Goal: Communication & Community: Answer question/provide support

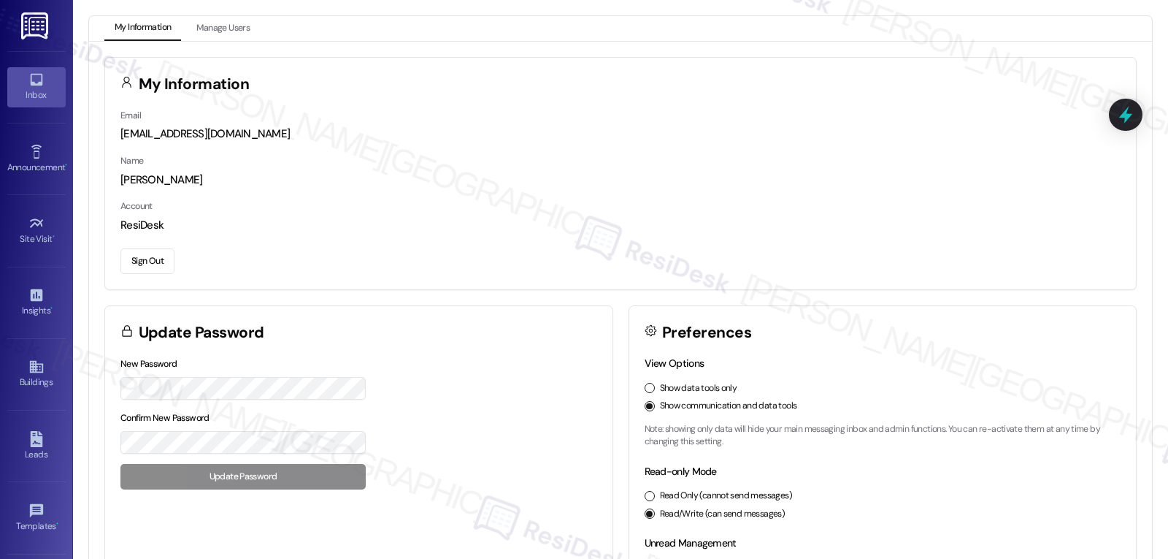
click at [38, 92] on div "Inbox" at bounding box center [36, 95] width 73 height 15
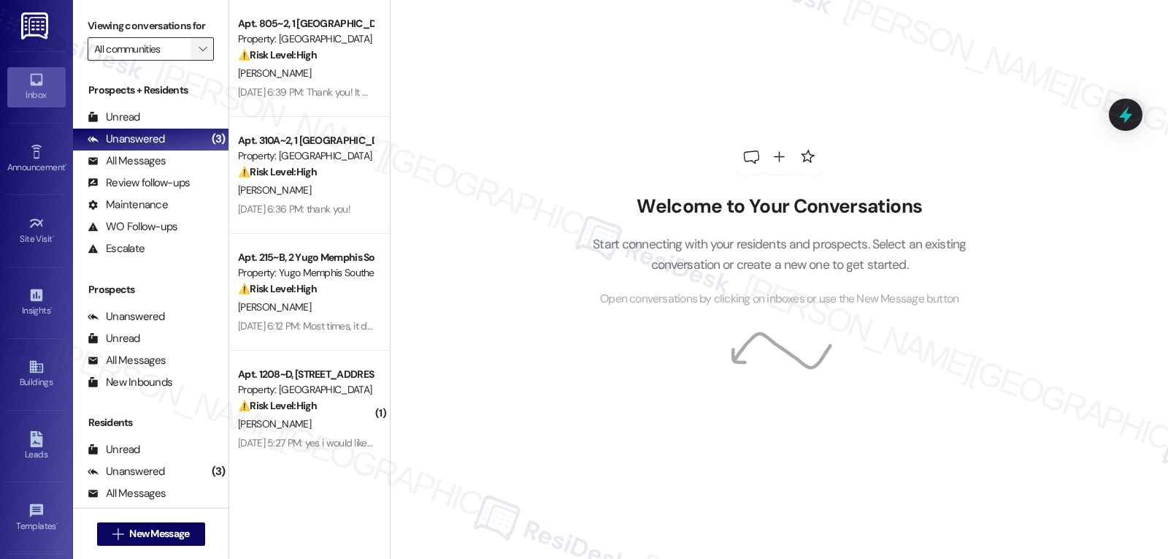
click at [199, 61] on button "" at bounding box center [202, 48] width 23 height 23
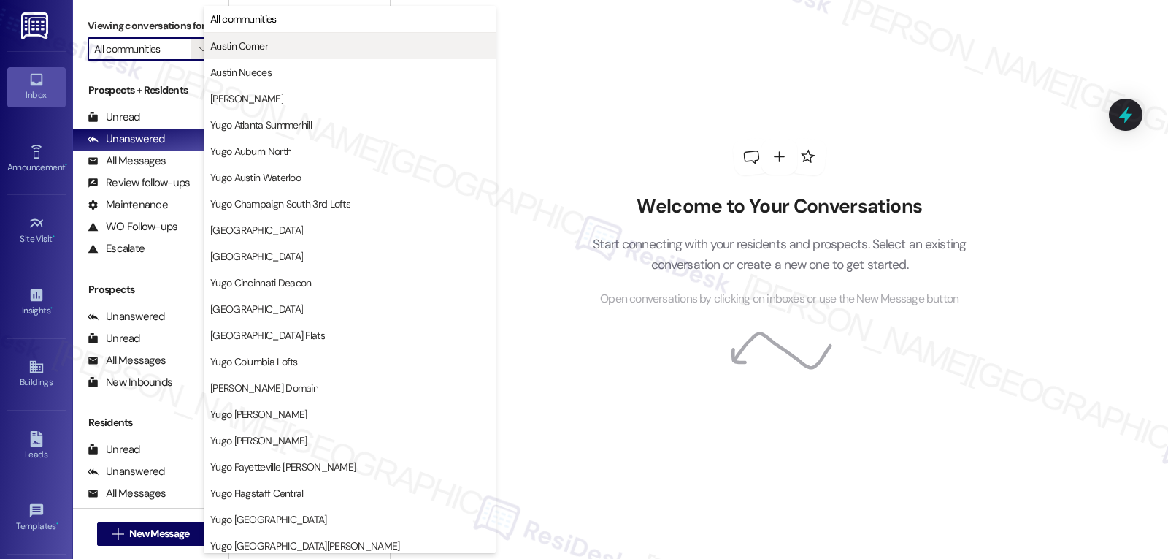
click at [288, 42] on span "Austin Corner" at bounding box center [349, 46] width 279 height 15
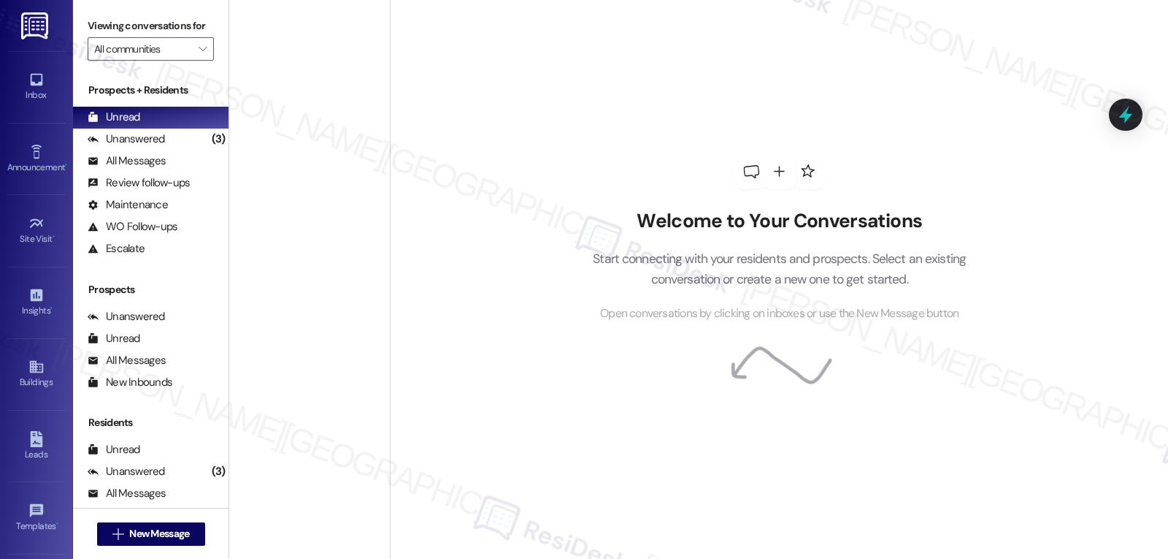
type input "Austin Corner"
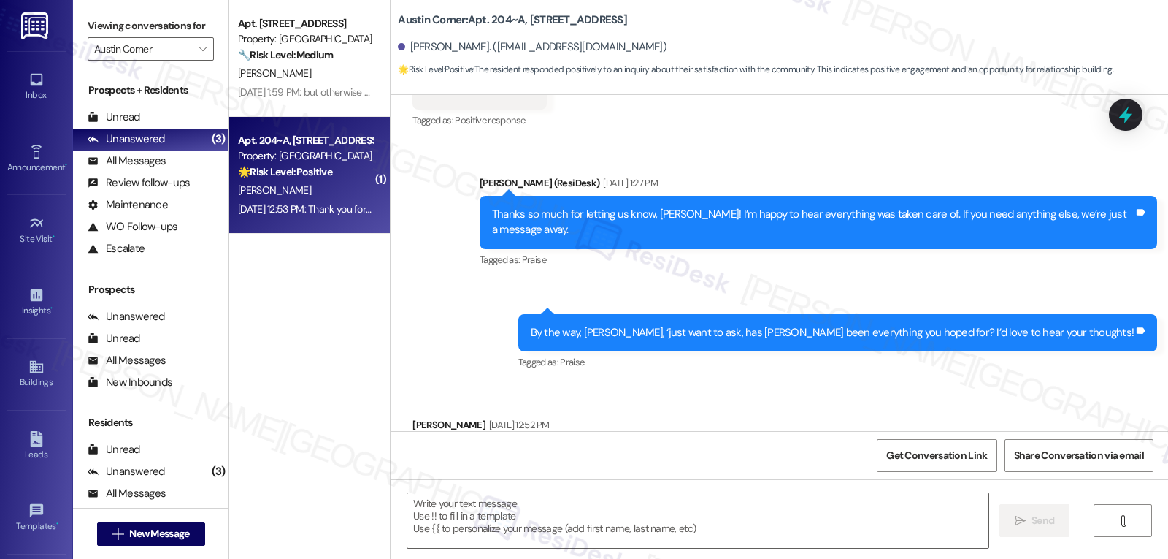
type textarea "Fetching suggested responses. Please feel free to read through the conversation…"
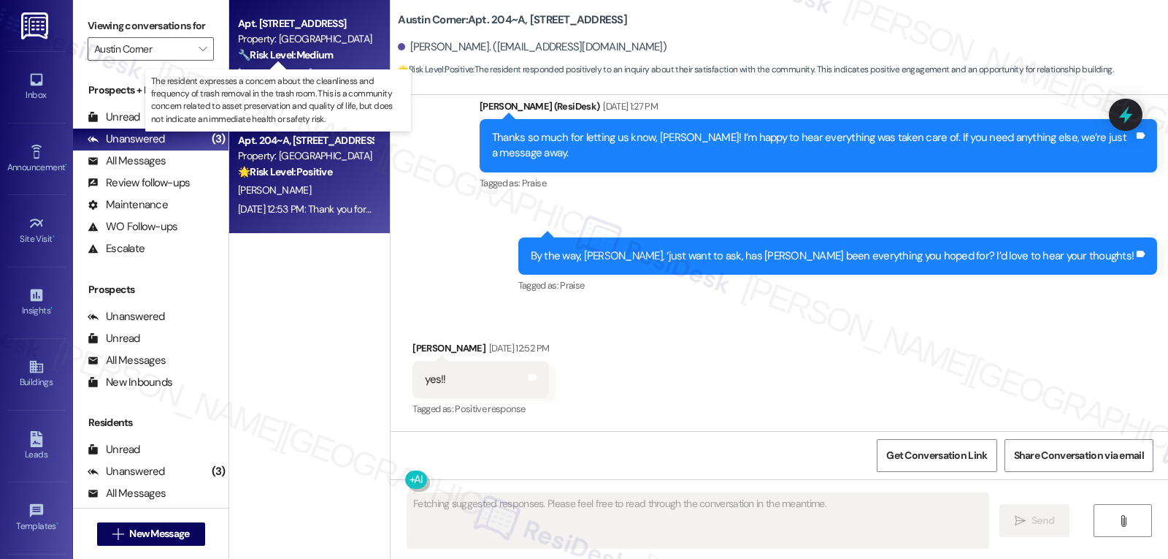
click at [299, 52] on strong "🔧 Risk Level: Medium" at bounding box center [285, 54] width 95 height 13
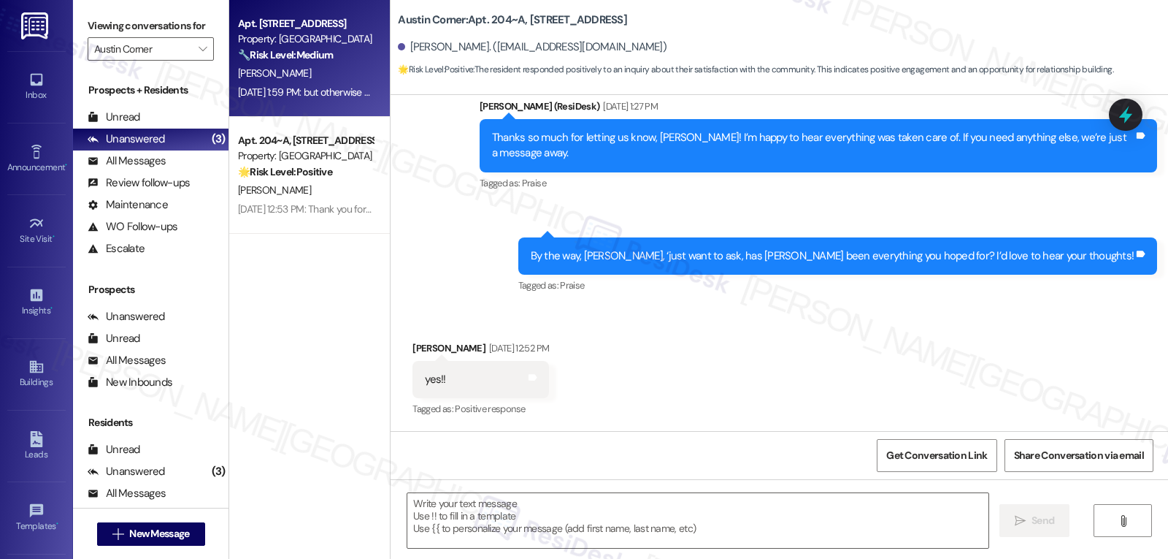
type textarea "Fetching suggested responses. Please feel free to read through the conversation…"
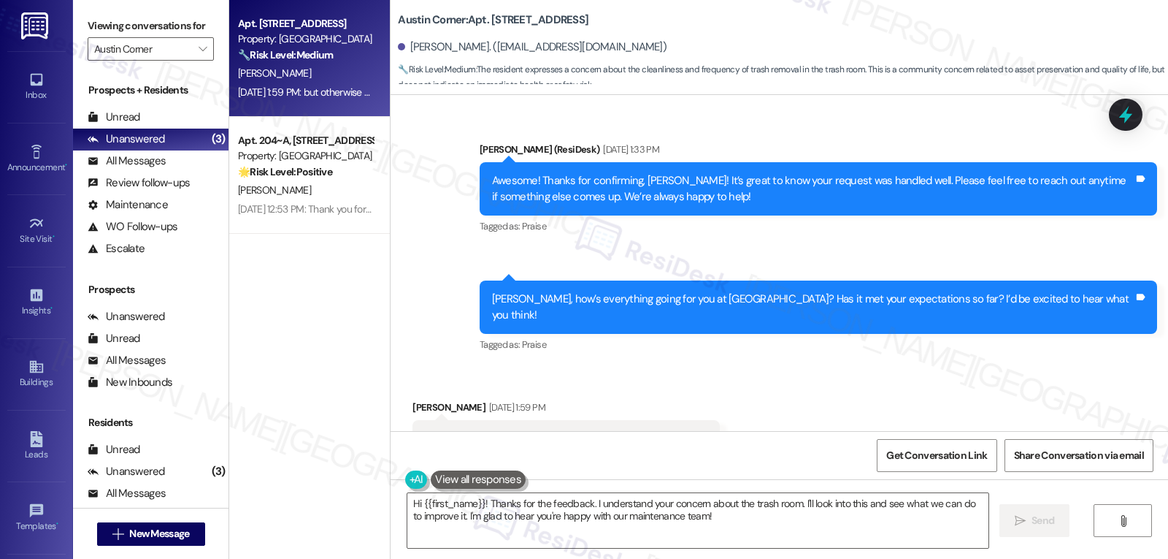
scroll to position [933, 0]
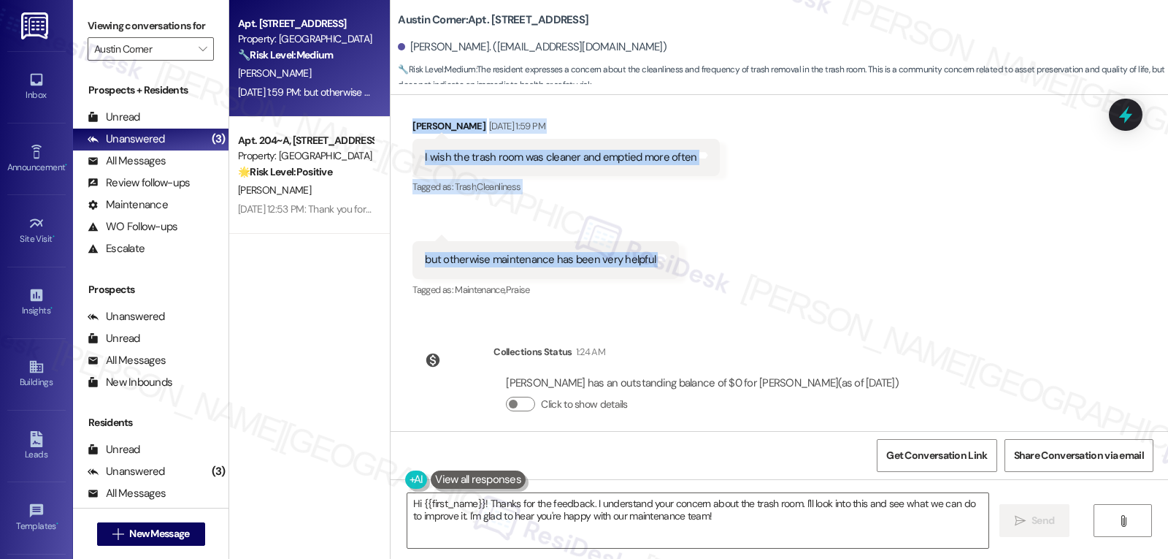
drag, startPoint x: 459, startPoint y: 179, endPoint x: 654, endPoint y: 244, distance: 204.8
click at [654, 244] on div "WO Lease started Aug 20, 2025 at 8:00 PM Show details Survey, sent via SMS Resi…" at bounding box center [780, 263] width 778 height 336
copy div "Residesk Automated Survey Sep 12, 2025 at 12:30 PM Hi Amanda! I'm checking in o…"
click at [648, 519] on textarea "Hi {{first_name}}! Thanks for the feedback. I understand your concern about the…" at bounding box center [698, 520] width 581 height 55
paste textarea "Thanks so much for sharing that, Amanda! I'm really glad to hear maintenance ha…"
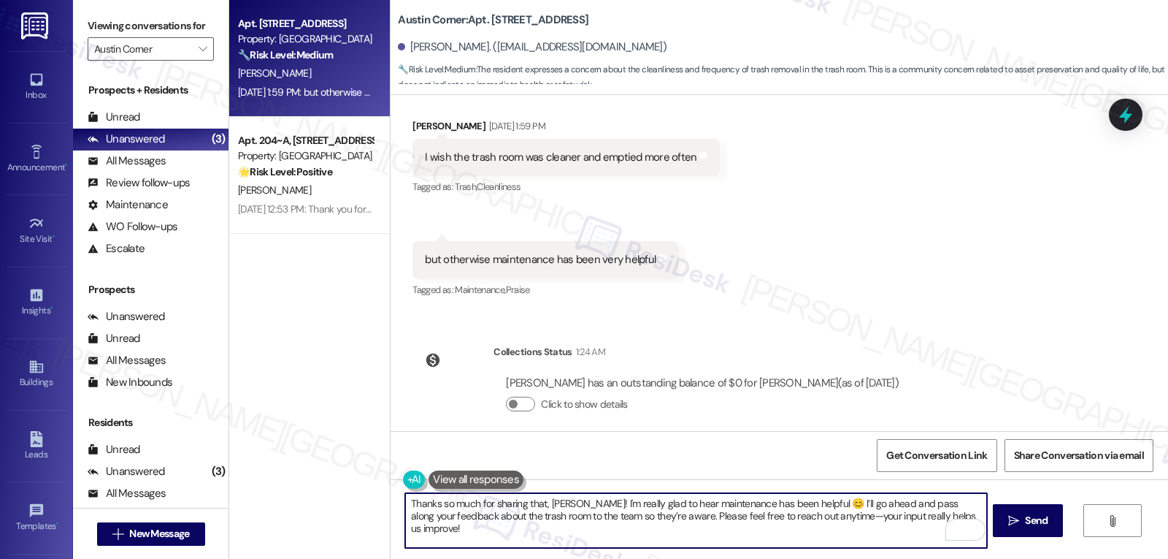
click at [822, 523] on textarea "Thanks so much for sharing that, Amanda! I'm really glad to hear maintenance ha…" at bounding box center [695, 520] width 581 height 55
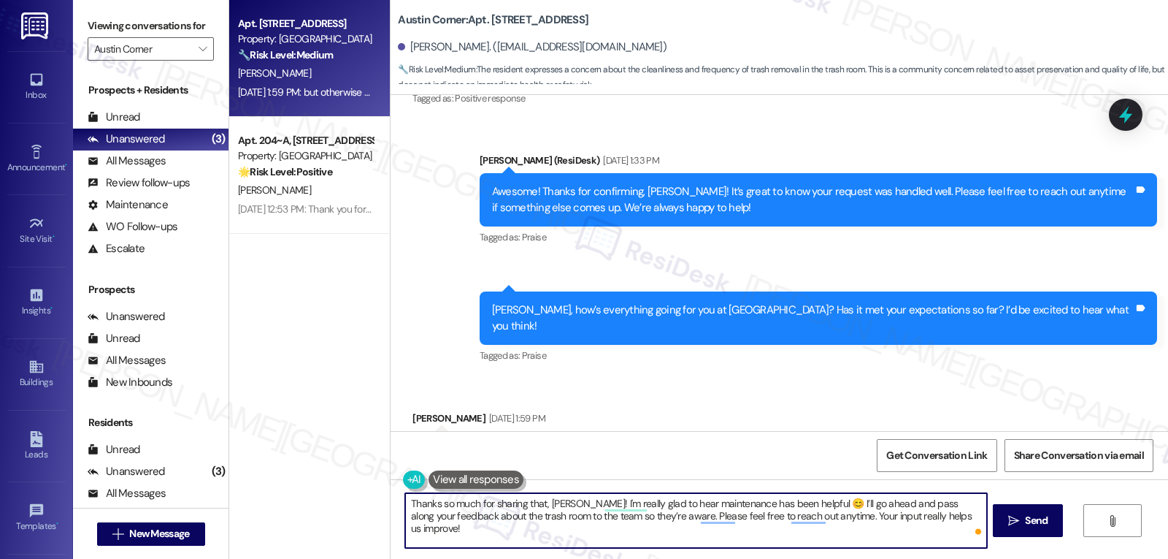
scroll to position [787, 0]
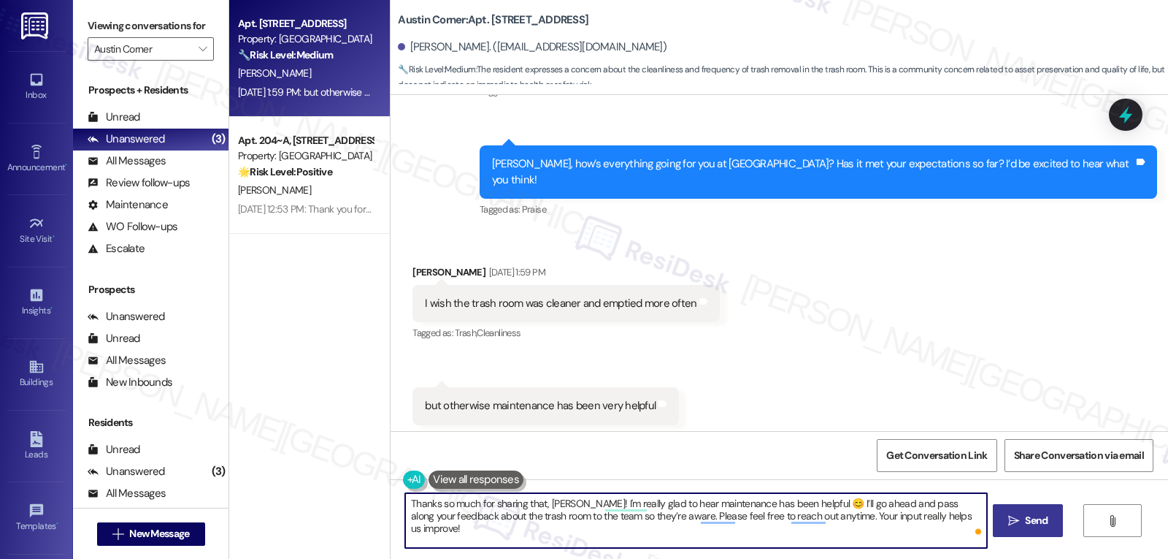
type textarea "Thanks so much for sharing that, Amanda! I'm really glad to hear maintenance ha…"
click at [1007, 519] on span " Send" at bounding box center [1029, 520] width 46 height 15
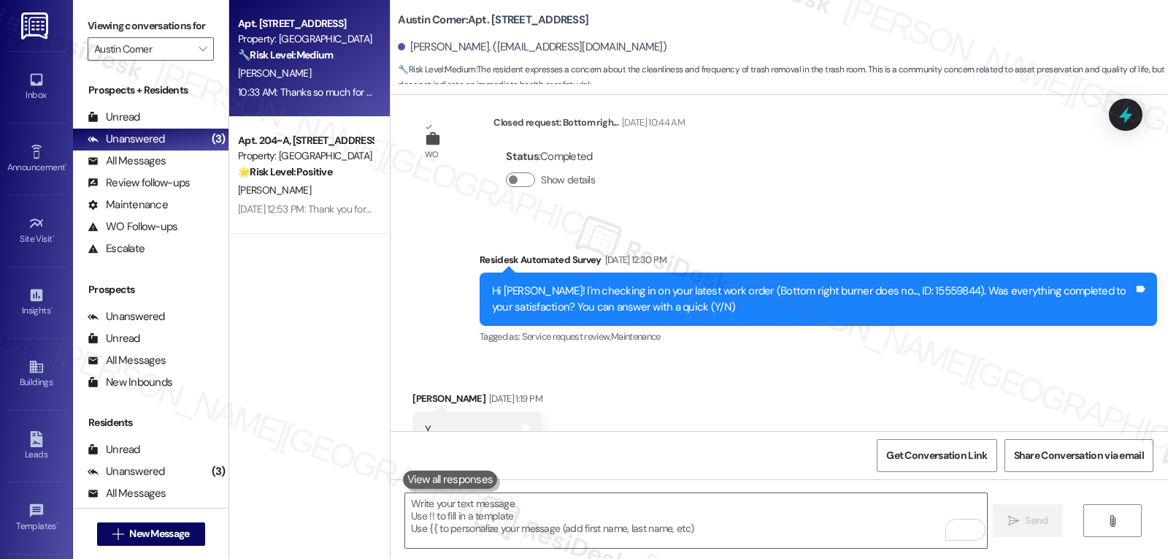
scroll to position [0, 0]
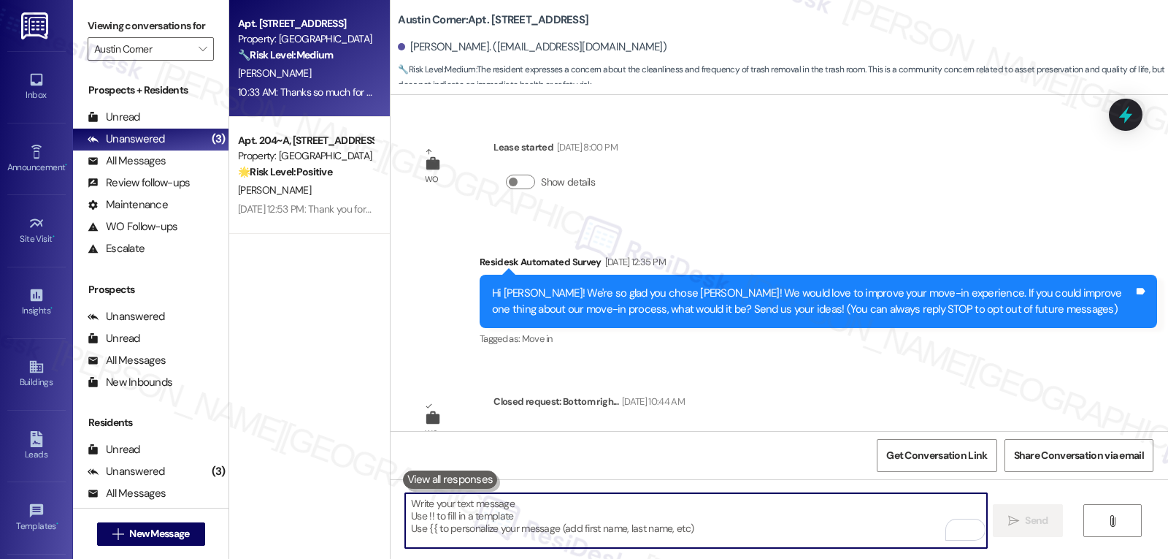
drag, startPoint x: 555, startPoint y: 527, endPoint x: 564, endPoint y: 522, distance: 9.8
click at [555, 525] on textarea "To enrich screen reader interactions, please activate Accessibility in Grammarl…" at bounding box center [695, 520] width 581 height 55
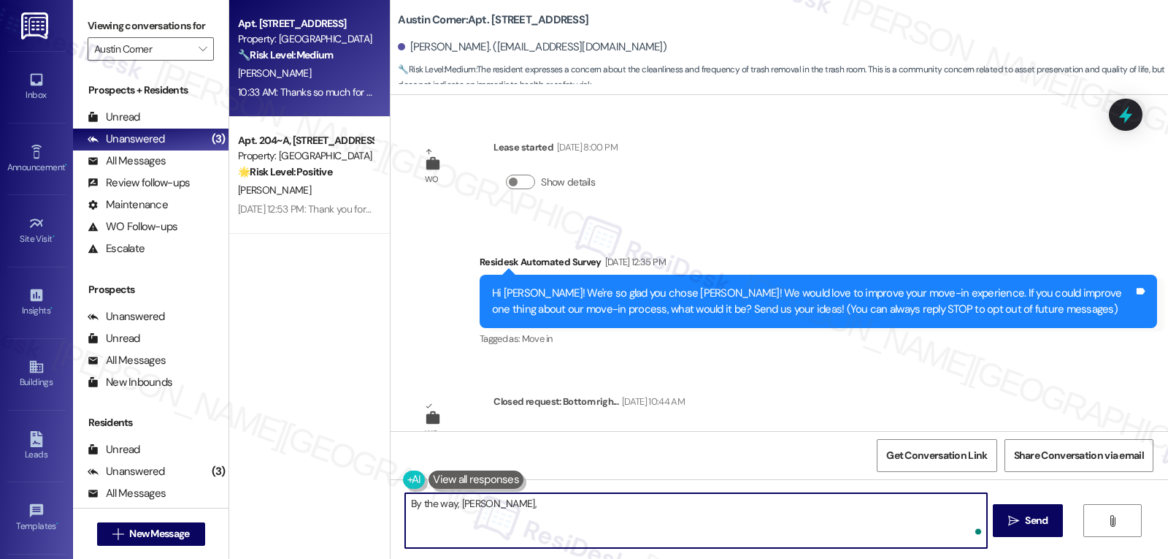
paste textarea "we’d be so grateful if you could share your great experience in a Google Review…"
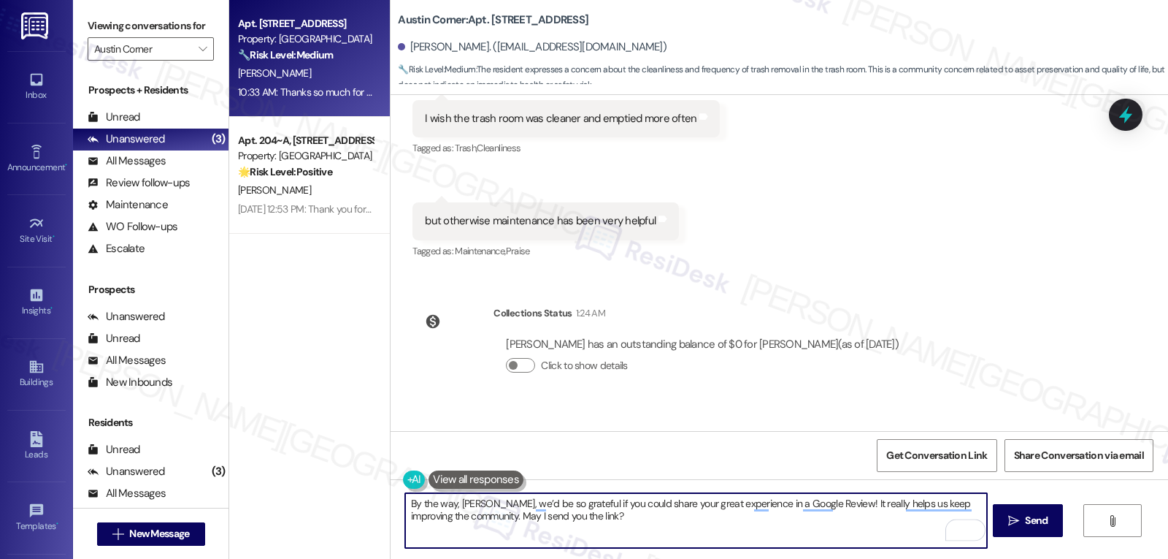
scroll to position [1049, 0]
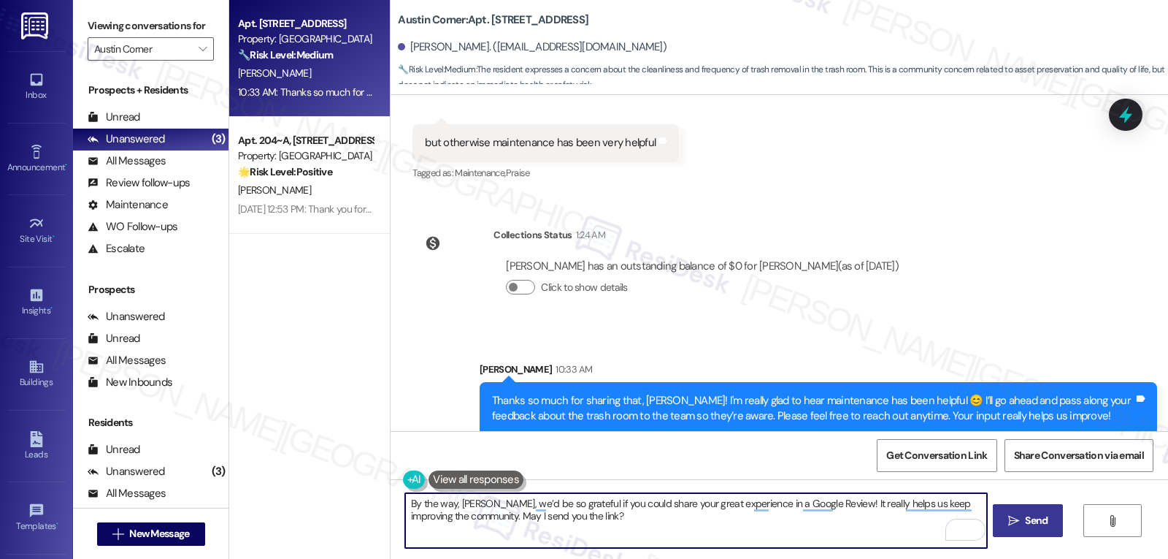
type textarea "By the way, Amanda, we’d be so grateful if you could share your great experienc…"
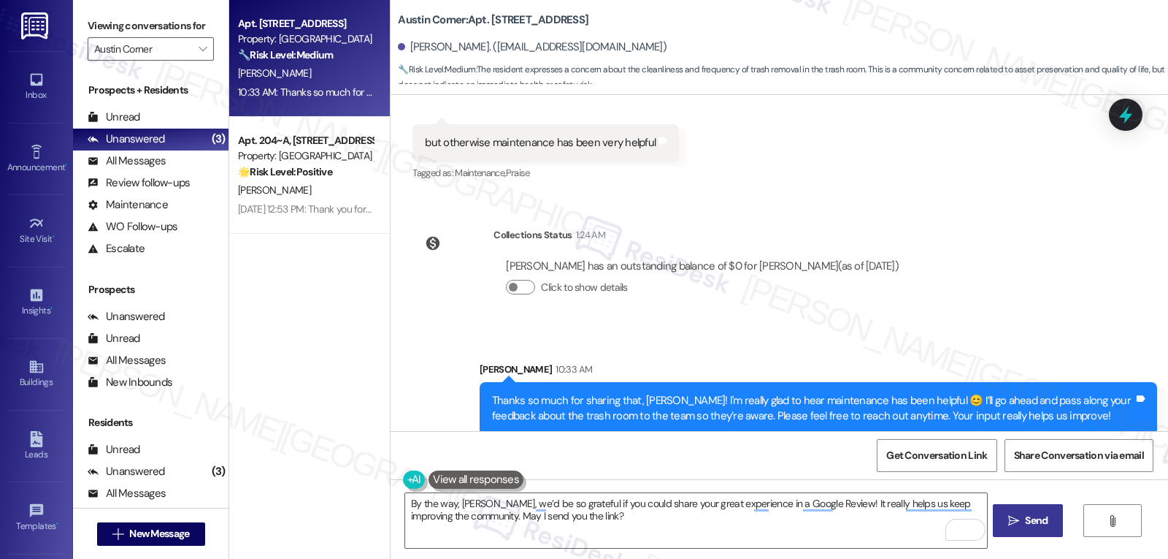
click at [1028, 512] on button " Send" at bounding box center [1028, 520] width 71 height 33
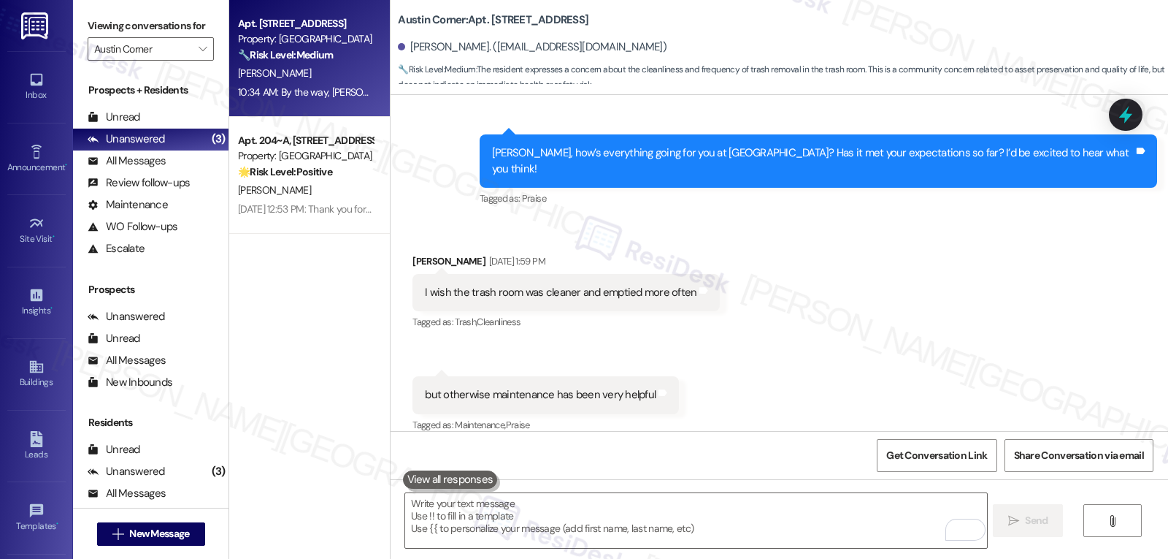
scroll to position [1167, 0]
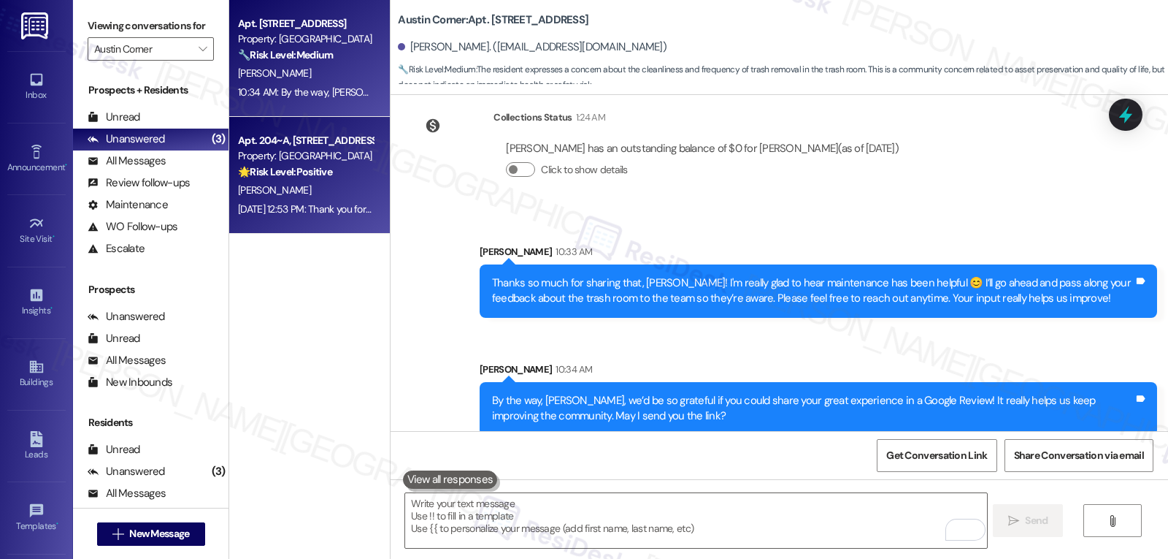
click at [280, 210] on div "Sep 13, 2025 at 12:53 PM: Thank you for your message. Our offices are currently…" at bounding box center [681, 208] width 887 height 13
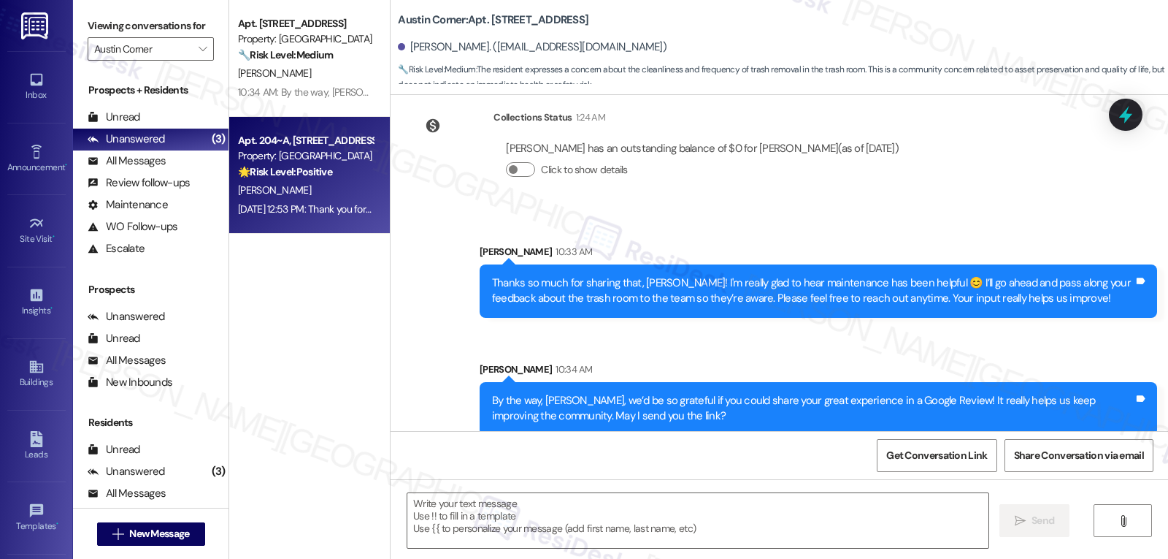
type textarea "Fetching suggested responses. Please feel free to read through the conversation…"
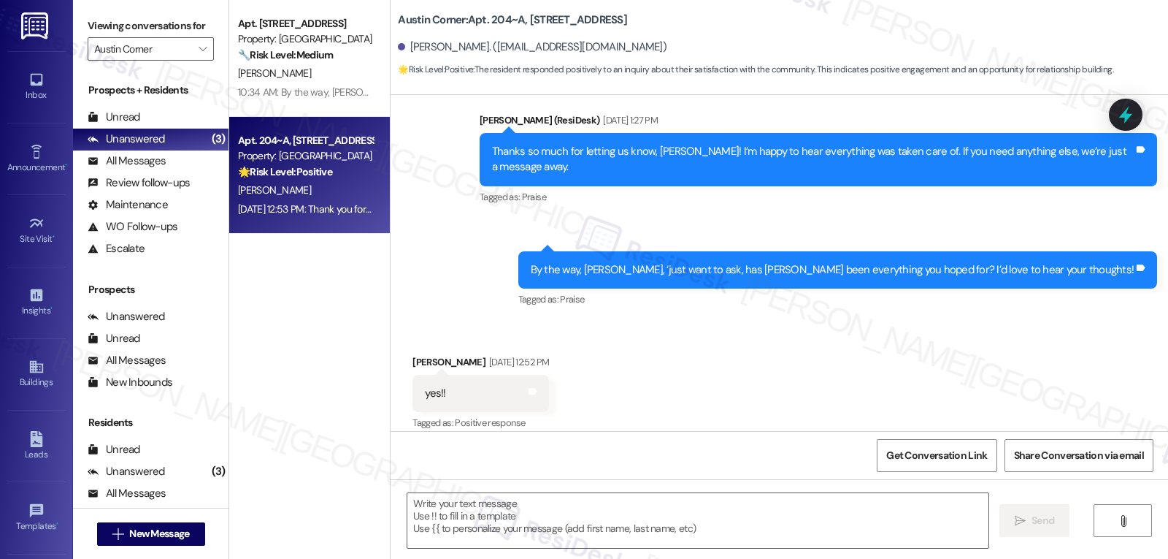
type textarea "Fetching suggested responses. Please feel free to read through the conversation…"
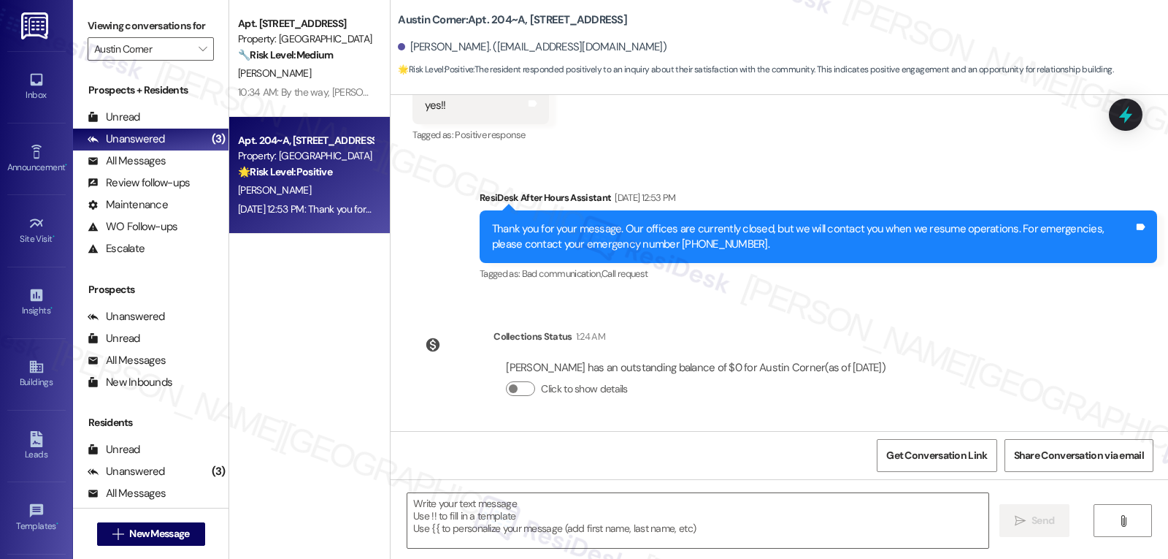
scroll to position [794, 0]
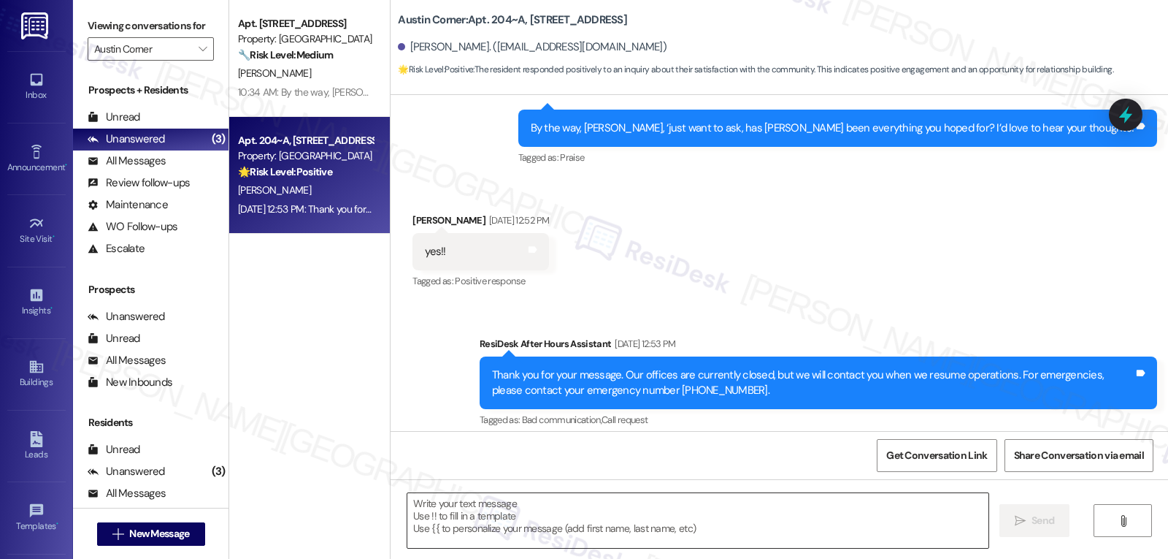
click at [604, 538] on textarea at bounding box center [698, 520] width 581 height 55
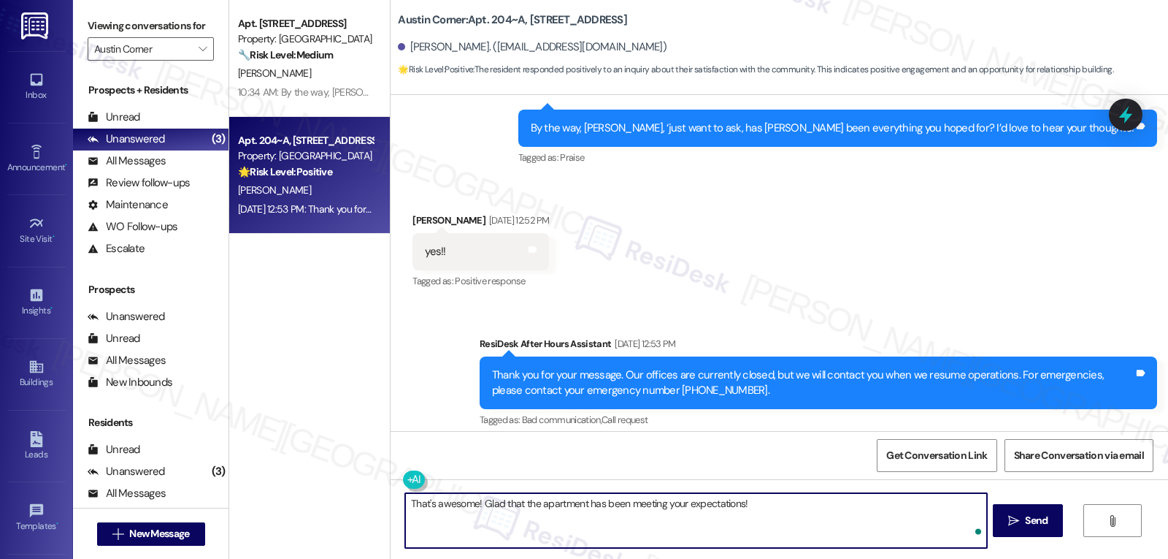
paste textarea "your feedback means a lot to us, and we’d love it if you could leave a Google R…"
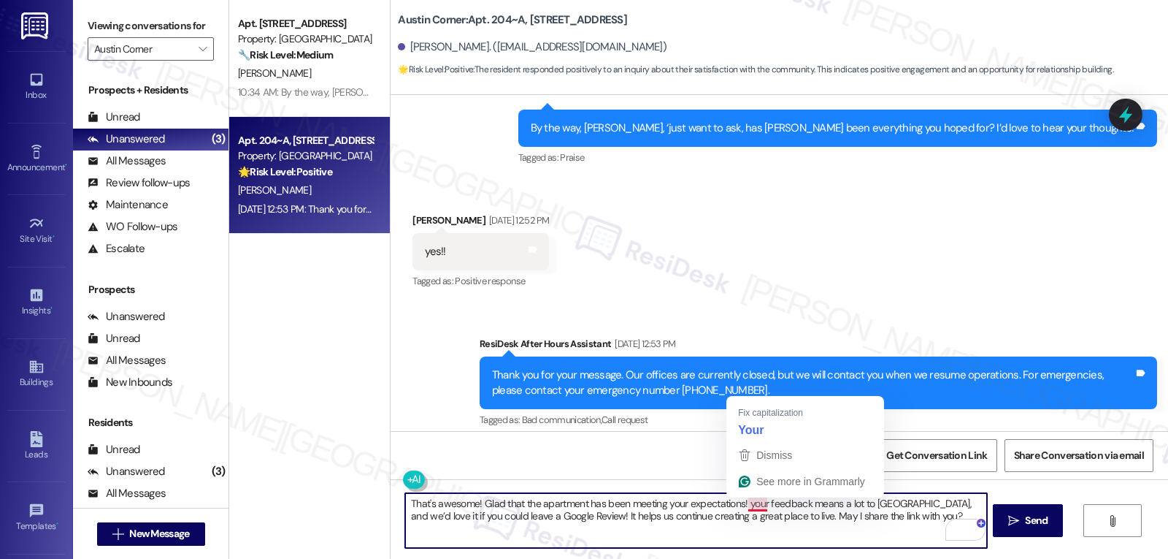
click at [737, 503] on textarea "That's awesome! Glad that the apartment has been meeting your expectations! you…" at bounding box center [695, 520] width 581 height 55
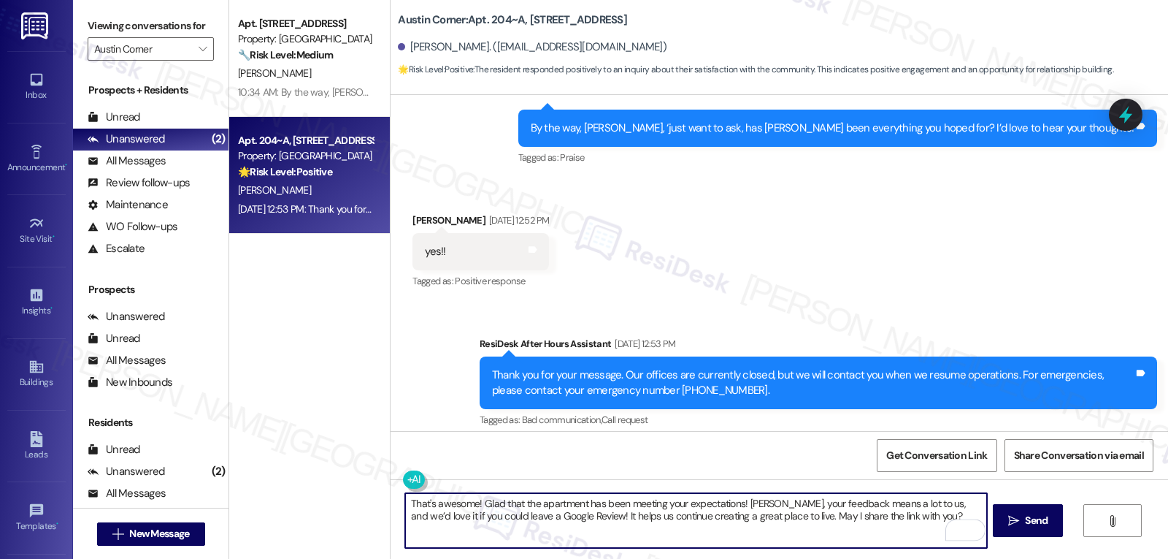
click at [892, 530] on textarea "That's awesome! Glad that the apartment has been meeting your expectations! San…" at bounding box center [695, 520] width 581 height 55
type textarea "That's awesome! Glad that the apartment has been meeting your expectations! San…"
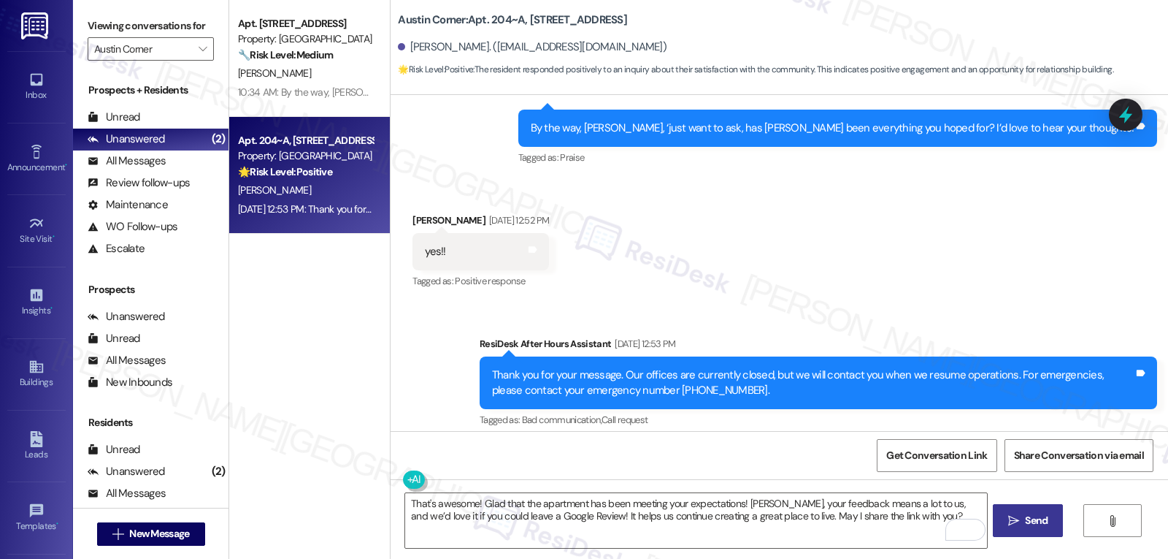
click at [1026, 525] on span "Send" at bounding box center [1036, 520] width 23 height 15
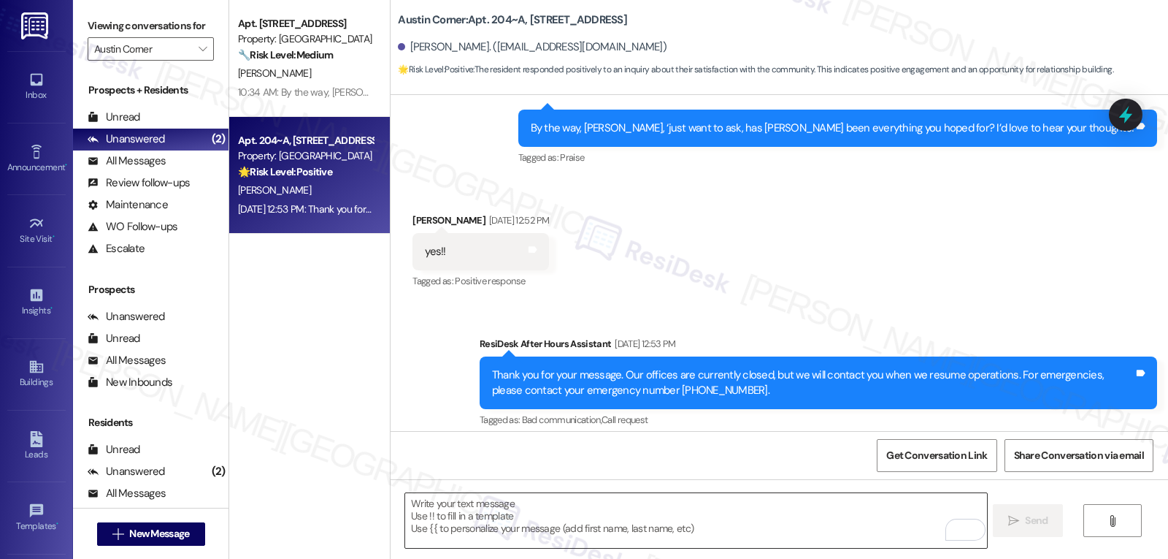
scroll to position [666, 0]
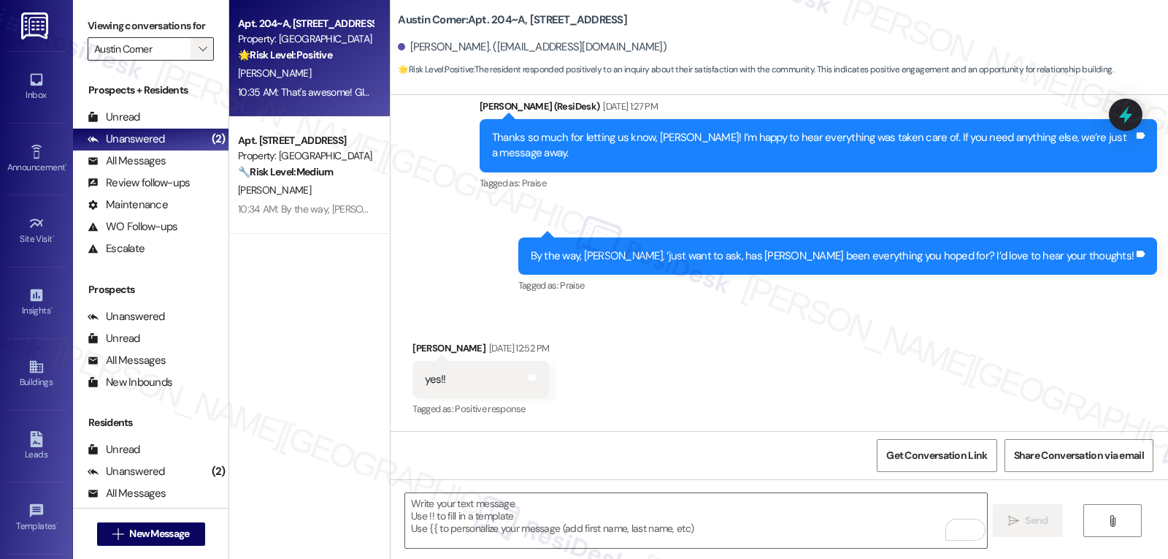
click at [196, 61] on span "" at bounding box center [203, 48] width 14 height 23
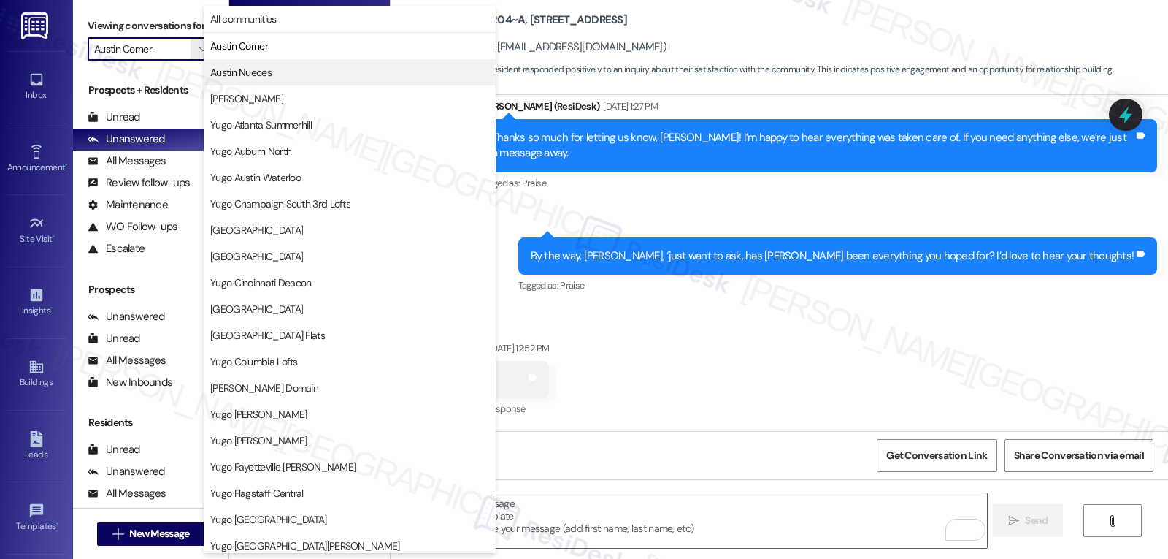
click at [233, 81] on button "Austin Nueces" at bounding box center [350, 72] width 292 height 26
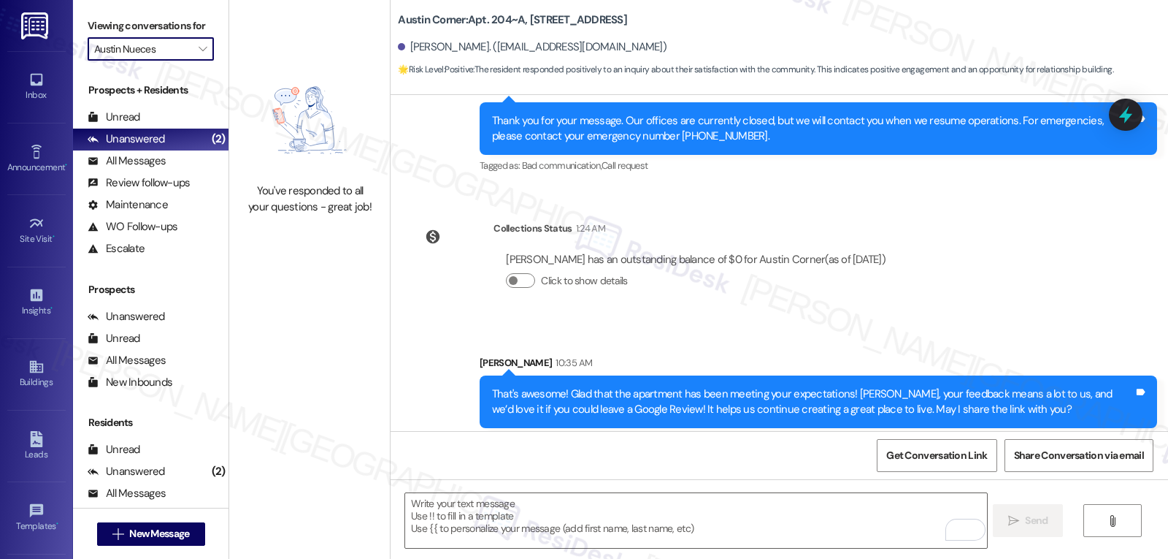
scroll to position [1057, 0]
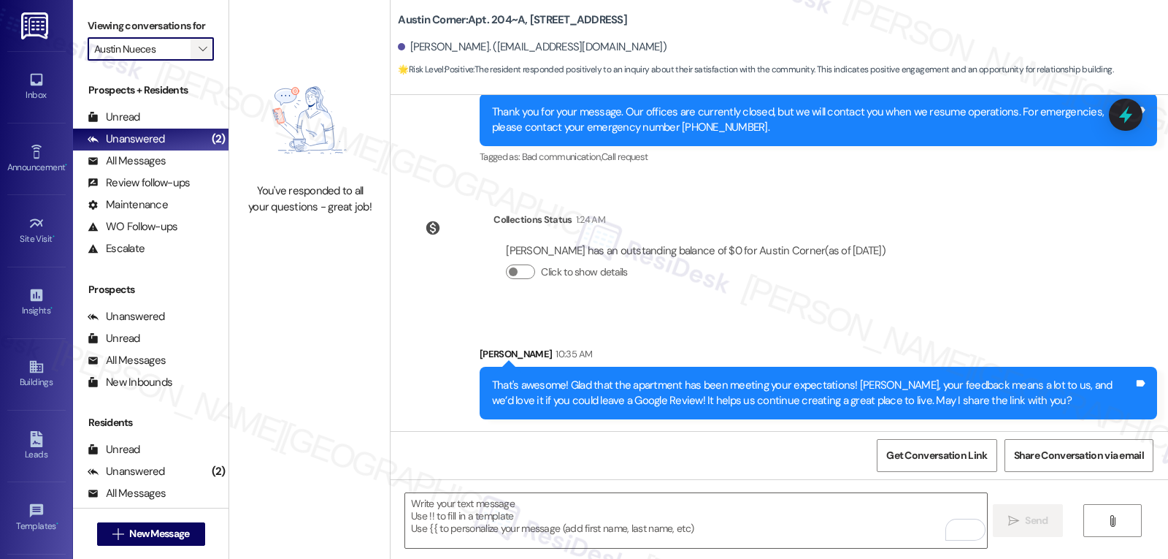
click at [199, 55] on icon "" at bounding box center [203, 49] width 8 height 12
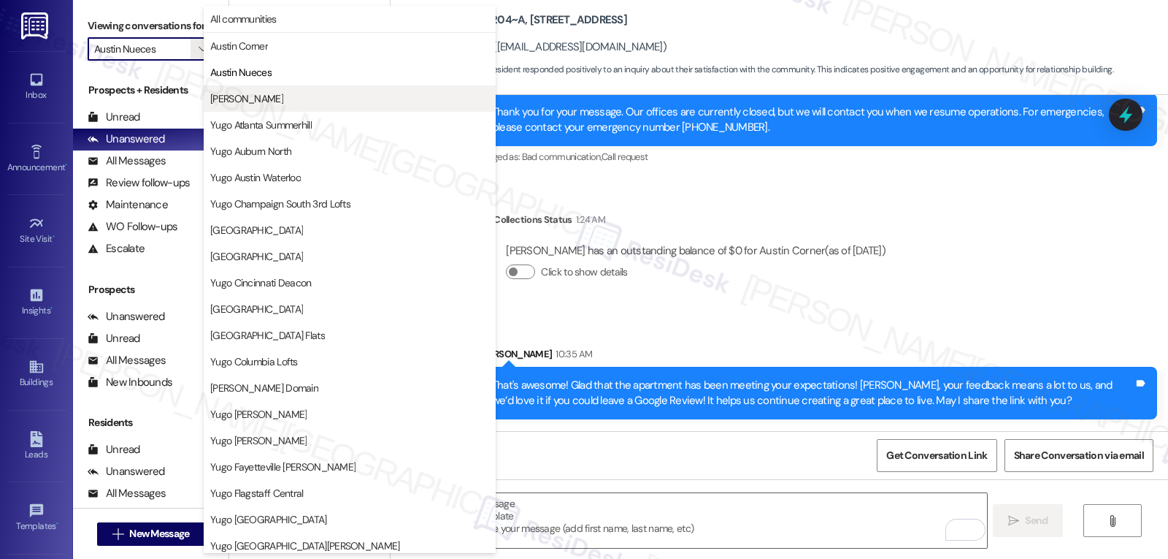
click at [225, 96] on span "[PERSON_NAME]" at bounding box center [246, 98] width 73 height 15
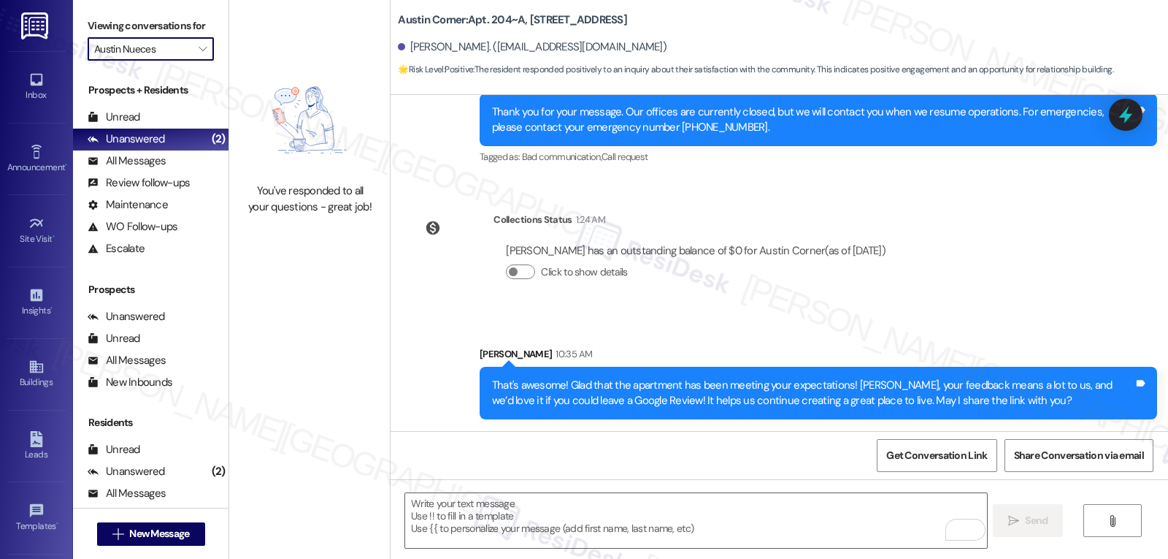
type input "[PERSON_NAME]"
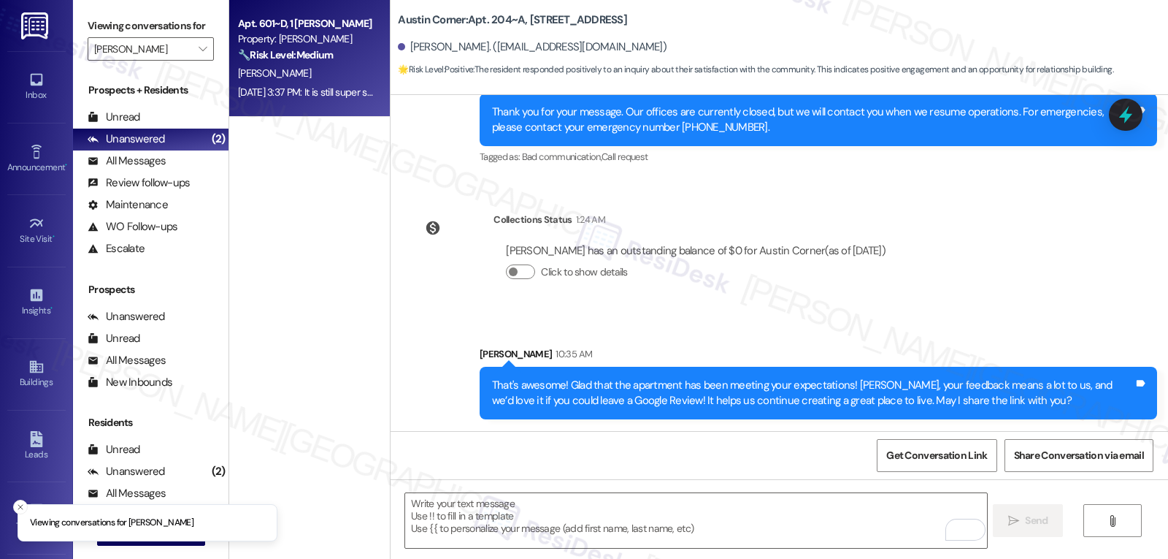
click at [329, 64] on div "Apt. 601~D, 1 Yugo Austin Rio Property: Austin Rio 🔧 Risk Level: Medium The res…" at bounding box center [306, 40] width 138 height 50
type textarea "Fetching suggested responses. Please feel free to read through the conversation…"
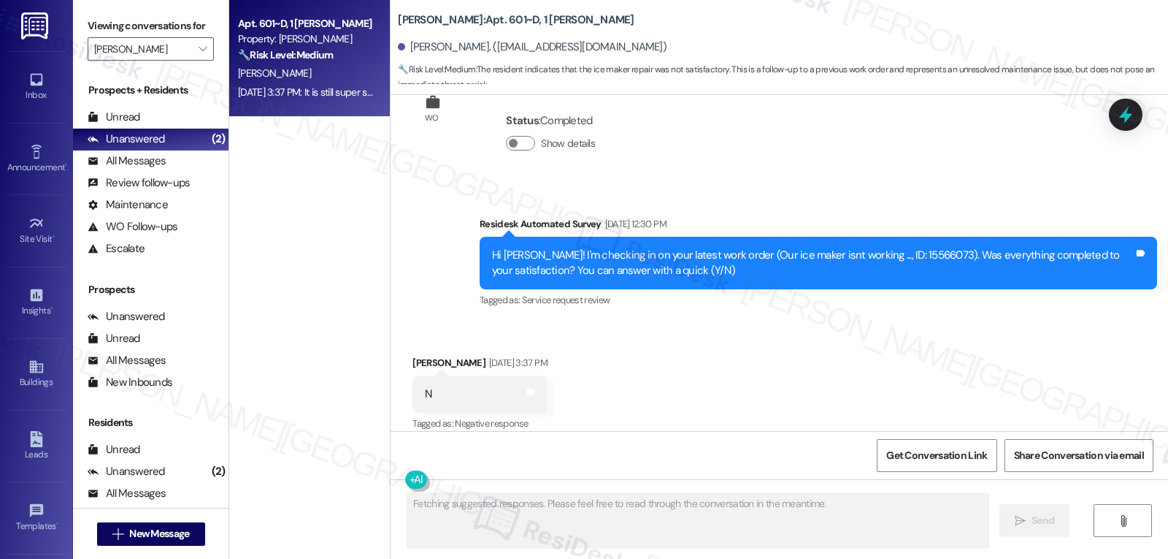
scroll to position [1606, 0]
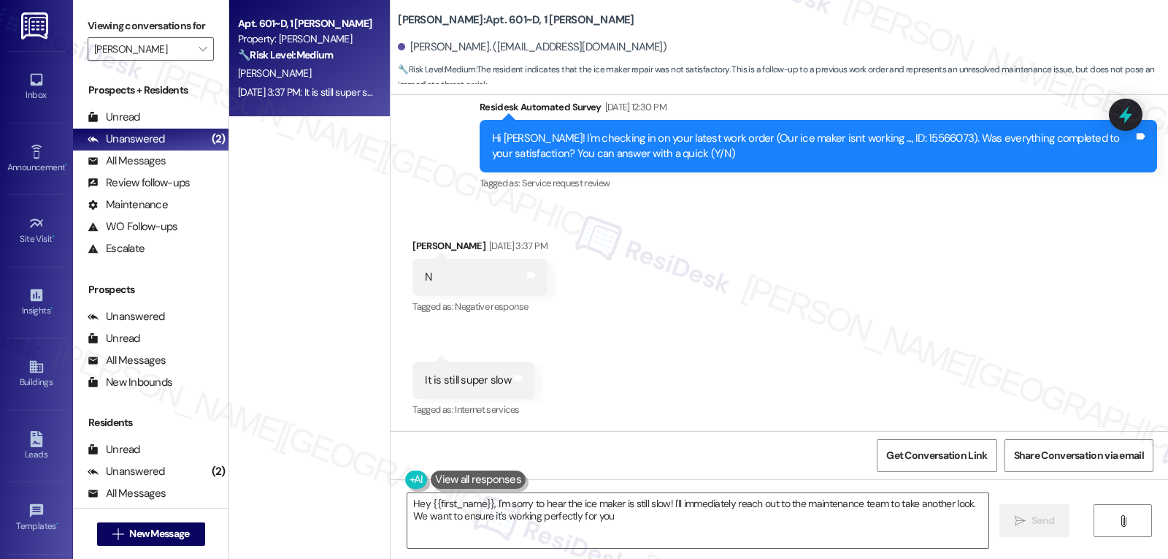
type textarea "Hey {{first_name}}, I'm sorry to hear the ice maker is still slow! I'll immedia…"
click at [1134, 125] on icon at bounding box center [1126, 114] width 25 height 25
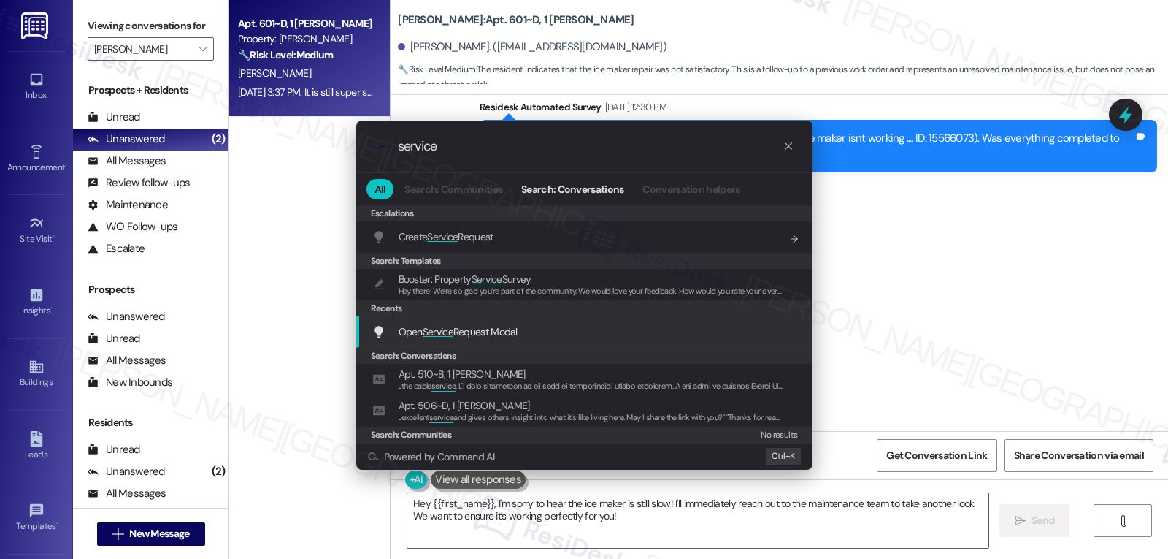
type input "service"
click at [490, 340] on div "Open Service Request Modal Add shortcut" at bounding box center [584, 331] width 456 height 31
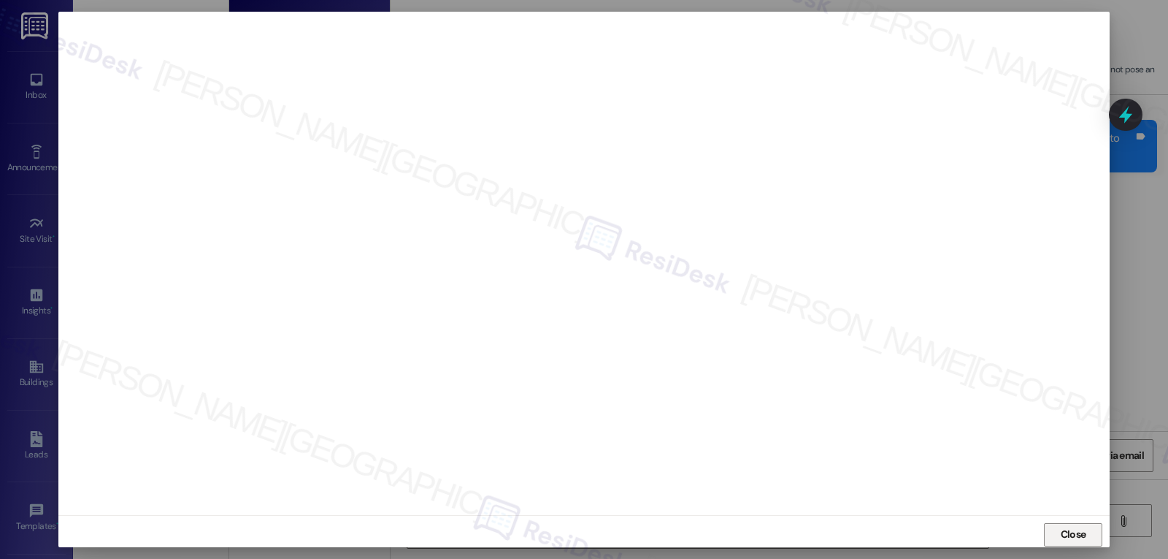
click at [1079, 540] on span "Close" at bounding box center [1074, 534] width 26 height 15
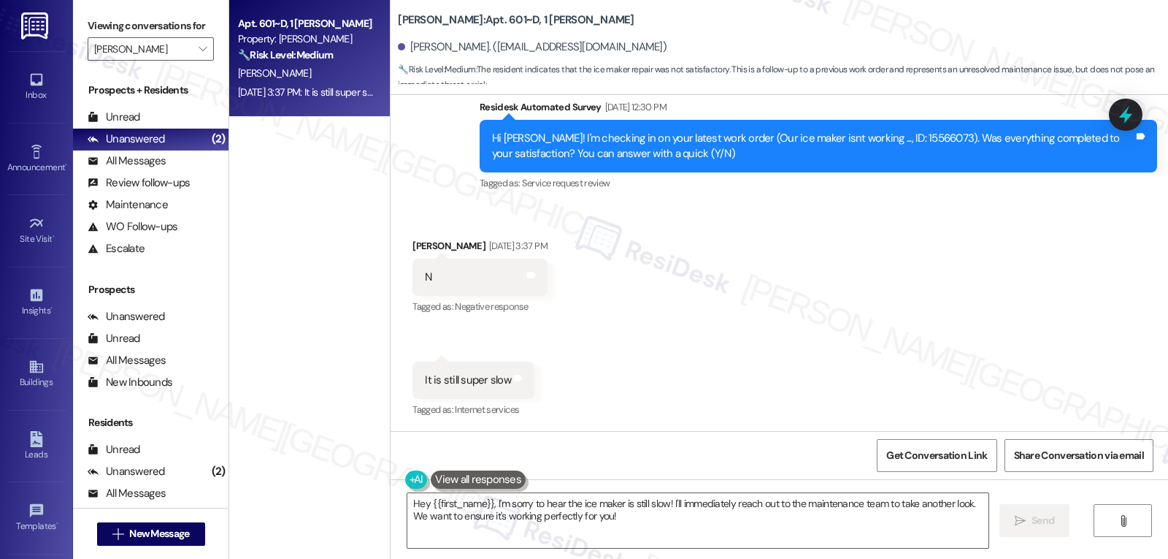
scroll to position [1741, 0]
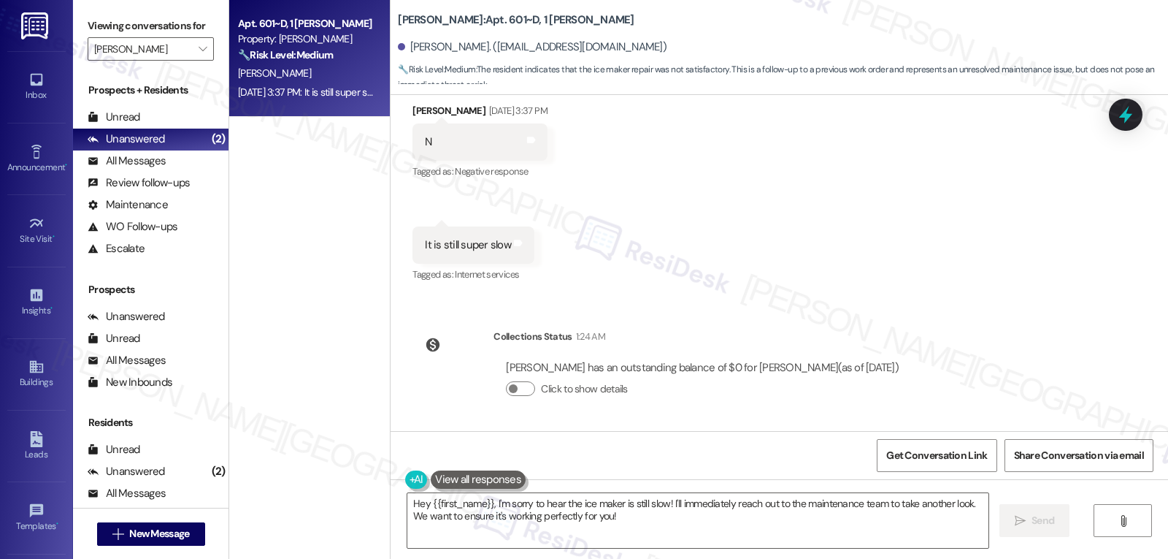
click at [413, 112] on div "Ella Tomaselli Sep 12, 2025 at 3:37 PM" at bounding box center [480, 113] width 134 height 20
copy div "Ella"
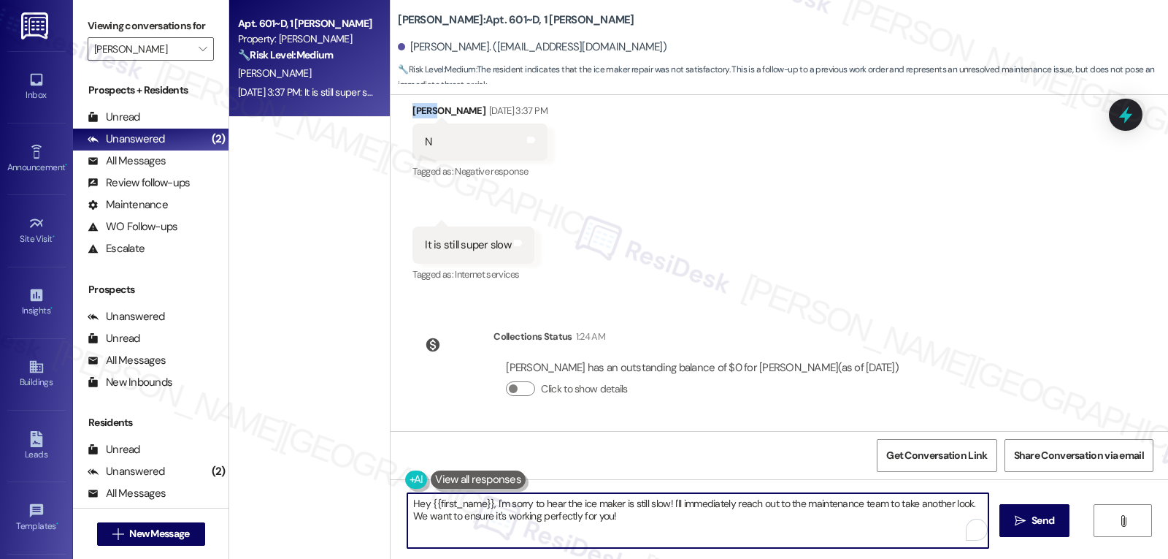
click at [497, 522] on textarea "Hey {{first_name}}, I'm sorry to hear the ice maker is still slow! I'll immedia…" at bounding box center [698, 520] width 581 height 55
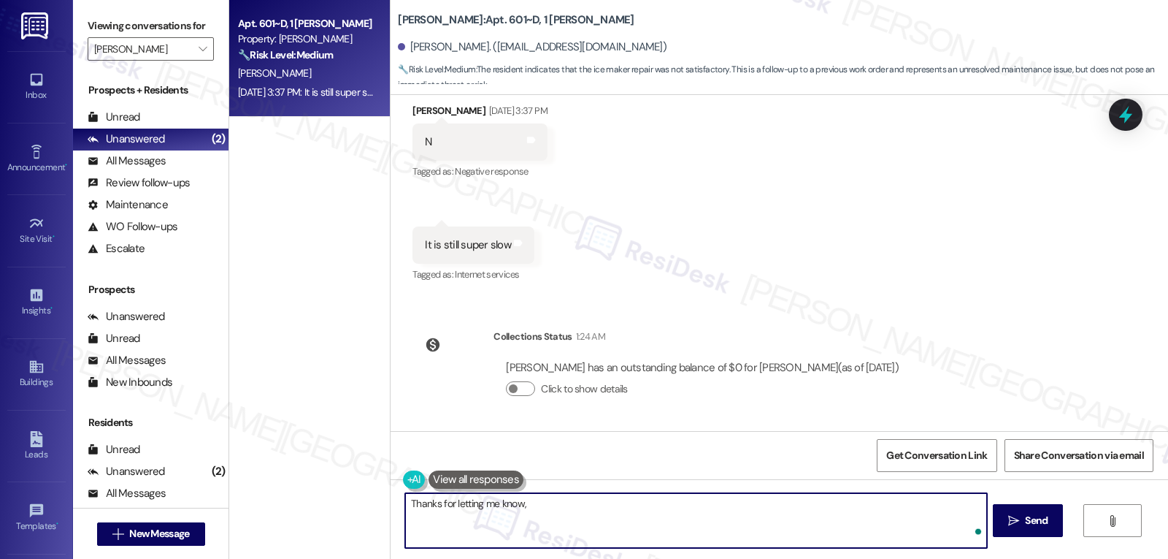
paste textarea "Ella"
type textarea "Thanks for letting me know, Ella. I'm really sorry that the issue has not been …"
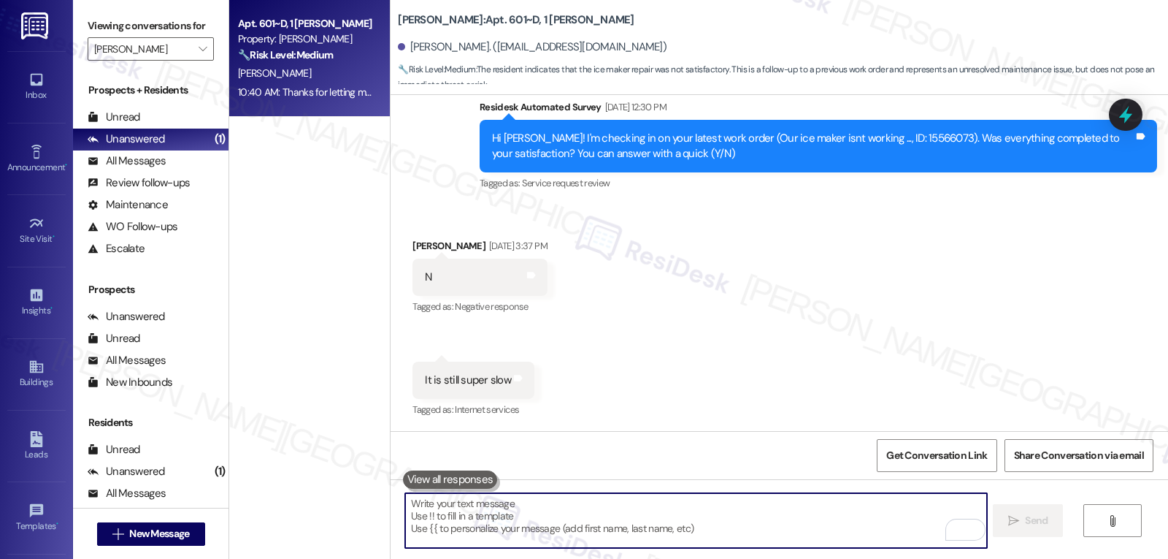
scroll to position [1859, 0]
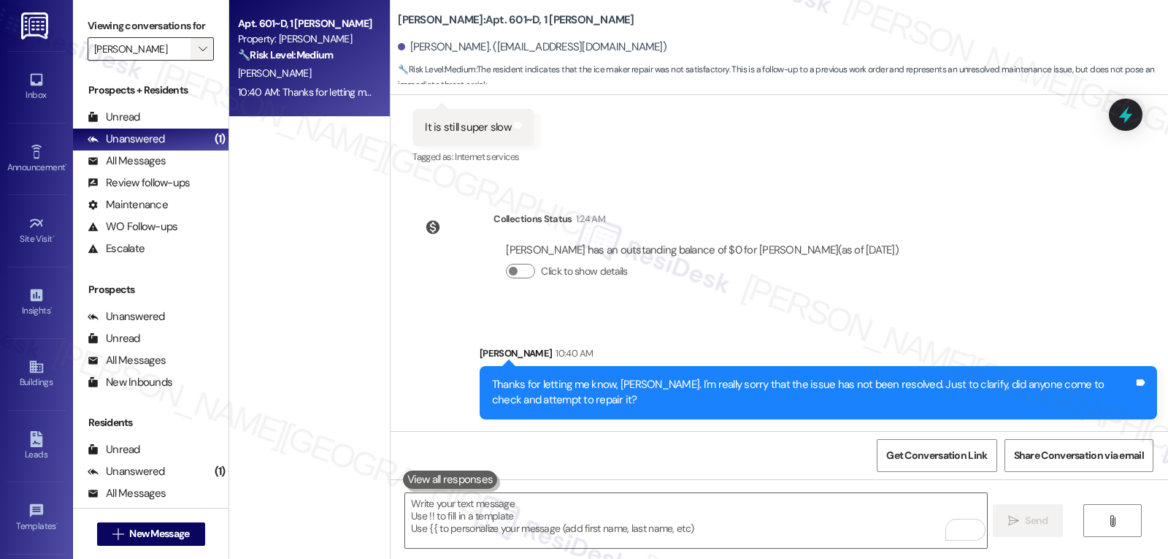
click at [201, 61] on button "" at bounding box center [202, 48] width 23 height 23
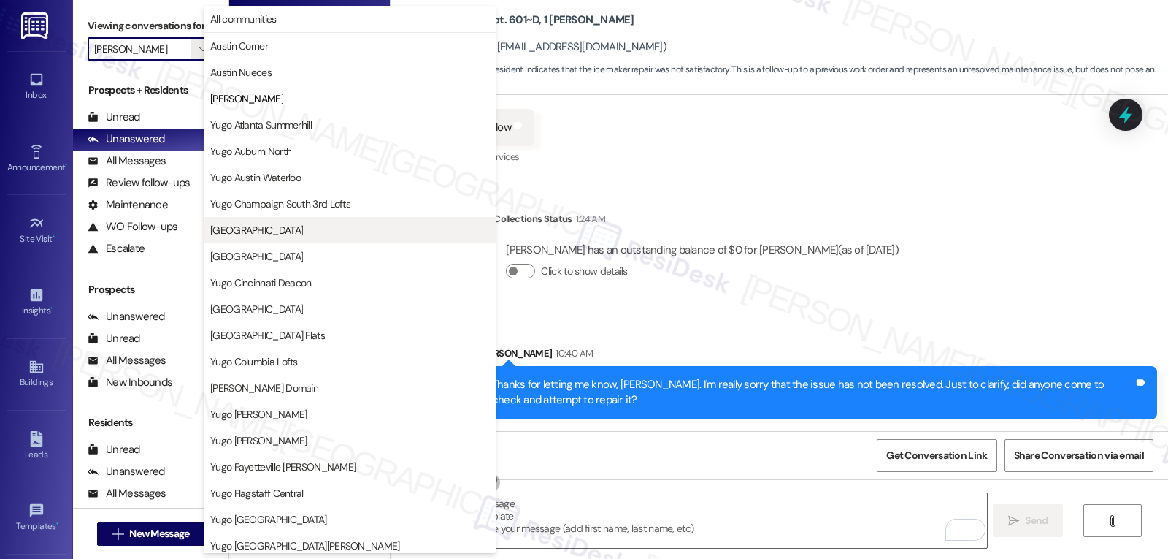
click at [303, 232] on span "[GEOGRAPHIC_DATA]" at bounding box center [256, 230] width 93 height 15
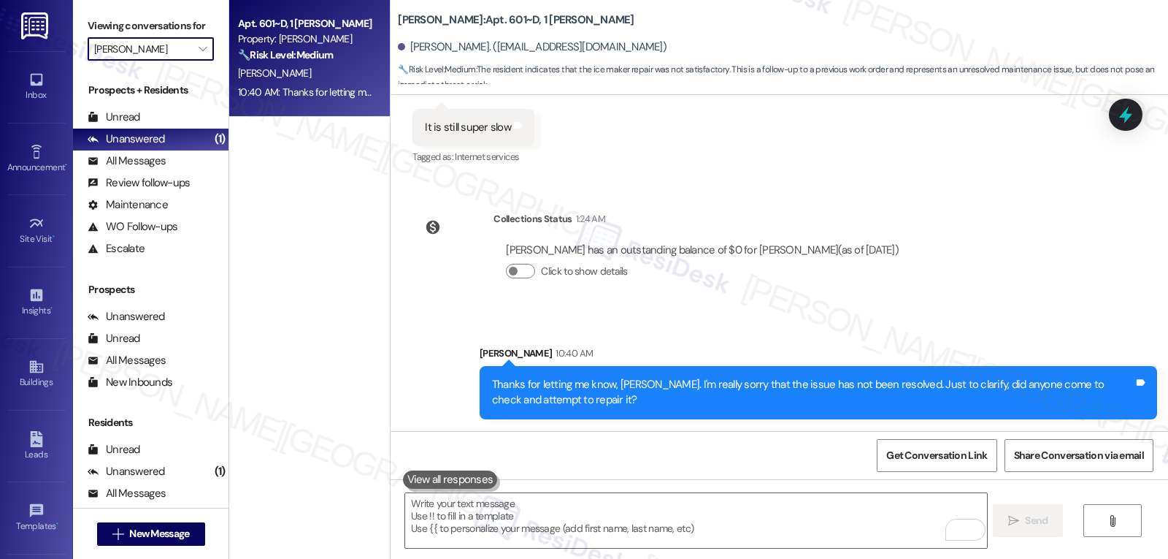
type input "[GEOGRAPHIC_DATA]"
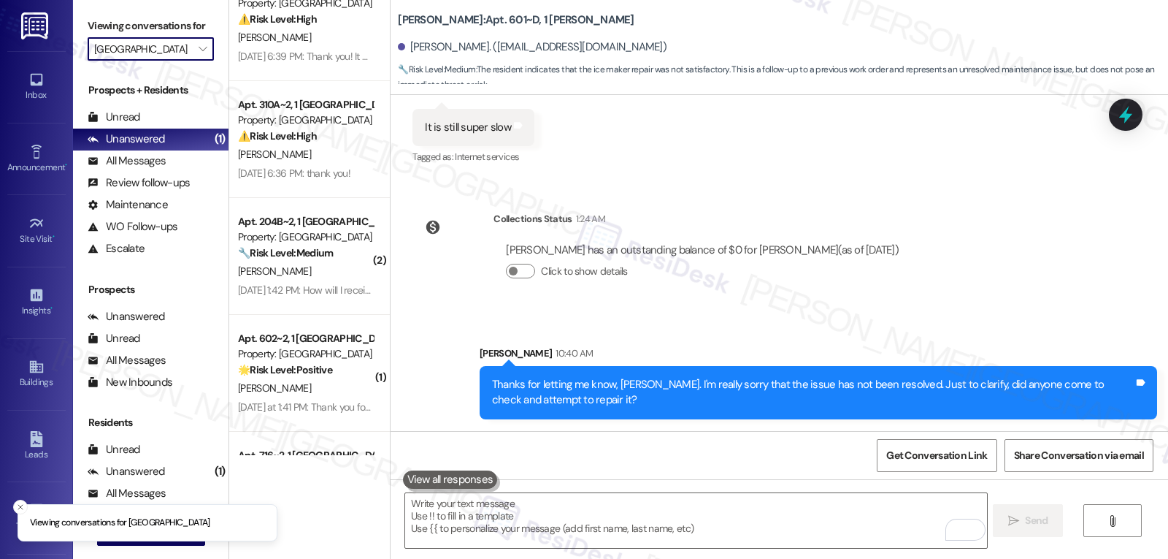
scroll to position [129, 0]
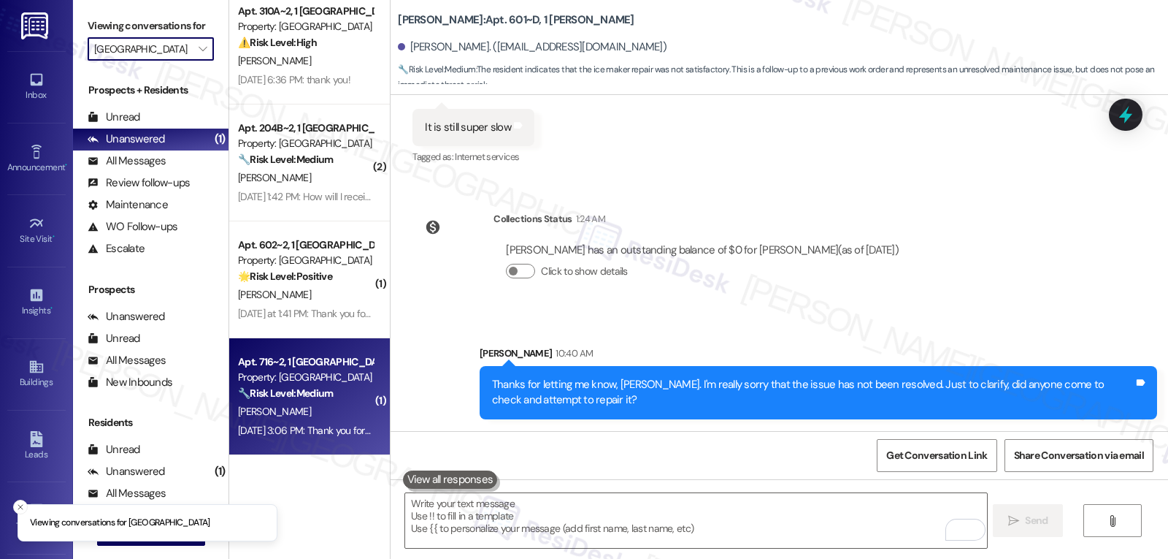
click at [329, 402] on div "E. Holfelner" at bounding box center [306, 411] width 138 height 18
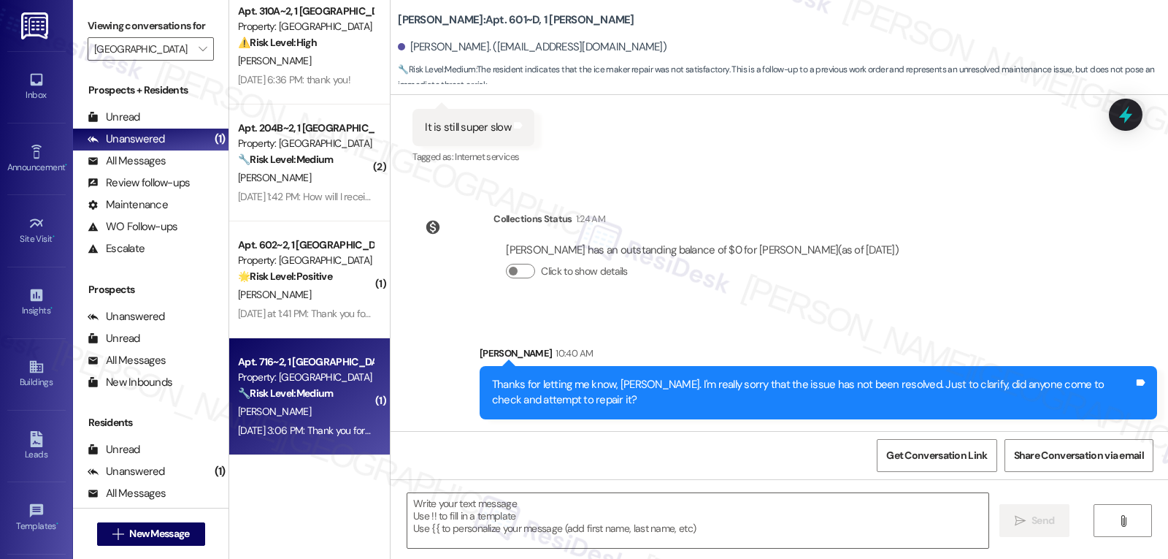
type textarea "Fetching suggested responses. Please feel free to read through the conversation…"
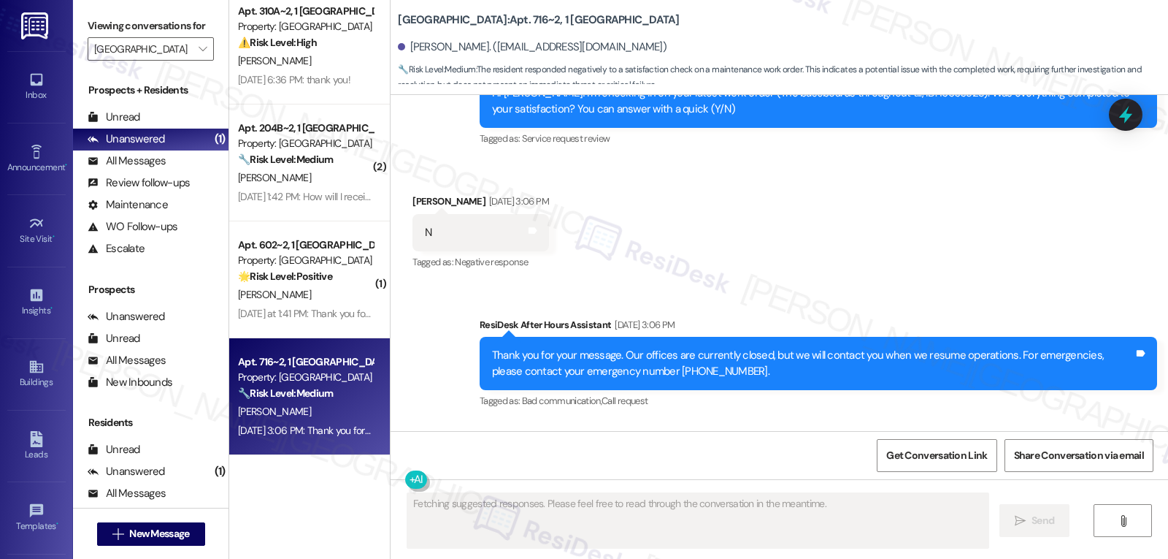
scroll to position [2533, 0]
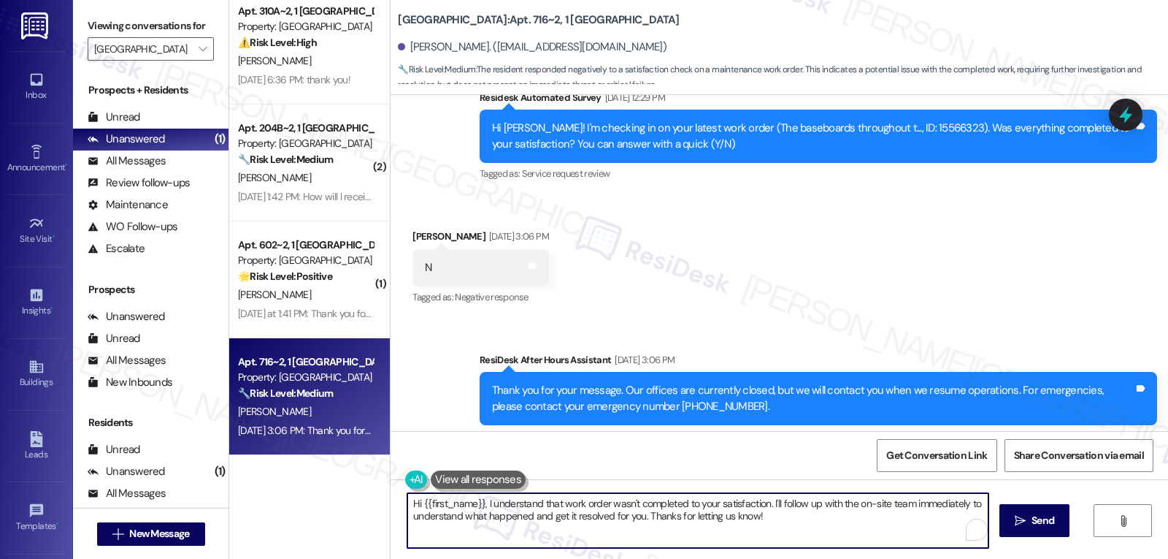
drag, startPoint x: 764, startPoint y: 500, endPoint x: 880, endPoint y: 593, distance: 149.1
click at [880, 558] on html "Inbox Go to Inbox Announcement • Send A Text Announcement Site Visit • Go to Si…" at bounding box center [584, 279] width 1168 height 559
click at [782, 537] on textarea "Hi {{first_name}}, I understand that the work order wasn't completed to your sa…" at bounding box center [695, 520] width 581 height 55
type textarea "Hi {{first_name}}, I understand that the work order wasn't completed to your sa…"
click at [1025, 527] on span "Send" at bounding box center [1036, 520] width 23 height 15
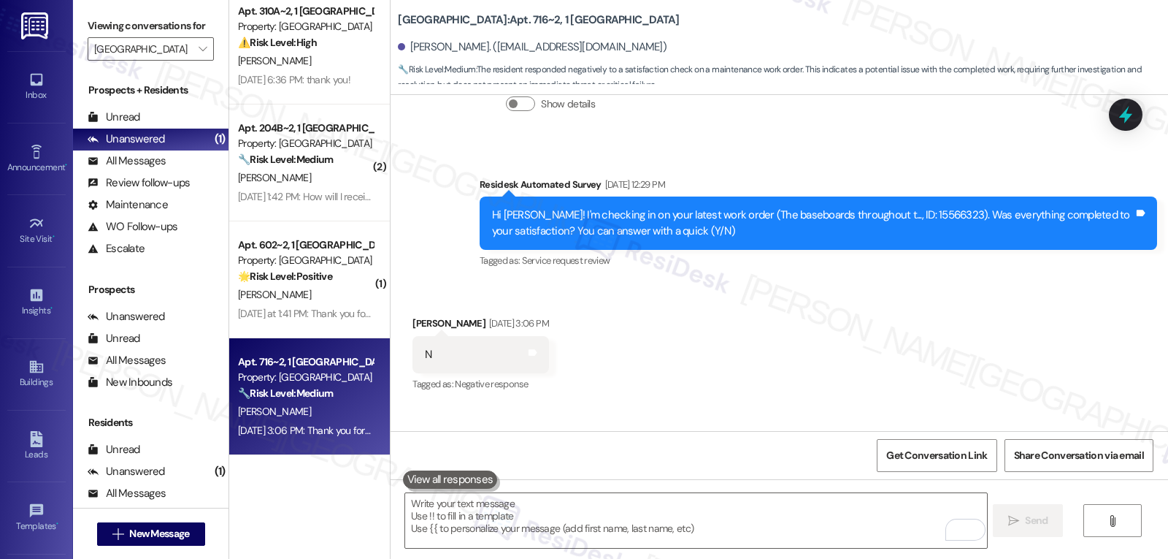
scroll to position [2405, 0]
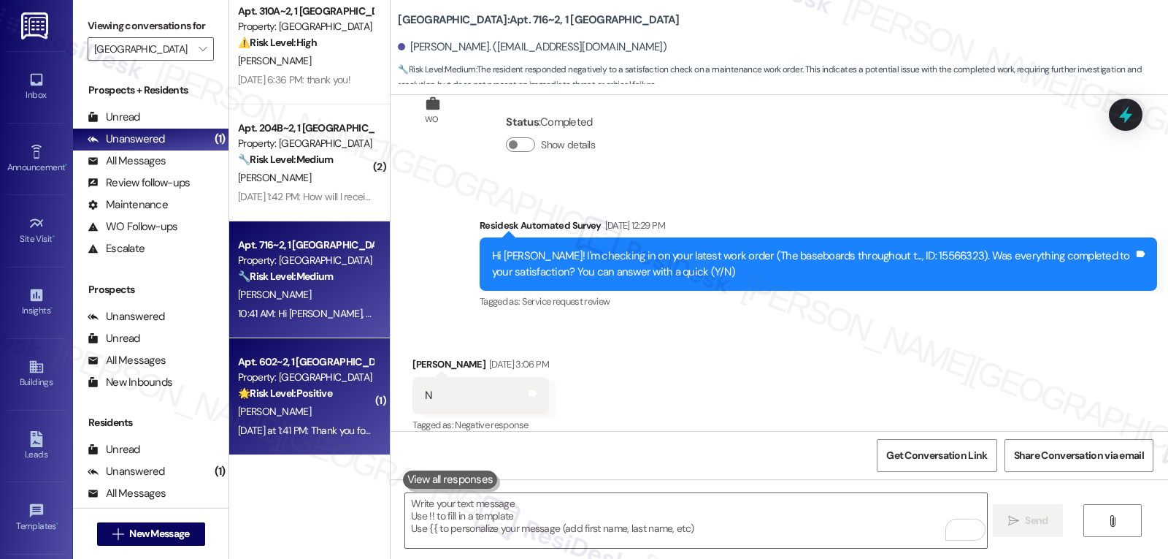
click at [299, 429] on div "Yesterday at 1:41 PM: Thank you for your message. Our offices are currently clo…" at bounding box center [682, 430] width 889 height 13
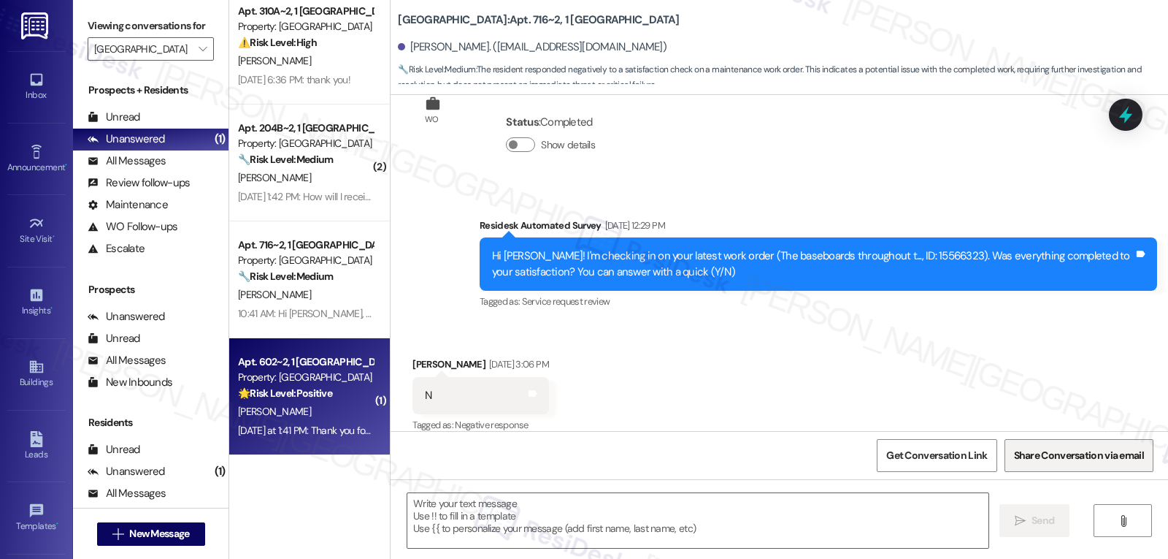
type textarea "Fetching suggested responses. Please feel free to read through the conversation…"
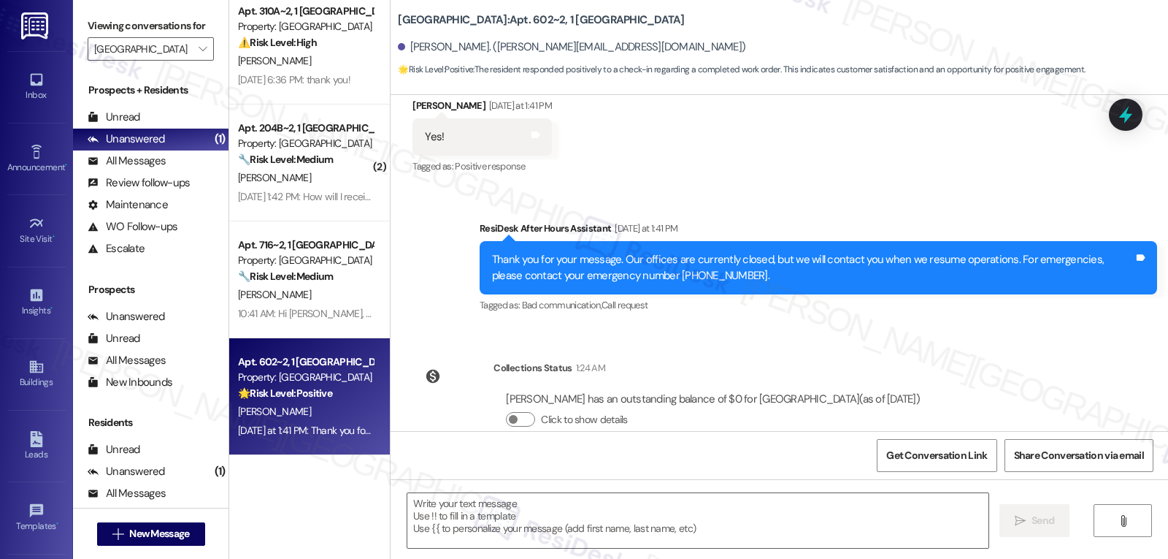
scroll to position [580, 0]
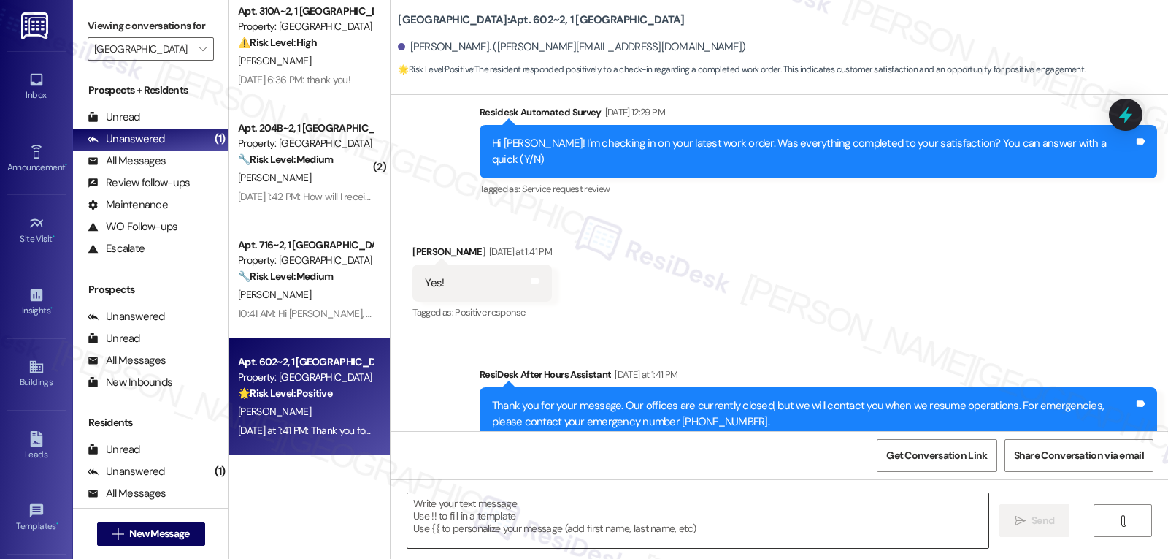
click at [678, 515] on textarea at bounding box center [698, 520] width 581 height 55
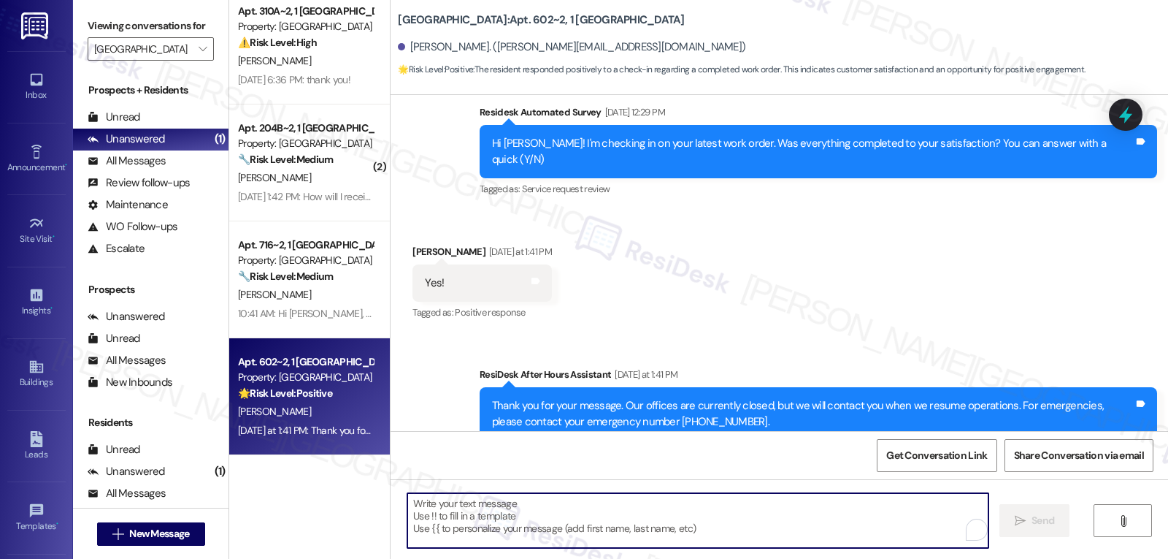
paste textarea "Thanks for the update, {{first_name}}! I’m glad everything was resolved to your…"
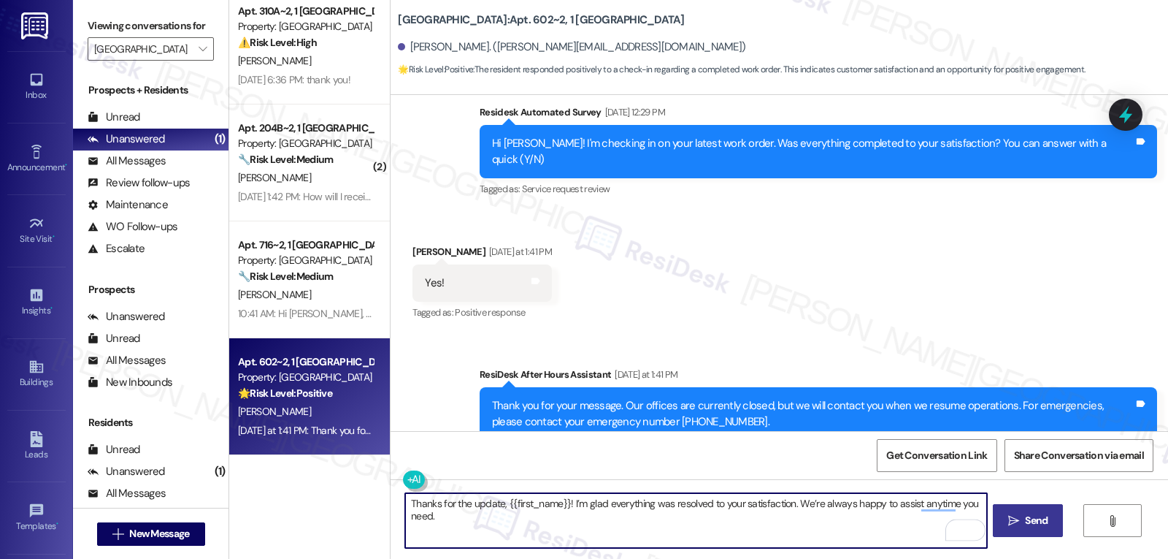
type textarea "Thanks for the update, {{first_name}}! I’m glad everything was resolved to your…"
click at [1031, 527] on span "Send" at bounding box center [1036, 520] width 23 height 15
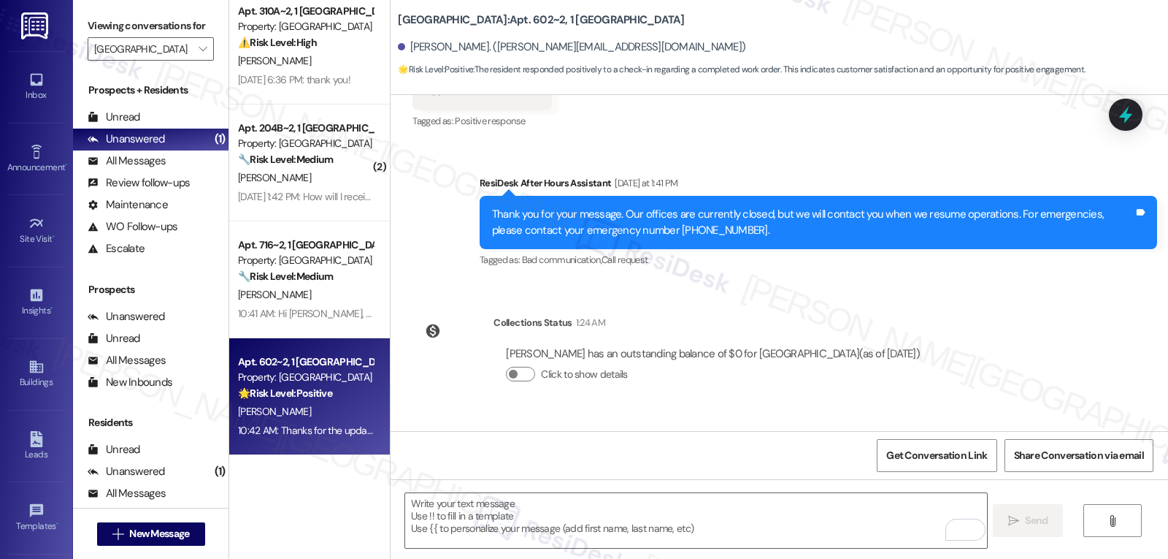
scroll to position [827, 0]
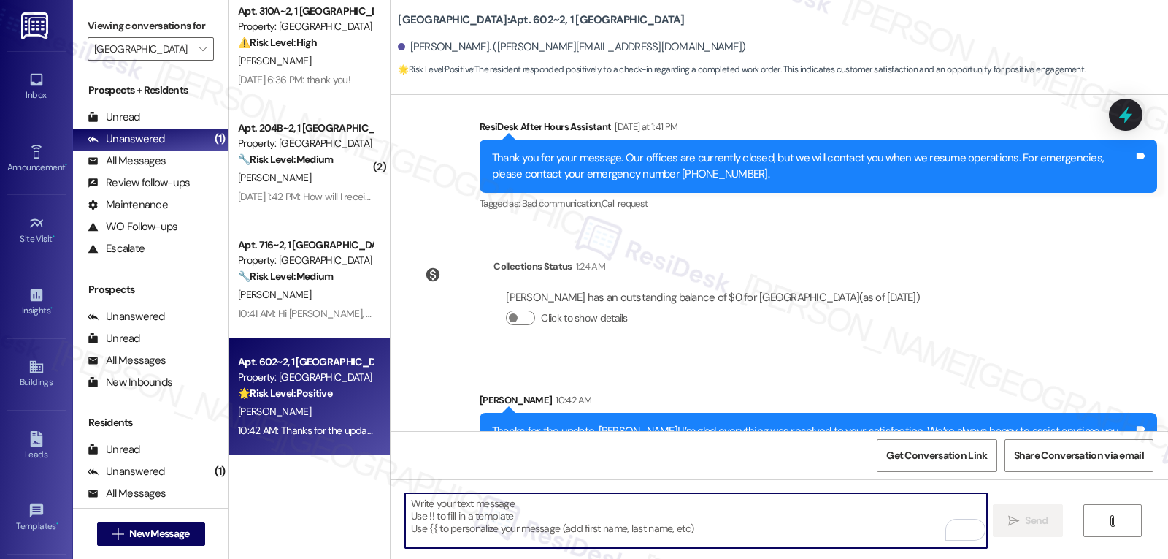
click at [732, 521] on textarea "To enrich screen reader interactions, please activate Accessibility in Grammarl…" at bounding box center [695, 520] width 581 height 55
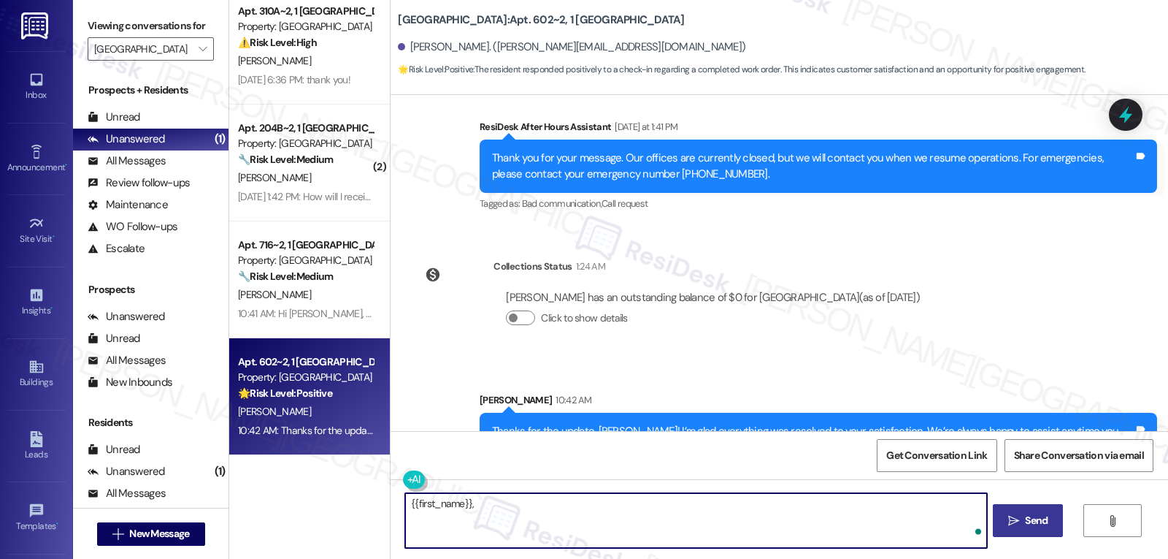
paste textarea "how’s everything going for you at {{property}}? Has it met your expectations so…"
type textarea "{{first_name}}, how’s everything going for you at {{property}}? Has it met your…"
click at [1034, 516] on span "Send" at bounding box center [1036, 520] width 23 height 15
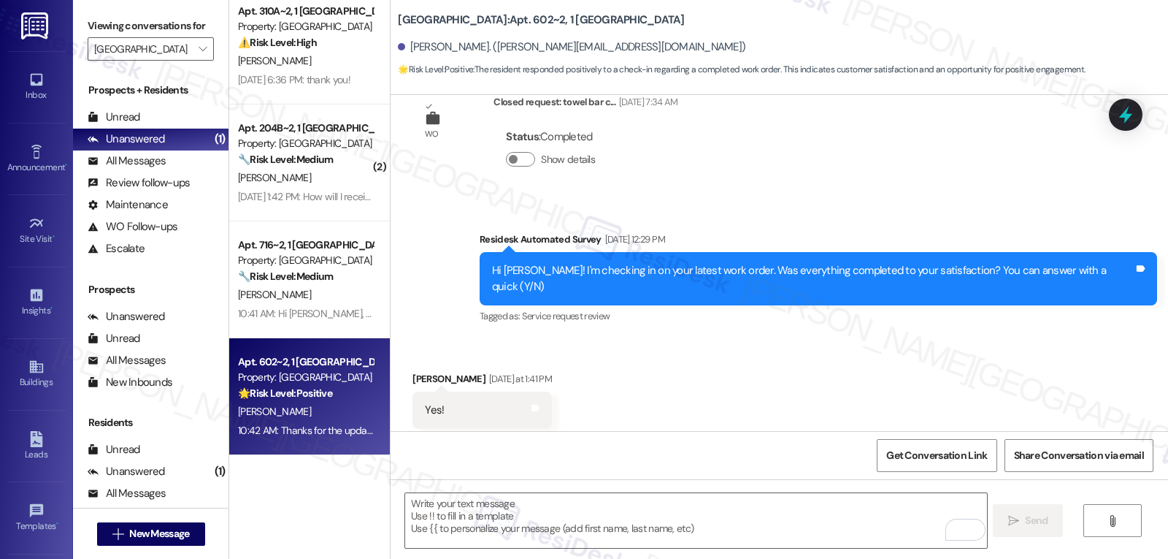
scroll to position [452, 0]
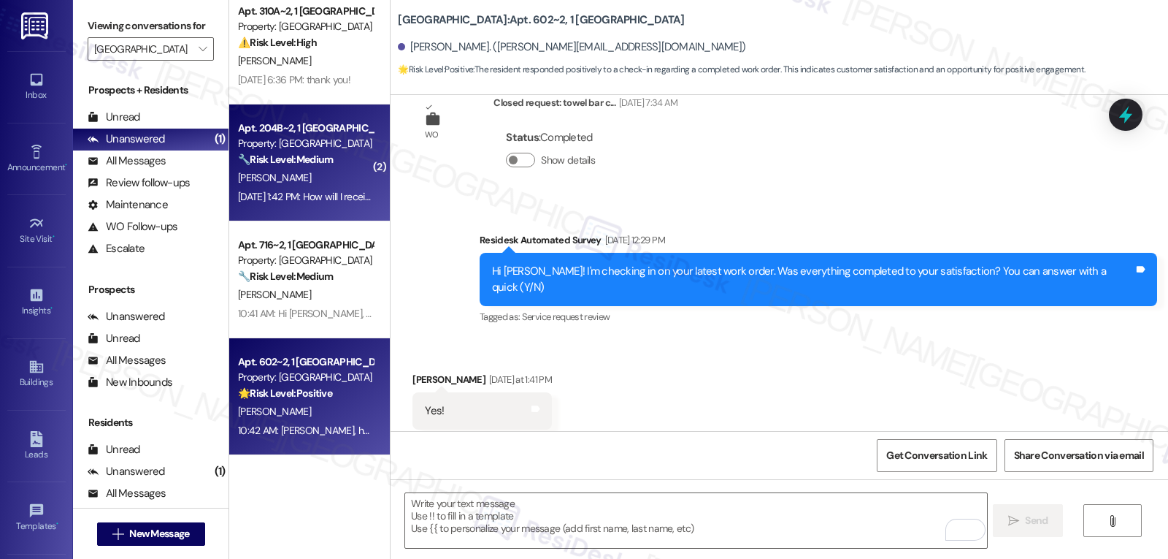
click at [321, 199] on div "Sep 13, 2025 at 1:42 PM: How will I receive my packages that aren't from amazon…" at bounding box center [390, 196] width 304 height 13
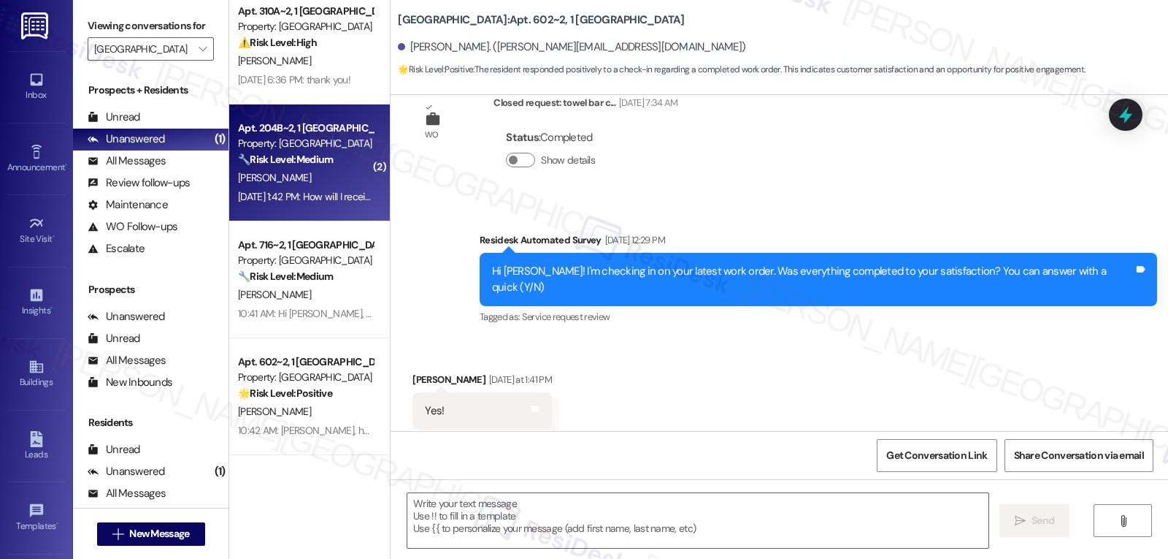
type textarea "Fetching suggested responses. Please feel free to read through the conversation…"
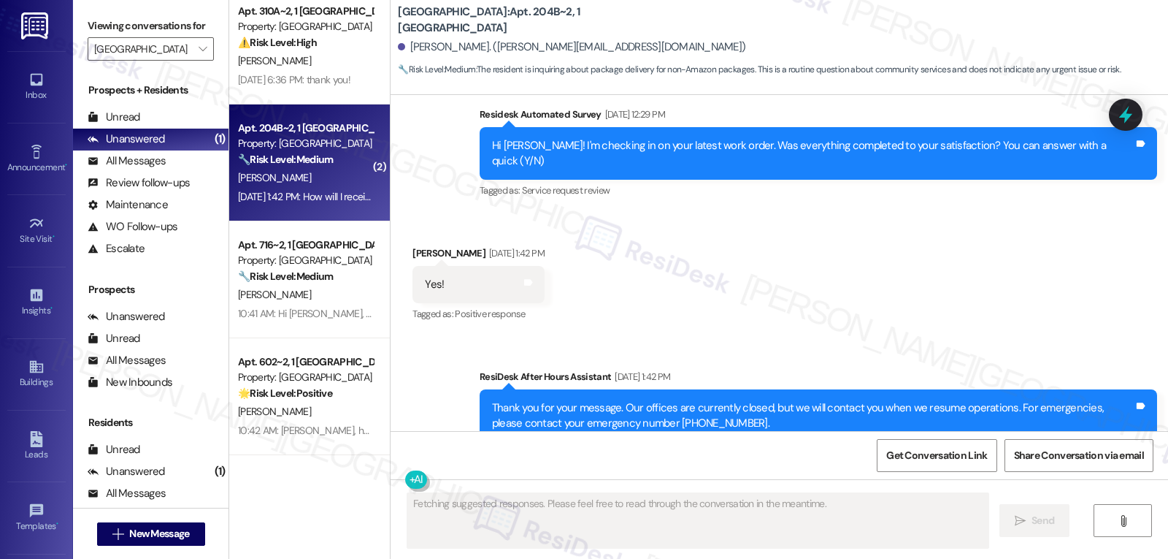
scroll to position [1909, 0]
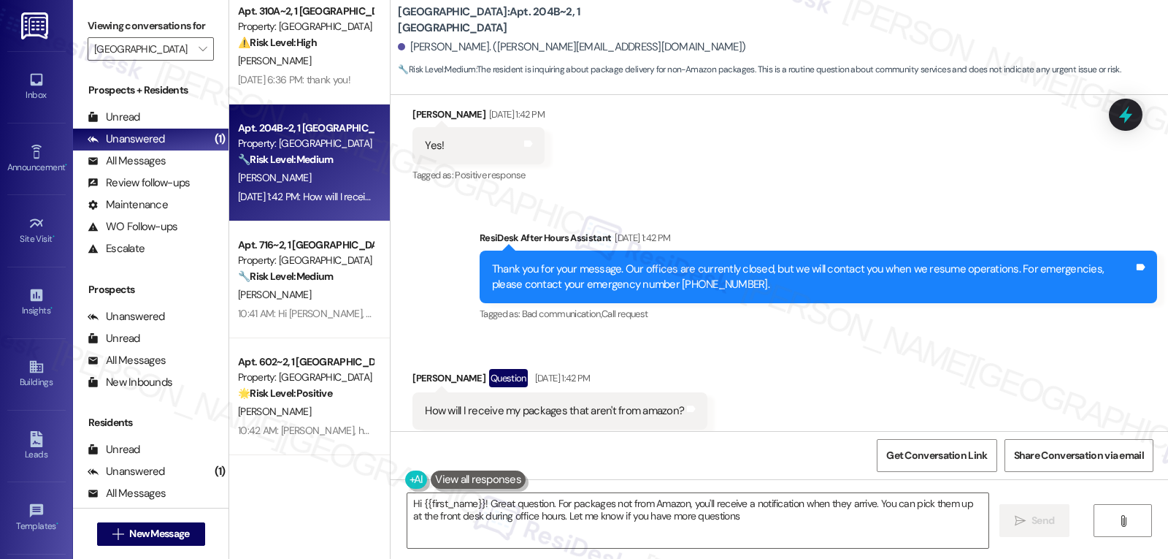
type textarea "Hi {{first_name}}! Great question. For packages not from Amazon, you'll receive…"
drag, startPoint x: 749, startPoint y: 523, endPoint x: 755, endPoint y: 516, distance: 9.4
click at [752, 523] on textarea "Hi {{first_name}}! Great question. For packages not from Amazon, you'll receive…" at bounding box center [698, 520] width 581 height 55
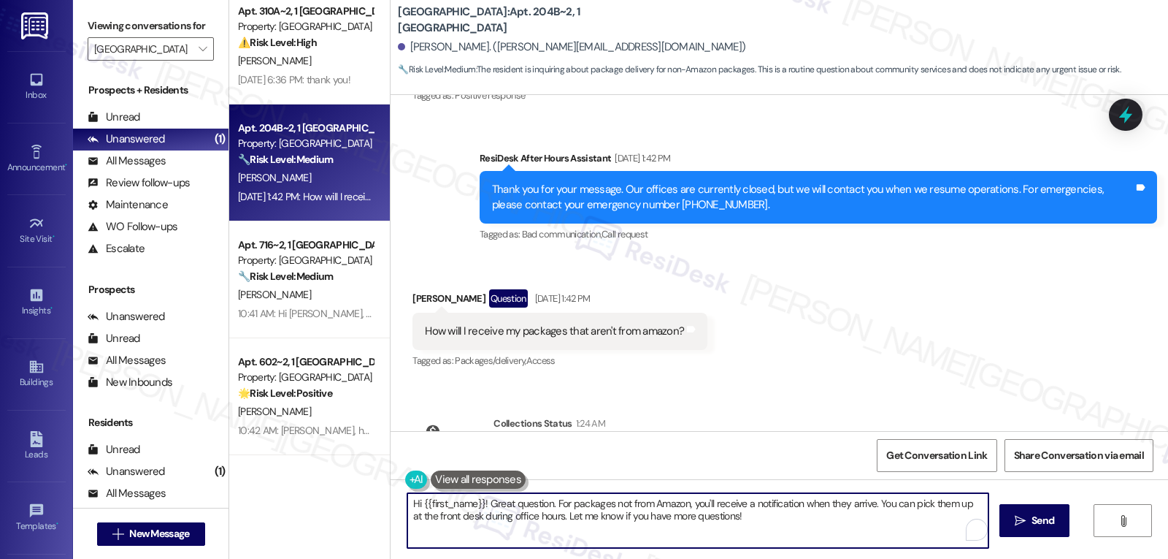
scroll to position [2044, 0]
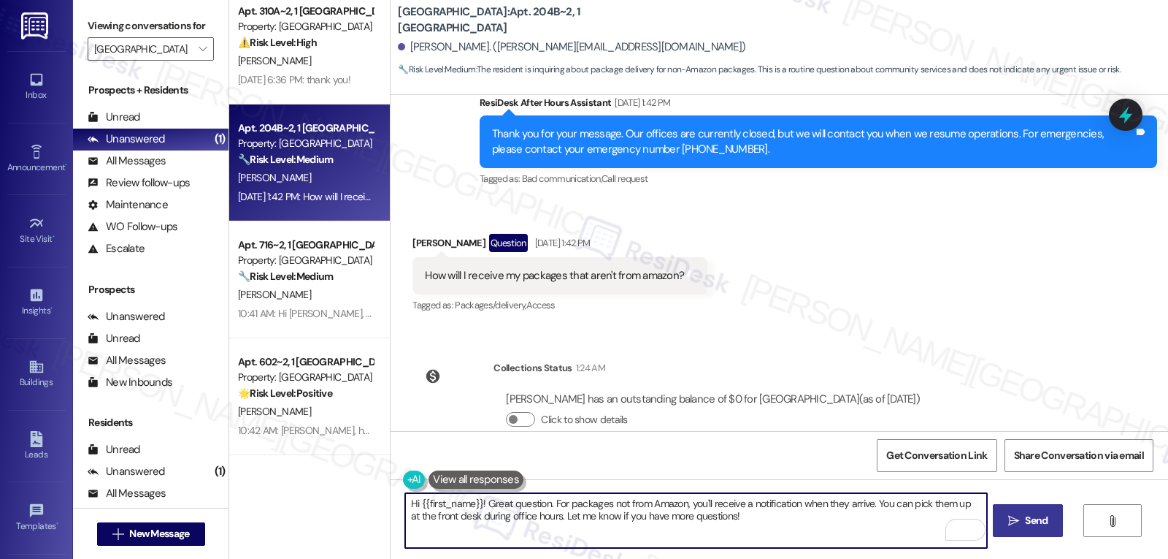
click at [1040, 521] on span "Send" at bounding box center [1036, 520] width 23 height 15
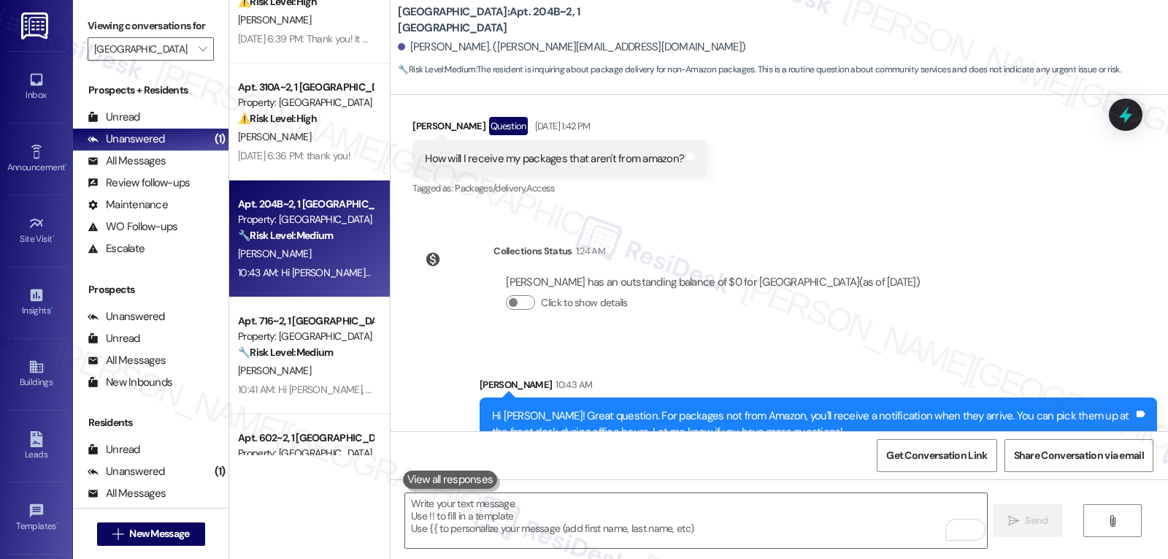
scroll to position [0, 0]
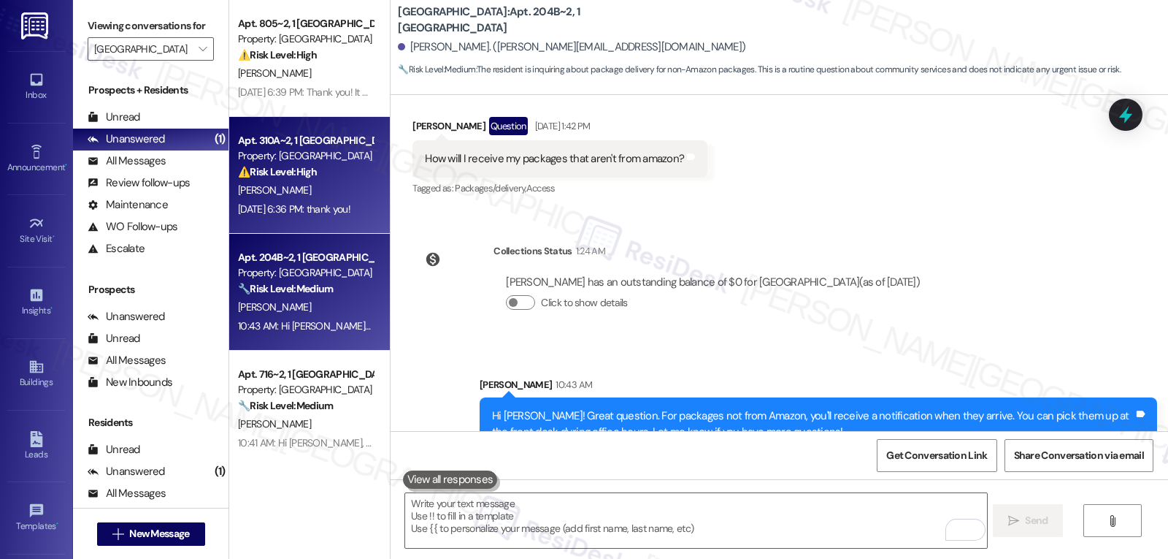
click at [294, 204] on div "Sep 12, 2025 at 6:36 PM: thank you! Sep 12, 2025 at 6:36 PM: thank you!" at bounding box center [294, 208] width 112 height 13
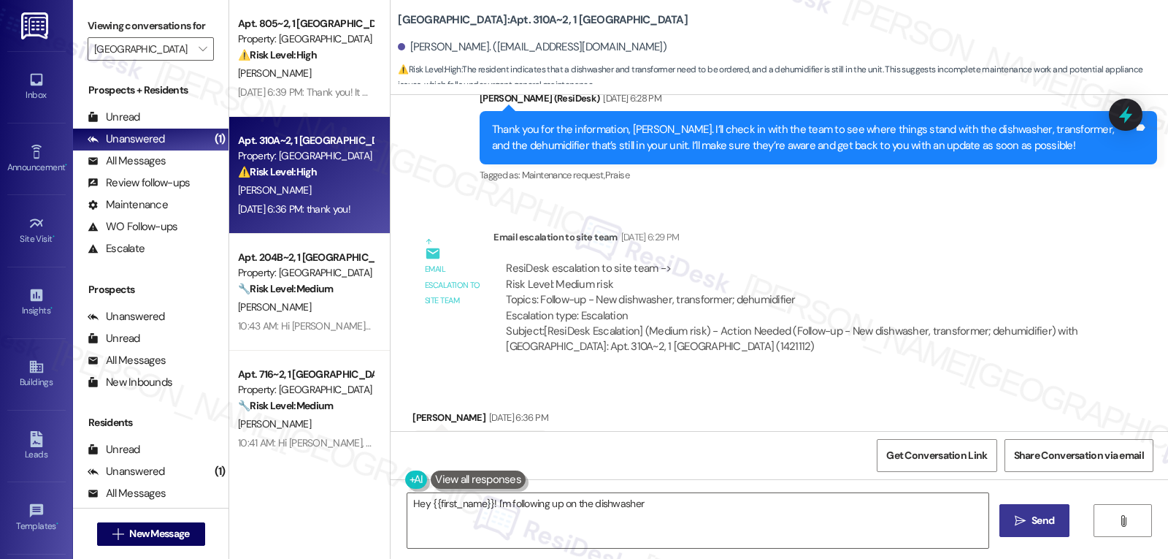
scroll to position [1160, 0]
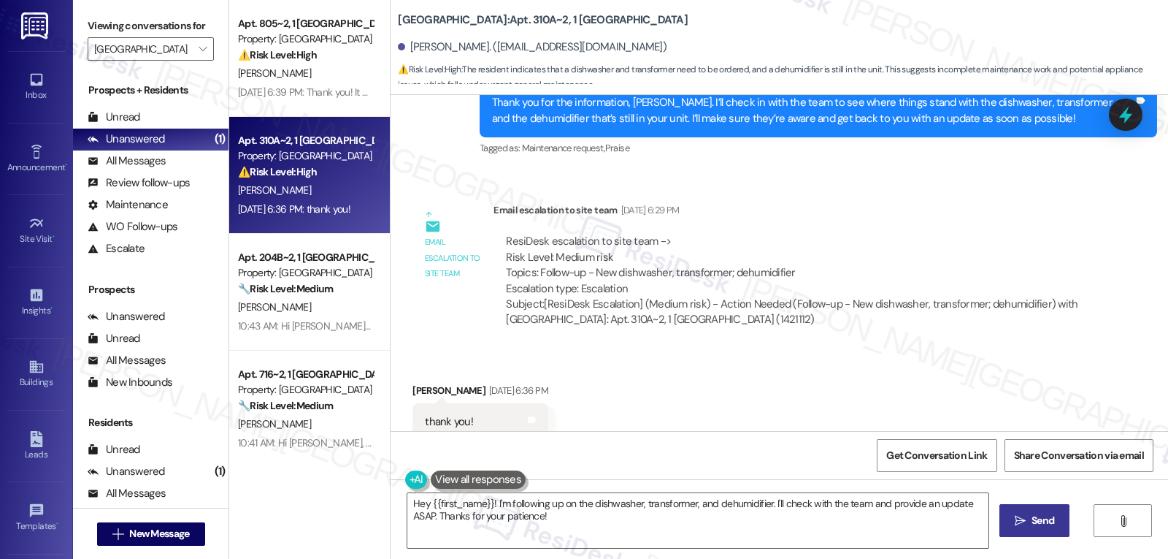
click at [416, 383] on div "Bella Mitlo Sep 12, 2025 at 6:36 PM" at bounding box center [480, 393] width 135 height 20
copy div "Bella"
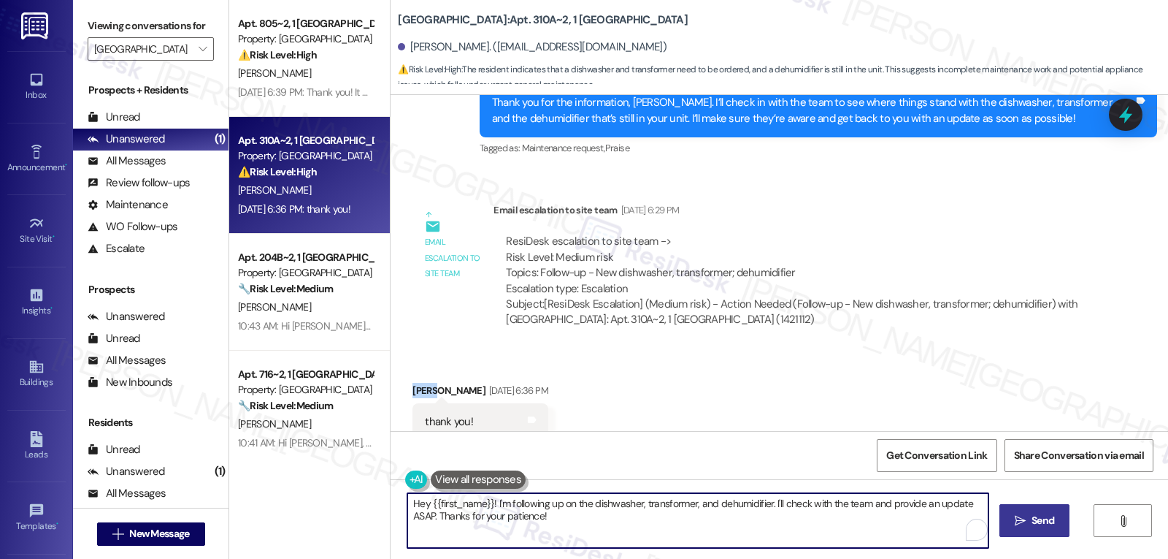
drag, startPoint x: 510, startPoint y: 521, endPoint x: 513, endPoint y: 514, distance: 7.9
click at [510, 519] on textarea "Hey {{first_name}}! I'm following up on the dishwasher, transformer, and dehumi…" at bounding box center [698, 520] width 581 height 55
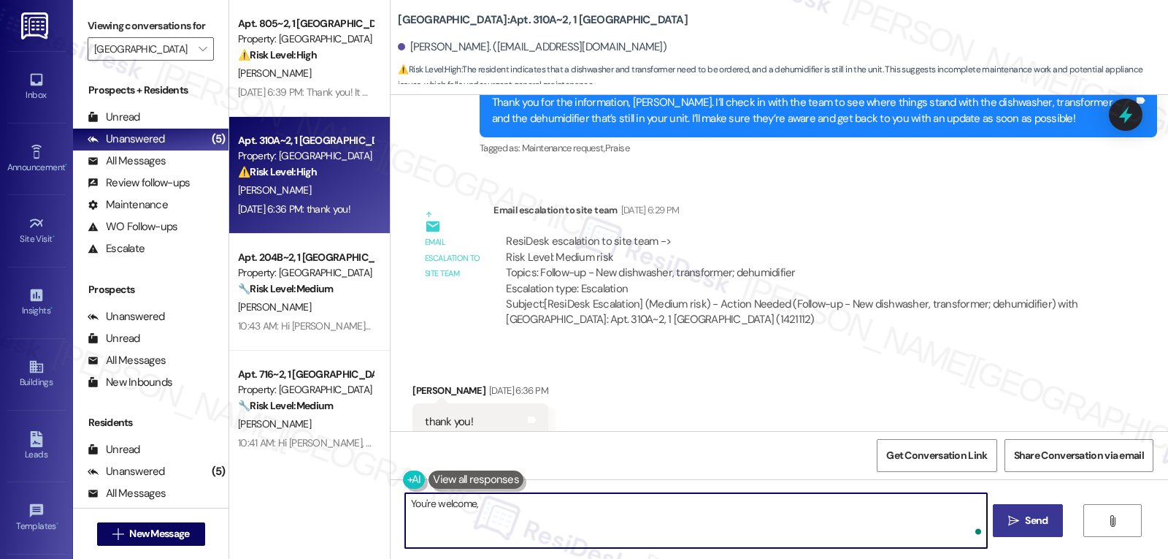
paste textarea "Bella"
type textarea "You're welcome, Bella! I'll get back to you shortly with an update."
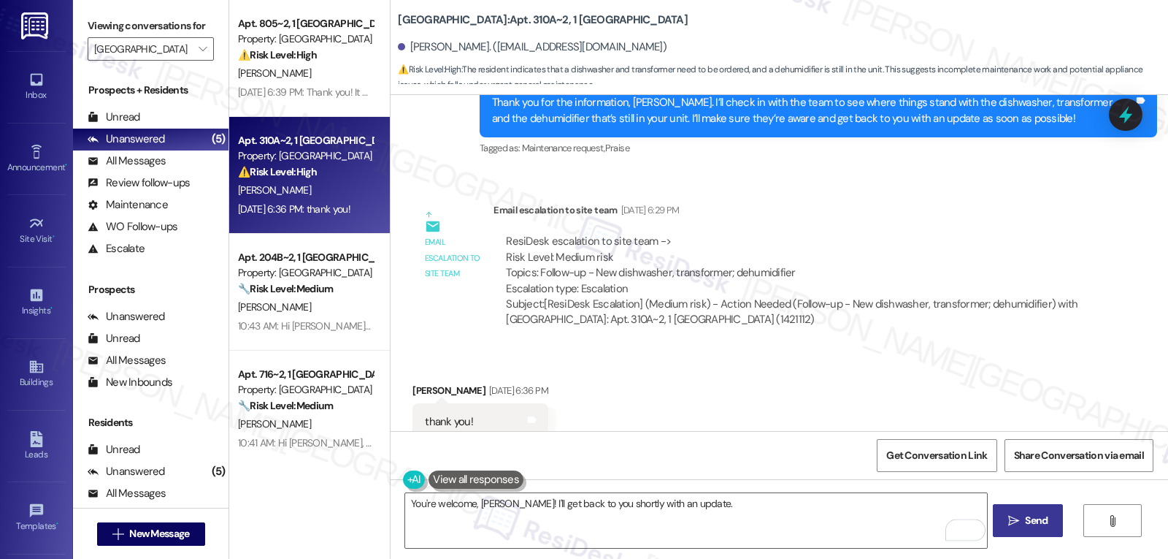
click at [1025, 513] on span "Send" at bounding box center [1036, 520] width 23 height 15
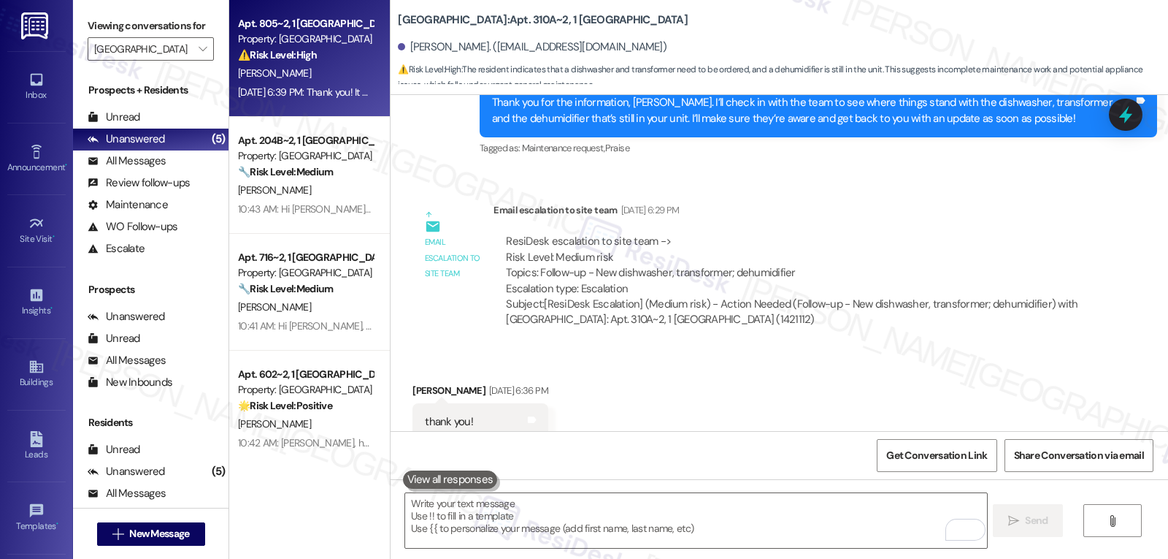
click at [297, 93] on div "Sep 12, 2025 at 6:39 PM: Thank you! It was worked on another time this afternoo…" at bounding box center [845, 91] width 1215 height 13
type textarea "Fetching suggested responses. Please feel free to read through the conversation…"
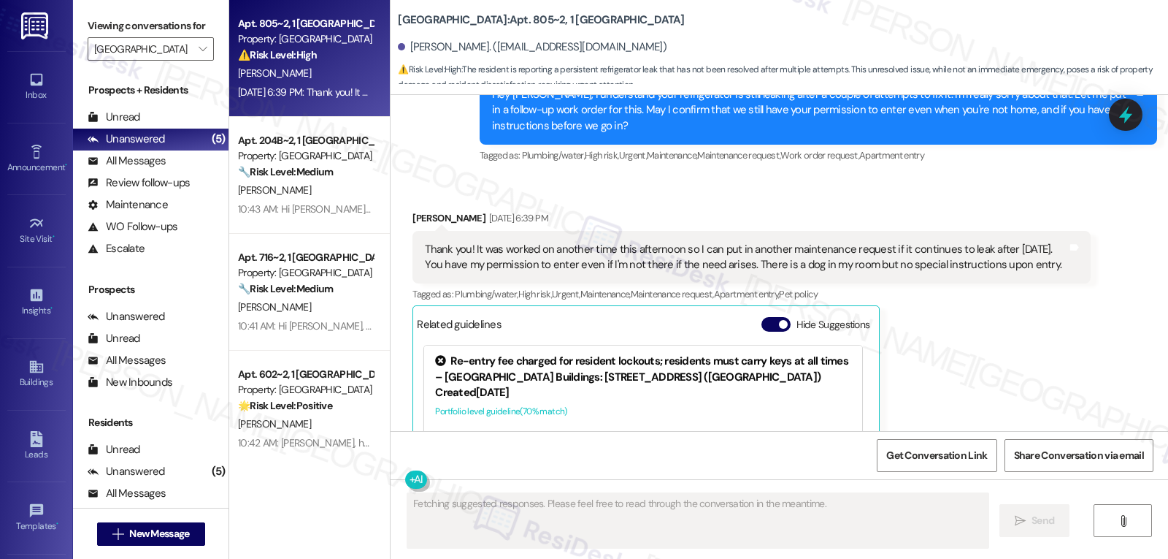
scroll to position [486, 0]
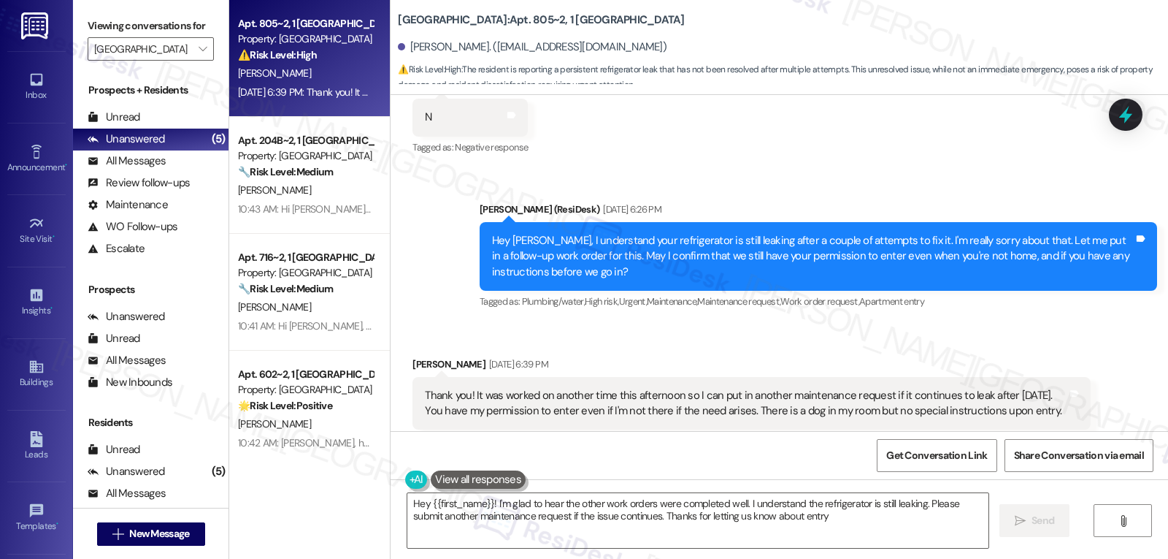
type textarea "Hey {{first_name}}! I'm glad to hear the other work orders were completed well.…"
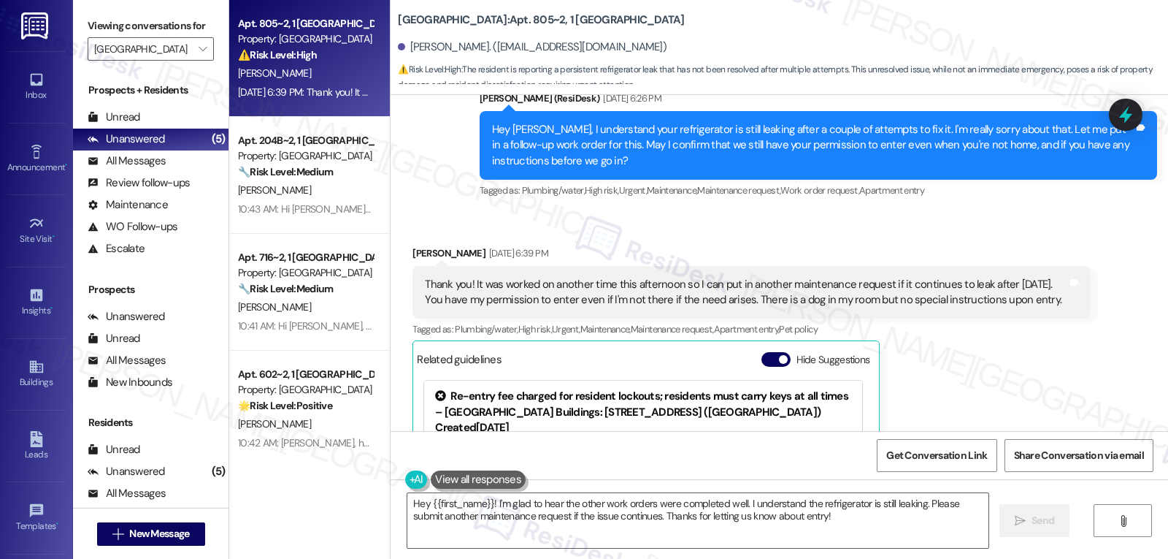
scroll to position [632, 0]
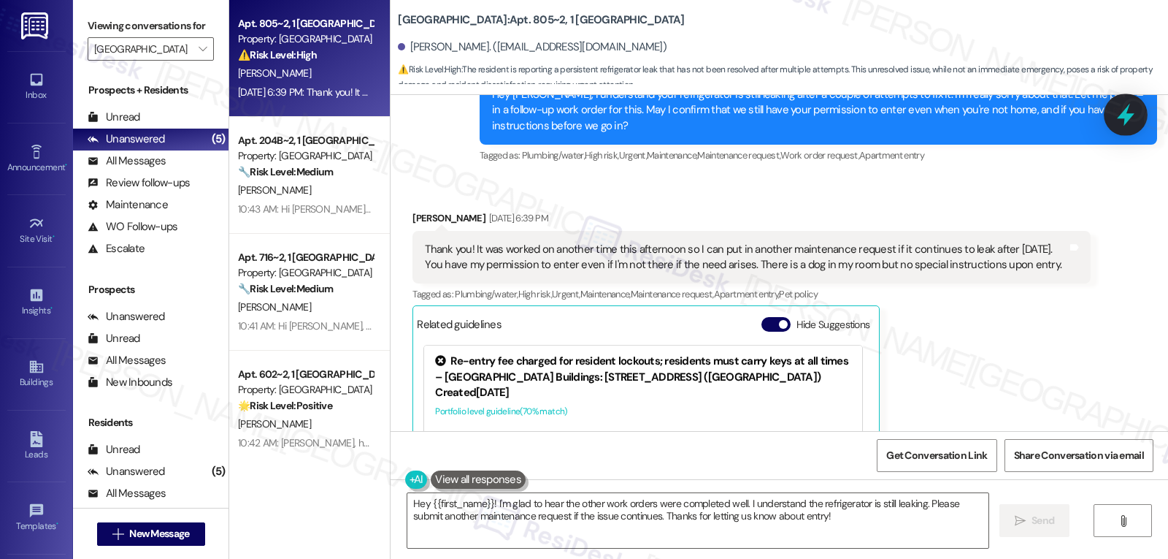
click at [1122, 119] on icon at bounding box center [1126, 114] width 25 height 25
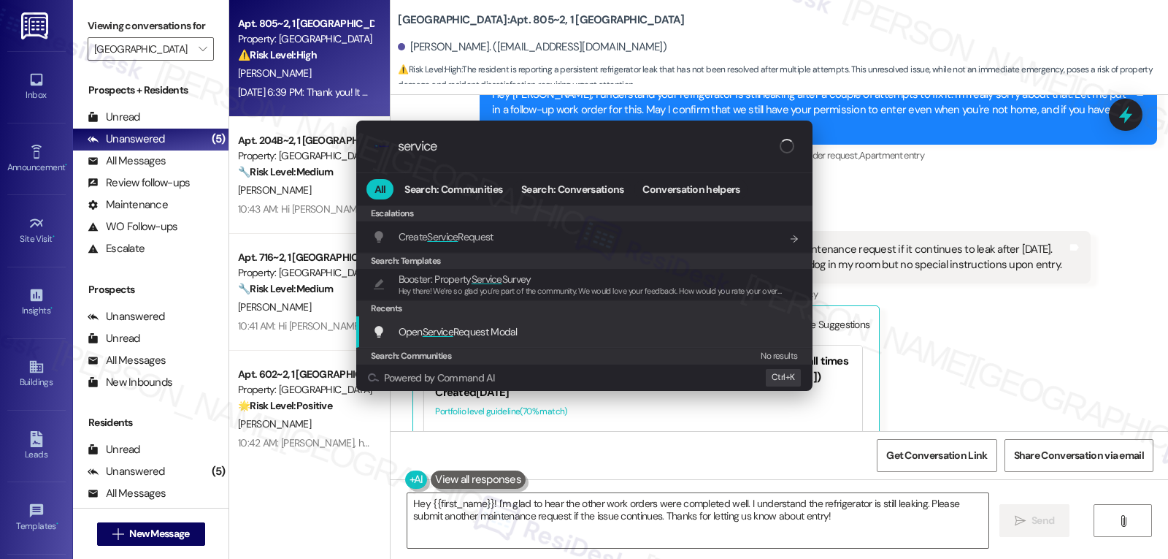
click at [467, 332] on span "Open Service Request Modal" at bounding box center [458, 331] width 119 height 13
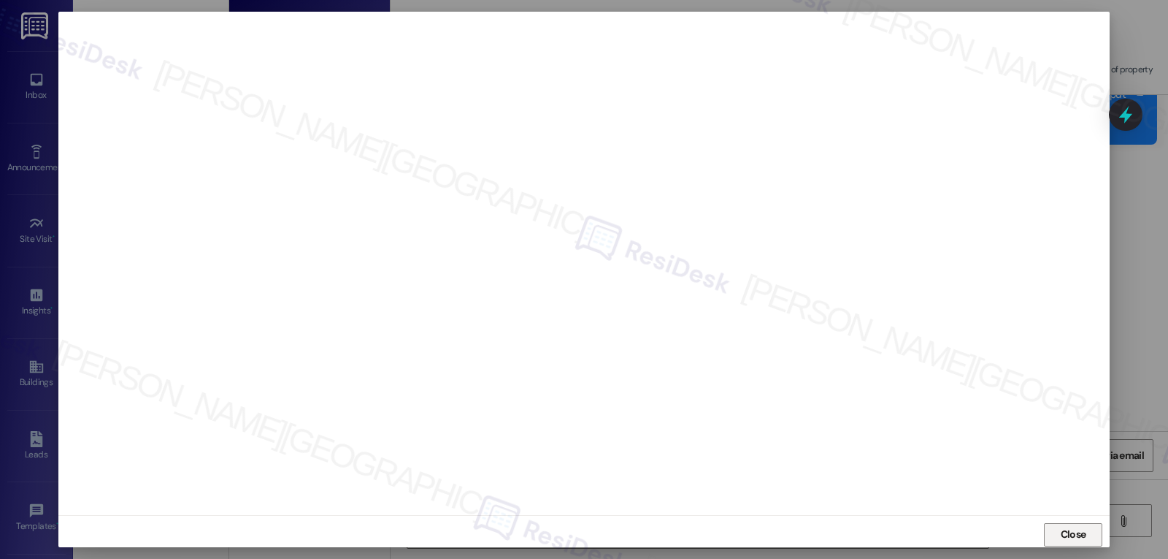
click at [1046, 535] on button "Close" at bounding box center [1073, 534] width 58 height 23
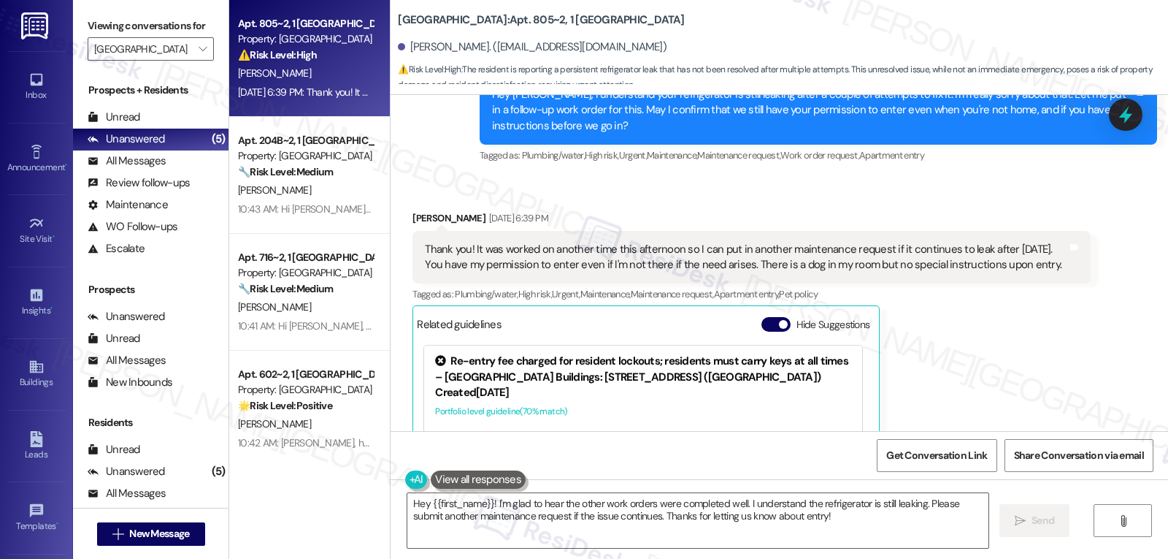
click at [1124, 110] on icon at bounding box center [1126, 114] width 19 height 19
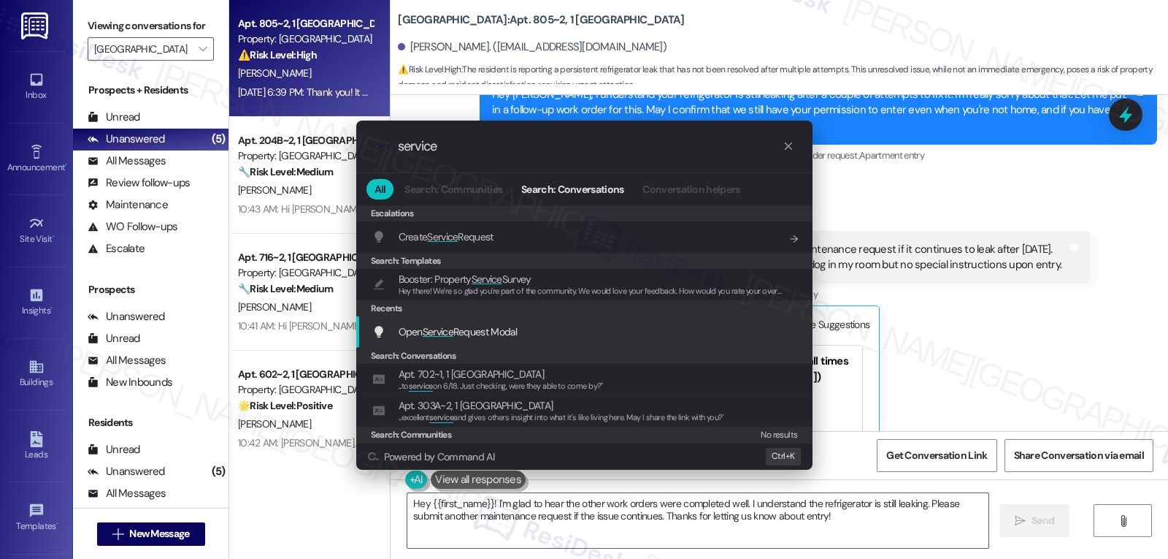
type input "service"
click at [485, 330] on span "Open Service Request Modal" at bounding box center [458, 331] width 119 height 13
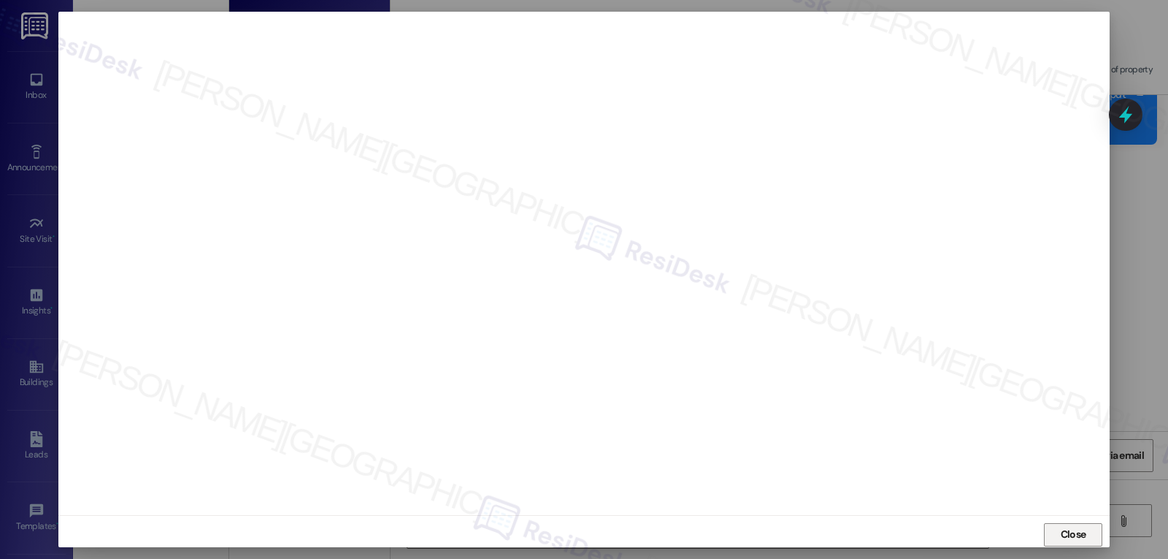
click at [1069, 534] on span "Close" at bounding box center [1074, 534] width 26 height 15
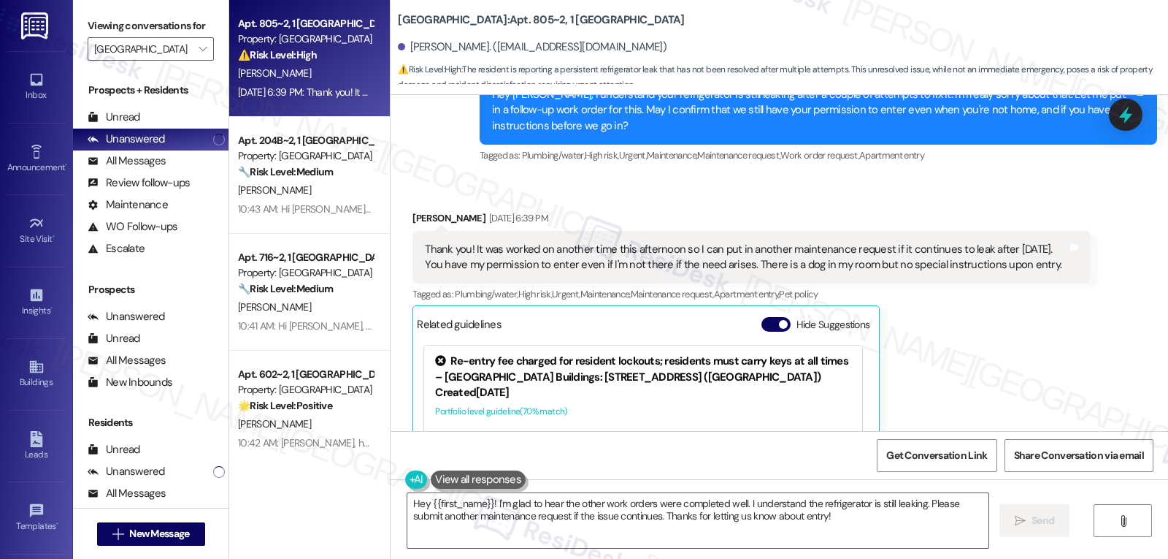
click at [413, 226] on div "Natalie Carriker Sep 12, 2025 at 6:39 PM" at bounding box center [752, 220] width 678 height 20
click at [413, 215] on div "Natalie Carriker Sep 12, 2025 at 6:39 PM" at bounding box center [752, 220] width 678 height 20
copy div "Natalie"
click at [553, 533] on textarea "Hey {{first_name}}! I'm glad to hear the other work orders were completed well.…" at bounding box center [698, 520] width 581 height 55
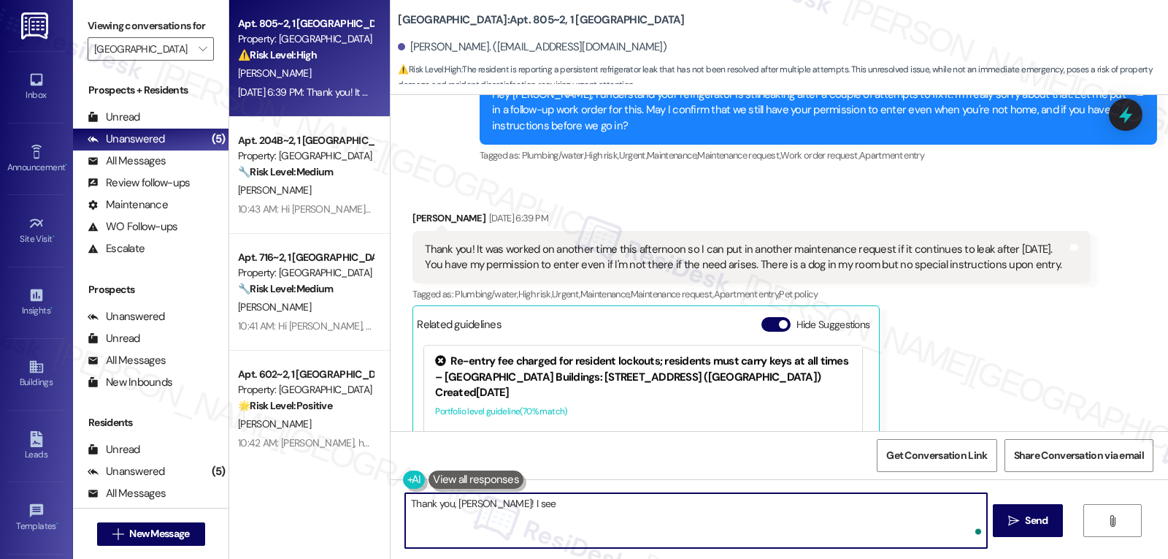
type textarea "Thank you, Natalie! I see"
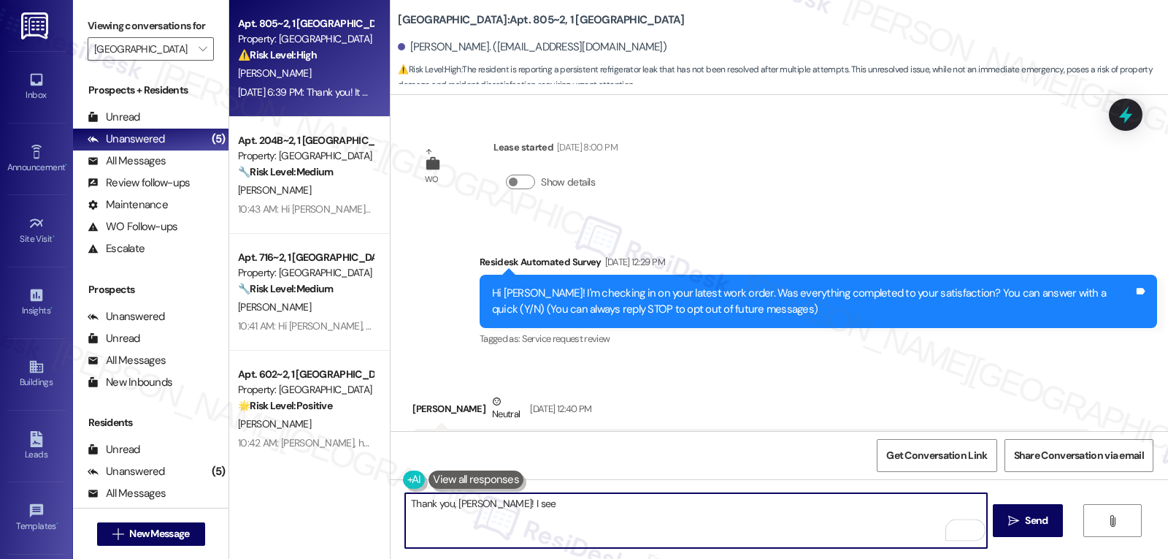
scroll to position [146, 0]
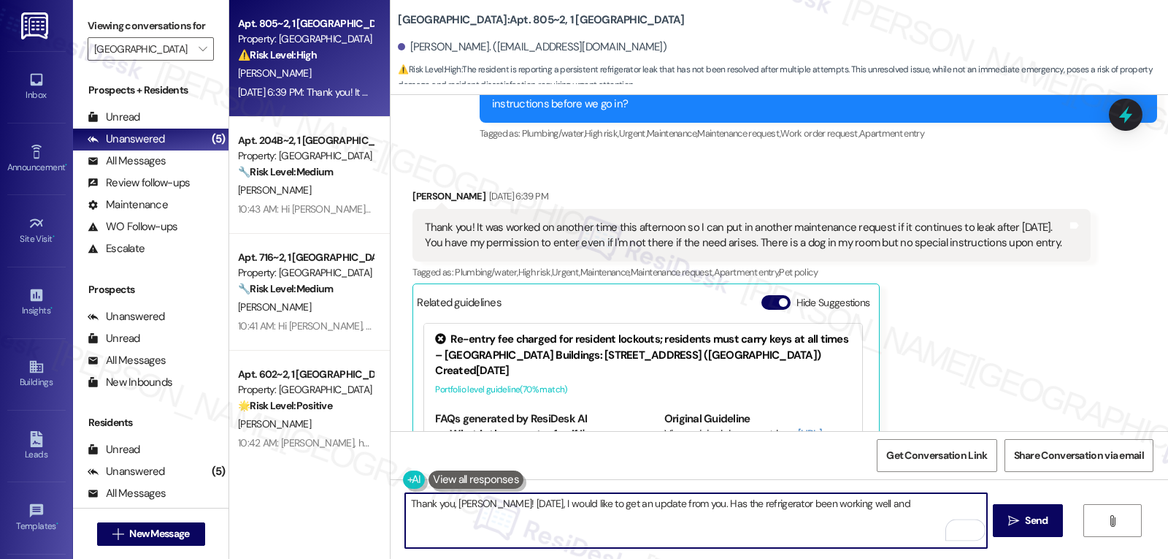
scroll to position [621, 0]
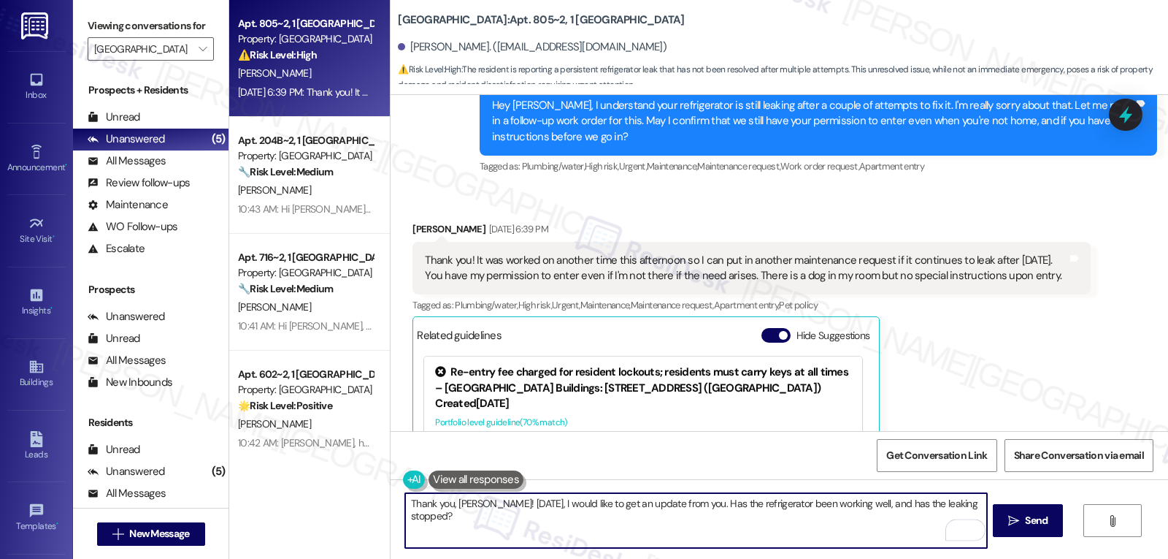
click at [977, 500] on textarea "Thank you, Natalie! Today, I would like to get an update from you. Has the refr…" at bounding box center [695, 520] width 581 height 55
type textarea "Thank you, Natalie! Today, I would like to get an update from you. Has the refr…"
click at [1051, 529] on button " Send" at bounding box center [1028, 520] width 71 height 33
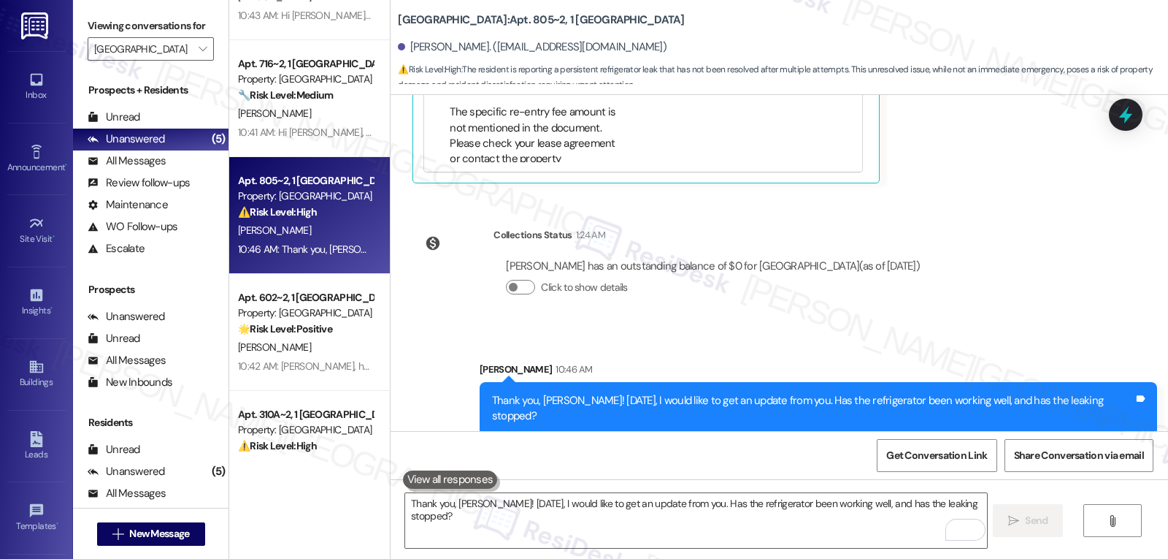
scroll to position [129, 0]
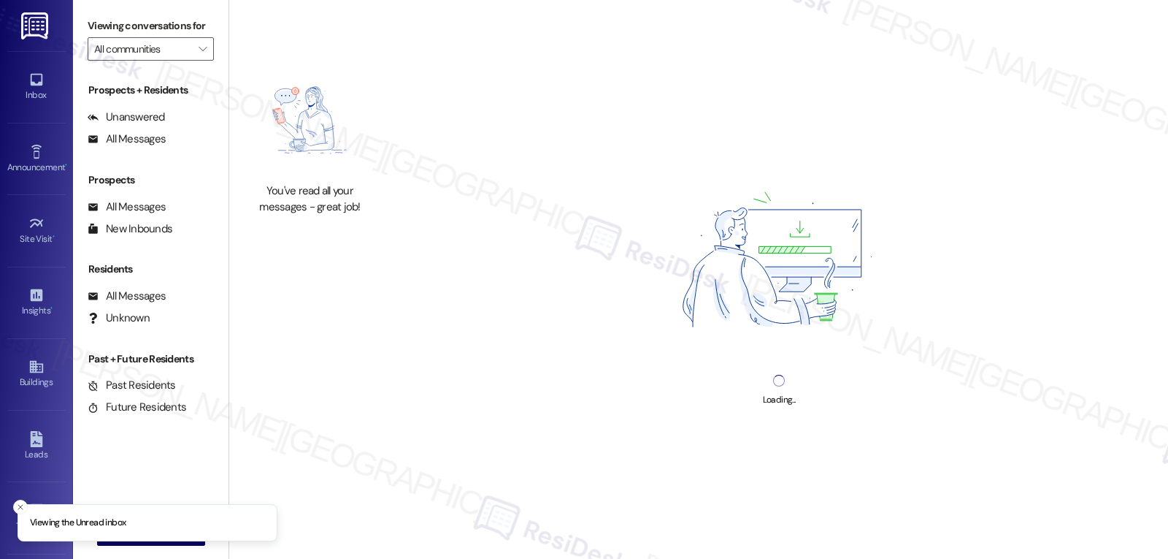
type input "[GEOGRAPHIC_DATA]"
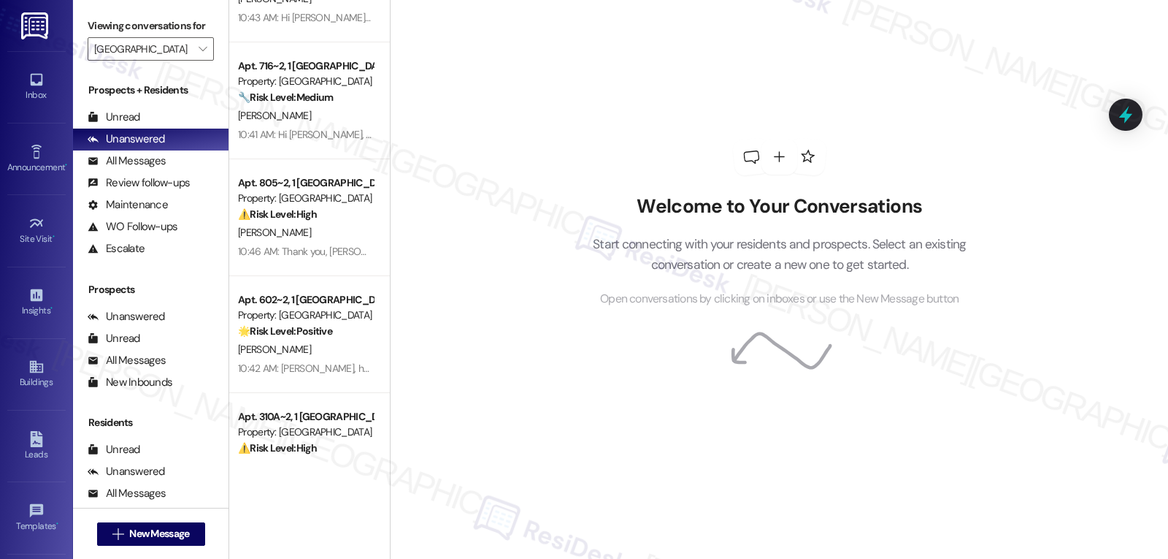
scroll to position [129, 0]
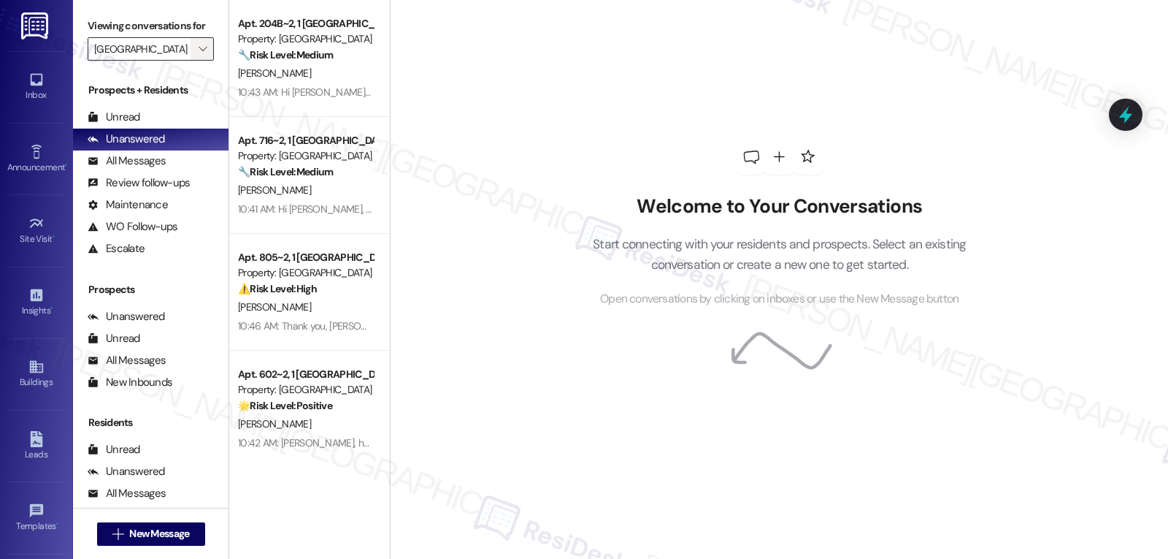
click at [199, 55] on icon "" at bounding box center [203, 49] width 8 height 12
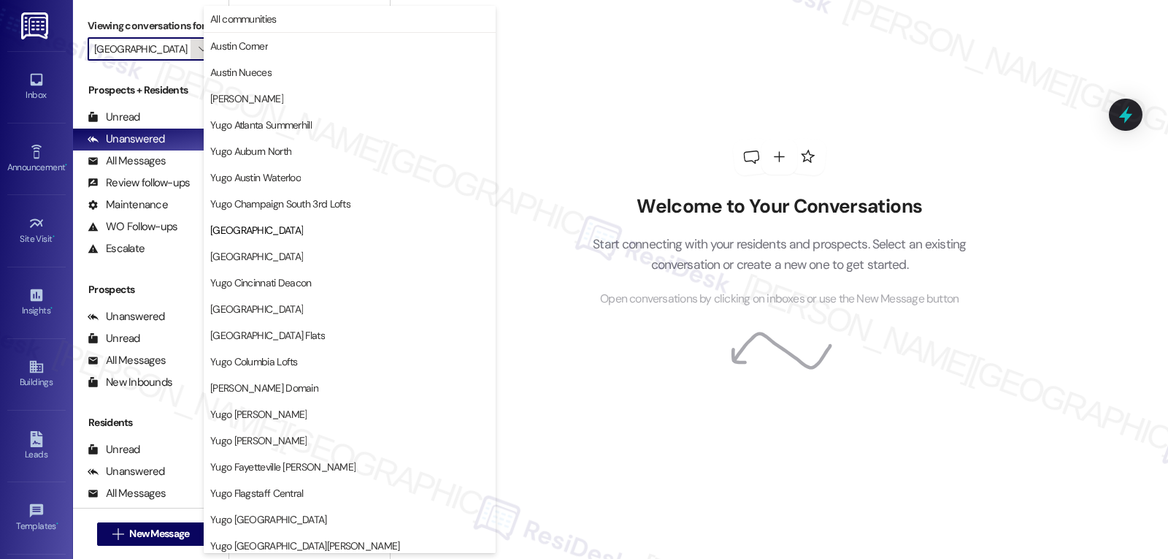
scroll to position [0, 22]
click at [308, 130] on span "Yugo Atlanta Summerhill" at bounding box center [261, 125] width 102 height 15
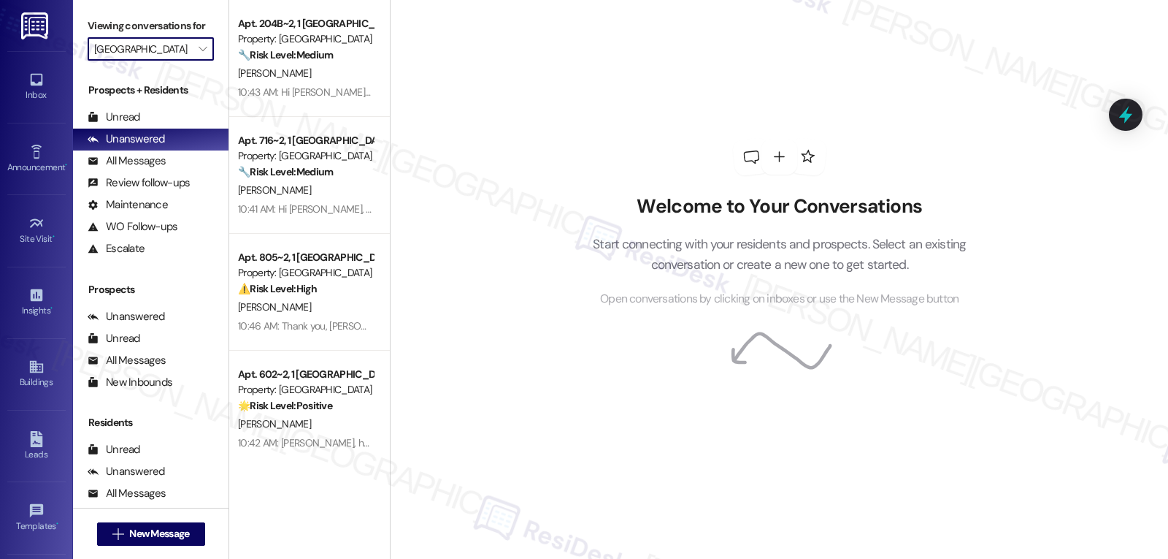
type input "Yugo Atlanta Summerhill"
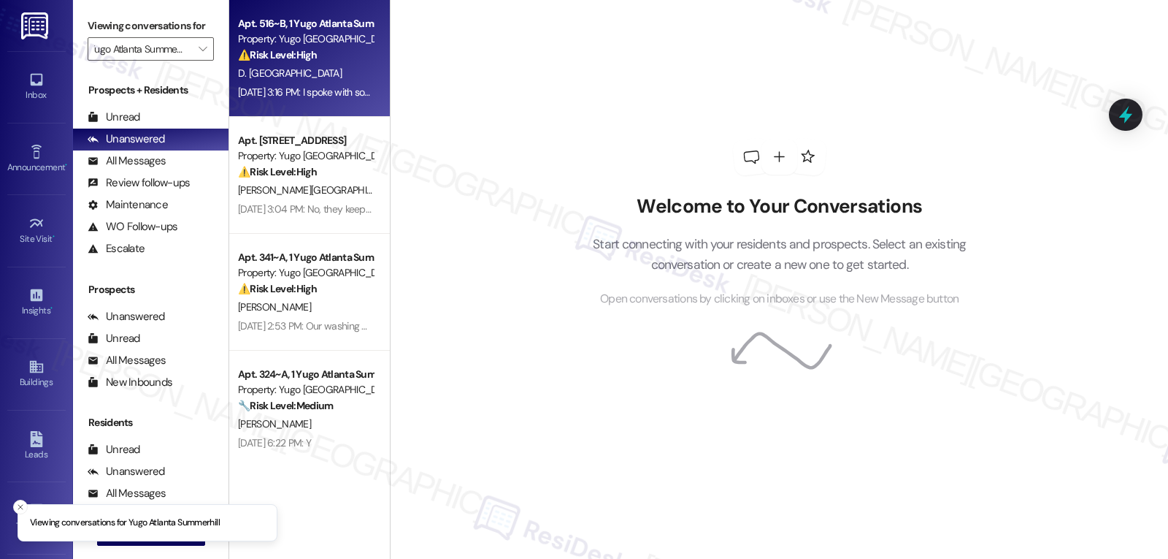
click at [302, 77] on div "D. Brazil" at bounding box center [306, 73] width 138 height 18
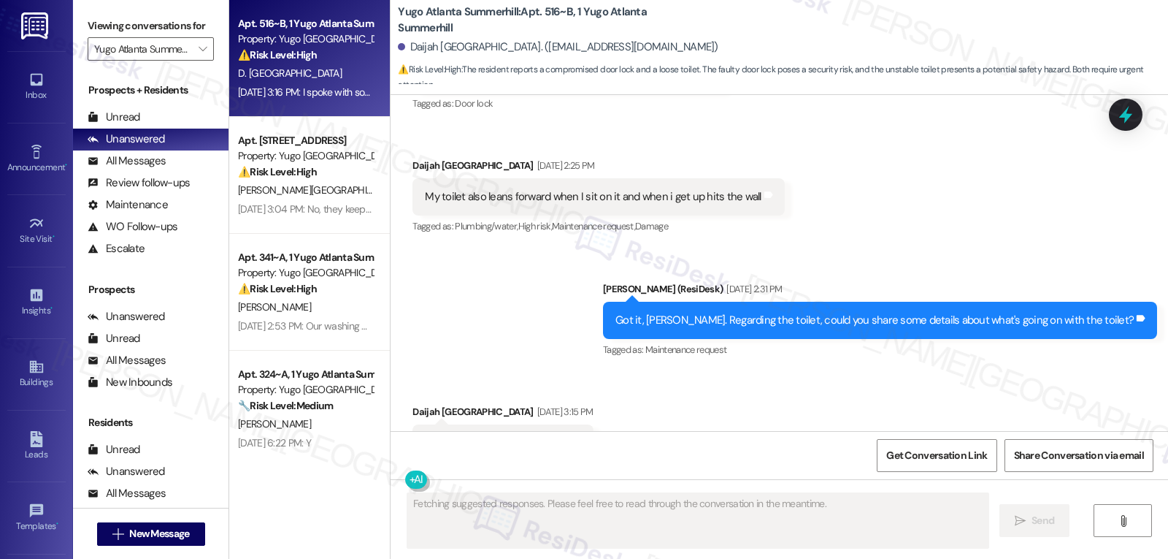
scroll to position [1565, 0]
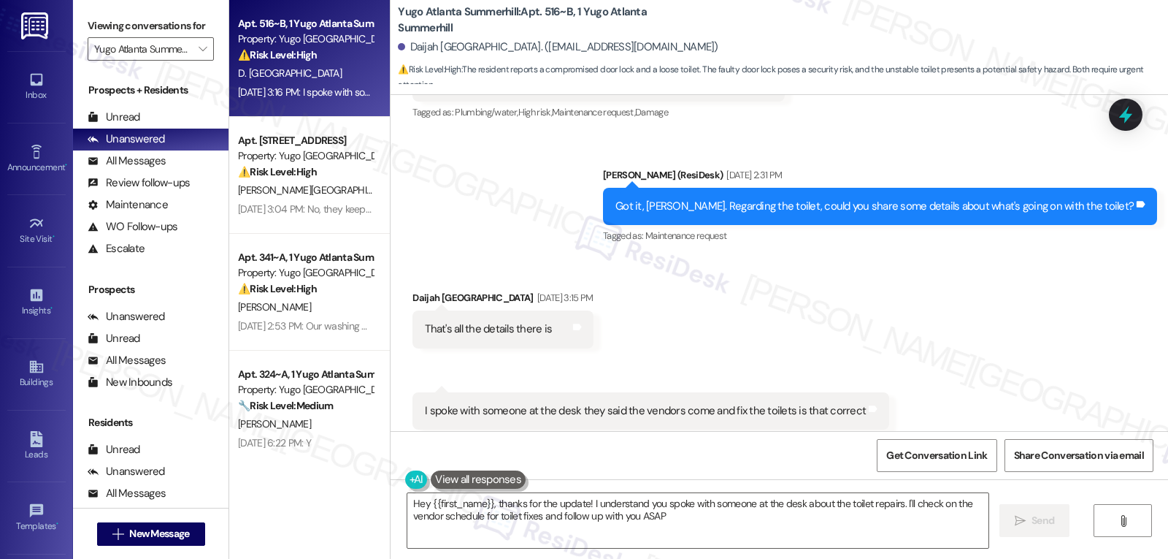
type textarea "Hey {{first_name}}, thanks for the update! I understand you spoke with someone …"
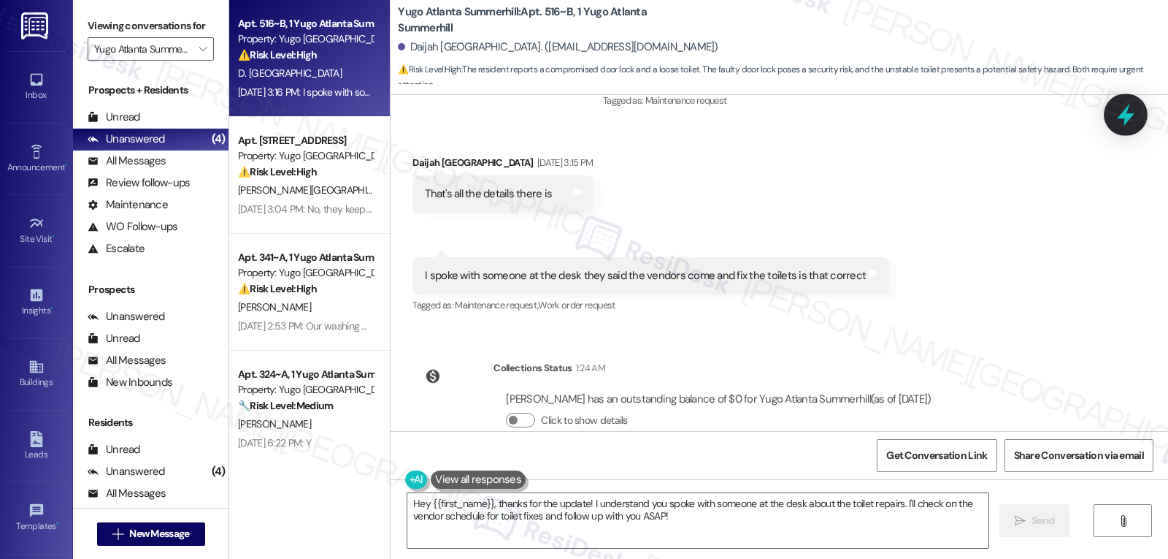
click at [1133, 110] on icon at bounding box center [1126, 114] width 25 height 25
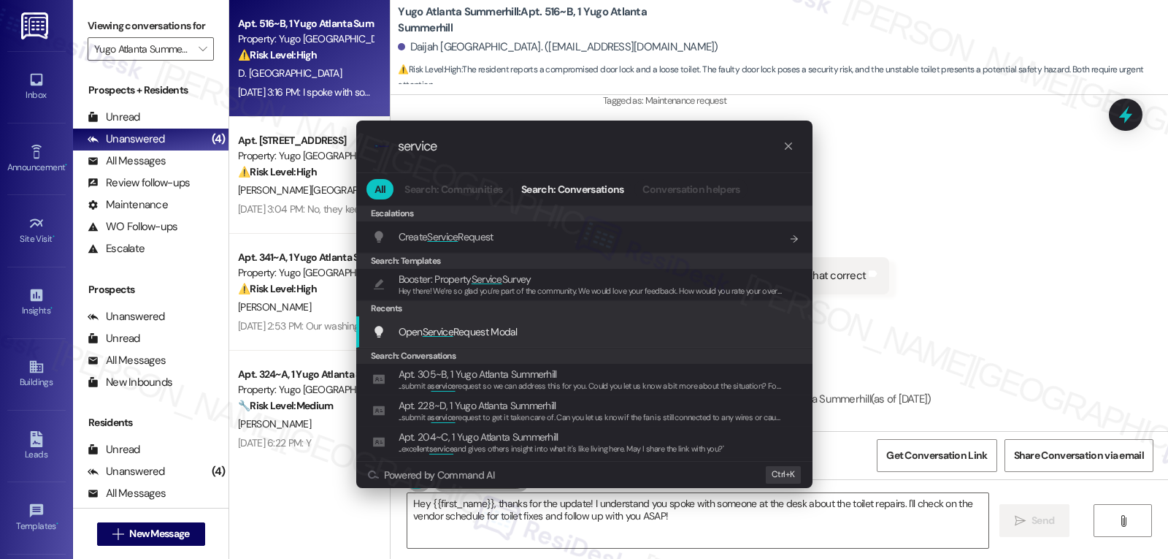
type input "service"
click at [519, 343] on div "Open Service Request Modal Add shortcut" at bounding box center [584, 331] width 456 height 31
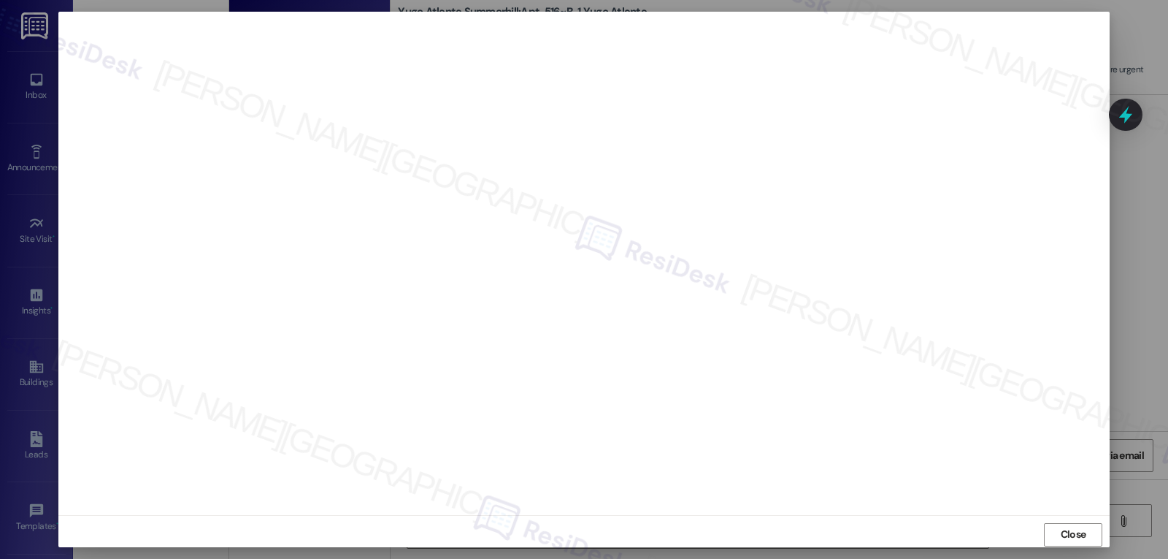
click at [1087, 538] on button "Close" at bounding box center [1073, 534] width 58 height 23
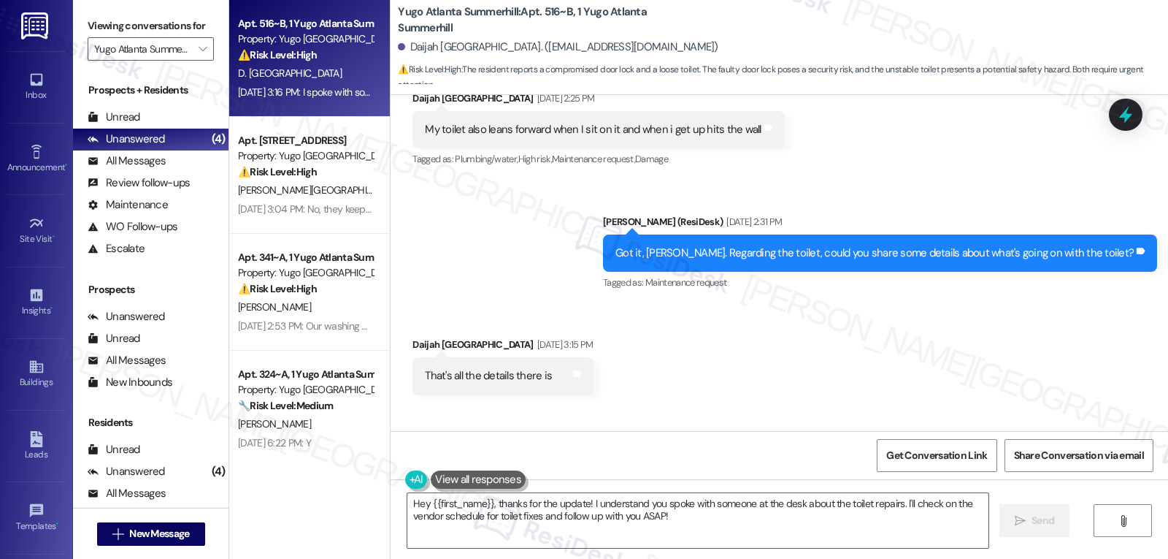
scroll to position [1554, 0]
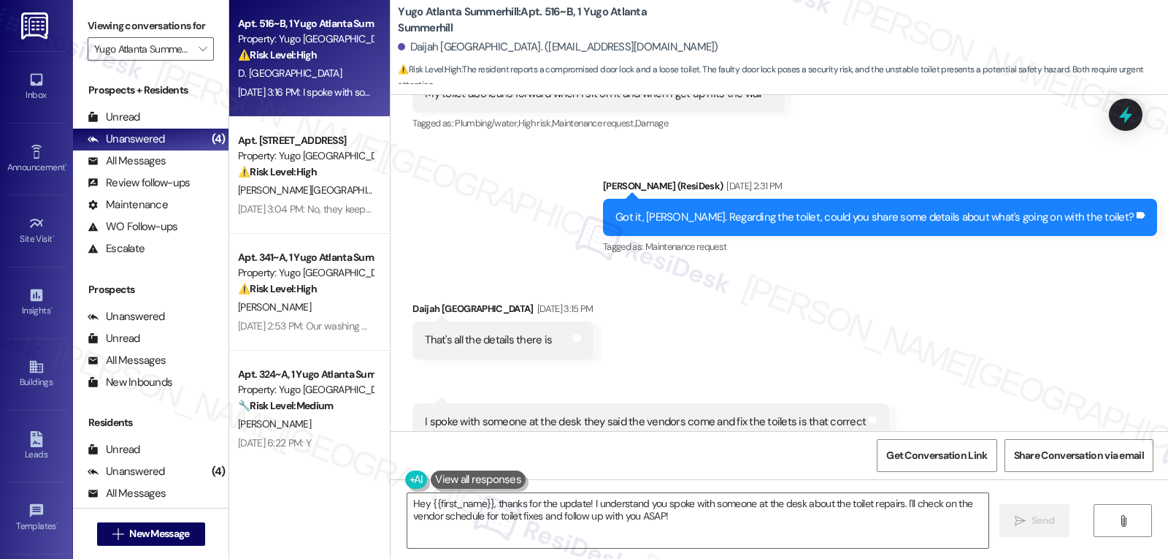
click at [413, 301] on div "Daijah Brazil Sep 12, 2025 at 3:15 PM" at bounding box center [503, 311] width 180 height 20
copy div "Daijah"
click at [491, 531] on textarea "Hey {{first_name}}, thanks for the update! I understand you spoke with someone …" at bounding box center [698, 520] width 581 height 55
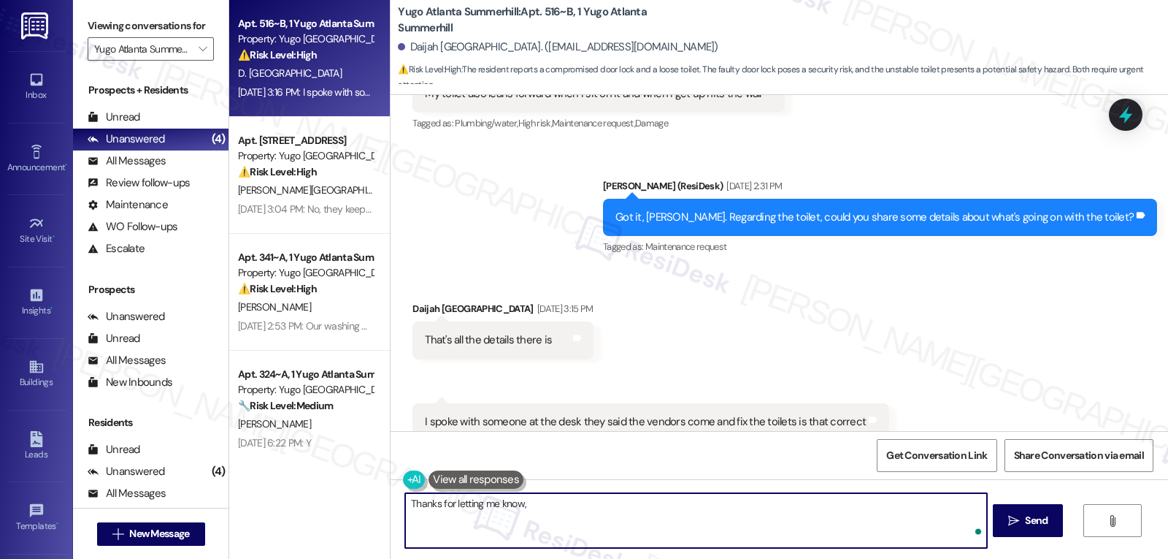
paste textarea "Daijah"
click at [879, 523] on textarea "Thanks for letting me know, Daijah. I'd like to get an update from you. Have yo…" at bounding box center [695, 520] width 581 height 55
click at [933, 512] on textarea "Thanks for letting me know, Daijah. I'd like to get an update from you. Have yo…" at bounding box center [695, 520] width 581 height 55
type textarea "Thanks for letting me know, Daijah. I'd like to get an update from you. Have yo…"
click at [1017, 533] on button " Send" at bounding box center [1028, 520] width 71 height 33
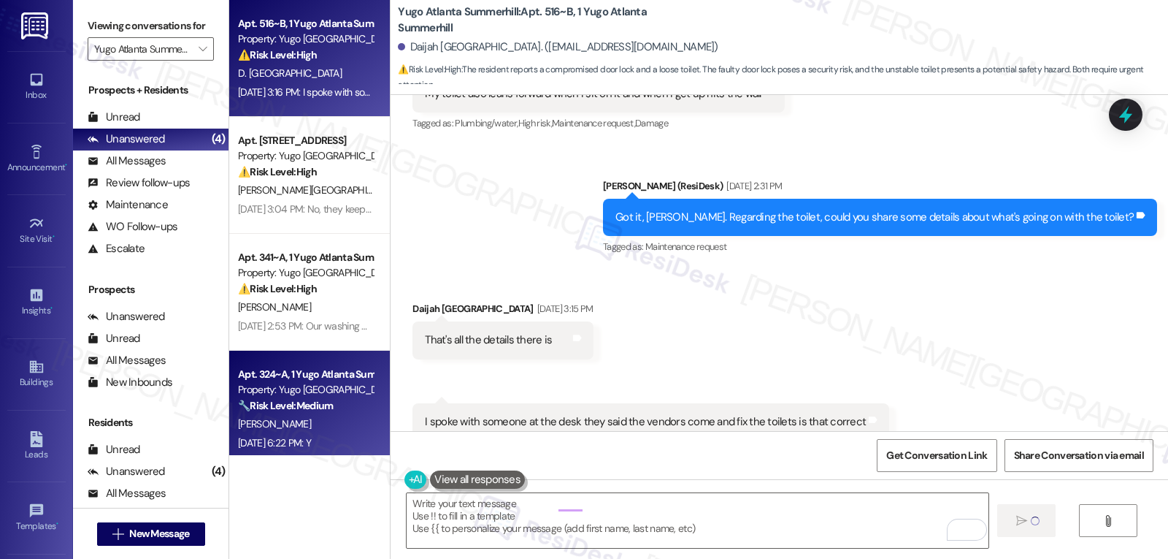
scroll to position [1565, 0]
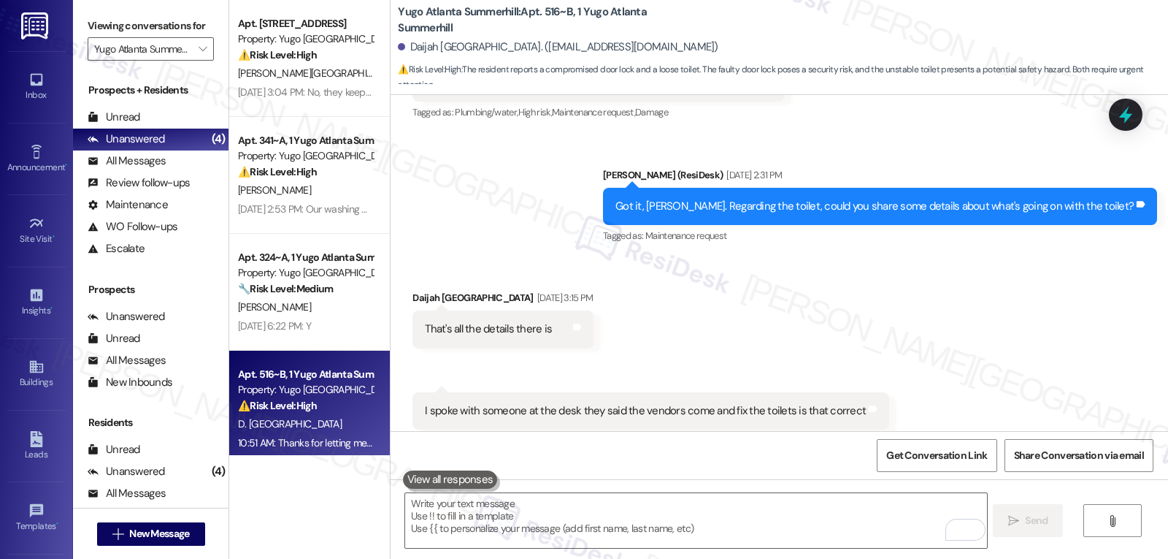
click at [326, 186] on div "A. Hardin" at bounding box center [306, 190] width 138 height 18
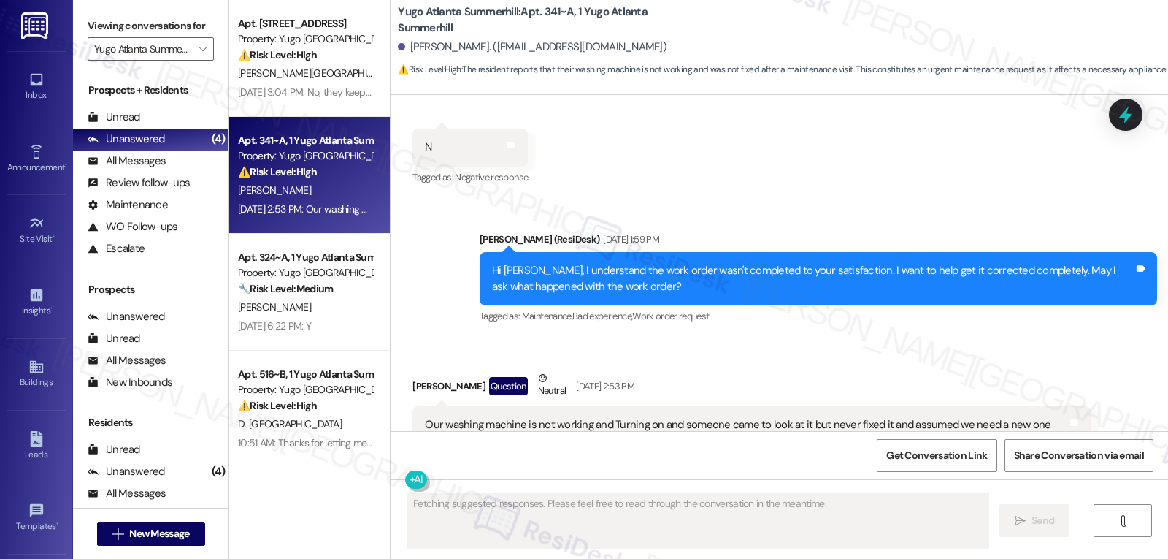
scroll to position [824, 0]
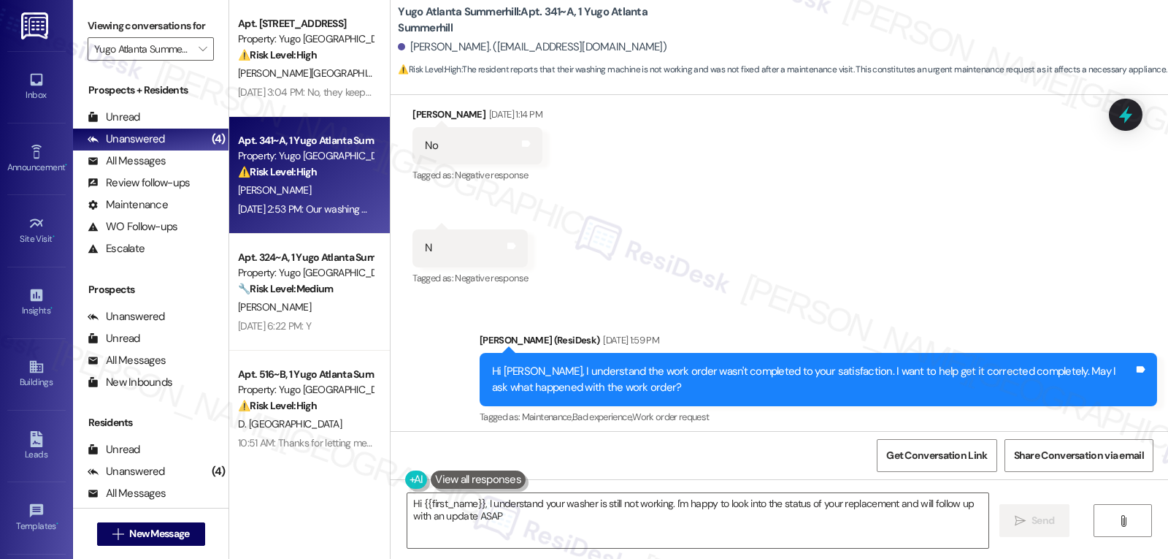
type textarea "Hi {{first_name}}, I understand your washer is still not working. I'm happy to …"
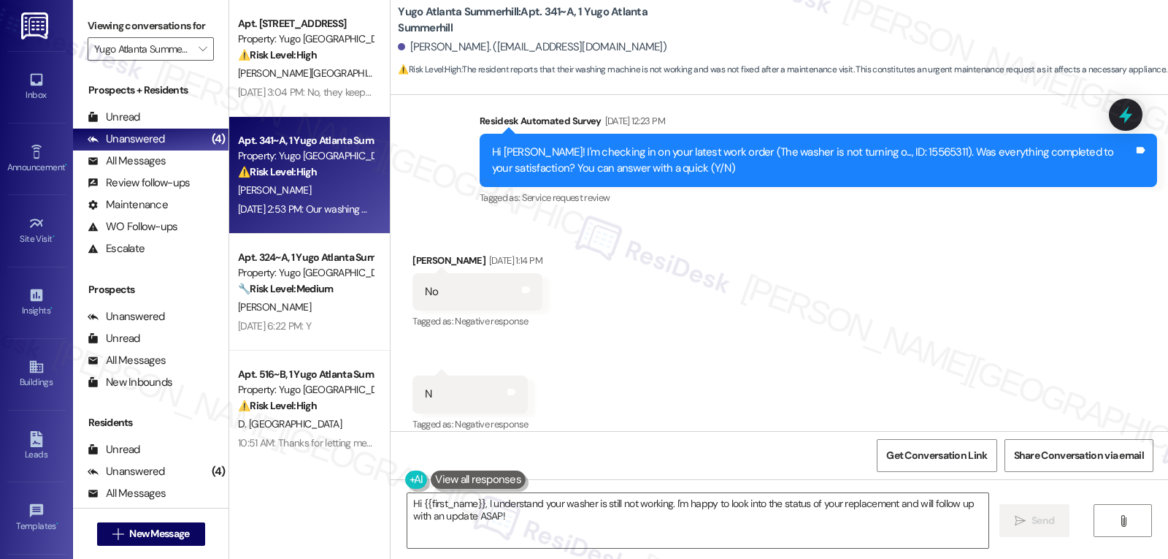
scroll to position [960, 0]
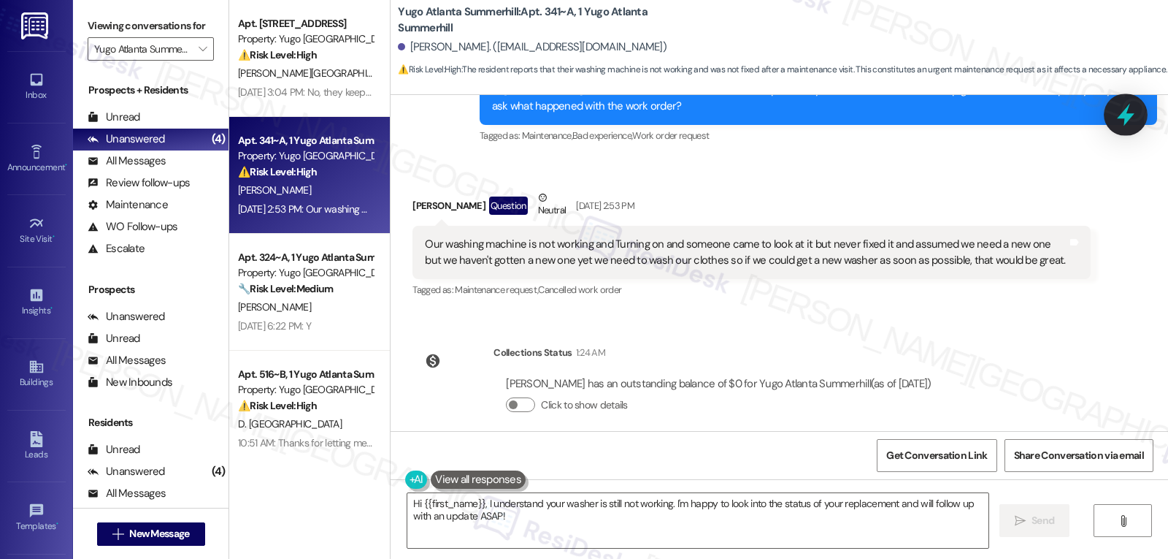
click at [1121, 115] on icon at bounding box center [1126, 115] width 18 height 23
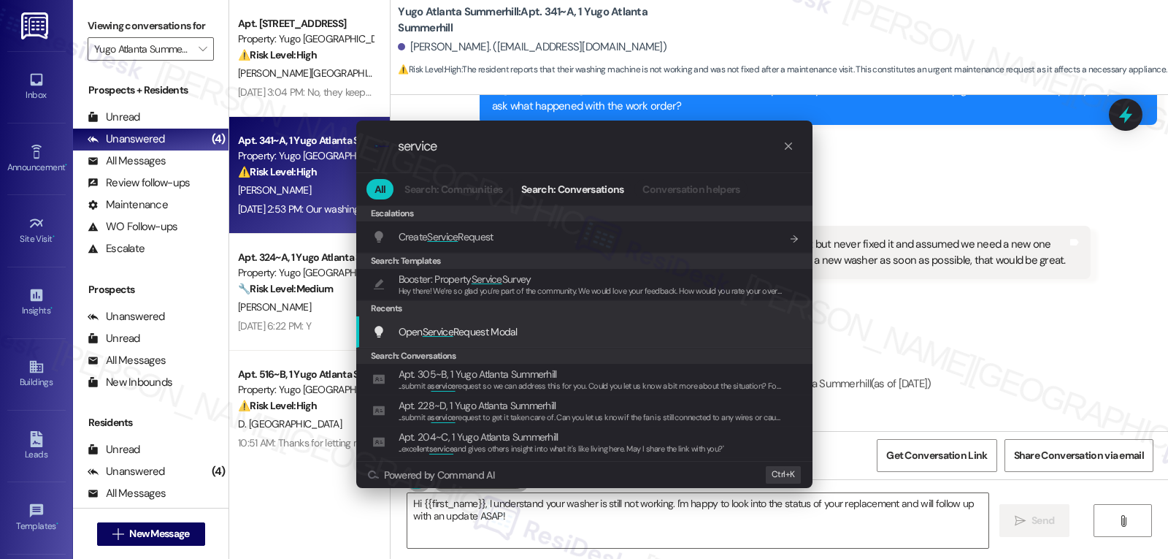
type input "service"
click at [493, 340] on div "Open Service Request Modal Add shortcut" at bounding box center [584, 331] width 456 height 31
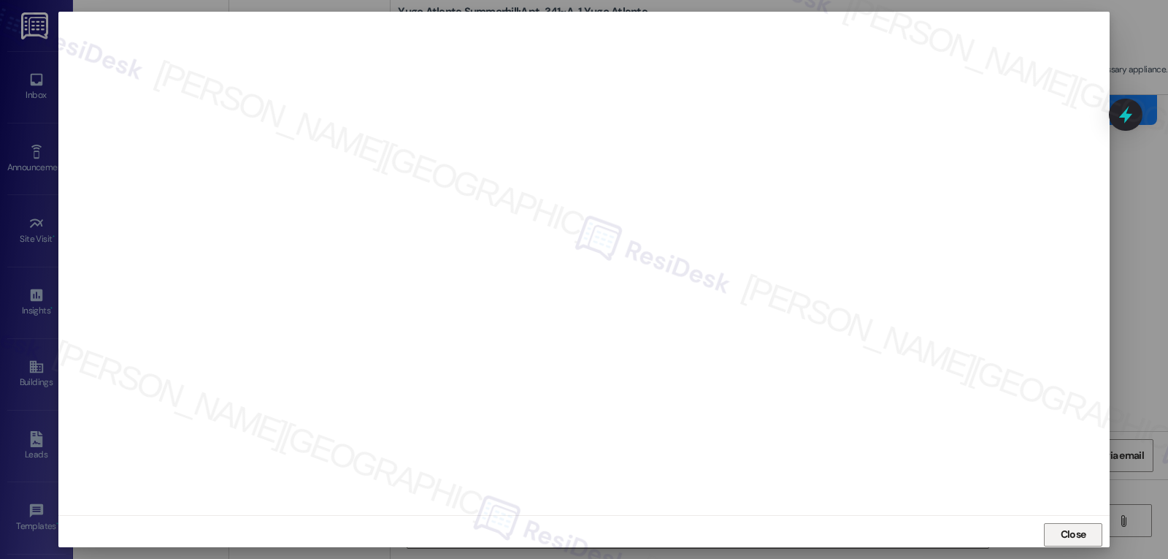
click at [1065, 527] on span "Close" at bounding box center [1074, 534] width 26 height 15
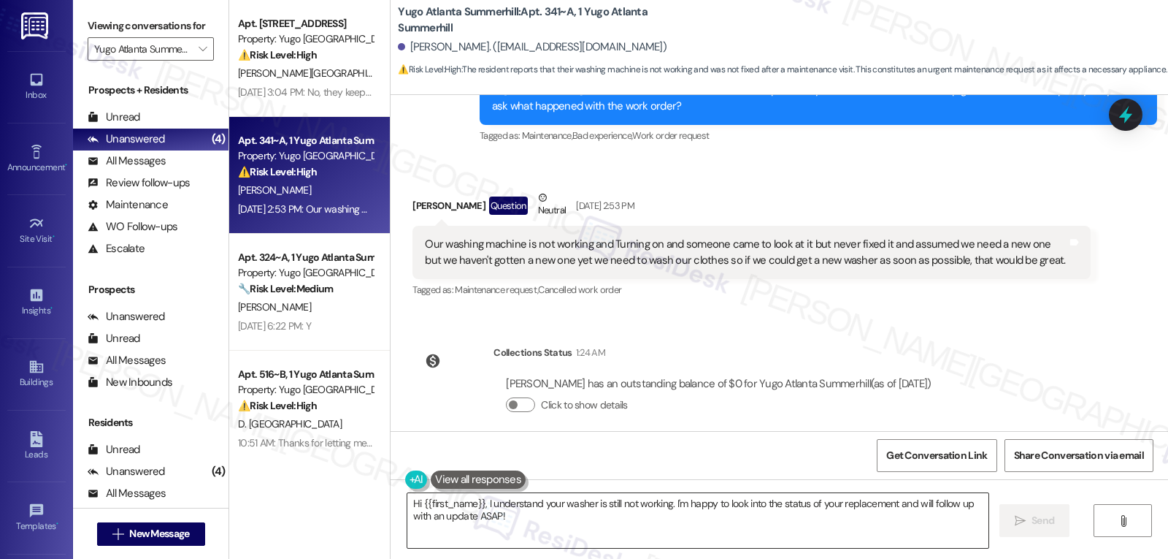
click at [686, 535] on textarea "Hi {{first_name}}, I understand your washer is still not working. I'm happy to …" at bounding box center [698, 520] width 581 height 55
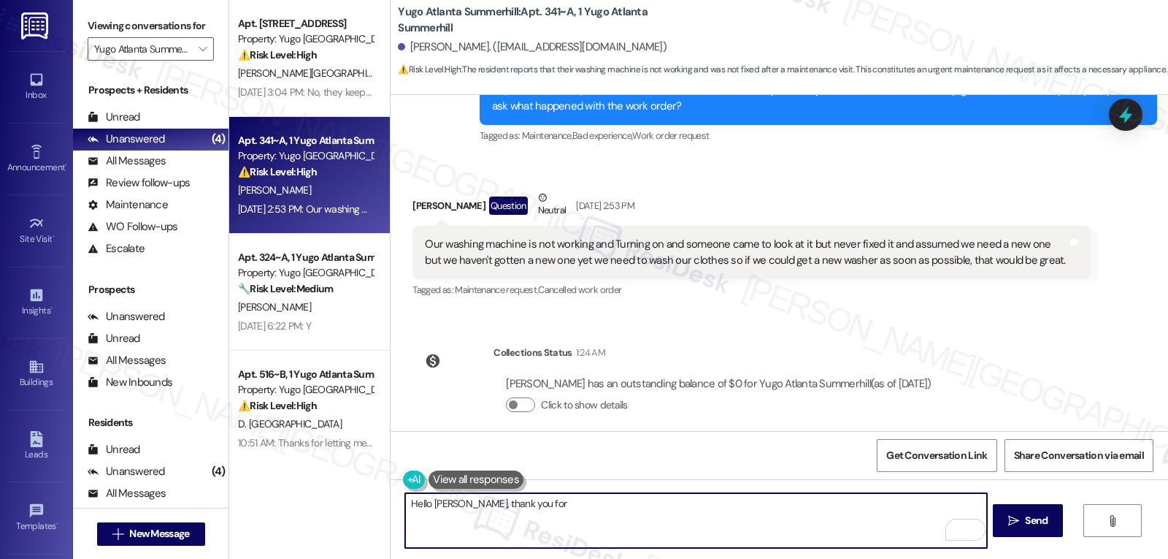
click at [684, 532] on textarea "Hello Amaya, thank you for" at bounding box center [695, 520] width 581 height 55
click at [695, 504] on textarea "Hello Amaya, thank you for letting me know. I'm sorry that the washer hasn't be…" at bounding box center [695, 520] width 581 height 55
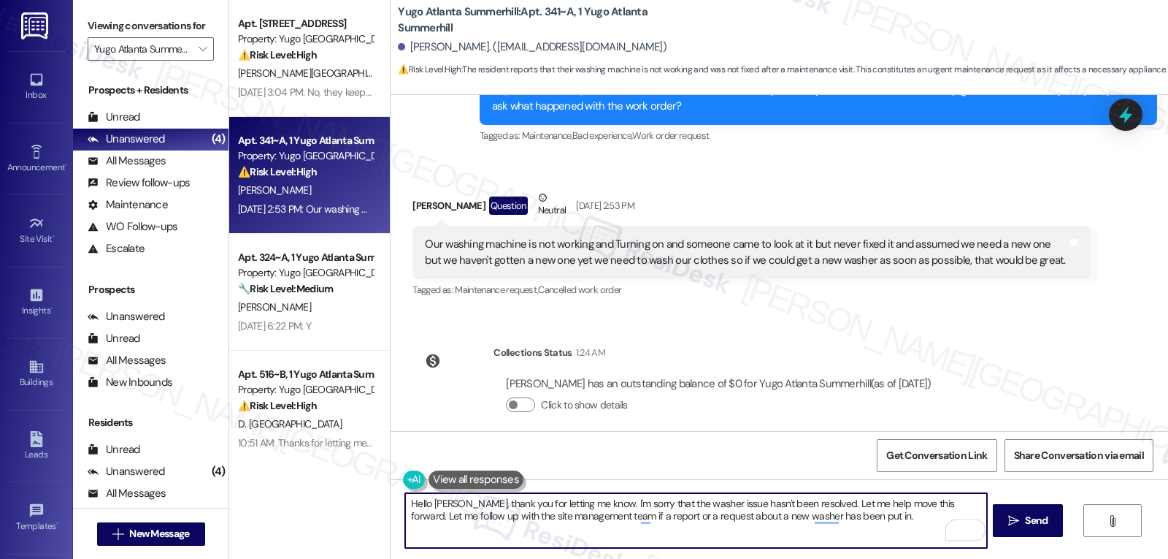
click at [867, 521] on textarea "Hello Amaya, thank you for letting me know. I'm sorry that the washer issue has…" at bounding box center [695, 520] width 581 height 55
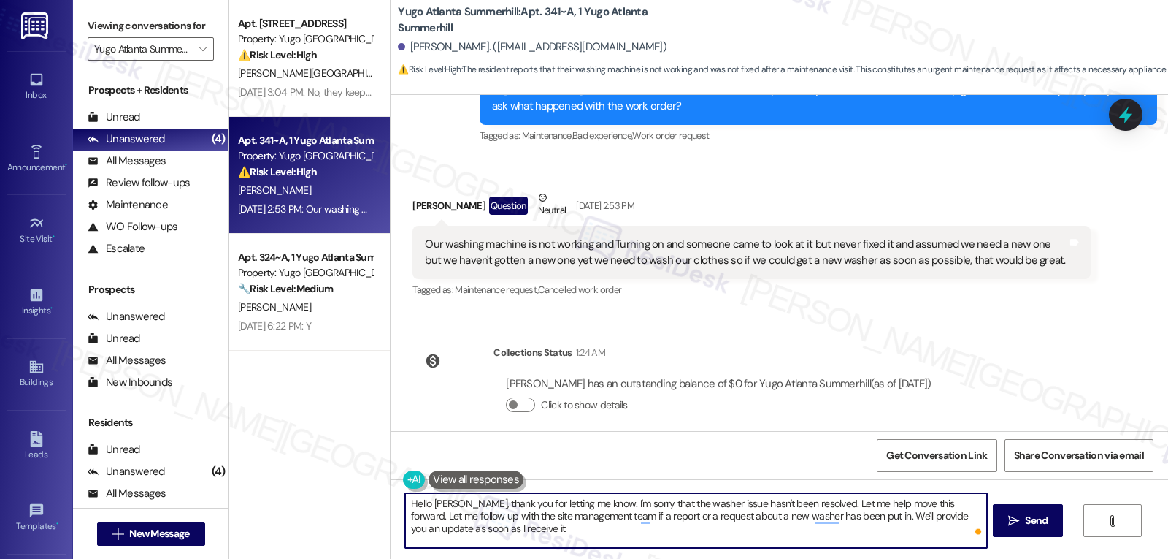
type textarea "Hello Amaya, thank you for letting me know. I'm sorry that the washer issue has…"
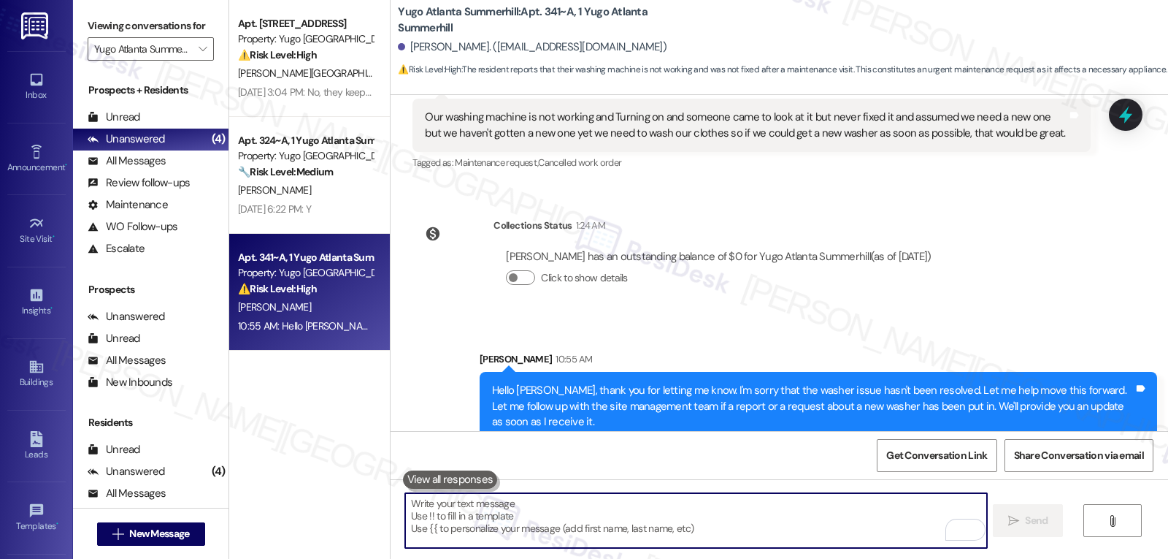
scroll to position [1093, 0]
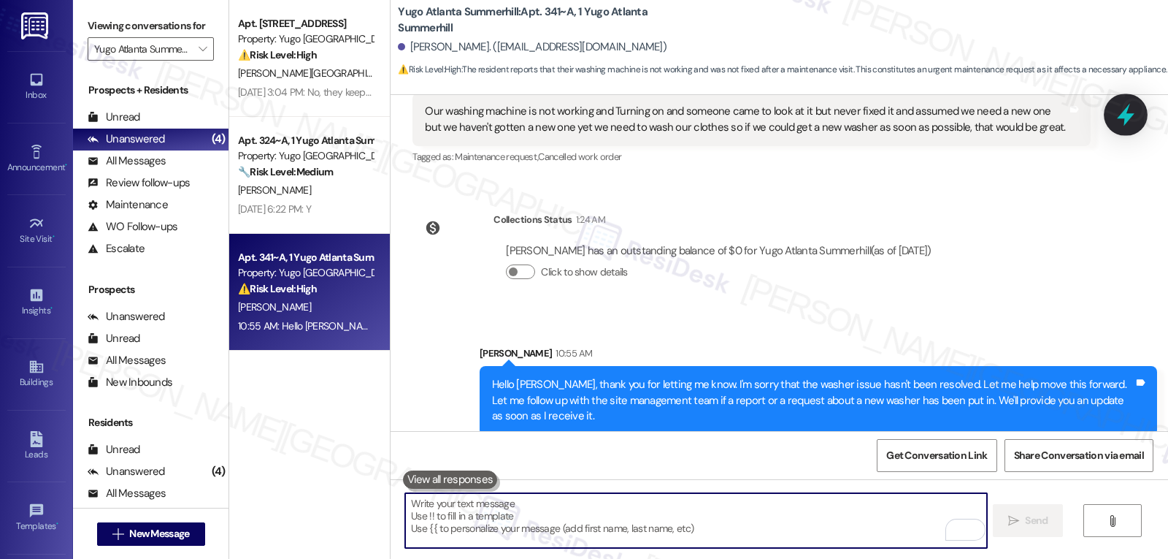
click at [1136, 117] on icon at bounding box center [1126, 114] width 25 height 25
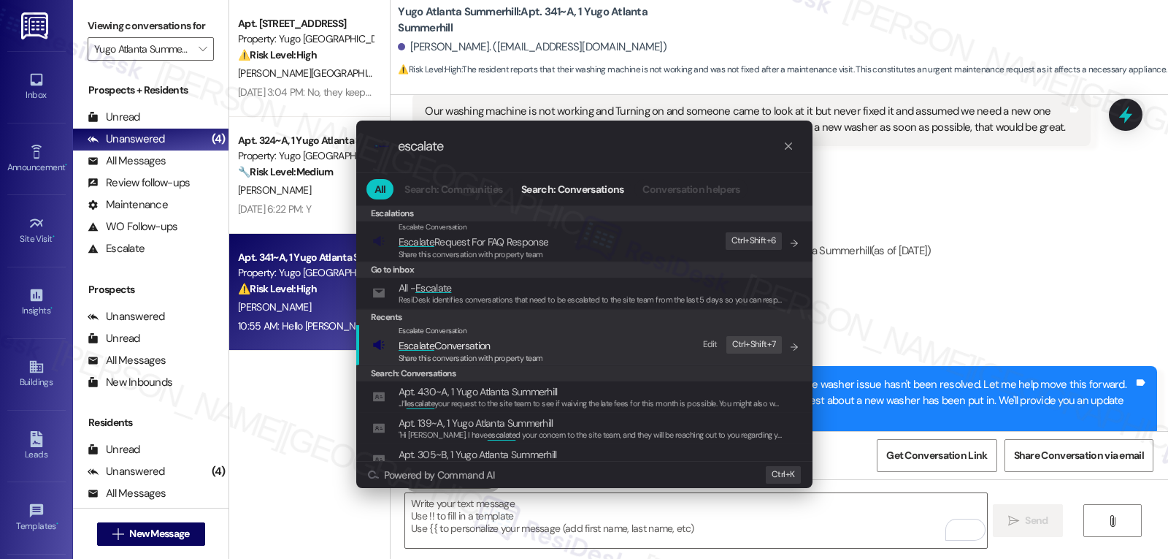
type input "escalate"
click at [484, 357] on span "Share this conversation with property team" at bounding box center [471, 358] width 145 height 10
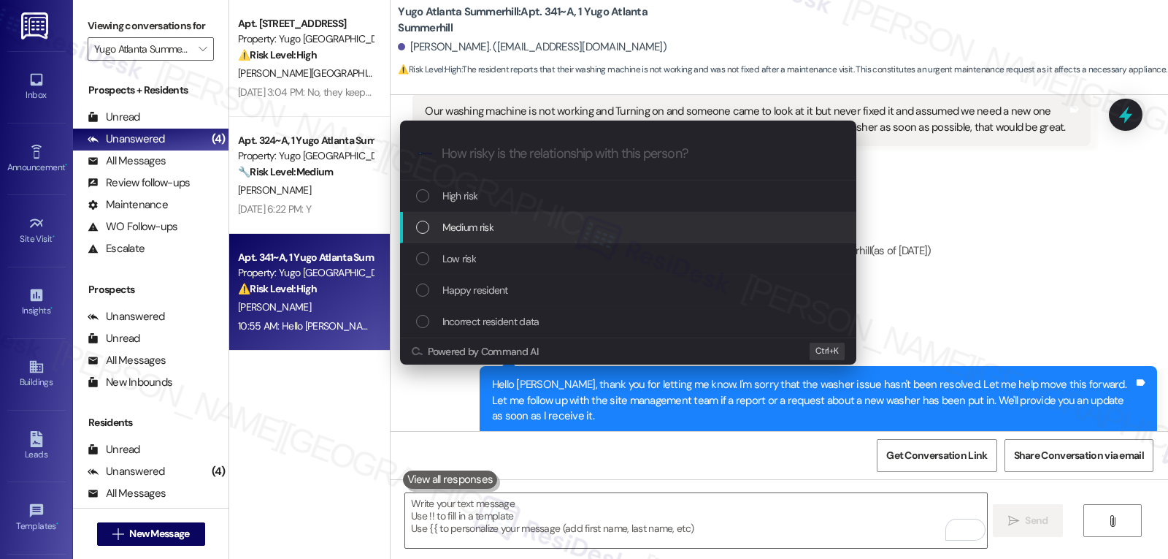
click at [507, 226] on div "Medium risk" at bounding box center [629, 227] width 427 height 16
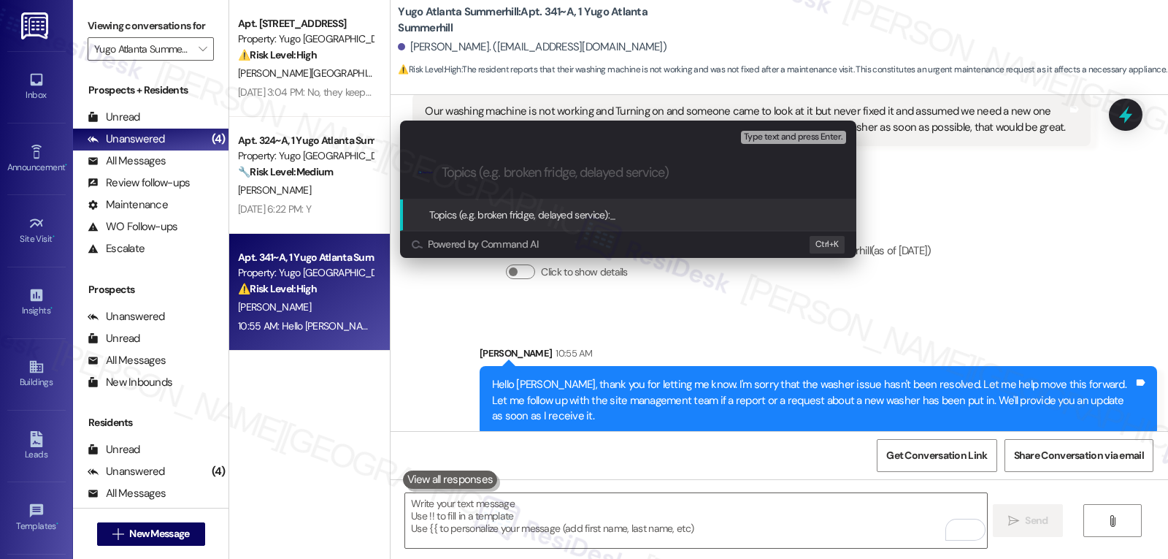
paste input "15565311"
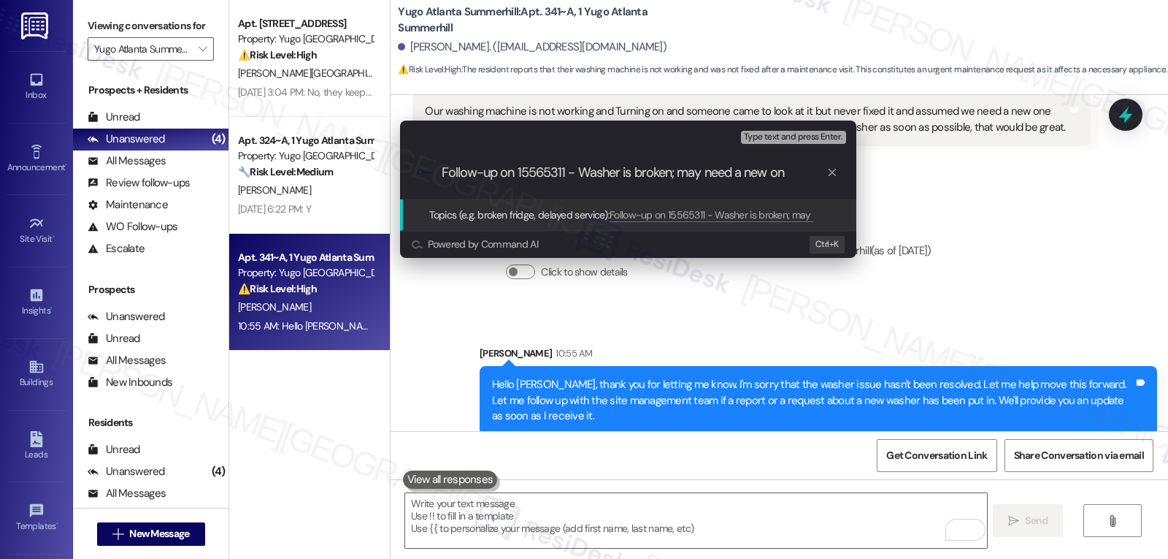
type input "Follow-up on 15565311 - Washer is broken; may need a new one"
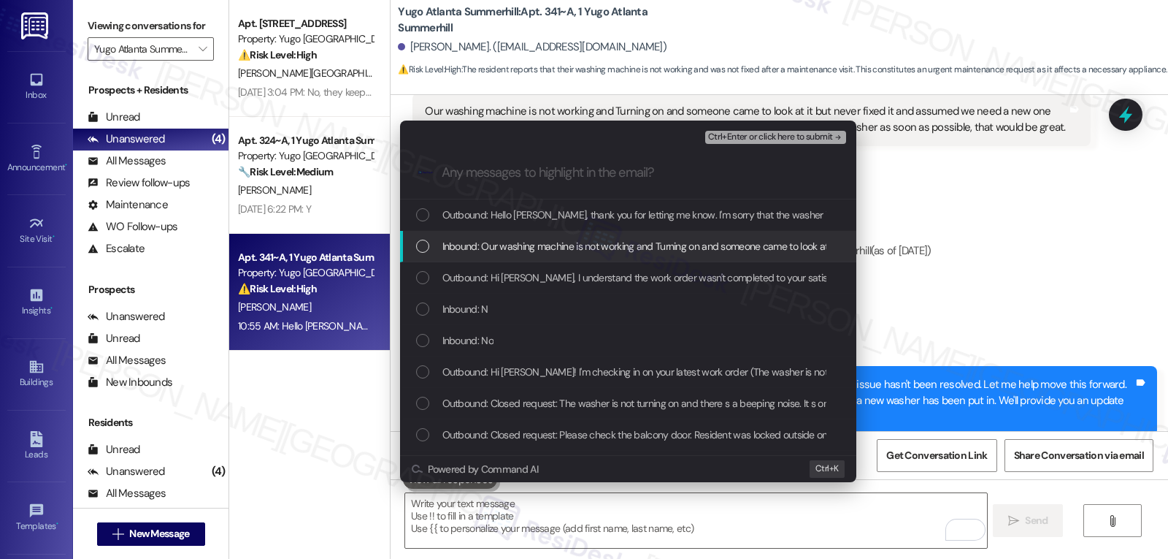
click at [487, 240] on span "Inbound: Our washing machine is not working and Turning on and someone came to …" at bounding box center [1048, 246] width 1210 height 16
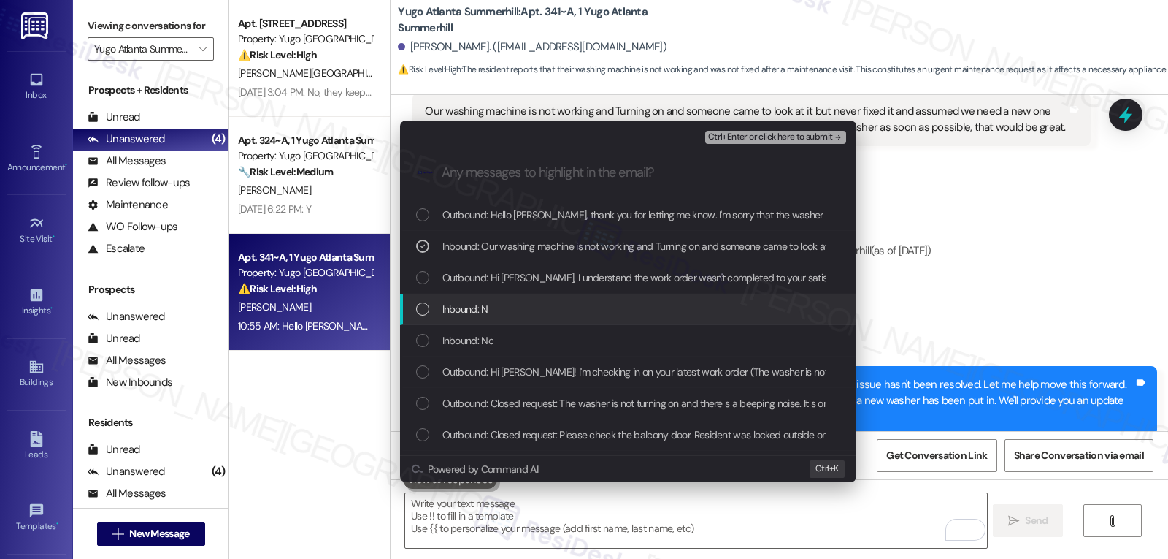
click at [479, 311] on span "Inbound: N" at bounding box center [466, 309] width 46 height 16
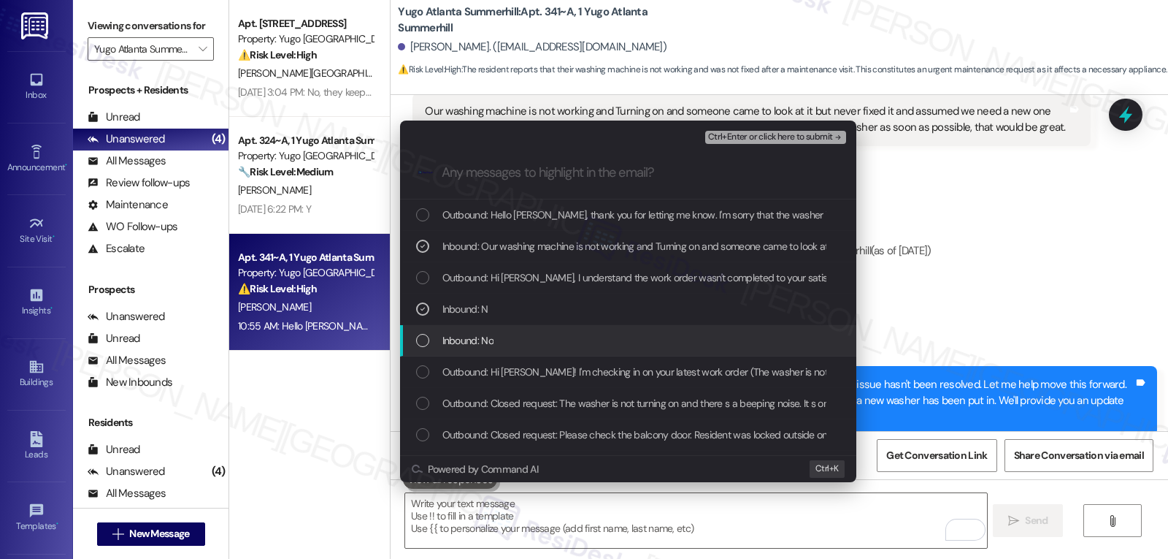
click at [491, 336] on span "Inbound: No" at bounding box center [468, 340] width 51 height 16
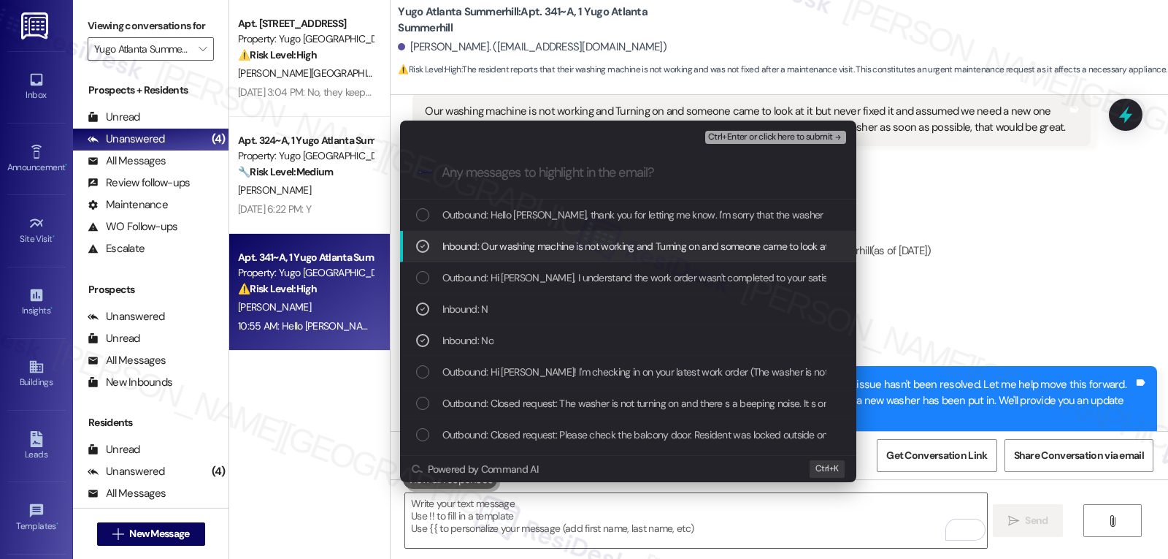
click at [818, 132] on span "Ctrl+Enter or click here to submit" at bounding box center [770, 137] width 125 height 10
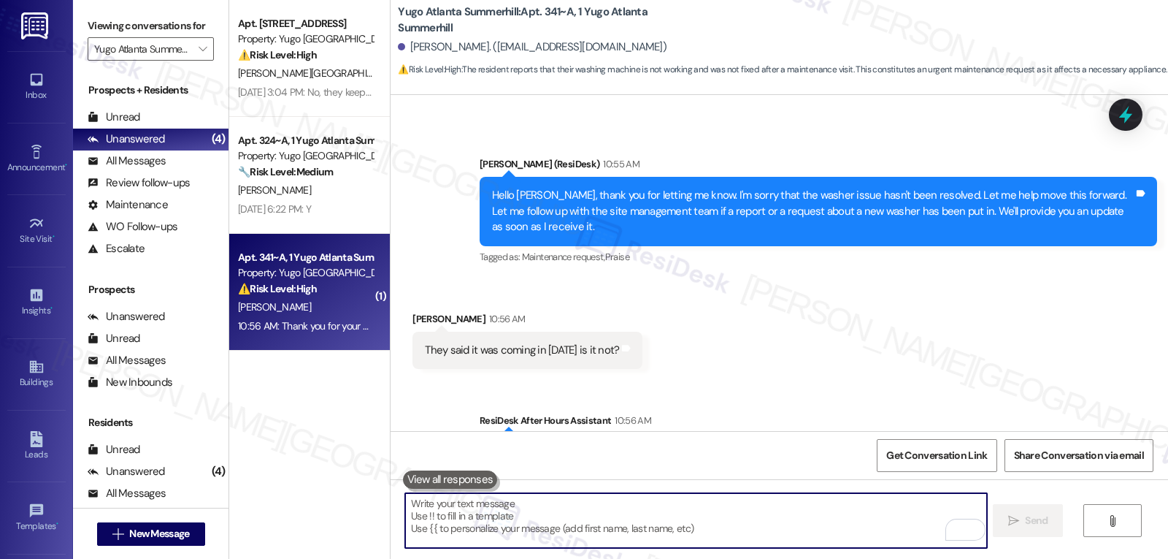
scroll to position [1334, 0]
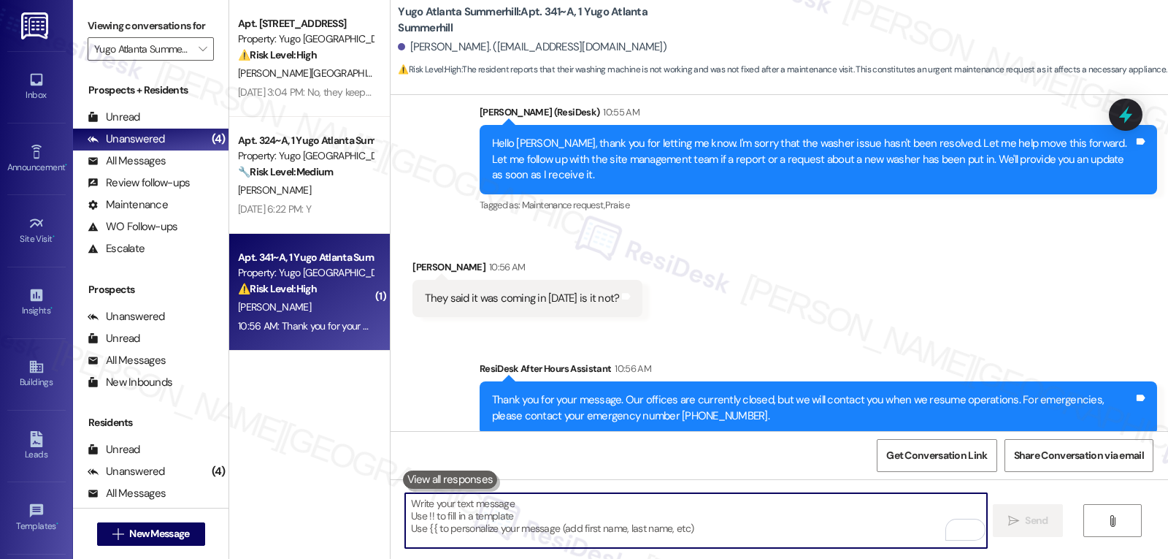
click at [497, 511] on textarea "To enrich screen reader interactions, please activate Accessibility in Grammarl…" at bounding box center [695, 520] width 581 height 55
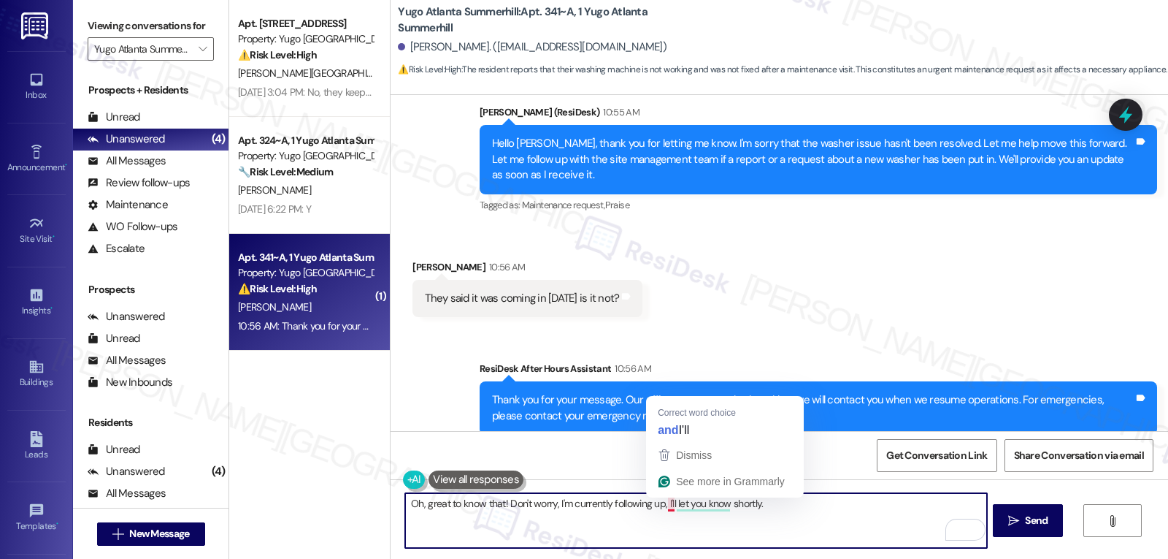
click at [651, 502] on textarea "Oh, great to know that! Don't worry, I'm currently following up, I'll let you k…" at bounding box center [695, 520] width 581 height 55
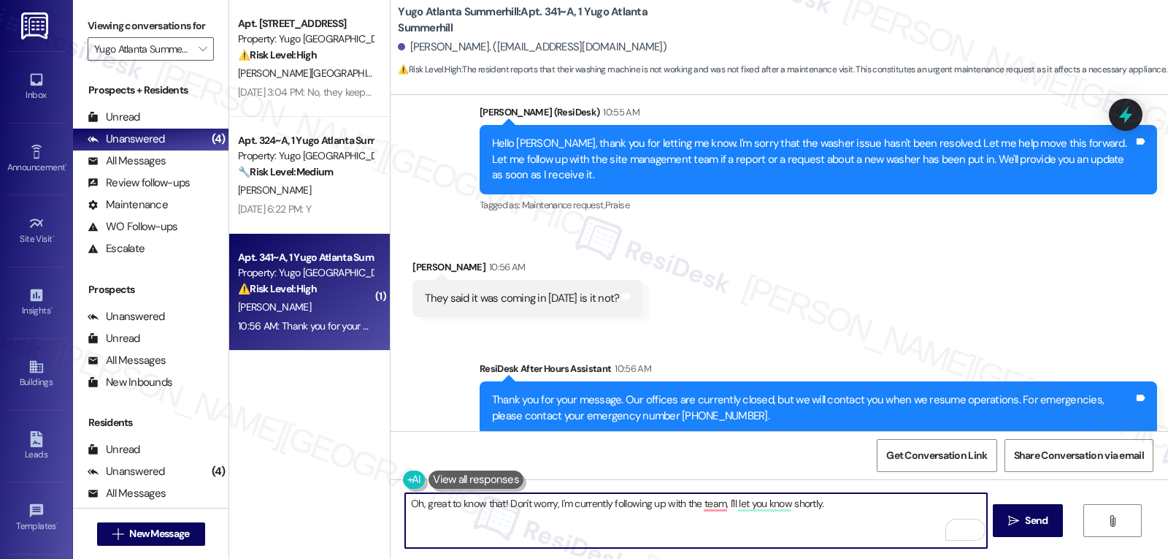
click at [491, 503] on textarea "Oh, great to know that! Don't worry, I'm currently following up with the team, …" at bounding box center [695, 520] width 581 height 55
click at [906, 521] on textarea "Oh, great to know that, Amaya! Don't worry, I'm currently following up with the…" at bounding box center [695, 520] width 581 height 55
type textarea "Oh, great to know that, Amaya! Don't worry, I'm currently following up with the…"
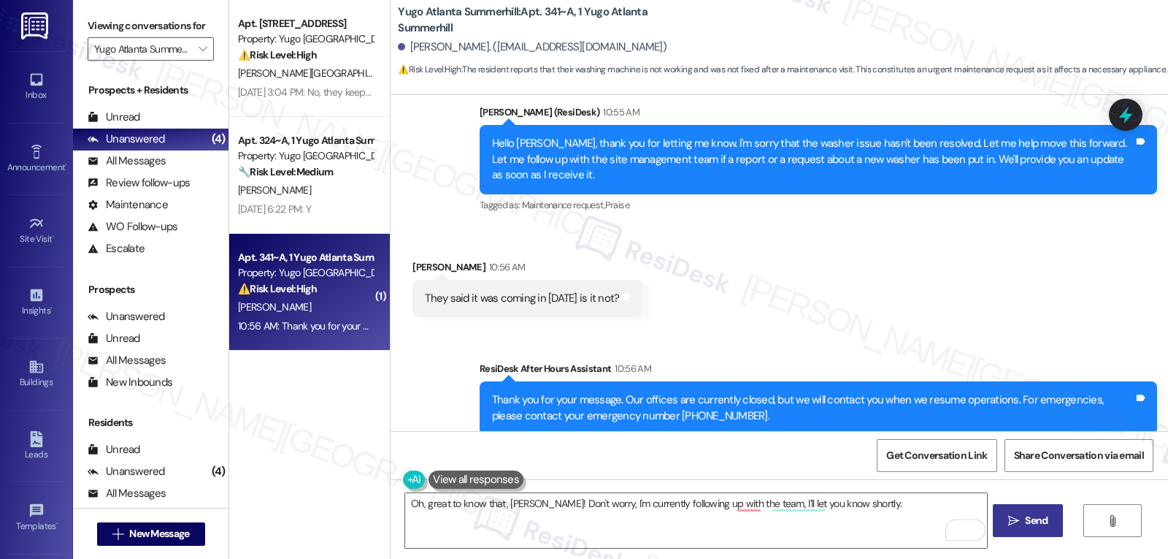
click at [1015, 518] on icon "" at bounding box center [1014, 521] width 11 height 12
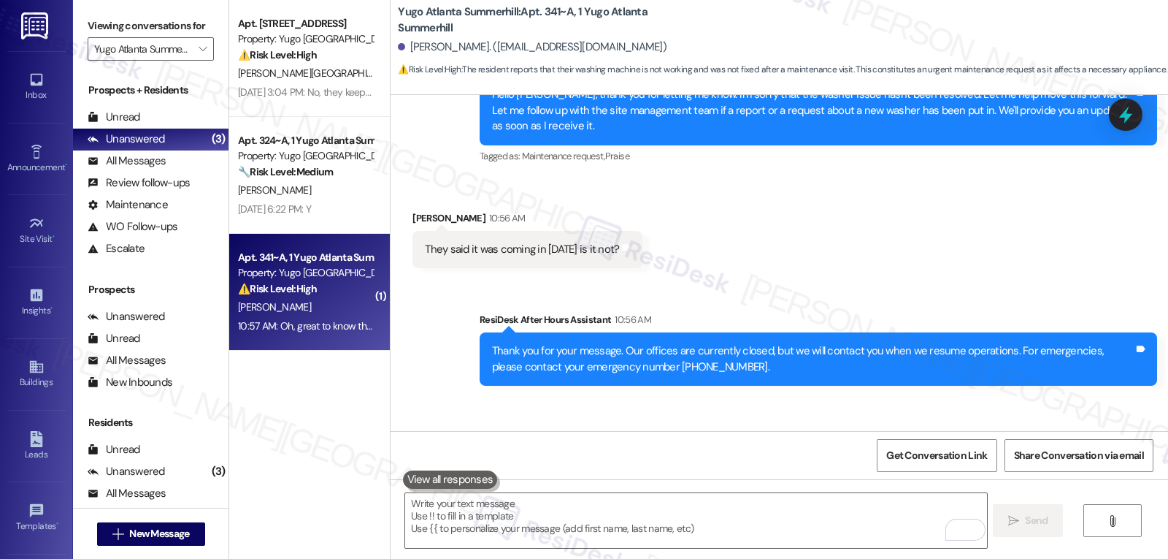
scroll to position [1435, 0]
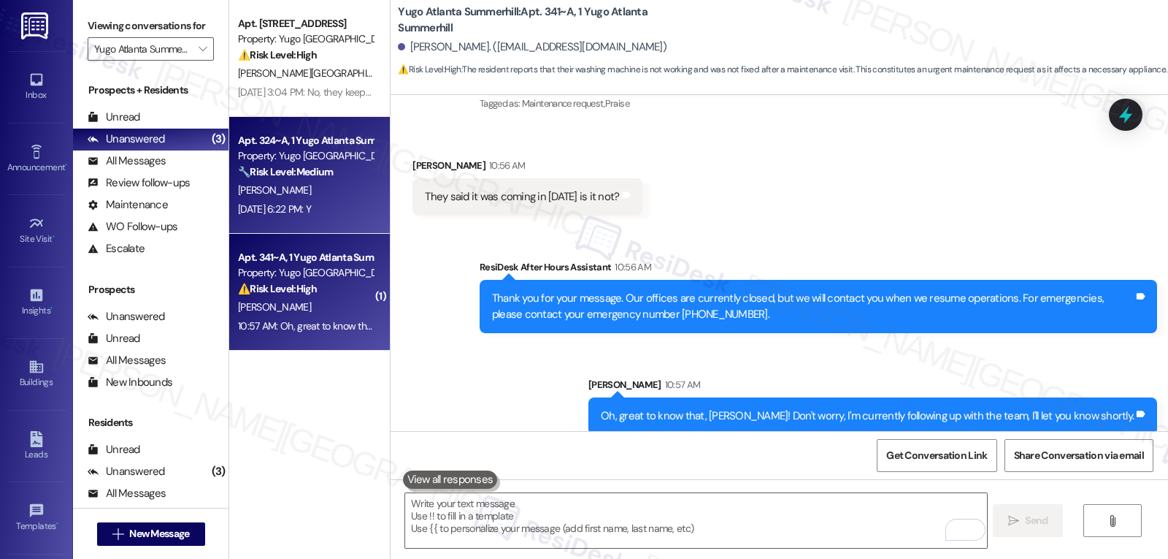
click at [253, 185] on span "L. Gladney" at bounding box center [274, 189] width 73 height 13
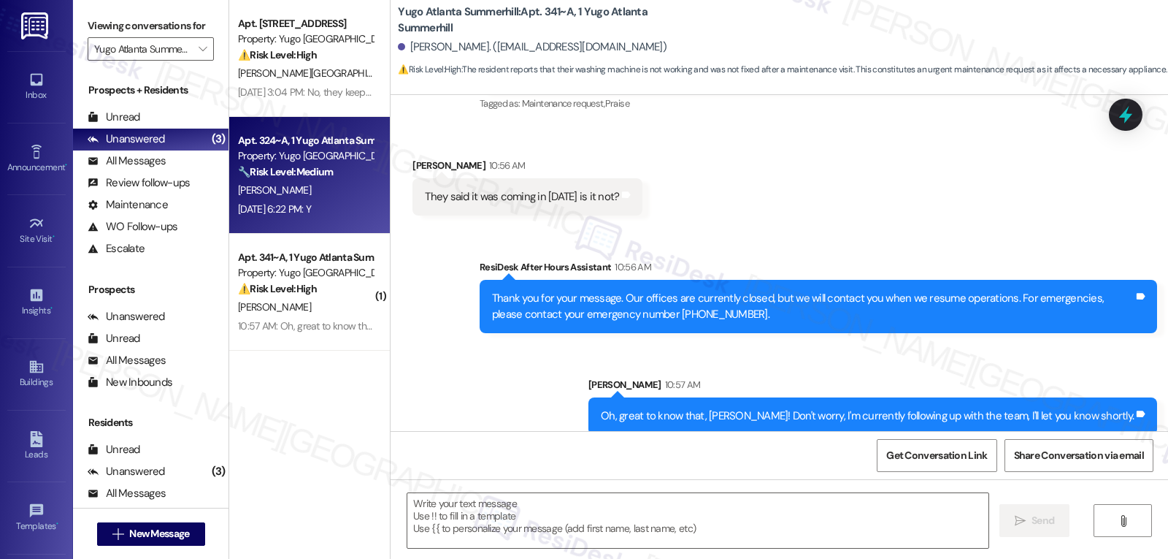
type textarea "Fetching suggested responses. Please feel free to read through the conversation…"
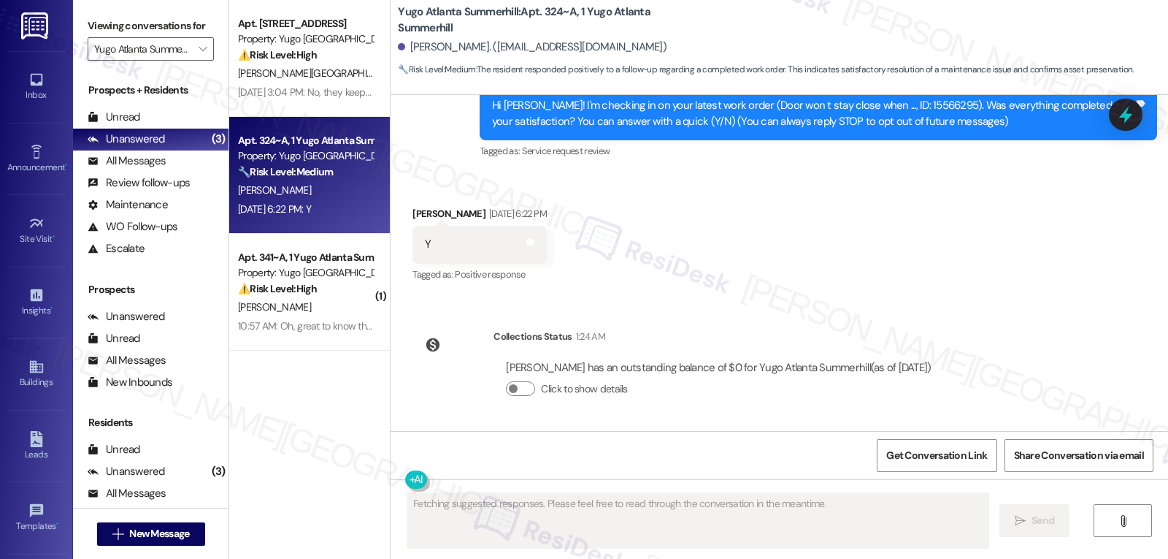
scroll to position [188, 0]
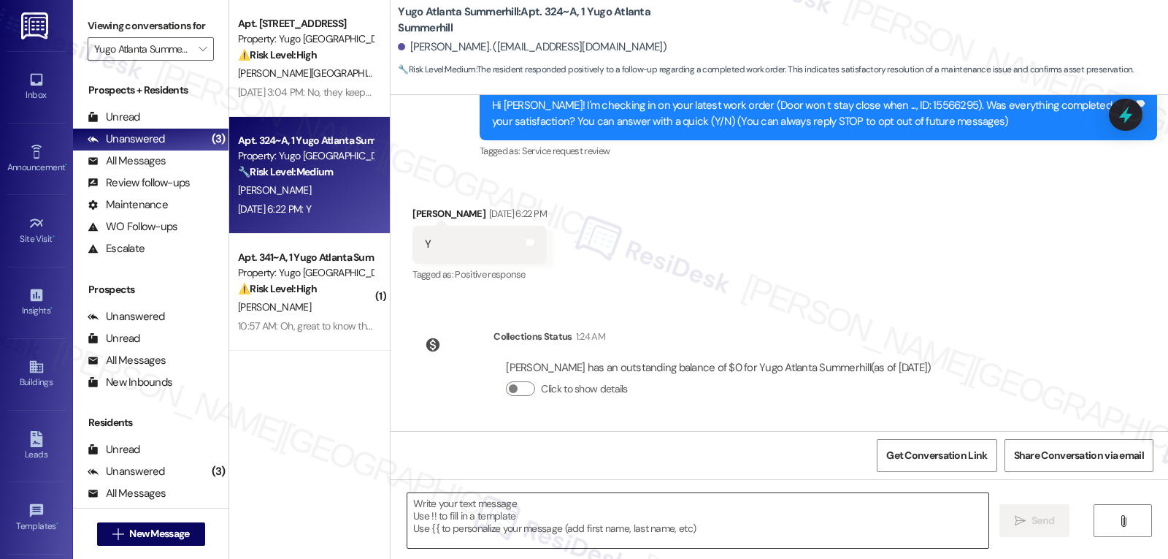
click at [517, 516] on textarea at bounding box center [698, 520] width 581 height 55
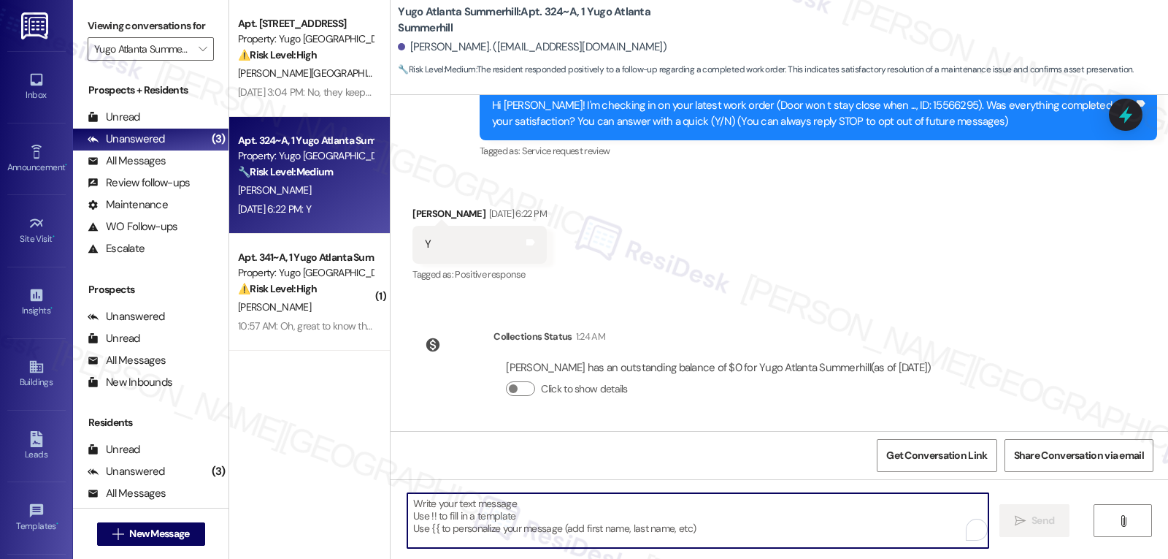
paste textarea "I’m so glad to hear that, {{first_name}}! Thank you for letting us know. If you…"
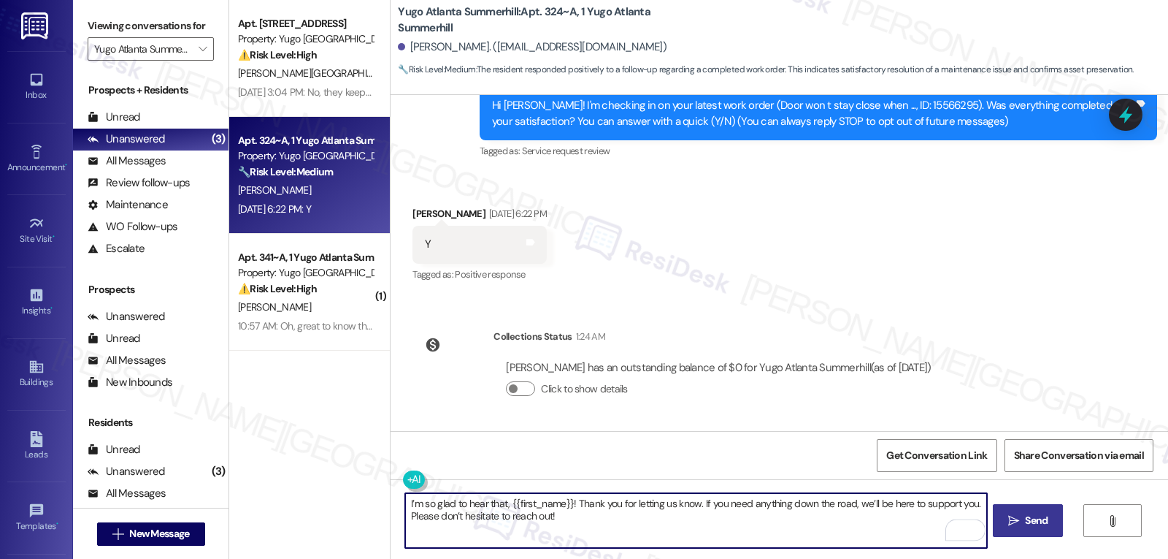
type textarea "I’m so glad to hear that, {{first_name}}! Thank you for letting us know. If you…"
click at [1045, 524] on span "Send" at bounding box center [1036, 520] width 23 height 15
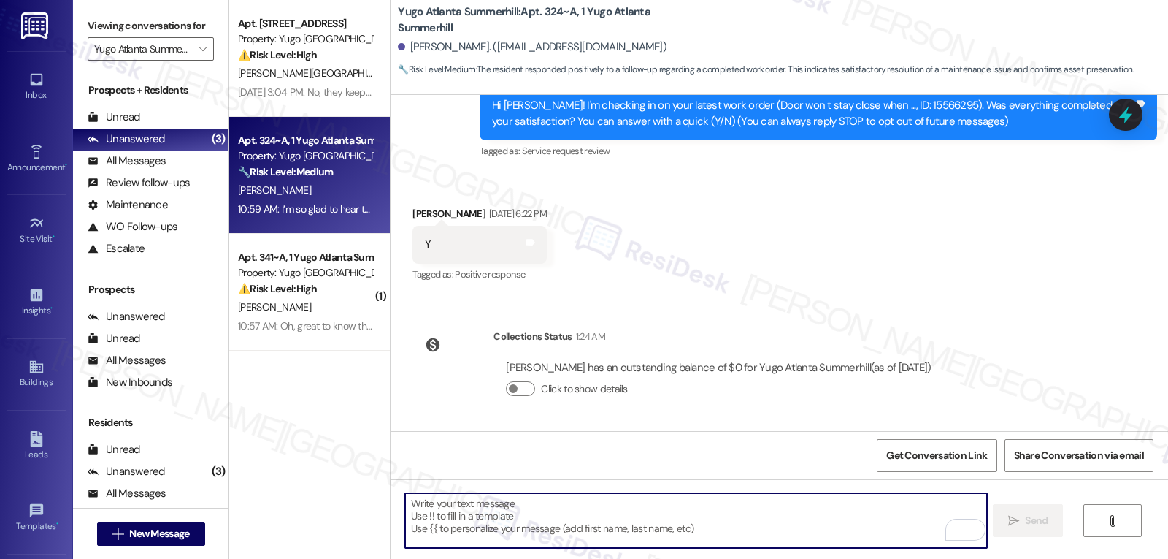
drag, startPoint x: 597, startPoint y: 524, endPoint x: 607, endPoint y: 515, distance: 12.9
click at [597, 524] on textarea "To enrich screen reader interactions, please activate Accessibility in Grammarl…" at bounding box center [695, 520] width 581 height 55
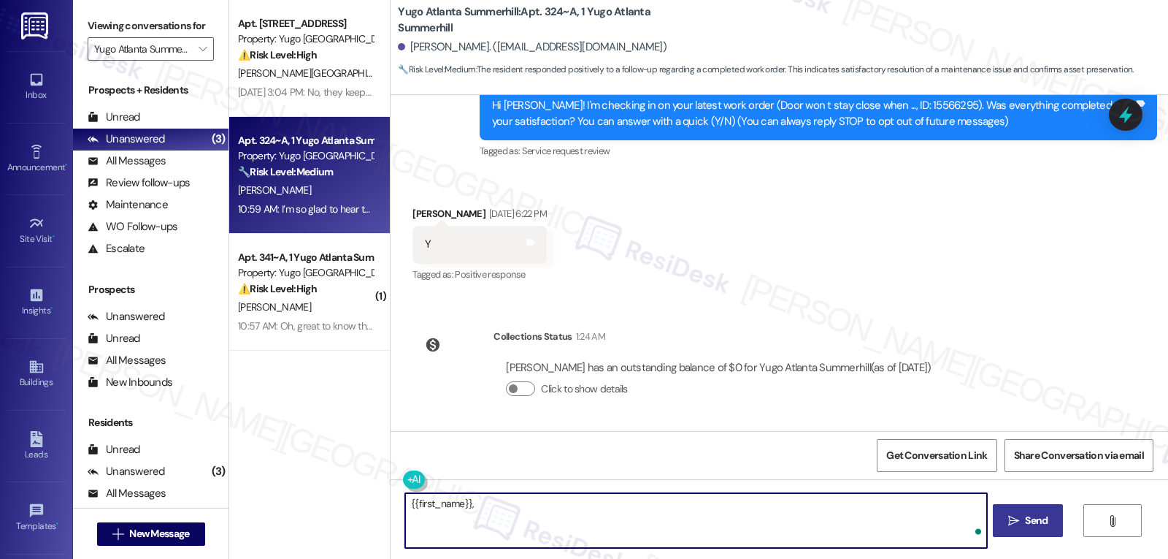
paste textarea "I’ve been meaning to check in. How has your experience at {{property}} been so …"
type textarea "{{first_name}}, I’ve been meaning to check in. How has your experience at {{pro…"
drag, startPoint x: 1027, startPoint y: 525, endPoint x: 1031, endPoint y: 510, distance: 15.9
click at [1027, 524] on span "Send" at bounding box center [1036, 520] width 23 height 15
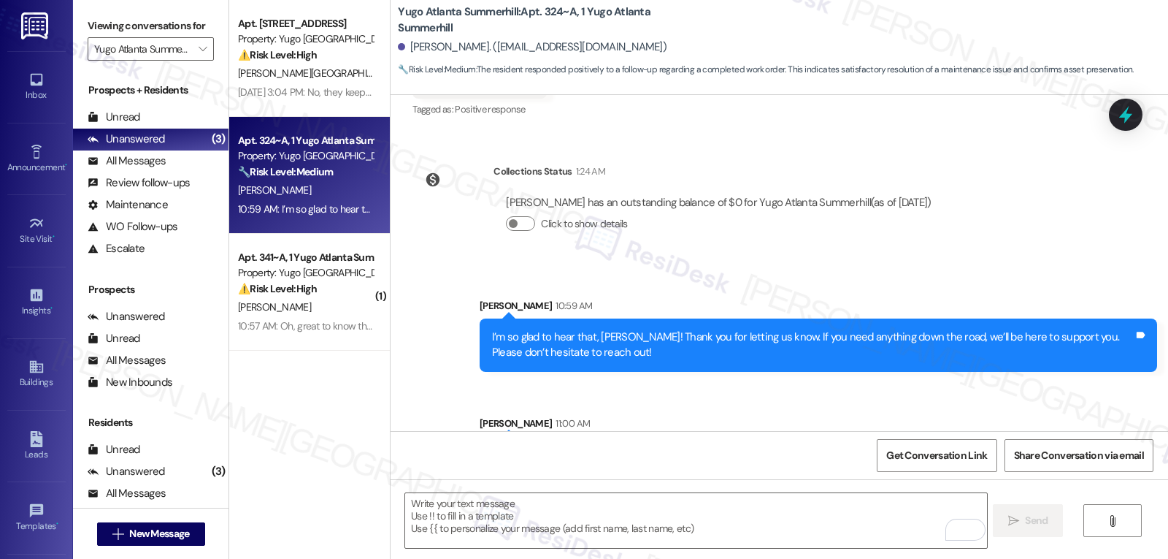
scroll to position [407, 0]
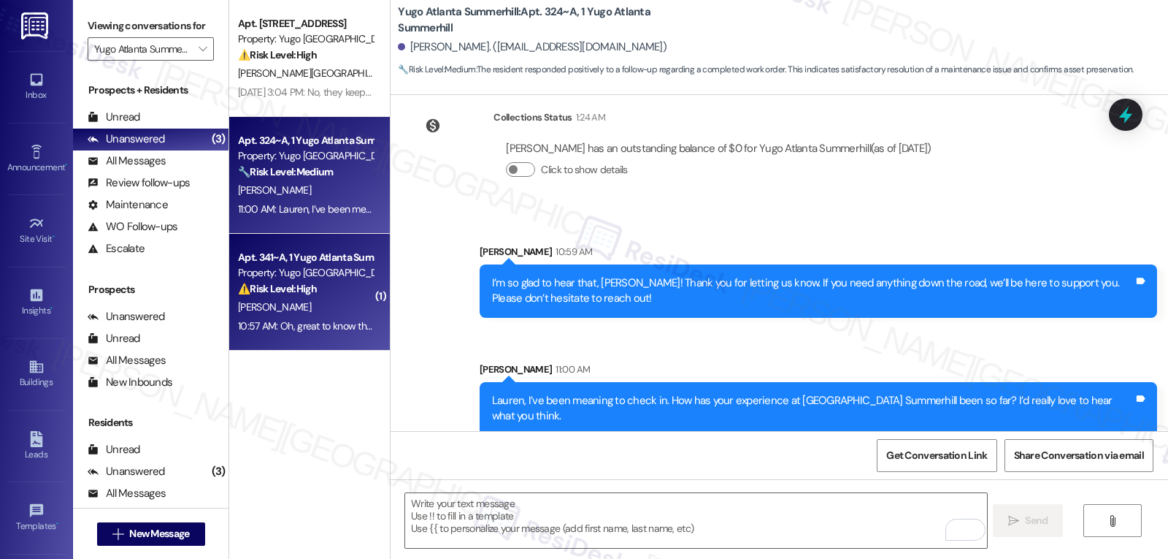
click at [341, 312] on div "A. Hardin" at bounding box center [306, 307] width 138 height 18
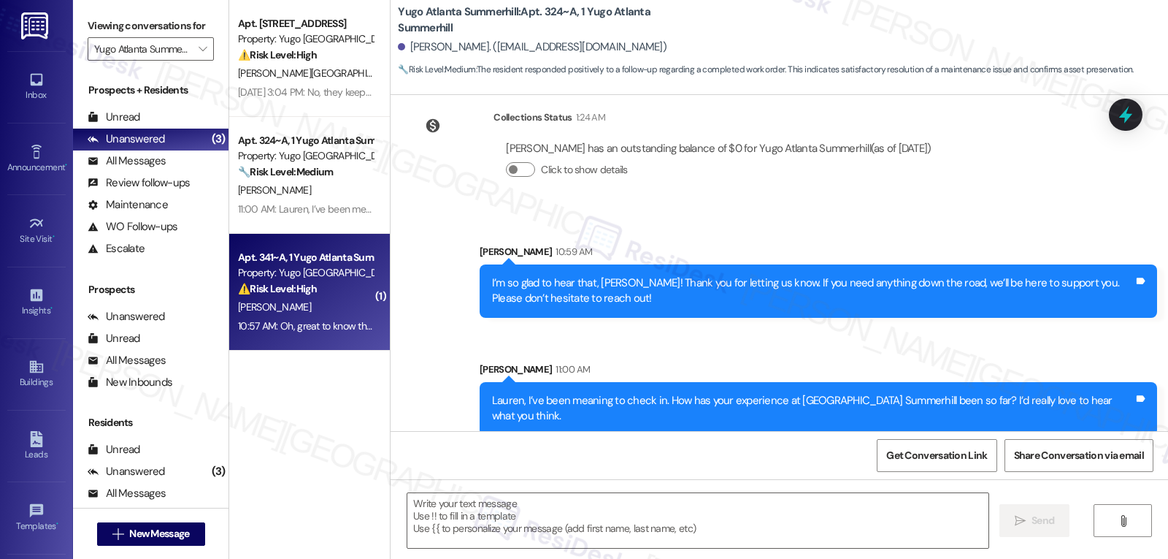
type textarea "Fetching suggested responses. Please feel free to read through the conversation…"
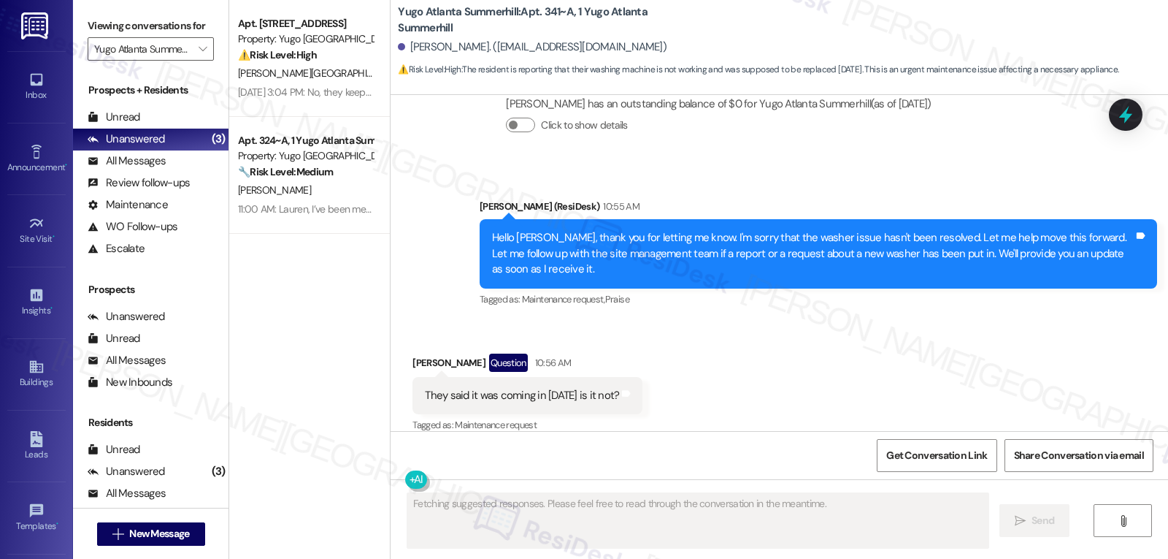
scroll to position [1683, 0]
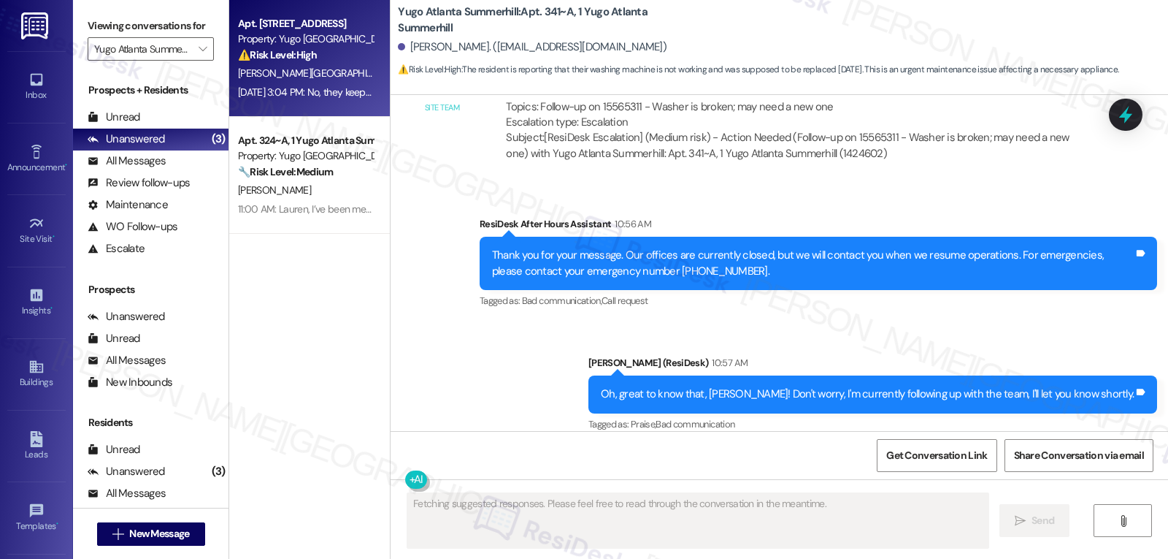
click at [283, 74] on div "X. Llewellyn" at bounding box center [306, 73] width 138 height 18
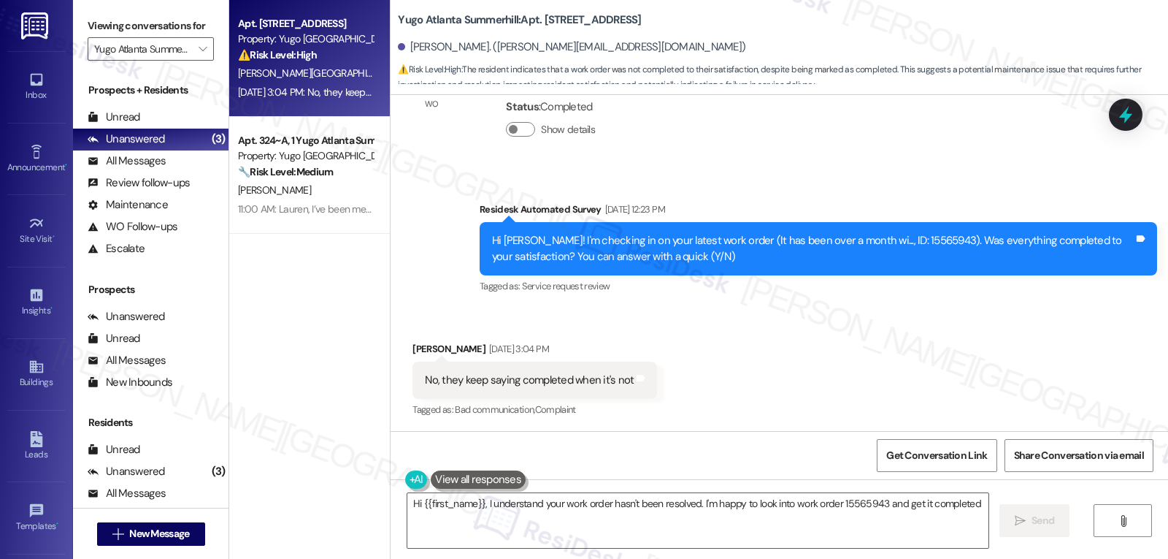
scroll to position [1900, 0]
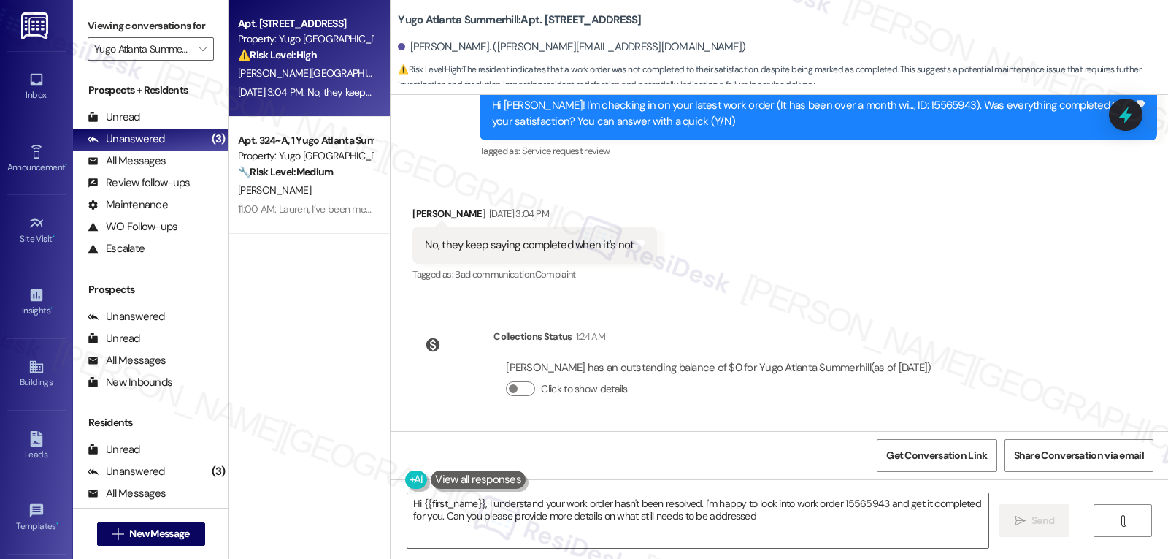
type textarea "Hi {{first_name}}, I understand your work order hasn't been resolved. I'm happy…"
click at [1130, 129] on div at bounding box center [1126, 114] width 44 height 42
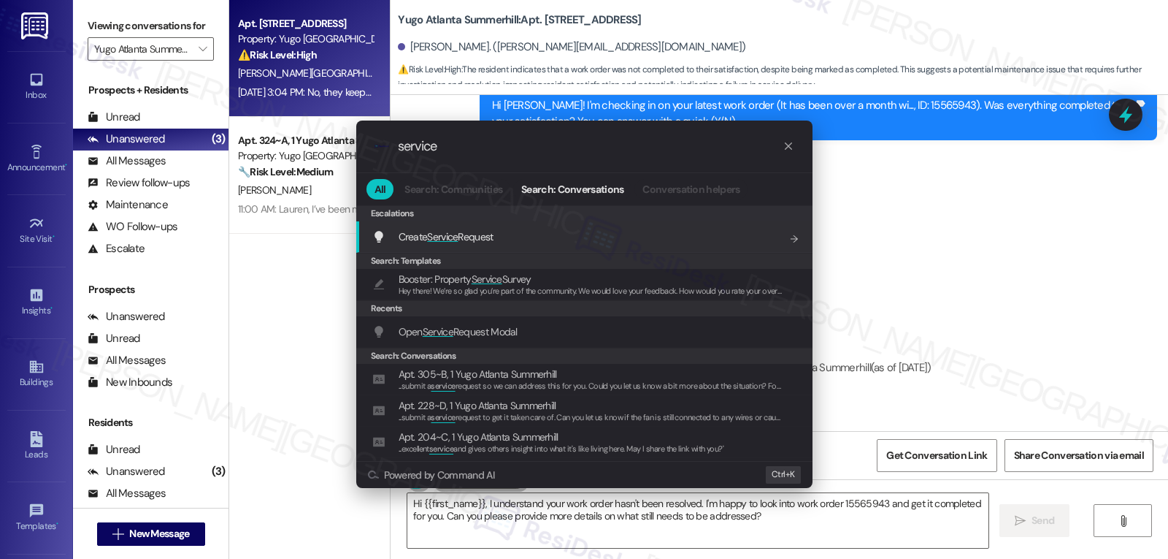
type input "service"
click at [475, 340] on div "Open Service Request Modal Add shortcut" at bounding box center [584, 331] width 456 height 31
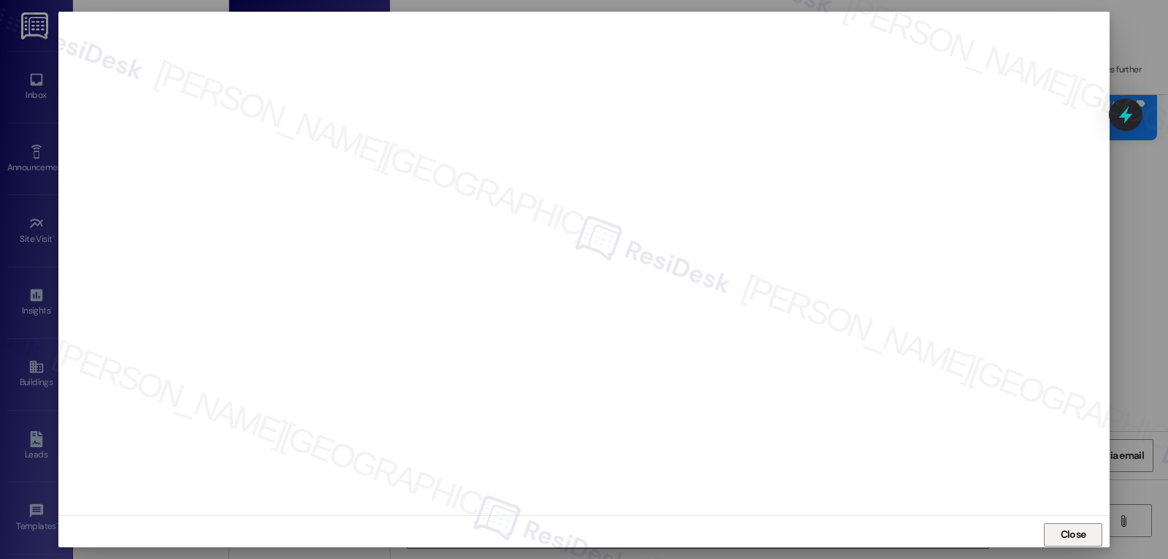
click at [1063, 535] on span "Close" at bounding box center [1074, 534] width 26 height 15
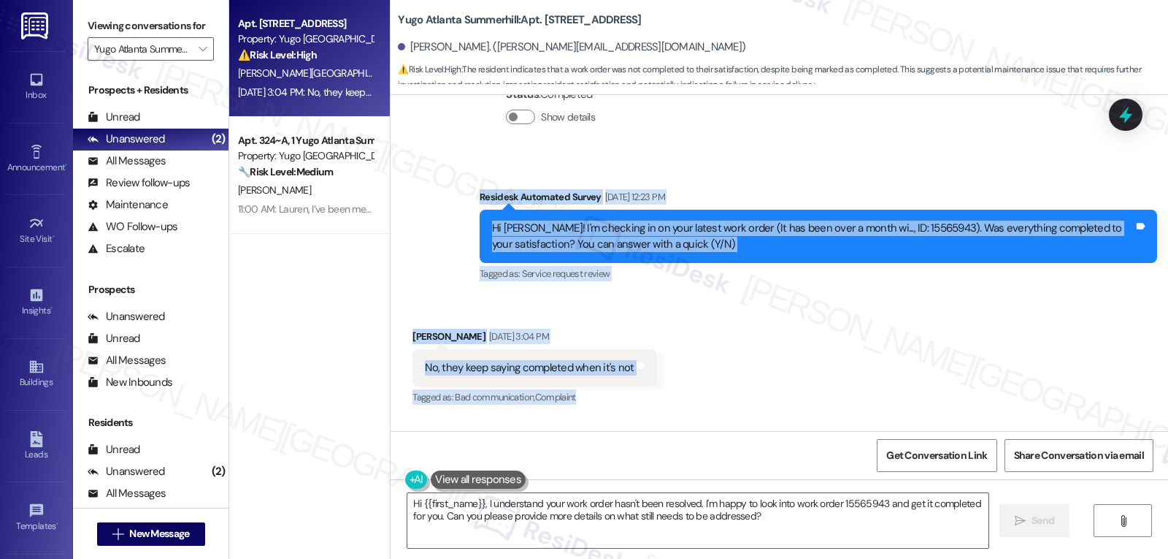
scroll to position [1784, 0]
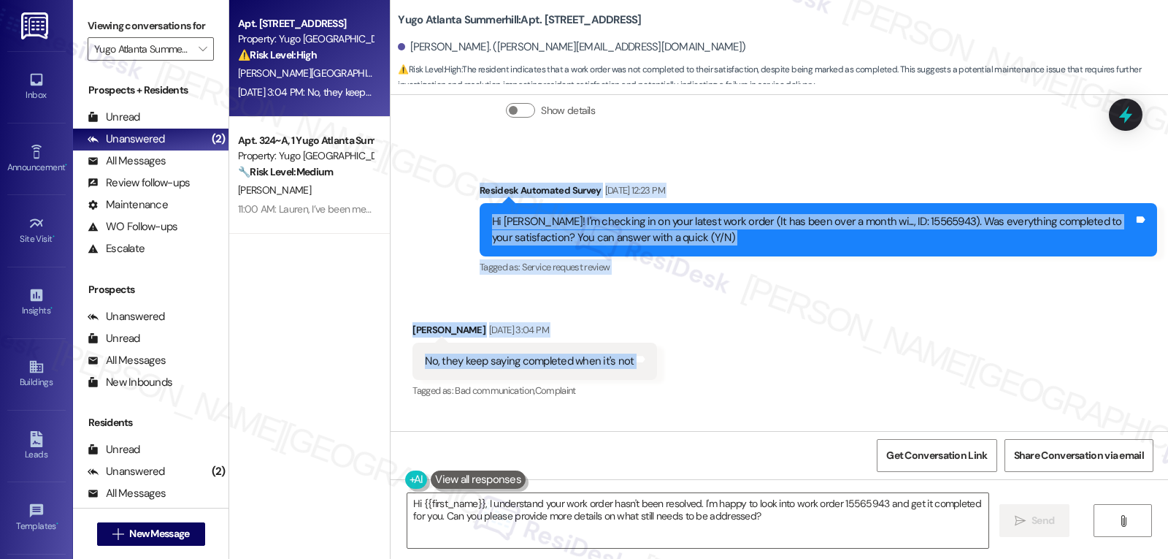
drag, startPoint x: 469, startPoint y: 222, endPoint x: 706, endPoint y: 364, distance: 276.4
click at [706, 364] on div "Survey, sent via SMS Residesk Automated Survey Oct 28, 2024 at 12:39 PM Hi Xaan…" at bounding box center [780, 263] width 778 height 336
copy div "Residesk Automated Survey Sep 12, 2025 at 12:23 PM Hi Xaanet! I'm checking in o…"
click at [724, 534] on textarea "Hi {{first_name}}, I understand your work order hasn't been resolved. I'm happy…" at bounding box center [698, 520] width 581 height 55
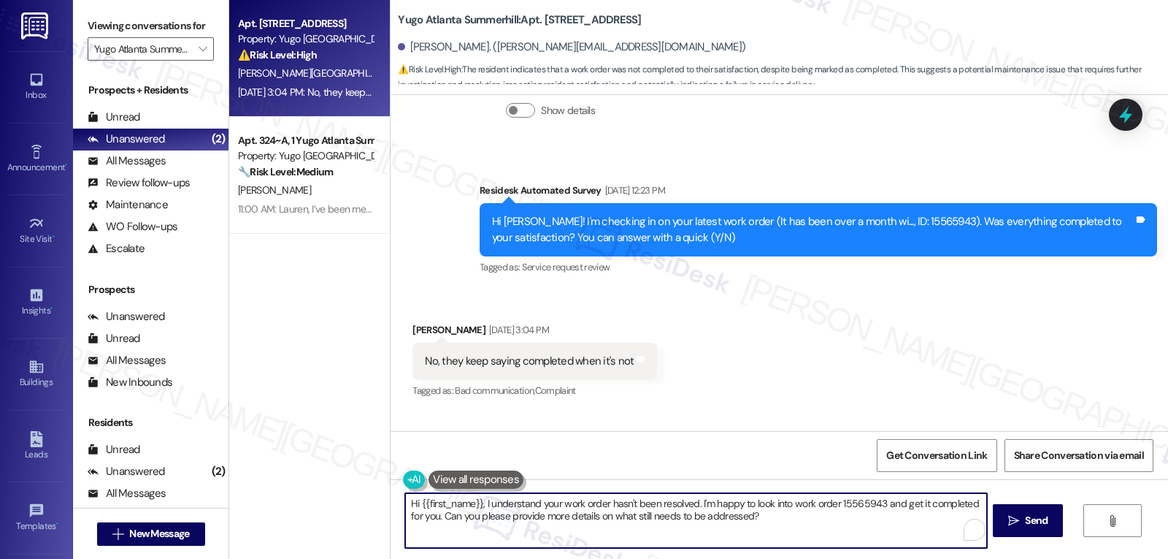
paste textarea "Xaanet, thank you for letting us know. I’m sorry to hear your request keeps bei…"
drag, startPoint x: 613, startPoint y: 517, endPoint x: 1168, endPoint y: 593, distance: 559.5
click at [1168, 558] on html "Inbox Go to Inbox Announcement • Send A Text Announcement Site Visit • Go to Si…" at bounding box center [584, 279] width 1168 height 559
click at [443, 525] on textarea "Hi Xaanet, thank you for letting us know. I’m sorry to hear your request keeps …" at bounding box center [695, 520] width 581 height 55
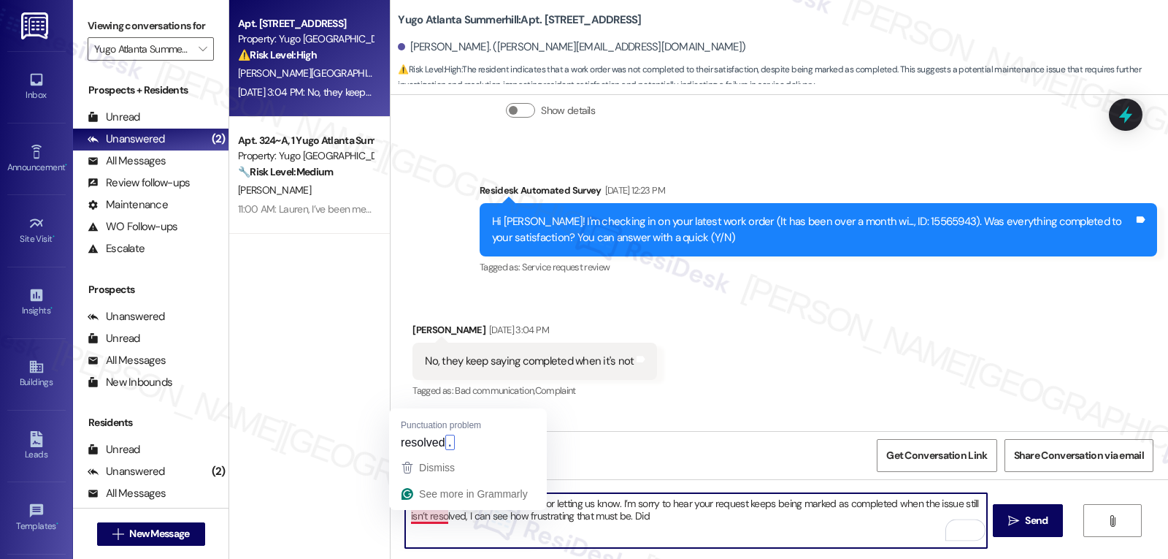
click at [437, 519] on textarea "Hi Xaanet, thank you for letting us know. I’m sorry to hear your request keeps …" at bounding box center [695, 520] width 581 height 55
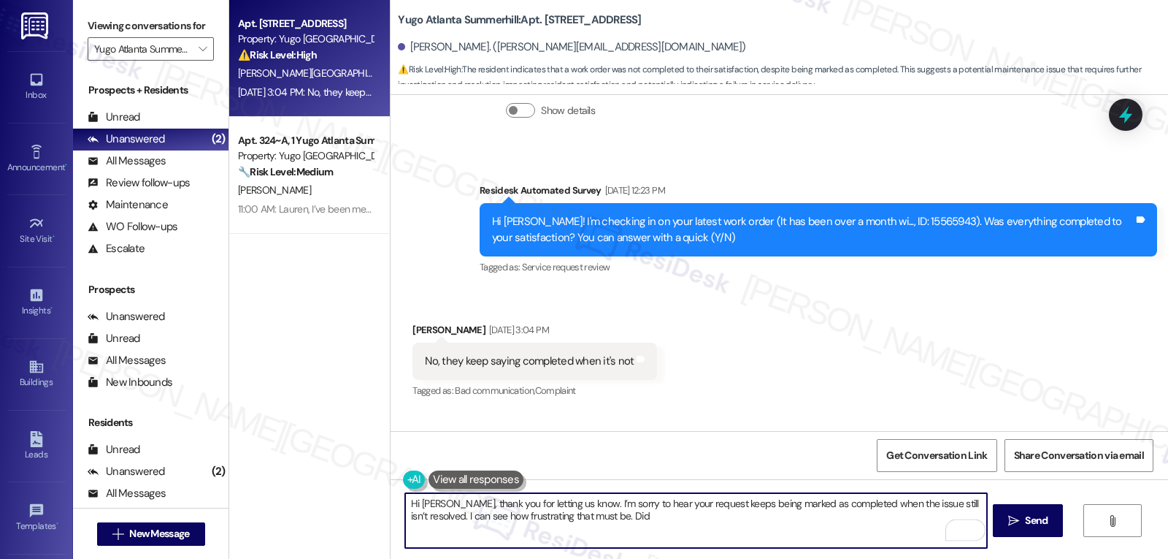
click at [669, 519] on textarea "Hi Xaanet, thank you for letting us know. I’m sorry to hear your request keeps …" at bounding box center [695, 520] width 581 height 55
click at [863, 521] on textarea "Hi Xaanet, thank you for letting us know. I’m sorry to hear your request keeps …" at bounding box center [695, 520] width 581 height 55
type textarea "Hi Xaanet, thank you for letting us know. I’m sorry to hear your request keeps …"
click at [1028, 524] on span "Send" at bounding box center [1036, 520] width 23 height 15
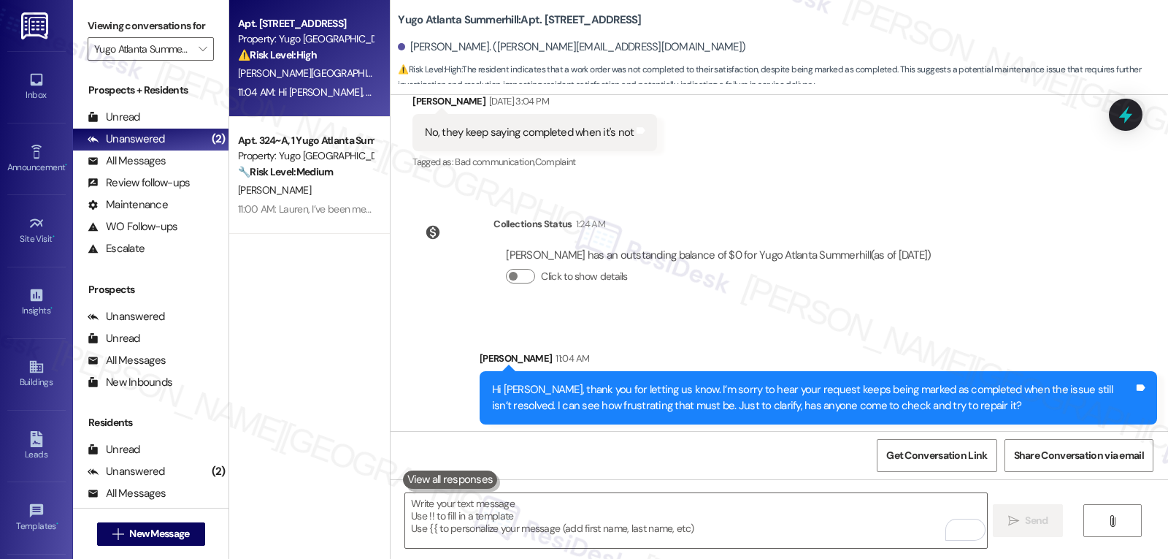
scroll to position [2018, 0]
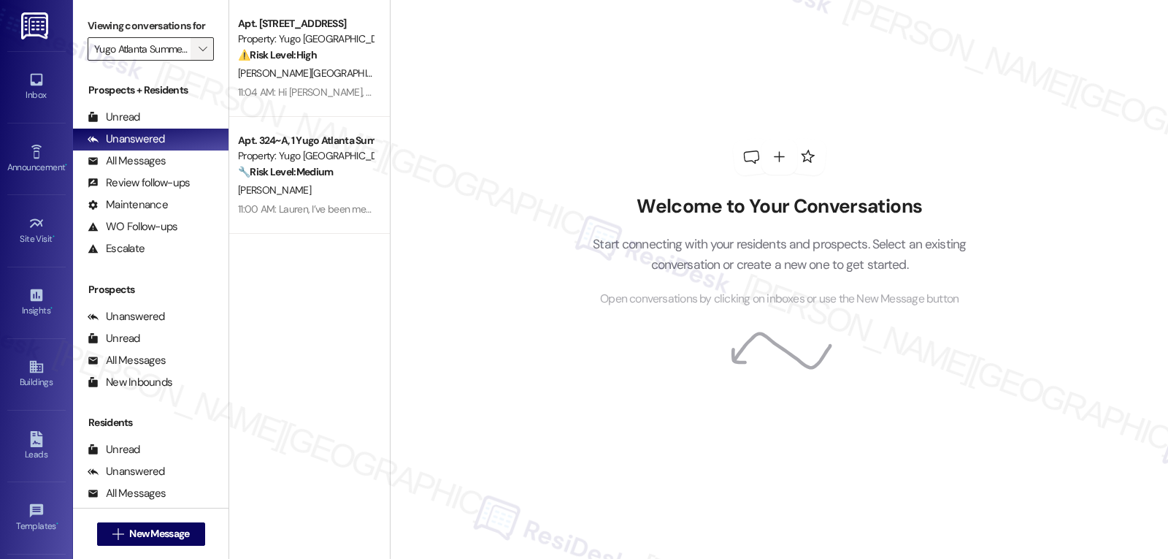
click at [191, 61] on button "" at bounding box center [202, 48] width 23 height 23
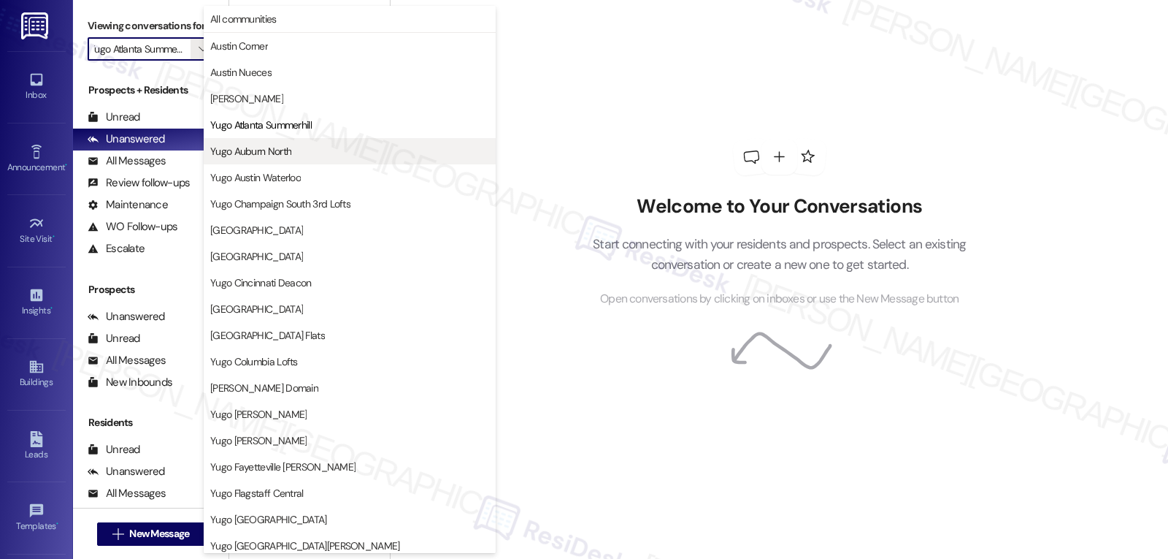
click at [292, 153] on span "Yugo Auburn North" at bounding box center [349, 151] width 279 height 15
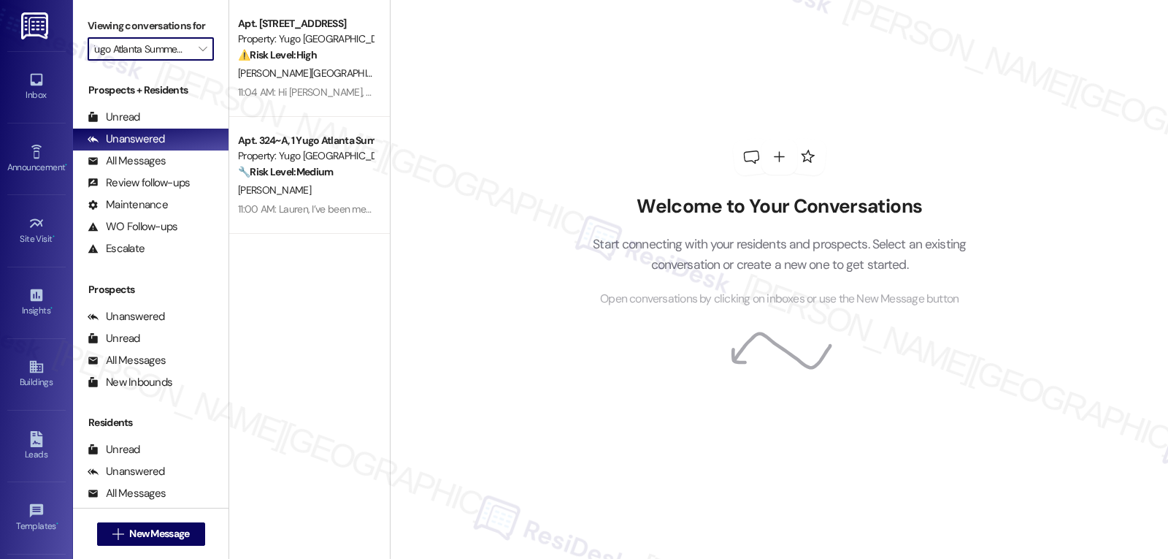
type input "Yugo Auburn North"
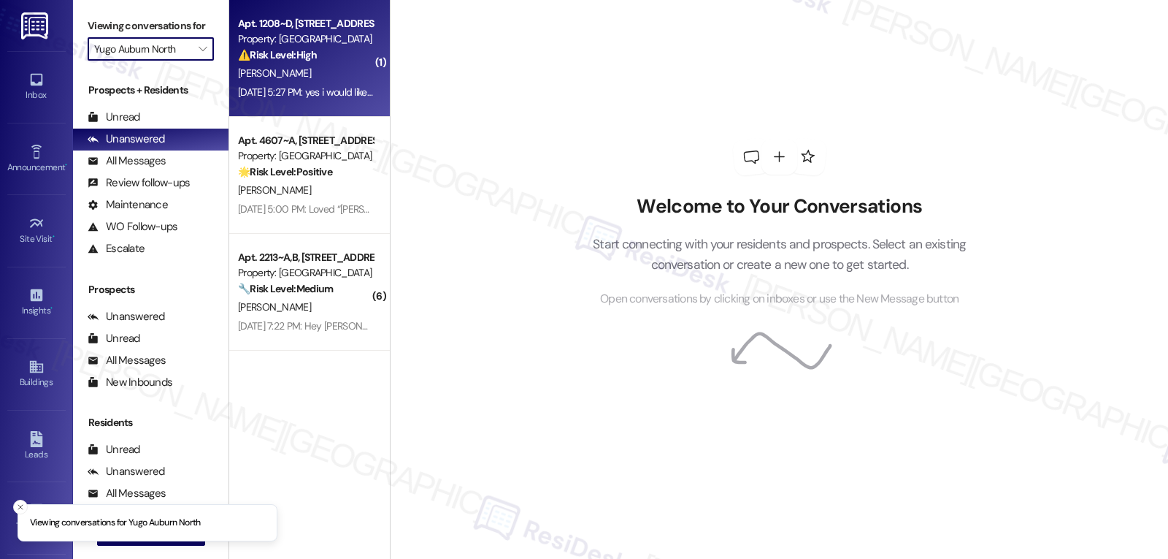
click at [321, 82] on div "[PERSON_NAME]" at bounding box center [306, 73] width 138 height 18
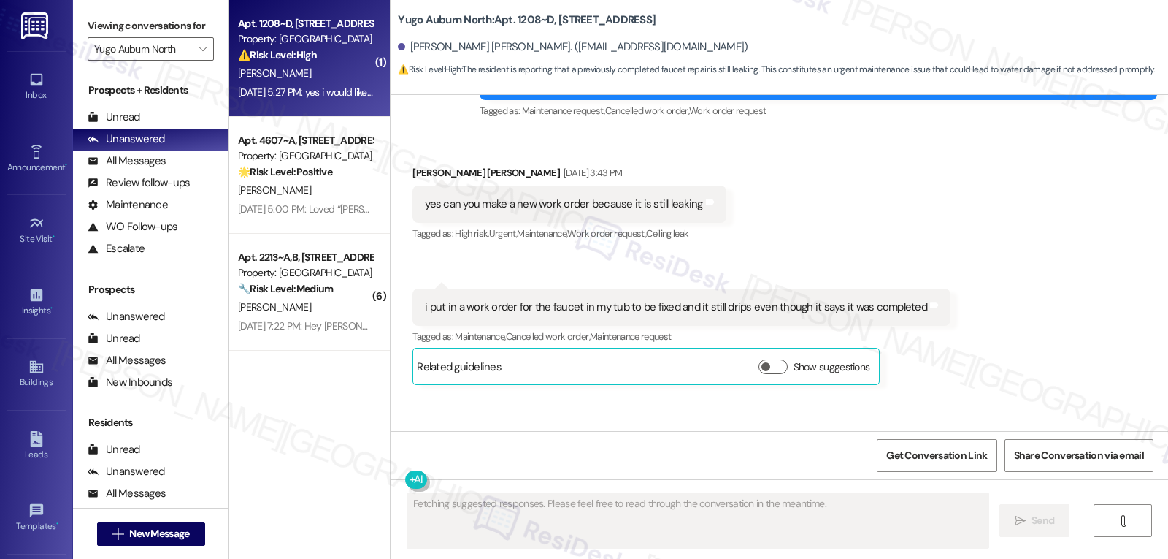
scroll to position [4512, 0]
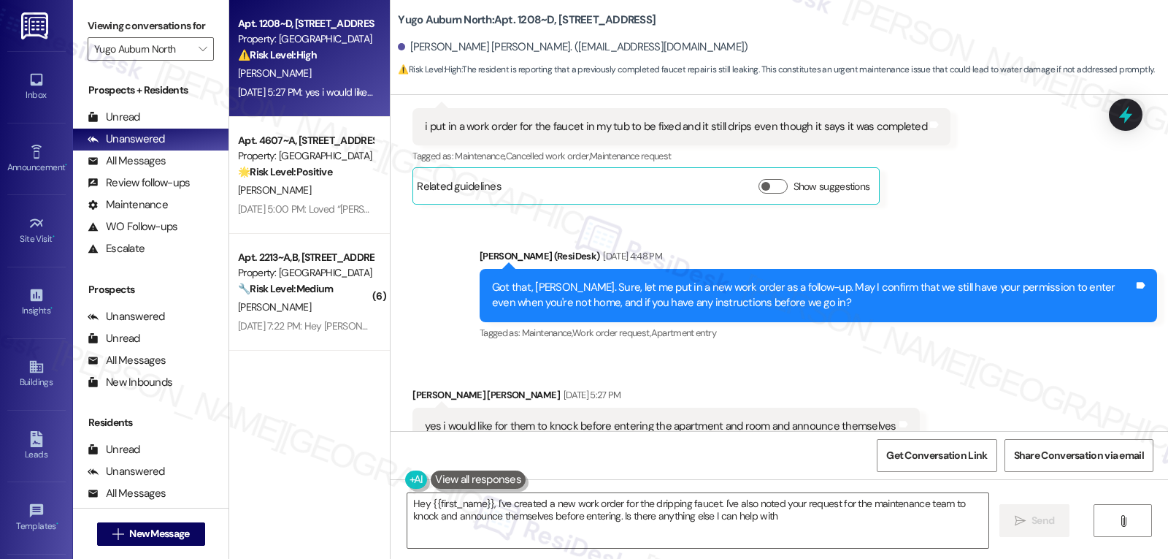
type textarea "Hey {{first_name}}, I've created a new work order for the dripping faucet. I've…"
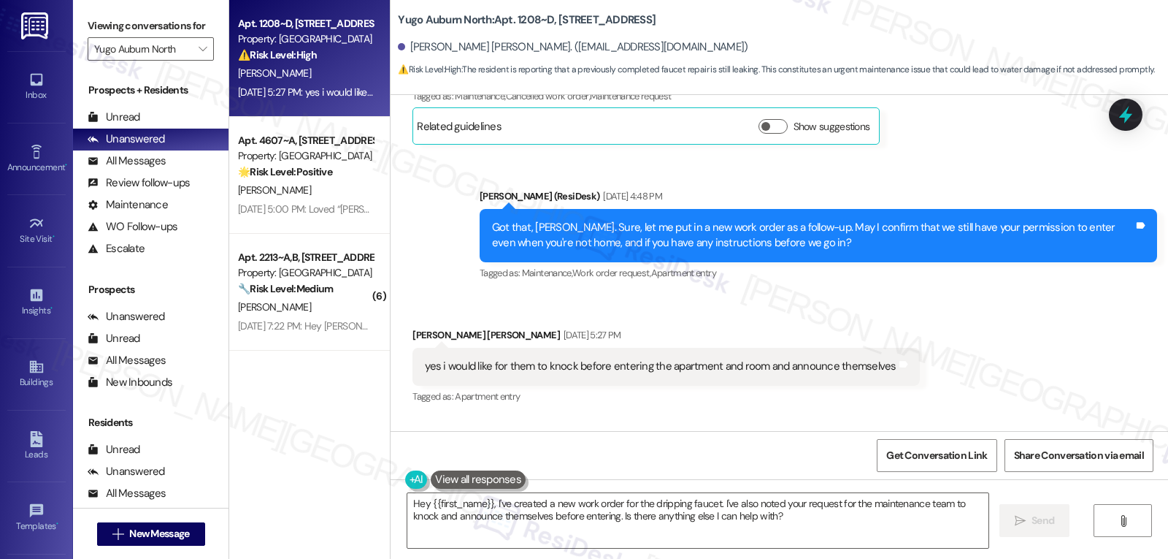
scroll to position [4648, 0]
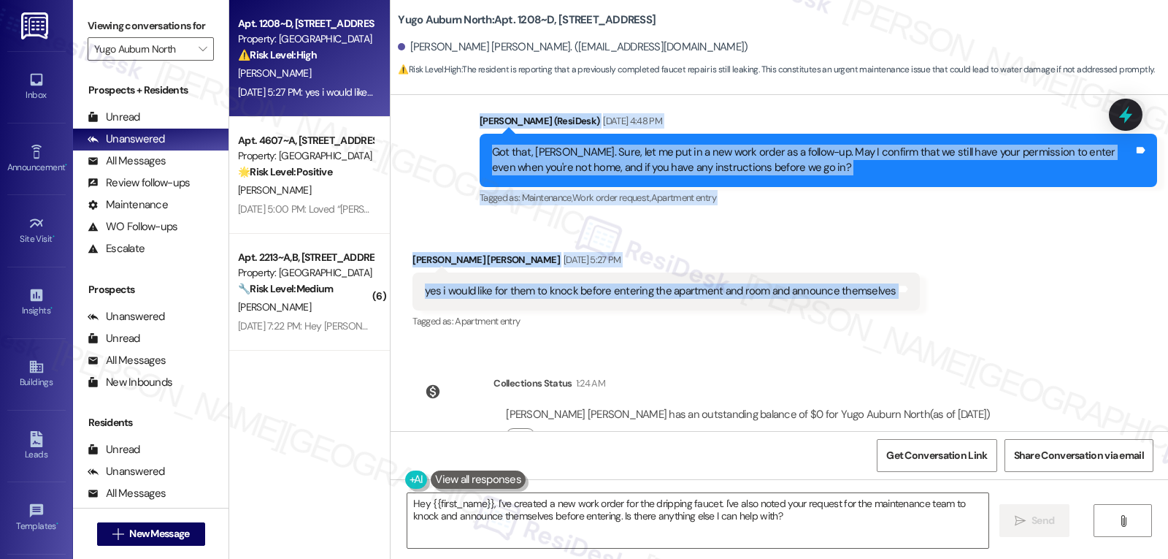
drag, startPoint x: 469, startPoint y: 112, endPoint x: 1011, endPoint y: 259, distance: 562.3
click at [1011, 259] on div "Survey, sent via SMS Residesk Automated Survey [DATE] 12:42 PM Hi [PERSON_NAME]…" at bounding box center [780, 263] width 778 height 336
copy div "[PERSON_NAME] (ResiDesk) [DATE] 2:53 PM Hey [PERSON_NAME], thanks for the updat…"
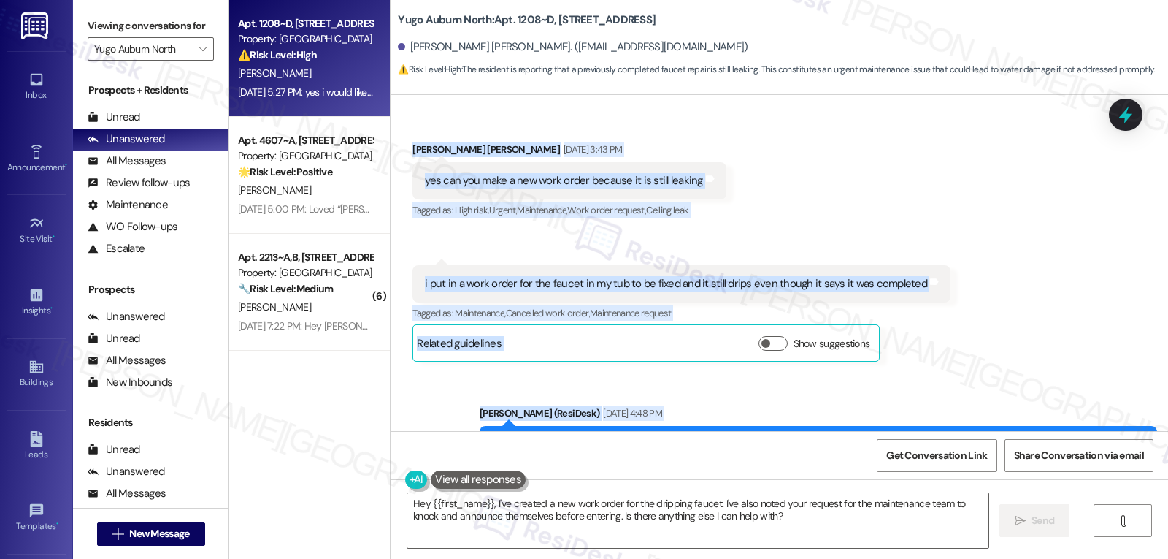
scroll to position [4209, 0]
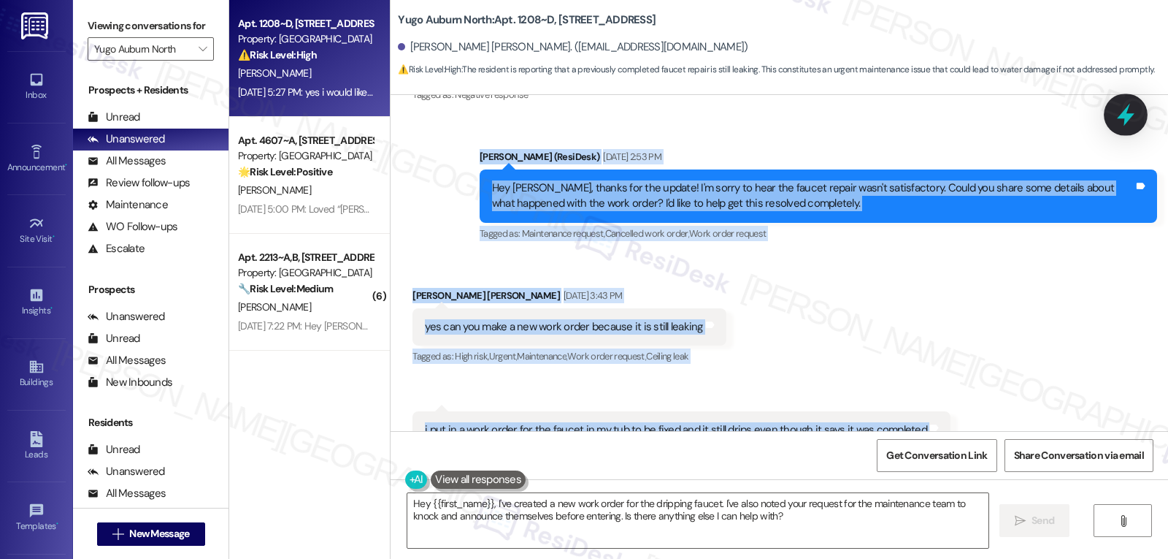
click at [1118, 115] on icon at bounding box center [1126, 114] width 25 height 25
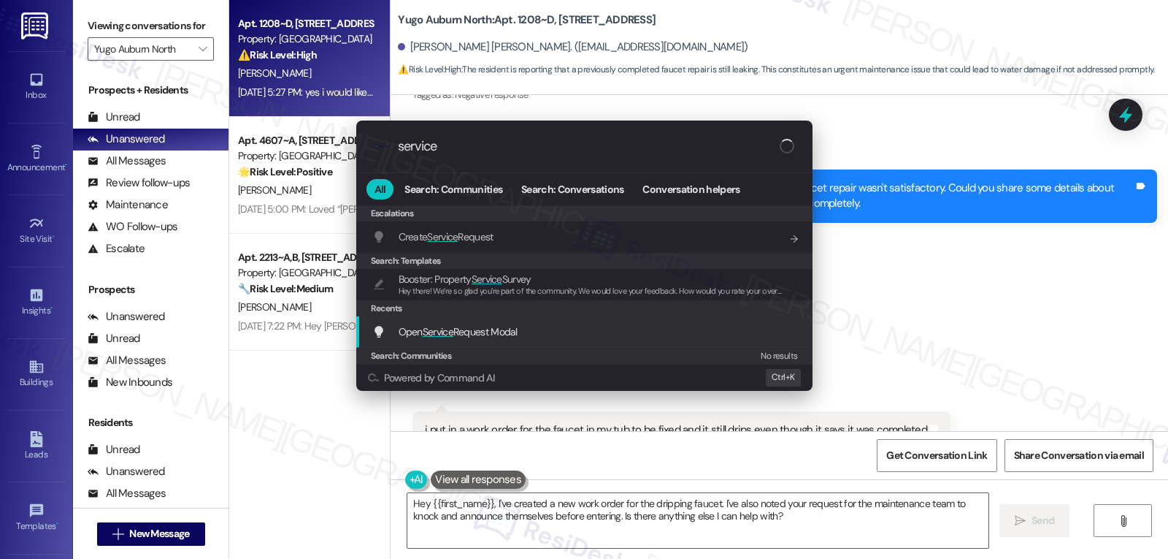
click at [491, 339] on span "Open Service Request Modal" at bounding box center [458, 332] width 119 height 16
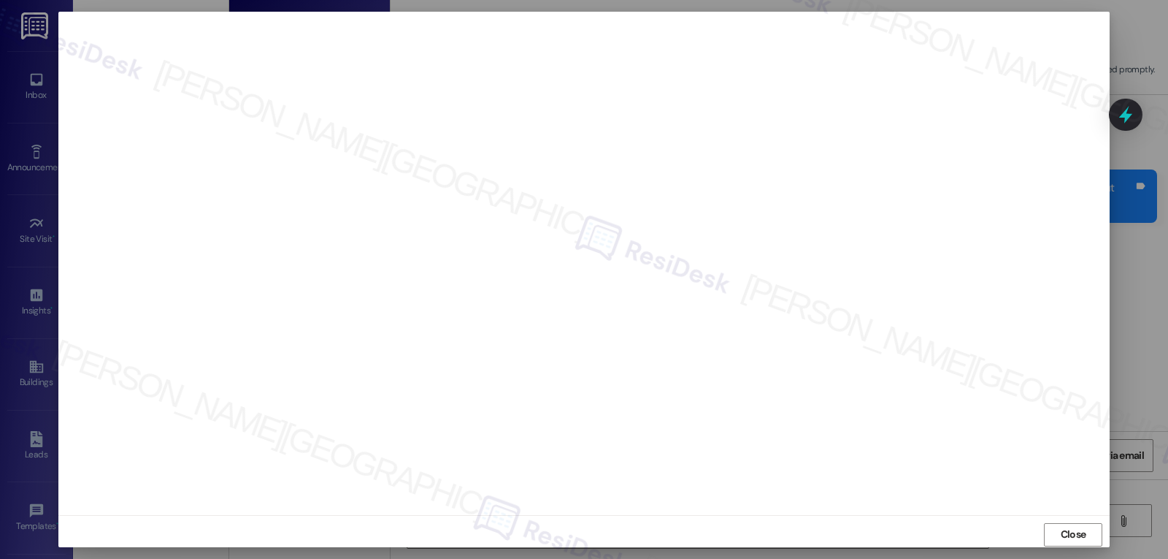
drag, startPoint x: 1082, startPoint y: 538, endPoint x: 1015, endPoint y: 519, distance: 69.8
click at [1082, 538] on span "Close" at bounding box center [1074, 534] width 26 height 15
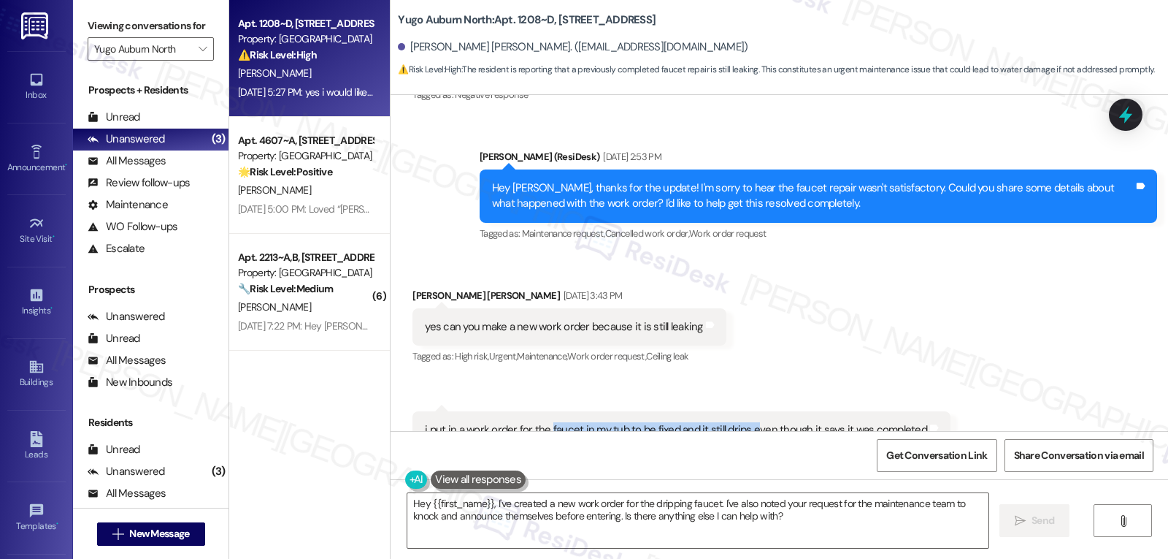
drag, startPoint x: 538, startPoint y: 381, endPoint x: 743, endPoint y: 385, distance: 204.5
click at [743, 422] on div "i put in a work order for the faucet in my tub to be fixed and it still drips e…" at bounding box center [676, 429] width 502 height 15
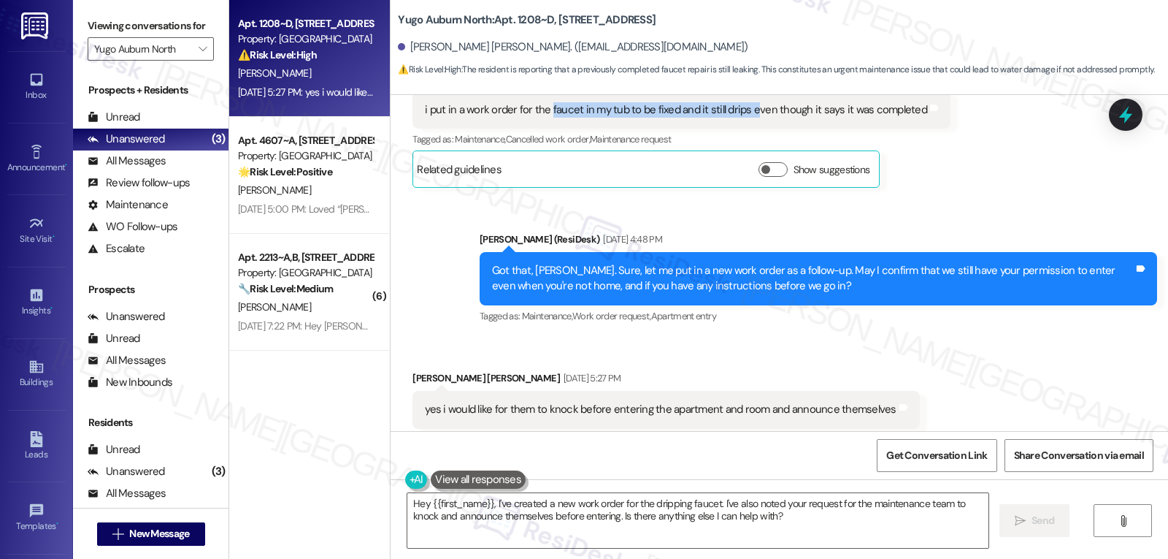
scroll to position [4501, 0]
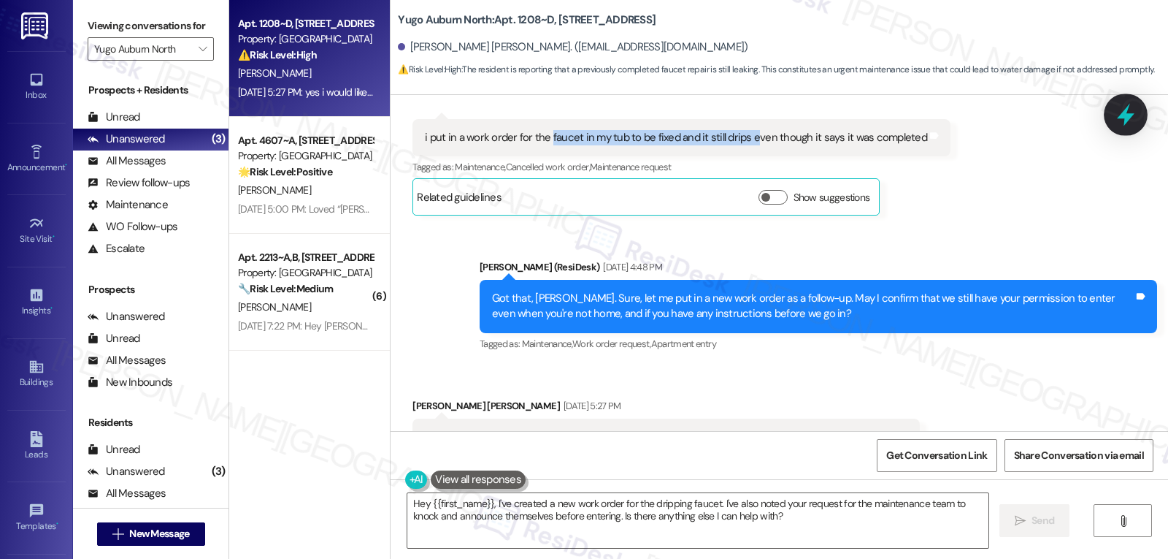
click at [1122, 110] on icon at bounding box center [1126, 114] width 25 height 25
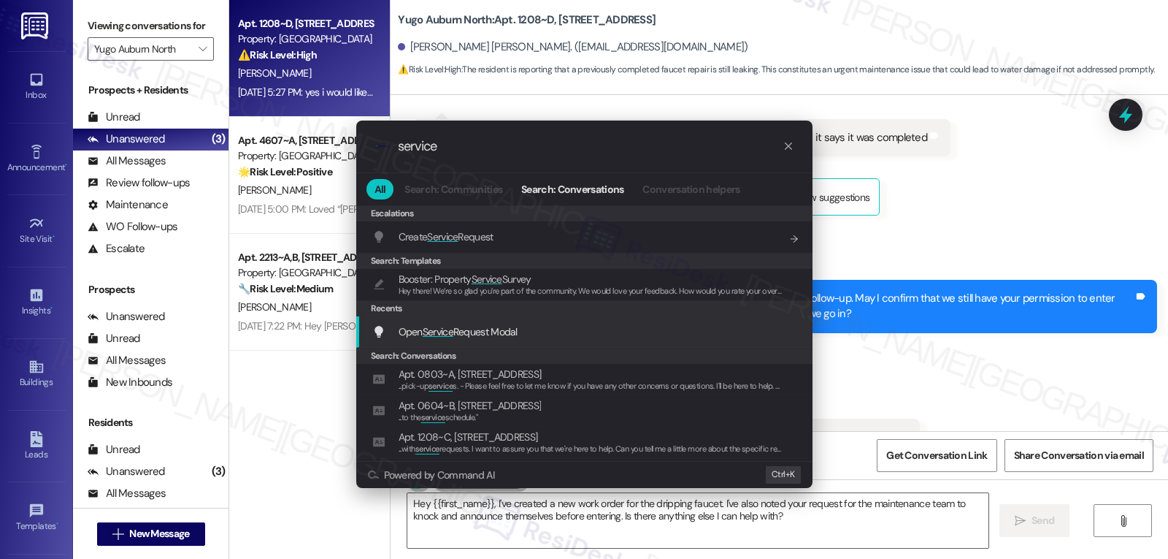
click at [475, 329] on span "Open Service Request Modal" at bounding box center [458, 331] width 119 height 13
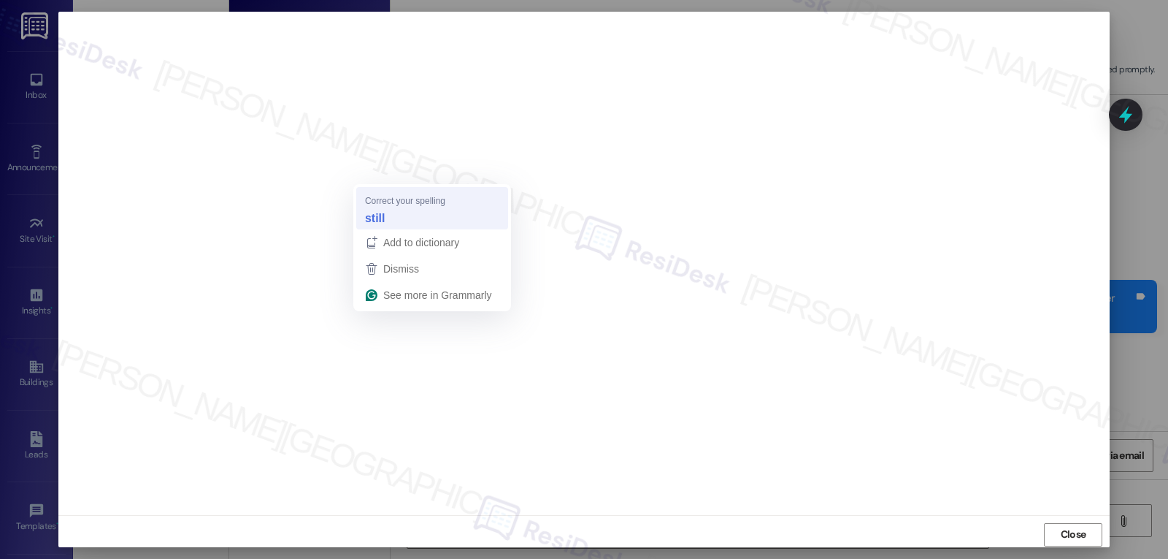
click at [409, 215] on div "still" at bounding box center [432, 217] width 140 height 23
click at [441, 225] on div "still" at bounding box center [432, 217] width 140 height 23
click at [1069, 533] on span "Close" at bounding box center [1074, 534] width 26 height 15
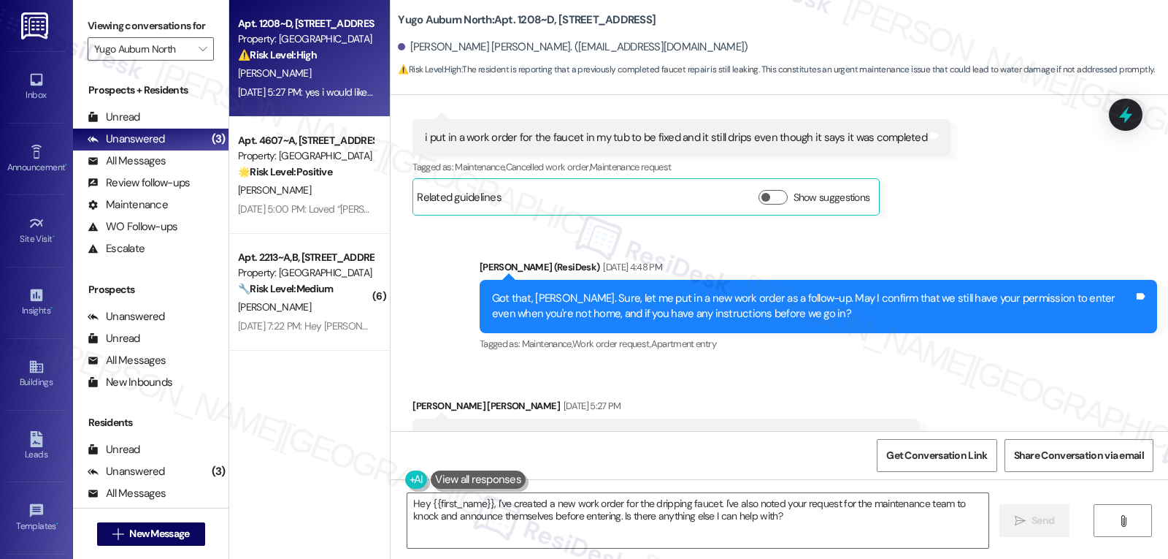
scroll to position [4648, 0]
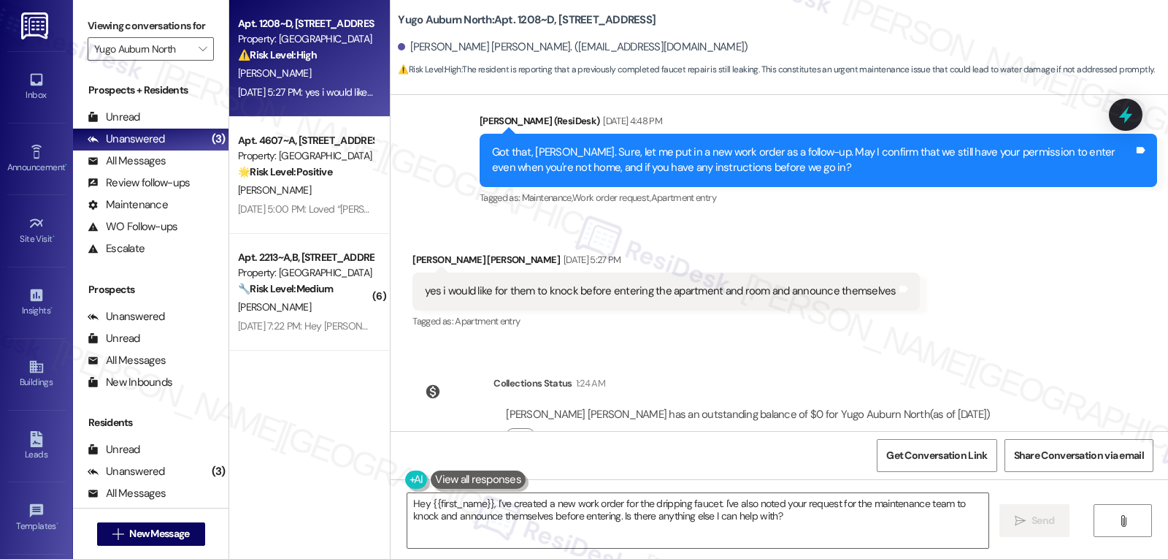
click at [1133, 111] on icon at bounding box center [1126, 114] width 19 height 19
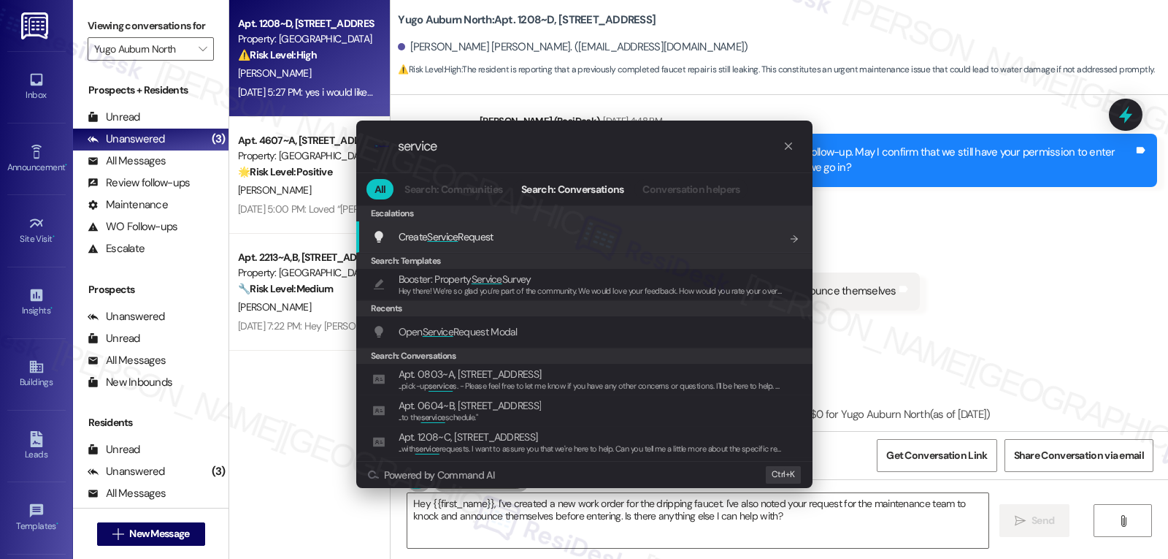
type input "service"
click at [458, 237] on span "Service" at bounding box center [442, 236] width 31 height 13
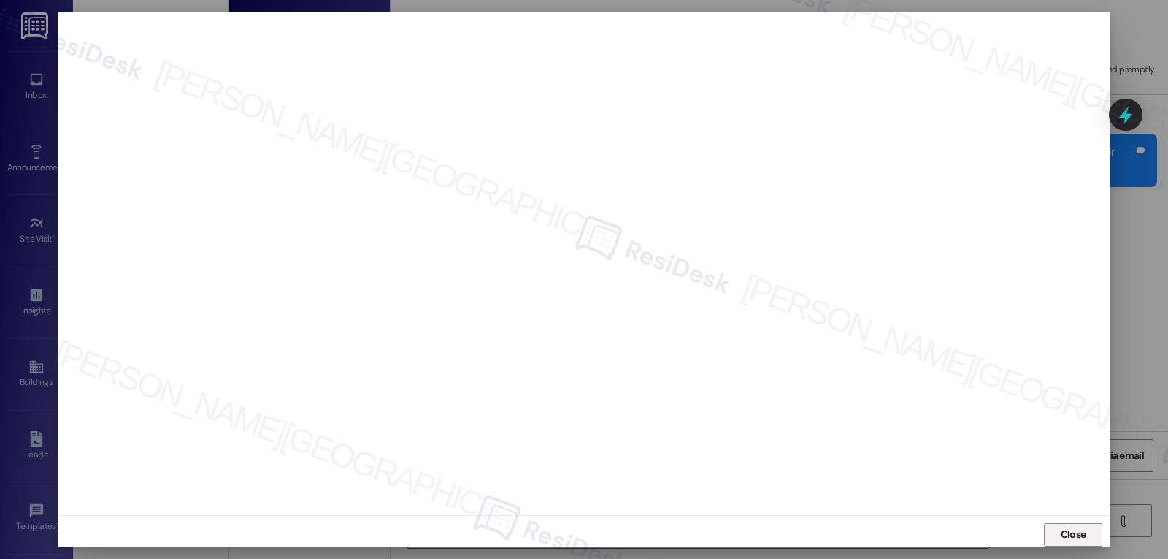
click at [1062, 540] on span "Close" at bounding box center [1074, 534] width 26 height 15
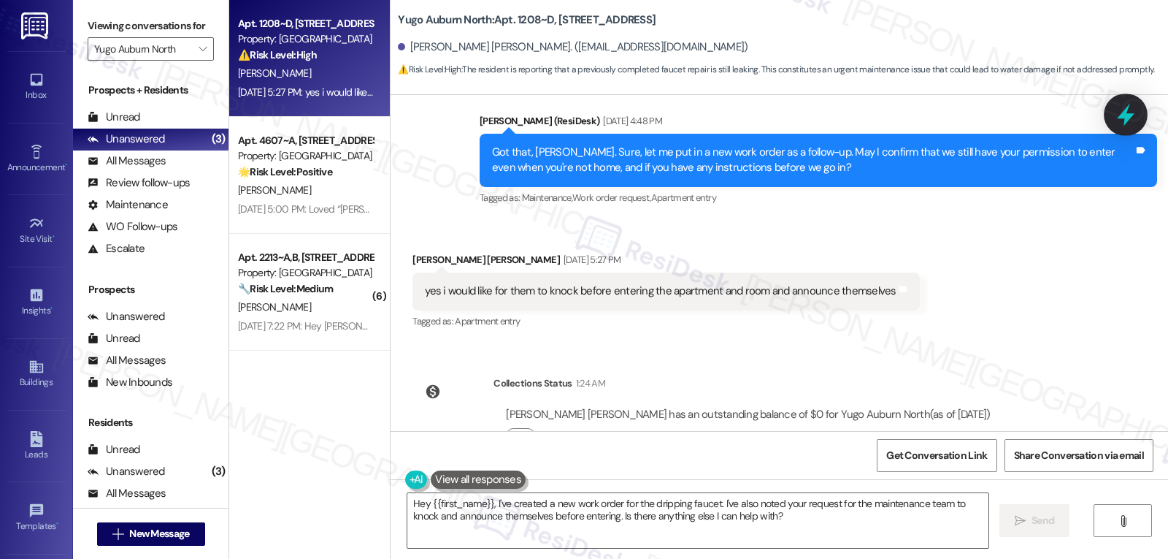
click at [1138, 118] on div at bounding box center [1126, 114] width 44 height 42
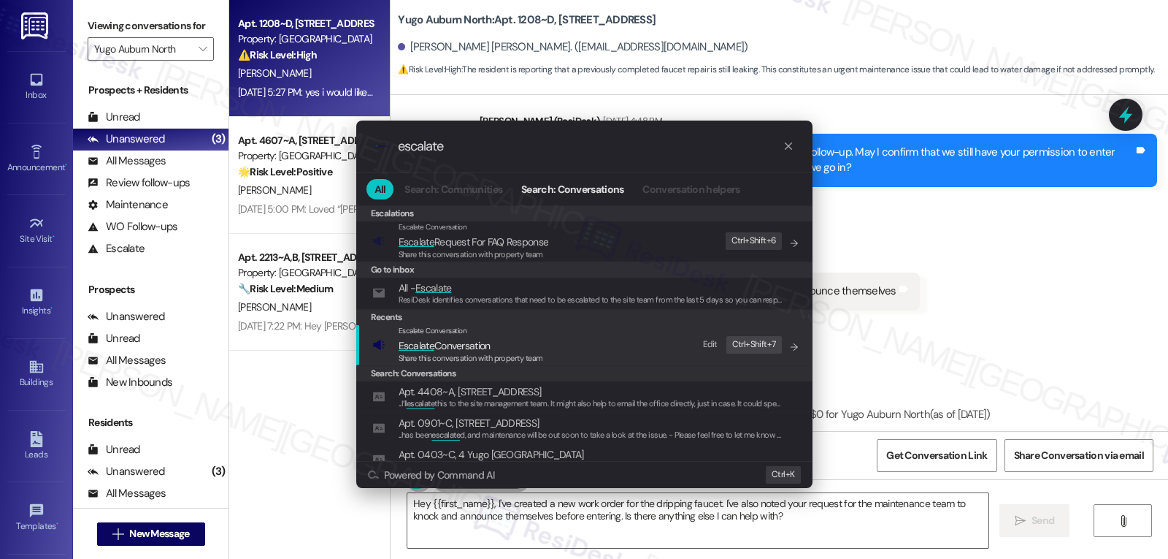
type input "escalate"
click at [528, 347] on span "Escalate Conversation" at bounding box center [471, 345] width 145 height 16
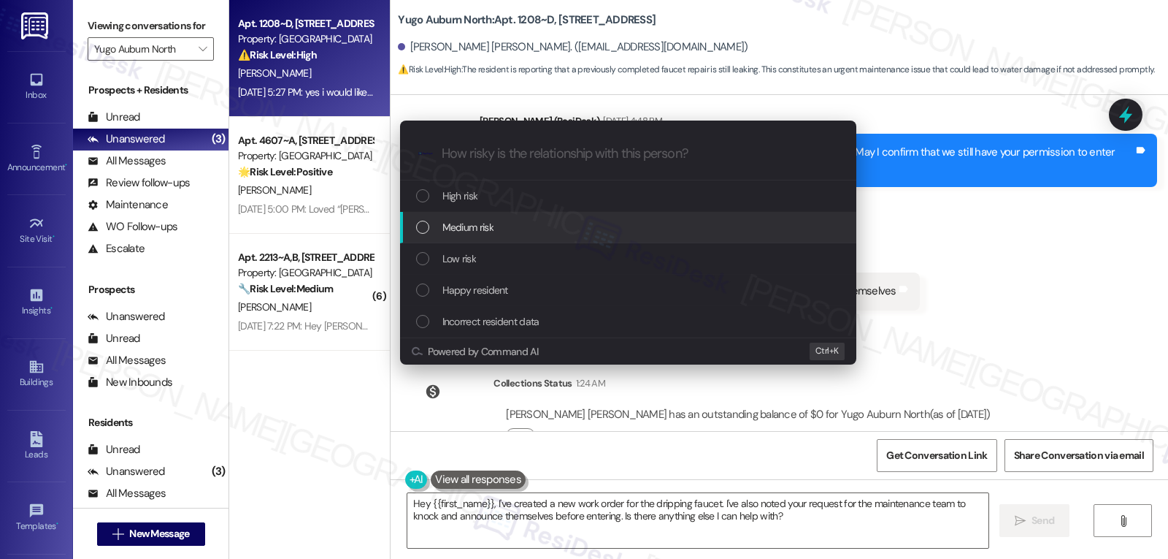
click at [491, 227] on span "Medium risk" at bounding box center [468, 227] width 51 height 16
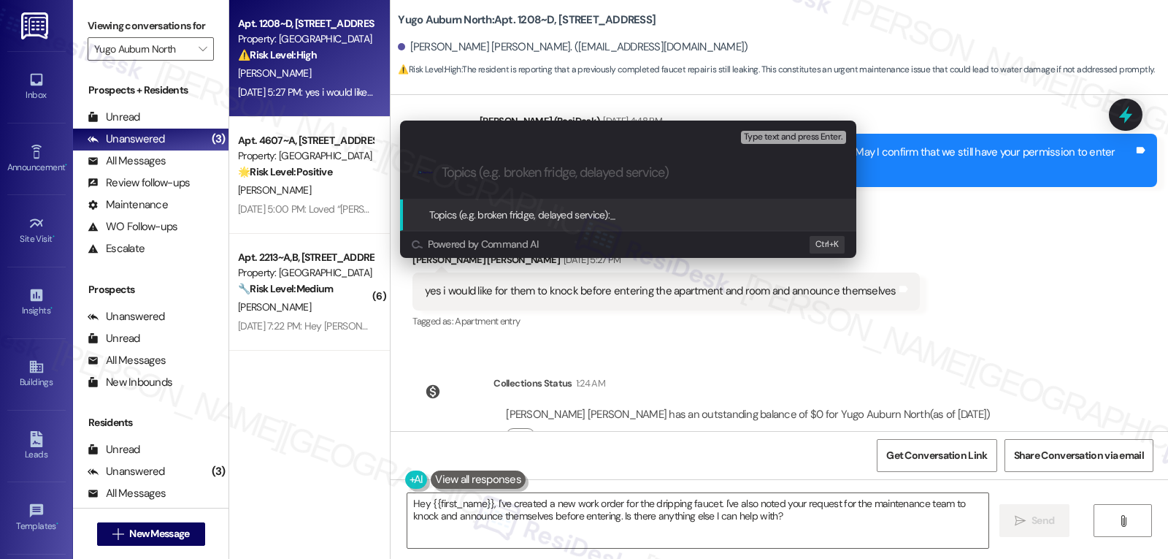
paste input "15567529"
click at [694, 177] on input "Work Order 15567529 filed by ResiDesk -" at bounding box center [634, 172] width 385 height 15
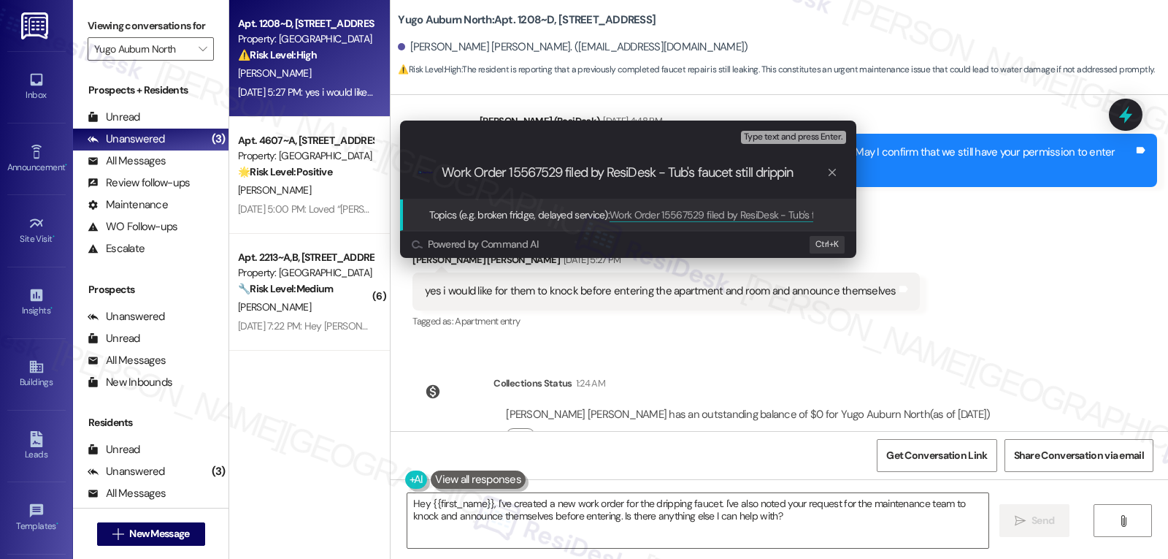
type input "Work Order 15567529 filed by ResiDesk - Tub's faucet still dripping"
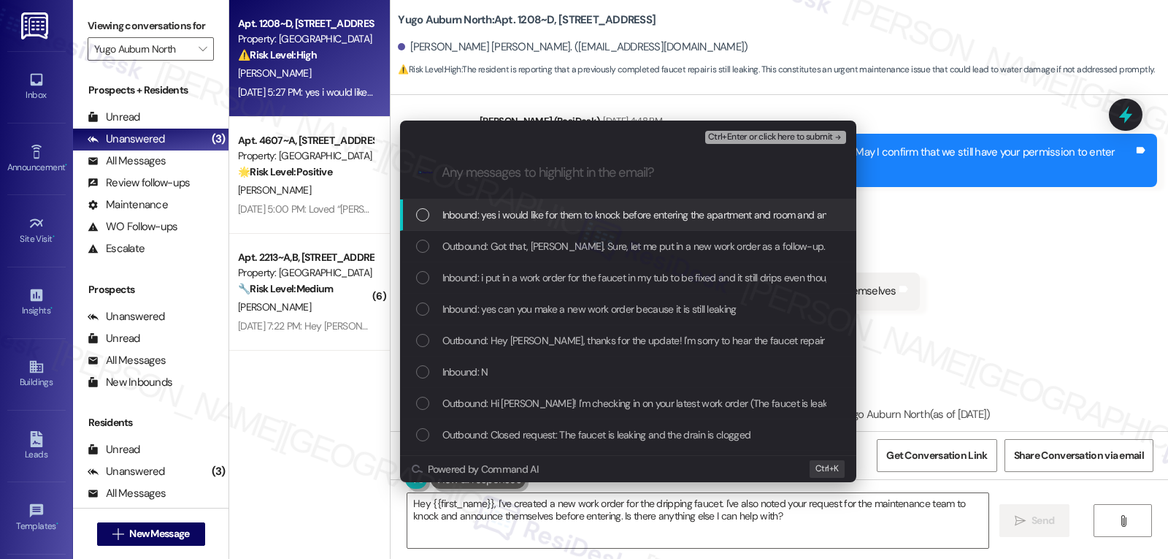
click at [489, 218] on span "Inbound: yes i would like for them to knock before entering the apartment and r…" at bounding box center [677, 215] width 468 height 16
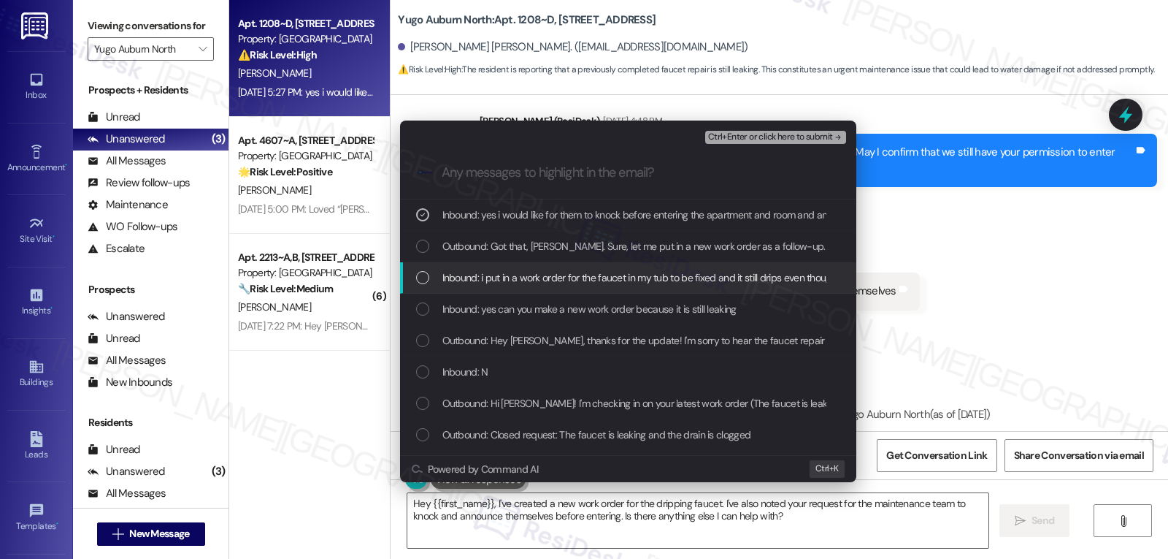
click at [483, 276] on span "Inbound: i put in a work order for the faucet in my tub to be fixed and it stil…" at bounding box center [693, 277] width 500 height 16
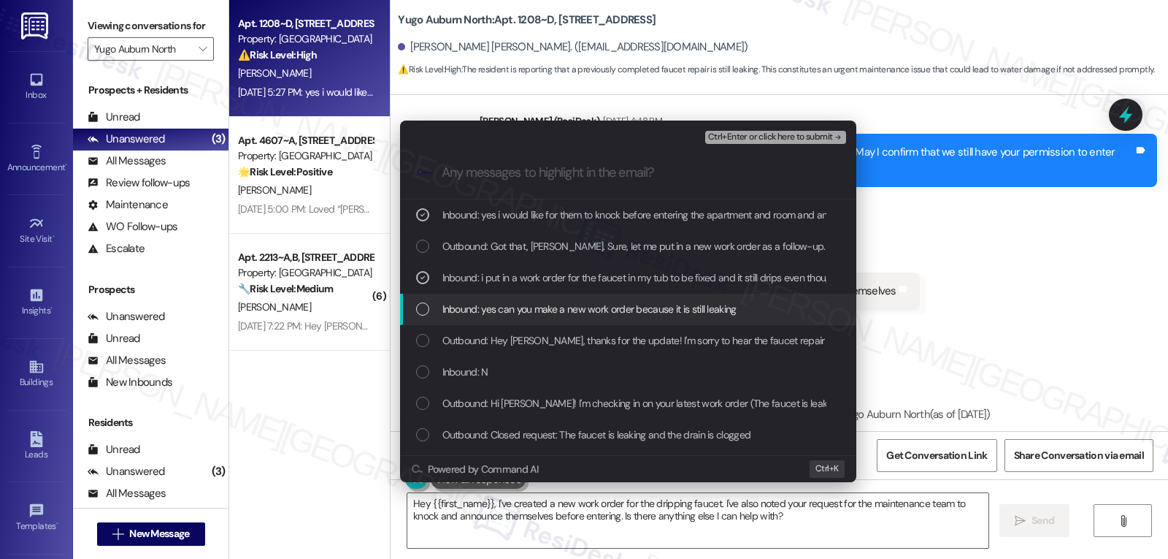
click at [496, 307] on span "Inbound: yes can you make a new work order because it is still leaking" at bounding box center [590, 309] width 294 height 16
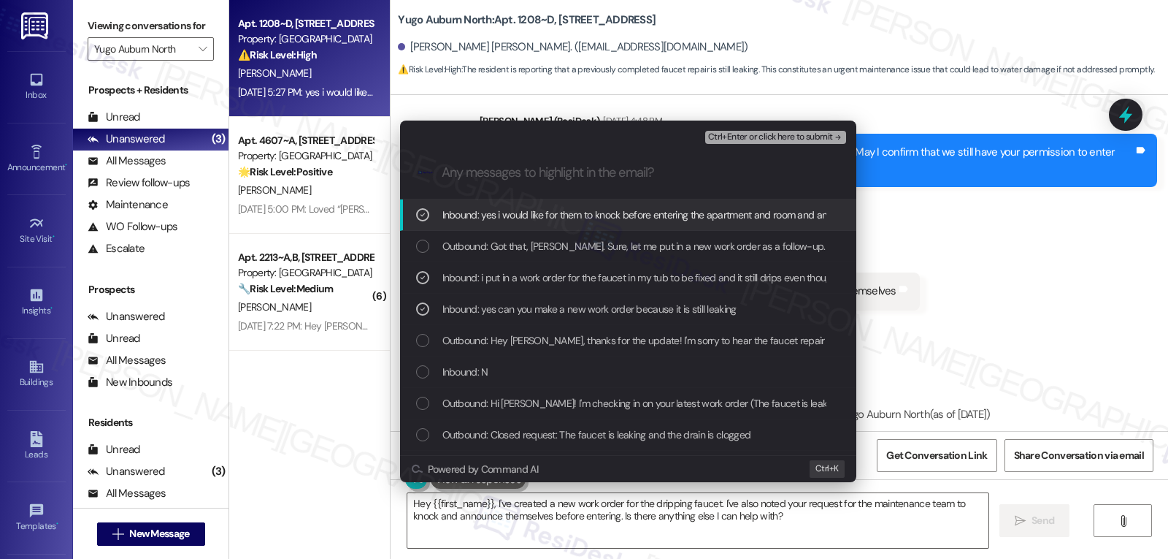
click at [777, 134] on span "Ctrl+Enter or click here to submit" at bounding box center [770, 137] width 125 height 10
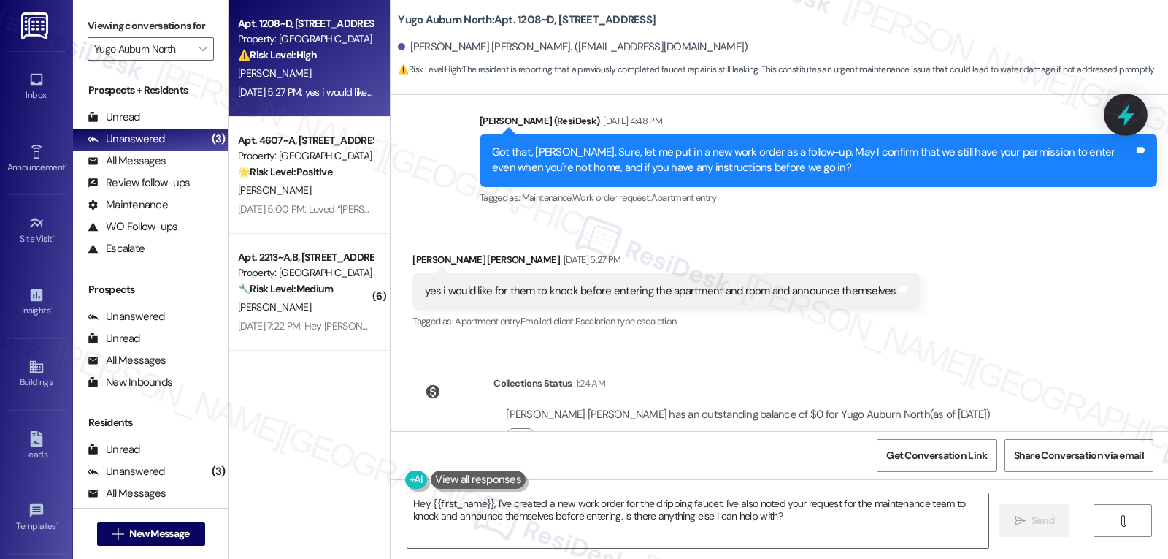
click at [1126, 116] on icon at bounding box center [1126, 115] width 18 height 23
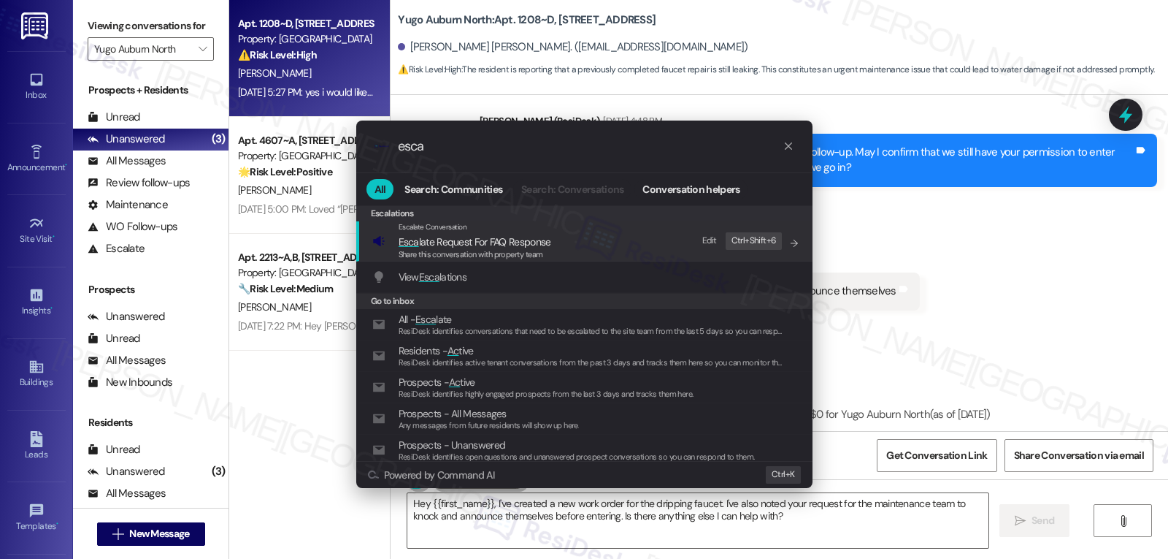
type input "esca"
click at [1087, 260] on div ".cls-1{fill:#0a055f;}.cls-2{fill:#0cc4c4;} resideskLogoBlueOrange esca All Sear…" at bounding box center [584, 279] width 1168 height 559
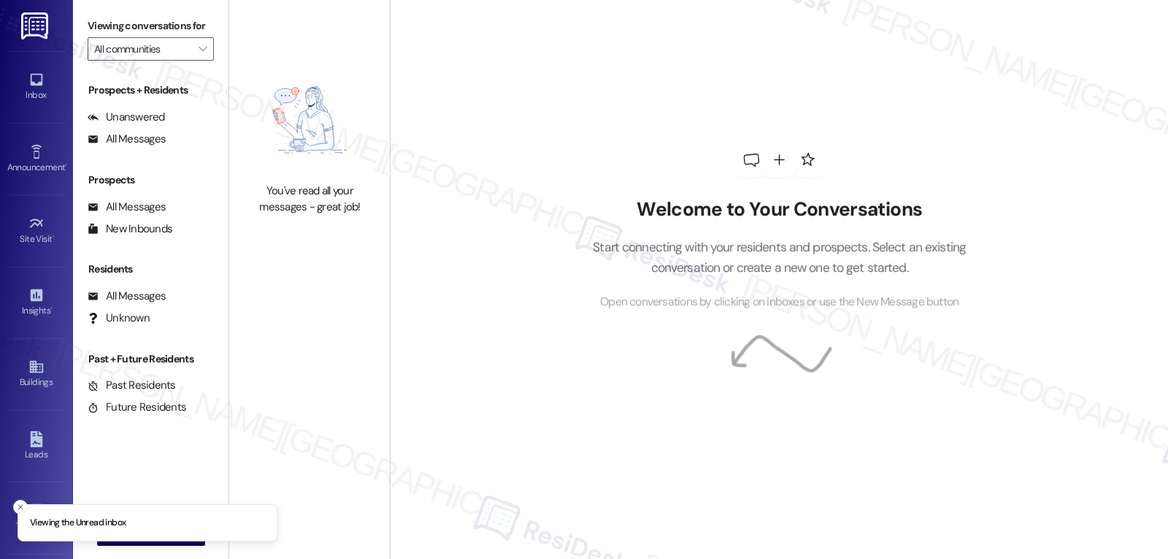
type input "Yugo Auburn North"
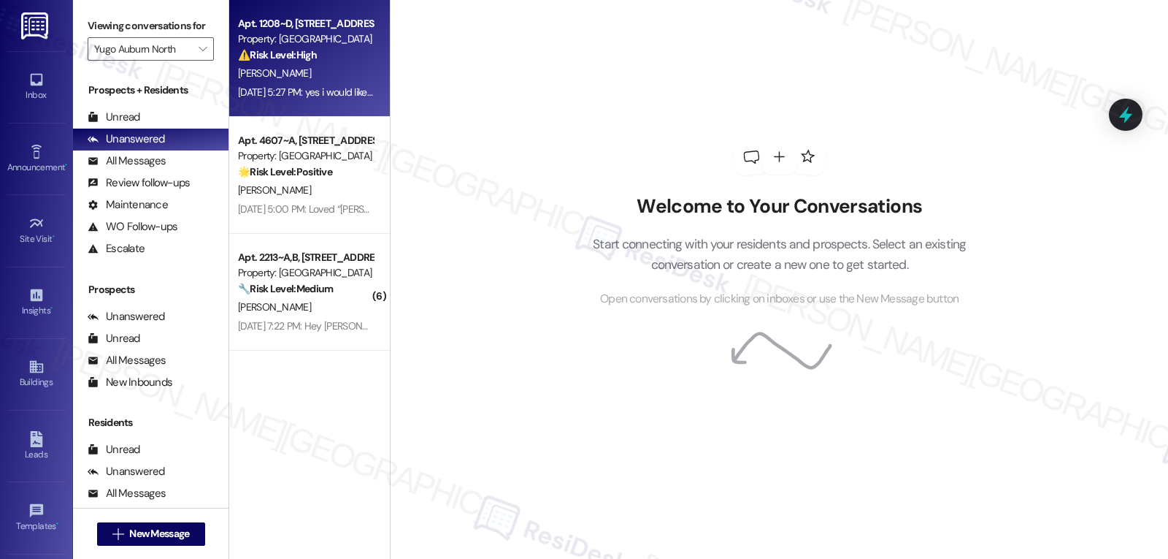
click at [286, 99] on div "[DATE] 5:27 PM: yes i would like for them to knock before entering the apartmen…" at bounding box center [306, 92] width 138 height 18
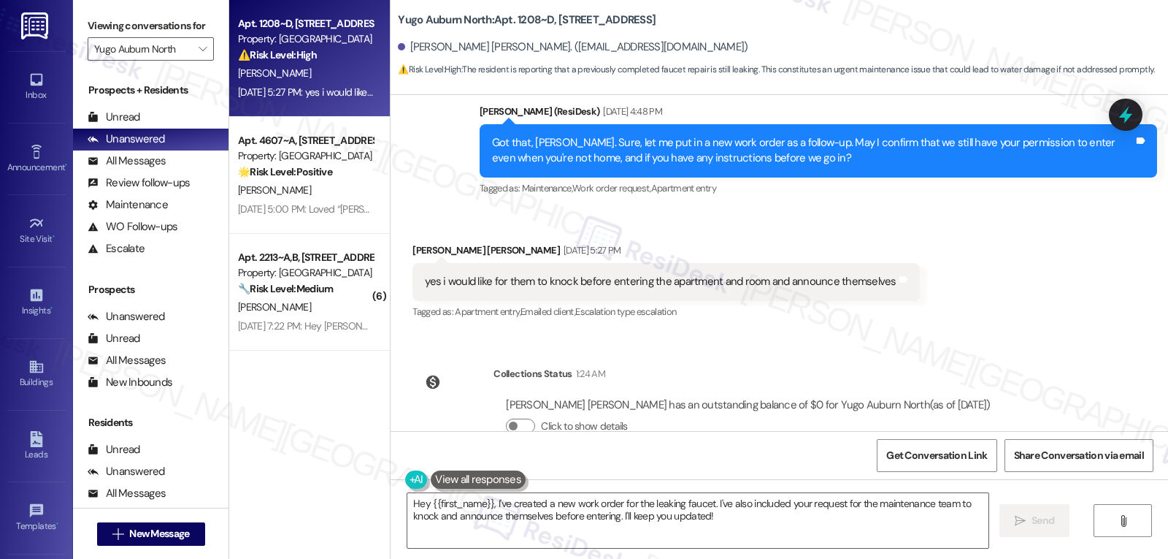
scroll to position [4522, 0]
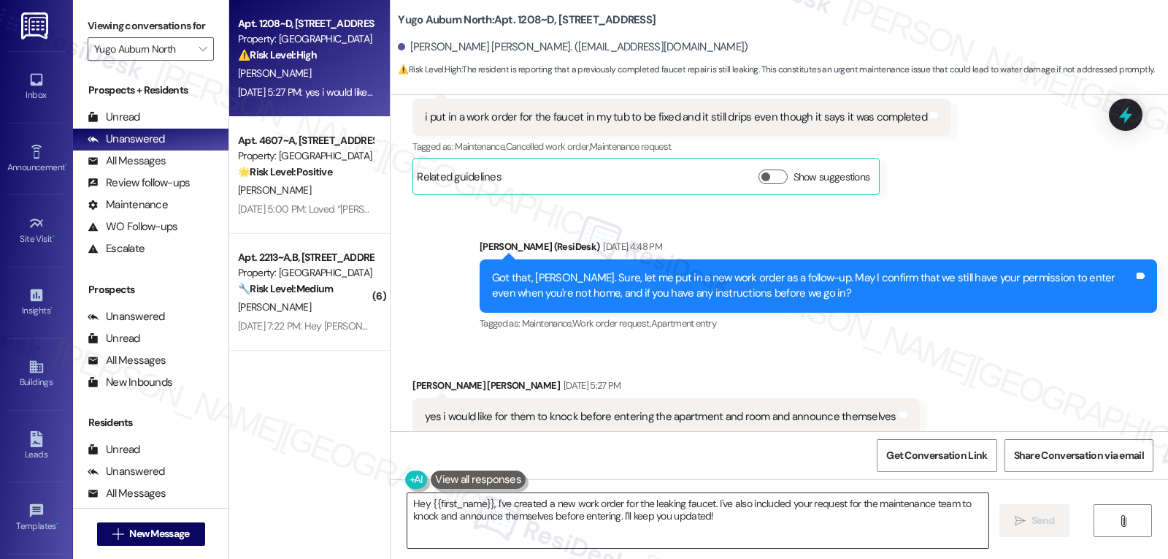
click at [408, 499] on textarea "Hey {{first_name}}, I've created a new work order for the leaking faucet. I've …" at bounding box center [698, 520] width 581 height 55
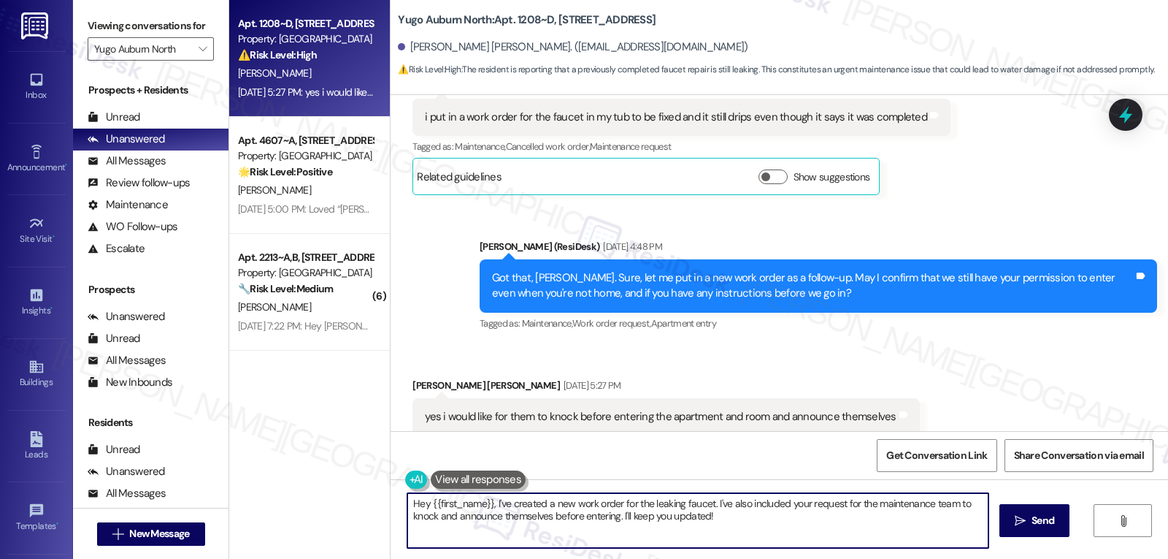
click at [408, 498] on textarea "Hey {{first_name}}, I've created a new work order for the leaking faucet. I've …" at bounding box center [698, 520] width 581 height 55
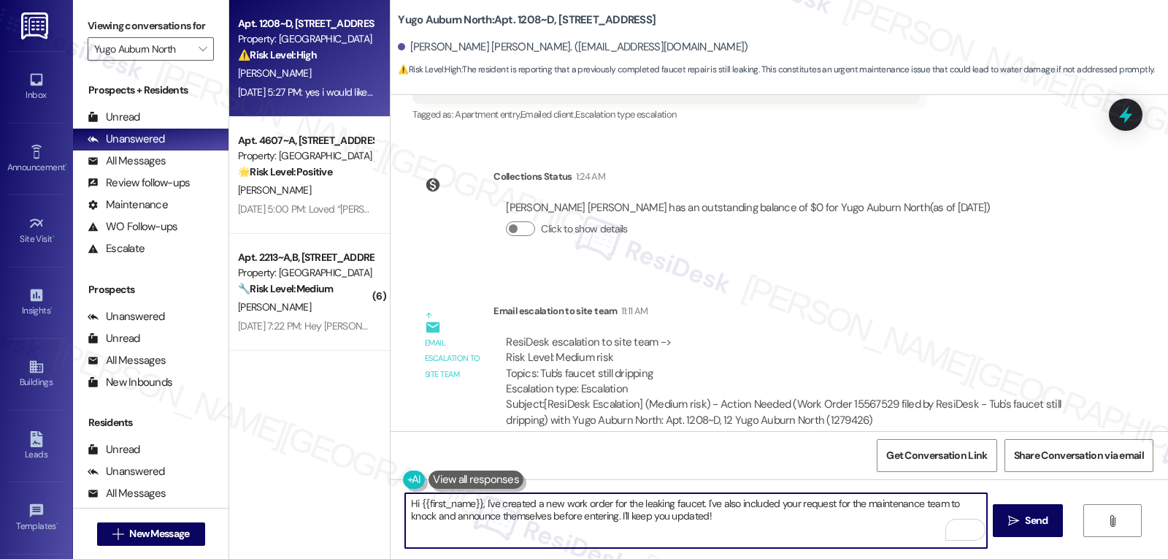
scroll to position [4960, 0]
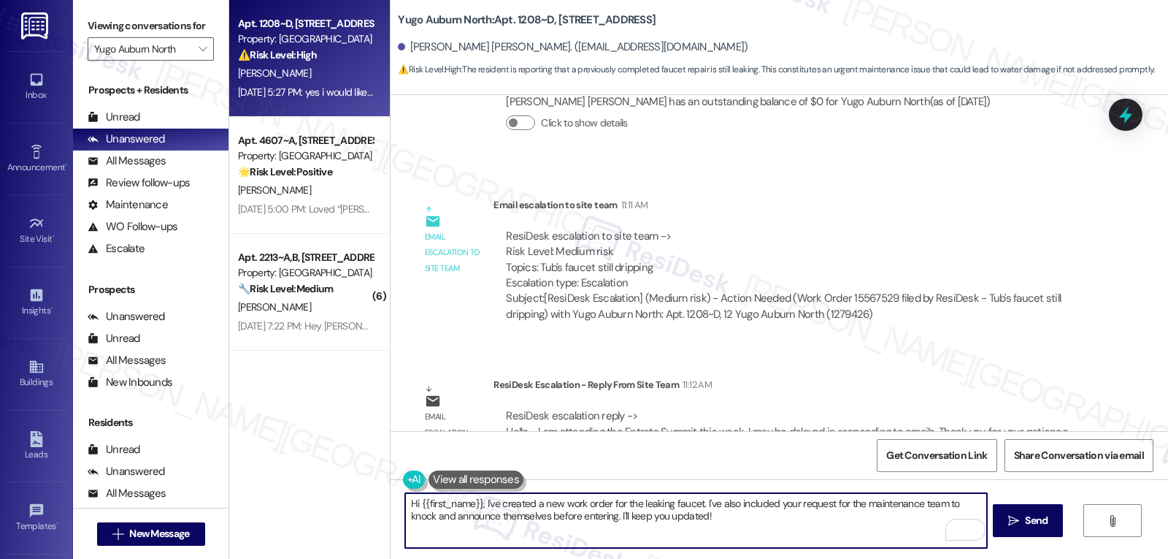
drag, startPoint x: 586, startPoint y: 518, endPoint x: 940, endPoint y: 541, distance: 355.0
click at [940, 541] on textarea "Hi {{first_name}}, I've created a new work order for the leaking faucet. I've a…" at bounding box center [695, 520] width 581 height 55
click at [813, 522] on textarea "Hi {{first_name}}, I've created a new work order for the leaking faucet. I've a…" at bounding box center [695, 520] width 581 height 55
type textarea "Hi {{first_name}}, I've created a new work order for the leaking faucet. I've a…"
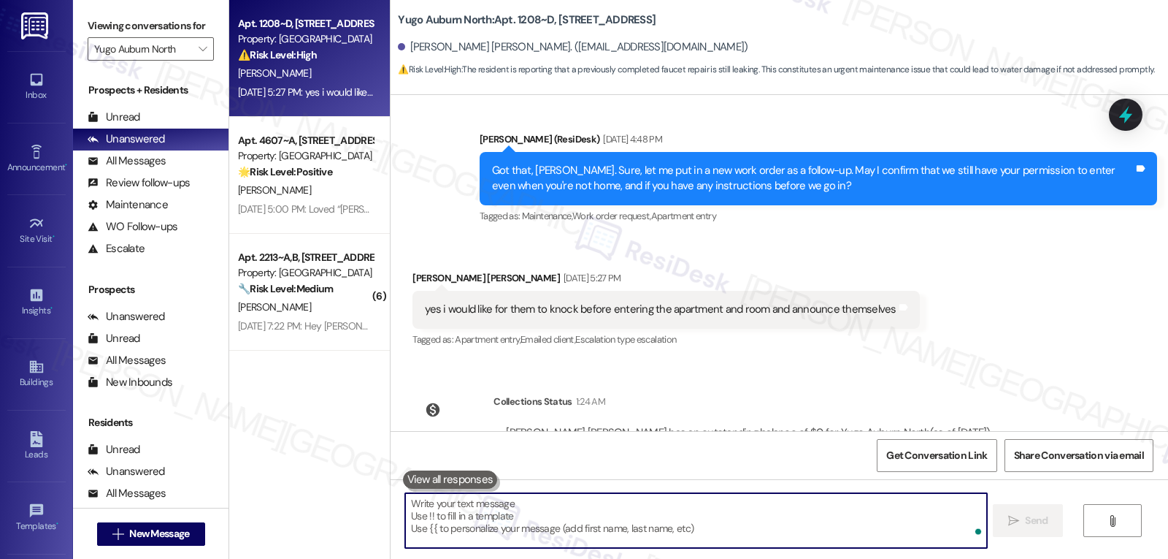
scroll to position [4512, 0]
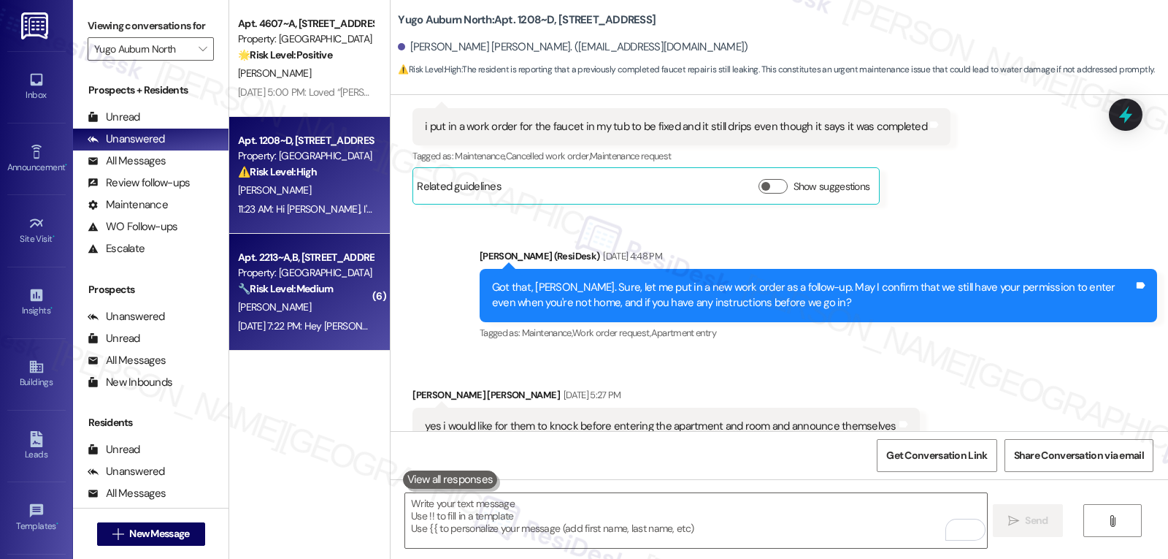
click at [317, 315] on div "[PERSON_NAME]" at bounding box center [306, 307] width 138 height 18
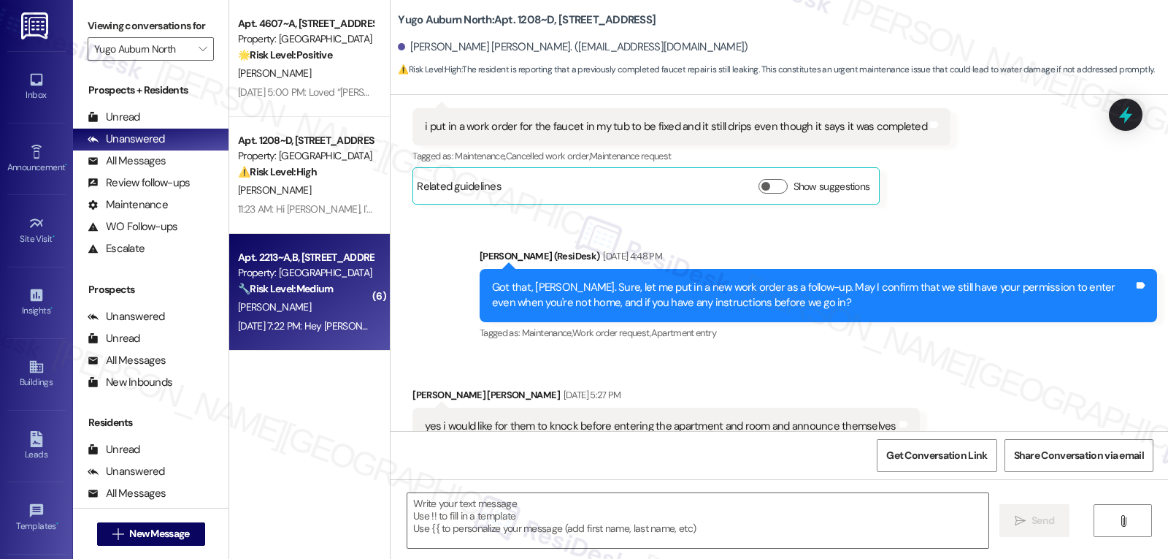
type textarea "Fetching suggested responses. Please feel free to read through the conversation…"
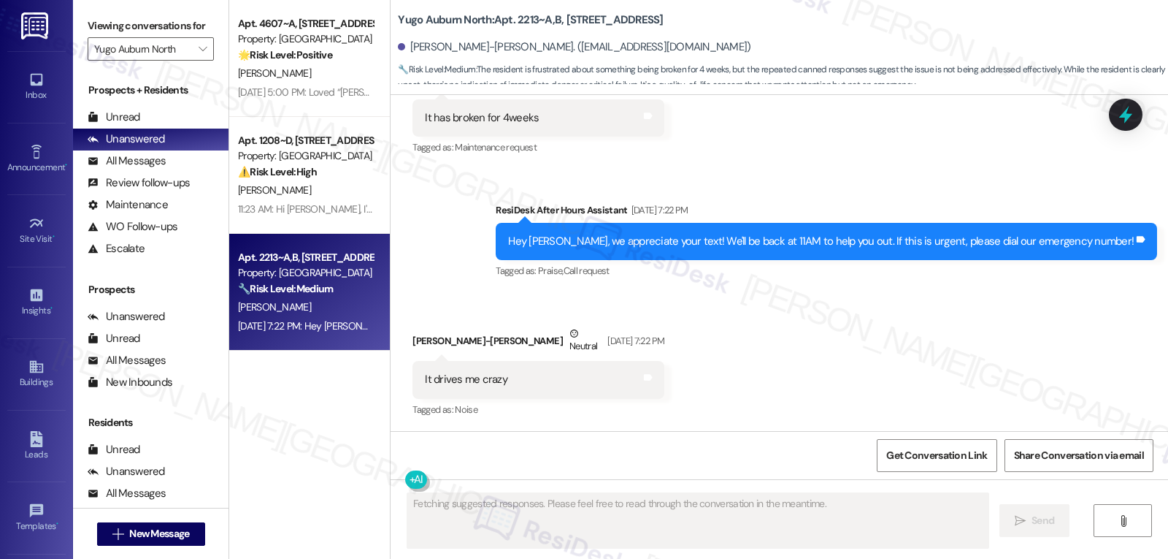
scroll to position [3354, 0]
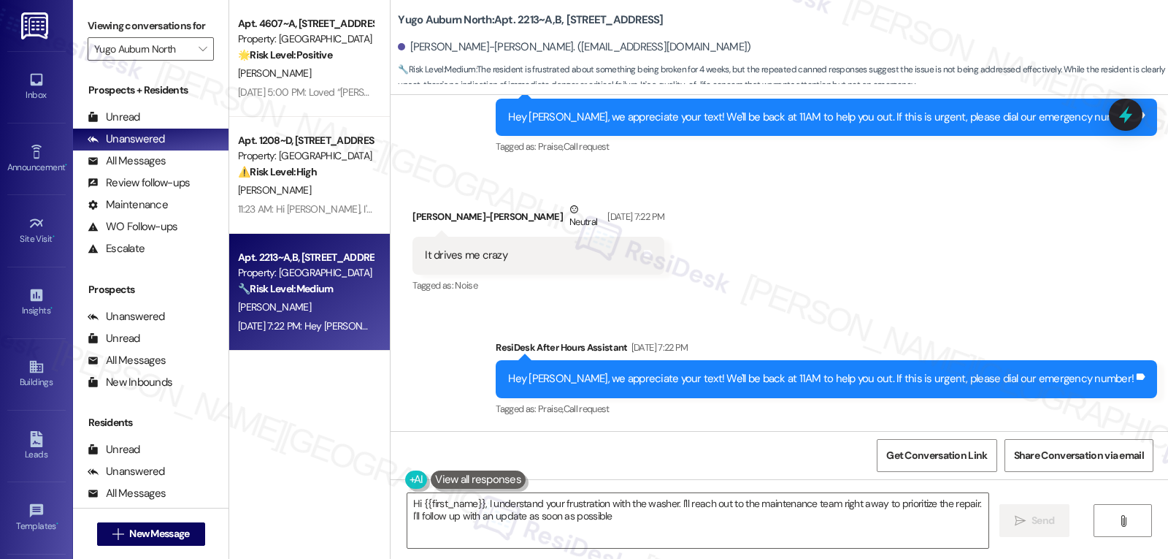
type textarea "Hi {{first_name}}, I understand your frustration with the washer. I'll reach ou…"
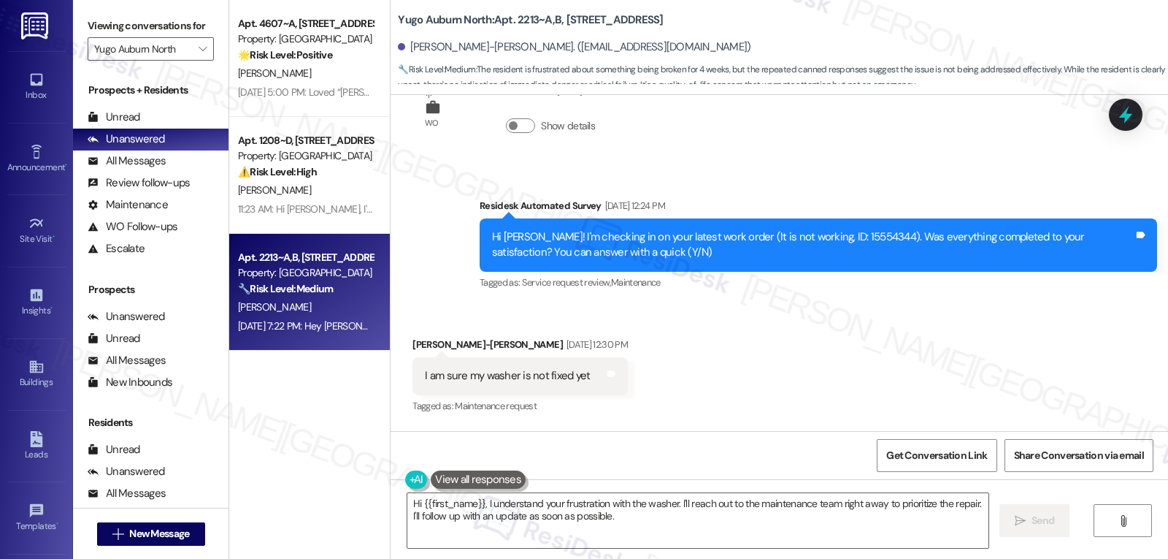
scroll to position [2332, 0]
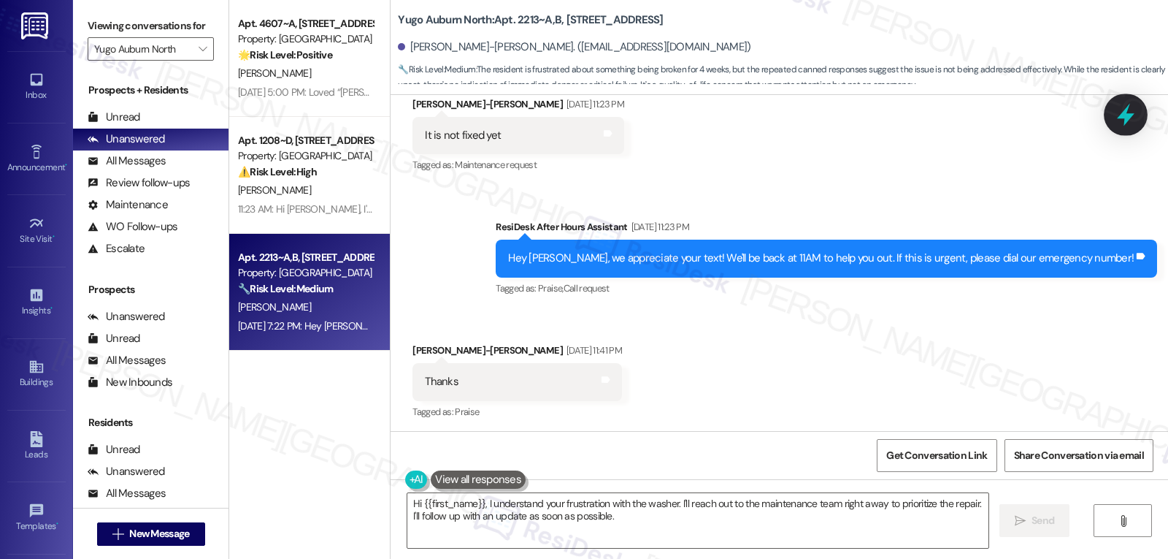
click at [1120, 119] on icon at bounding box center [1126, 114] width 25 height 25
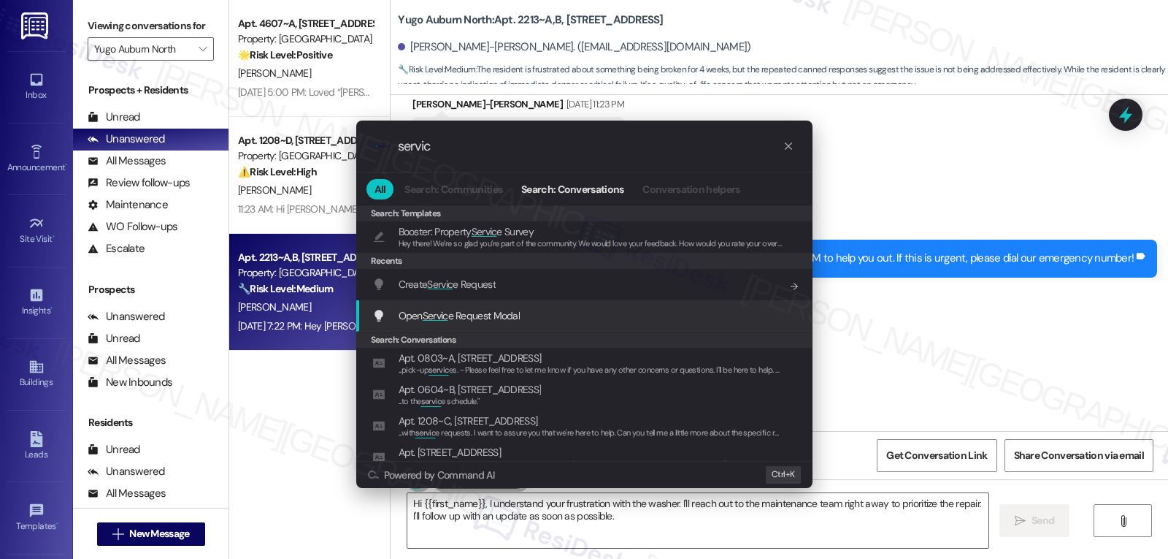
click at [432, 322] on span "Servic" at bounding box center [436, 315] width 26 height 13
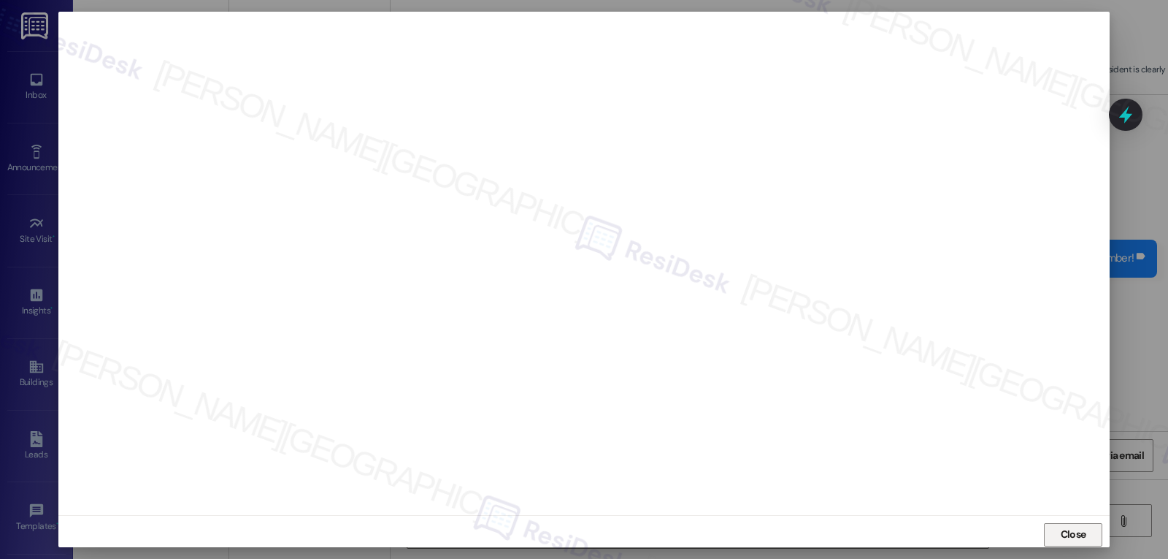
click at [1073, 541] on span "Close" at bounding box center [1074, 534] width 26 height 15
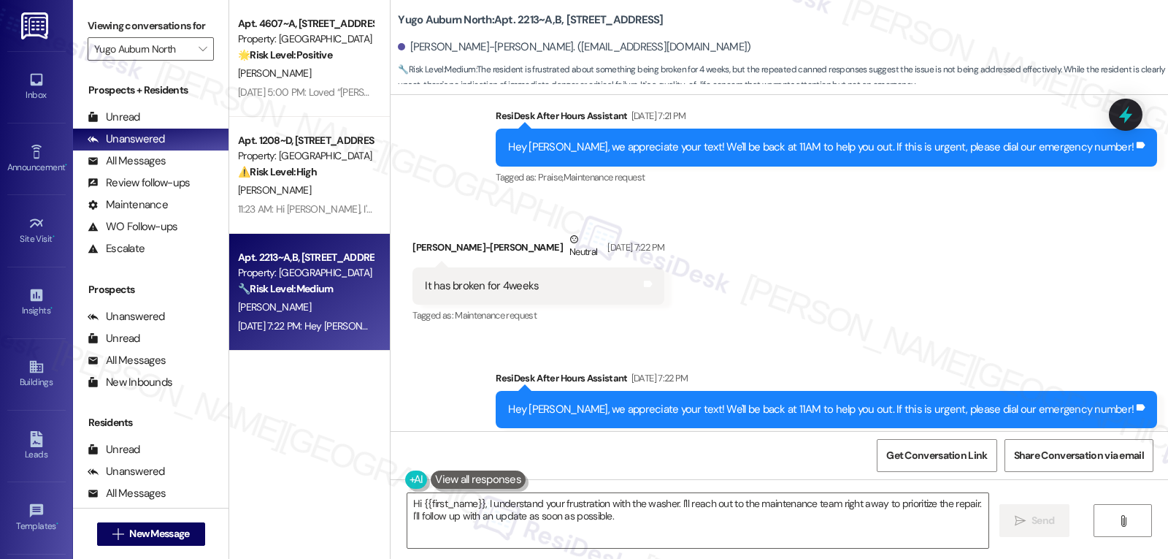
scroll to position [3354, 0]
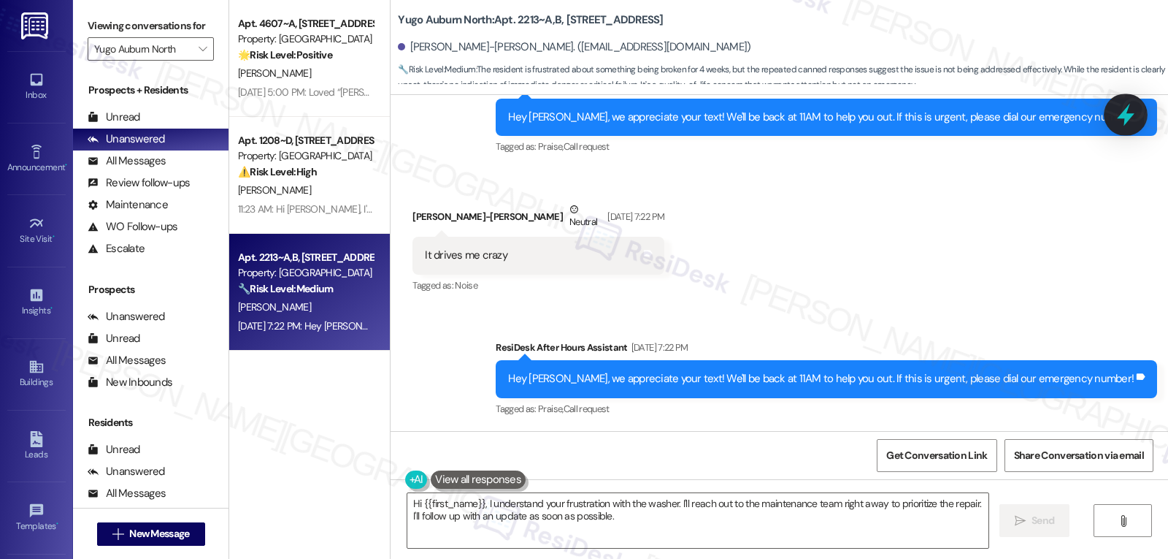
click at [1133, 116] on icon at bounding box center [1126, 114] width 25 height 25
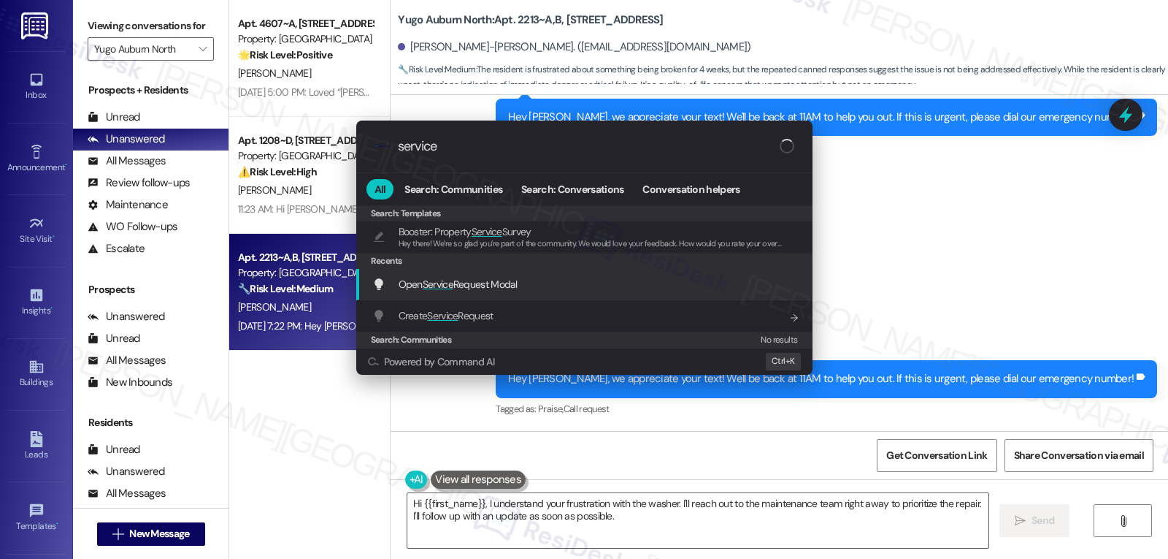
type input "service"
click at [478, 286] on span "Open Service Request Modal" at bounding box center [458, 284] width 119 height 13
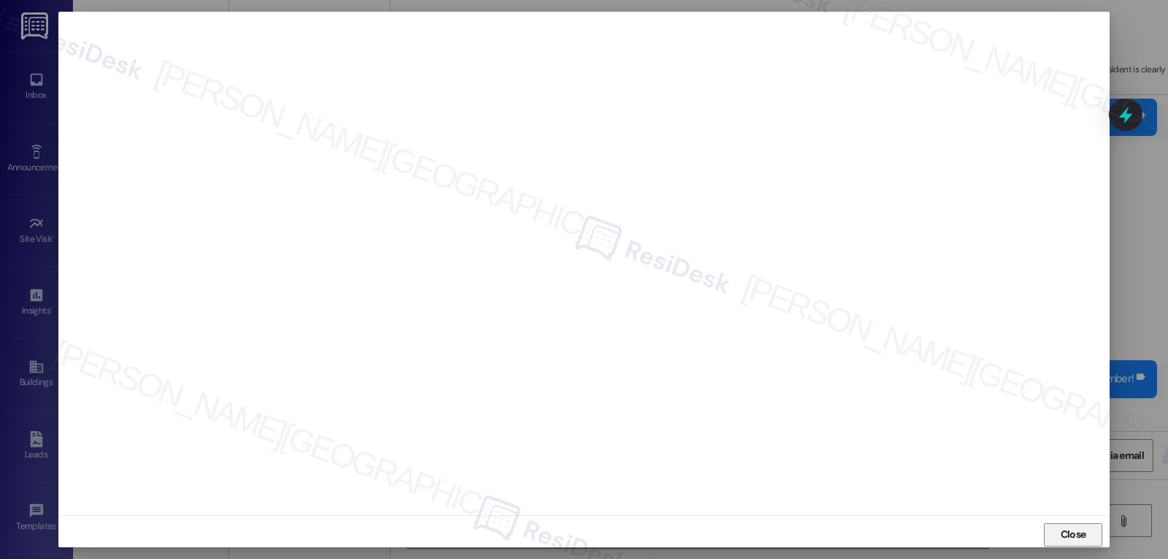
click at [1082, 529] on span "Close" at bounding box center [1074, 534] width 26 height 15
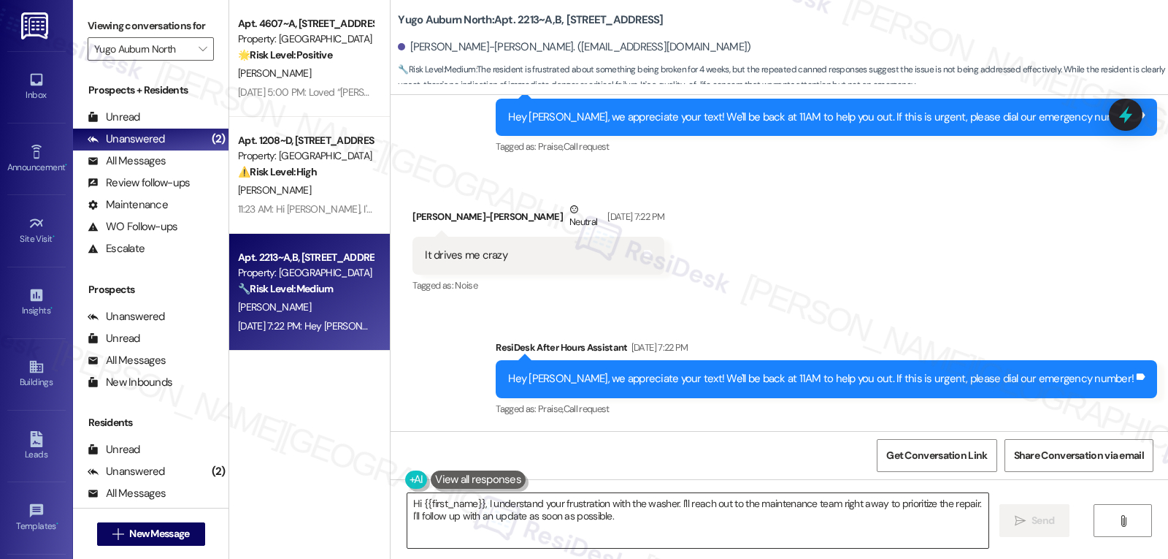
click at [651, 548] on div "Hi {{first_name}}, I understand your frustration with the washer. I'll reach ou…" at bounding box center [698, 520] width 583 height 56
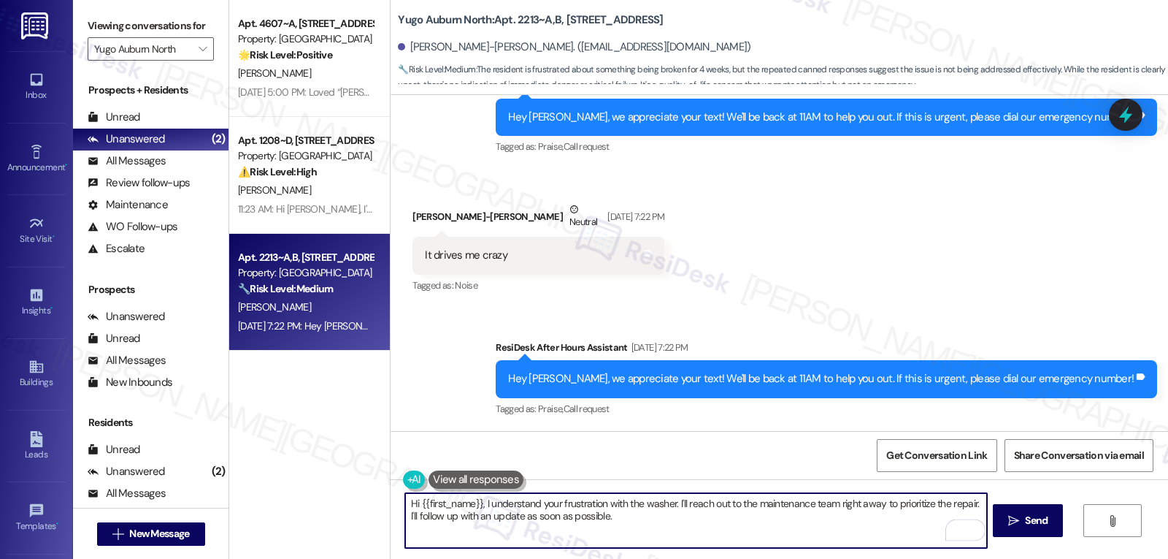
drag, startPoint x: 670, startPoint y: 502, endPoint x: 1013, endPoint y: 593, distance: 354.3
click at [1013, 558] on html "Inbox Go to Inbox Announcement • Send A Text Announcement Site Visit • Go to Si…" at bounding box center [584, 279] width 1168 height 559
type textarea "Hi {{first_name}}, I understand your frustration with the washer. I'm so sorry …"
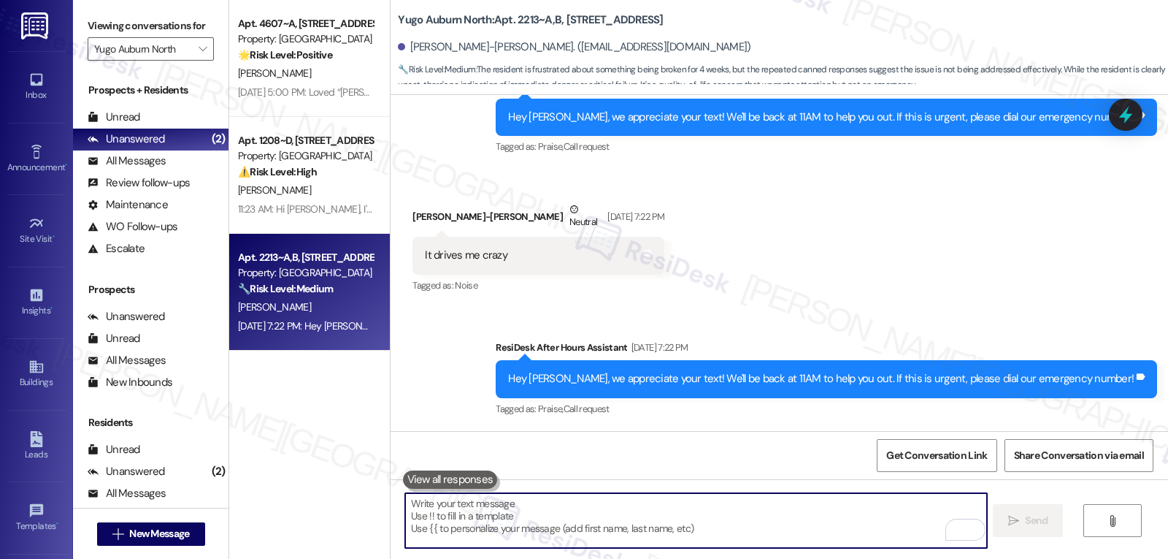
click at [593, 518] on textarea "To enrich screen reader interactions, please activate Accessibility in Grammarl…" at bounding box center [695, 520] width 581 height 55
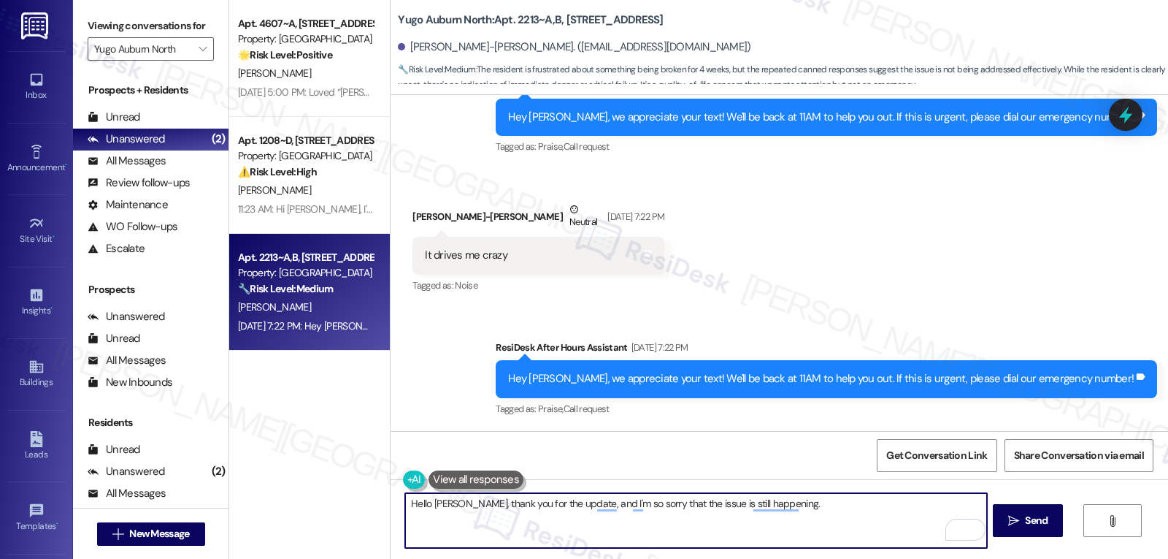
scroll to position [3062, 0]
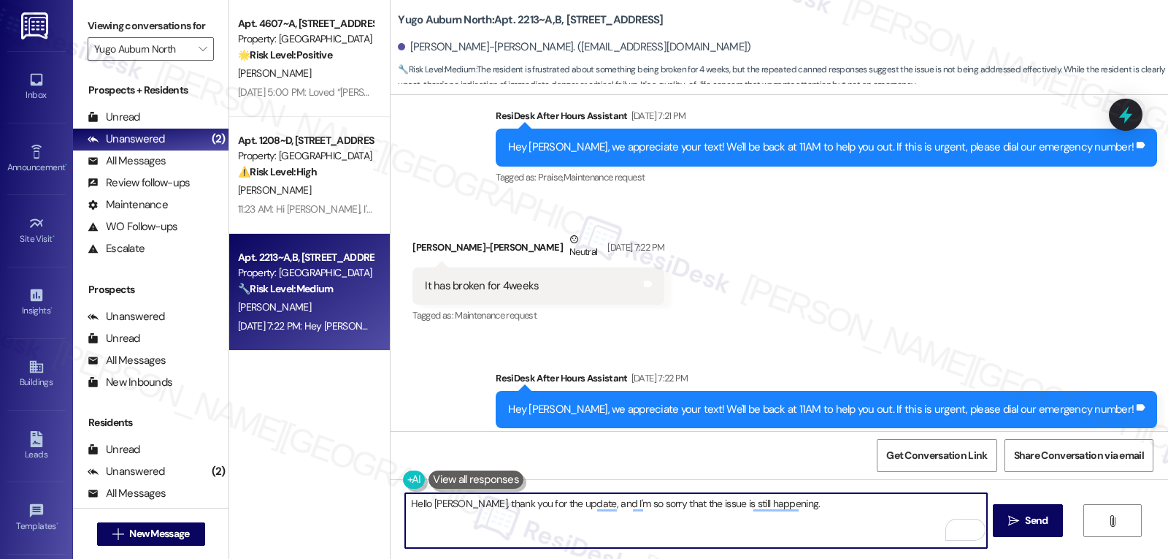
click at [718, 505] on textarea "Hello Chun-Sheng, thank you for the update, and I'm so sorry that the issue is …" at bounding box center [695, 520] width 581 height 55
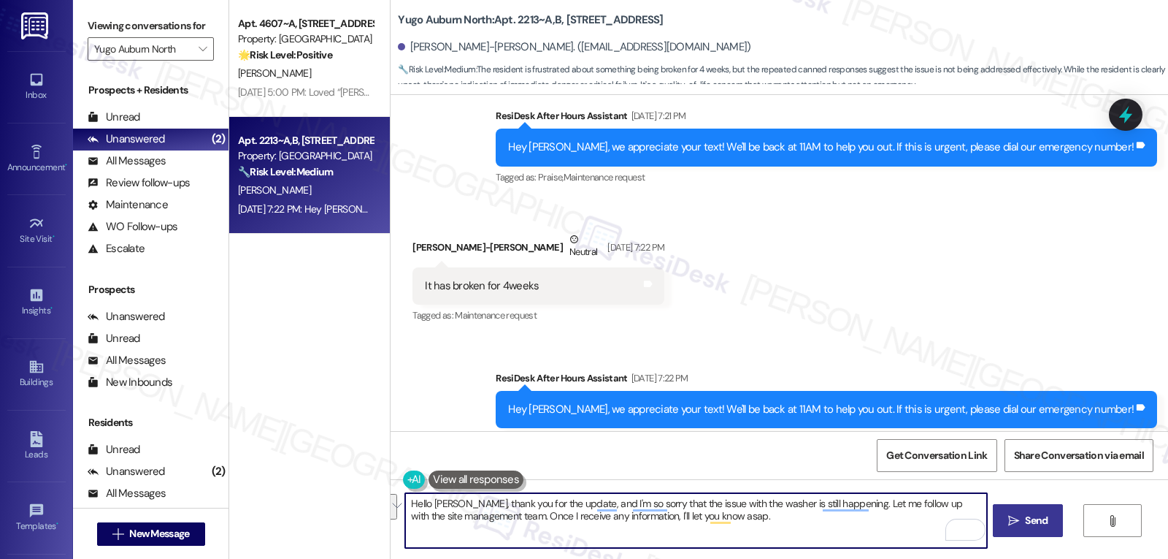
type textarea "Hello Chun-Sheng, thank you for the update, and I'm so sorry that the issue wit…"
click at [1030, 516] on span "Send" at bounding box center [1036, 520] width 23 height 15
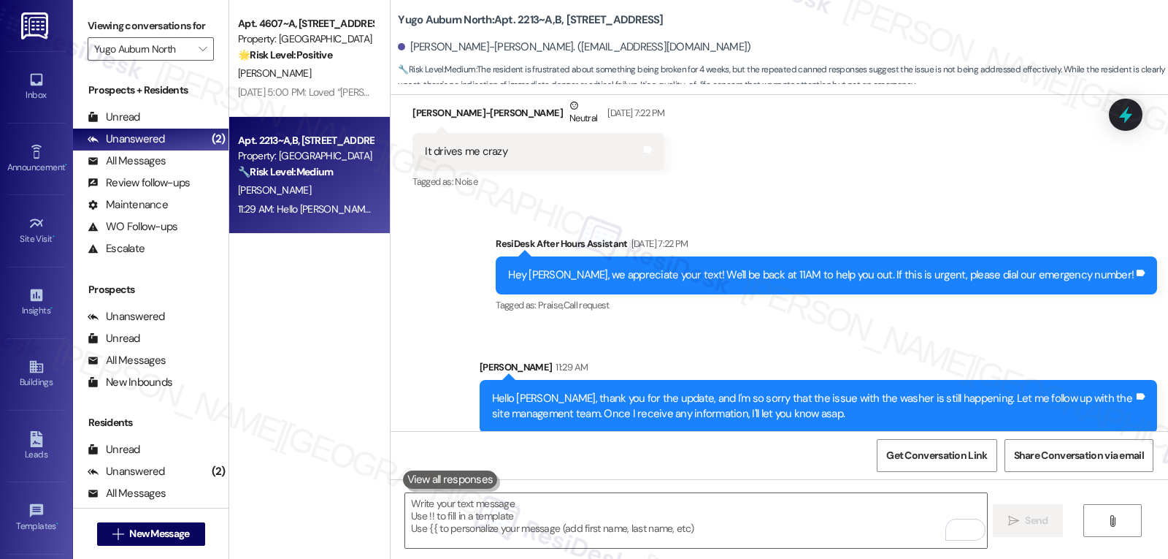
scroll to position [3472, 0]
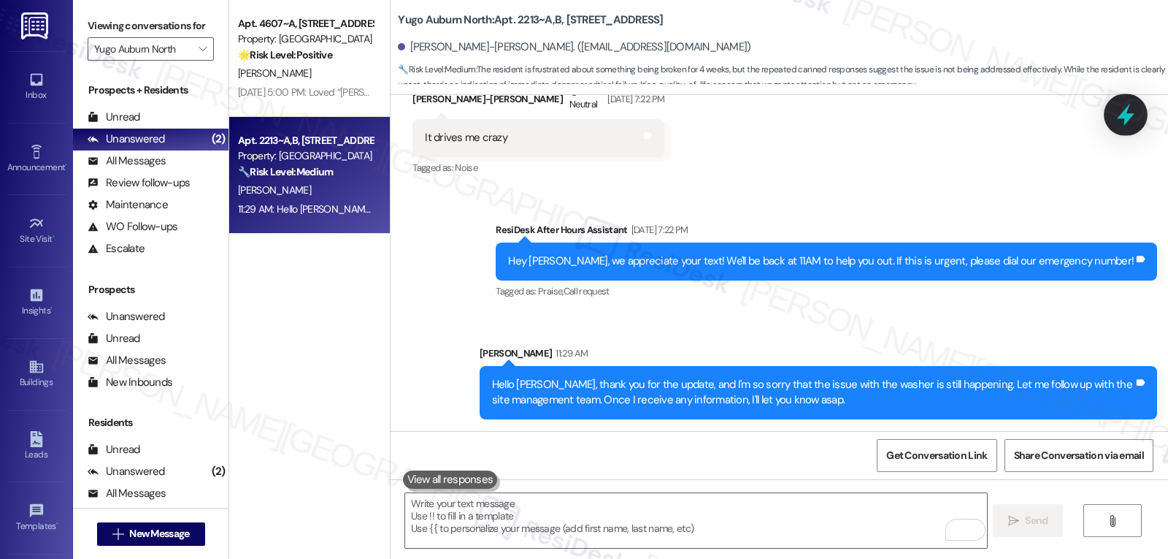
click at [1132, 112] on icon at bounding box center [1126, 114] width 25 height 25
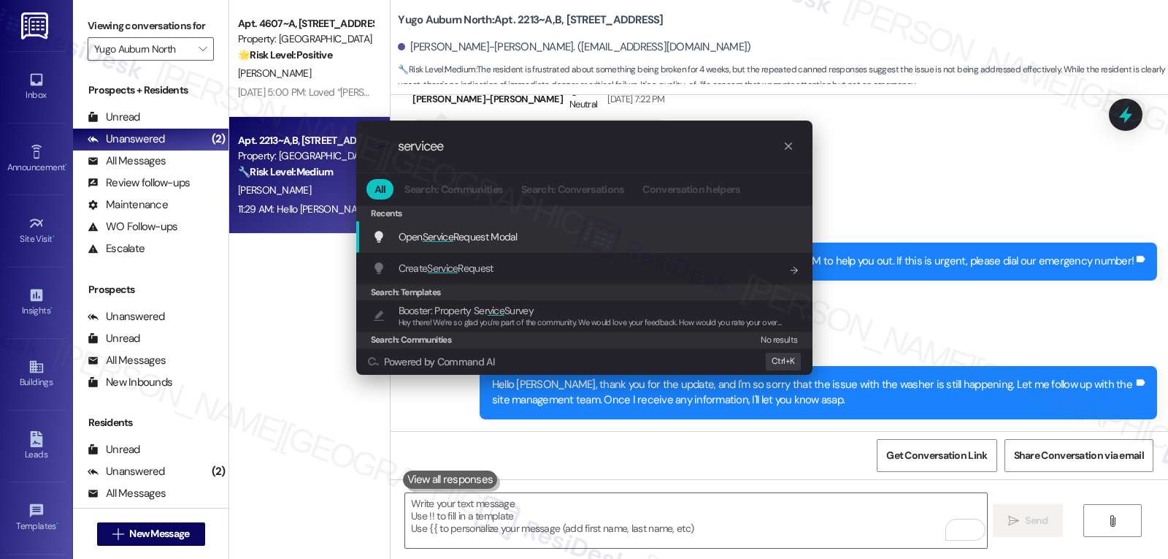
click at [480, 227] on div "Open Service Request Modal Add shortcut" at bounding box center [584, 236] width 456 height 31
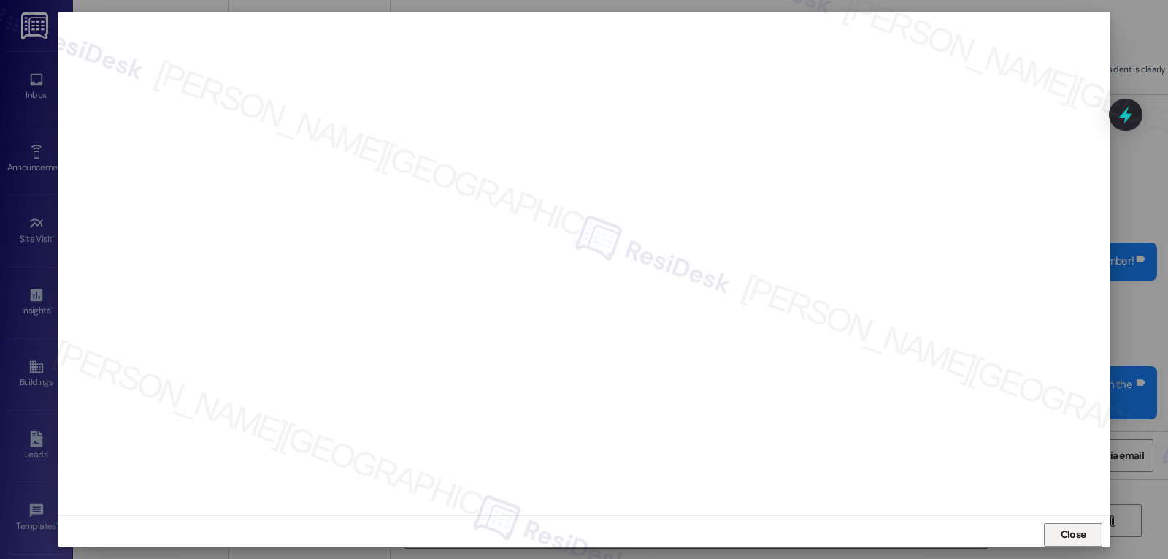
click at [1055, 535] on button "Close" at bounding box center [1073, 534] width 58 height 23
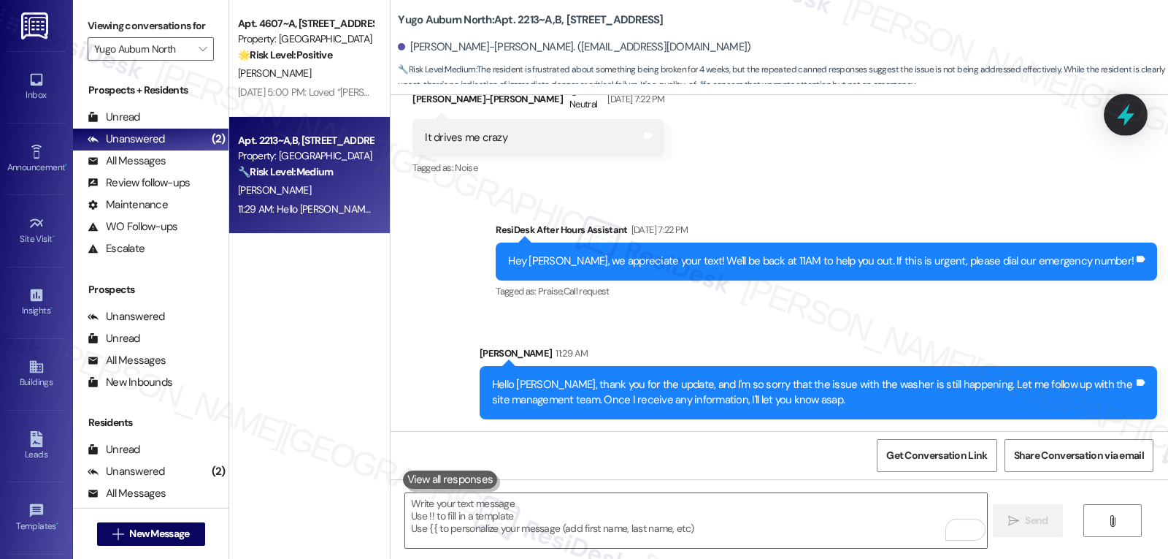
click at [1140, 98] on div at bounding box center [1126, 114] width 44 height 42
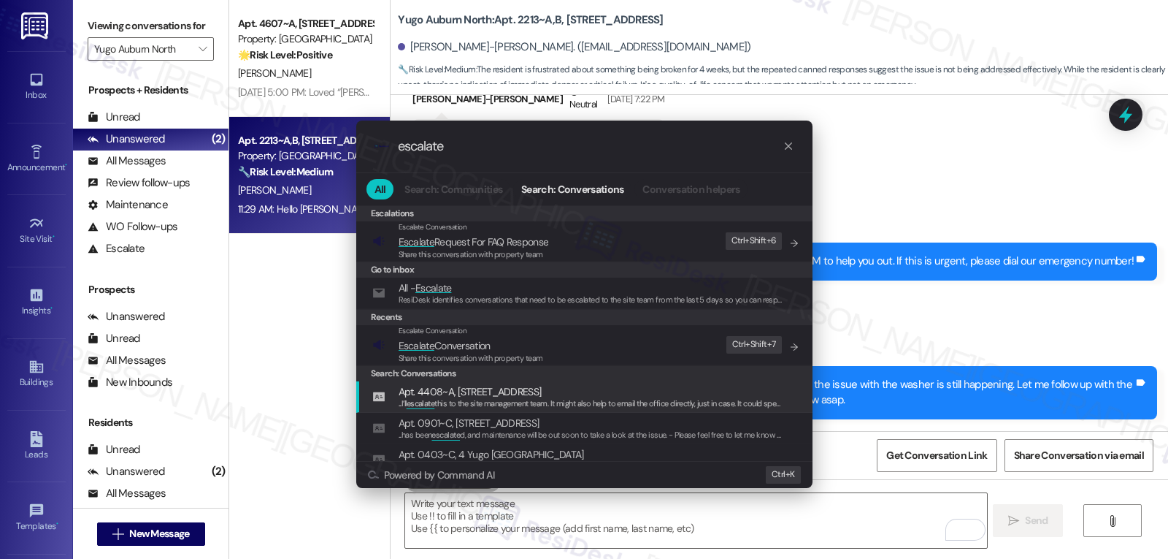
type input "escalate"
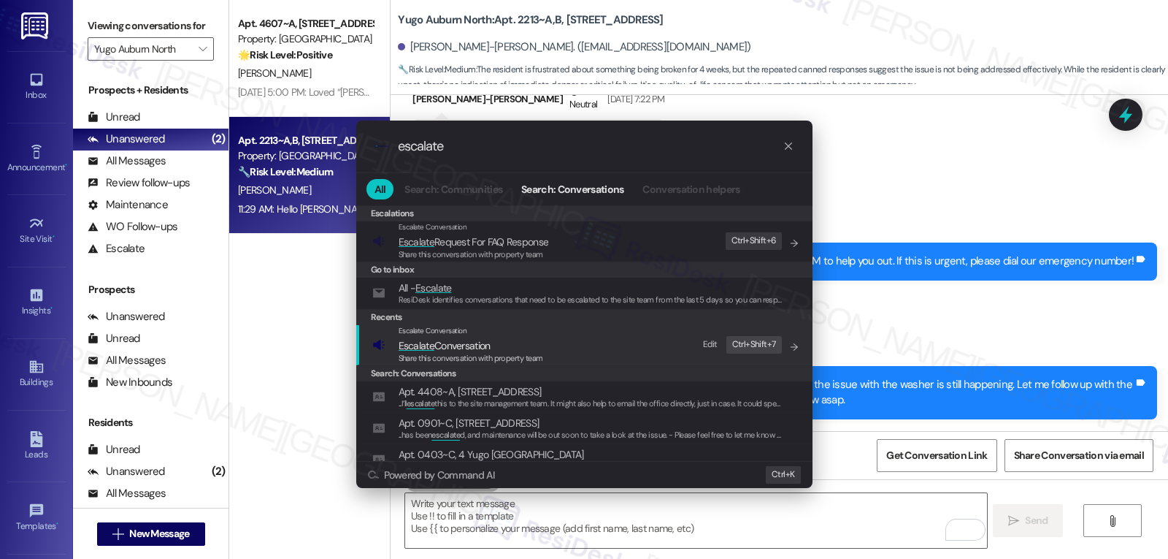
click at [487, 356] on span "Share this conversation with property team" at bounding box center [471, 358] width 145 height 10
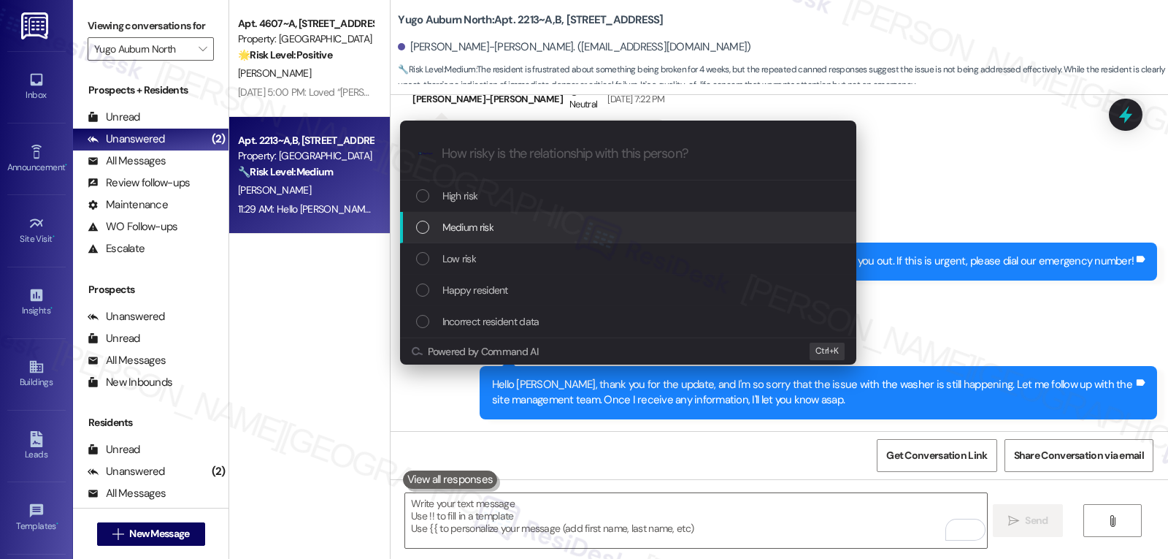
click at [523, 227] on div "Medium risk" at bounding box center [629, 227] width 427 height 16
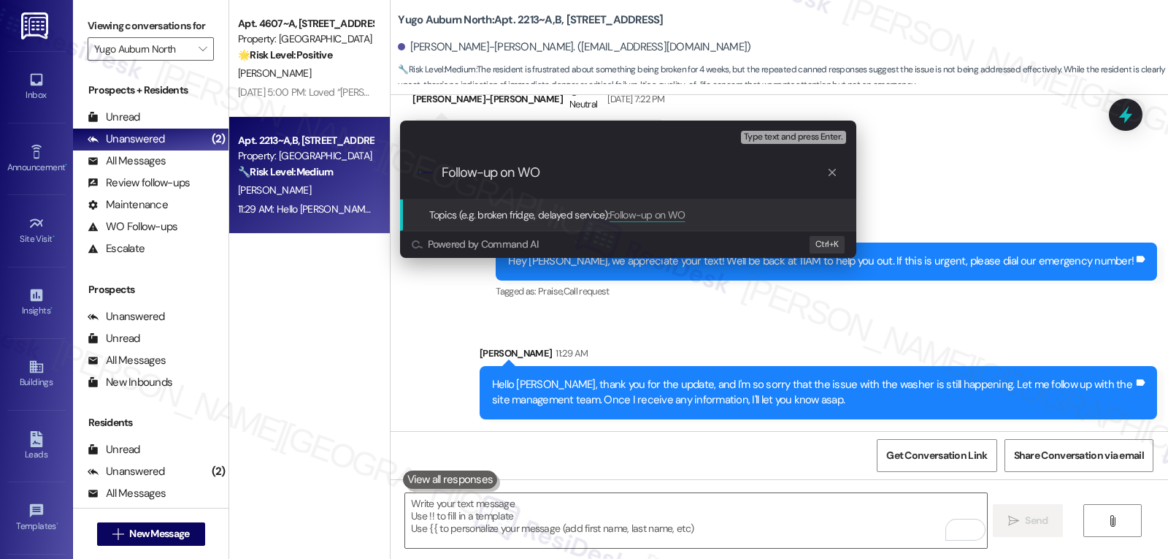
paste input "15565245"
type input "Follow-up on WO 15565245 - Washer not spinning"
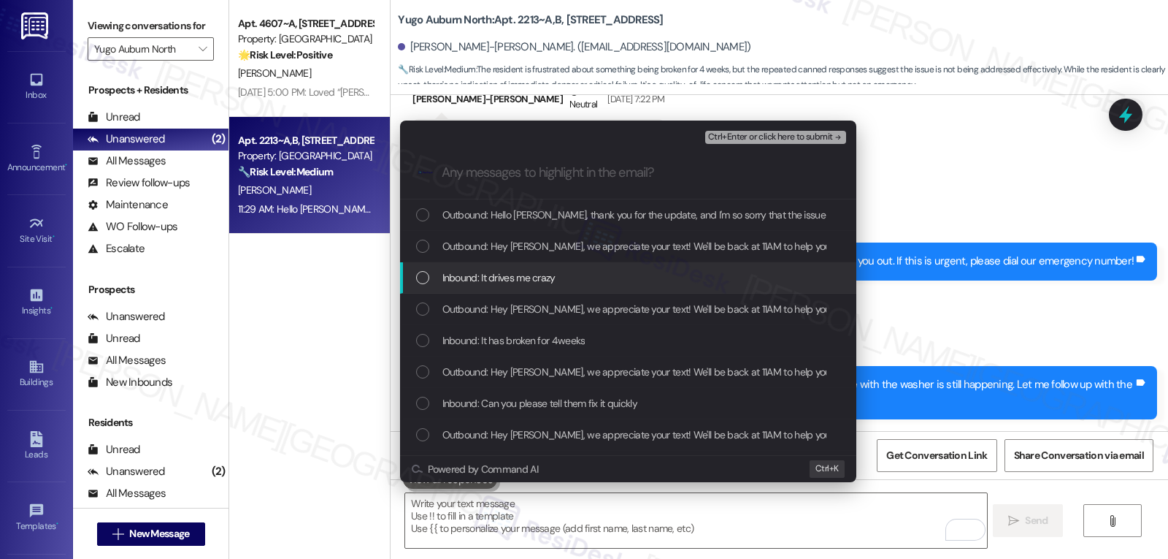
click at [607, 284] on div "Inbound: It drives me crazy" at bounding box center [629, 277] width 427 height 16
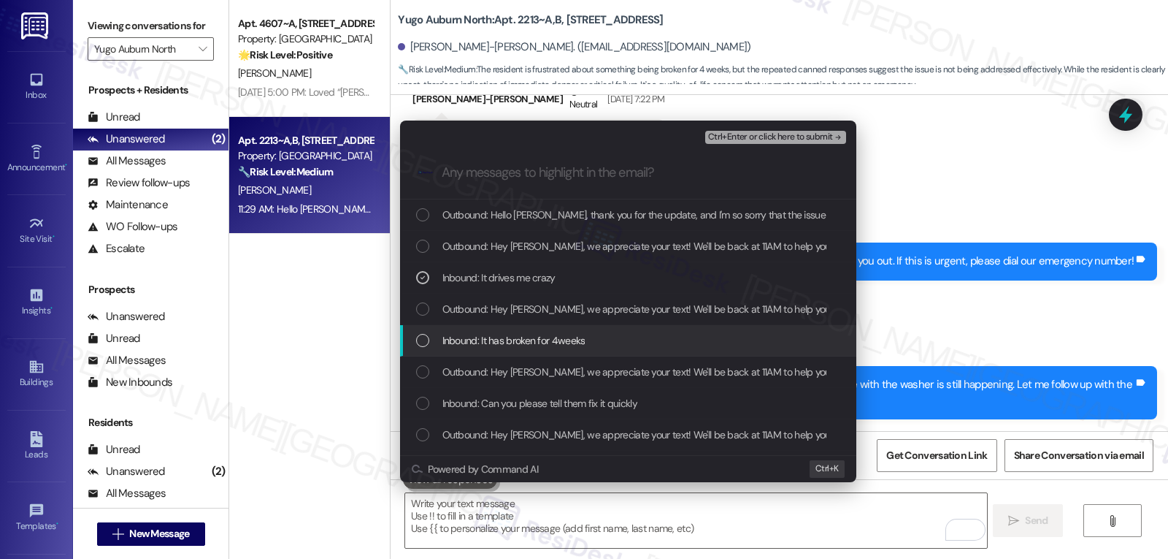
click at [567, 336] on span "Inbound: It has broken for 4weeks" at bounding box center [514, 340] width 143 height 16
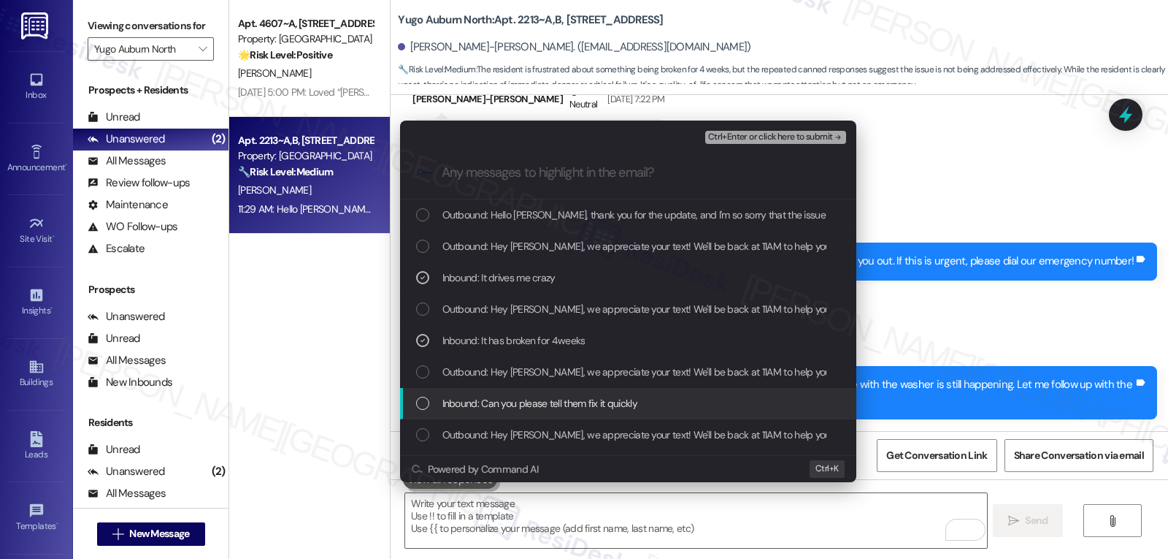
click at [529, 402] on span "Inbound: Can you please tell them fix it quickly" at bounding box center [540, 403] width 195 height 16
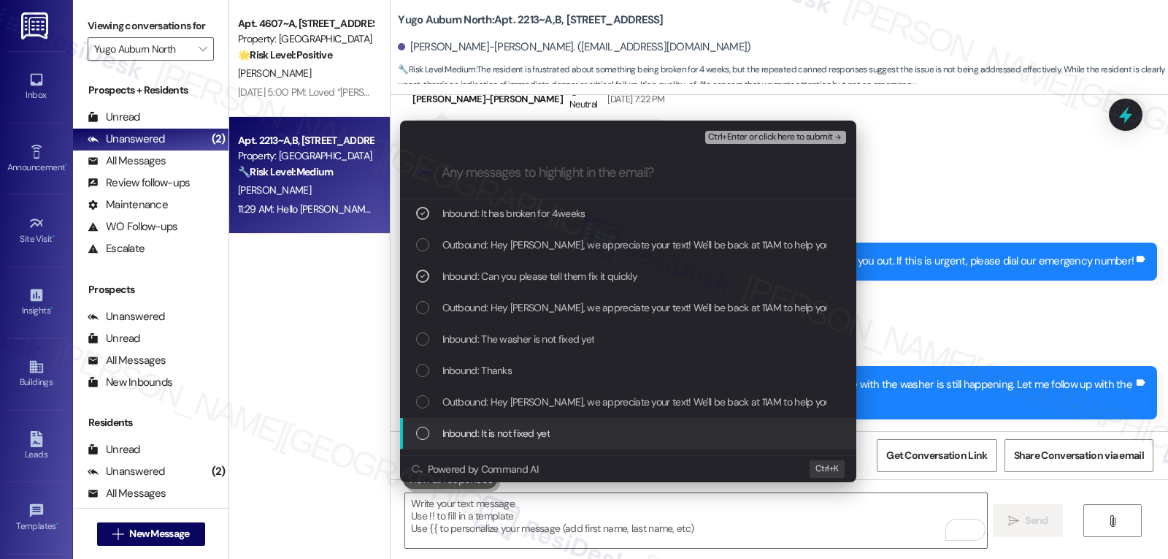
scroll to position [146, 0]
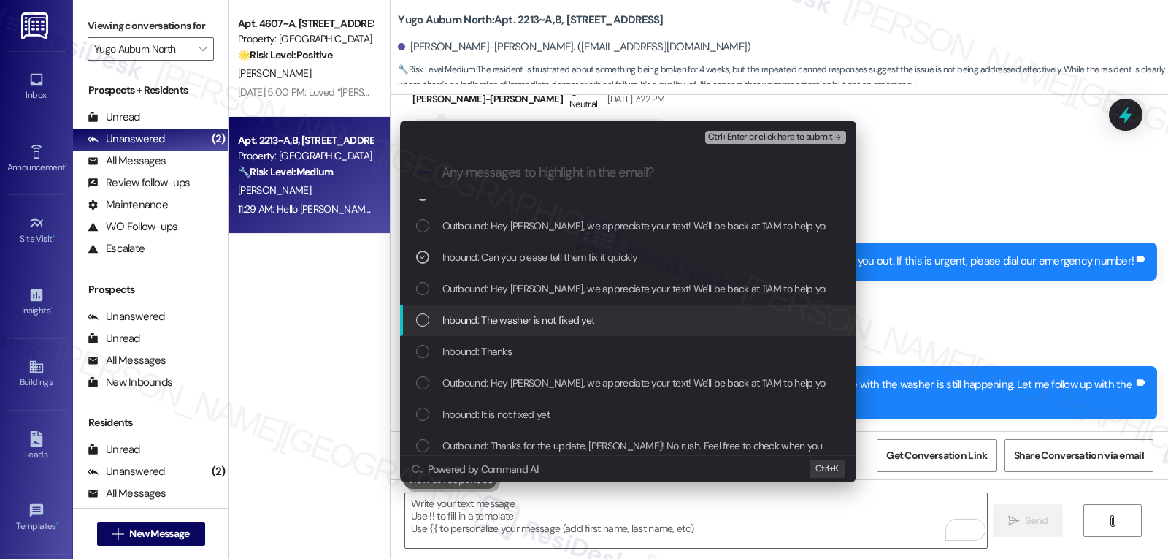
click at [467, 316] on span "Inbound: The washer is not fixed yet" at bounding box center [519, 320] width 153 height 16
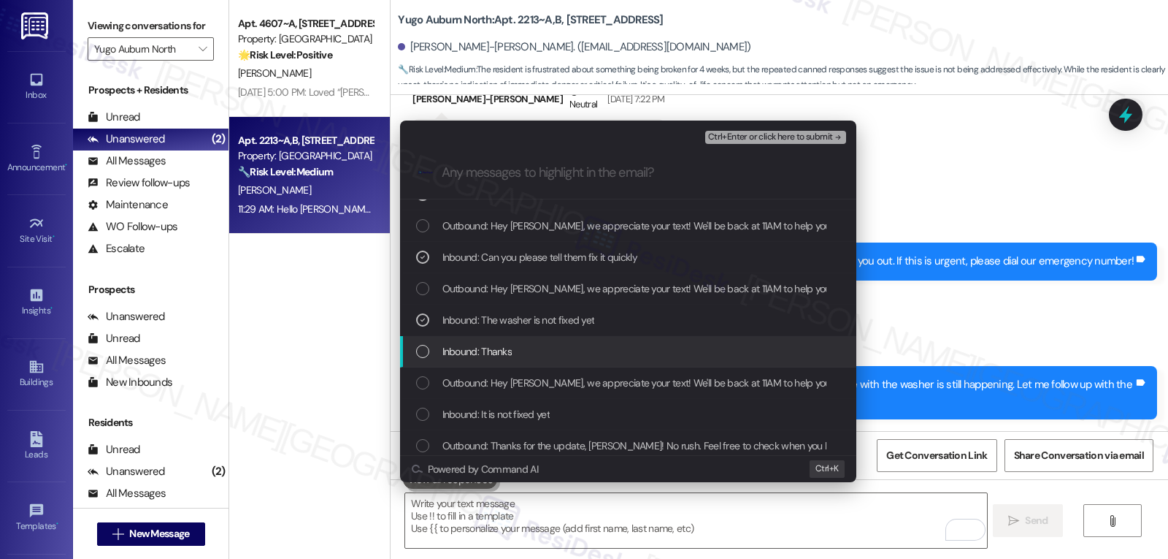
click at [478, 345] on span "Inbound: Thanks" at bounding box center [478, 351] width 70 height 16
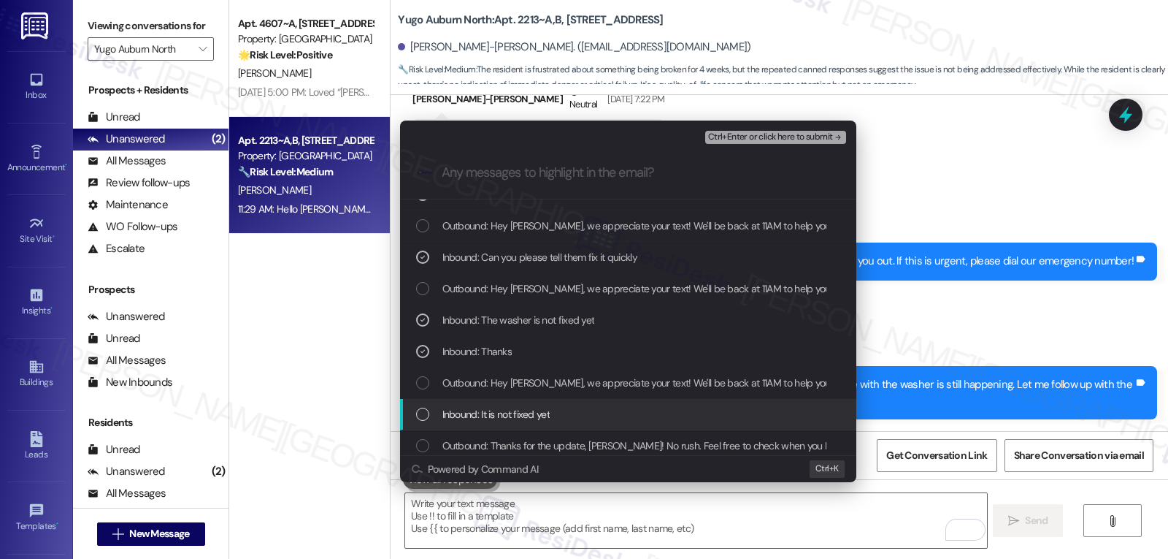
click at [502, 421] on span "Inbound: It is not fixed yet" at bounding box center [496, 414] width 107 height 16
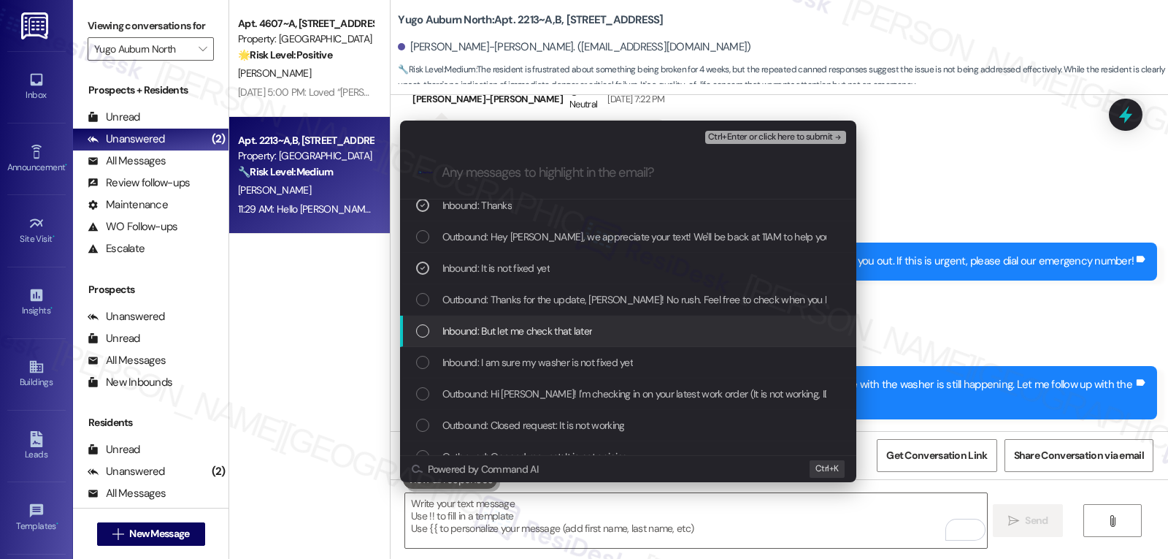
click at [467, 332] on span "Inbound: But let me check that later" at bounding box center [518, 331] width 150 height 16
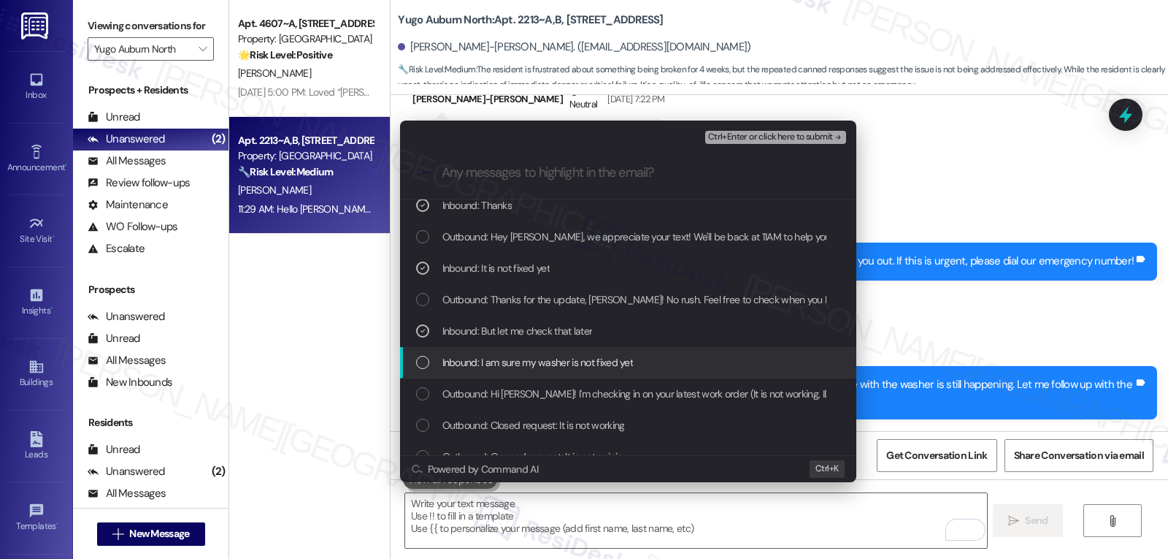
click at [465, 372] on div "Inbound: I am sure my washer is not fixed yet" at bounding box center [628, 362] width 456 height 31
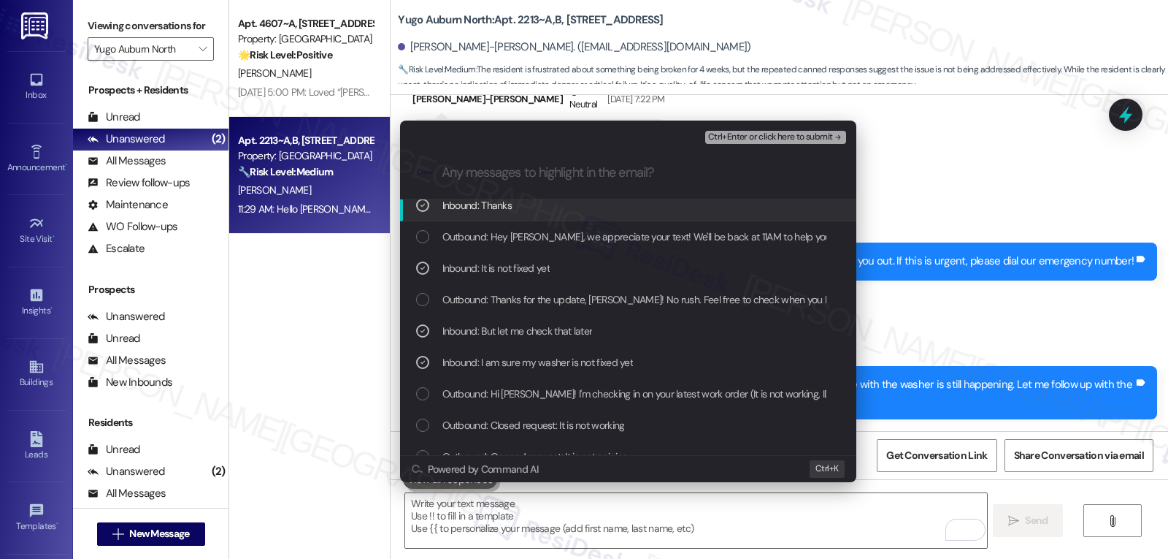
click at [789, 138] on span "Ctrl+Enter or click here to submit" at bounding box center [770, 137] width 125 height 10
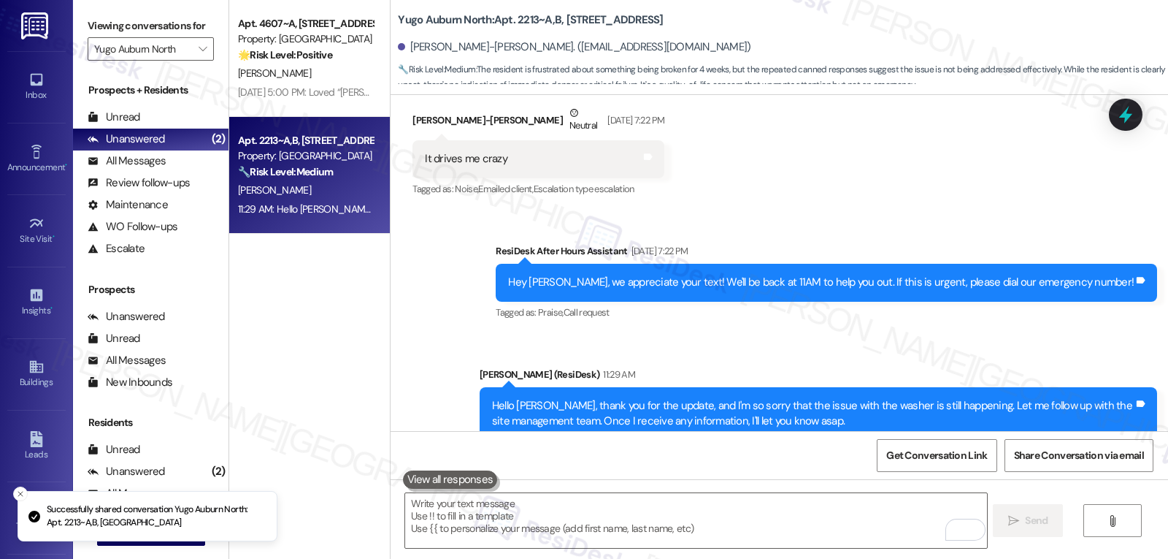
scroll to position [3493, 0]
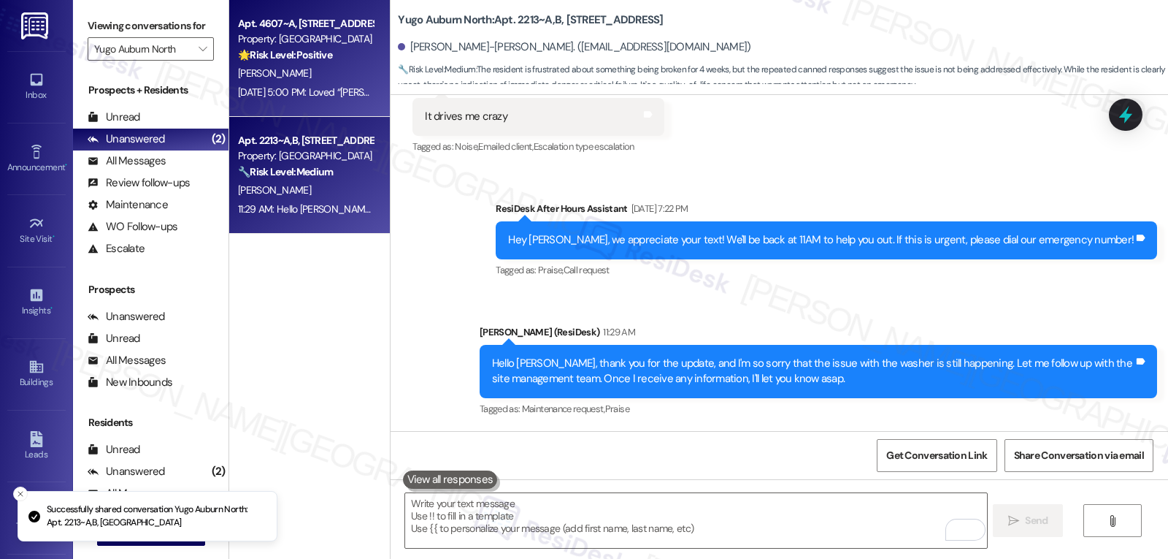
click at [309, 86] on div "Sep 12, 2025 at 5:00 PM: Loved “Sarah (Yugo Auburn North): Hi Suzy! 😊 Thanks so…" at bounding box center [869, 91] width 1263 height 13
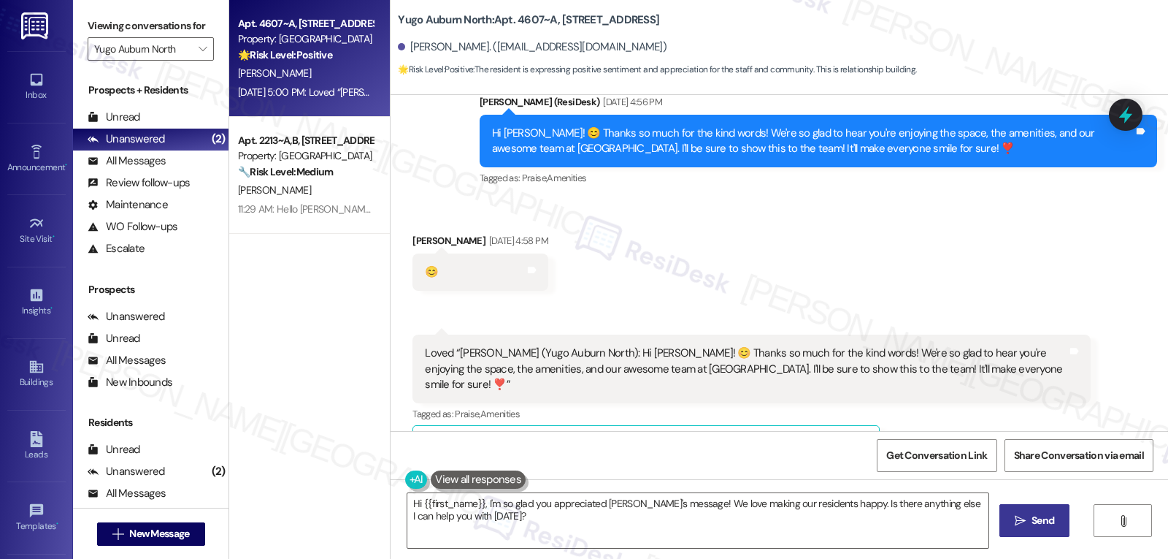
scroll to position [1520, 0]
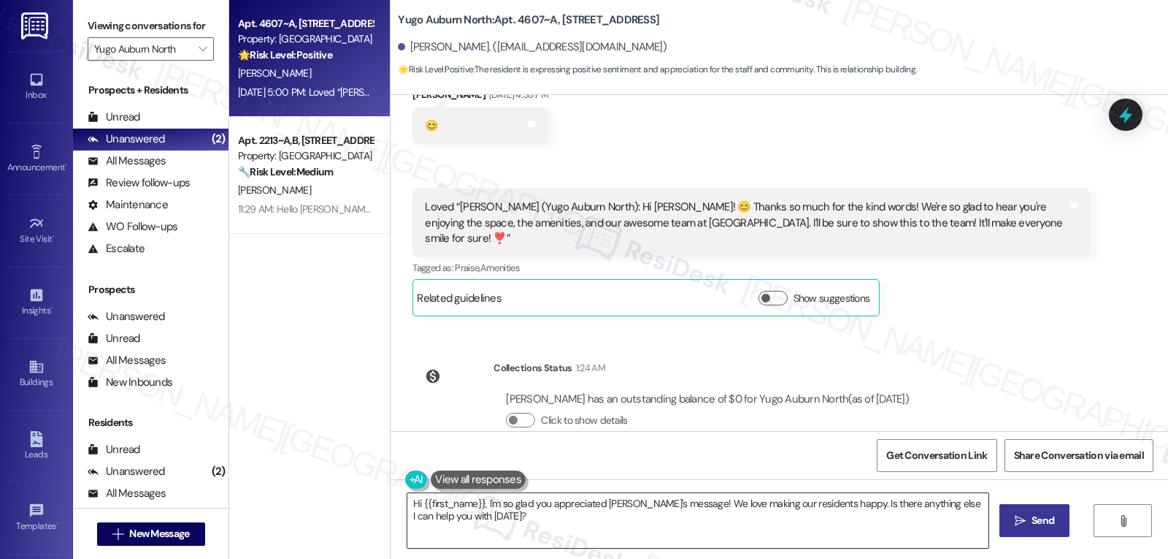
click at [491, 524] on textarea "Hi {{first_name}}, I'm so glad you appreciated Sarah's message! We love making …" at bounding box center [698, 520] width 581 height 55
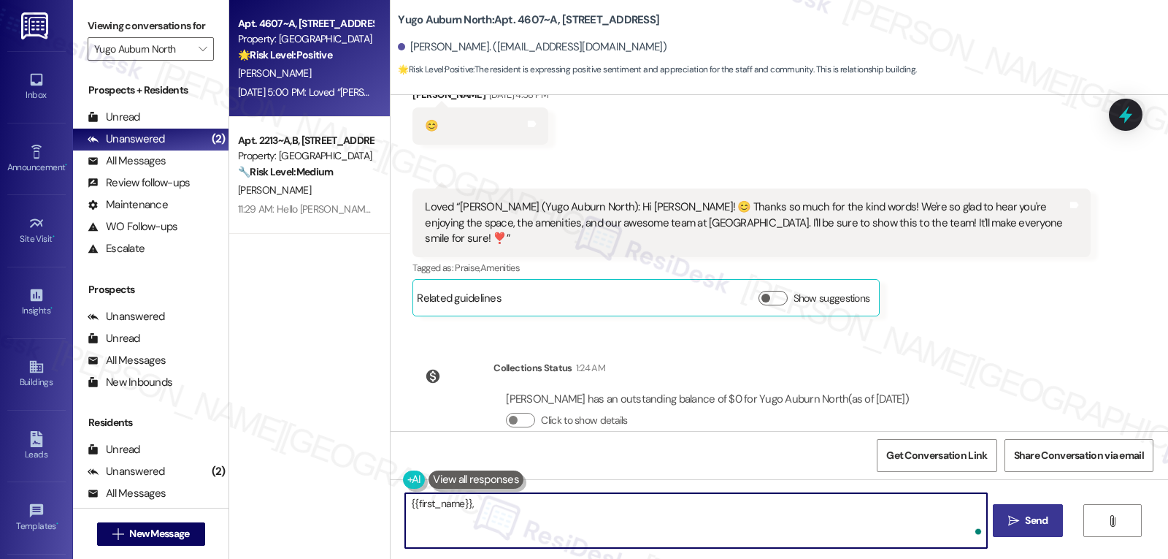
paste textarea "if you have a moment, we’d really appreciate it if you could take a moment to l…"
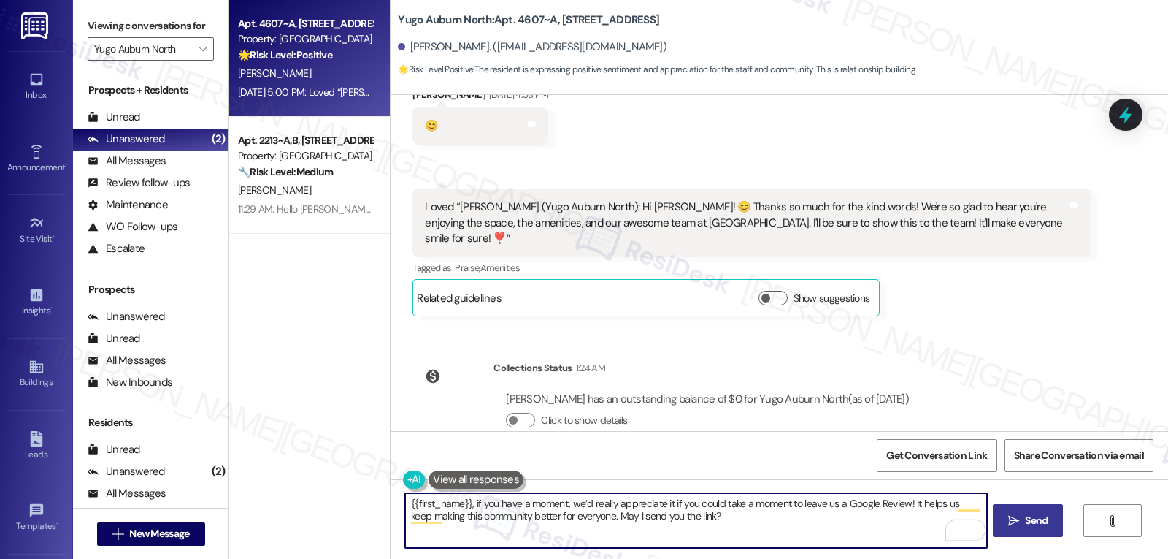
type textarea "{{first_name}}, if you have a moment, we’d really appreciate it if you could ta…"
click at [987, 328] on div "WO Lease started Aug 13, 2025 at 8:00 PM Show details Survey, sent via SMS Resi…" at bounding box center [780, 263] width 778 height 336
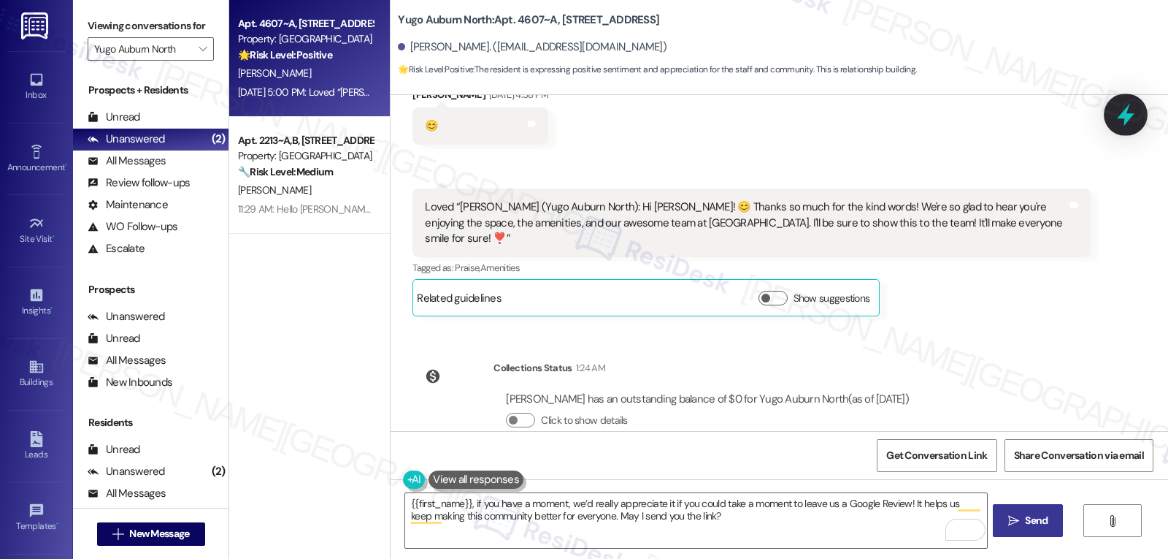
click at [1136, 111] on icon at bounding box center [1126, 114] width 25 height 25
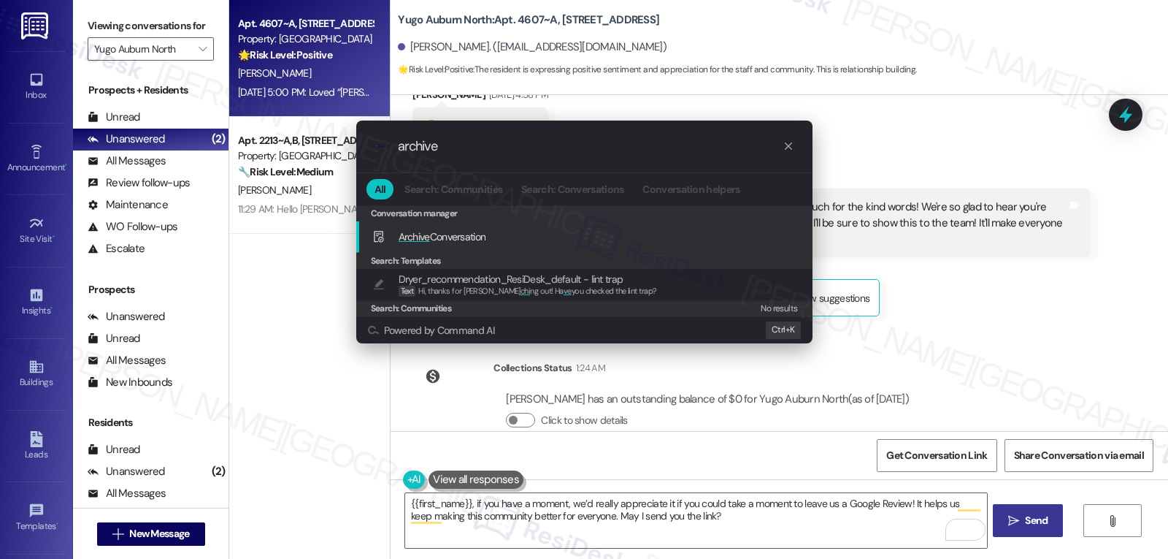
type input "archive"
click at [472, 240] on span "Archive Conversation" at bounding box center [443, 236] width 88 height 13
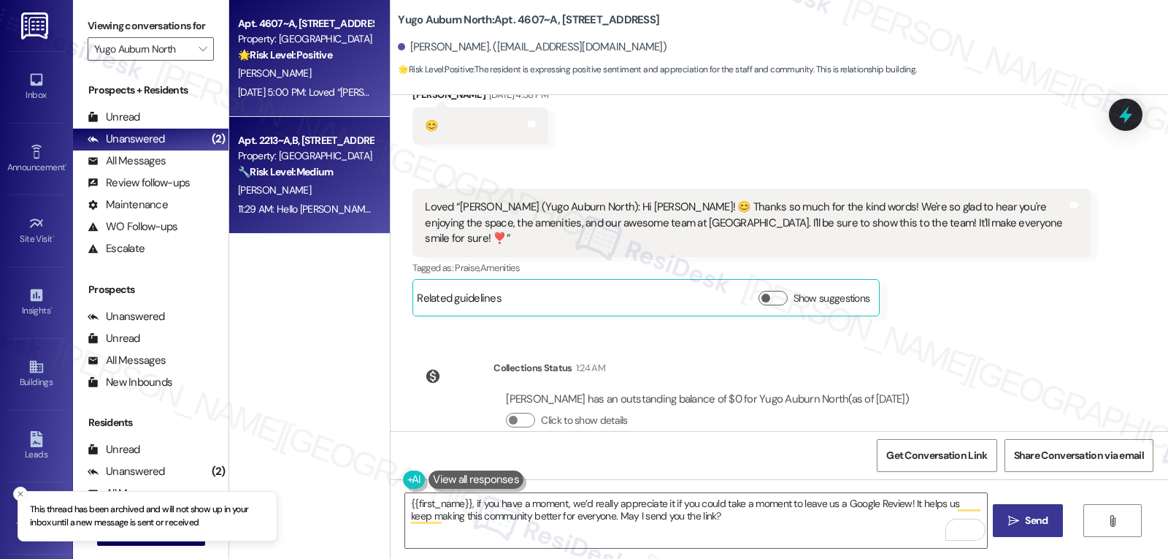
click at [280, 220] on div "Apt. 2213~A,B, 22 Yugo Auburn North Property: Yugo Auburn North 🔧 Risk Level: M…" at bounding box center [309, 175] width 161 height 117
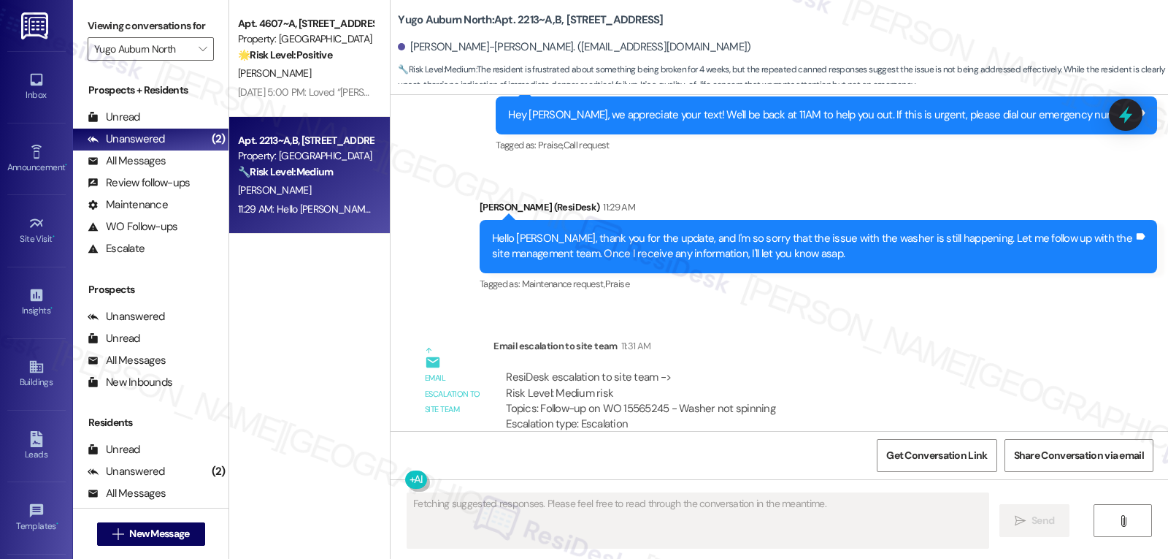
scroll to position [3673, 0]
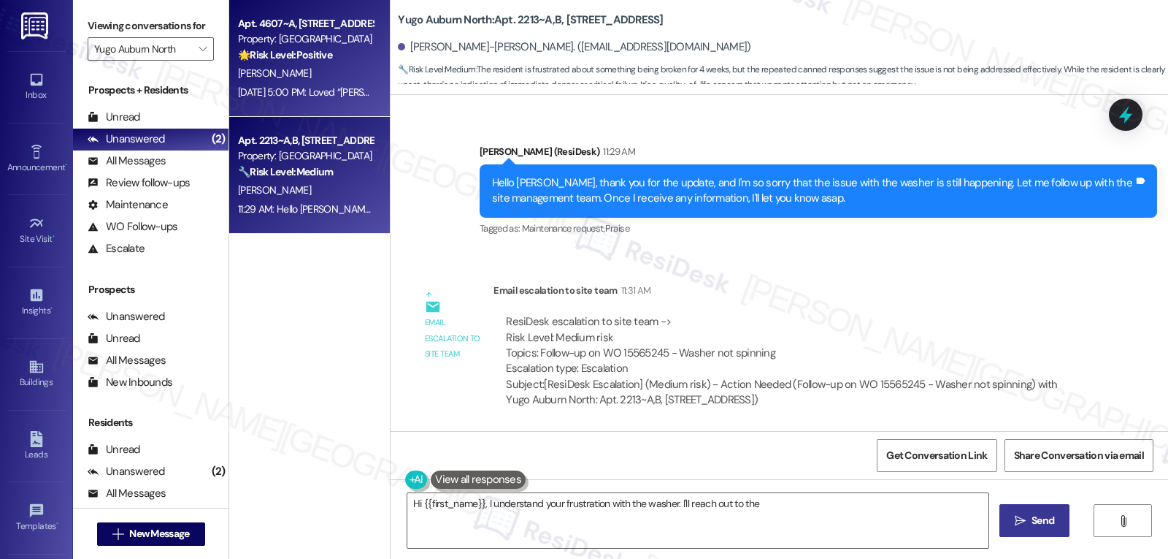
type textarea "Hi {{first_name}}, I understand your frustration with the washer. I'll reach ou…"
click at [318, 96] on div "Sep 12, 2025 at 5:00 PM: Loved “Sarah (Yugo Auburn North): Hi Suzy! 😊 Thanks so…" at bounding box center [869, 91] width 1263 height 13
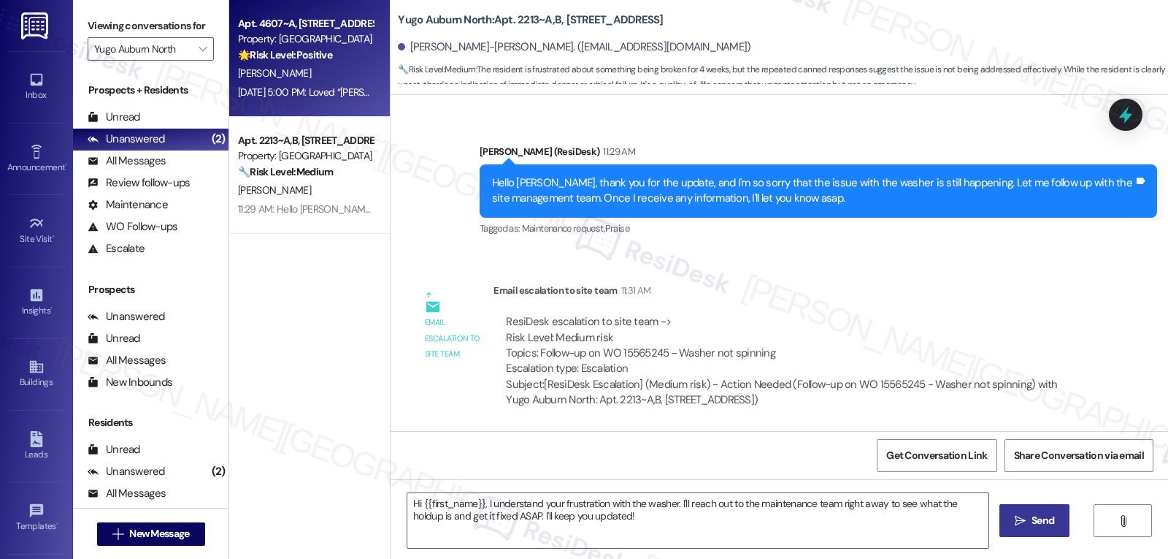
type textarea "Fetching suggested responses. Please feel free to read through the conversation…"
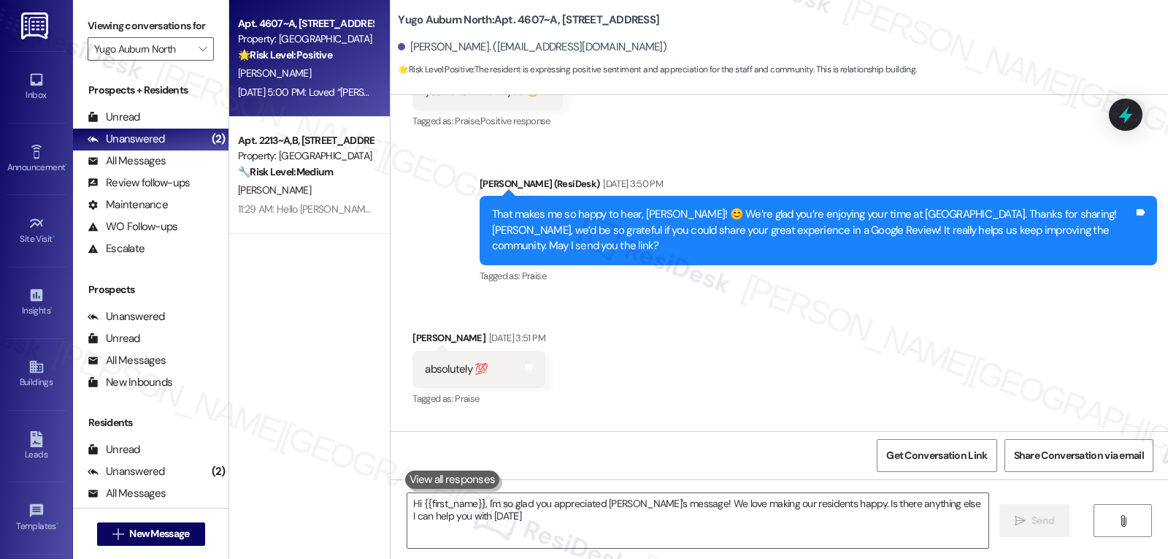
type textarea "Hi {{first_name}}, I'm so glad you appreciated Sarah's message! We love making …"
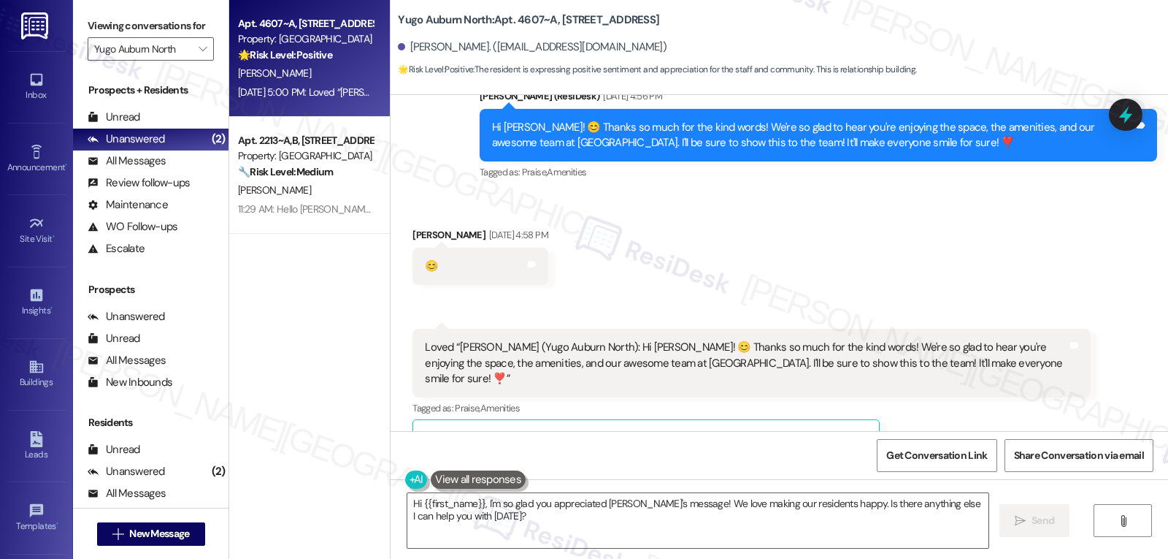
scroll to position [1385, 0]
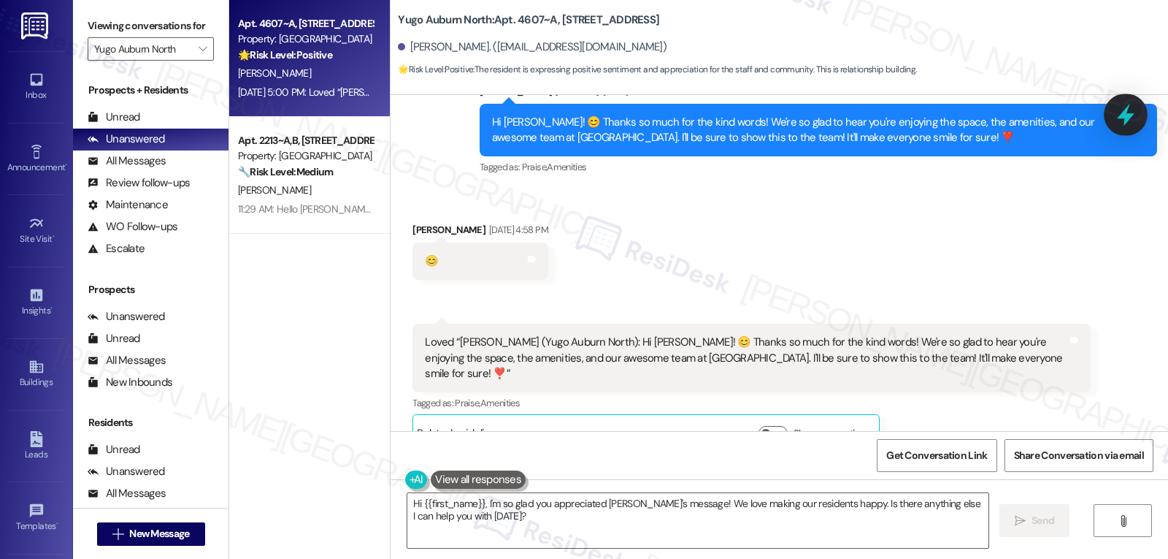
click at [1127, 112] on icon at bounding box center [1126, 115] width 18 height 23
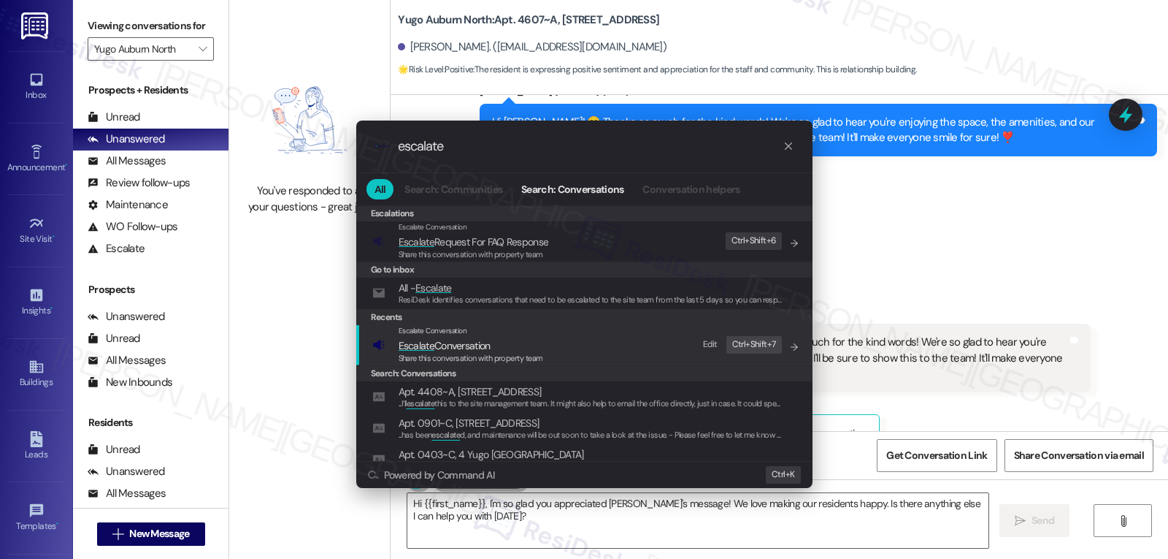
type input "escalate"
click at [530, 348] on span "Escalate Conversation" at bounding box center [471, 345] width 145 height 16
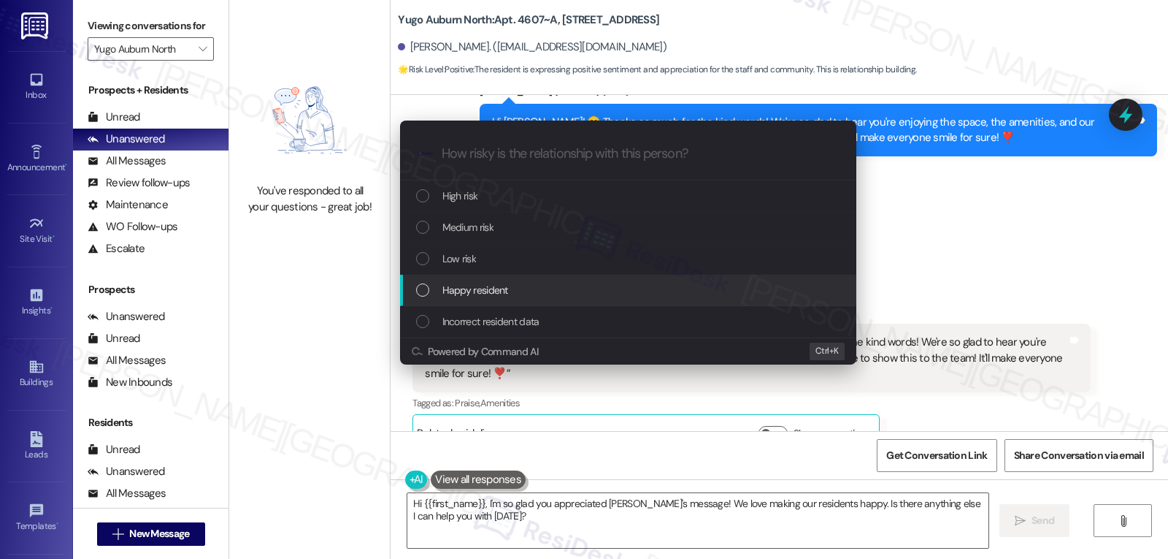
click at [498, 290] on span "Happy resident" at bounding box center [476, 290] width 66 height 16
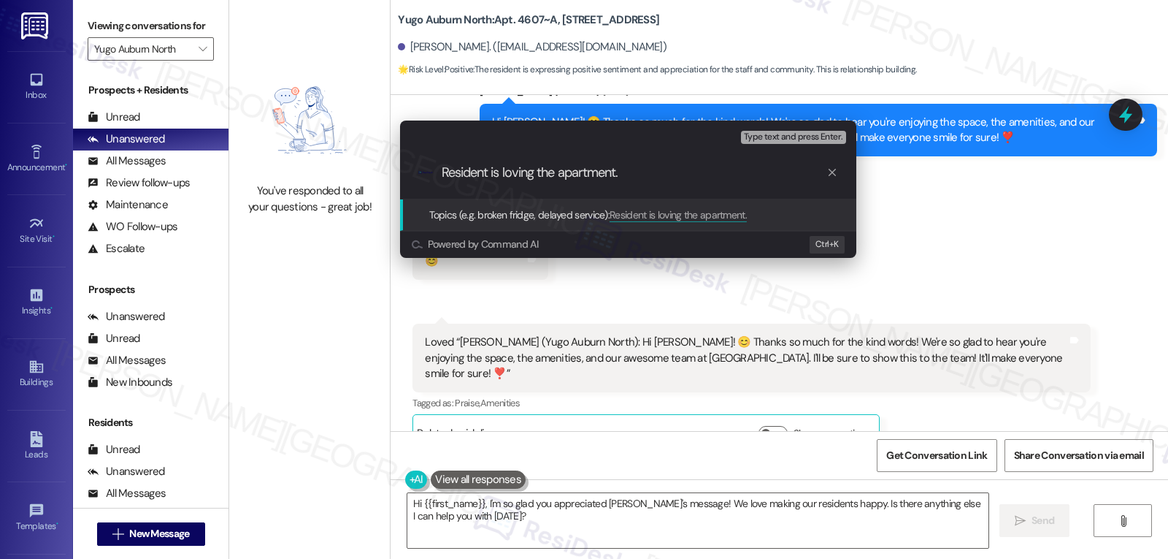
type input "Resident is loving the apartment."
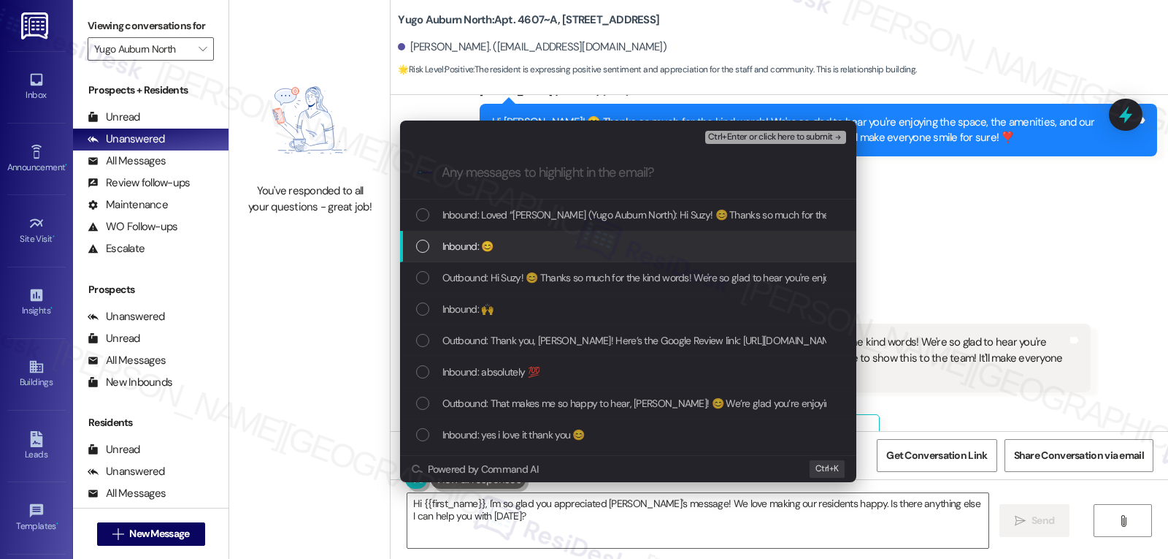
click at [500, 238] on div "Inbound: 😊" at bounding box center [629, 246] width 427 height 16
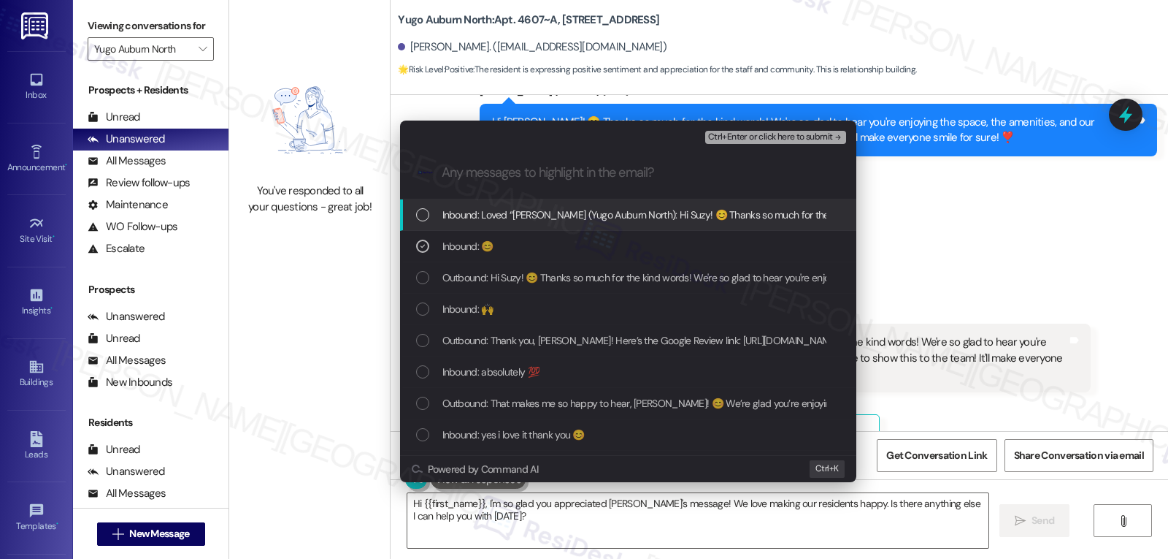
click at [511, 220] on span "Inbound: Loved “Sarah (Yugo Auburn North): Hi Suzy! 😊 Thanks so much for the ki…" at bounding box center [1053, 215] width 1220 height 16
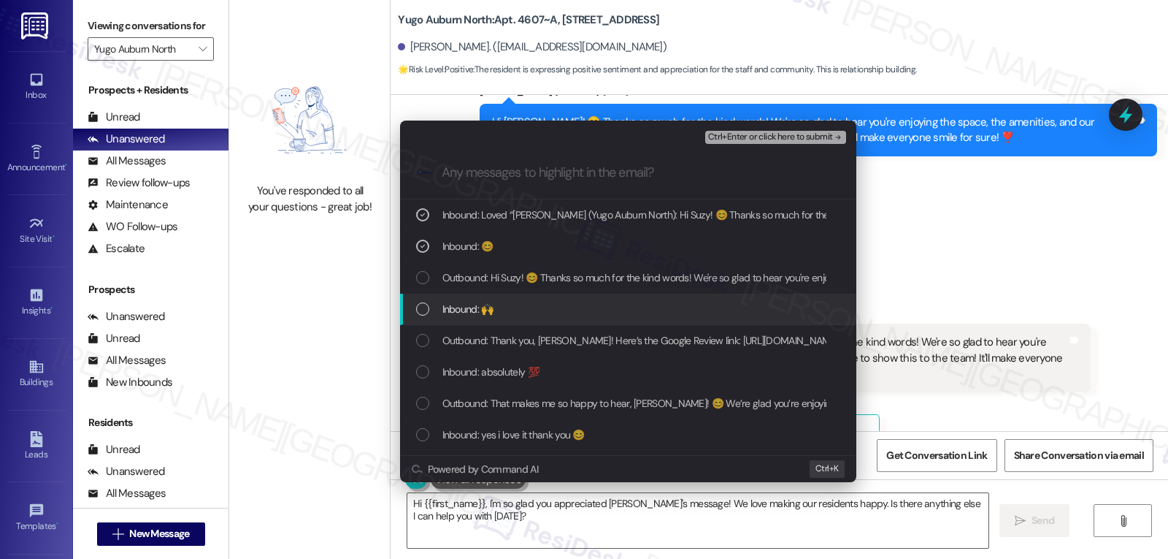
click at [501, 310] on div "Inbound: 🙌" at bounding box center [629, 309] width 427 height 16
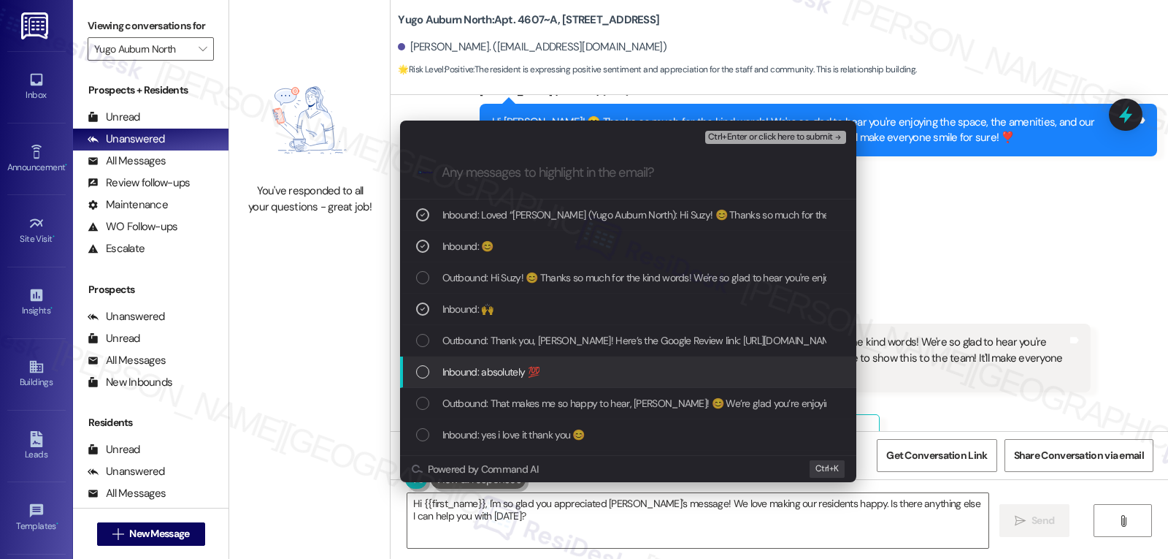
click at [497, 378] on span "Inbound: absolutely 💯" at bounding box center [491, 372] width 97 height 16
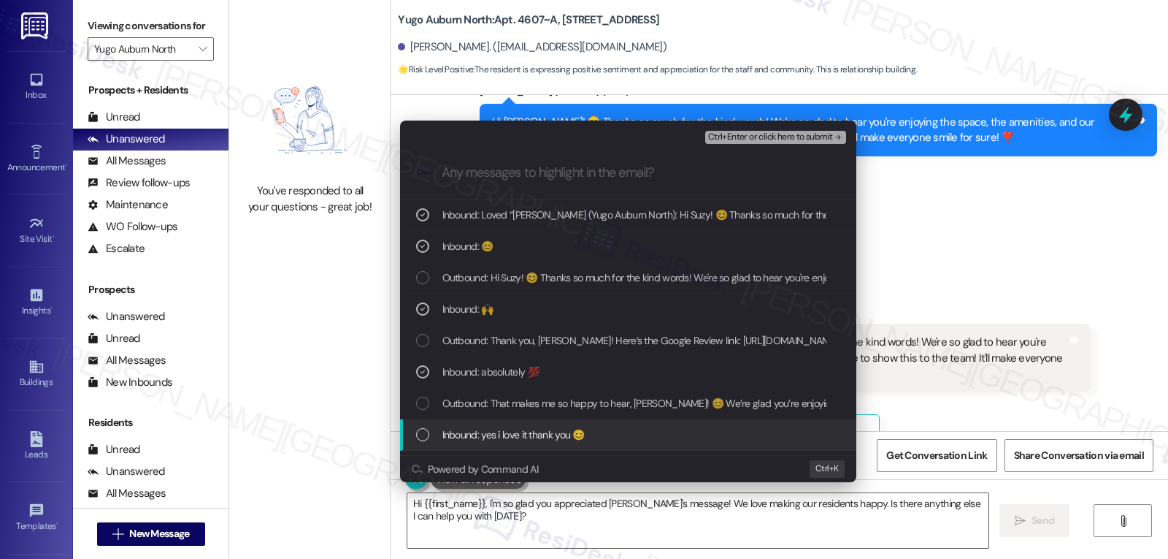
click at [510, 439] on span "Inbound: yes i love it thank you 😊" at bounding box center [514, 434] width 142 height 16
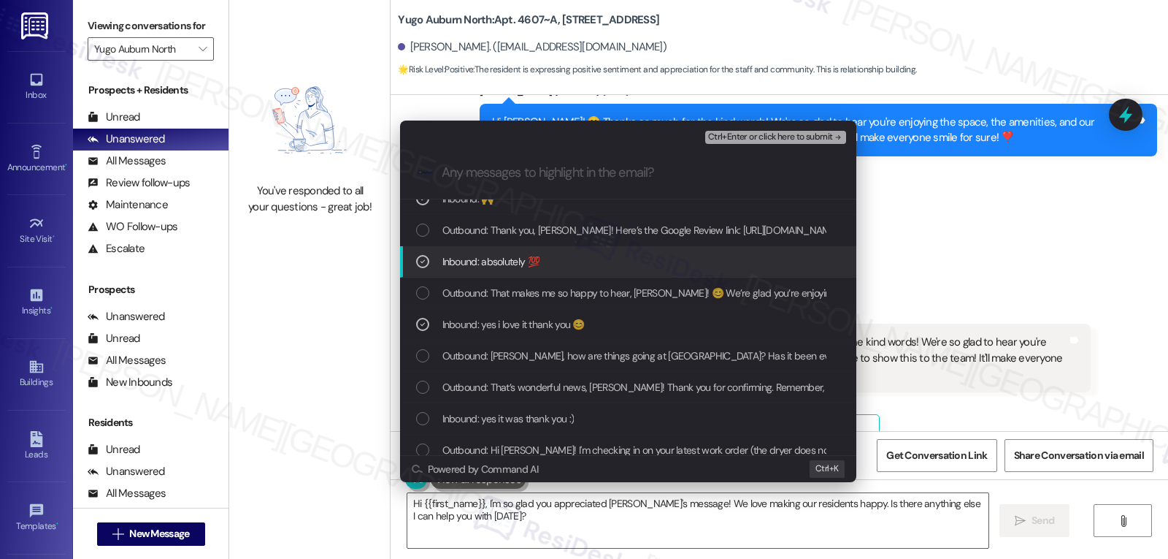
scroll to position [146, 0]
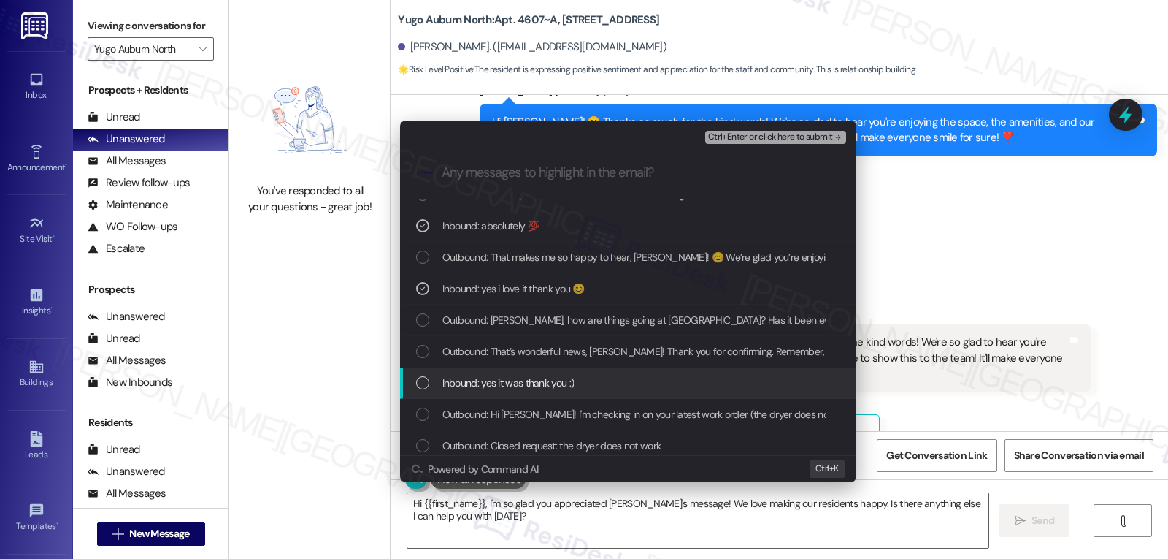
click at [527, 394] on div "Inbound: yes it was thank you :)" at bounding box center [628, 382] width 456 height 31
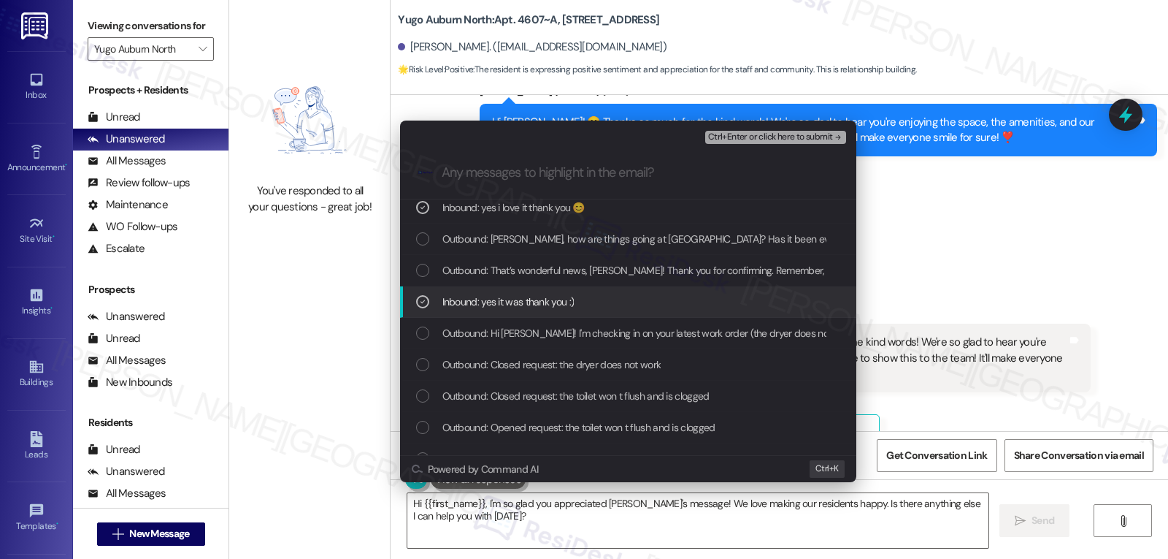
scroll to position [278, 0]
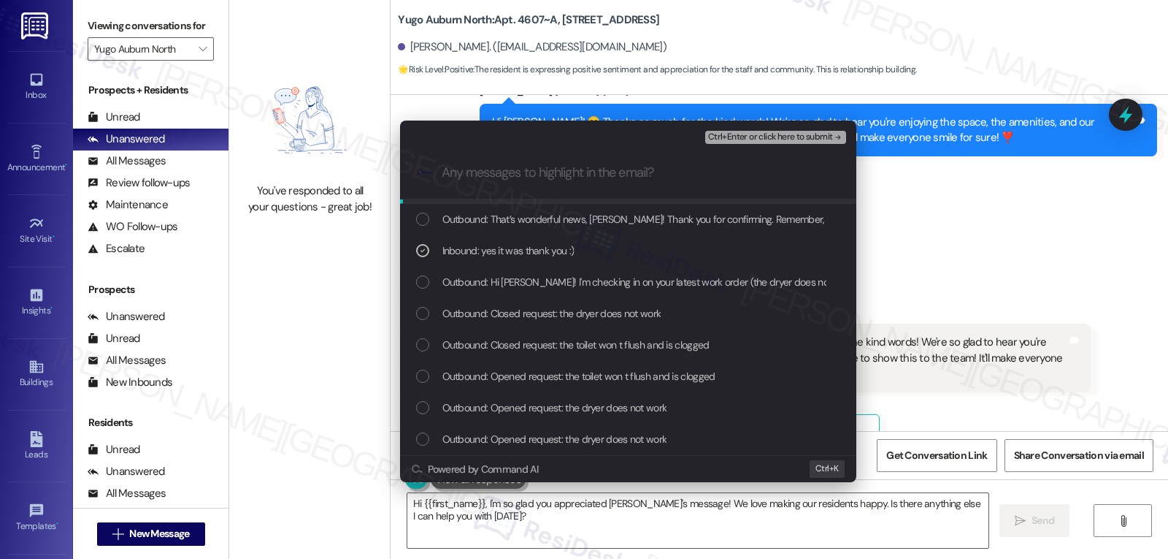
click at [778, 137] on span "Ctrl+Enter or click here to submit" at bounding box center [770, 137] width 125 height 10
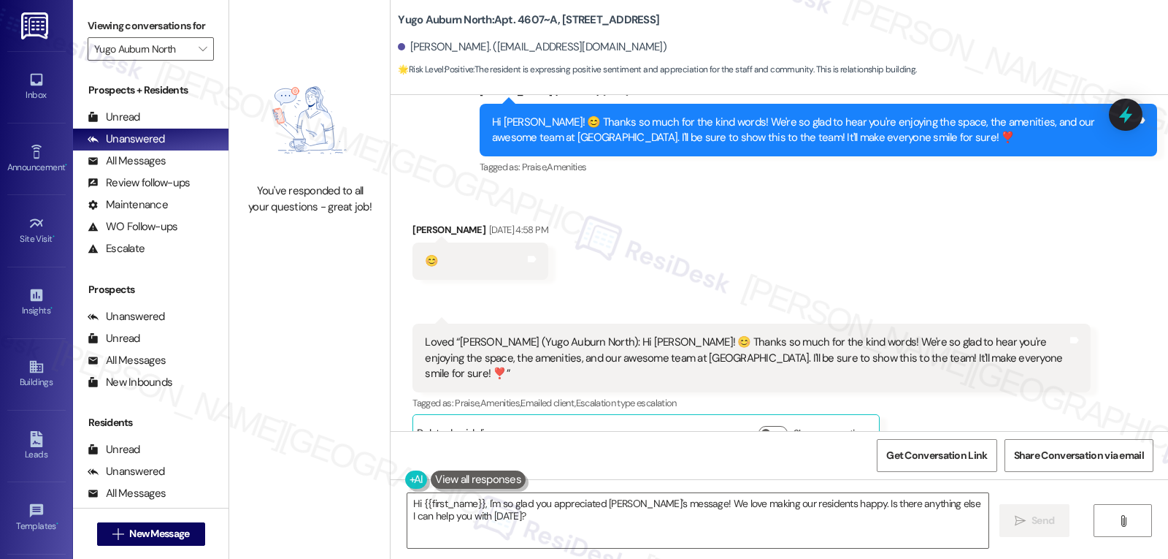
scroll to position [1385, 0]
click at [196, 61] on span "" at bounding box center [203, 48] width 14 height 23
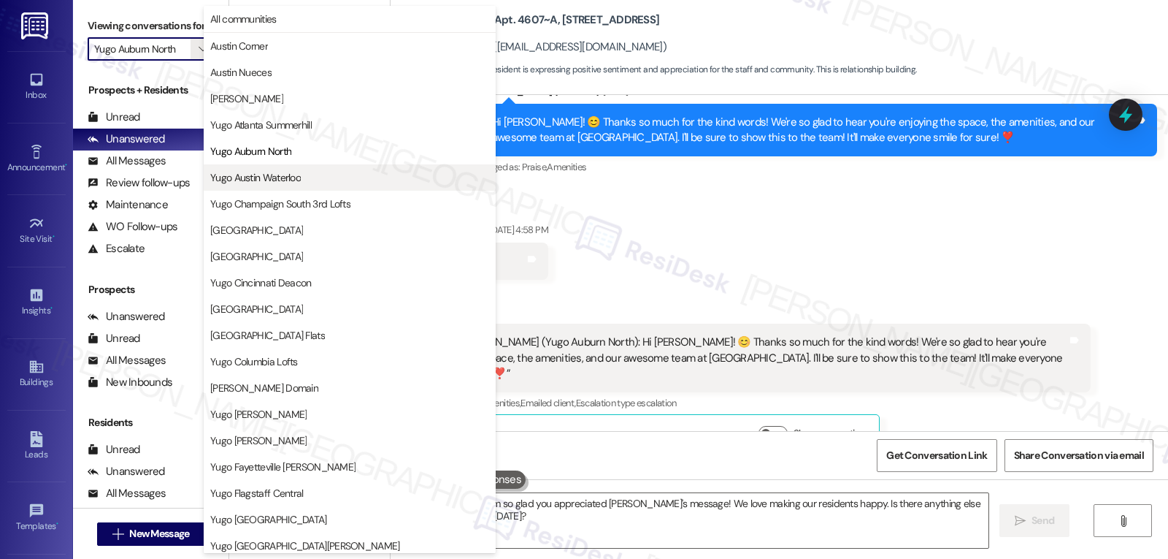
click at [296, 178] on span "Yugo Austin Waterloo" at bounding box center [255, 177] width 91 height 15
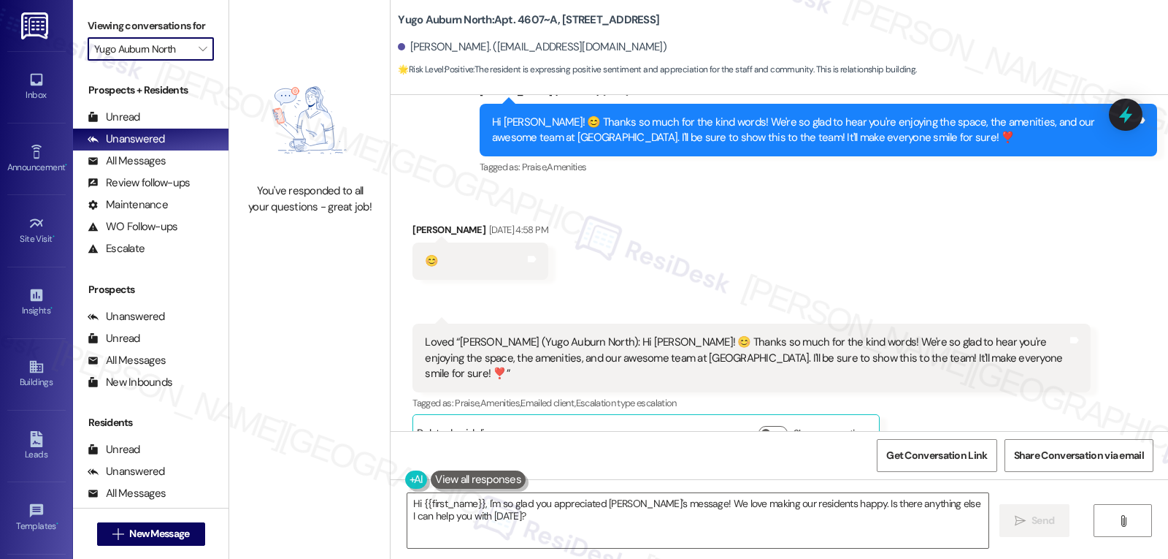
type input "Yugo Austin Waterloo"
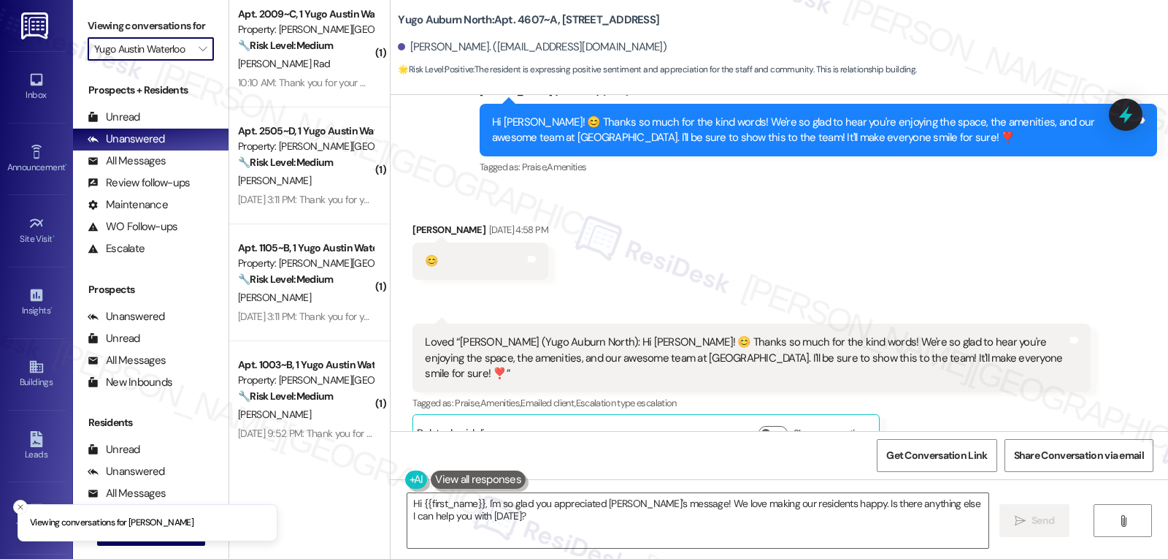
scroll to position [12, 0]
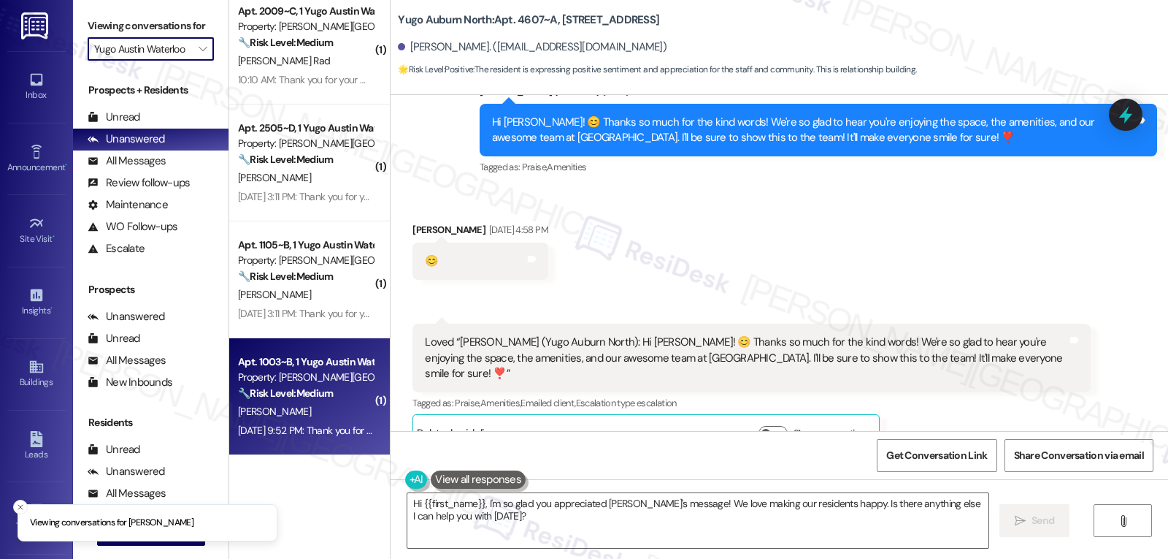
click at [314, 427] on div "Sep 12, 2025 at 9:52 PM: Thank you for your message. Our offices are currently …" at bounding box center [680, 430] width 885 height 13
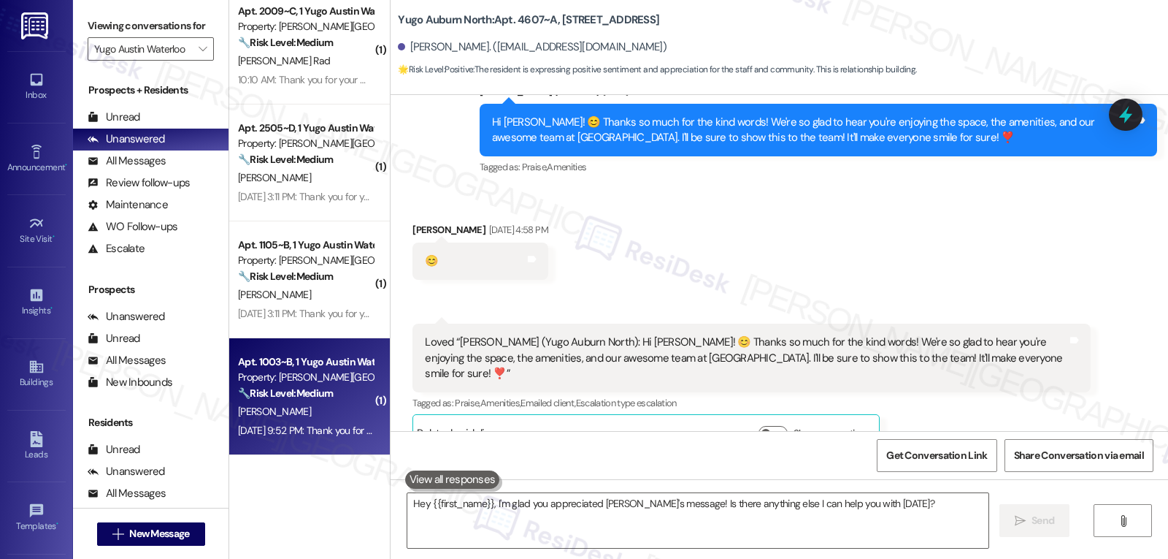
type textarea "Fetching suggested responses. Please feel free to read through the conversation…"
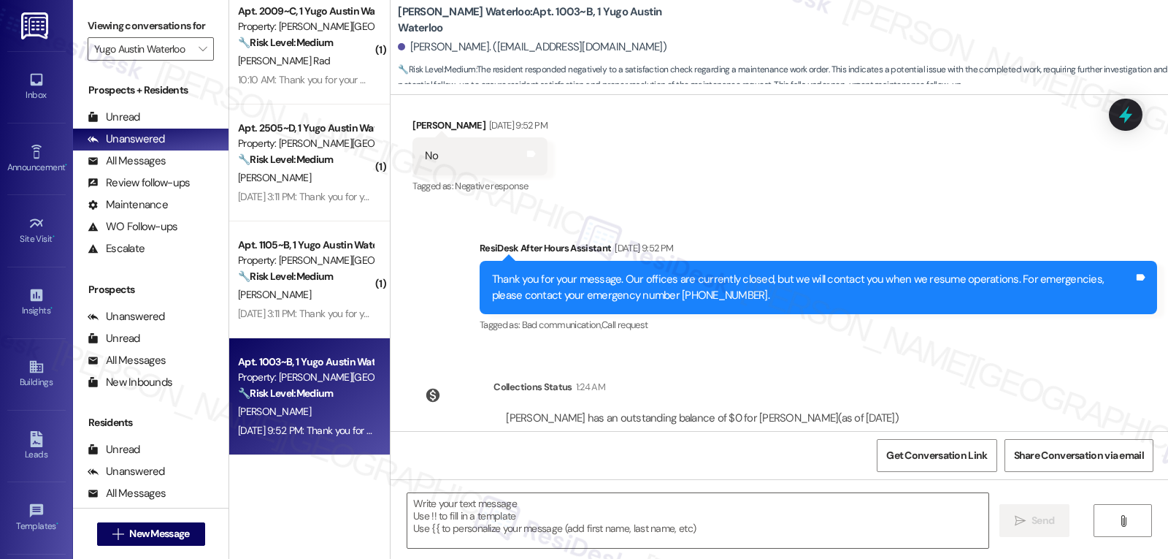
scroll to position [240, 0]
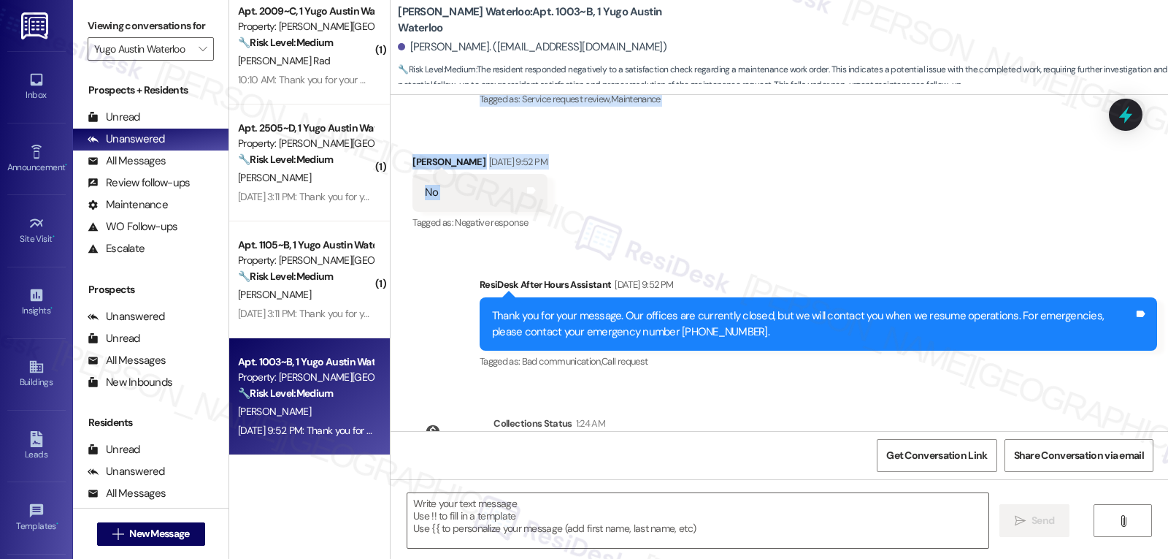
drag, startPoint x: 473, startPoint y: 243, endPoint x: 578, endPoint y: 186, distance: 119.0
click at [578, 186] on div "WO Lease started Aug 20, 2025 at 8:00 PM Show details Survey, sent via SMS Resi…" at bounding box center [780, 263] width 778 height 336
copy div "Residesk Automated Survey Sep 12, 2025 at 12:29 PM Hi Clara! I'm checking in on…"
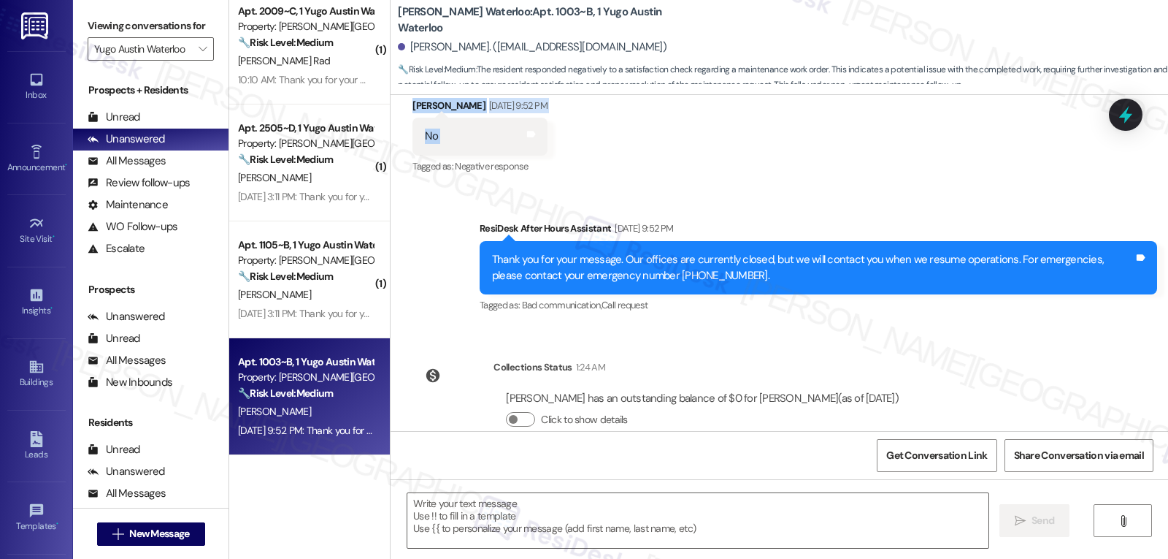
scroll to position [326, 0]
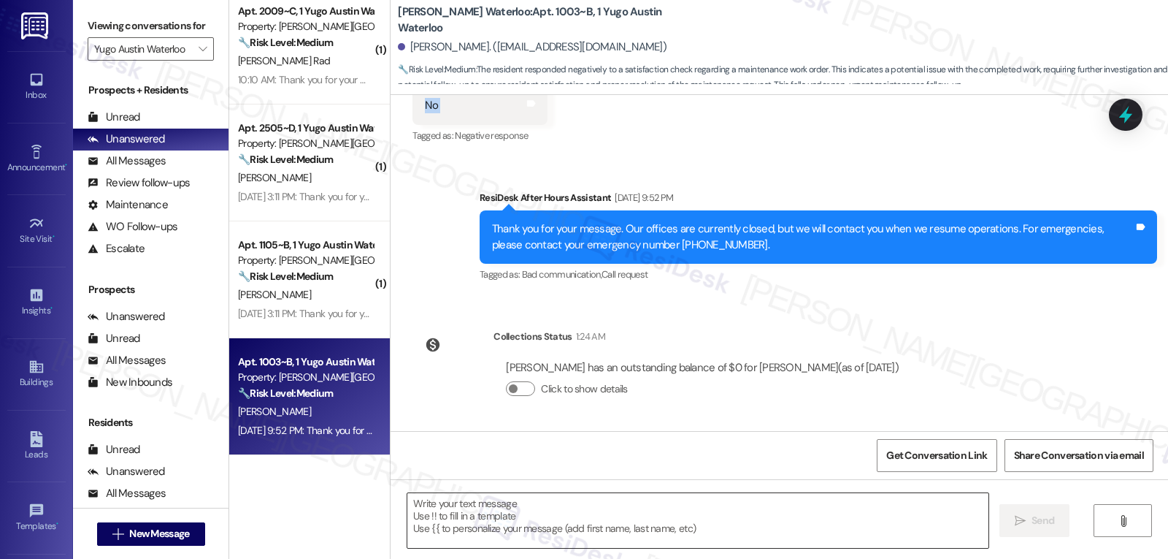
click at [881, 521] on textarea at bounding box center [698, 520] width 581 height 55
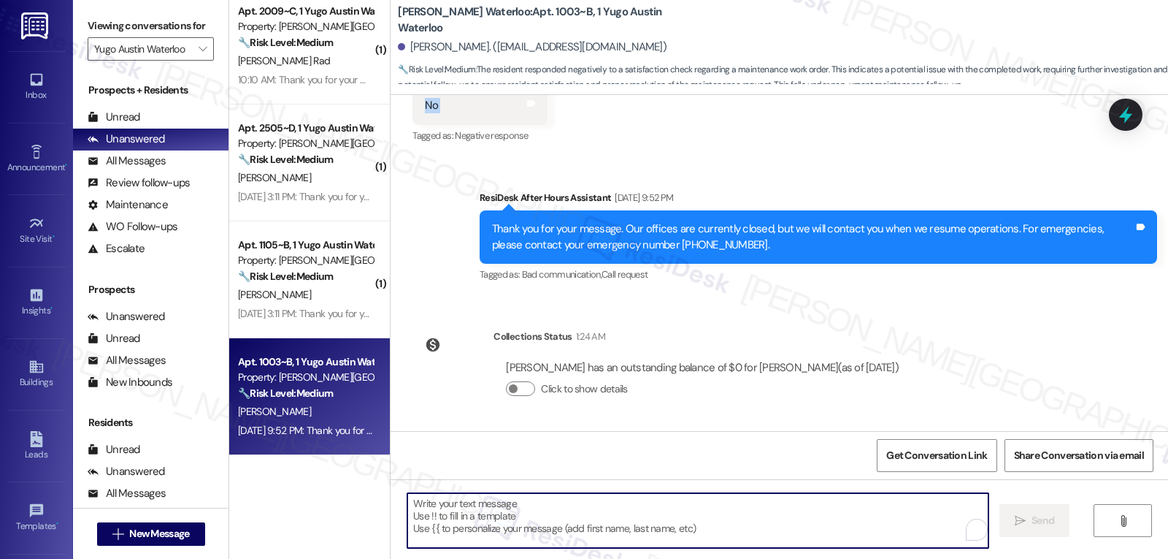
paste textarea "Hi Clara, thank you for your reply. I’m sorry to hear the work wasn’t completed…"
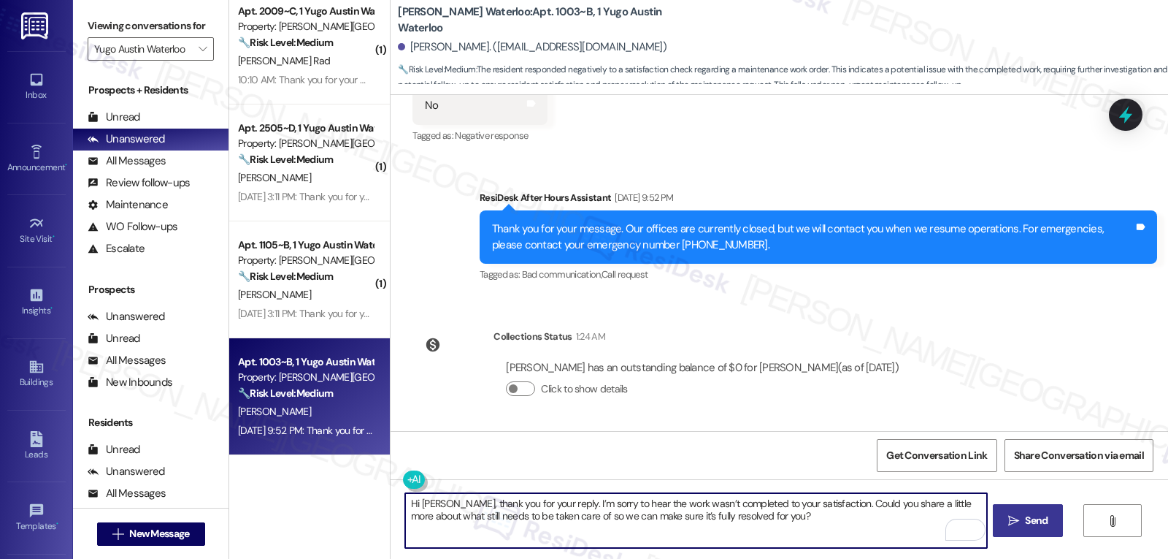
type textarea "Hi Clara, thank you for your reply. I’m sorry to hear the work wasn’t completed…"
click at [1059, 515] on button " Send" at bounding box center [1028, 520] width 71 height 33
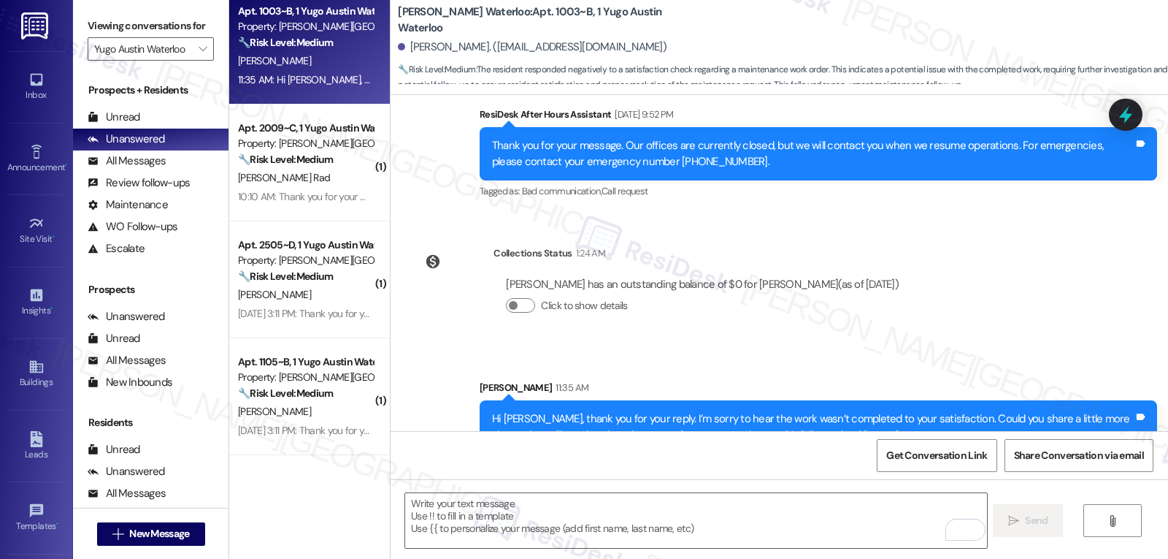
scroll to position [444, 0]
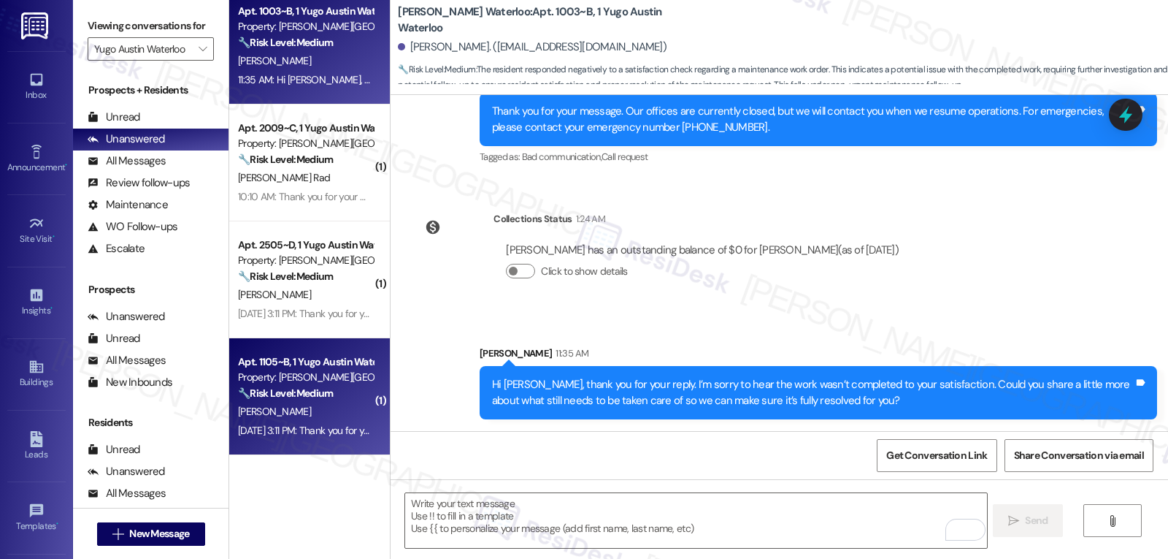
click at [318, 439] on div "Sep 13, 2025 at 3:11 PM: Thank you for your message. Our offices are currently …" at bounding box center [306, 430] width 138 height 18
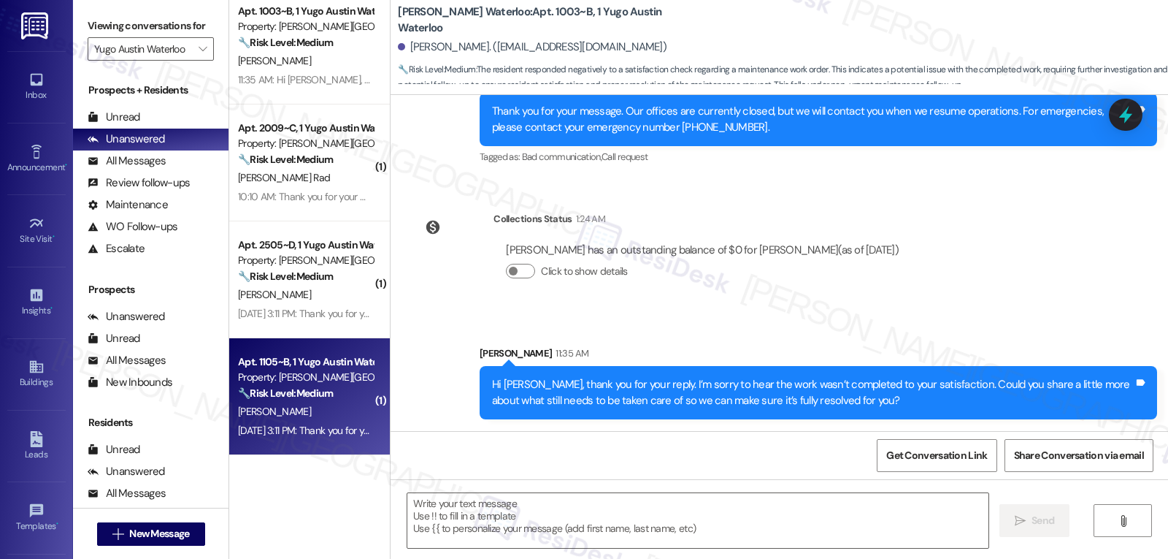
type textarea "Fetching suggested responses. Please feel free to read through the conversation…"
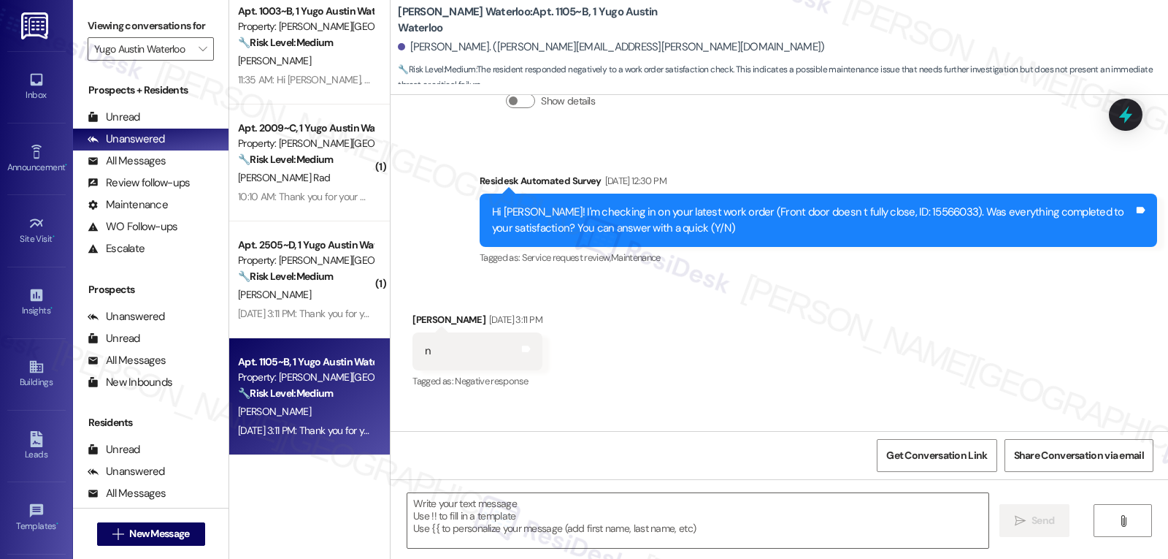
scroll to position [323, 0]
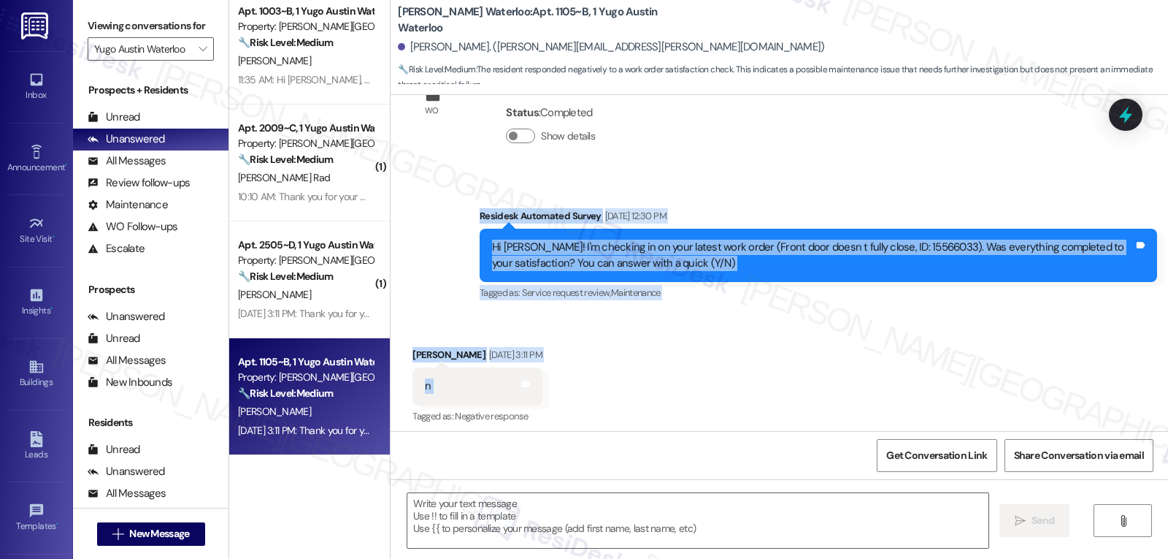
drag, startPoint x: 465, startPoint y: 215, endPoint x: 567, endPoint y: 384, distance: 197.5
click at [567, 384] on div "WO Lease started Aug 20, 2025 at 8:00 PM Show details Survey, sent via SMS Resi…" at bounding box center [780, 263] width 778 height 336
copy div "Residesk Automated Survey Sep 12, 2025 at 12:30 PM Hi Avery! I'm checking in on…"
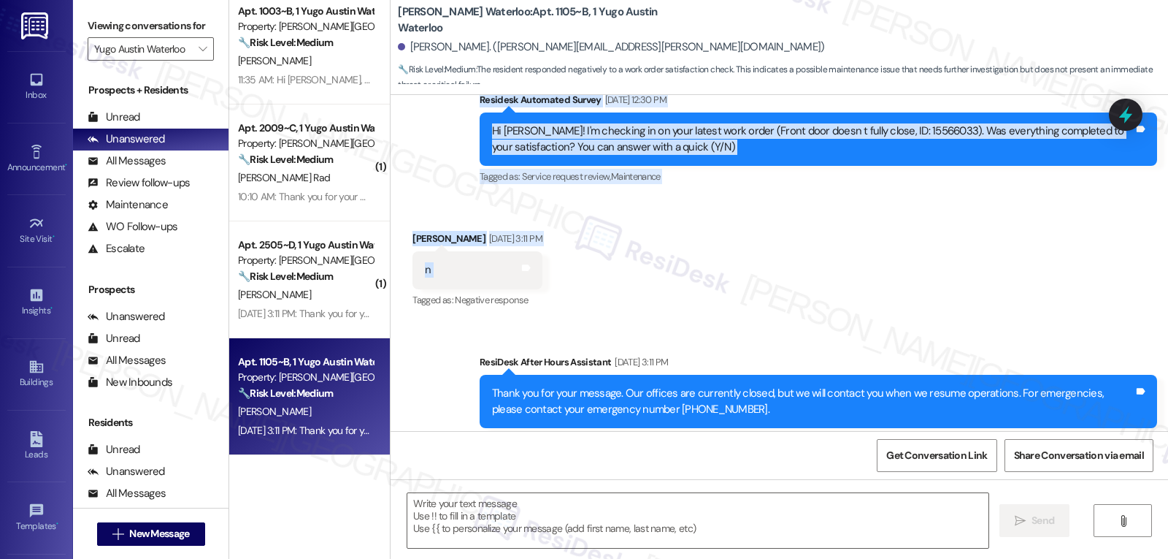
scroll to position [469, 0]
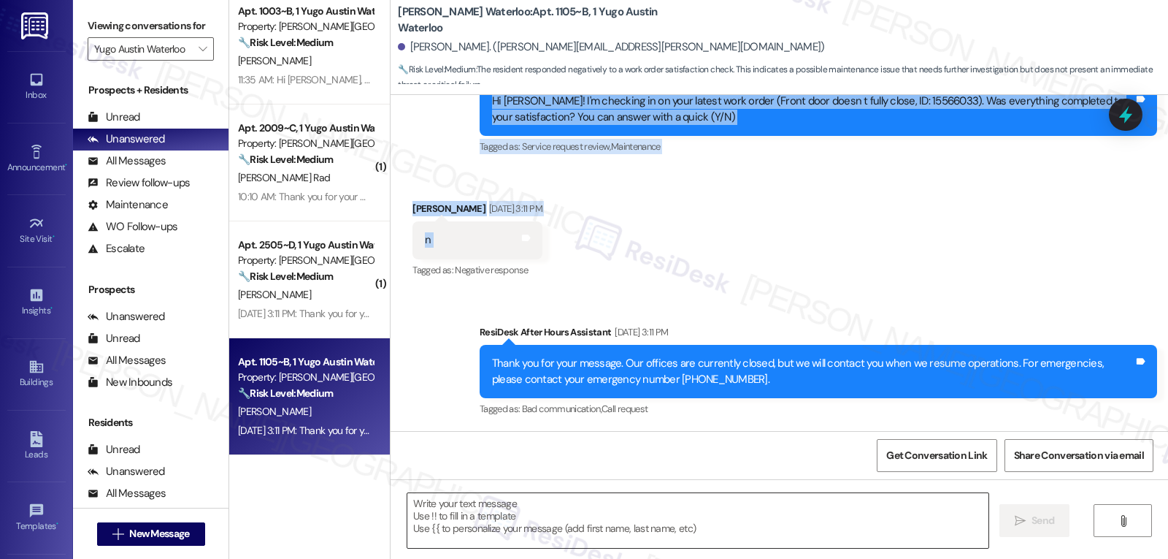
click at [620, 528] on textarea at bounding box center [698, 520] width 581 height 55
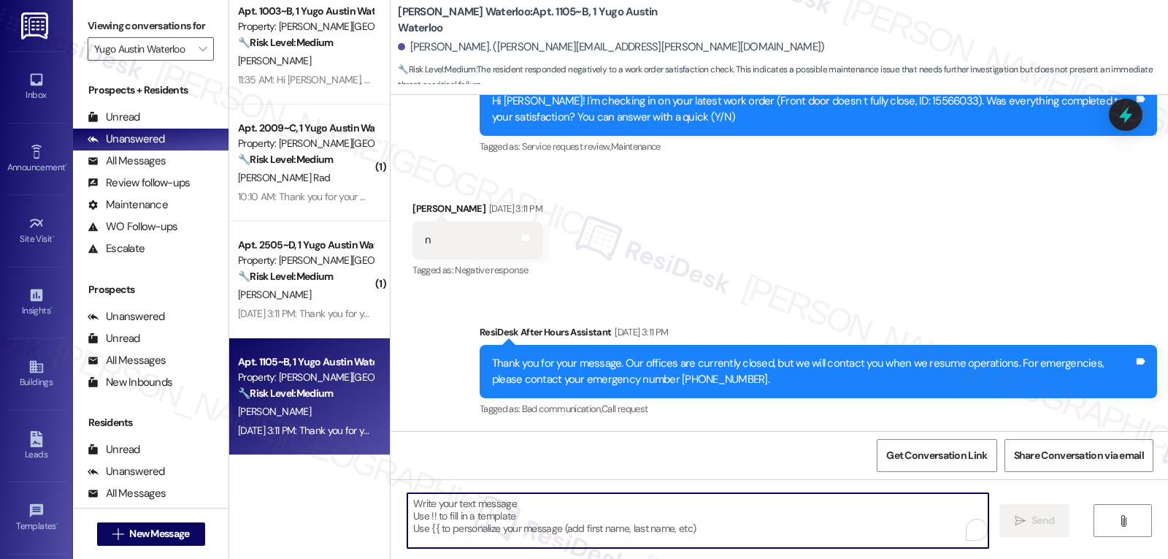
paste textarea "Hi Avery, thanks for letting us know. Sorry to hear the front door still isn’t …"
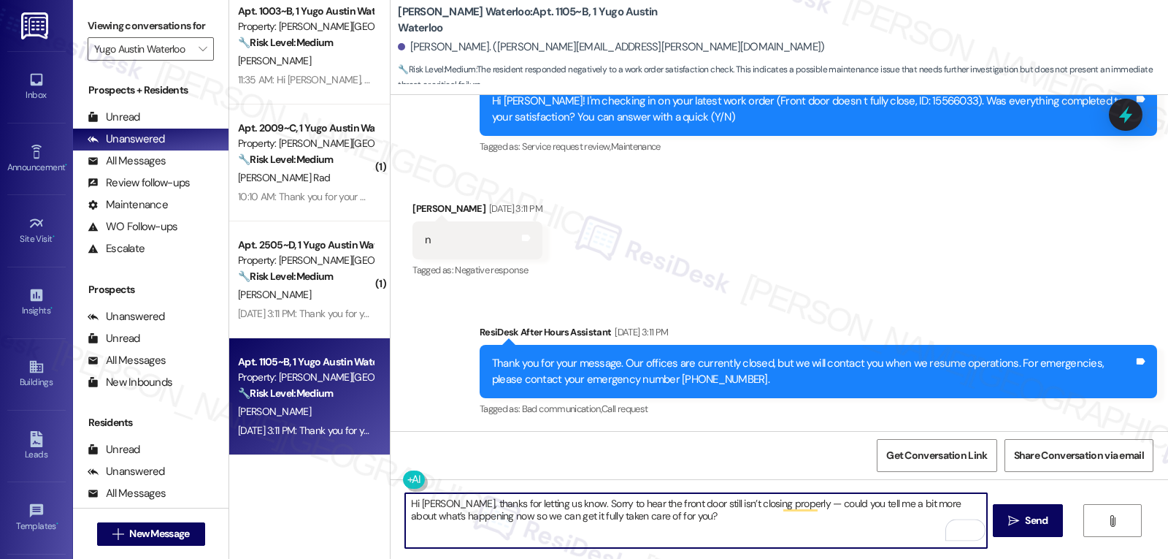
click at [774, 506] on textarea "Hi Avery, thanks for letting us know. Sorry to hear the front door still isn’t …" at bounding box center [695, 520] width 581 height 55
click at [859, 517] on textarea "Hi Avery, thanks for letting us know. Sorry to hear the front door still isn’t …" at bounding box center [695, 520] width 581 height 55
type textarea "Hi Avery, thanks for letting us know. Sorry to hear the front door still isn’t …"
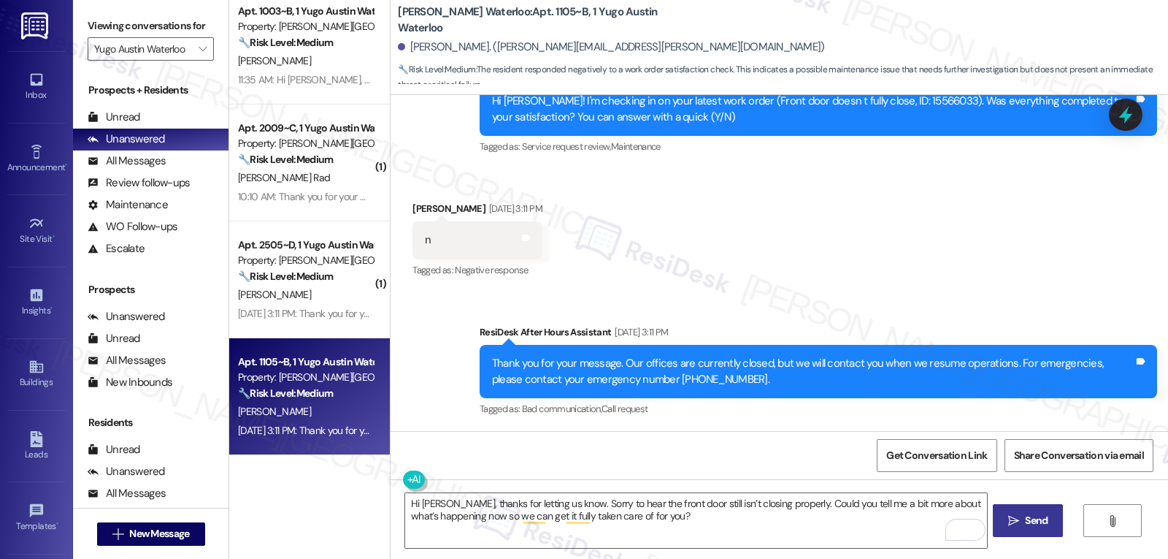
click at [1036, 520] on span "Send" at bounding box center [1036, 520] width 23 height 15
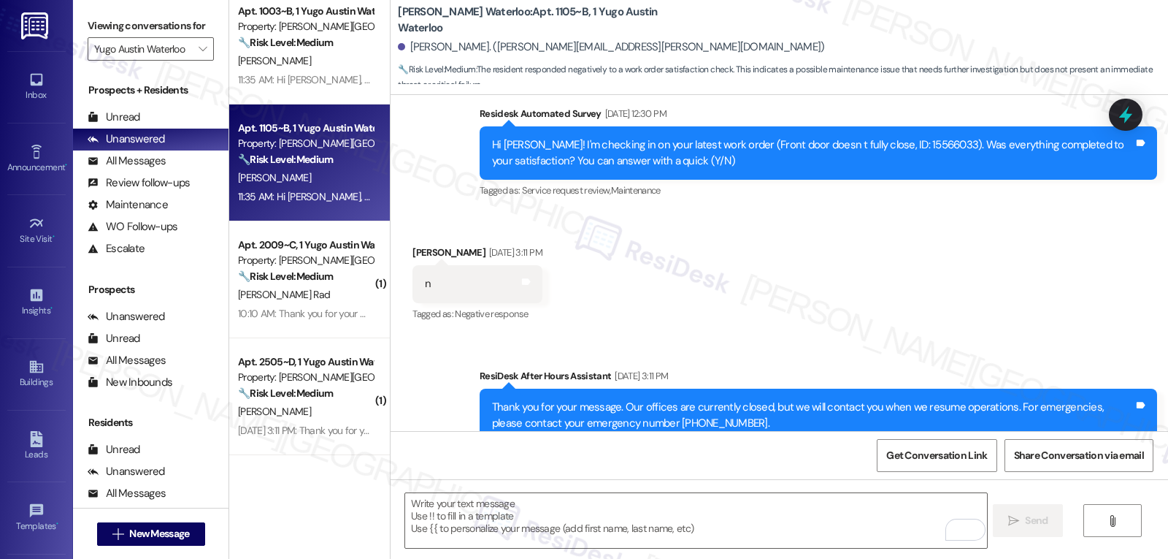
scroll to position [586, 0]
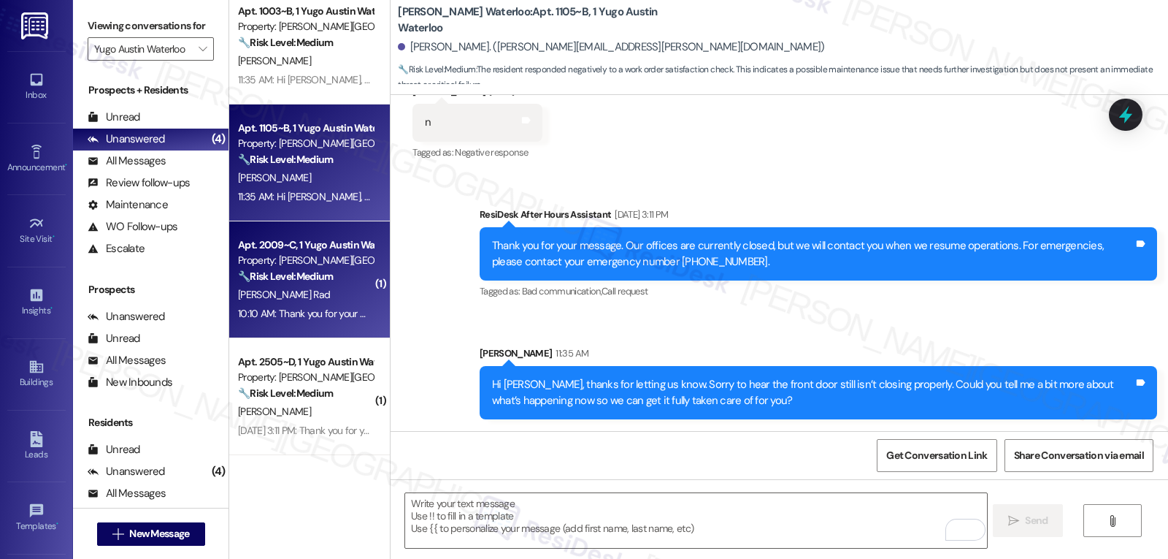
click at [251, 272] on strong "🔧 Risk Level: Medium" at bounding box center [285, 275] width 95 height 13
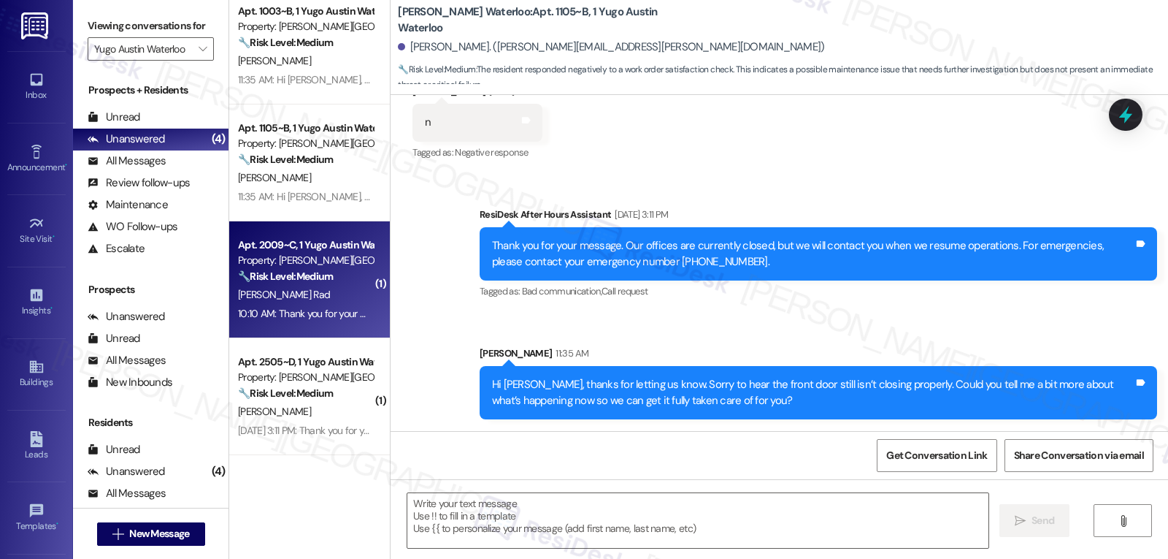
type textarea "Fetching suggested responses. Please feel free to read through the conversation…"
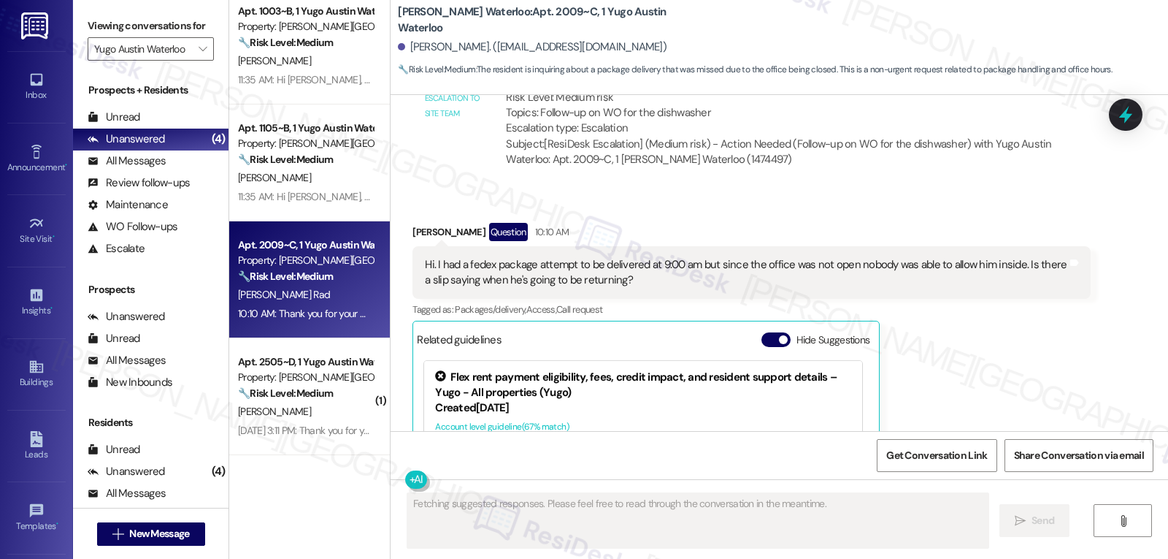
scroll to position [1355, 0]
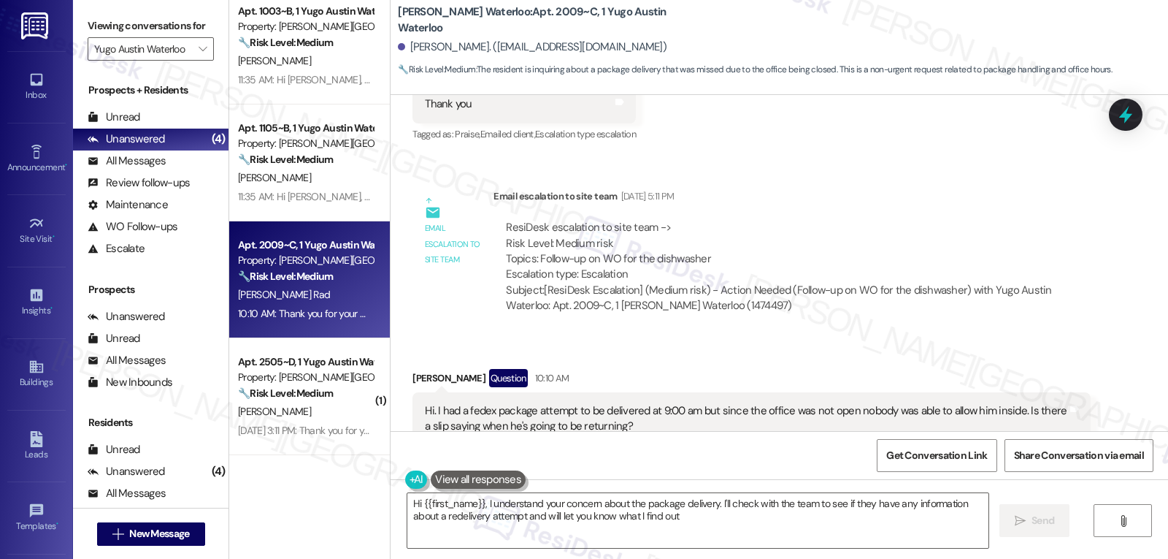
type textarea "Hi {{first_name}}, I understand your concern about the package delivery. I'll c…"
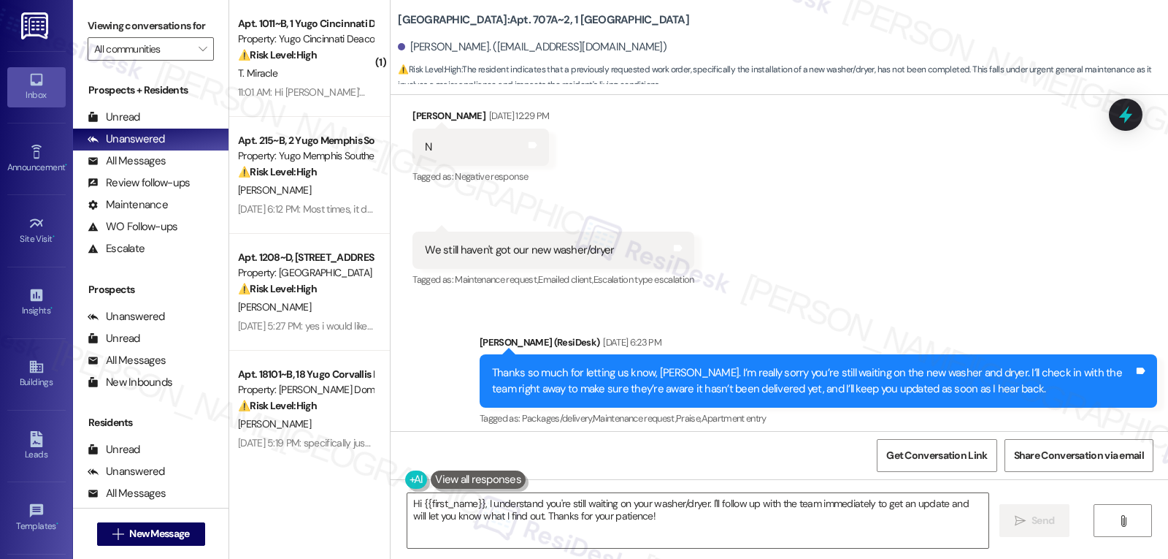
scroll to position [870, 0]
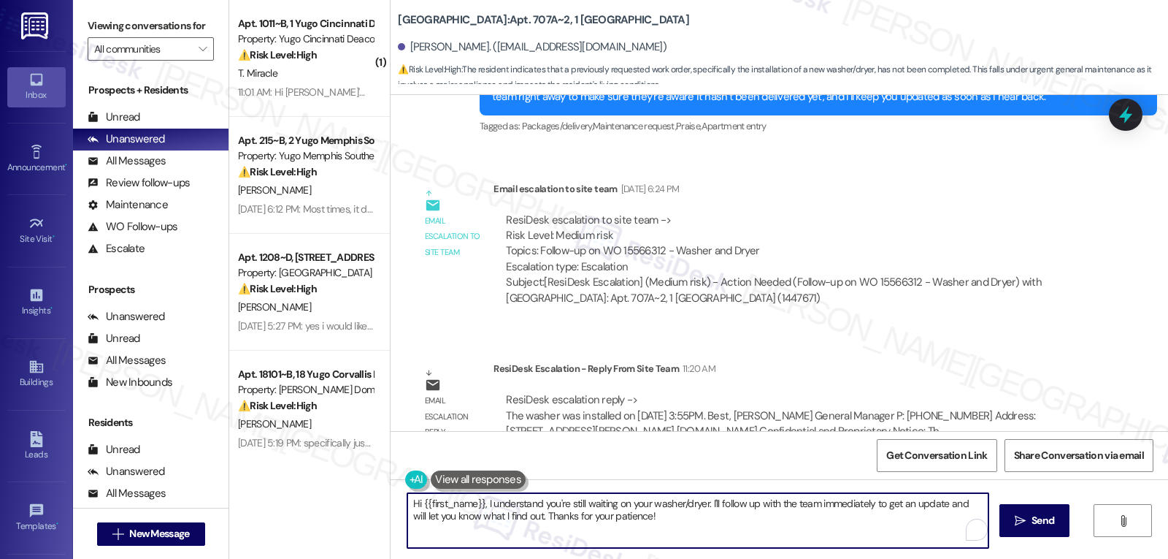
drag, startPoint x: 662, startPoint y: 522, endPoint x: 480, endPoint y: 507, distance: 182.5
click at [480, 507] on textarea "Hi {{first_name}}, I understand you're still waiting on your washer/dryer. I'll…" at bounding box center [698, 520] width 581 height 55
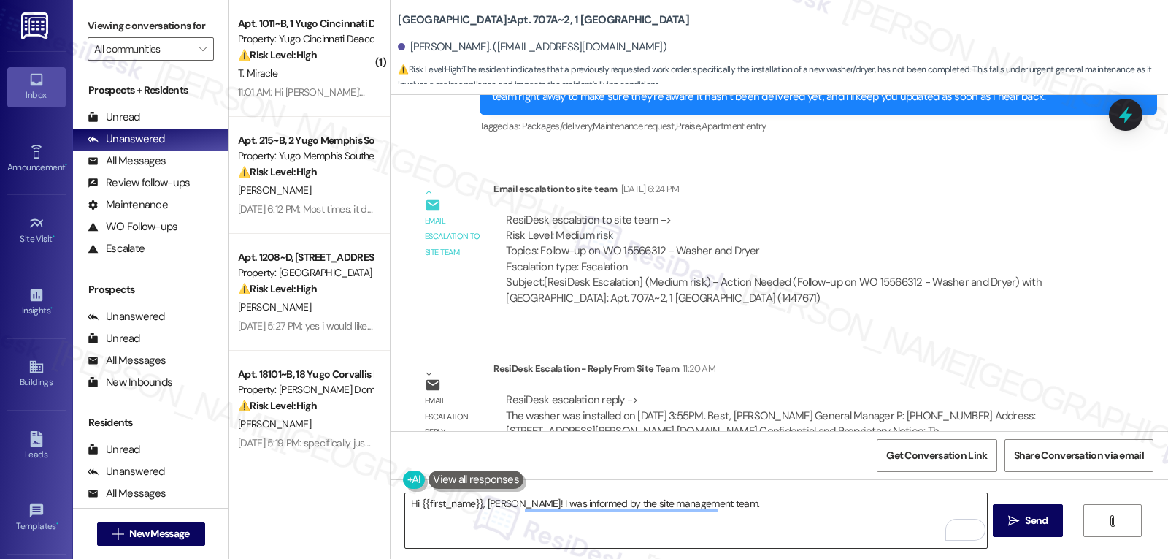
drag, startPoint x: 787, startPoint y: 515, endPoint x: 795, endPoint y: 513, distance: 8.2
click at [788, 514] on textarea "Hi {{first_name}}, [PERSON_NAME]! I was informed by the site management team." at bounding box center [695, 520] width 581 height 55
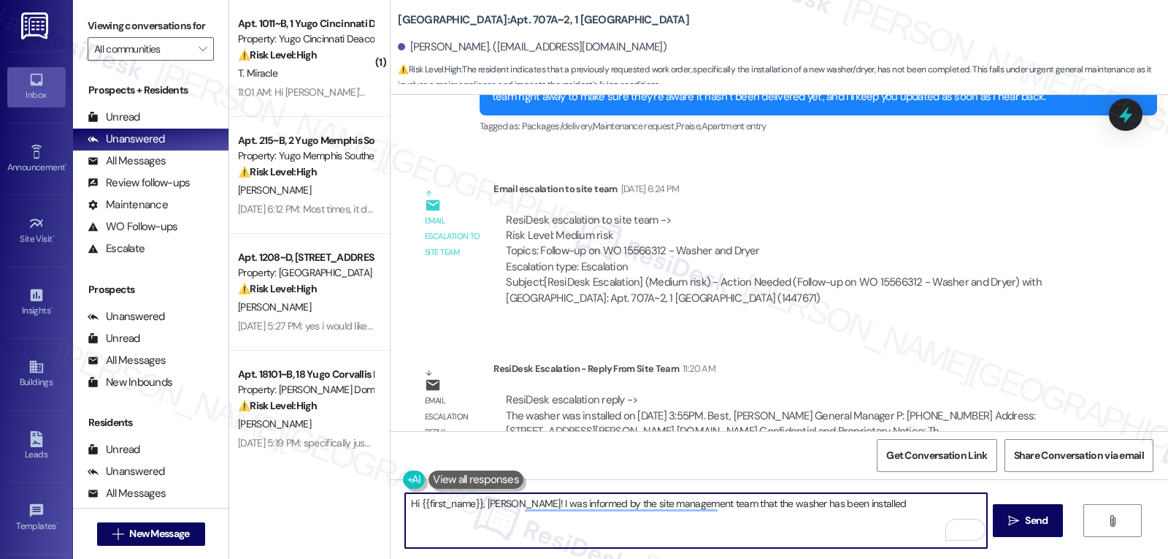
click at [875, 510] on textarea "Hi {{first_name}}, [PERSON_NAME]! I was informed by the site management team th…" at bounding box center [695, 520] width 581 height 55
click at [861, 506] on textarea "Hi {{first_name}}, [PERSON_NAME]! The site management team informed me that the…" at bounding box center [695, 520] width 581 height 55
click at [871, 504] on textarea "Hi {{first_name}}, [PERSON_NAME]! The site management team informed me that the…" at bounding box center [695, 520] width 581 height 55
click at [862, 531] on textarea "Hi {{first_name}}, [PERSON_NAME]! The site management team informed me that the…" at bounding box center [695, 520] width 581 height 55
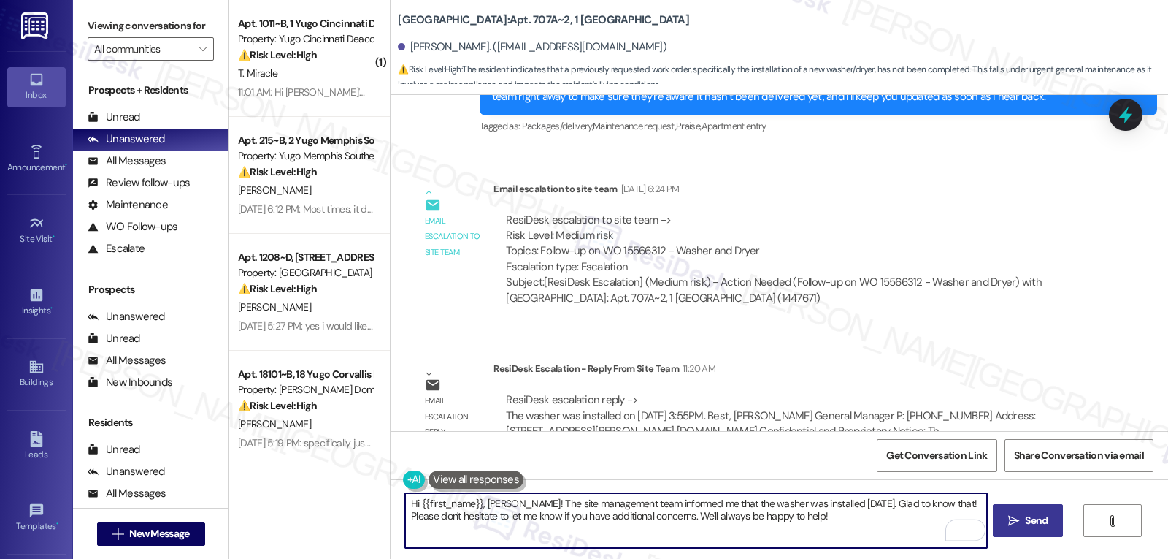
type textarea "Hi {{first_name}}, [PERSON_NAME]! The site management team informed me that the…"
click at [1041, 525] on span "Send" at bounding box center [1036, 520] width 23 height 15
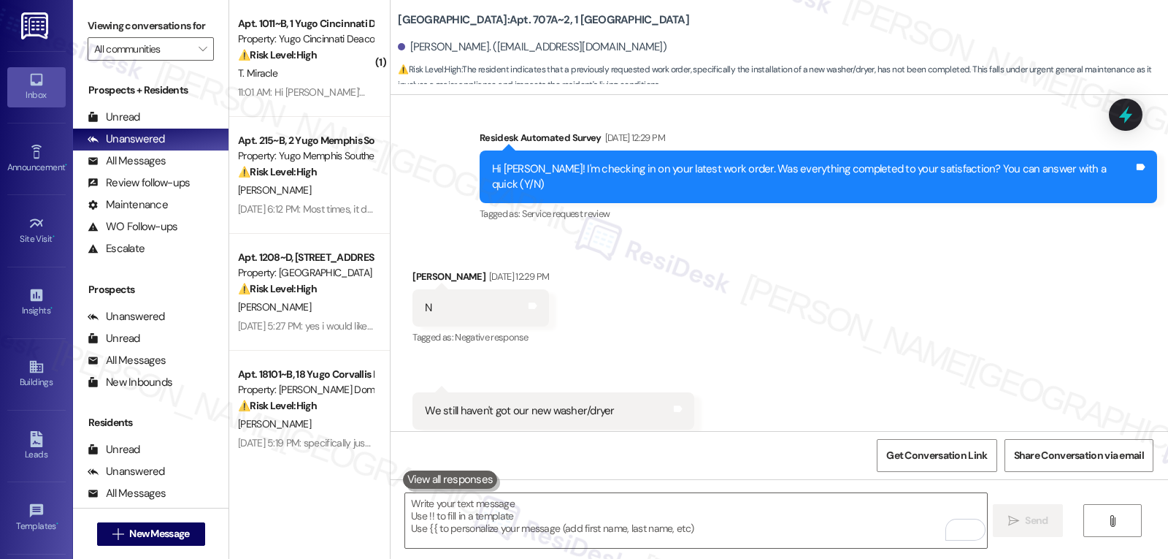
scroll to position [987, 0]
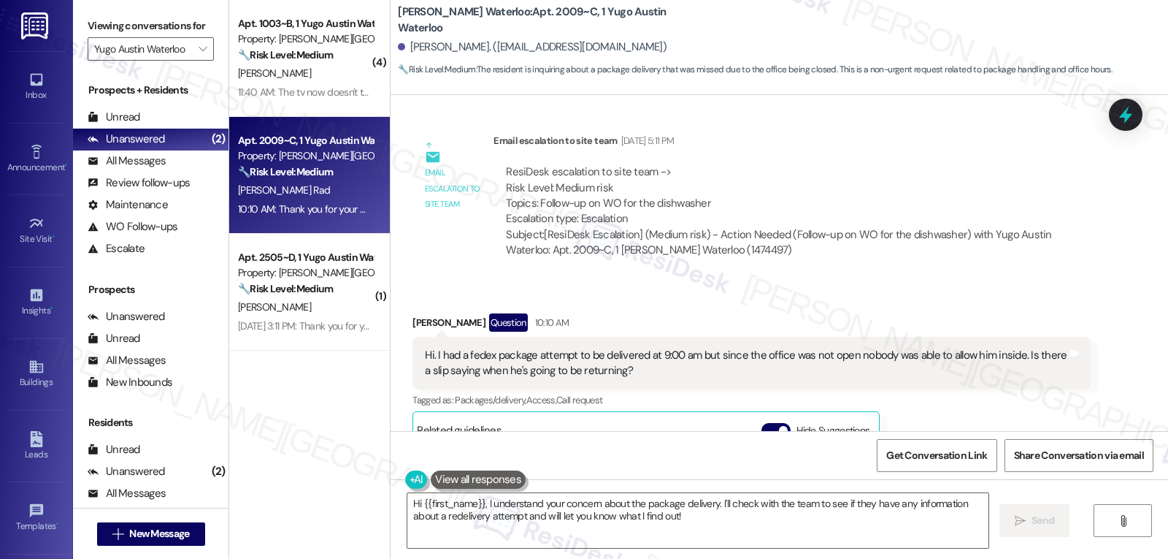
scroll to position [1494, 0]
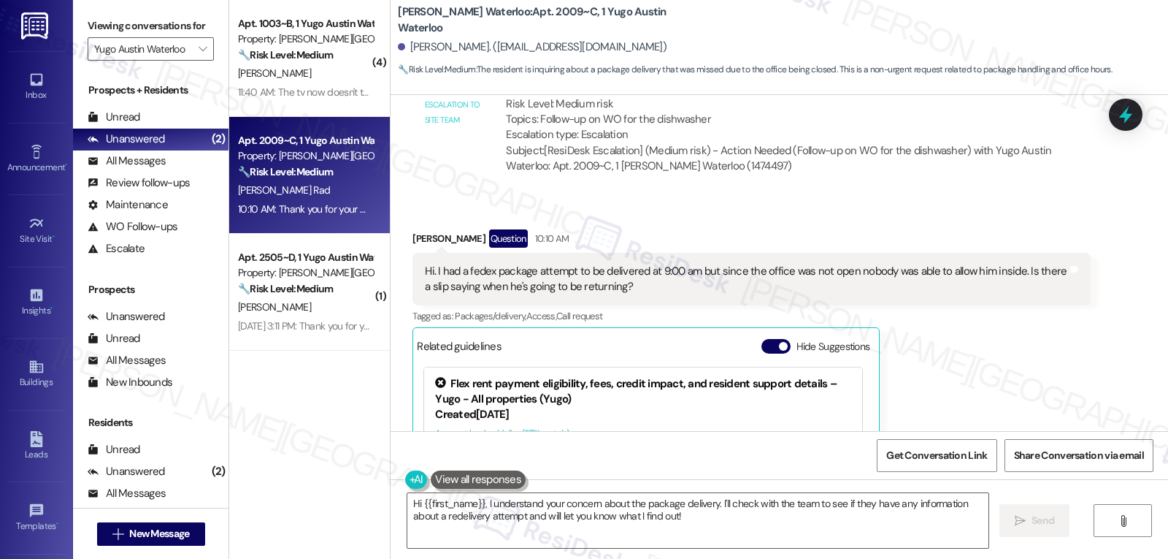
click at [416, 229] on div "[PERSON_NAME] Question 10:10 AM" at bounding box center [752, 240] width 678 height 23
copy div "[PERSON_NAME]"
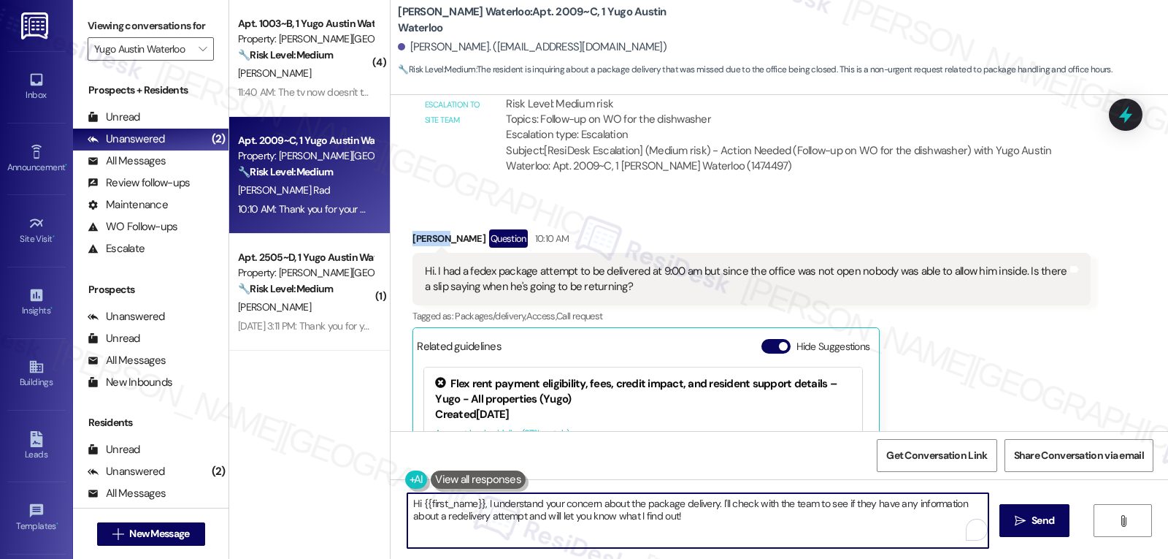
click at [744, 540] on textarea "Hi {{first_name}}, I understand your concern about the package delivery. I'll c…" at bounding box center [698, 520] width 581 height 55
click at [744, 540] on textarea "Hi {{first_name}}, I understand your concern about the package delivery. I'll c…" at bounding box center [695, 520] width 581 height 55
drag, startPoint x: 732, startPoint y: 525, endPoint x: 704, endPoint y: 532, distance: 28.5
click at [704, 532] on textarea "Hi {{first_name}}, I understand your concern about the package delivery. I'll c…" at bounding box center [695, 520] width 581 height 55
click at [476, 500] on textarea "Hi {{first_name}}, I understand your concern about the package delivery. I'll c…" at bounding box center [695, 520] width 581 height 55
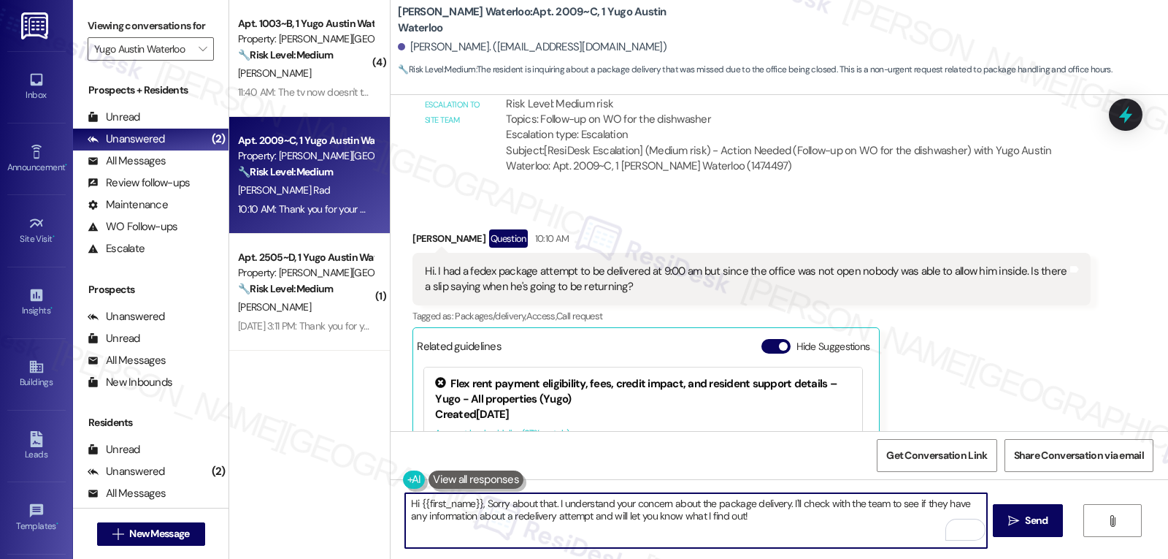
click at [732, 521] on textarea "Hi {{first_name}}, Sorry about that. I understand your concern about the packag…" at bounding box center [695, 520] width 581 height 55
type textarea "Hi {{first_name}}, Sorry about that. I understand your concern about the packag…"
click at [1006, 518] on span " Send" at bounding box center [1029, 520] width 46 height 15
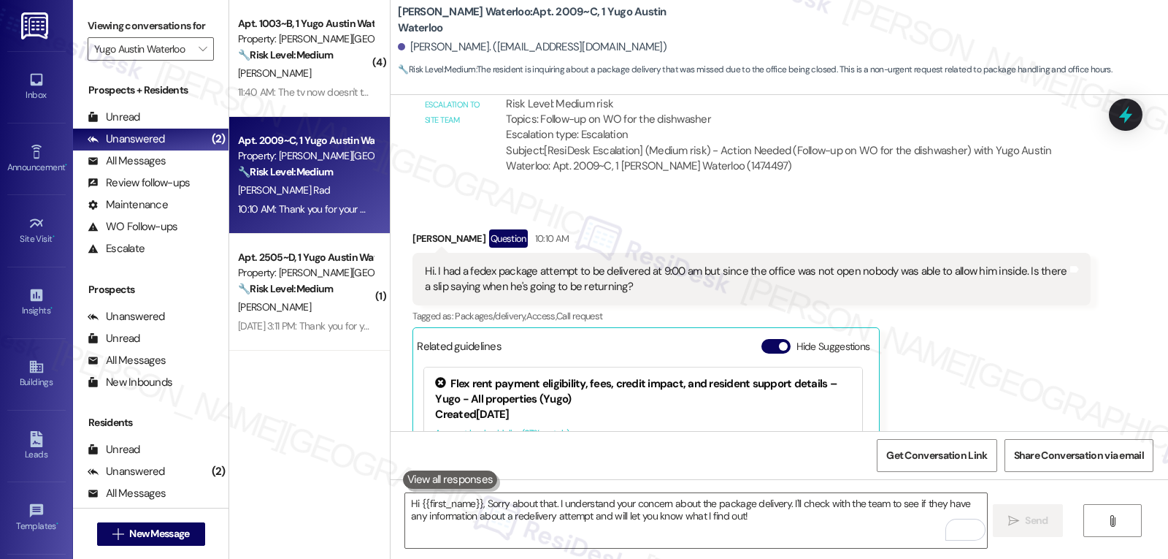
scroll to position [1647, 0]
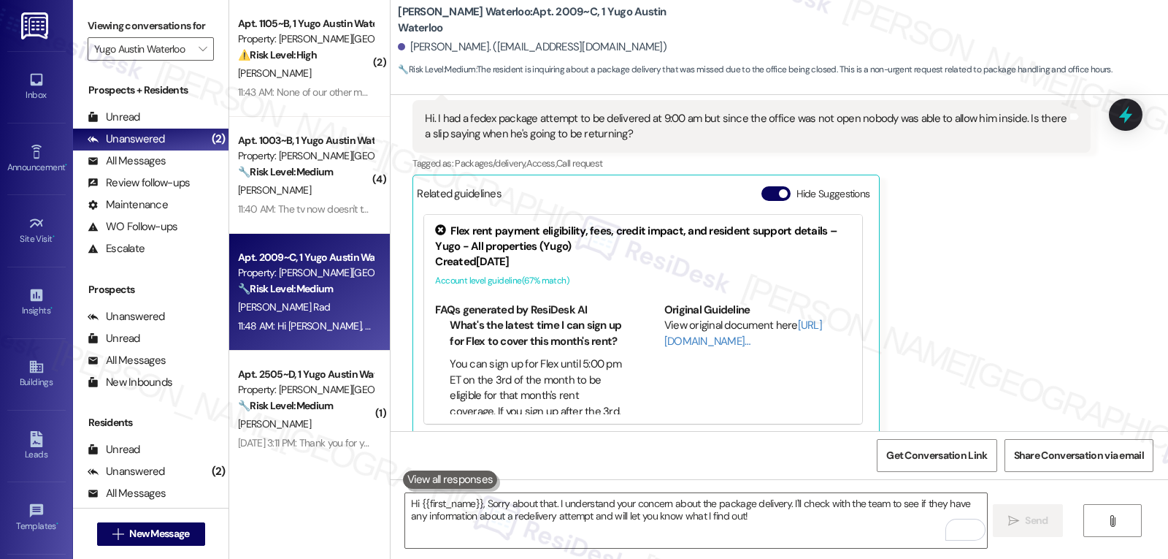
click at [954, 259] on div "[PERSON_NAME] Question 10:10 AM Hi. I had a fedex package attempt to be deliver…" at bounding box center [752, 256] width 678 height 359
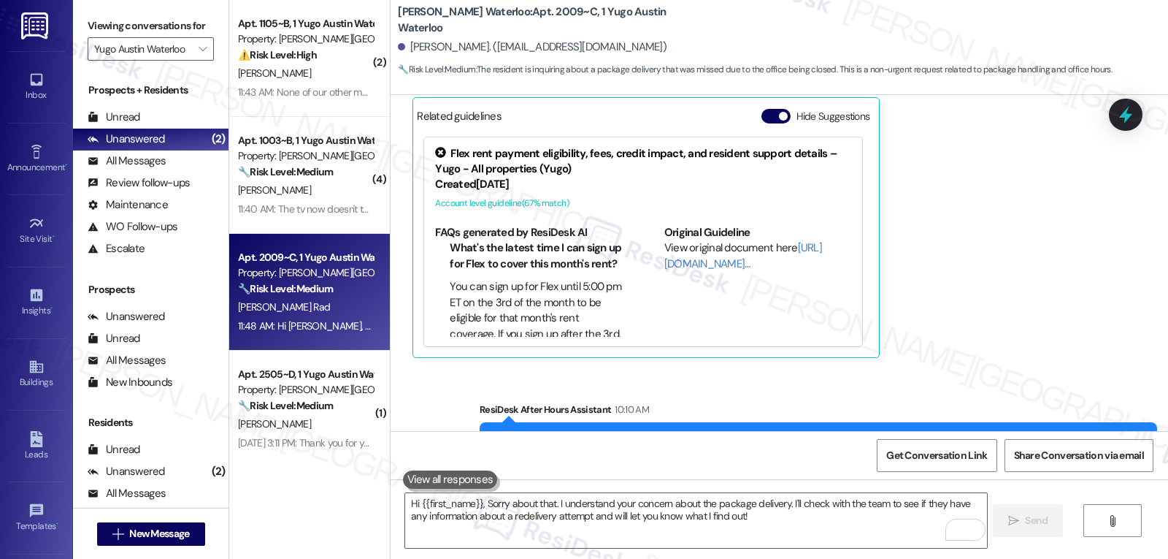
scroll to position [1612, 0]
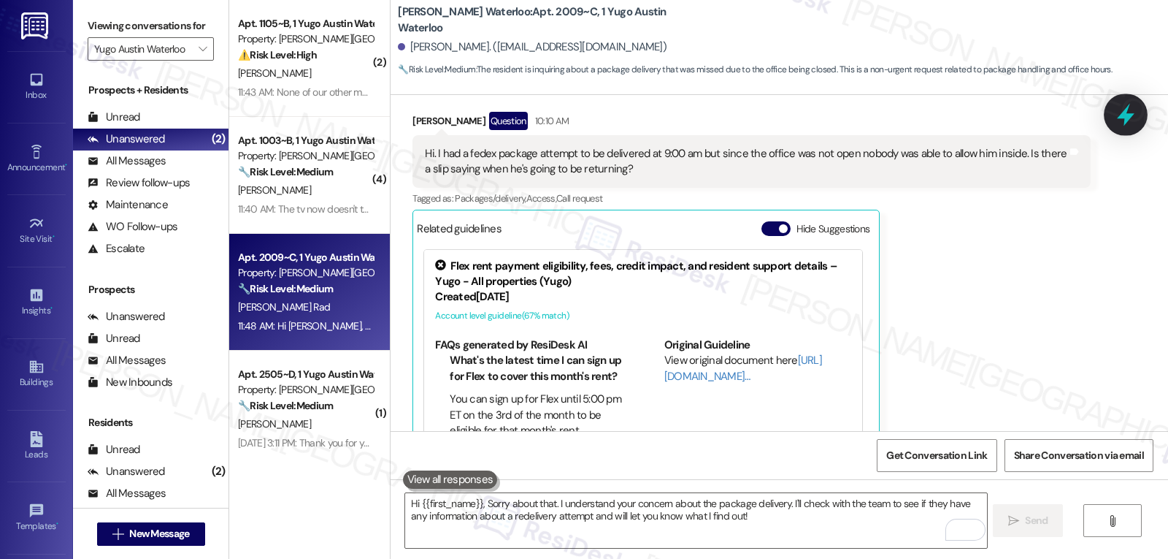
click at [1130, 116] on icon at bounding box center [1126, 115] width 18 height 23
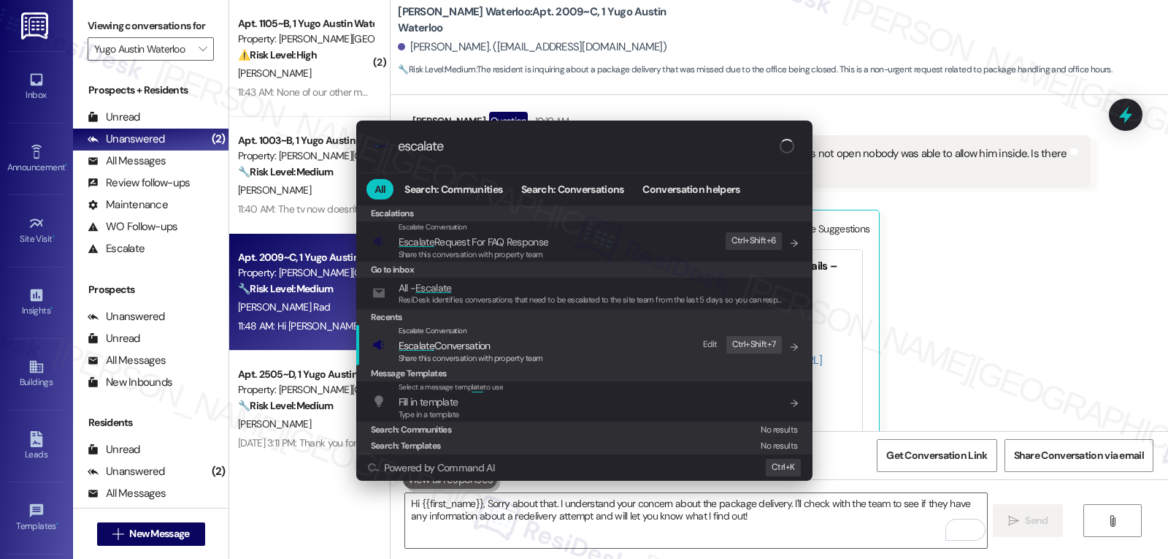
type input "escalate"
click at [422, 359] on span "Share this conversation with property team" at bounding box center [471, 358] width 145 height 10
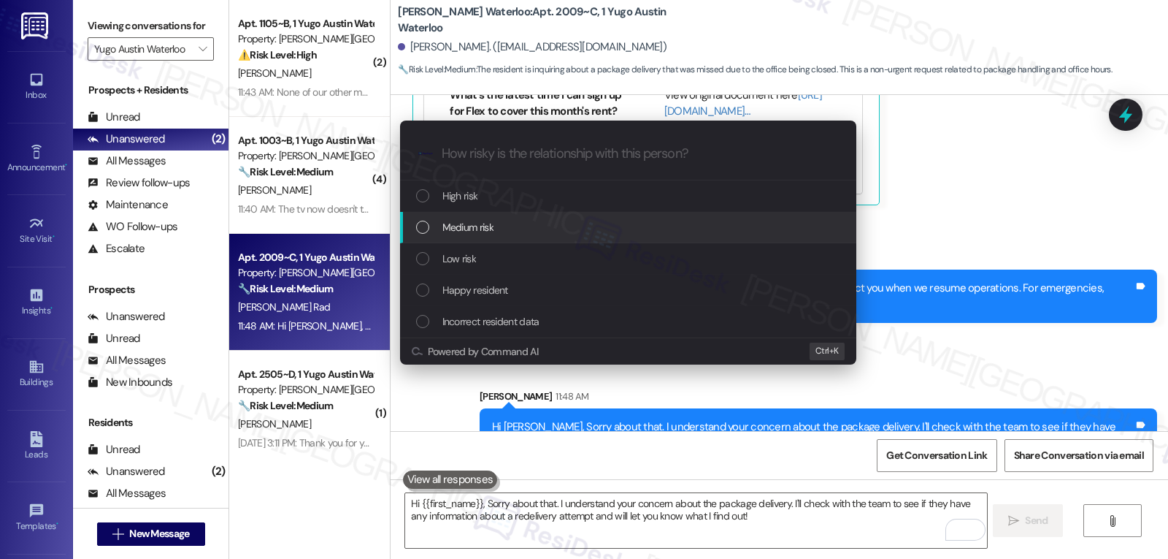
click at [515, 227] on div "Medium risk" at bounding box center [629, 227] width 427 height 16
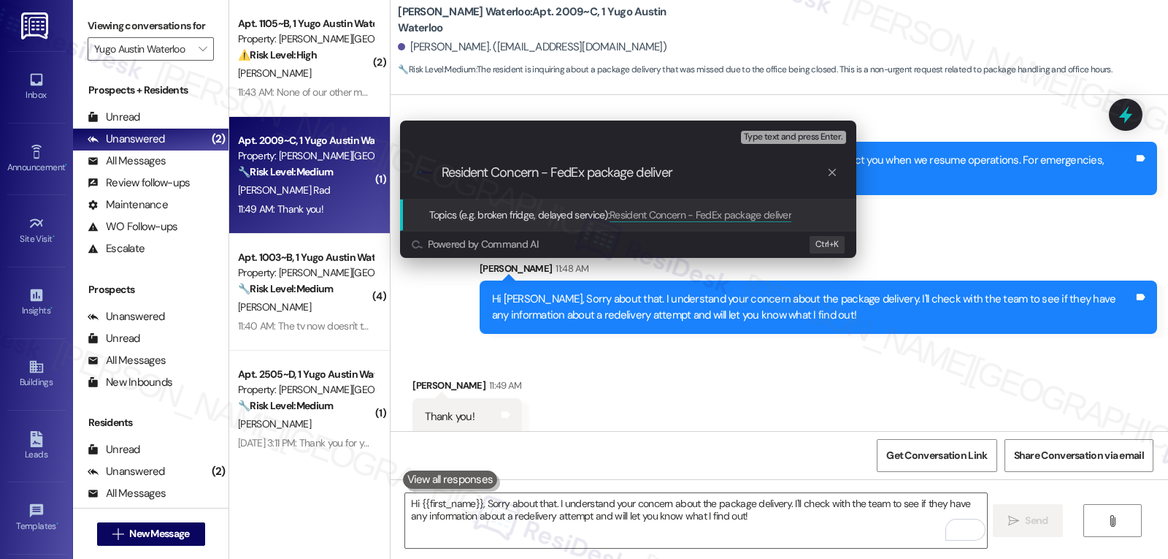
type input "Resident Concern - FedEx package delivery"
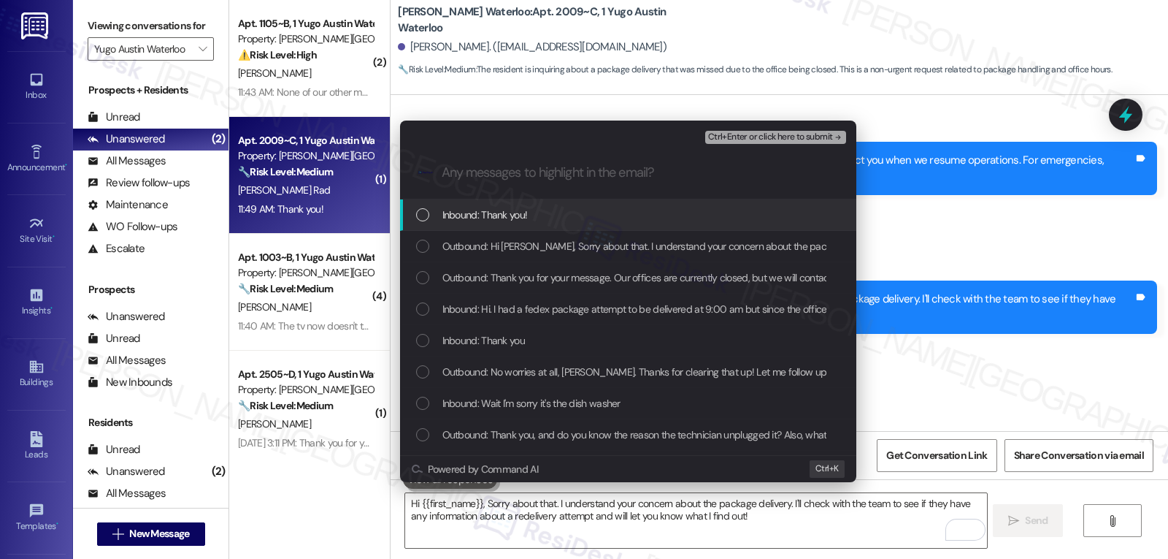
click at [493, 207] on span "Inbound: Thank you!" at bounding box center [485, 215] width 85 height 16
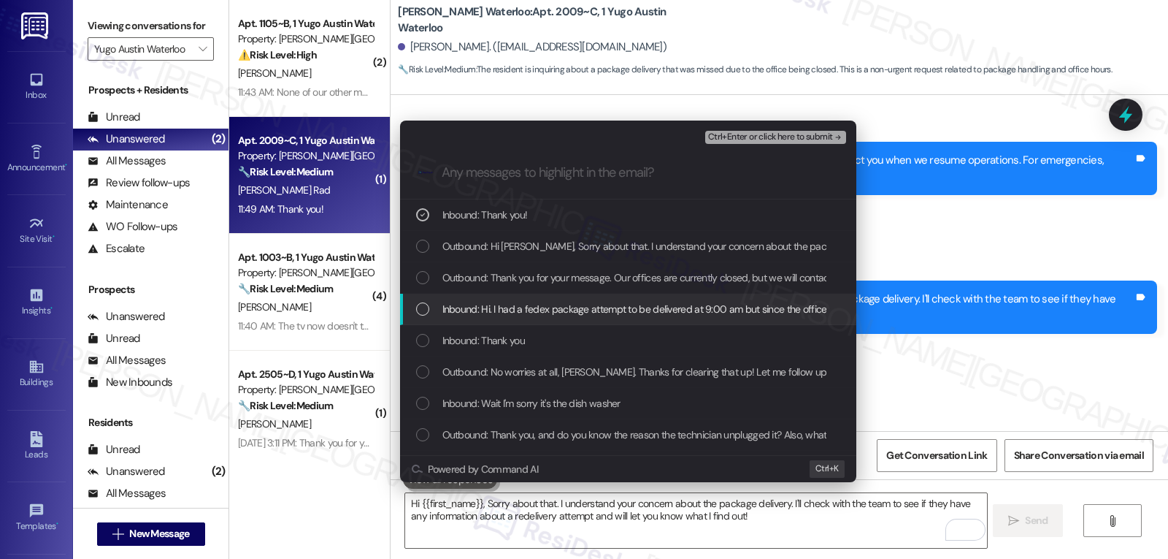
click at [480, 296] on div "Inbound: Hi. I had a fedex package attempt to be delivered at 9:00 am but since…" at bounding box center [628, 309] width 456 height 31
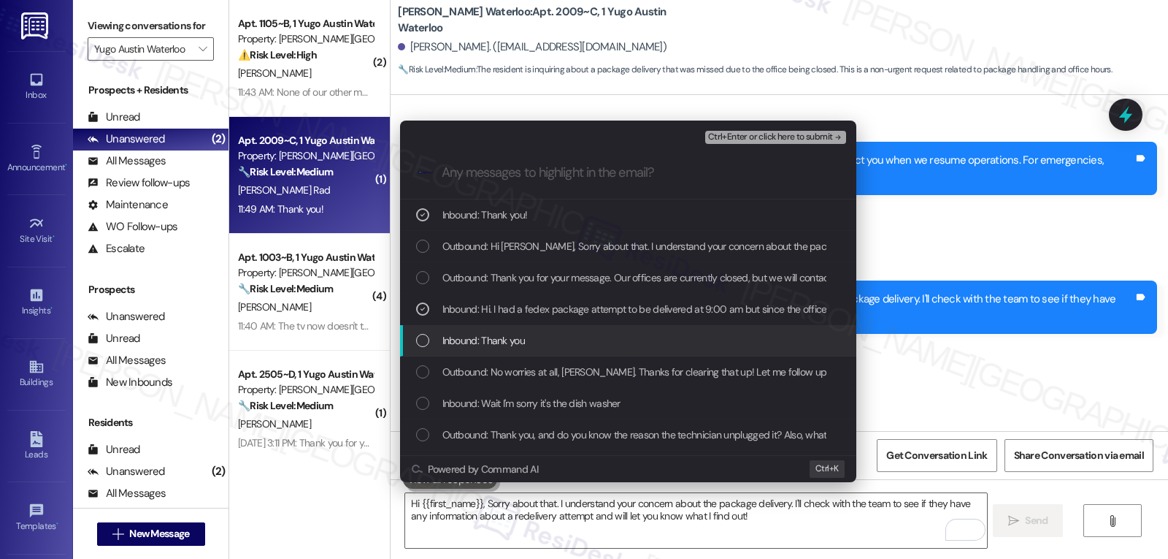
click at [497, 345] on span "Inbound: Thank you" at bounding box center [484, 340] width 83 height 16
click at [423, 332] on div "Inbound: Thank you" at bounding box center [629, 340] width 427 height 16
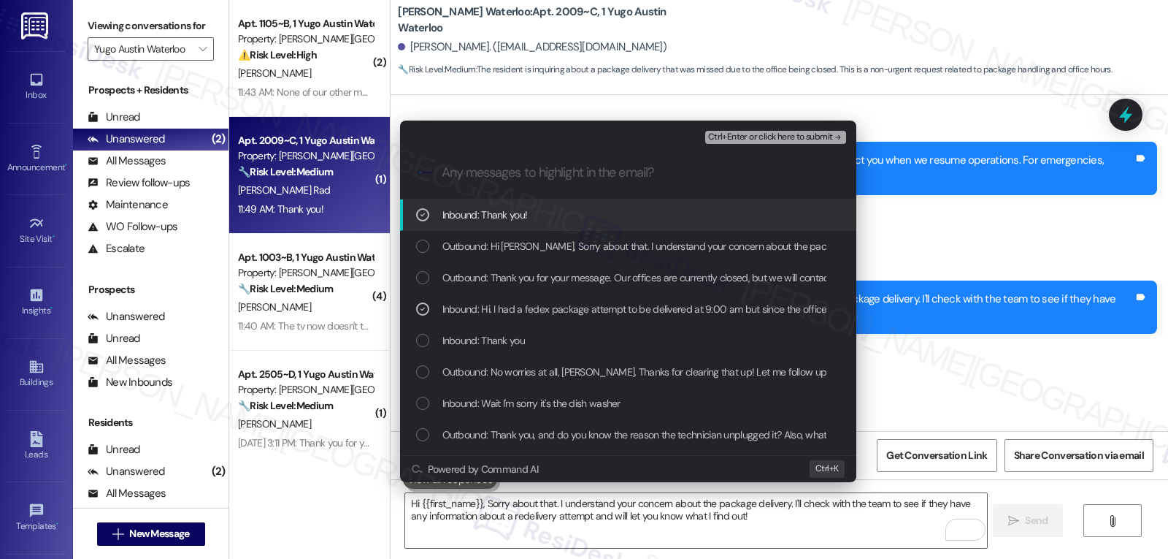
click at [784, 134] on span "Ctrl+Enter or click here to submit" at bounding box center [770, 137] width 125 height 10
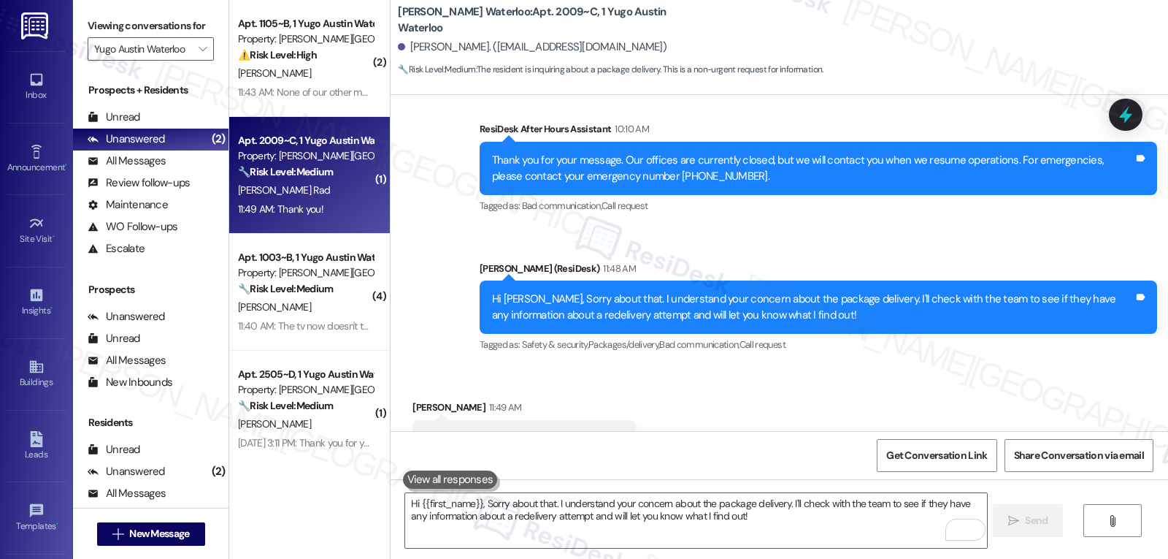
scroll to position [1825, 0]
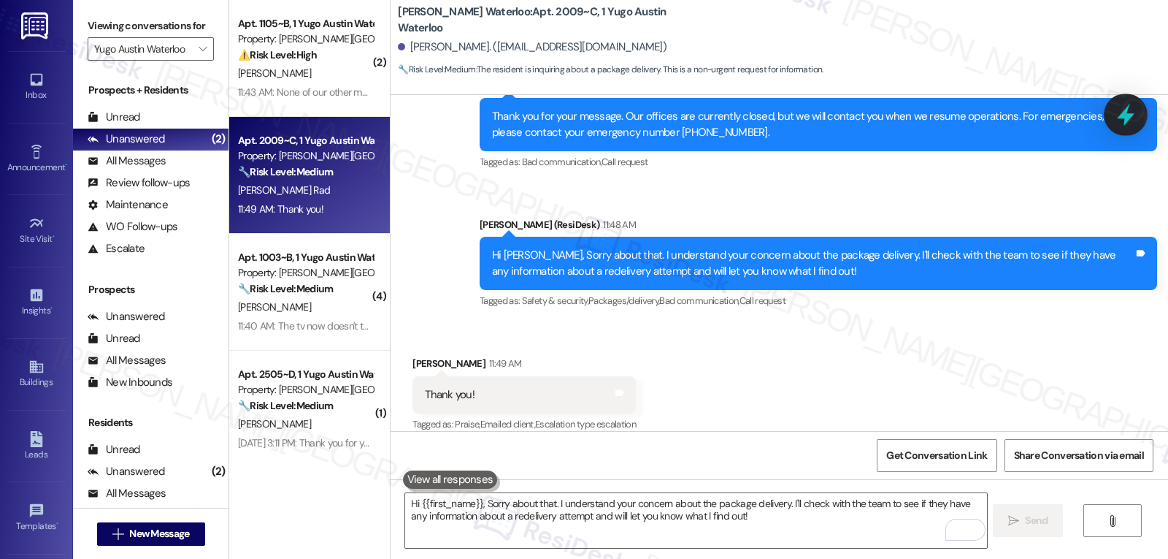
click at [1120, 118] on icon at bounding box center [1126, 114] width 25 height 25
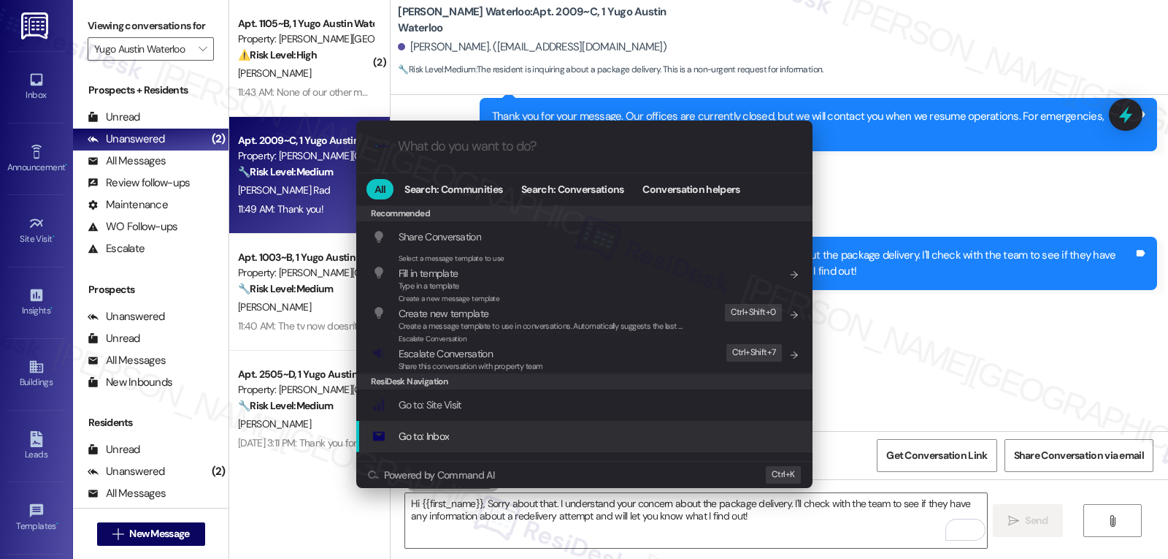
click at [559, 526] on div ".cls-1{fill:#0a055f;}.cls-2{fill:#0cc4c4;} resideskLogoBlueOrange All Search: C…" at bounding box center [584, 279] width 1168 height 559
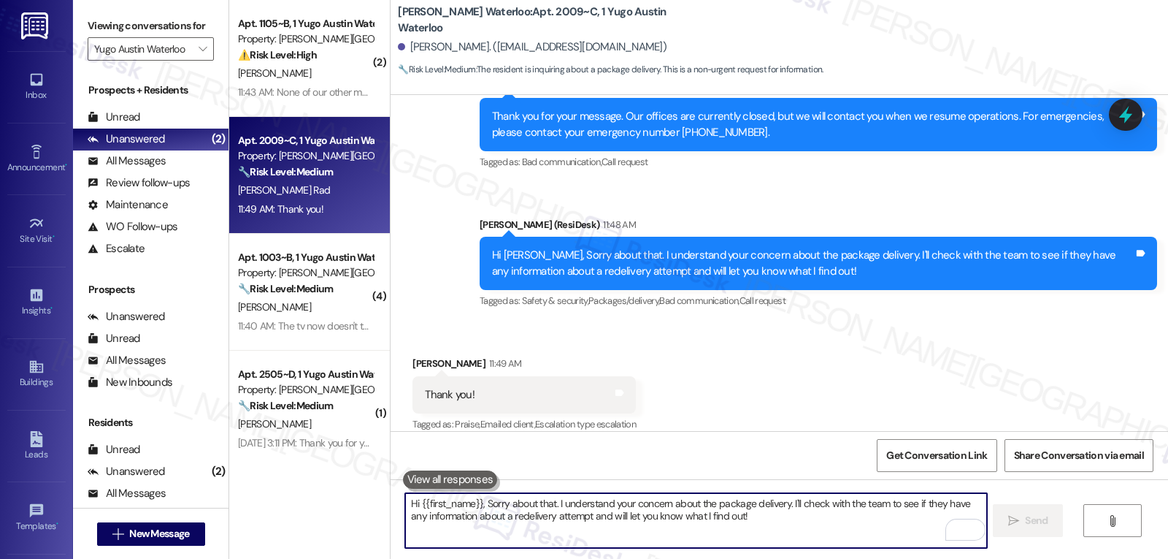
click at [559, 526] on textarea "Hi {{first_name}}, Sorry about that. I understand your concern about the packag…" at bounding box center [695, 520] width 581 height 55
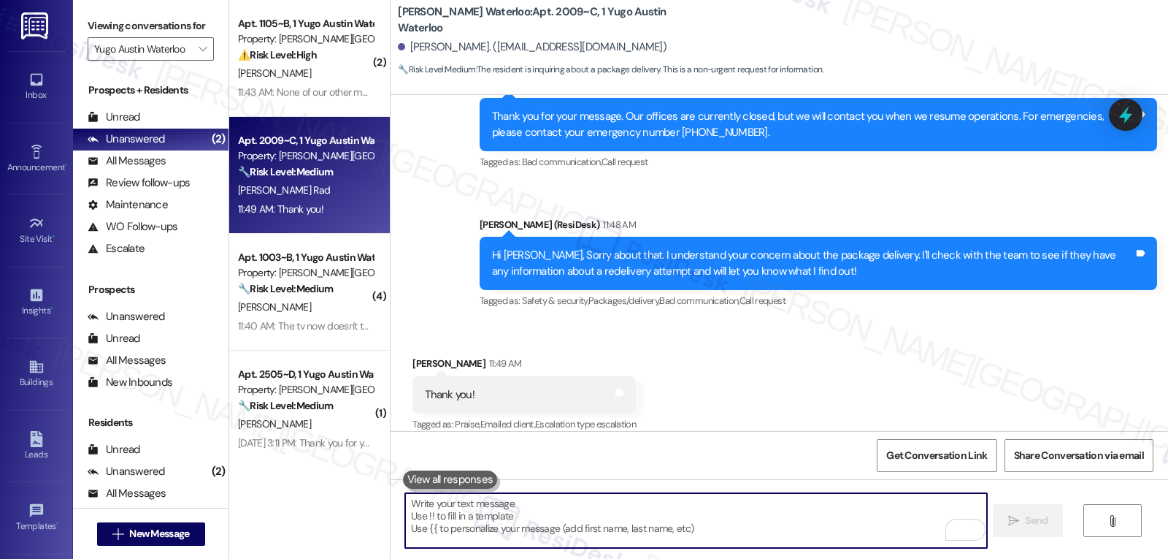
type textarea "E"
type textarea "You're welcome!"
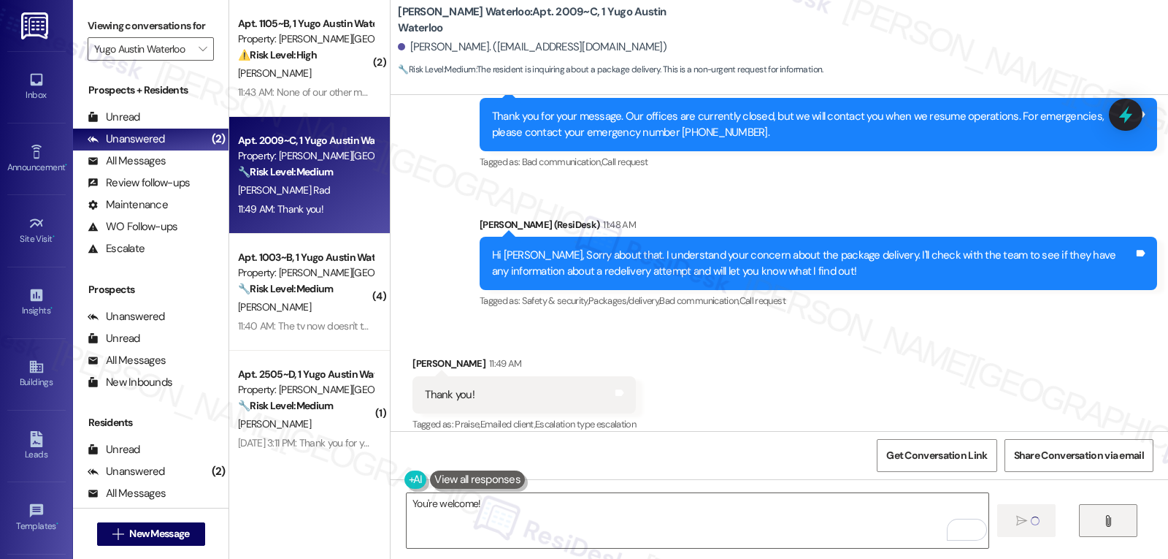
scroll to position [1824, 0]
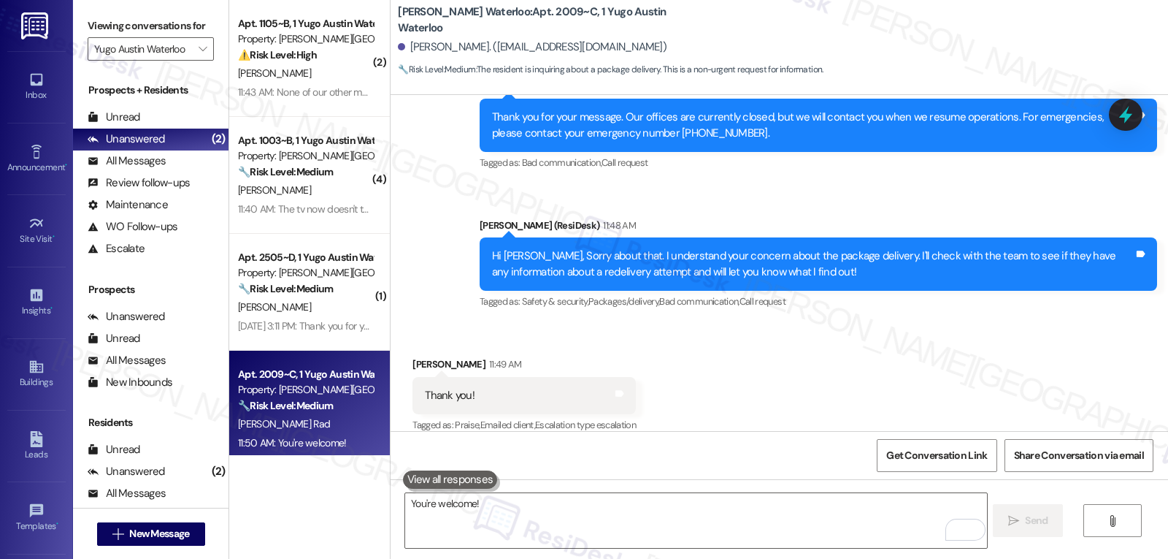
click at [788, 358] on div "Received via SMS Jasmine Rad 11:49 AM Thank you! Tags and notes Tagged as: Prai…" at bounding box center [780, 385] width 778 height 123
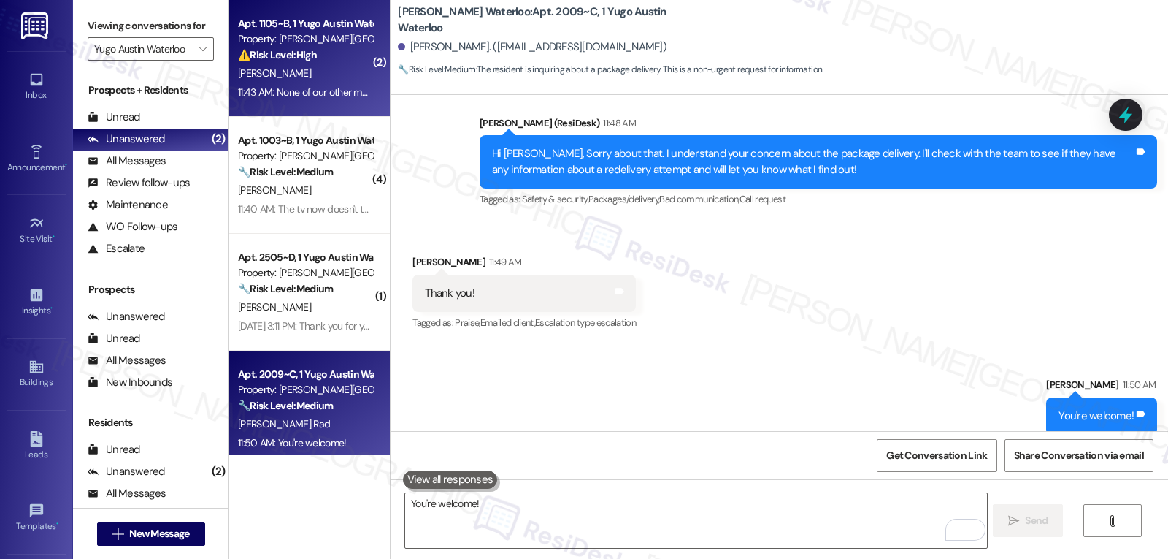
click at [349, 12] on div "Apt. 1105~B, 1 Yugo Austin Waterloo Property: Yugo Austin Waterloo ⚠️ Risk Leve…" at bounding box center [309, 58] width 161 height 117
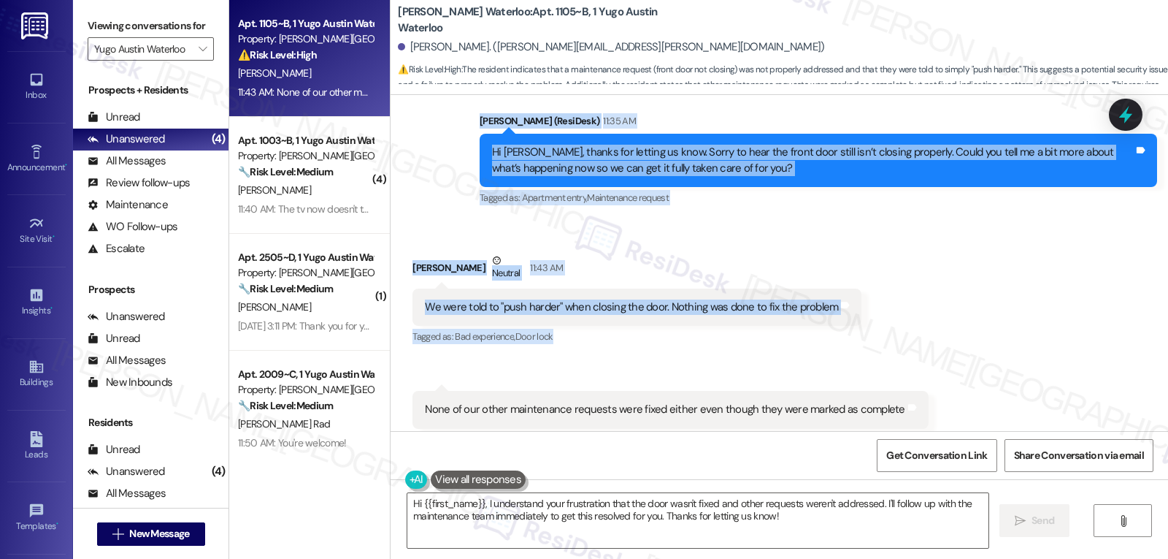
scroll to position [849, 0]
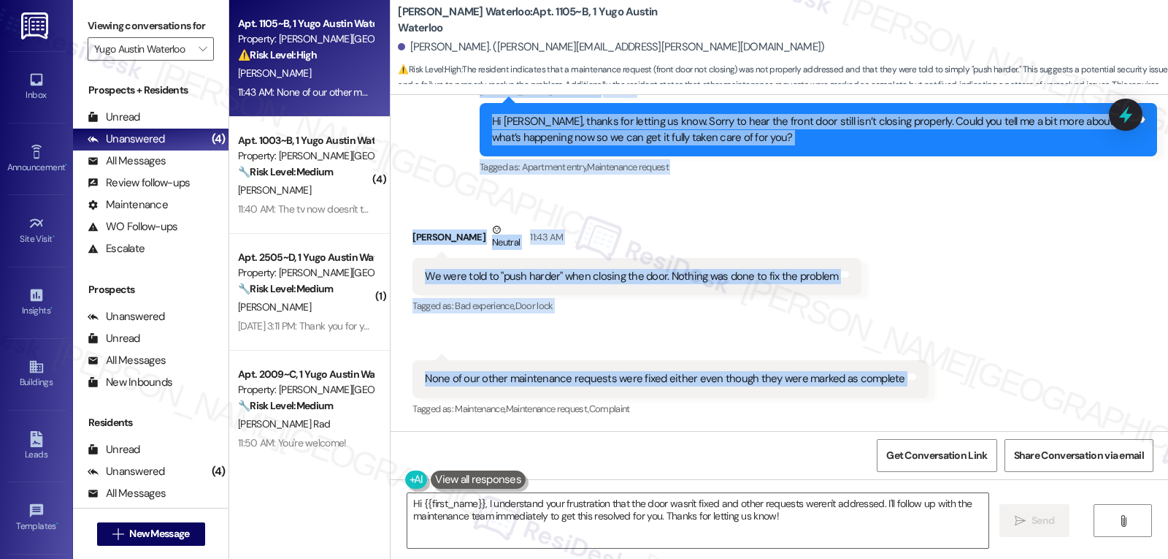
drag, startPoint x: 468, startPoint y: 237, endPoint x: 1012, endPoint y: 379, distance: 562.2
click at [1012, 379] on div "WO Lease started Aug 20, 2025 at 8:00 PM Show details Survey, sent via SMS Resi…" at bounding box center [780, 263] width 778 height 336
copy div "Sarah (ResiDesk) 11:35 AM Hi Avery, thanks for letting us know. Sorry to hear t…"
click at [959, 329] on div "Received via SMS Avery Ender Neutral 11:43 AM We were told to "push harder" whe…" at bounding box center [780, 310] width 778 height 242
click at [873, 334] on div "Received via SMS Avery Ender Neutral 11:43 AM We were told to "push harder" whe…" at bounding box center [780, 310] width 778 height 242
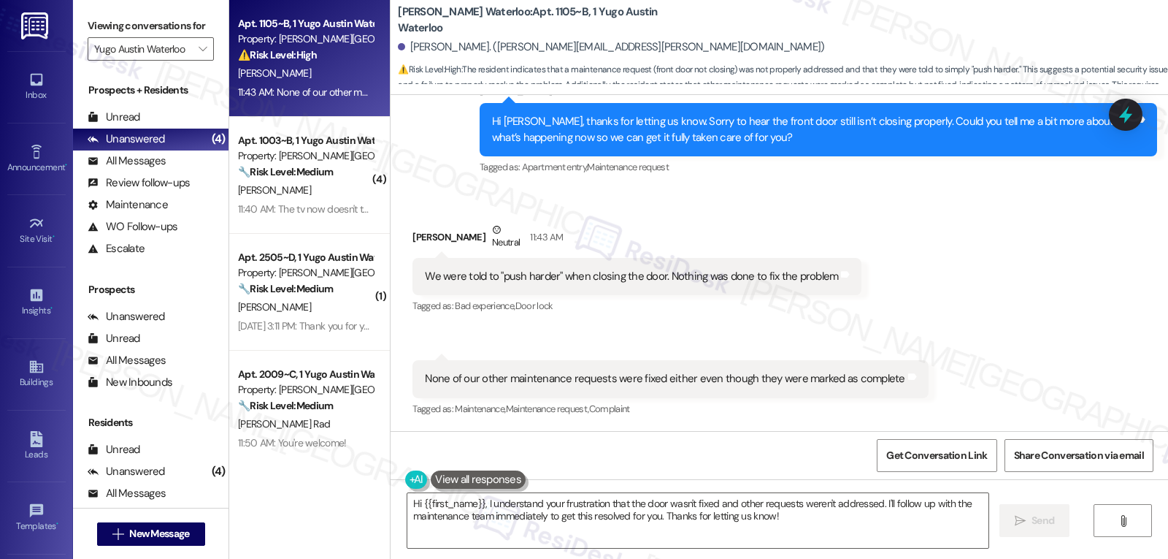
click at [973, 320] on div "Received via SMS Avery Ender Neutral 11:43 AM We were told to "push harder" whe…" at bounding box center [780, 310] width 778 height 242
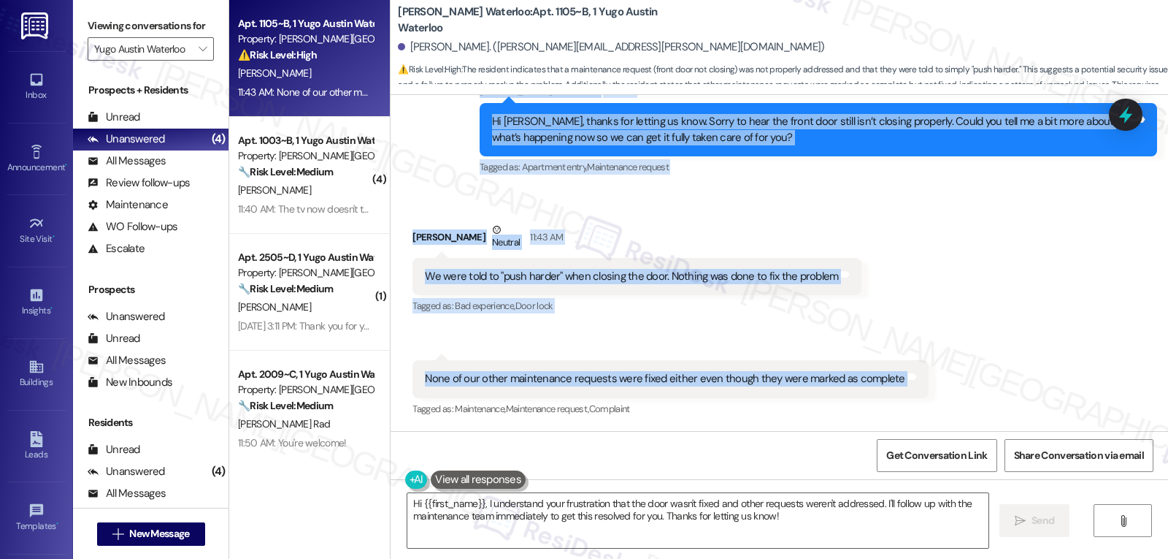
drag, startPoint x: 464, startPoint y: 232, endPoint x: 938, endPoint y: 375, distance: 495.1
click at [938, 375] on div "WO Lease started Aug 20, 2025 at 8:00 PM Show details Survey, sent via SMS Resi…" at bounding box center [780, 263] width 778 height 336
copy div "Sarah (ResiDesk) 11:35 AM Hi Avery, thanks for letting us know. Sorry to hear t…"
click at [792, 515] on textarea "Hi {{first_name}}, I understand your frustration that the door wasn't fixed and…" at bounding box center [698, 520] width 581 height 55
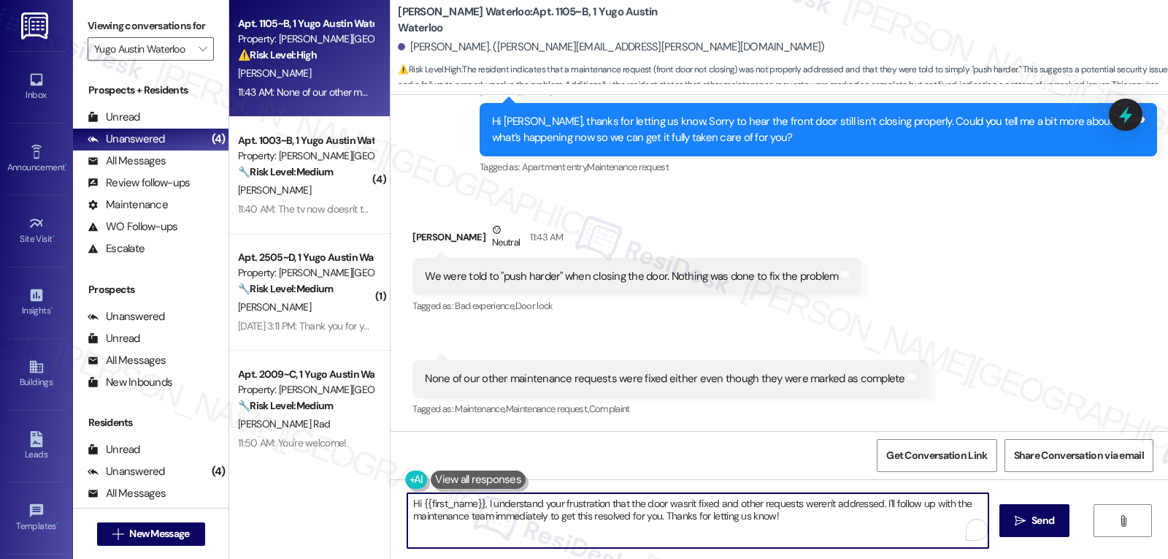
paste textarea "Thanks for sharing that, Avery. I’m really sorry to hear nothing was fully addr…"
click at [746, 501] on textarea "Thanks for sharing that, Avery. I’m really sorry to hear nothing was fully addr…" at bounding box center [695, 520] width 581 height 55
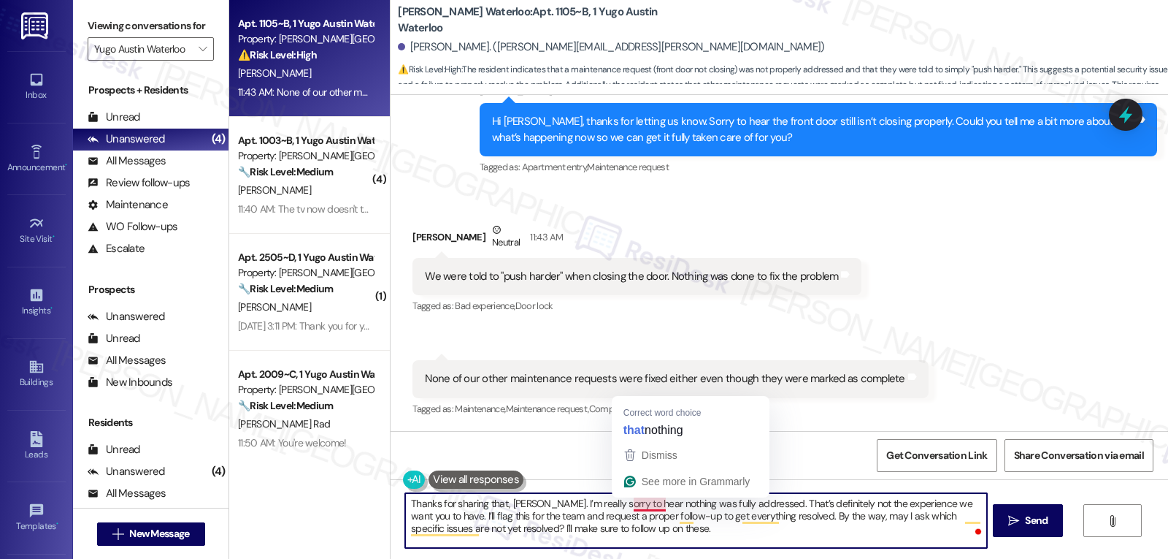
click at [701, 531] on textarea "Thanks for sharing that, Avery. I’m really sorry to hear nothing was fully addr…" at bounding box center [695, 520] width 581 height 55
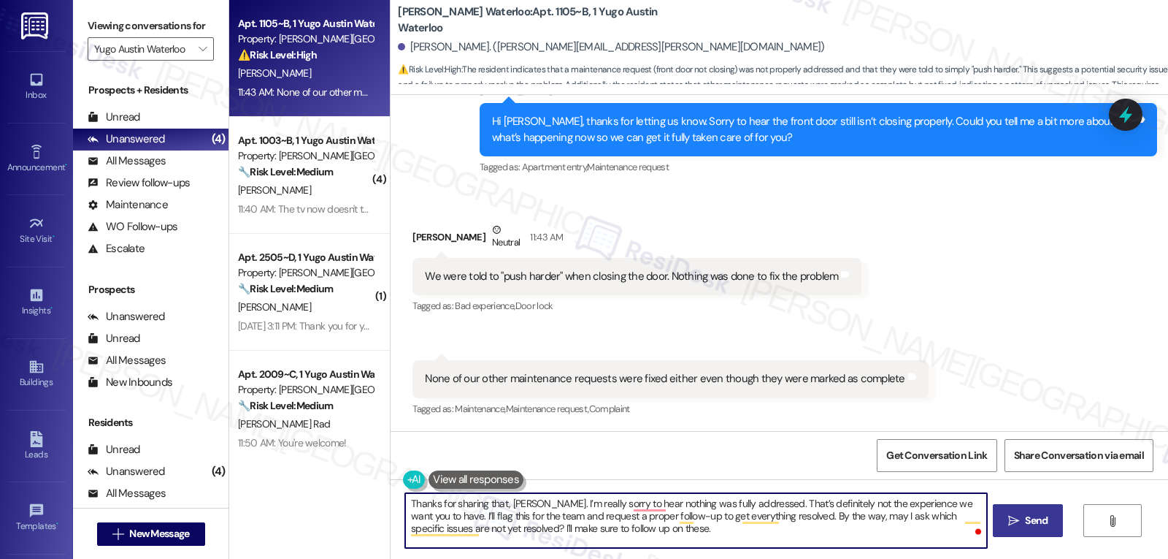
type textarea "Thanks for sharing that, Avery. I’m really sorry to hear nothing was fully addr…"
click at [1046, 522] on span "Send" at bounding box center [1036, 520] width 23 height 15
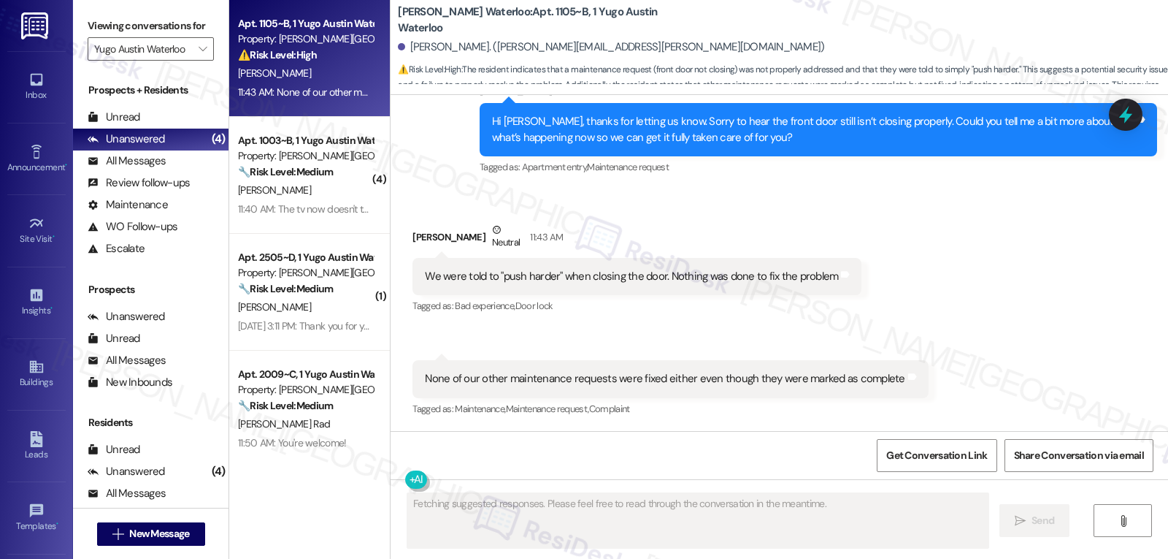
scroll to position [849, 0]
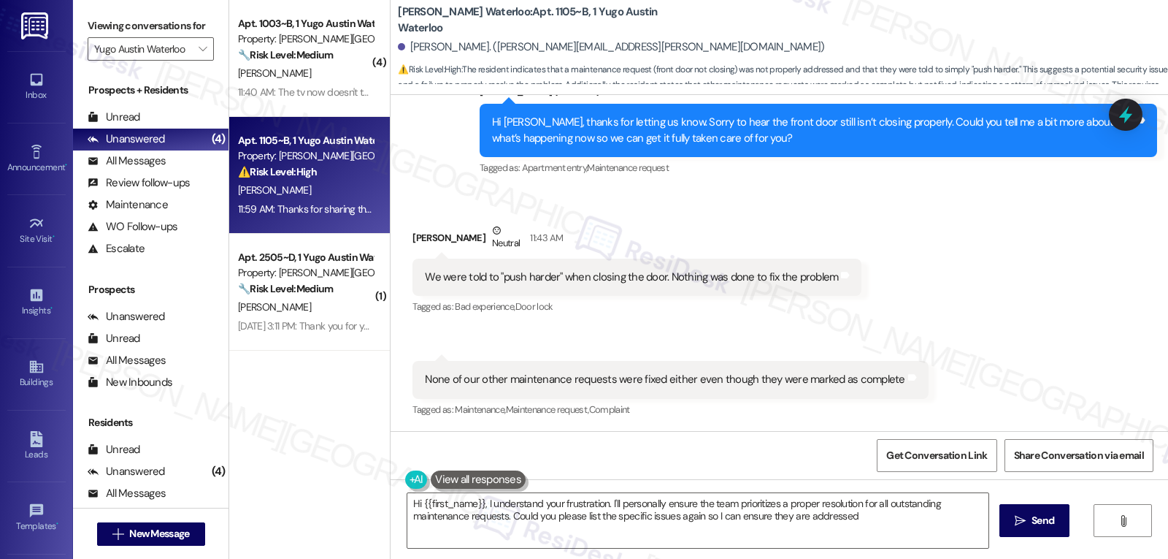
type textarea "Hi {{first_name}}, I understand your frustration. I'll personally ensure the te…"
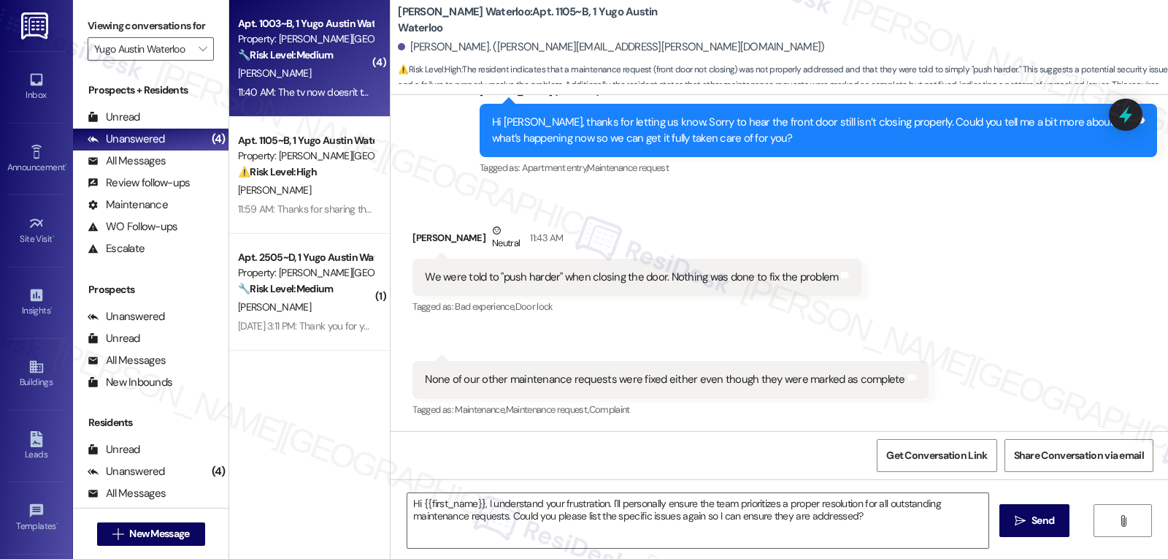
type textarea "Fetching suggested responses. Please feel free to read through the conversation…"
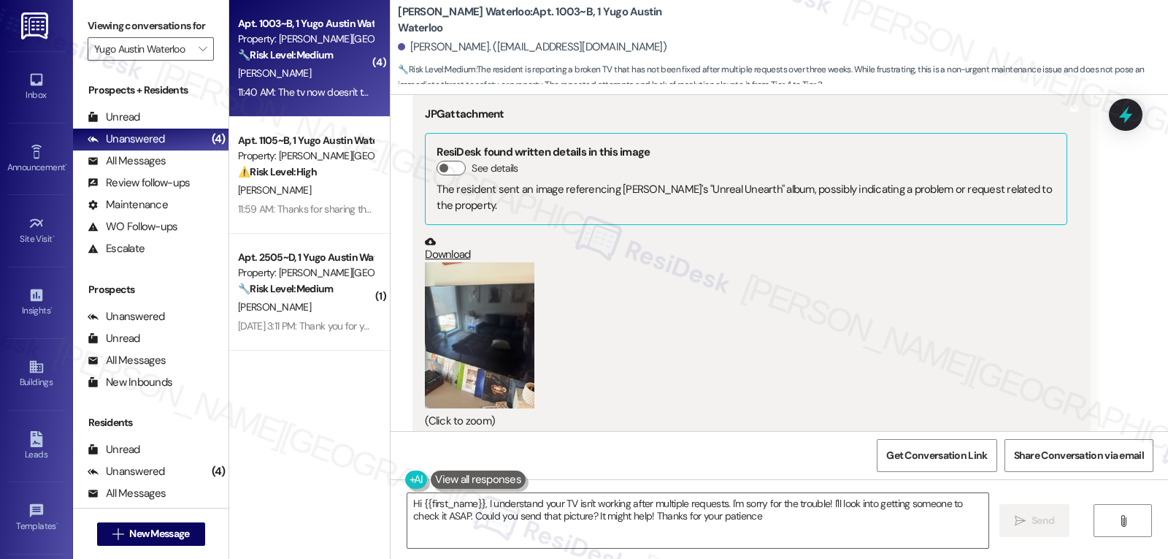
type textarea "Hi {{first_name}}, I understand your TV isn't working after multiple requests. …"
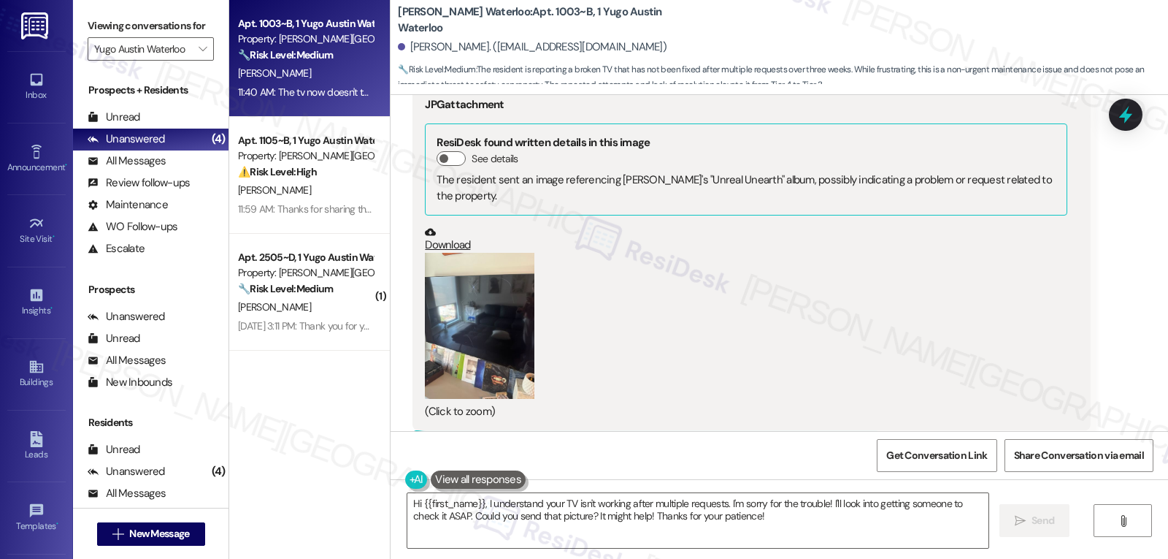
scroll to position [1255, 0]
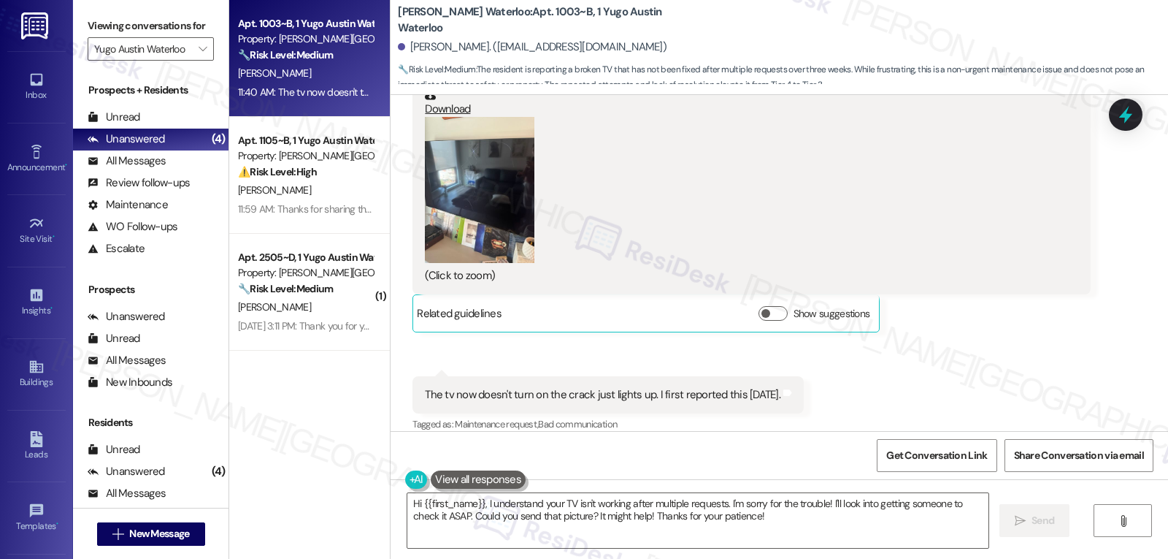
click at [484, 197] on button "Zoom image" at bounding box center [480, 190] width 110 height 146
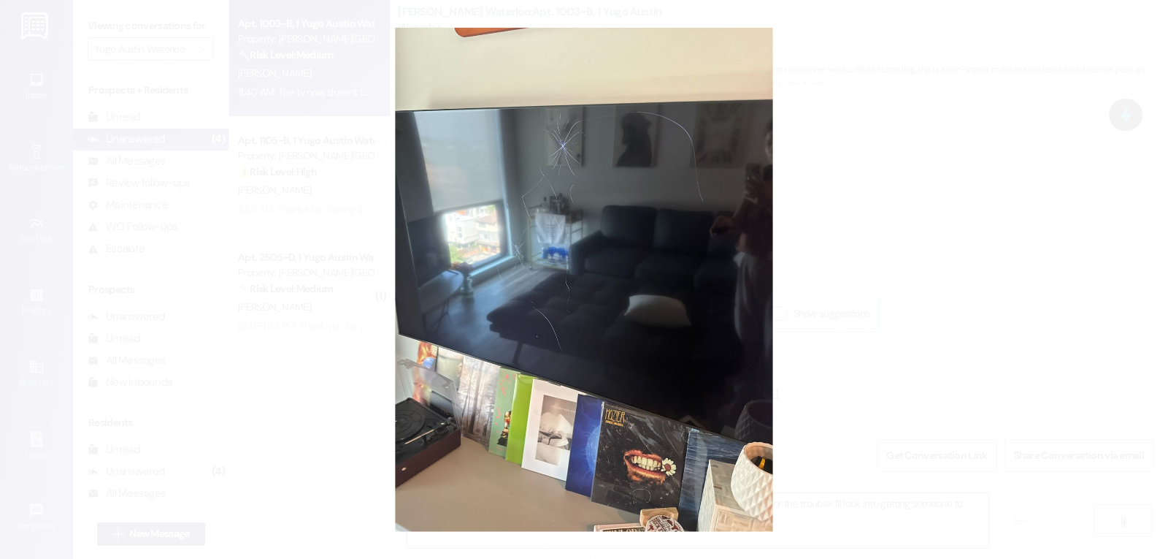
click at [975, 261] on button "Unzoom image" at bounding box center [584, 279] width 1168 height 559
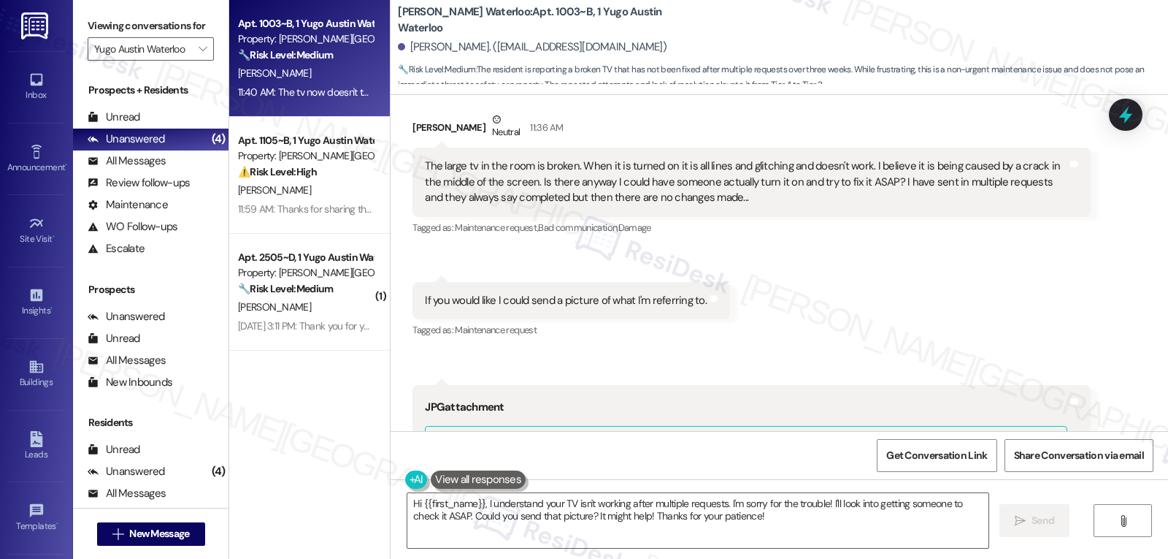
scroll to position [670, 0]
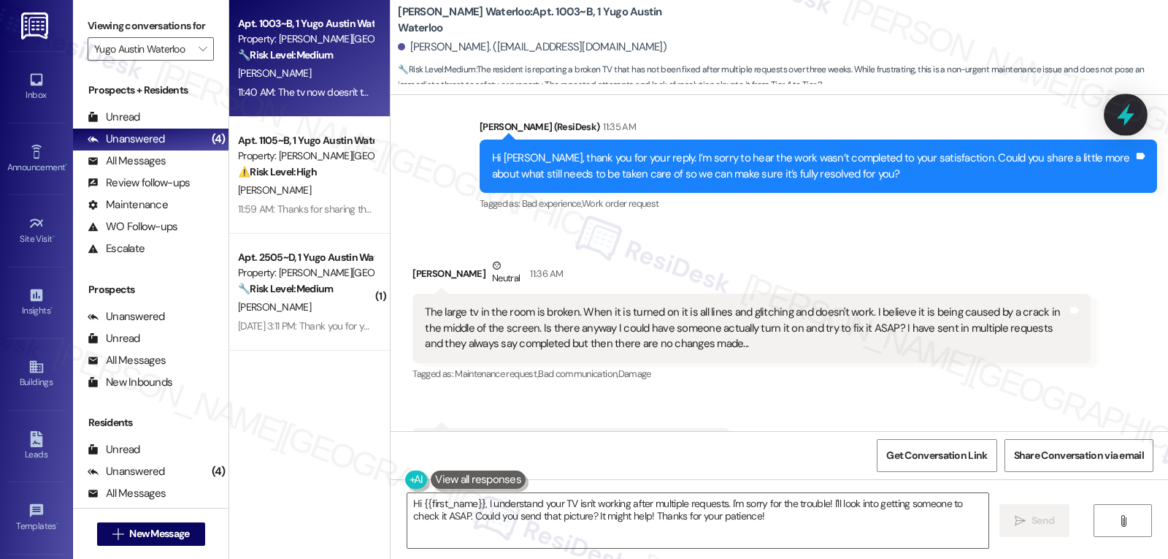
click at [1125, 115] on icon at bounding box center [1126, 115] width 18 height 23
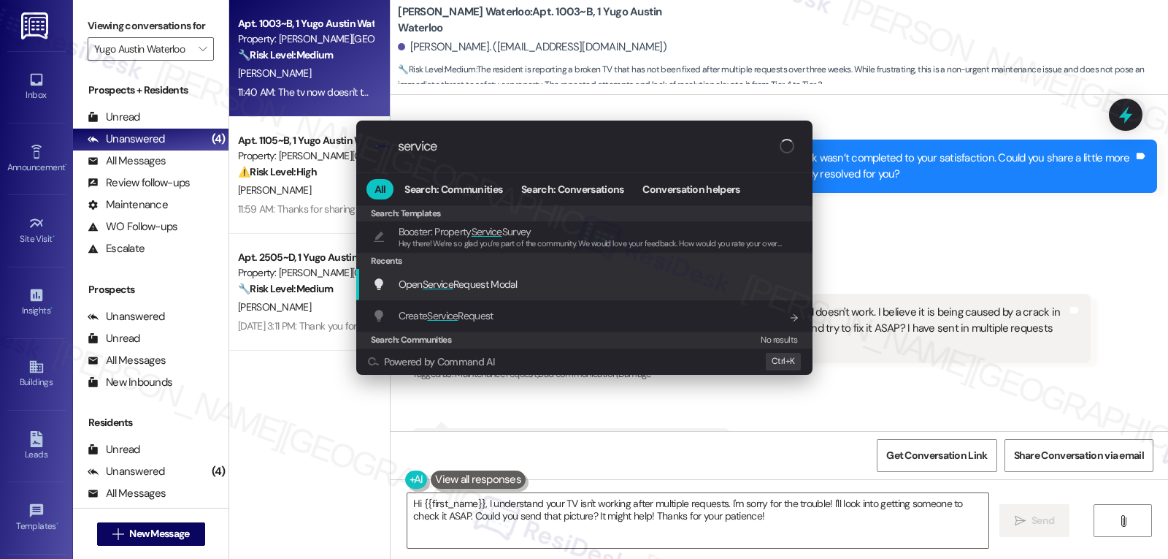
type input "service"
click at [477, 275] on div "Open Service Request Modal Add shortcut" at bounding box center [584, 284] width 456 height 31
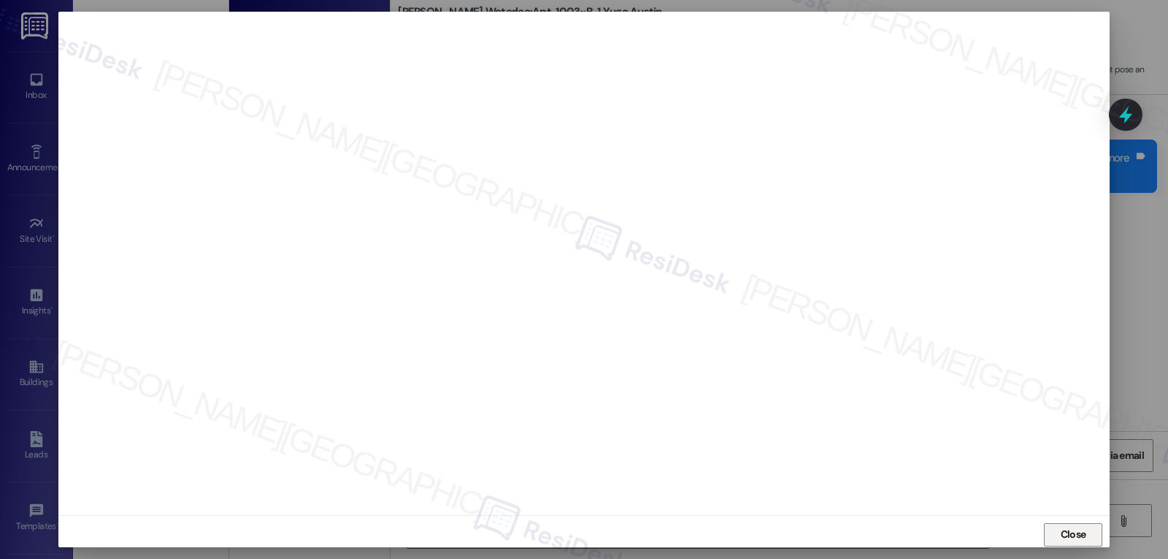
click at [1079, 530] on span "Close" at bounding box center [1074, 534] width 26 height 15
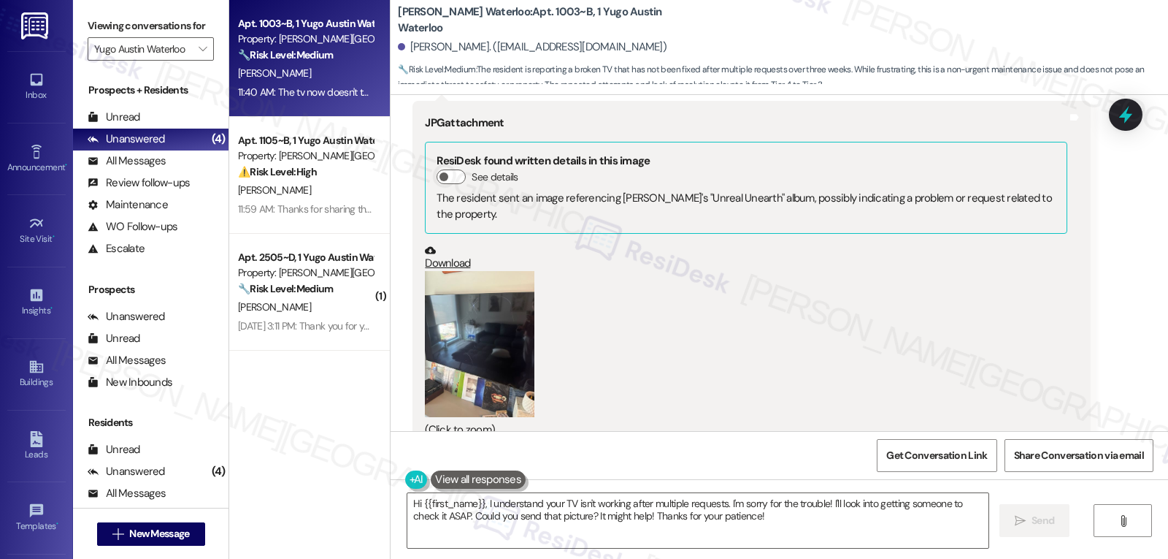
scroll to position [1255, 0]
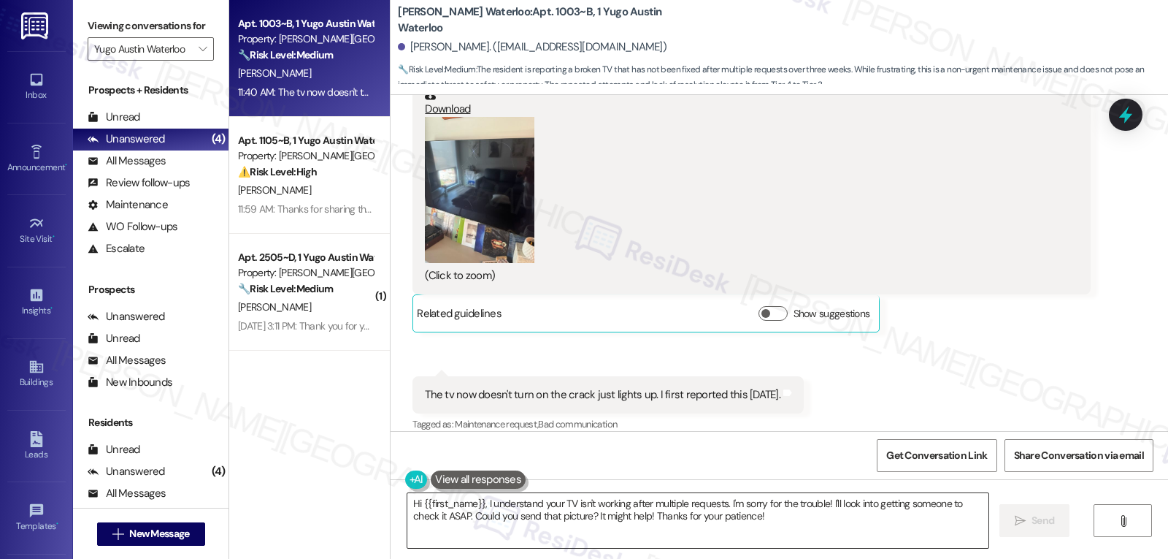
click at [408, 502] on textarea "Hi {{first_name}}, I understand your TV isn't working after multiple requests. …" at bounding box center [698, 520] width 581 height 55
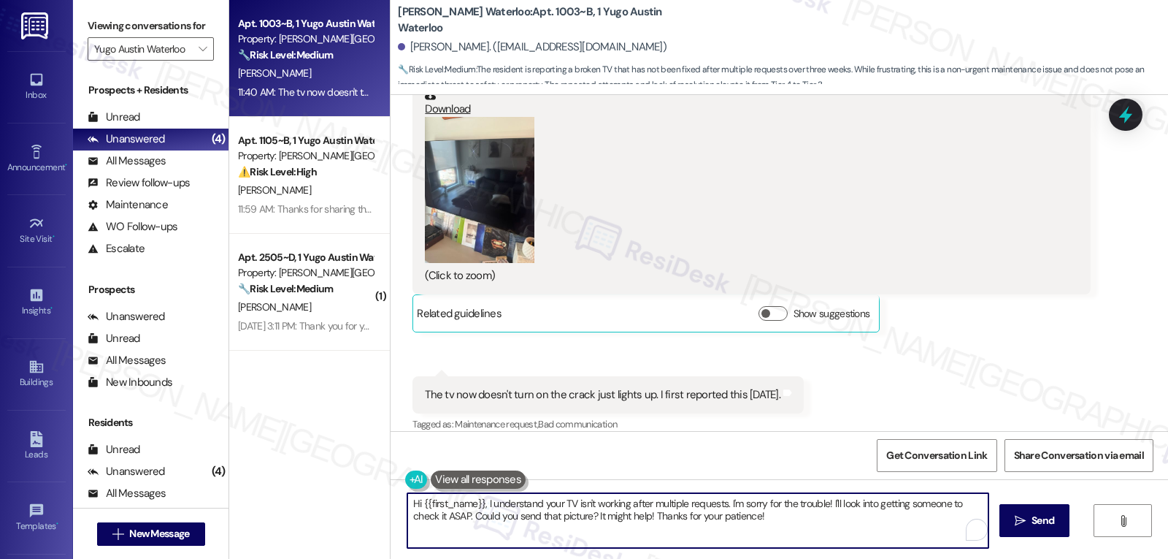
click at [408, 502] on textarea "Hi {{first_name}}, I understand your TV isn't working after multiple requests. …" at bounding box center [698, 520] width 581 height 55
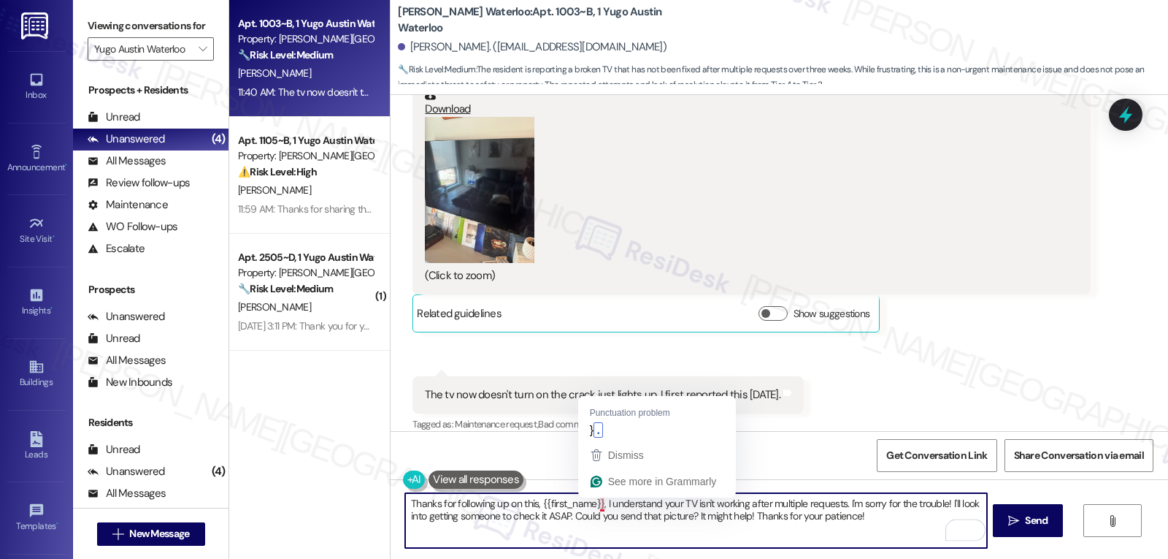
click at [592, 505] on textarea "Thanks for following up on this, {{first_name}}, I understand your TV isn't wor…" at bounding box center [695, 520] width 581 height 55
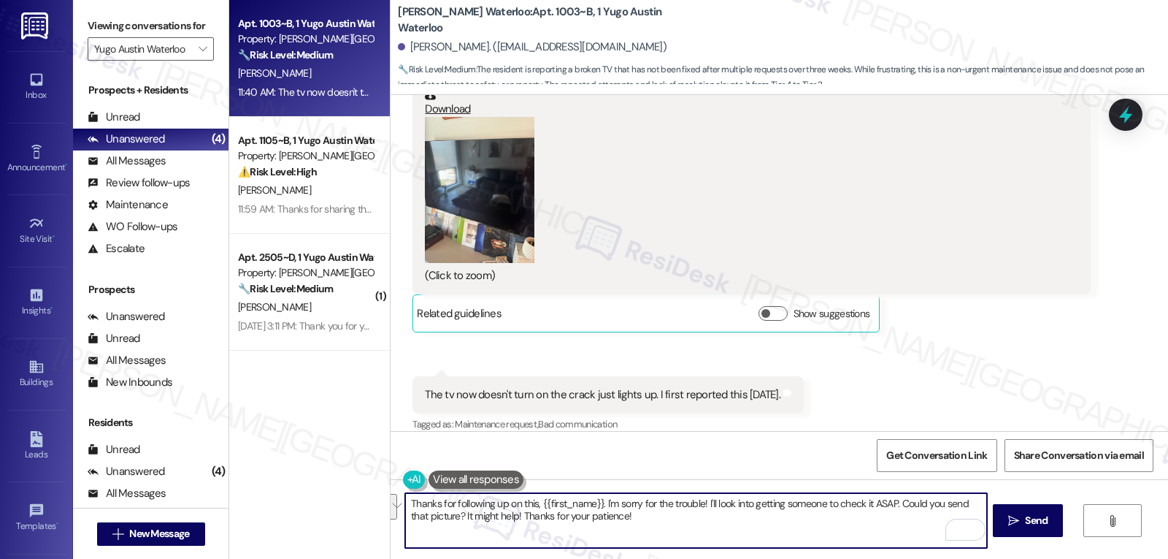
drag, startPoint x: 898, startPoint y: 504, endPoint x: 908, endPoint y: 529, distance: 27.5
click at [908, 529] on textarea "Thanks for following up on this, {{first_name}}. I'm sorry for the trouble! I'l…" at bounding box center [695, 520] width 581 height 55
type textarea "Thanks for following up on this, {{first_name}}. I'm sorry for the trouble! I'l…"
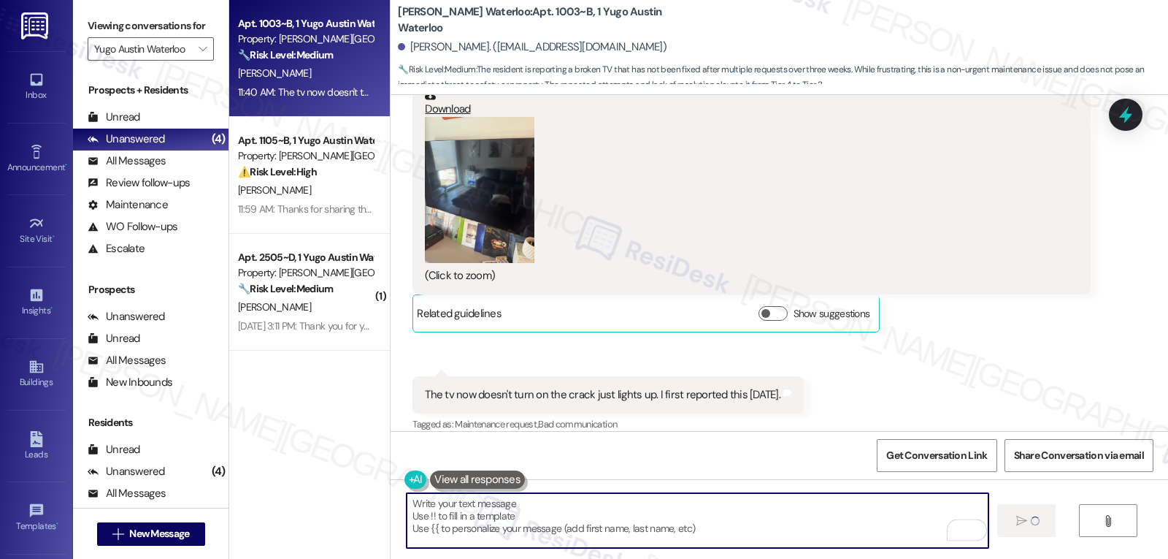
type textarea "Fetching suggested responses. Please feel free to read through the conversation…"
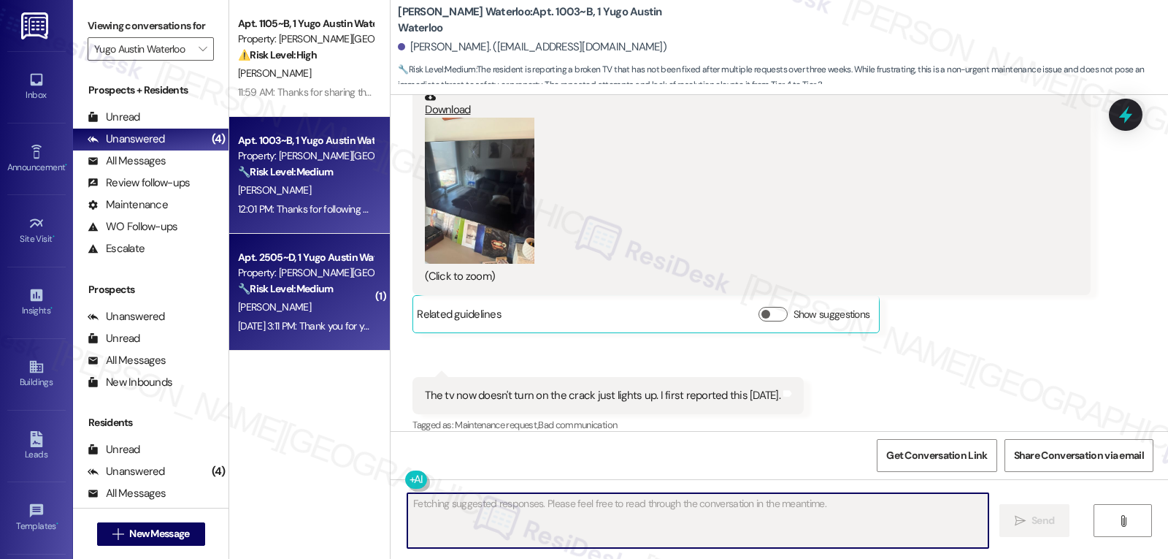
click at [290, 334] on div "Sep 13, 2025 at 3:11 PM: Thank you for your message. Our offices are currently …" at bounding box center [306, 326] width 138 height 18
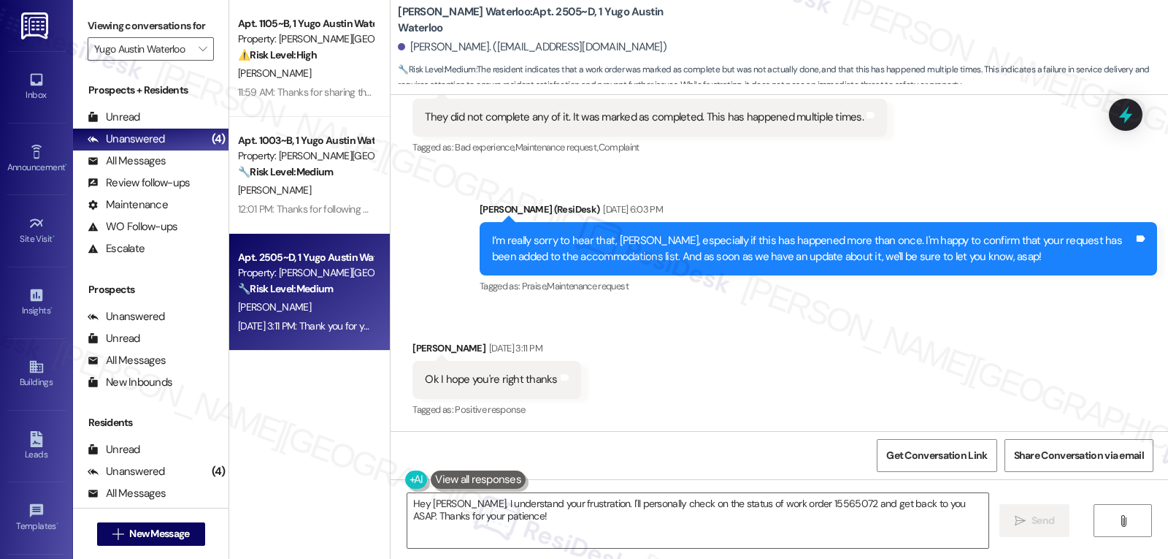
scroll to position [716, 0]
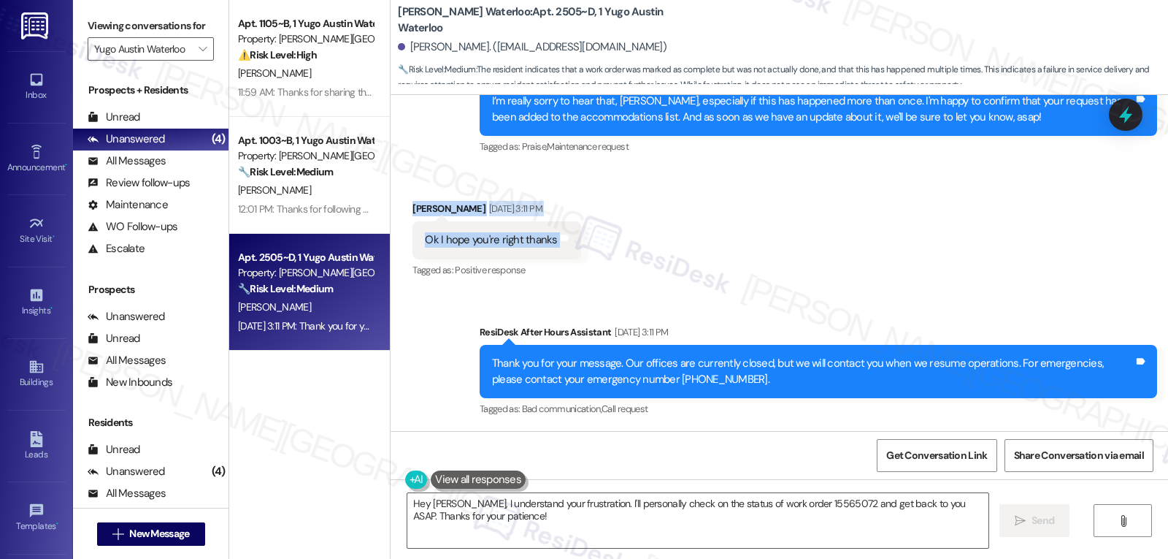
drag, startPoint x: 433, startPoint y: 221, endPoint x: 592, endPoint y: 240, distance: 160.3
click at [592, 240] on div "Received via SMS David Katz Sep 13, 2025 at 3:11 PM Ok I hope you're right than…" at bounding box center [780, 229] width 778 height 123
copy div "David Katz Sep 13, 2025 at 3:11 PM Ok I hope you're right thanks Tags and notes"
click at [946, 271] on div "Received via SMS David Katz Sep 13, 2025 at 3:11 PM Ok I hope you're right than…" at bounding box center [780, 229] width 778 height 123
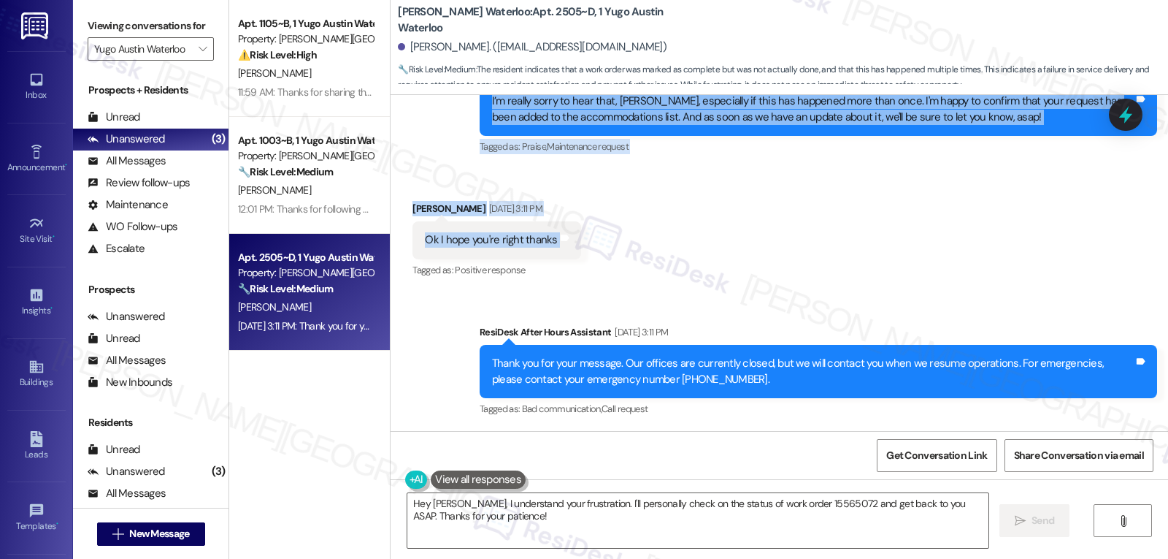
drag, startPoint x: 470, startPoint y: 245, endPoint x: 760, endPoint y: 250, distance: 290.7
click at [760, 250] on div "WO Lease started Aug 09, 2025 at 8:00 PM Show details Survey, sent via SMS Resi…" at bounding box center [780, 263] width 778 height 336
copy div "Sarah (ResiDesk) Sep 12, 2025 at 3:39 PM Hi David, thanks for the update! I'm s…"
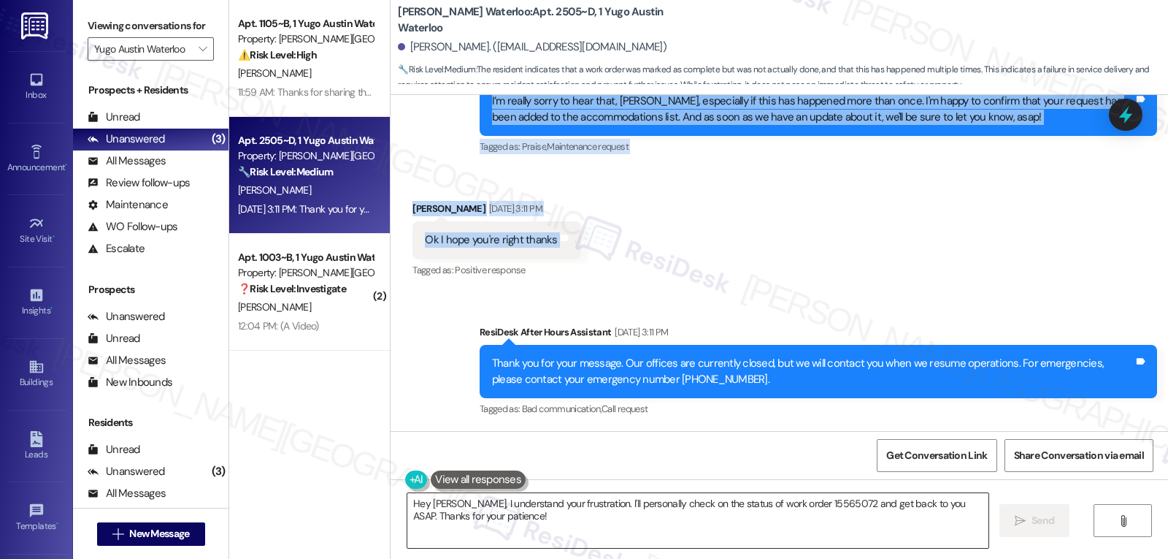
click at [624, 524] on textarea "Hey David, I understand your frustration. I'll personally check on the status o…" at bounding box center [698, 520] width 581 height 55
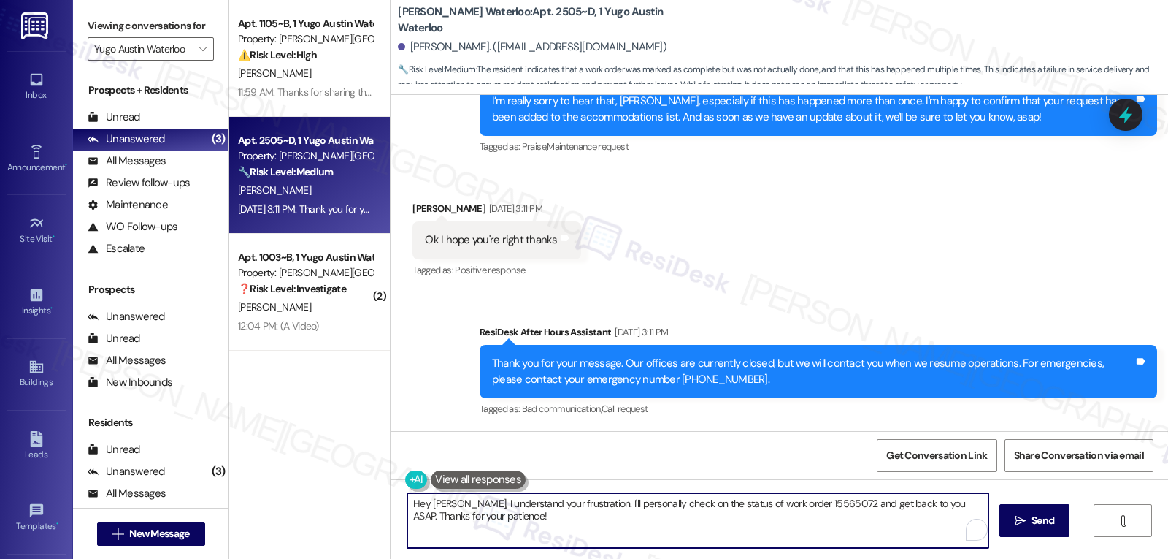
paste textarea "You're very welcome, David. I totally understand your frustration"
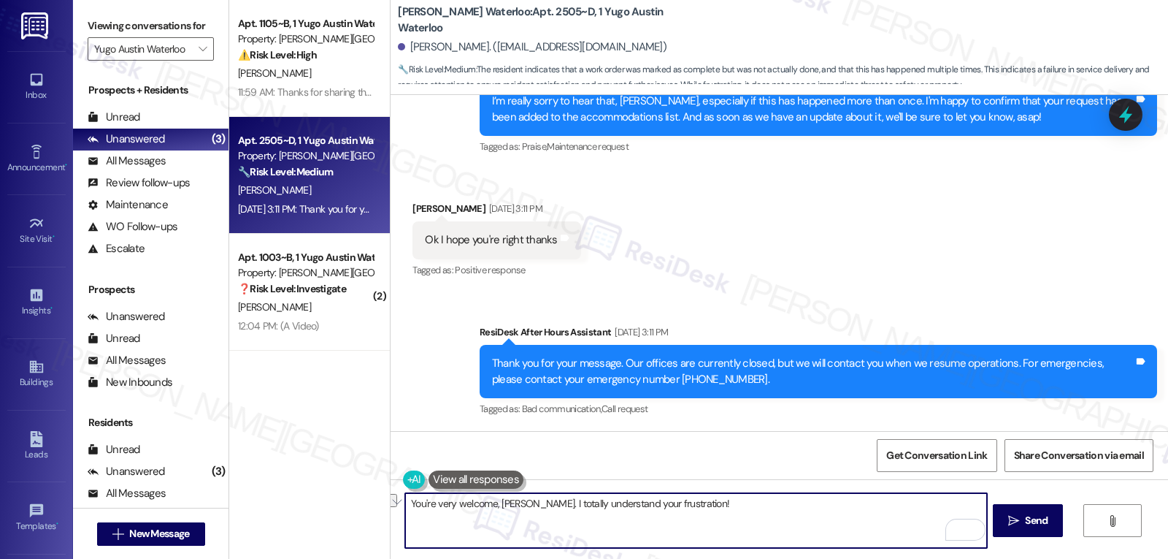
drag, startPoint x: 600, startPoint y: 504, endPoint x: 668, endPoint y: 505, distance: 67.9
click at [668, 505] on textarea "You're very welcome, David. I totally understand your frustration!" at bounding box center [695, 520] width 581 height 55
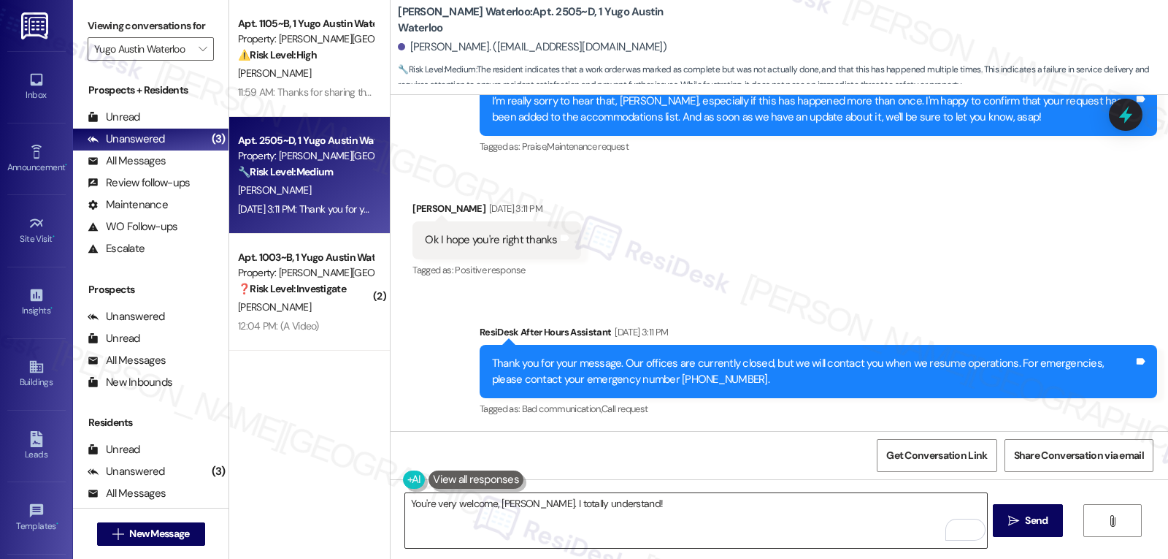
click at [673, 514] on textarea "You're very welcome, David. I totally understand!" at bounding box center [695, 520] width 581 height 55
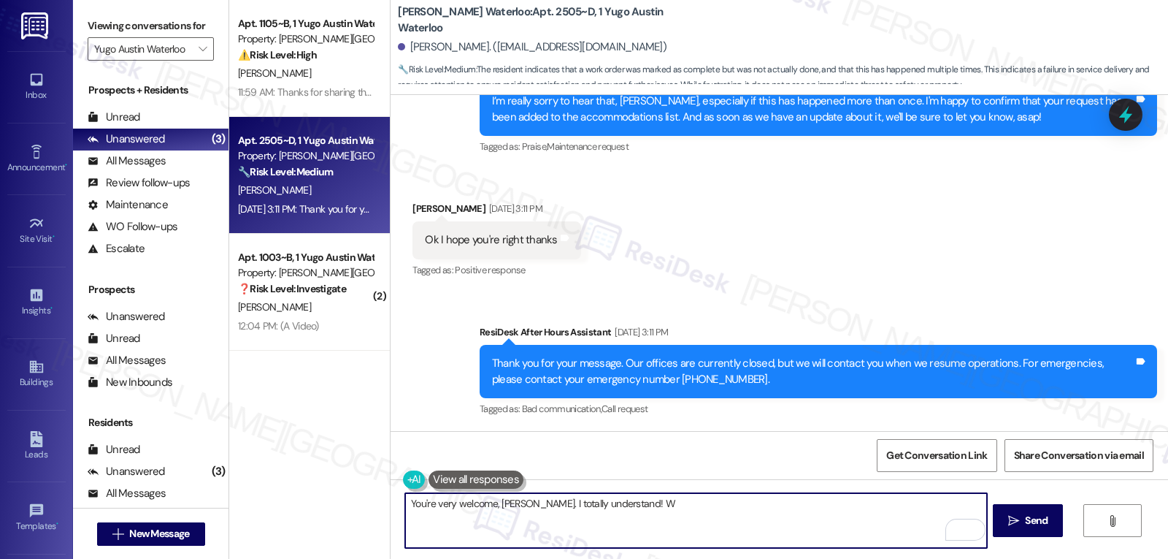
paste textarea "e’ll keep a close eye on this"
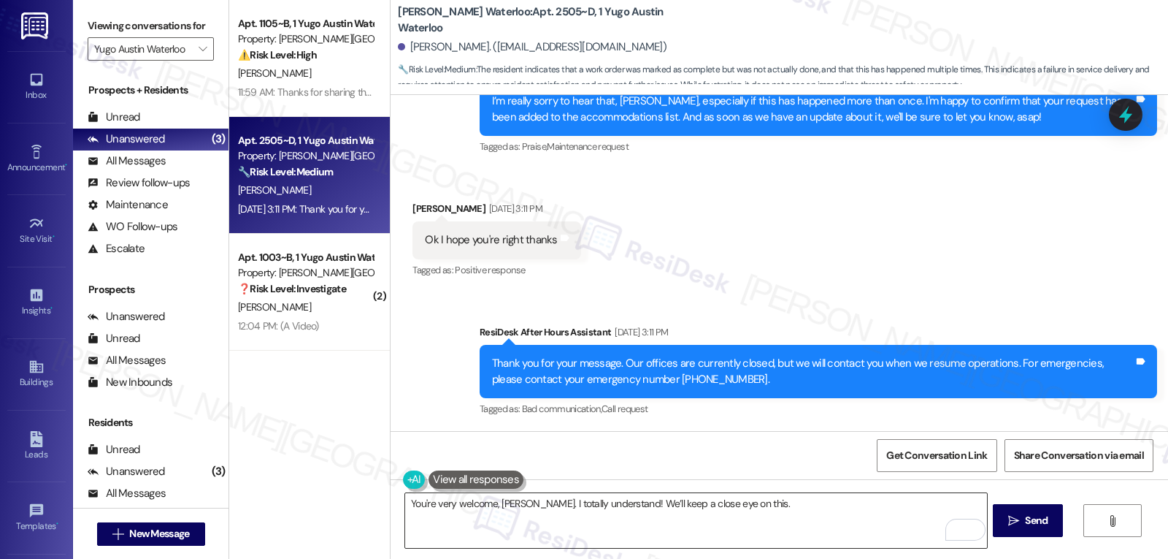
paste textarea "Thanks again for your patience—we’ll be in touch with any updates!"
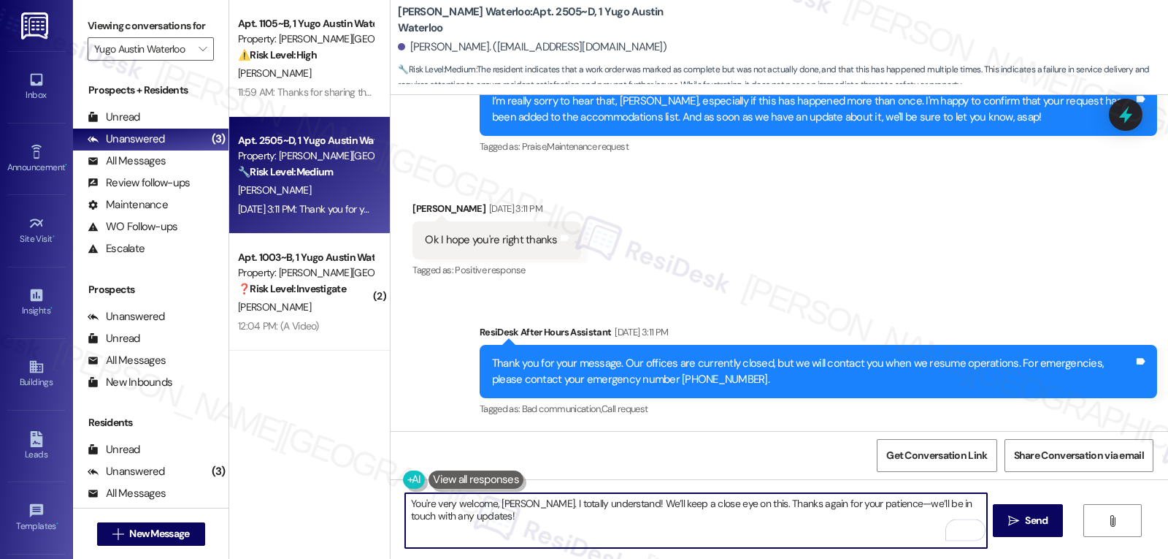
click at [870, 504] on textarea "You're very welcome, David. I totally understand! We’ll keep a close eye on thi…" at bounding box center [695, 520] width 581 height 55
click at [631, 529] on textarea "You're very welcome, David. I totally understand! We’ll keep a close eye on thi…" at bounding box center [695, 520] width 581 height 55
type textarea "You're very welcome, David. I totally understand! We’ll keep a close eye on thi…"
click at [1017, 521] on icon "" at bounding box center [1014, 521] width 11 height 12
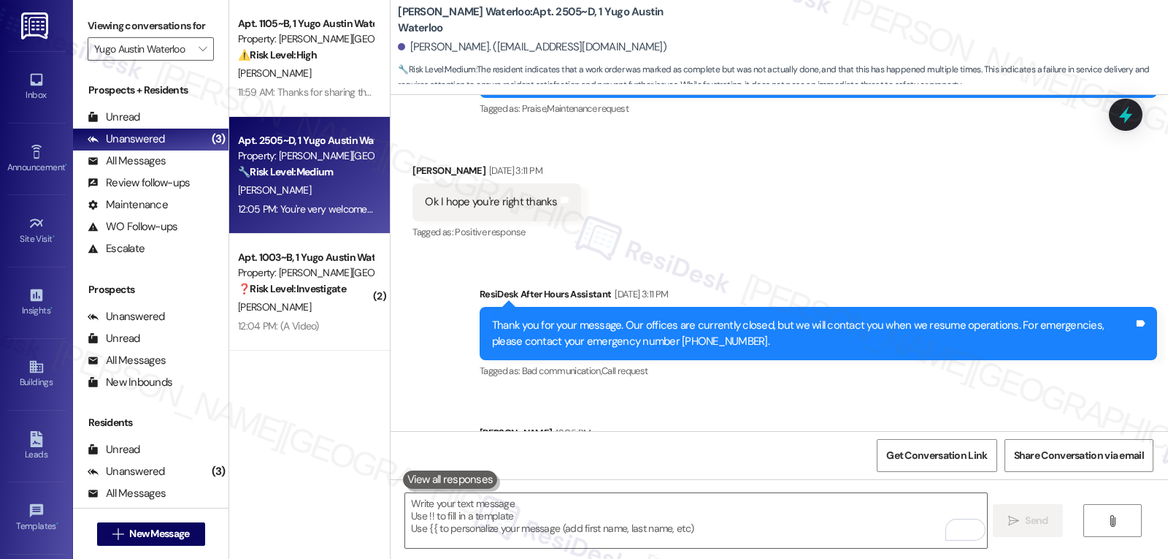
scroll to position [834, 0]
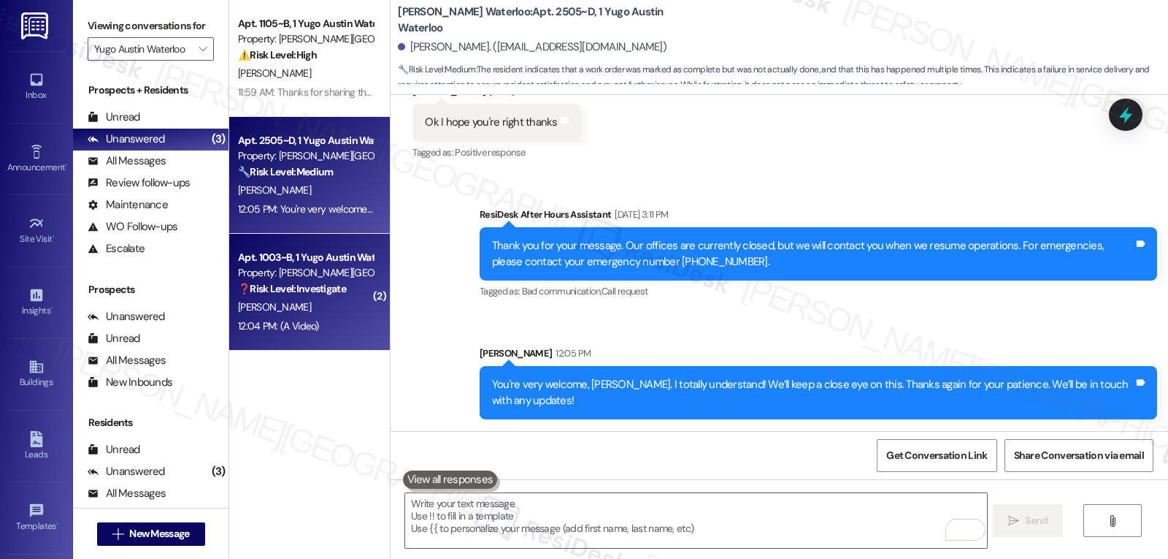
click at [259, 313] on span "C. Ricketts" at bounding box center [274, 306] width 73 height 13
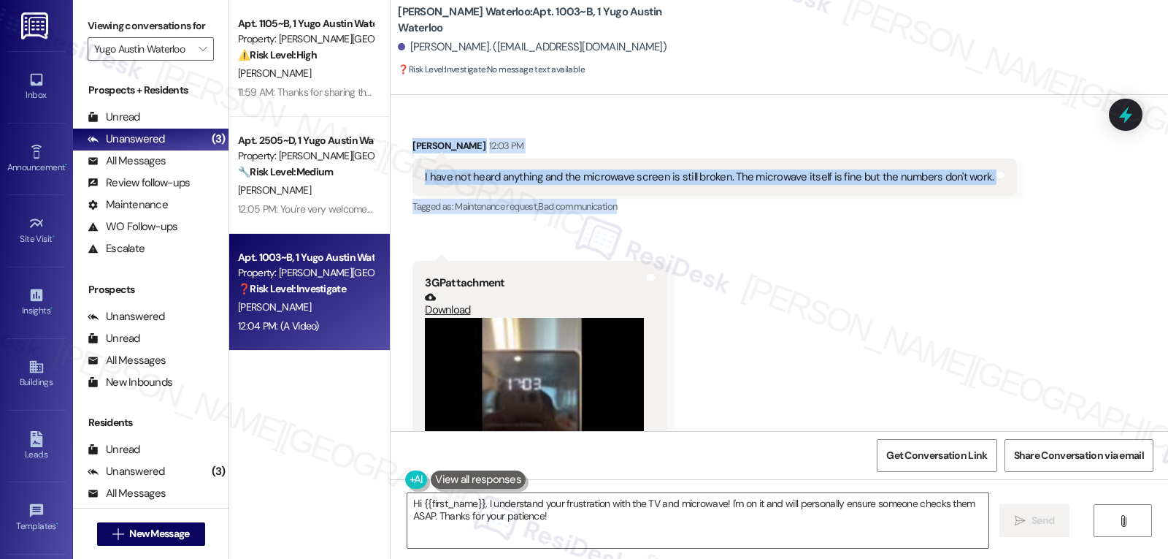
scroll to position [1793, 0]
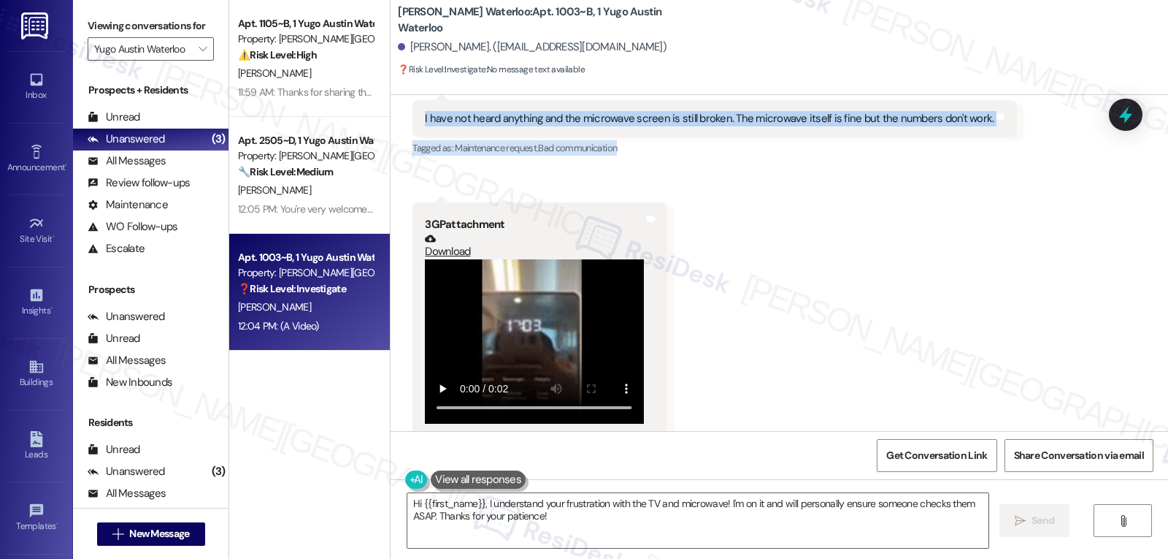
drag, startPoint x: 473, startPoint y: 325, endPoint x: 1000, endPoint y: 130, distance: 562.2
click at [1000, 130] on div "WO Lease started Aug 20, 2025 at 8:00 PM Show details Survey, sent via SMS Resi…" at bounding box center [780, 263] width 778 height 336
copy div "arah (ResiDesk) 11:35 AM Hi Clara, thank you for your reply. I’m sorry to hear …"
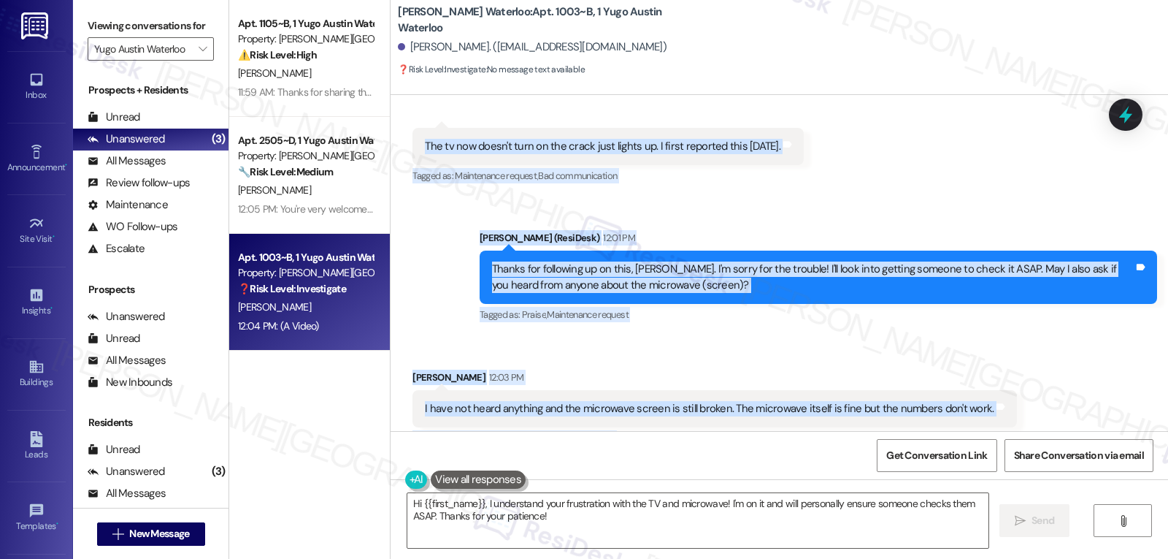
scroll to position [1501, 0]
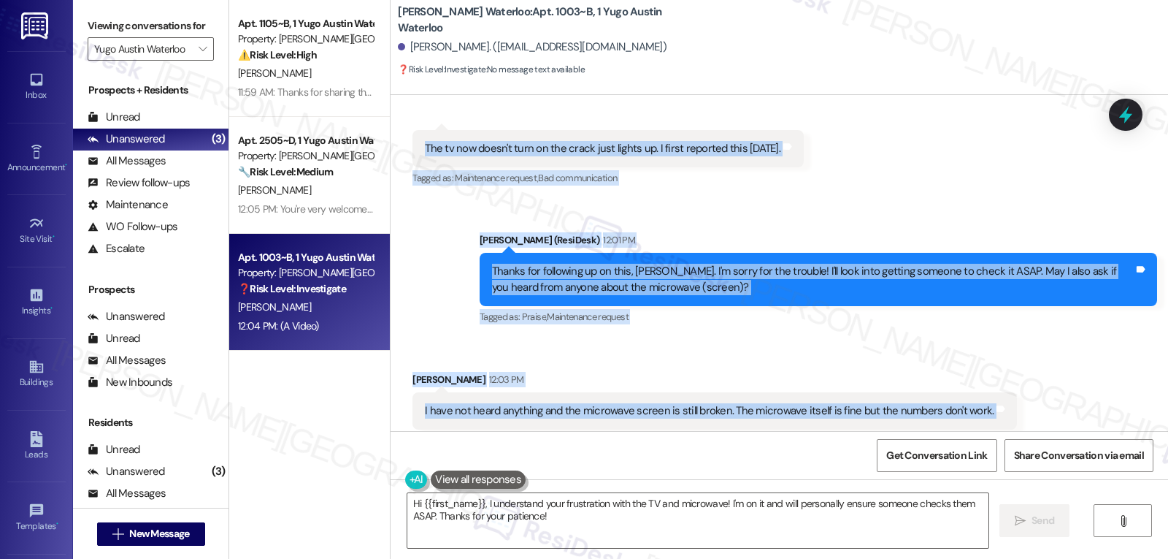
click at [413, 372] on div "Clara Ricketts 12:03 PM" at bounding box center [715, 382] width 605 height 20
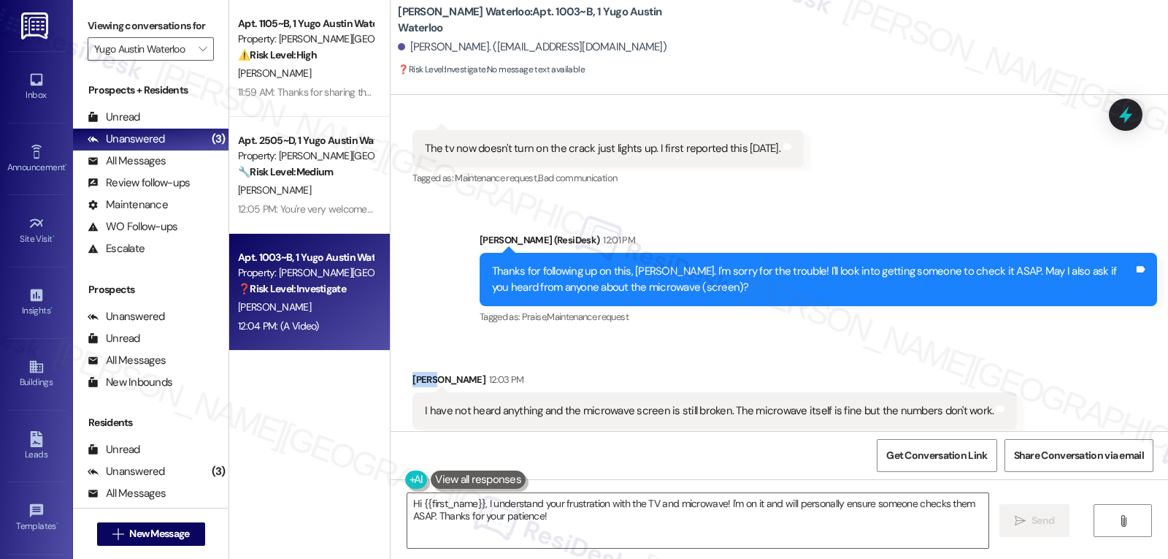
click at [413, 372] on div "Clara Ricketts 12:03 PM" at bounding box center [715, 382] width 605 height 20
click at [543, 523] on textarea "Hi {{first_name}}, I understand your frustration with the TV and microwave! I'm…" at bounding box center [698, 520] width 581 height 55
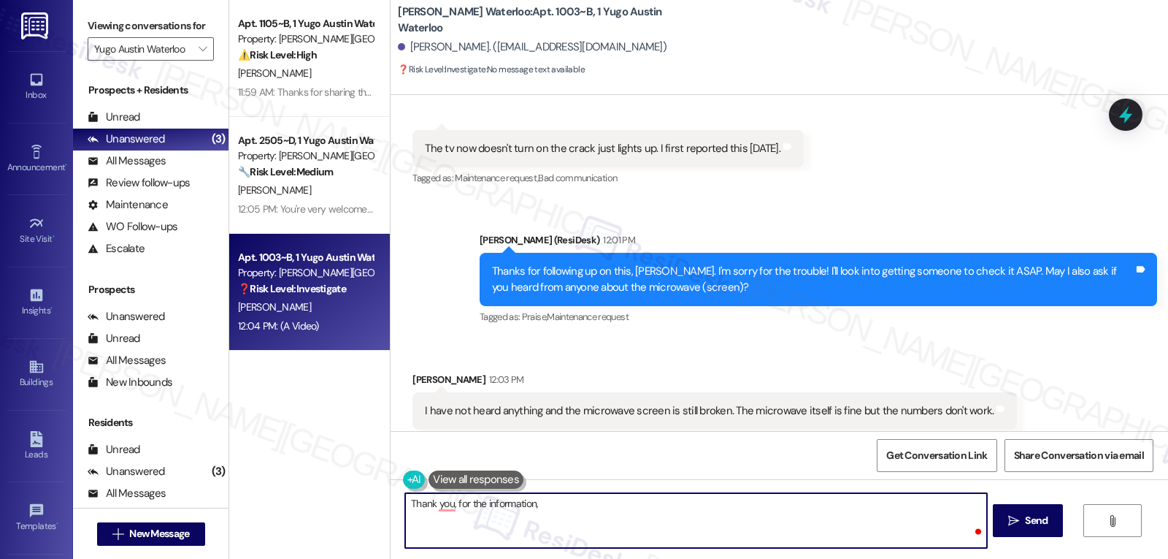
paste textarea "Clara"
click at [616, 517] on textarea "Thank you for the information, Clara." at bounding box center [695, 520] width 581 height 55
click at [727, 524] on textarea "Thank you for the information, Clara." at bounding box center [695, 520] width 581 height 55
paste textarea "I’m really sorry both the TV and microwave issues still haven’t been addressed …"
click at [681, 529] on textarea "Thank you for the information, Clara. I’m really sorry both the TV and microwav…" at bounding box center [695, 520] width 581 height 55
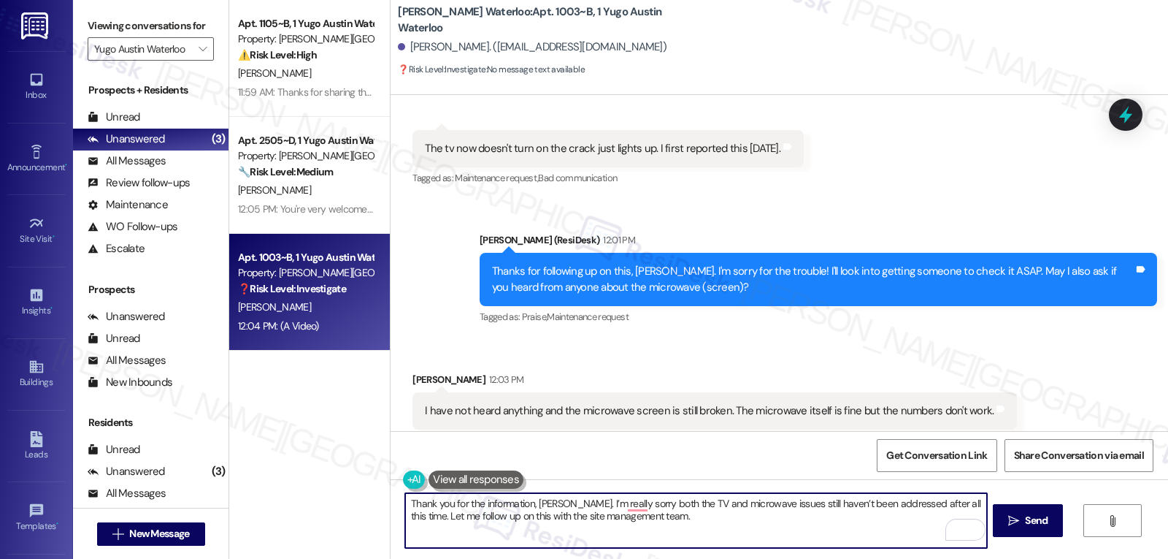
paste textarea "and keep you posted with any updates!"
click at [869, 537] on textarea "Thank you for the information, Clara. I’m really sorry both the TV and microwav…" at bounding box center [695, 520] width 581 height 55
type textarea "Thank you for the information, Clara. I’m really sorry both the TV and microwav…"
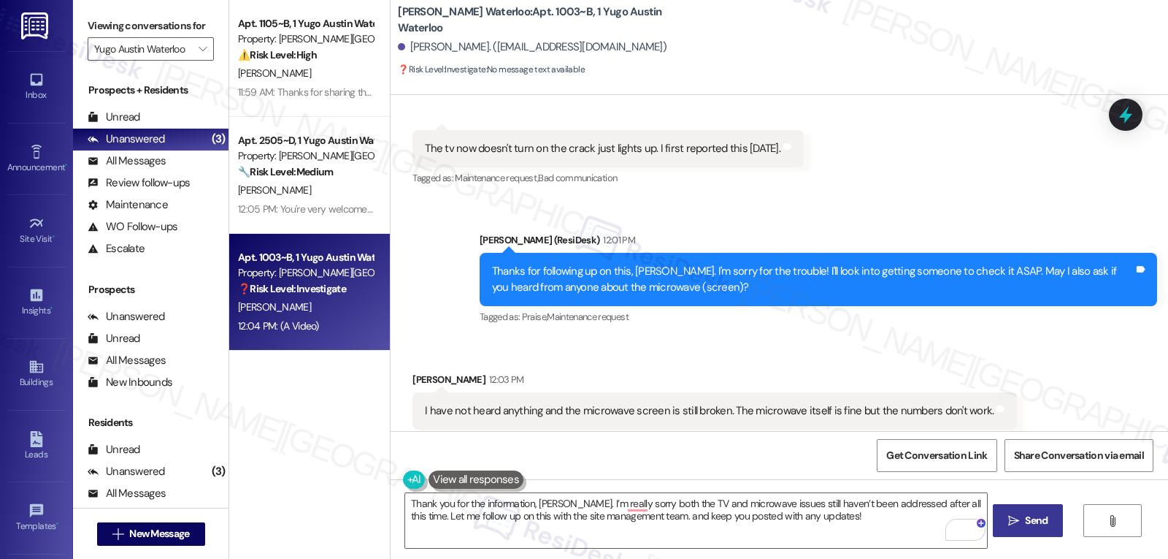
click at [1047, 524] on span "Send" at bounding box center [1036, 520] width 23 height 15
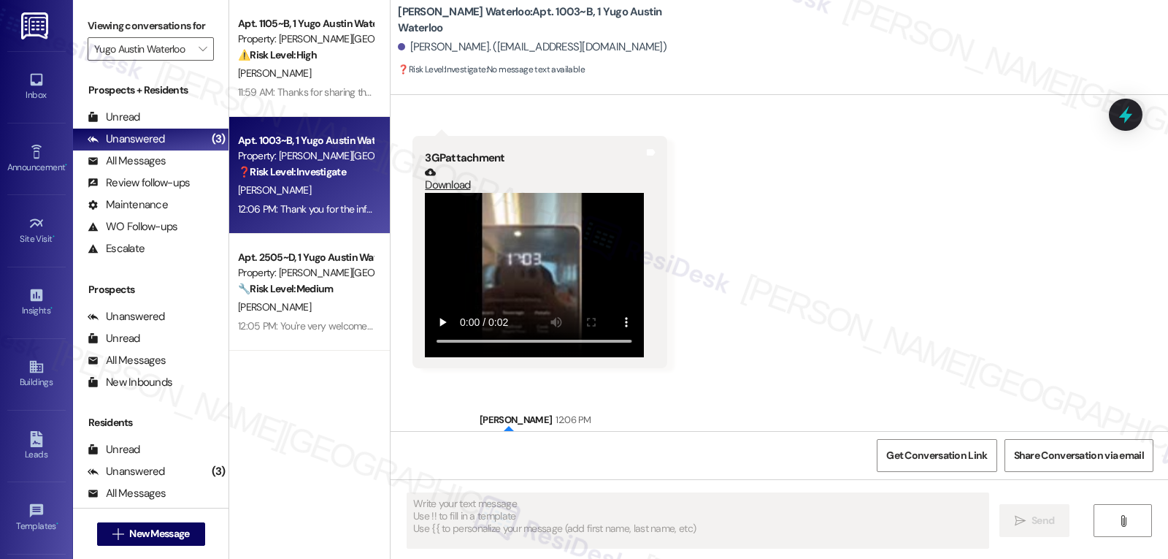
scroll to position [1910, 0]
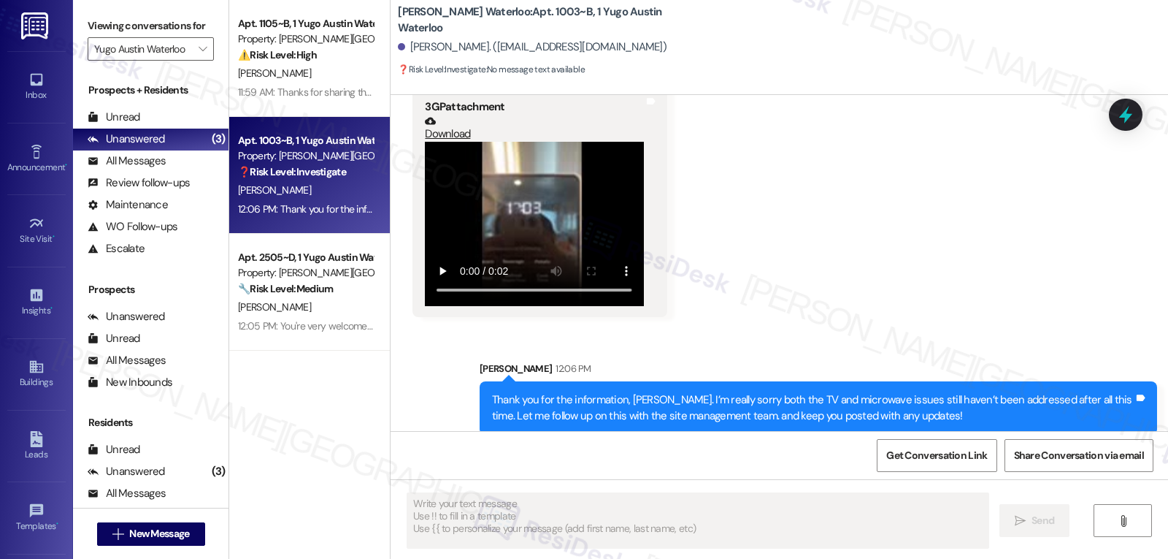
click at [1117, 124] on icon at bounding box center [1126, 114] width 19 height 19
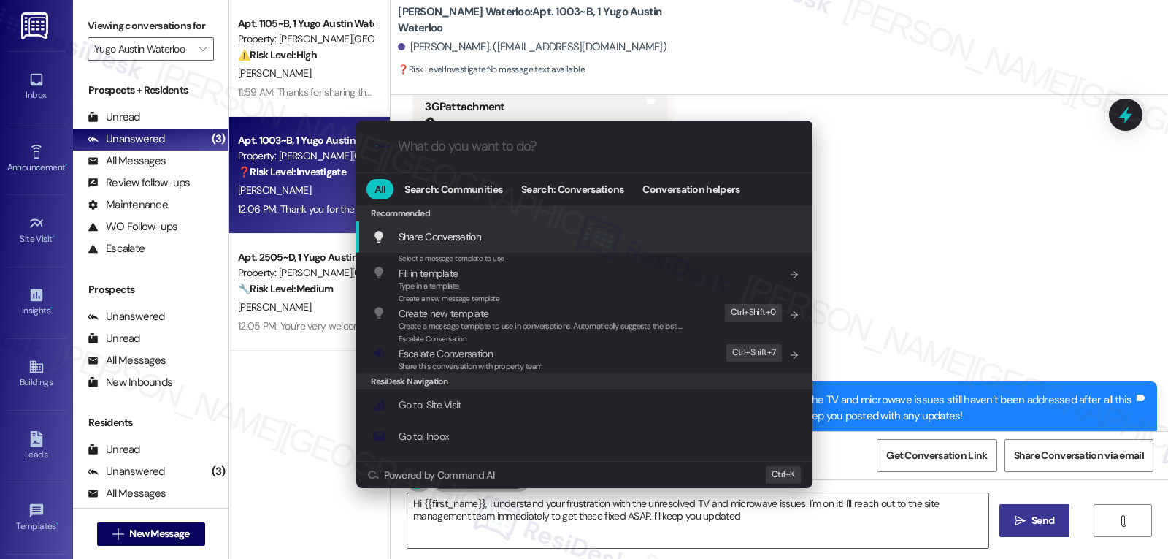
type textarea "Hi {{first_name}}, I understand your frustration with the unresolved TV and mic…"
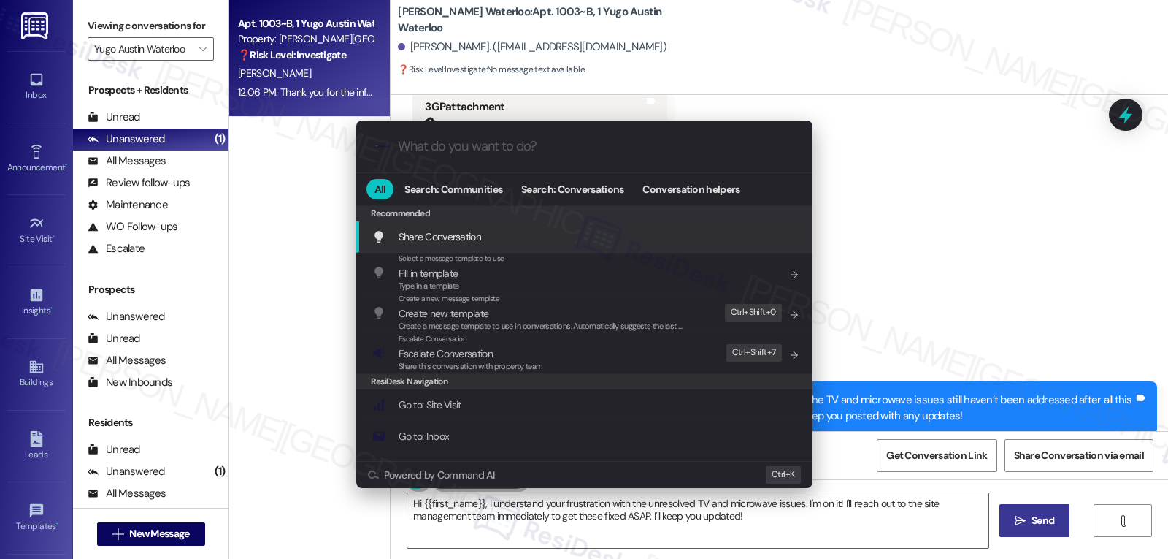
scroll to position [2011, 0]
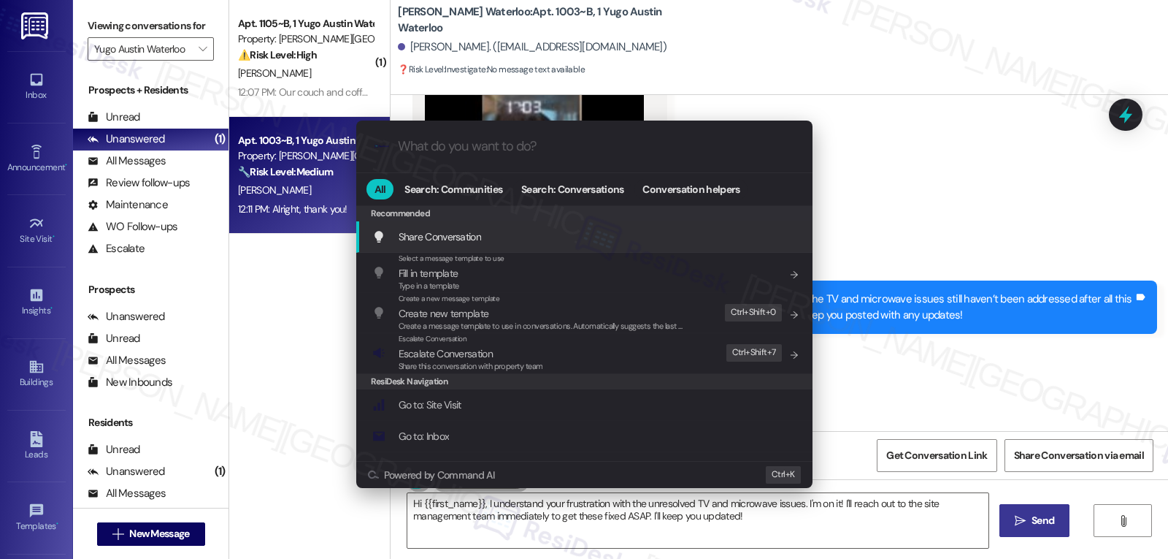
click at [1017, 201] on div ".cls-1{fill:#0a055f;}.cls-2{fill:#0cc4c4;} resideskLogoBlueOrange All Search: C…" at bounding box center [584, 279] width 1168 height 559
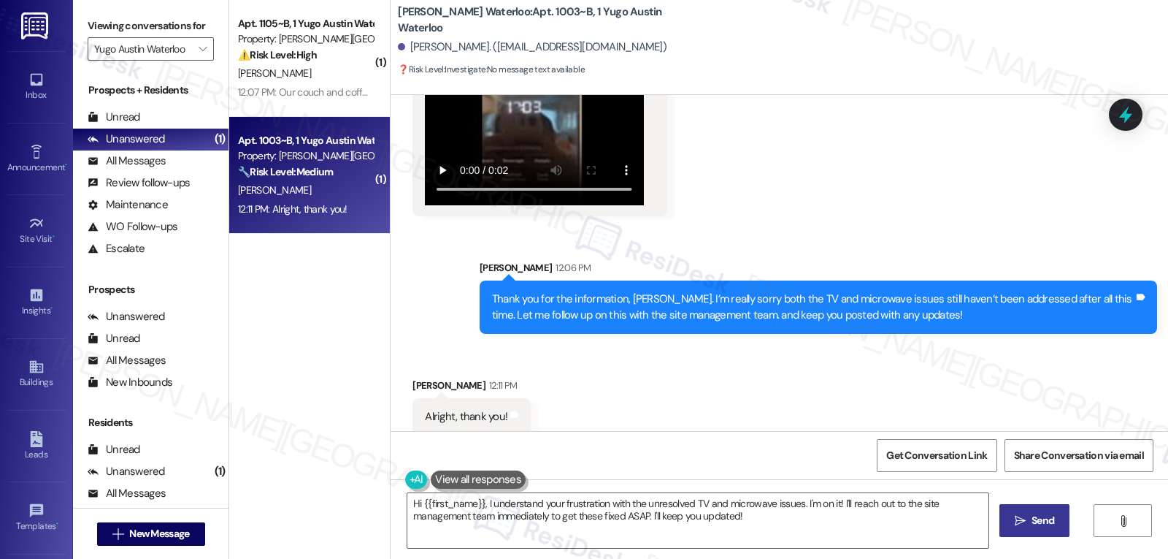
scroll to position [1719, 0]
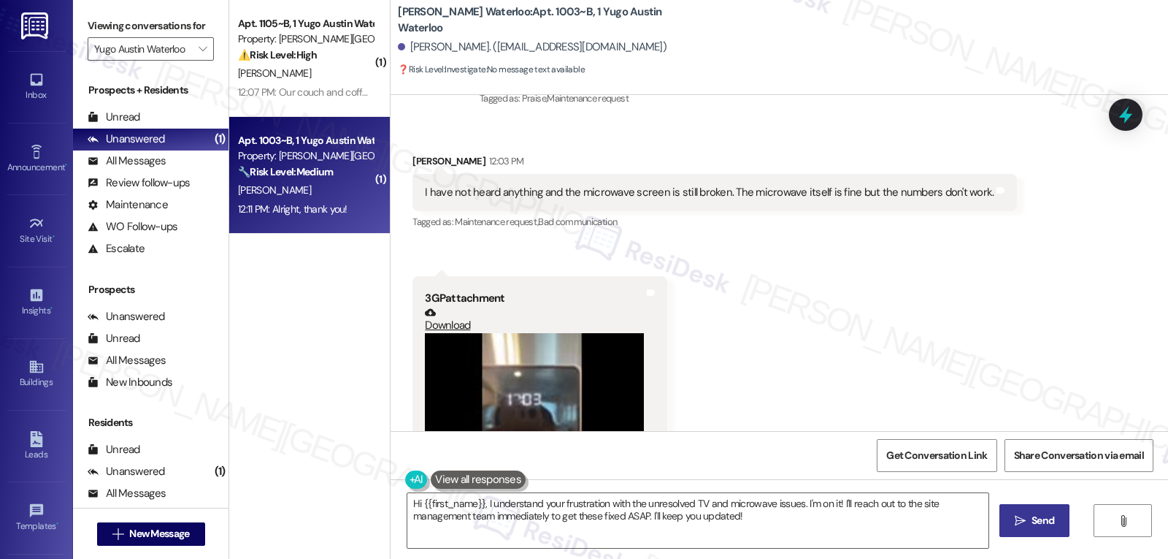
click at [662, 299] on div "Received via SMS 12:04 PM Clara Ricketts 12:04 PM 3GP attachment Download Tags …" at bounding box center [540, 392] width 277 height 254
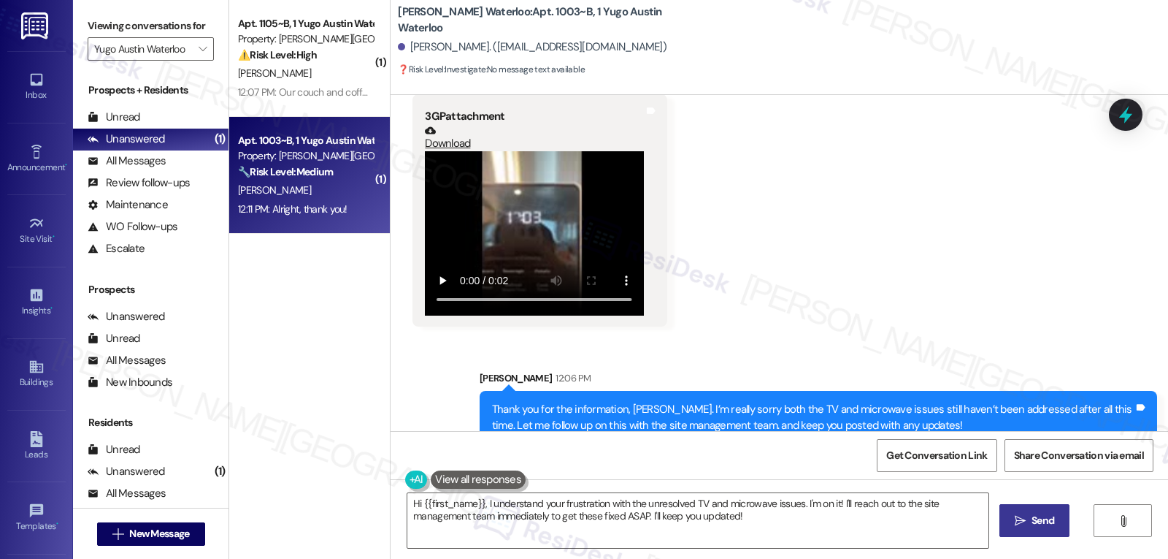
scroll to position [2012, 0]
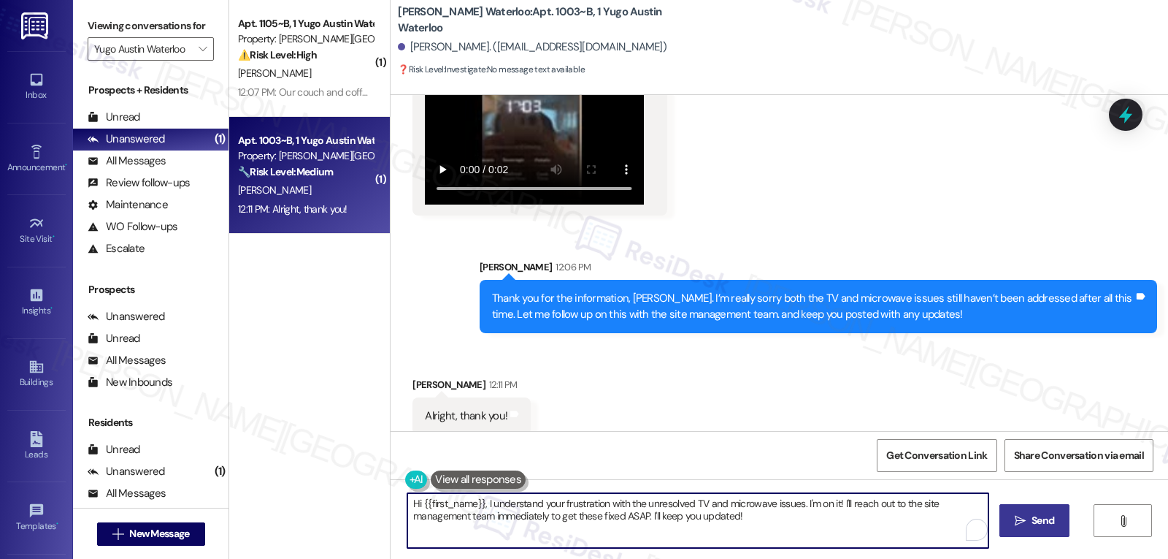
click at [768, 519] on textarea "Hi {{first_name}}, I understand your frustration with the unresolved TV and mic…" at bounding box center [698, 520] width 581 height 55
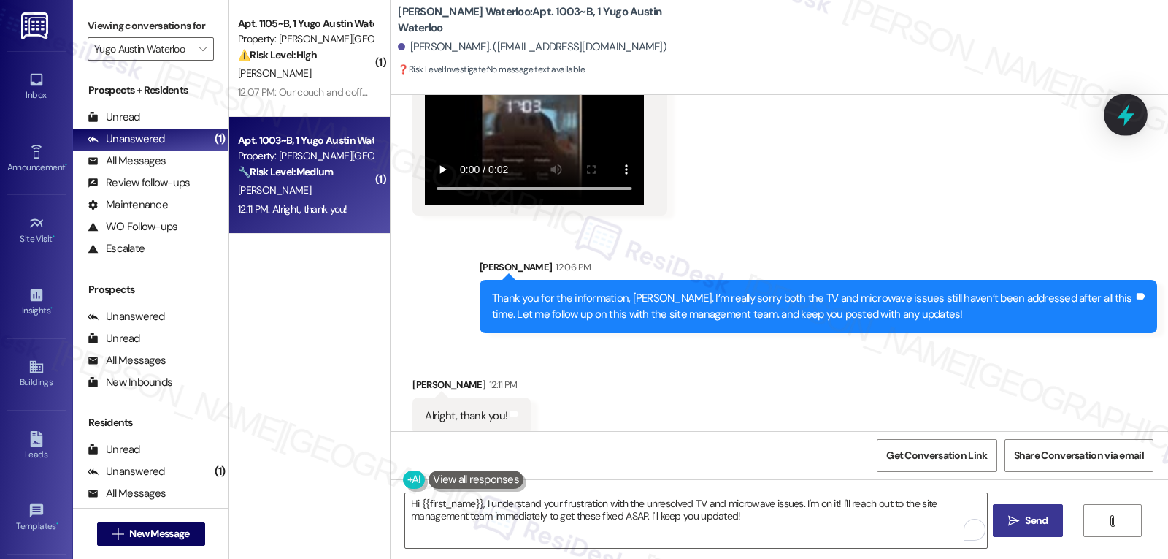
click at [1128, 102] on icon at bounding box center [1126, 114] width 25 height 25
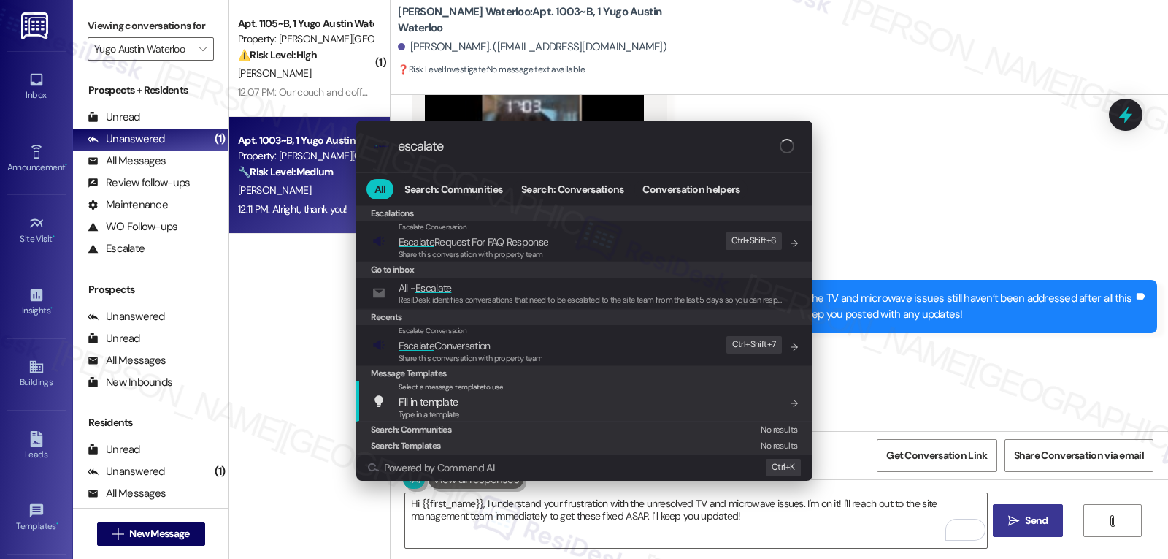
type input "escalate"
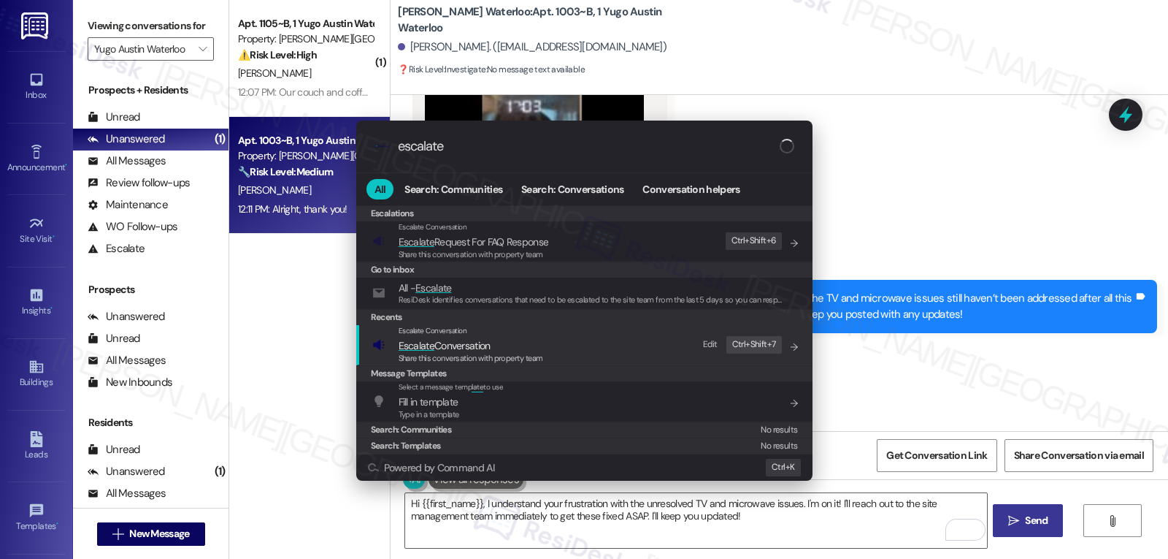
click at [497, 353] on span "Share this conversation with property team" at bounding box center [471, 358] width 145 height 10
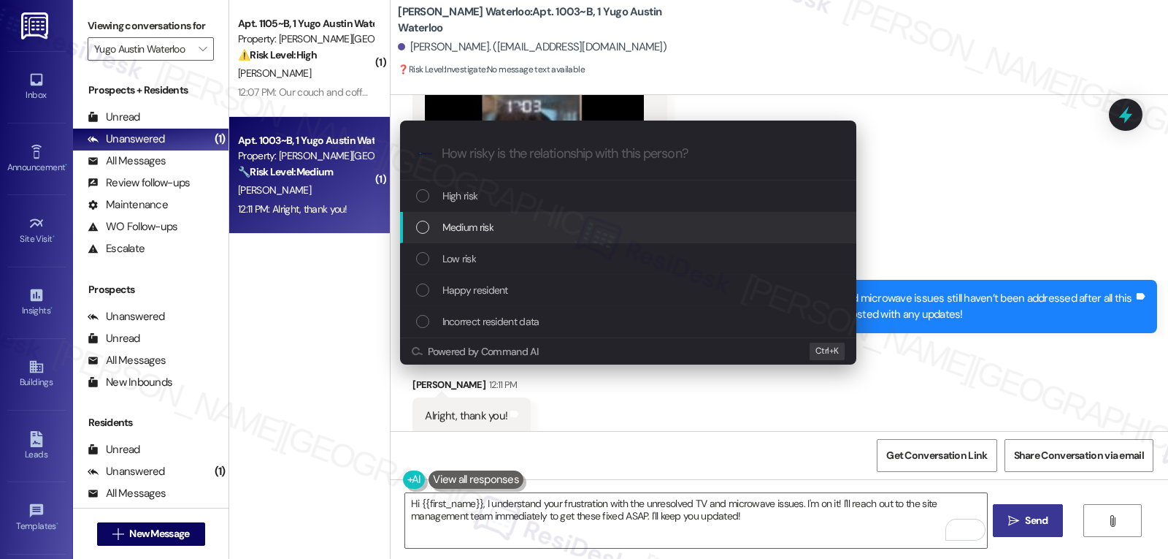
click at [546, 234] on div "Medium risk" at bounding box center [629, 227] width 427 height 16
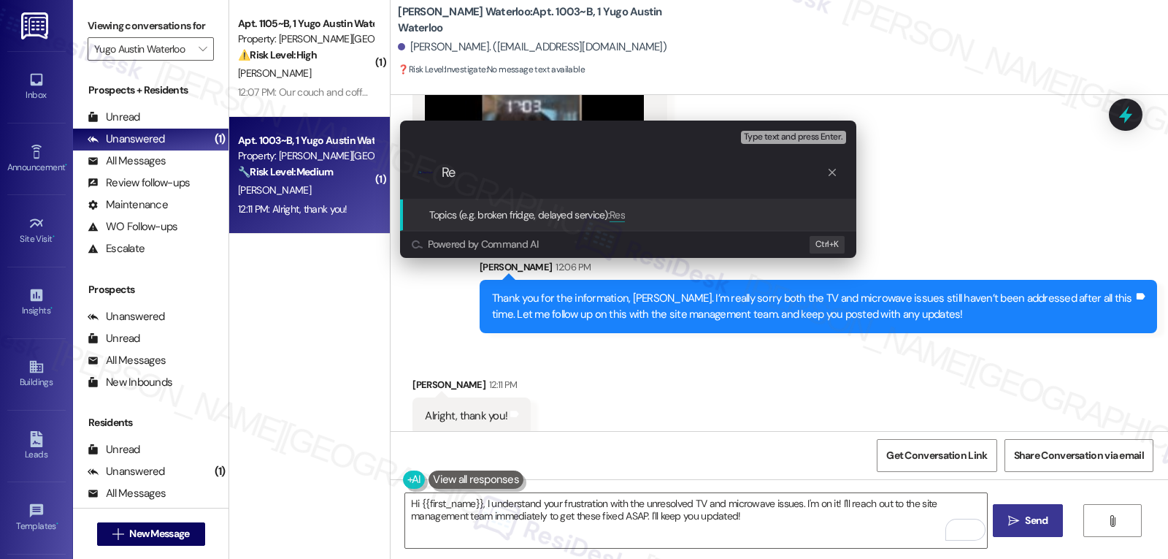
type input "R"
type input "Follow-up on WOs for the TV and microwave"
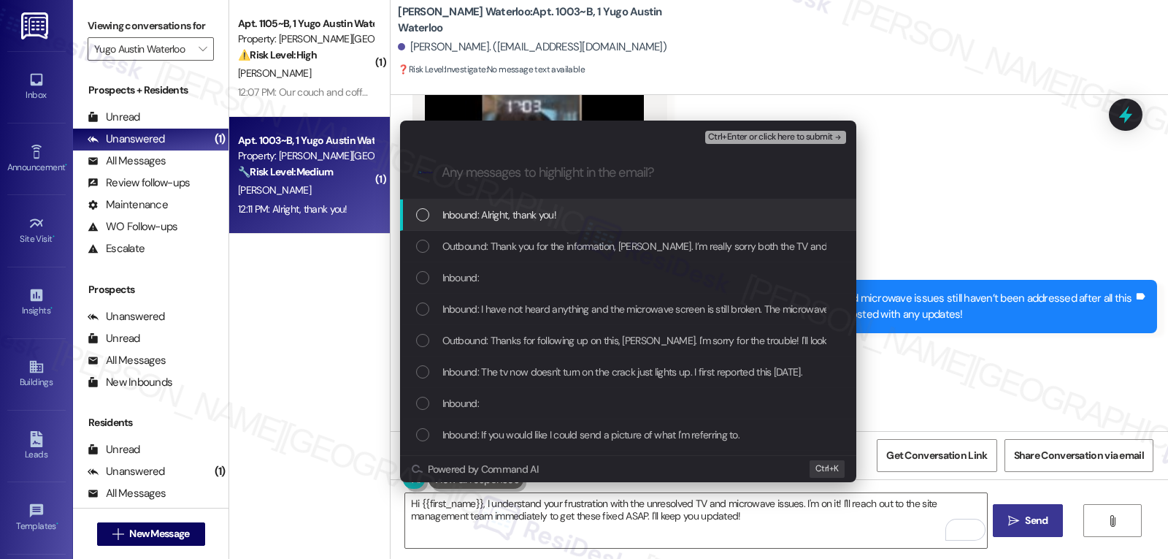
click at [546, 210] on span "Inbound: Alright, thank you!" at bounding box center [500, 215] width 114 height 16
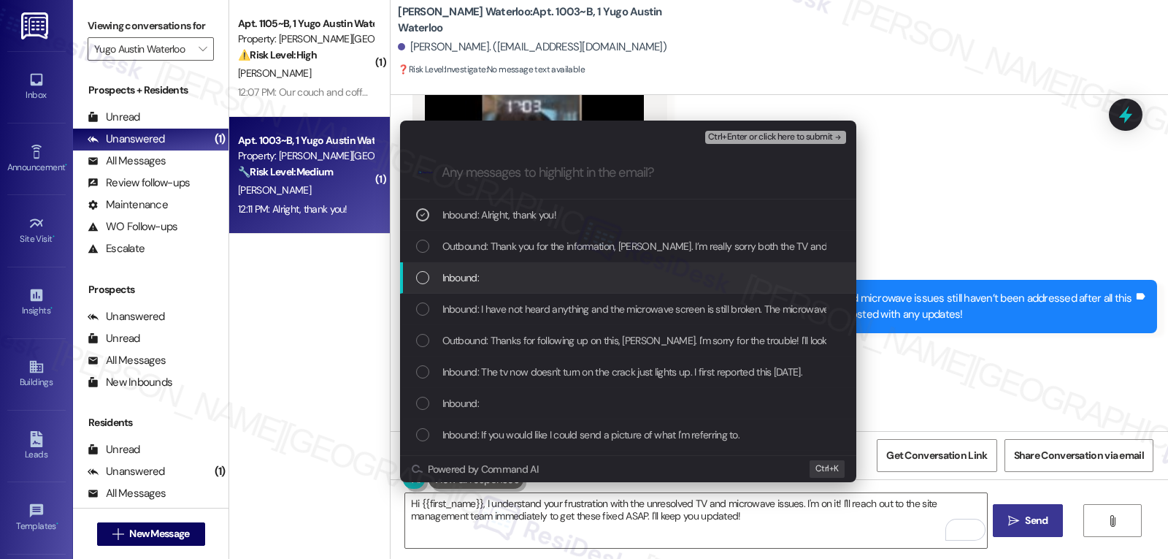
click at [531, 267] on div "Inbound:" at bounding box center [628, 277] width 456 height 31
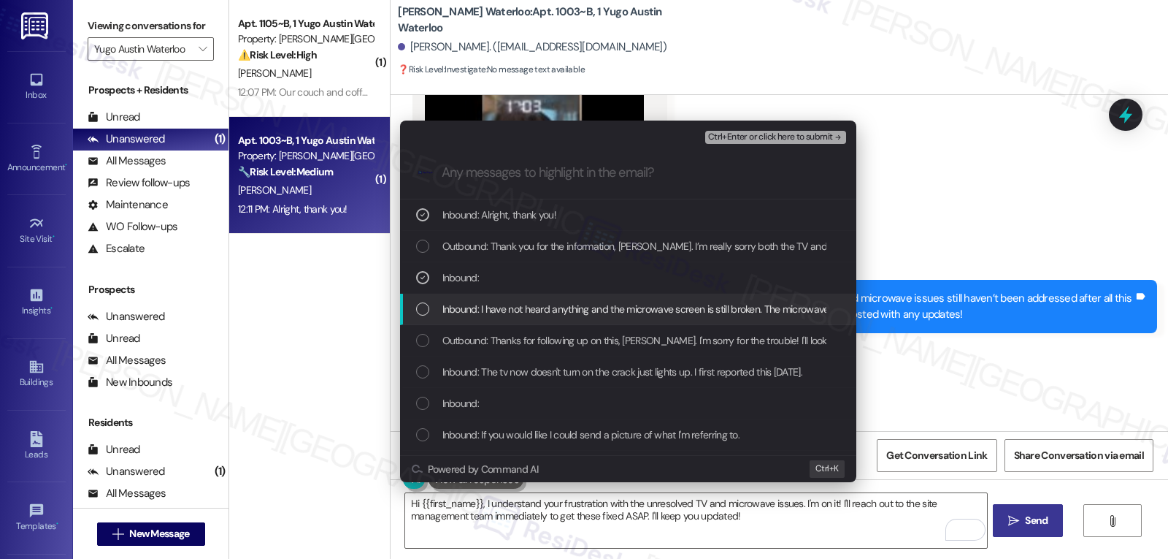
click at [522, 307] on span "Inbound: I have not heard anything and the microwave screen is still broken. Th…" at bounding box center [721, 309] width 556 height 16
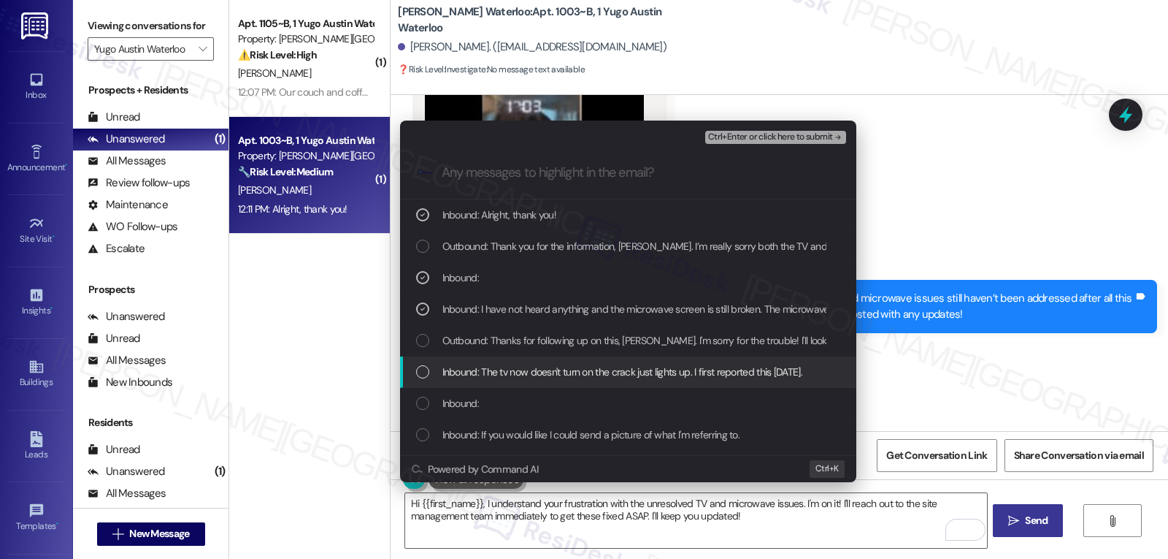
click at [532, 369] on span "Inbound: The tv now doesn't turn on the crack just lights up. I first reported …" at bounding box center [623, 372] width 360 height 16
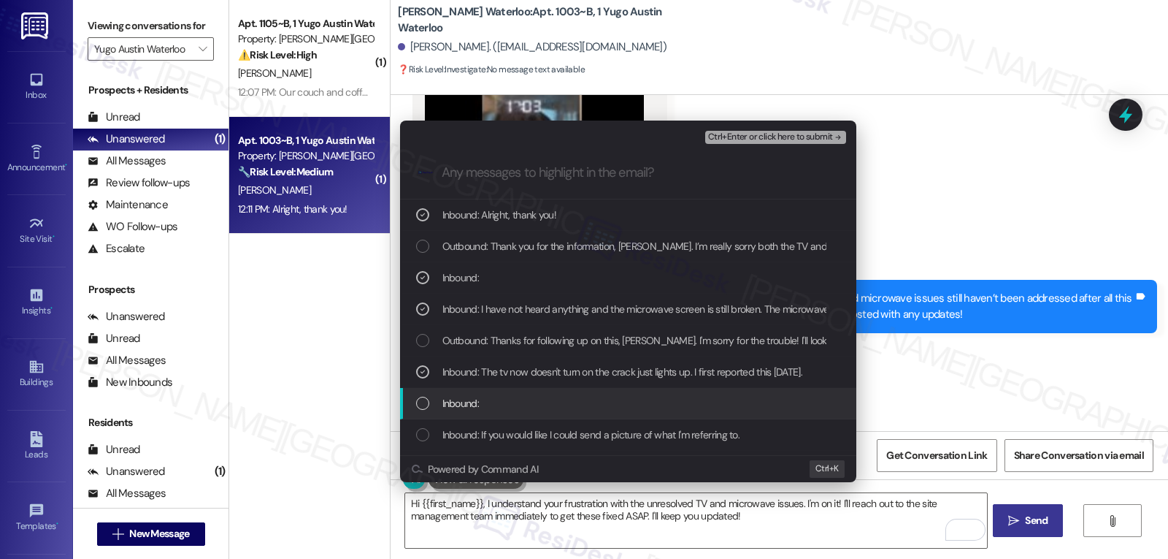
click at [515, 412] on div "Inbound:" at bounding box center [628, 403] width 456 height 31
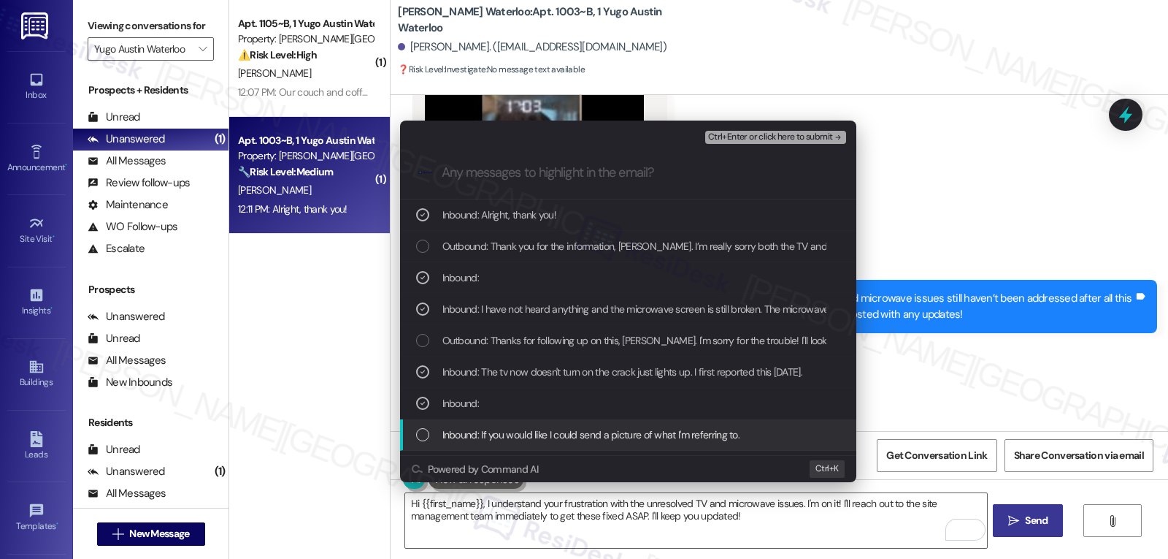
click at [514, 427] on div "Inbound: If you would like I could send a picture of what I'm referring to." at bounding box center [628, 434] width 456 height 31
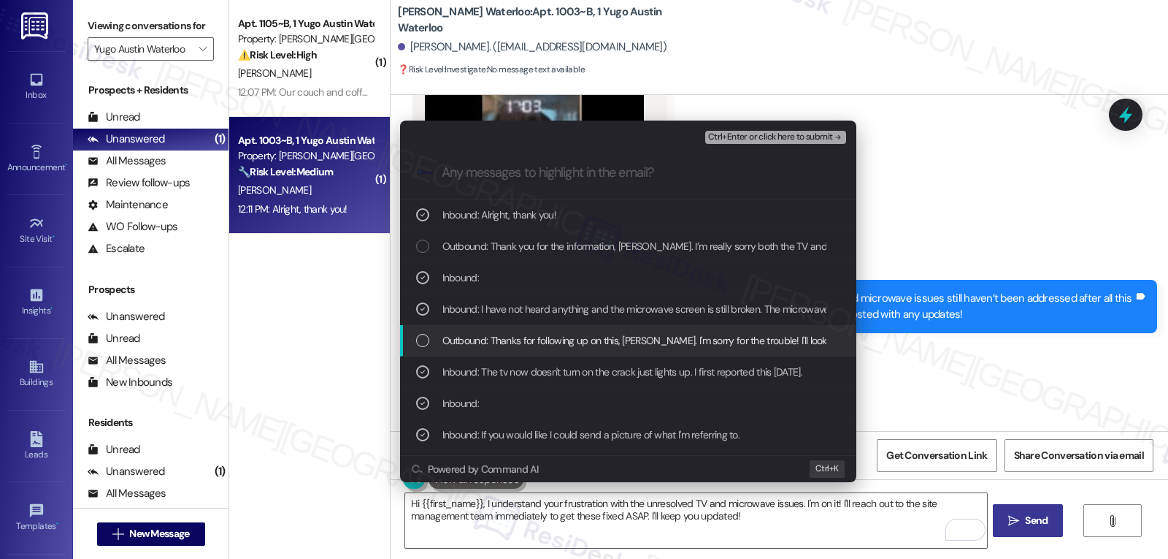
scroll to position [146, 0]
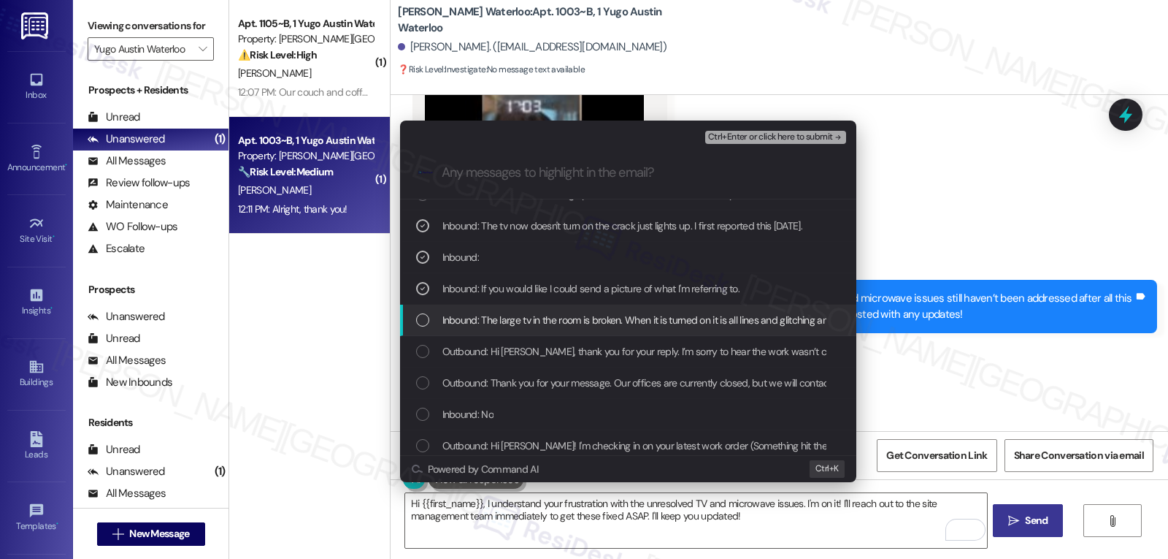
click at [428, 324] on div "List of options" at bounding box center [422, 319] width 13 height 13
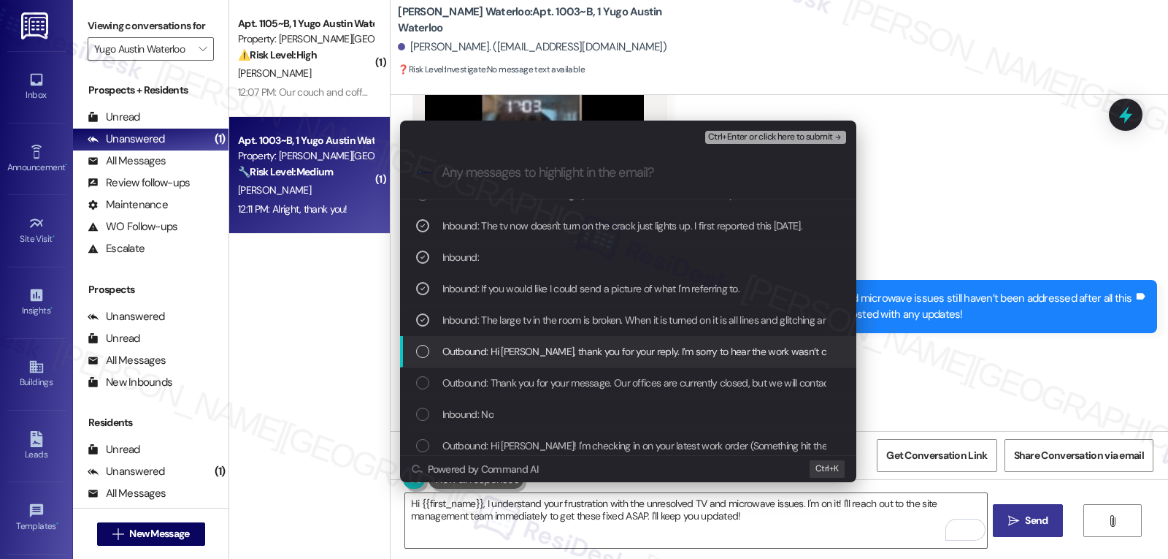
click at [408, 353] on div "Outbound: Hi Clara, thank you for your reply. I’m sorry to hear the work wasn’t…" at bounding box center [628, 351] width 456 height 31
click at [426, 348] on icon "List of options" at bounding box center [423, 351] width 10 height 10
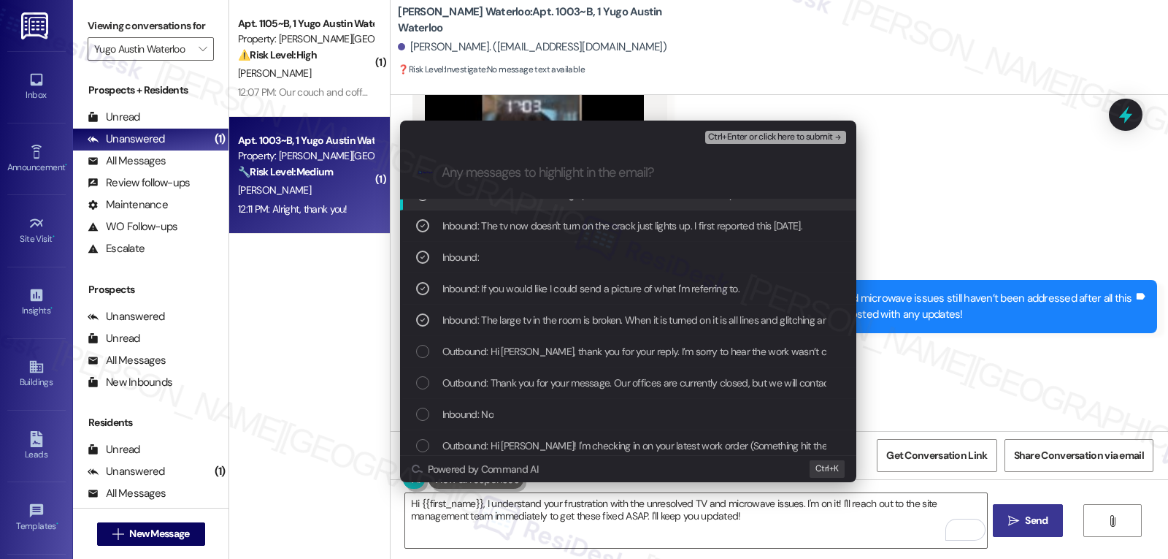
click at [811, 140] on span "Ctrl+Enter or click here to submit" at bounding box center [770, 137] width 125 height 10
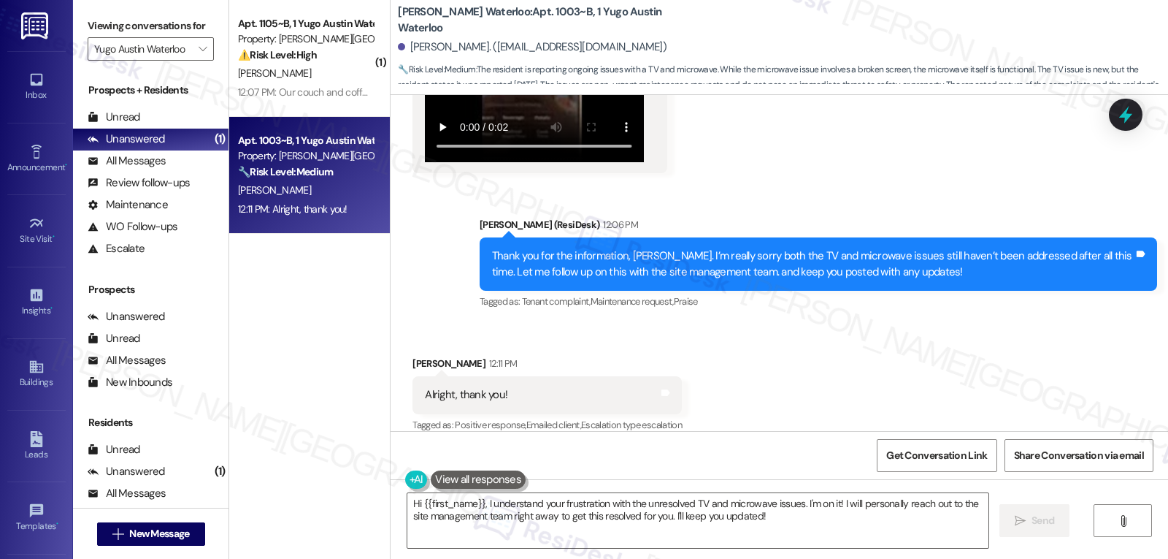
scroll to position [2055, 0]
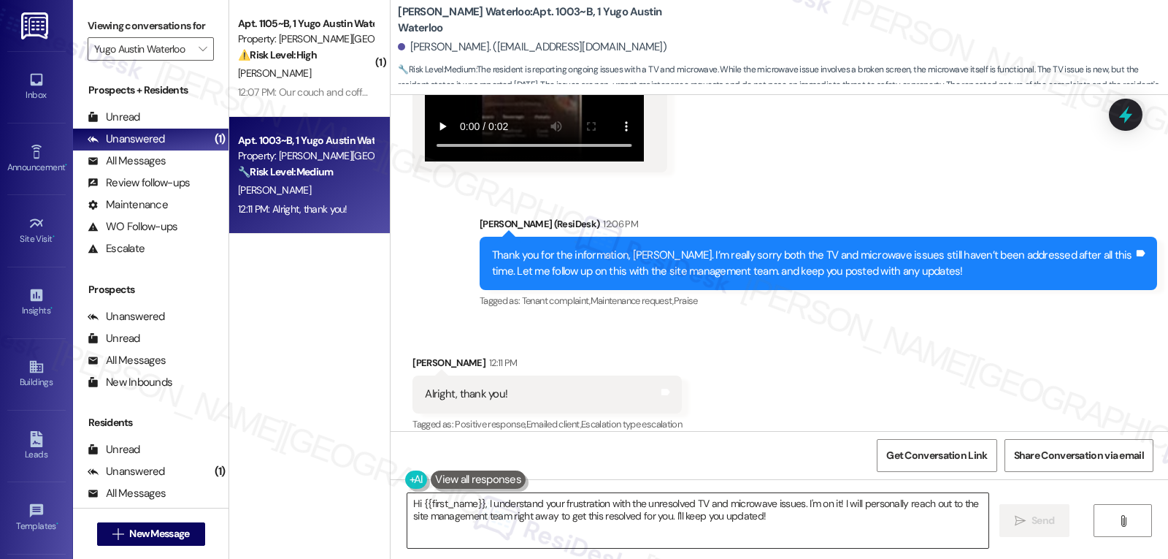
click at [700, 524] on textarea "Hi {{first_name}}, I understand your frustration with the unresolved TV and mic…" at bounding box center [698, 520] width 581 height 55
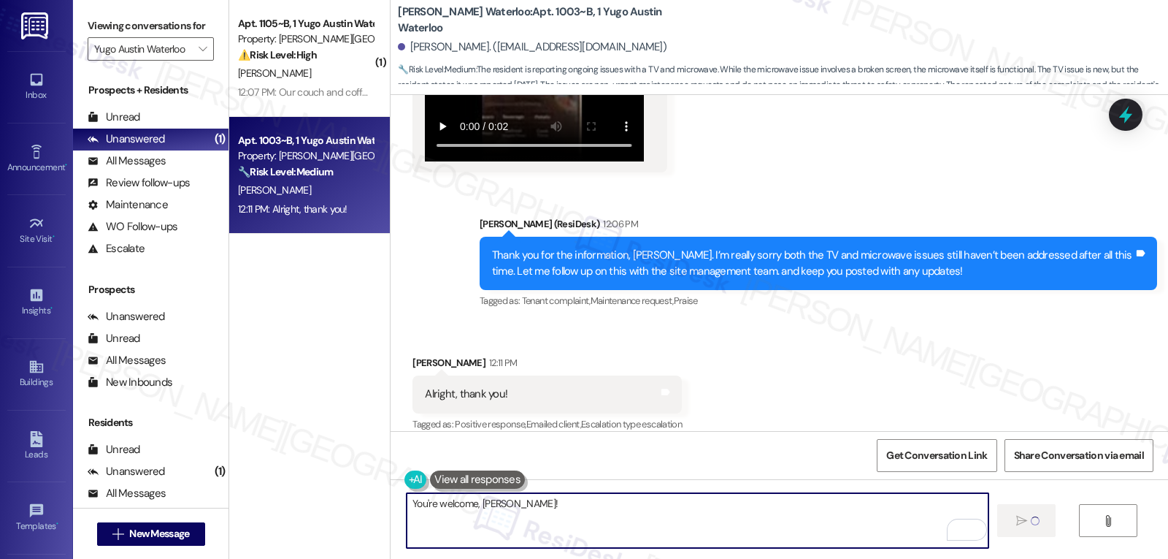
type textarea "You're welcome, [PERSON_NAME]!"
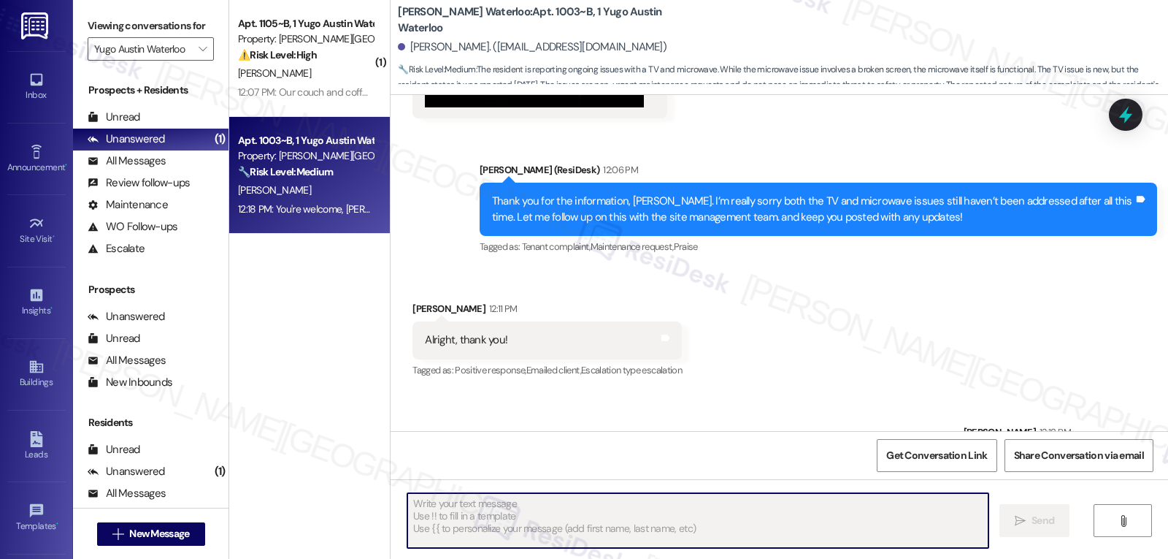
scroll to position [2157, 0]
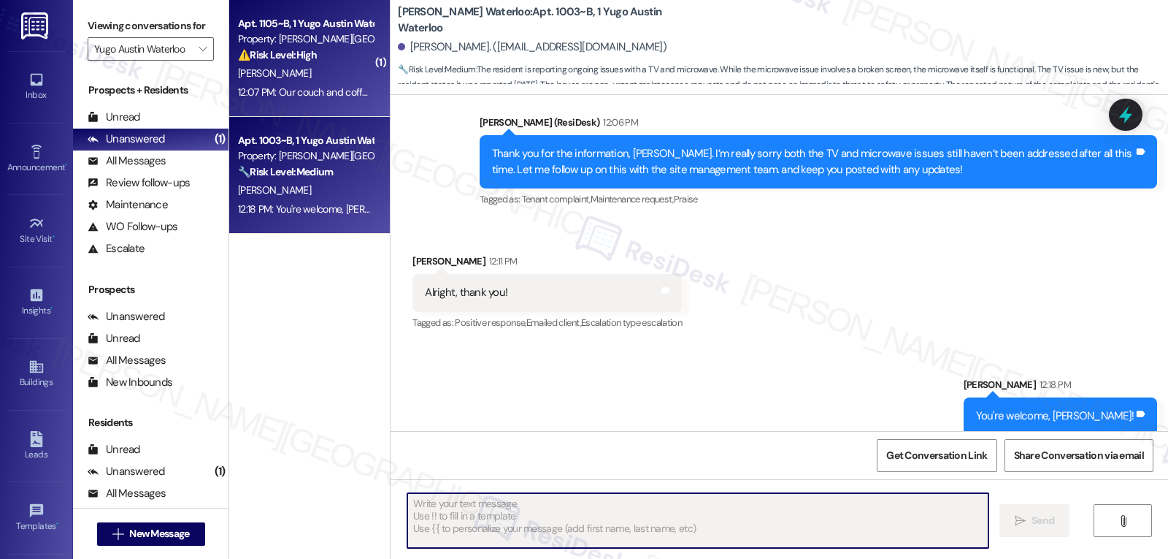
click at [332, 82] on div "[PERSON_NAME]" at bounding box center [306, 73] width 138 height 18
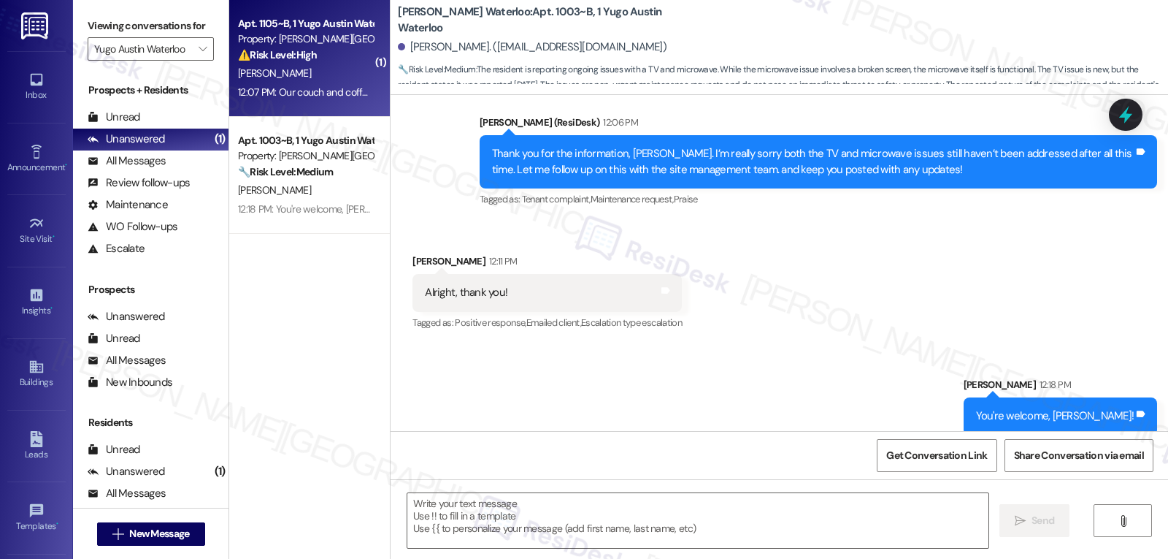
type textarea "Fetching suggested responses. Please feel free to read through the conversation…"
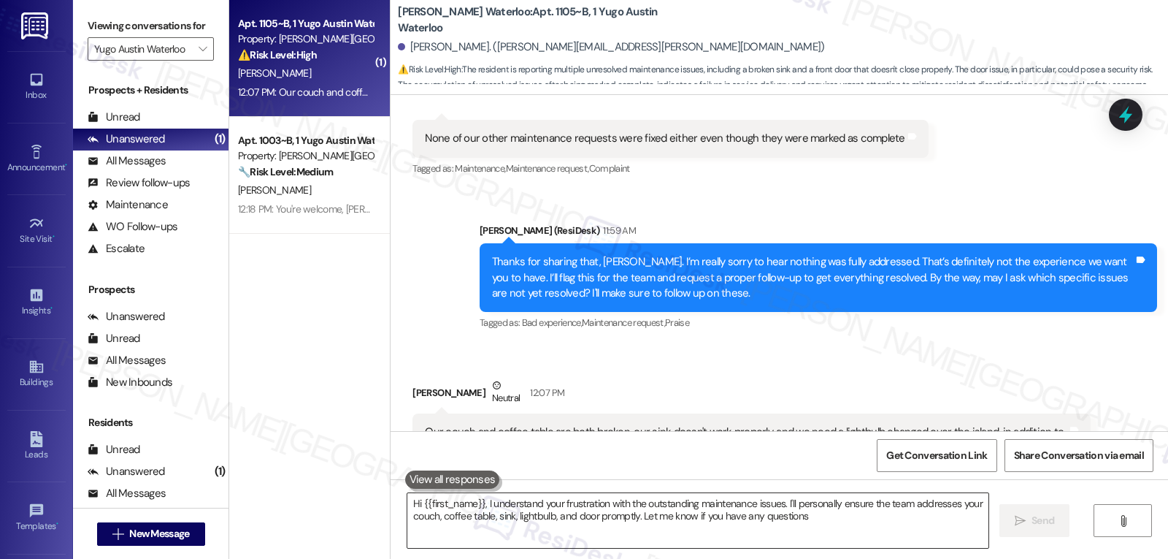
type textarea "Hi {{first_name}}, I understand your frustration with the outstanding maintenan…"
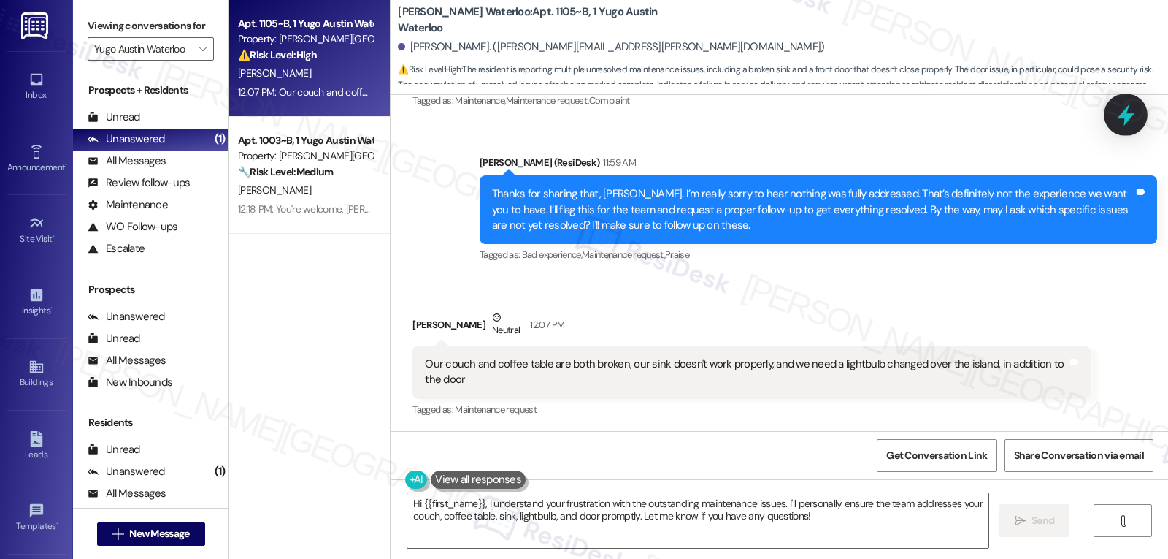
click at [1132, 116] on icon at bounding box center [1126, 114] width 25 height 25
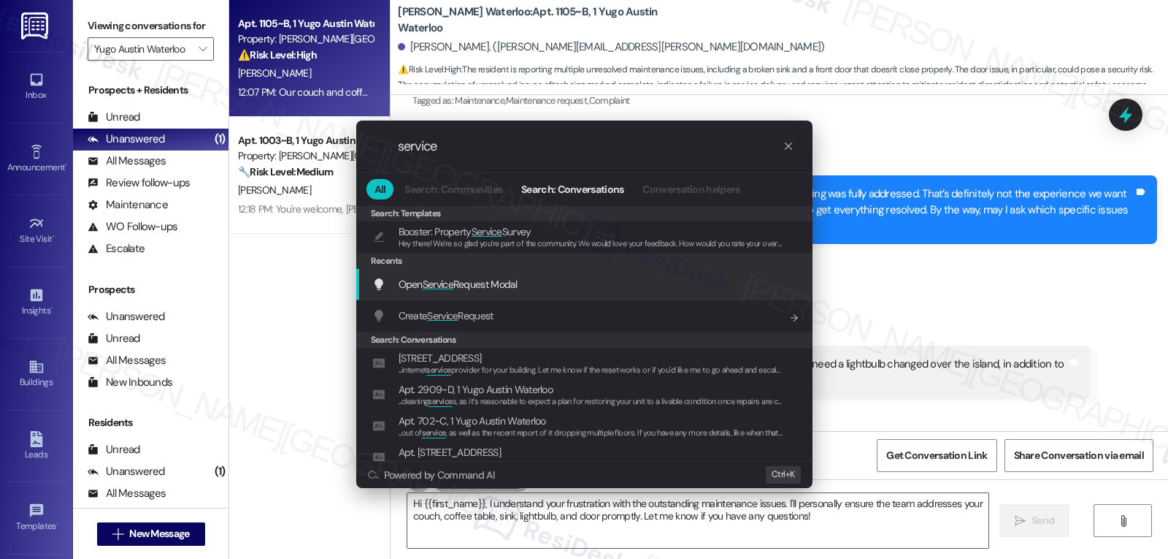
type input "service"
click at [448, 294] on div "Open Service Request Modal Add shortcut" at bounding box center [584, 284] width 456 height 31
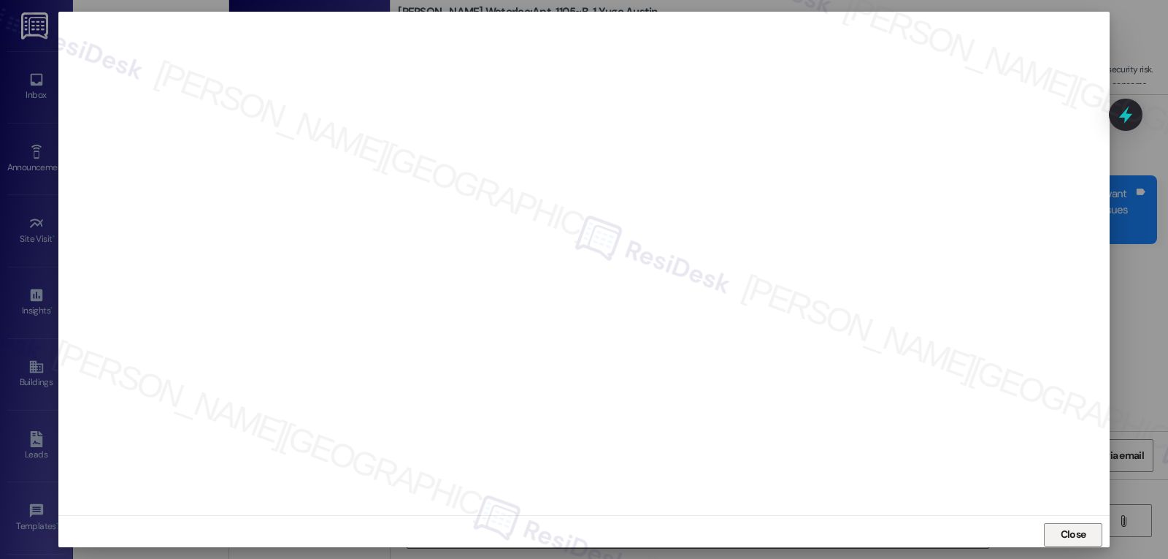
click at [1068, 535] on span "Close" at bounding box center [1074, 534] width 26 height 15
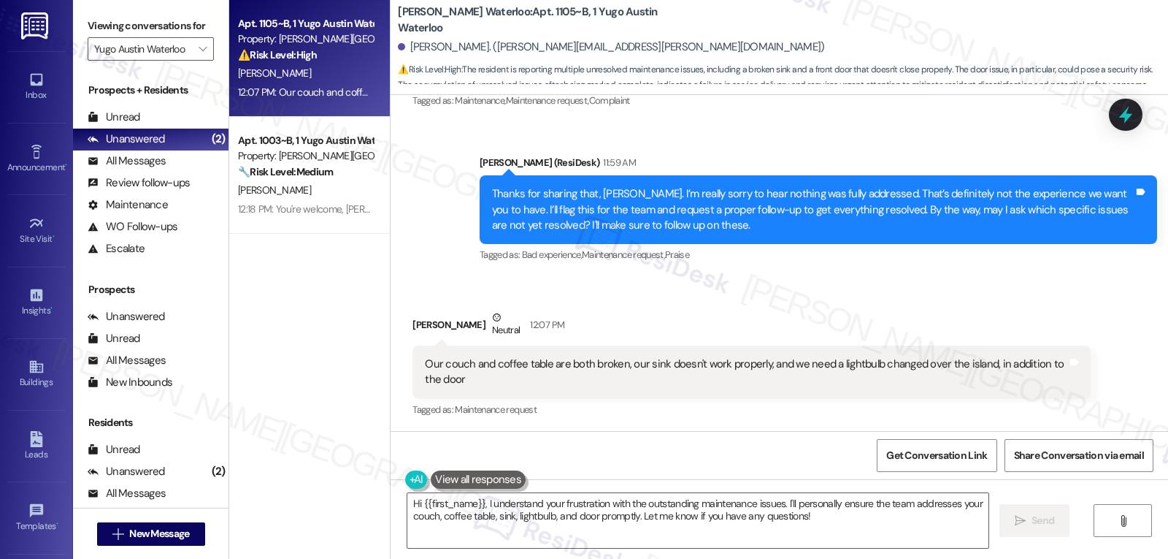
scroll to position [1158, 0]
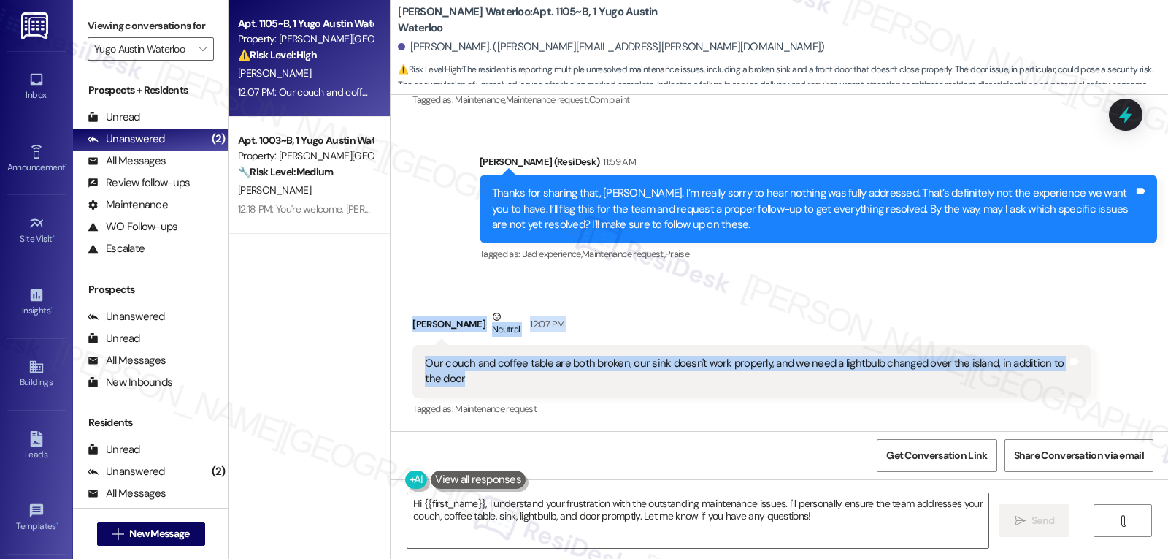
drag, startPoint x: 397, startPoint y: 323, endPoint x: 472, endPoint y: 385, distance: 97.5
click at [472, 385] on div "Received via SMS Avery Ender Neutral 12:07 PM Our couch and coffee table are bo…" at bounding box center [752, 364] width 700 height 132
copy div "Avery Ender Neutral 12:07 PM Our couch and coffee table are both broken, our si…"
click at [590, 514] on textarea "Hi {{first_name}}, I understand your frustration with the outstanding maintenan…" at bounding box center [698, 520] width 581 height 55
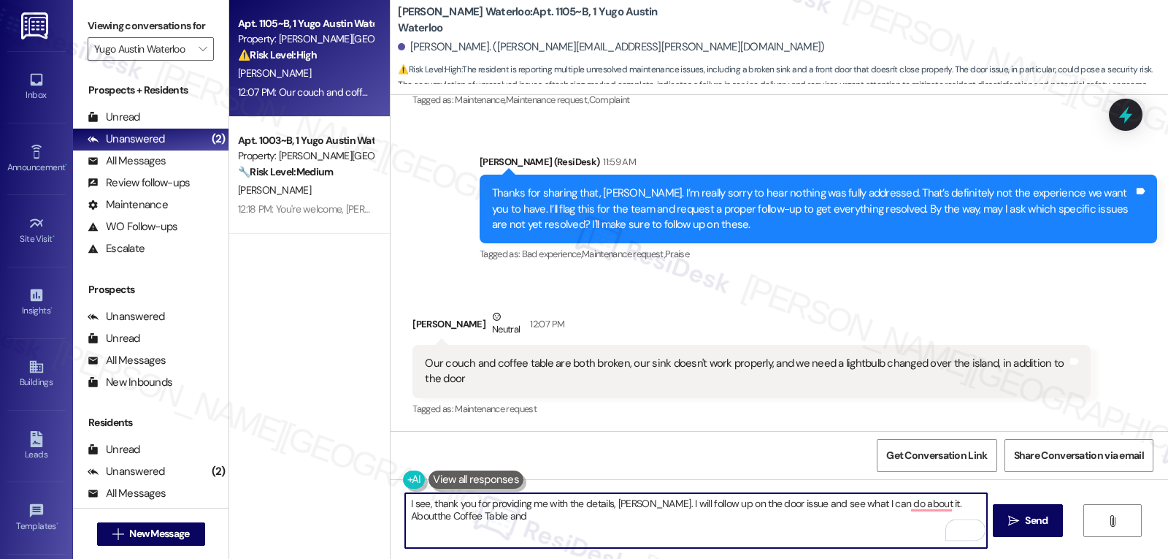
click at [938, 402] on div "Tagged as: Maintenance request Click to highlight conversations about Maintenan…" at bounding box center [752, 408] width 678 height 21
click at [508, 539] on textarea "I see, thank you for providing me with the details, Avery. I will follow up on …" at bounding box center [695, 520] width 581 height 55
click at [809, 536] on textarea "I see, thank you for providing me with the details, Avery. I will follow up on …" at bounding box center [695, 520] width 581 height 55
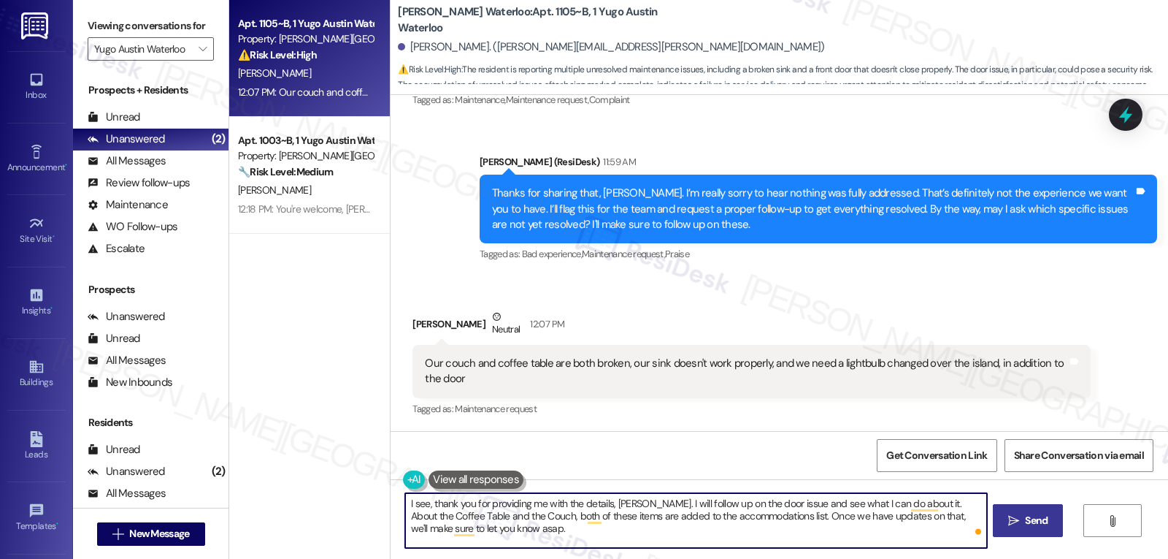
type textarea "I see, thank you for providing me with the details, Avery. I will follow up on …"
click at [1021, 529] on button " Send" at bounding box center [1028, 520] width 71 height 33
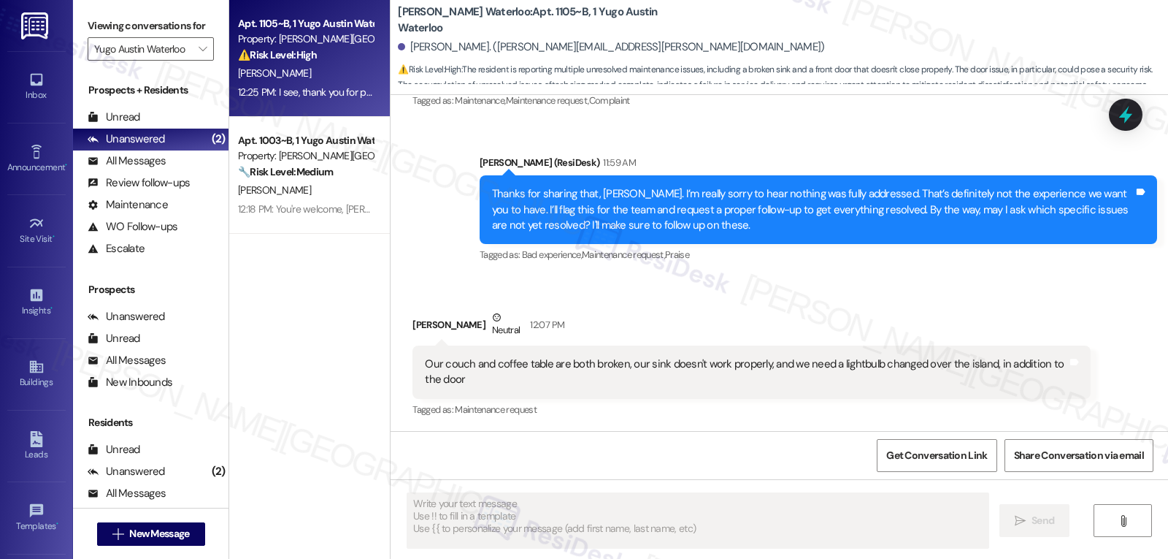
scroll to position [1291, 0]
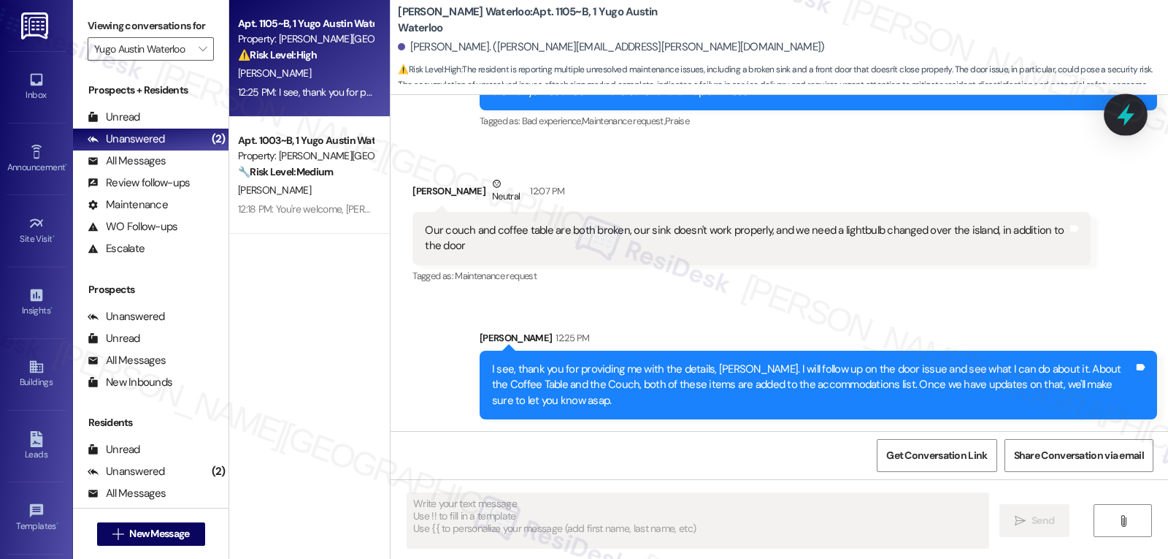
click at [1128, 107] on icon at bounding box center [1126, 115] width 18 height 23
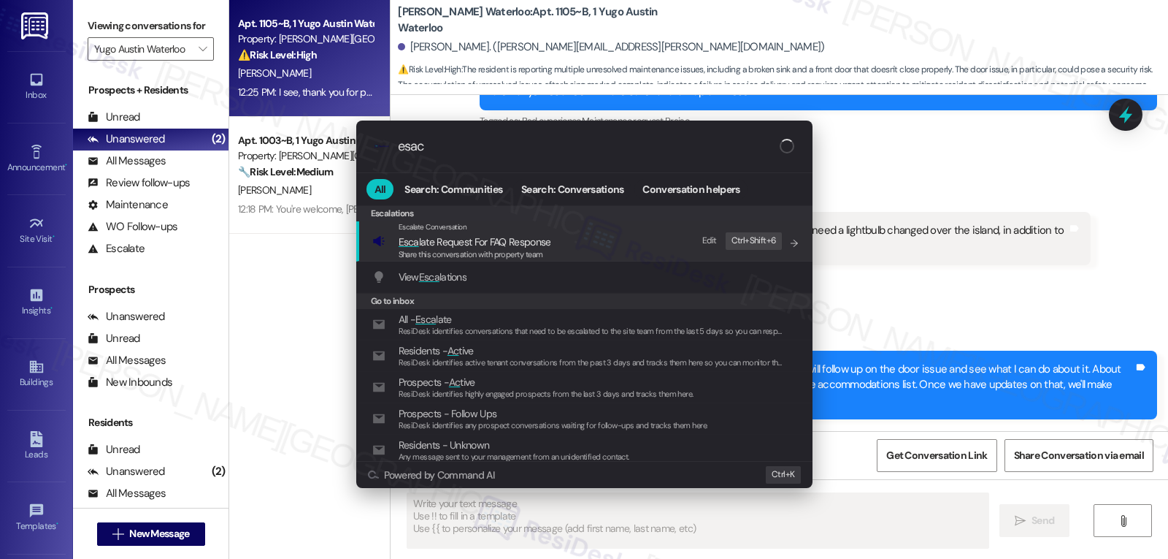
type input "esacl"
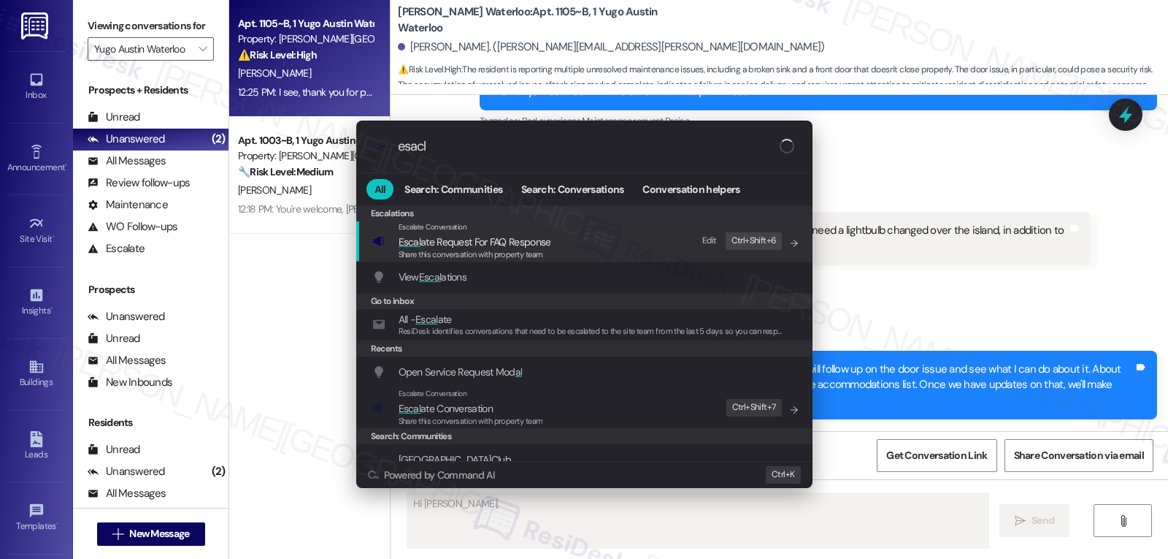
type textarea "Hi Avery, I"
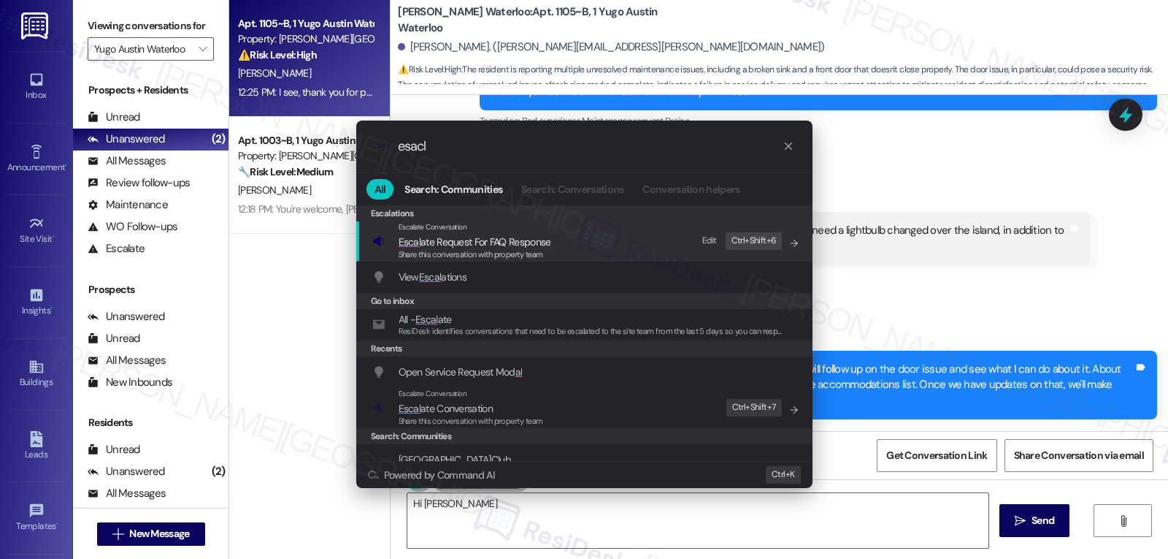
type input "esac"
type textarea "Hi Avery, I understand"
type input "esa"
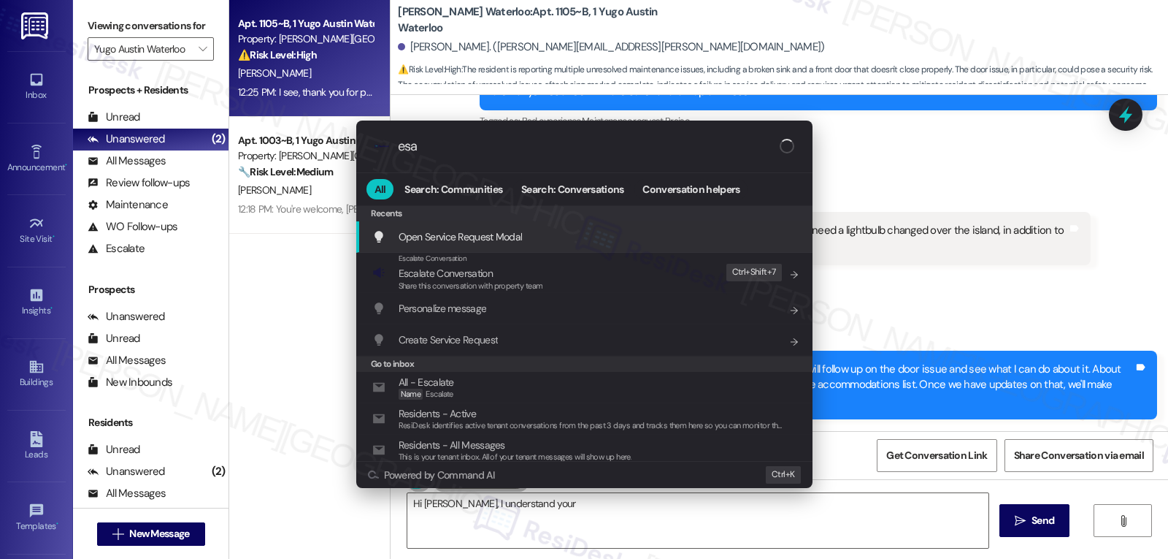
type textarea "Hi Avery, I understand your sink"
type input "es"
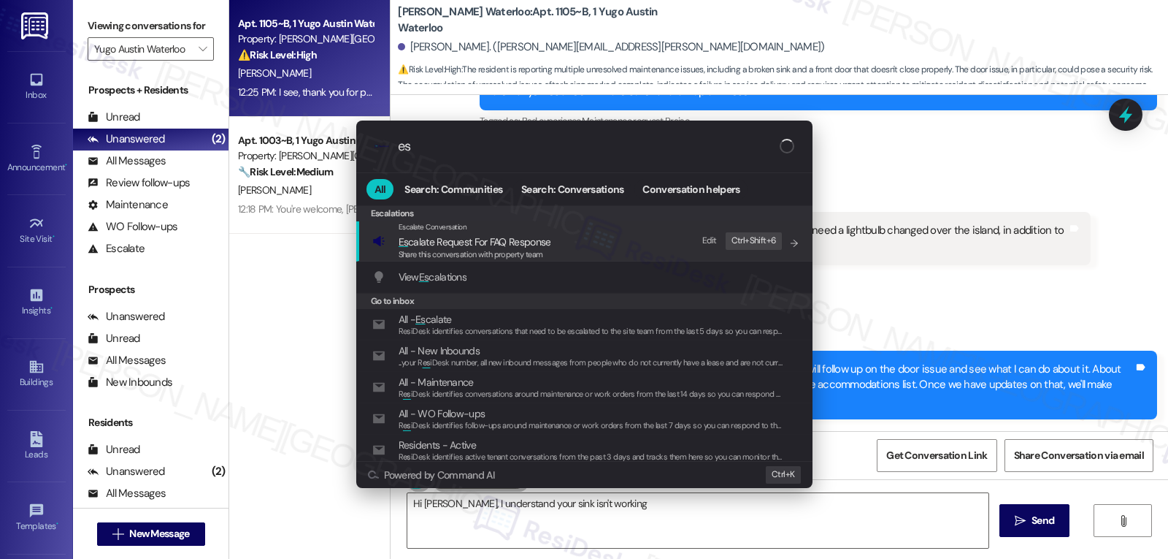
type textarea "Hi Avery, I understand your sink isn't working"
type input "esca"
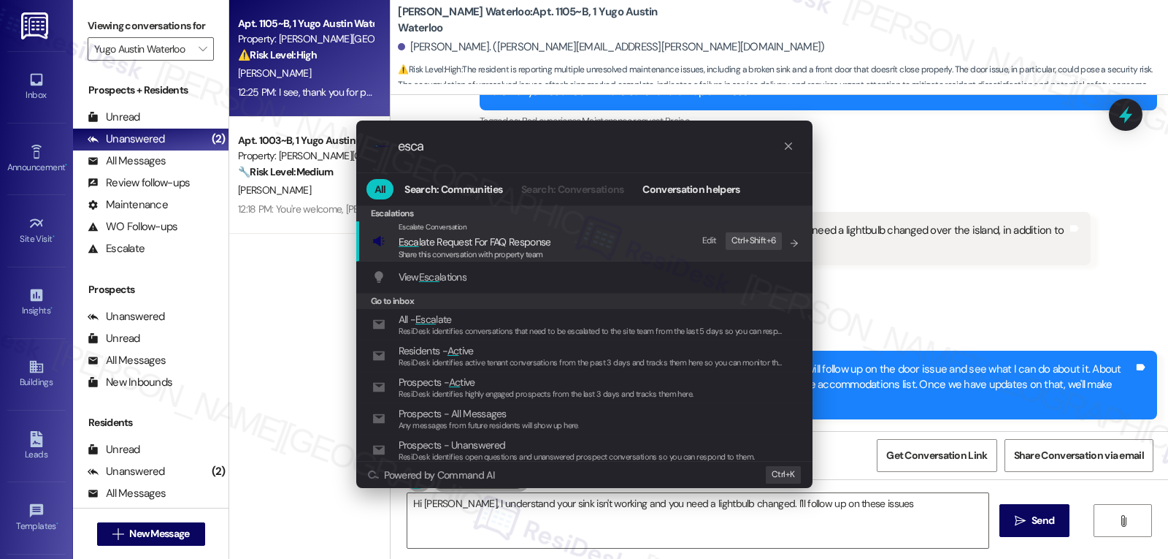
type textarea "Hi Avery, I understand your sink isn't working and you need a lightbulb changed…"
type input "escal"
type textarea "Hi Avery, I understand your sink isn't working and you need a lightbulb changed…"
type input "escala"
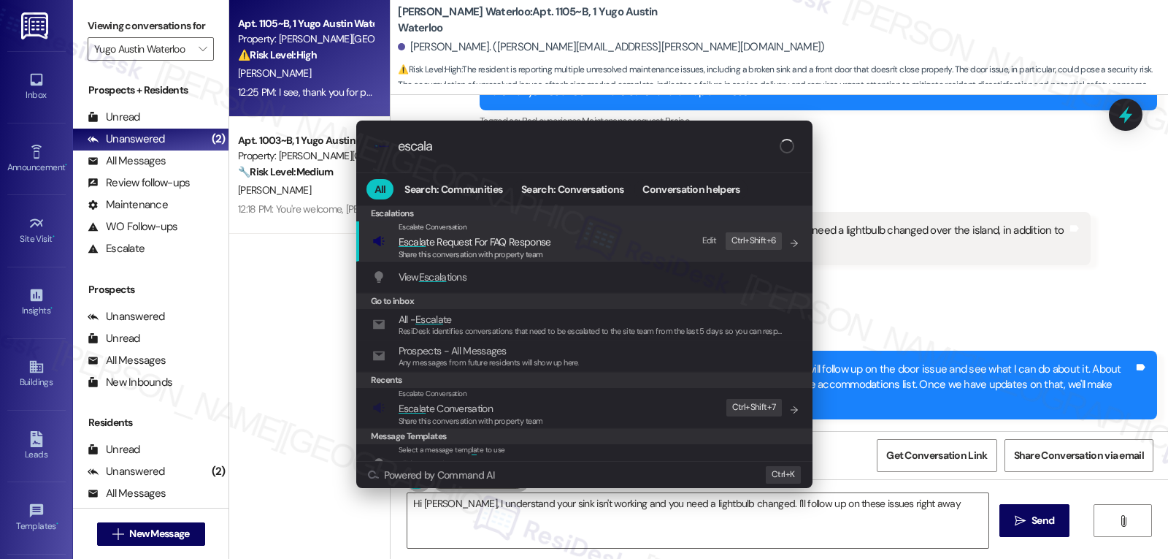
type textarea "Hi Avery, I understand your sink isn't working and you need a lightbulb changed…"
type input "escalat"
type textarea "Hi Avery, I understand your sink isn't working and you need a lightbulb changed…"
type input "escalate"
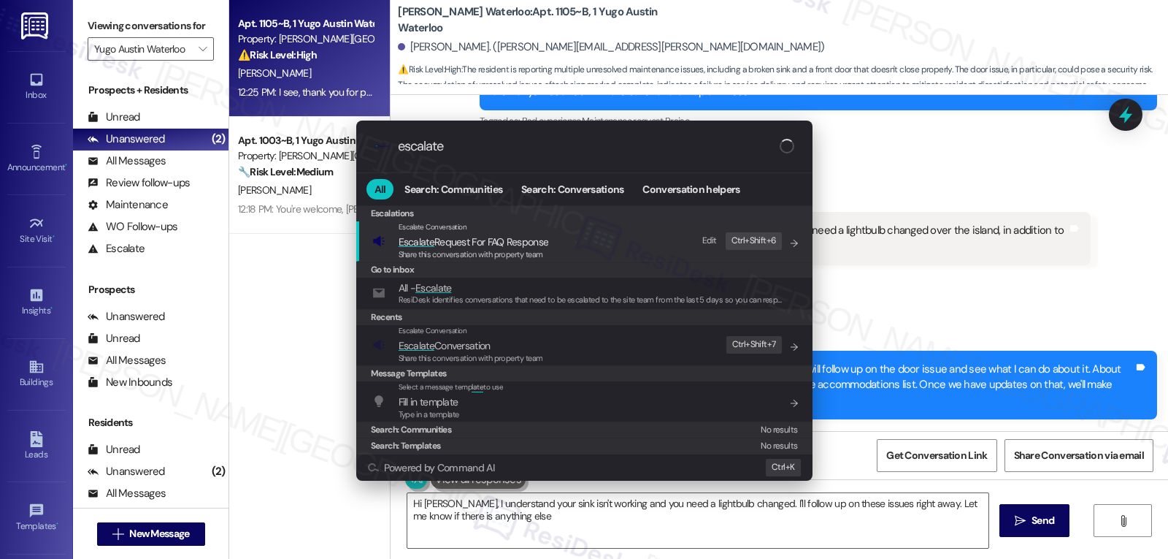
type textarea "Hi Avery, I understand your sink isn't working and you need a lightbulb changed…"
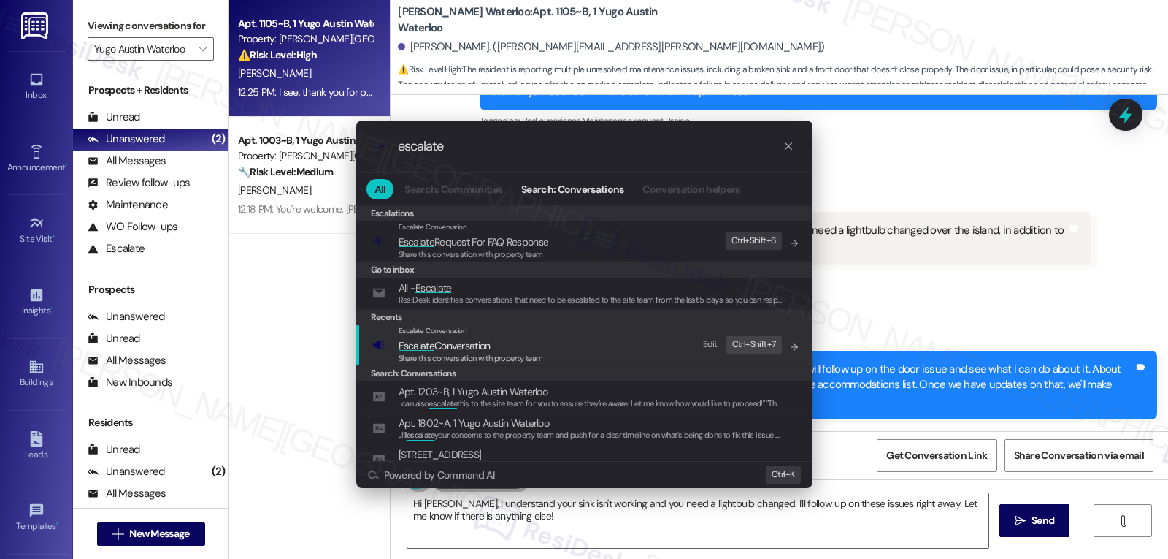
type input "escalate"
click at [449, 355] on span "Share this conversation with property team" at bounding box center [471, 358] width 145 height 10
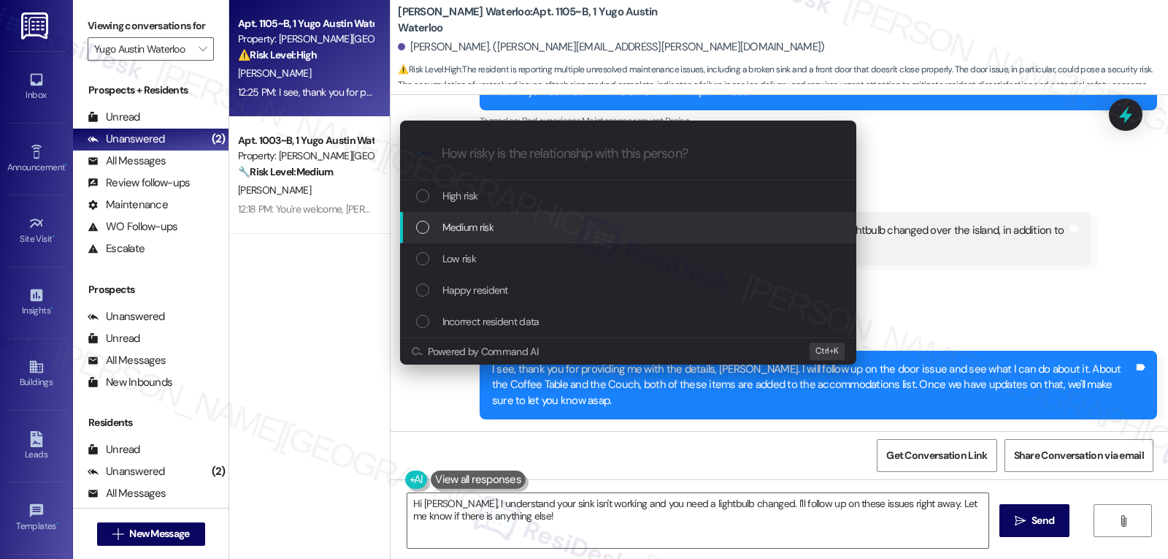
click at [504, 232] on div "Medium risk" at bounding box center [629, 227] width 427 height 16
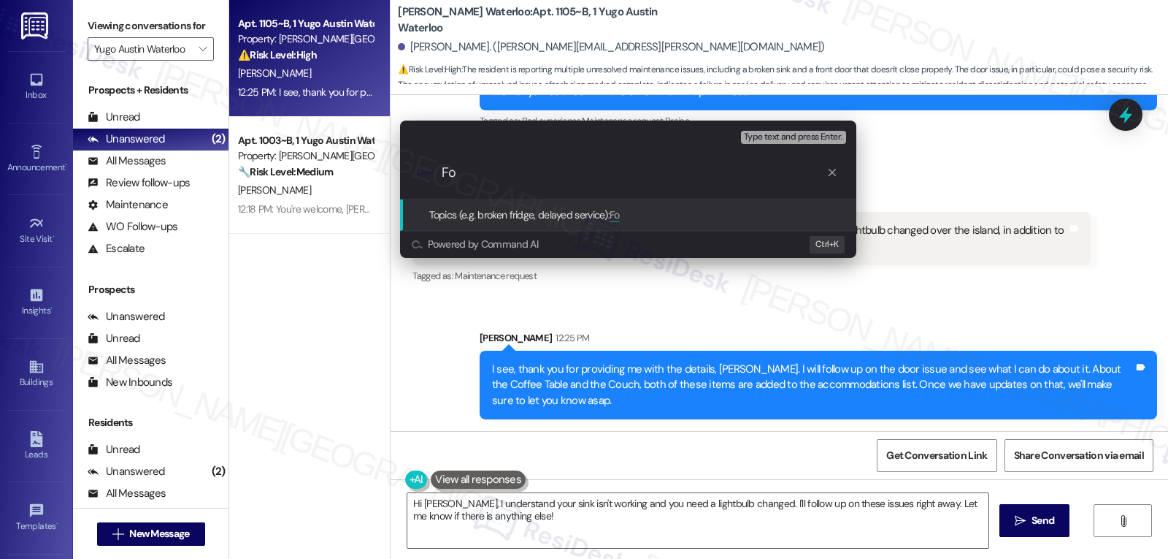
type input "F"
click at [983, 177] on div "Escalate Conversation Medium risk Topics (e.g. broken fridge, delayed service) …" at bounding box center [584, 279] width 1168 height 559
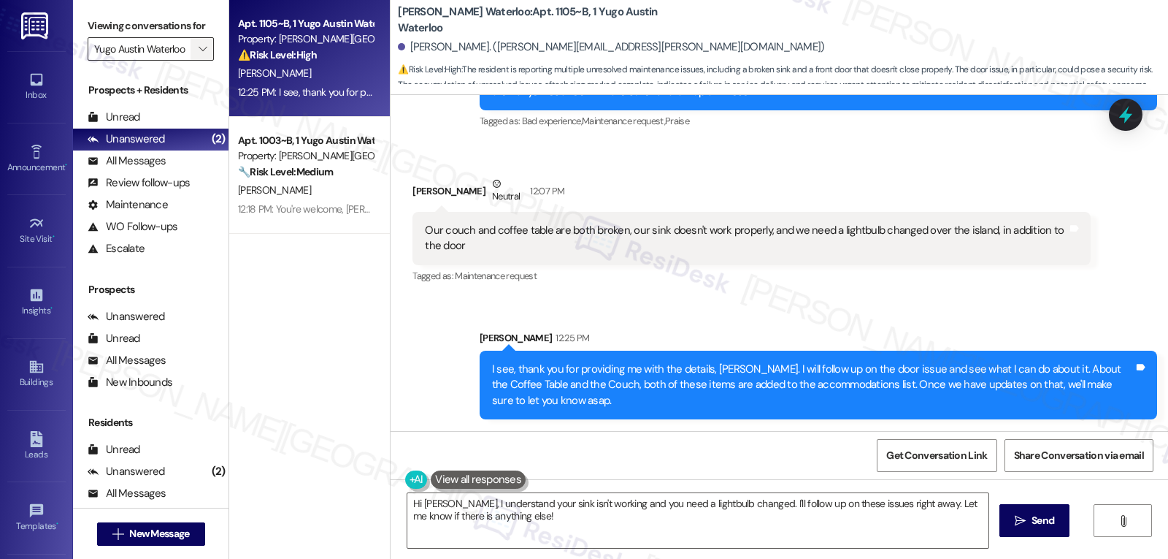
click at [199, 55] on icon "" at bounding box center [203, 49] width 8 height 12
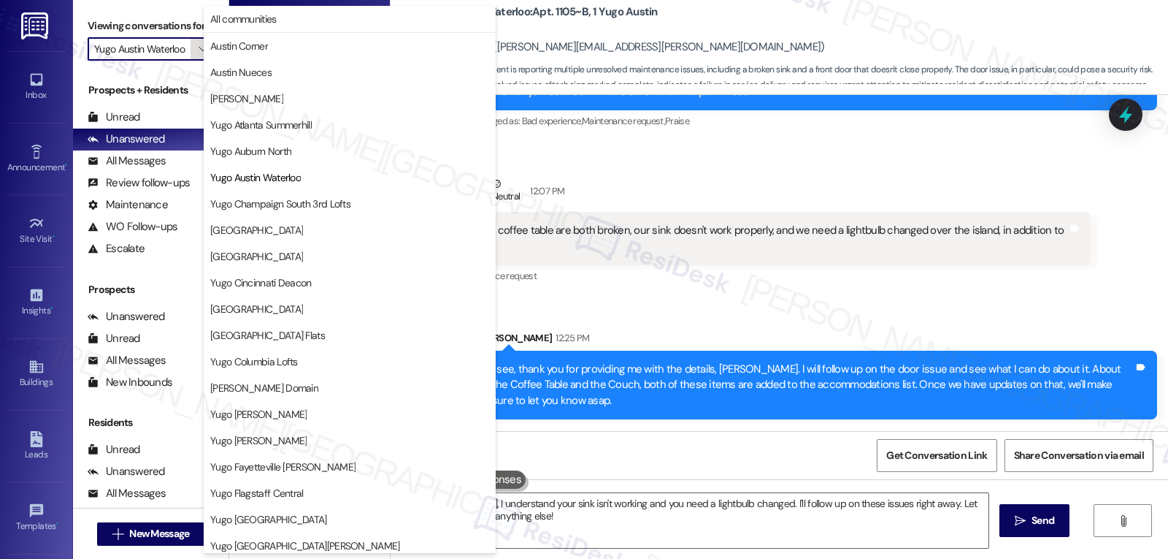
scroll to position [0, 4]
click at [313, 210] on span "Yugo Champaign South 3rd Lofts" at bounding box center [280, 203] width 140 height 15
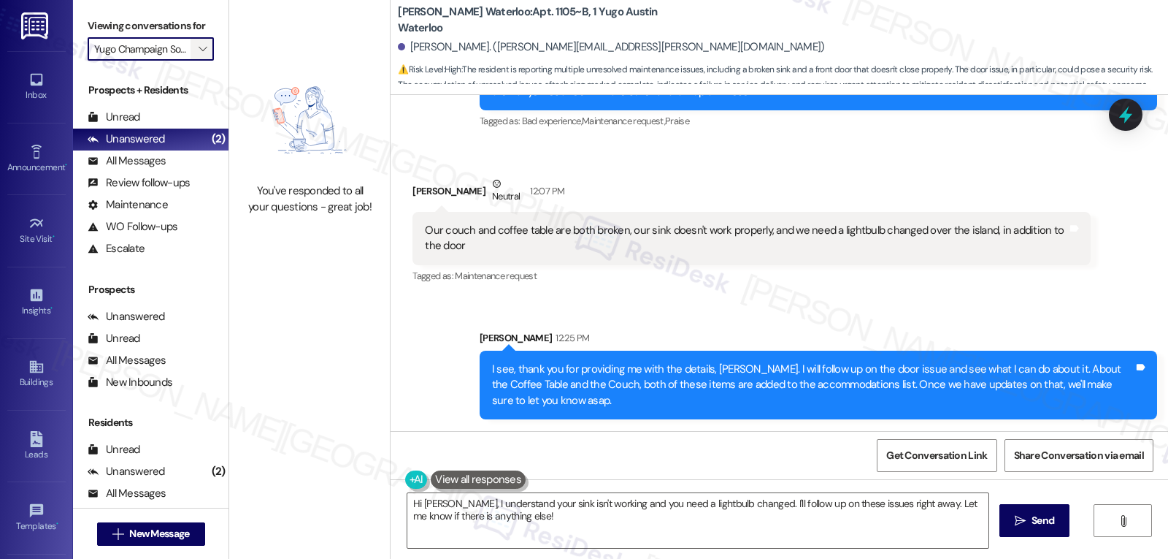
click at [199, 55] on icon "" at bounding box center [203, 49] width 8 height 12
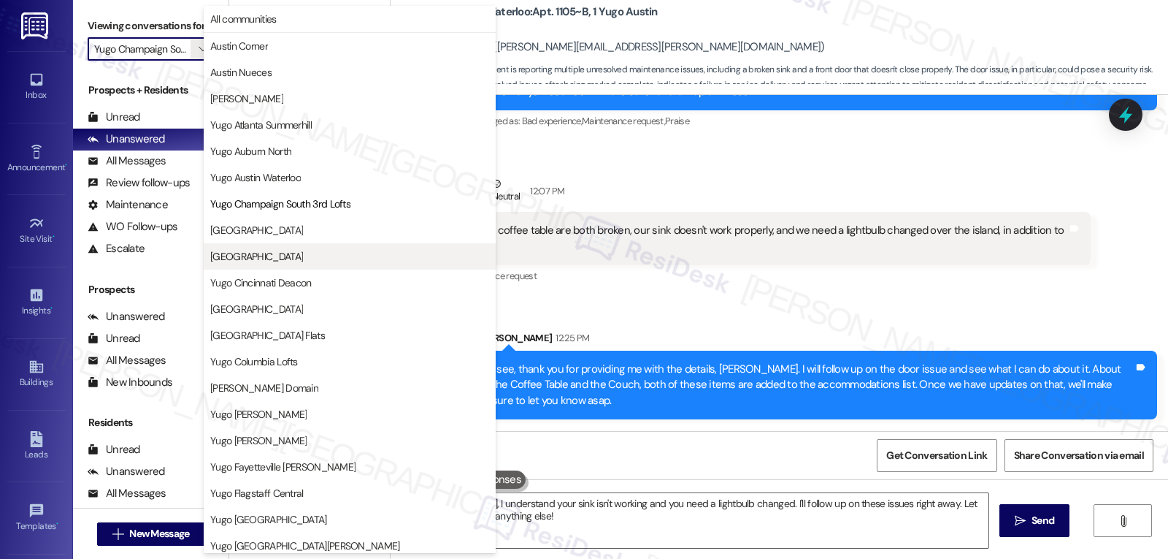
click at [300, 253] on span "Yugo Charlotte College Downs" at bounding box center [256, 256] width 93 height 15
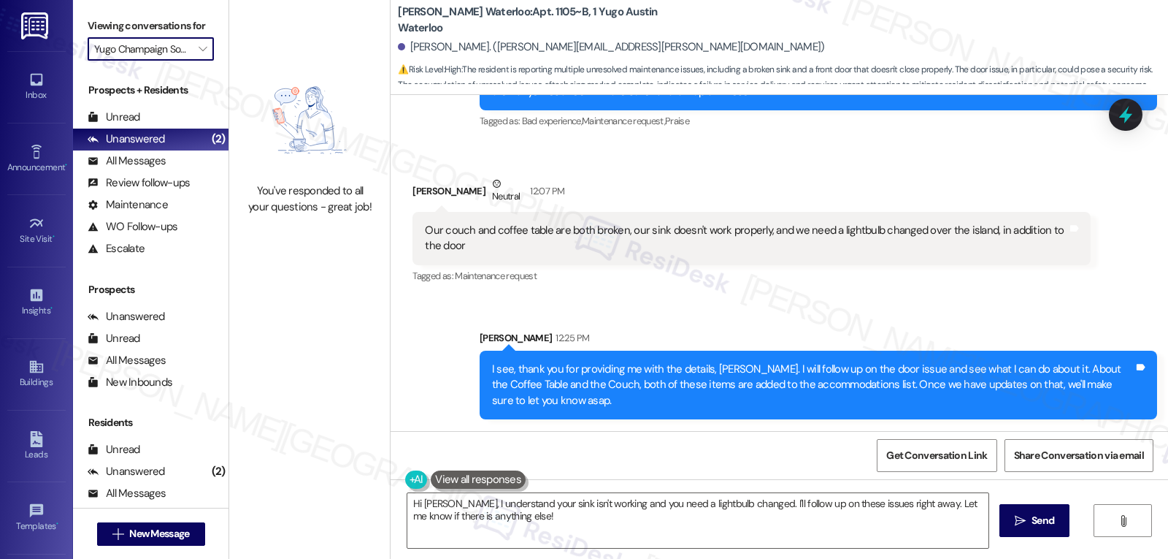
type input "Yugo Charlotte College Downs"
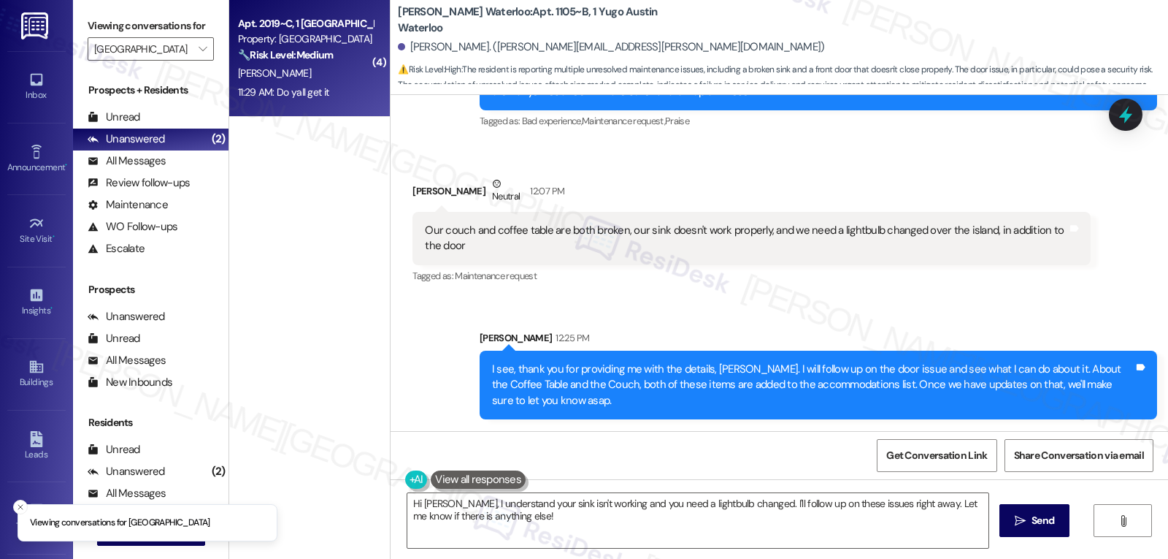
click at [316, 93] on div "11:29 AM: Do yall get it 11:29 AM: Do yall get it" at bounding box center [283, 91] width 91 height 13
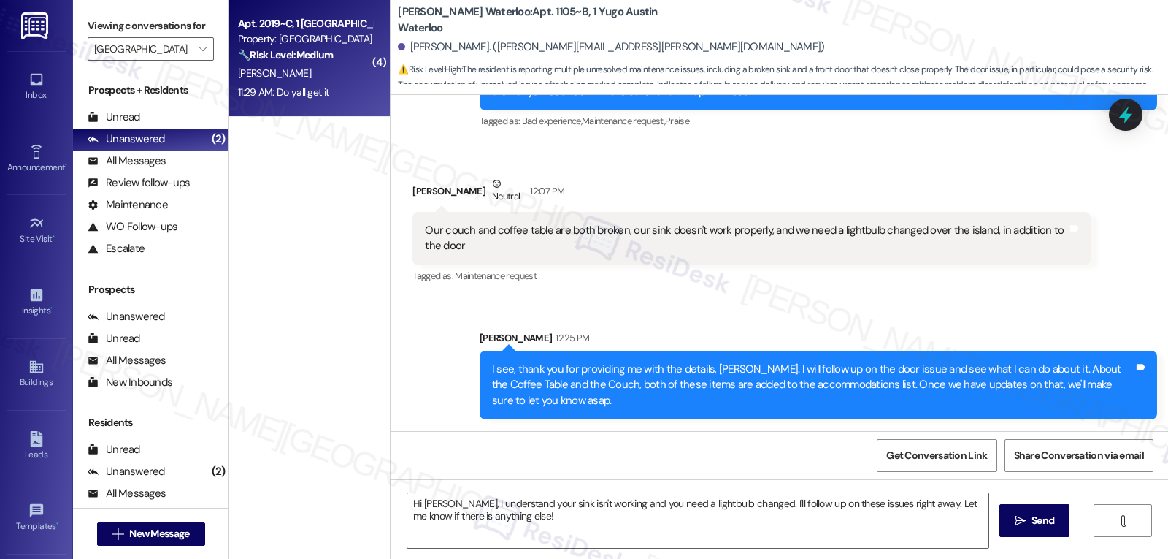
type textarea "Fetching suggested responses. Please feel free to read through the conversation…"
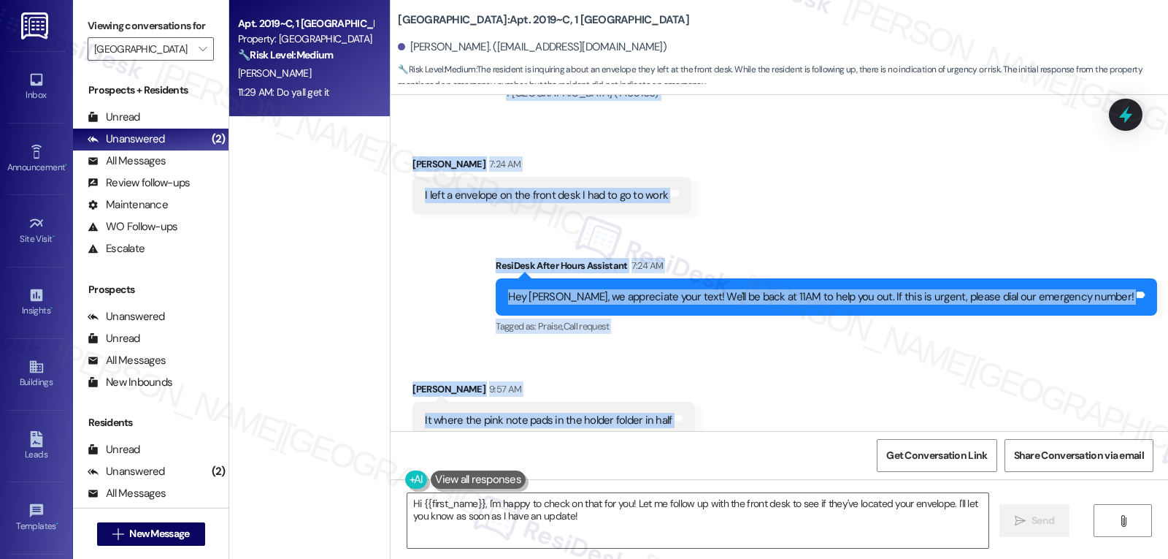
scroll to position [2641, 0]
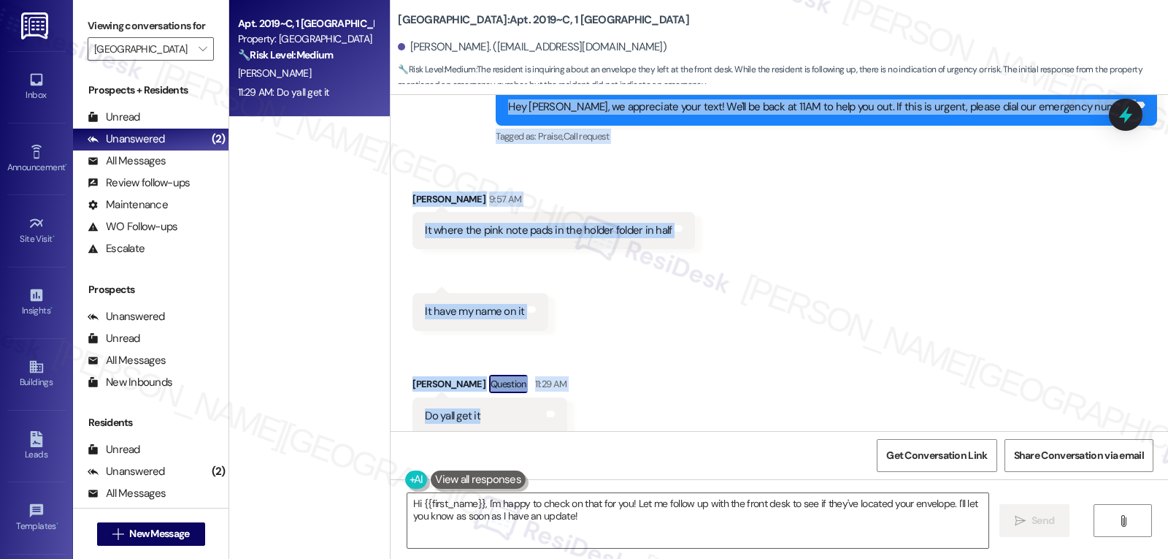
drag, startPoint x: 446, startPoint y: 372, endPoint x: 494, endPoint y: 408, distance: 59.0
click at [494, 408] on div "Lease started Aug 14, 2025 at 8:00 PM Survey, sent via SMS Residesk Automated S…" at bounding box center [780, 263] width 778 height 336
copy div "Sarah (ResiDesk) Sep 10, 2025 at 3:57 PM Thanks for the update, Sabrina! I’ll n…"
click at [660, 525] on textarea "Hi {{first_name}}, I'm happy to check on that for you! Let me follow up with th…" at bounding box center [698, 520] width 581 height 55
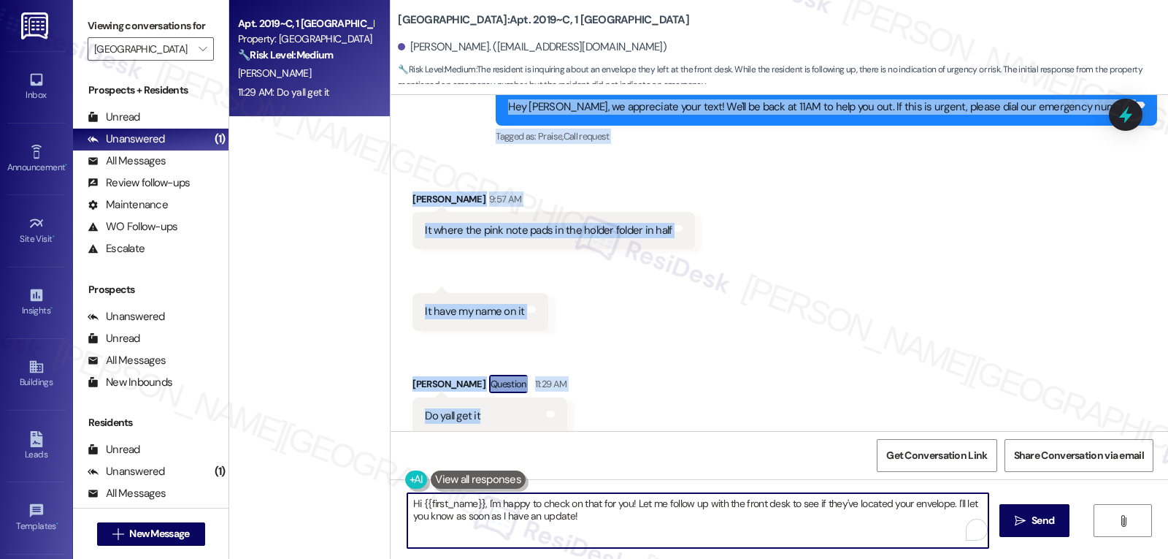
paste textarea "Sabrina, thanks for letting us know! I’ll go ahead and share your message with …"
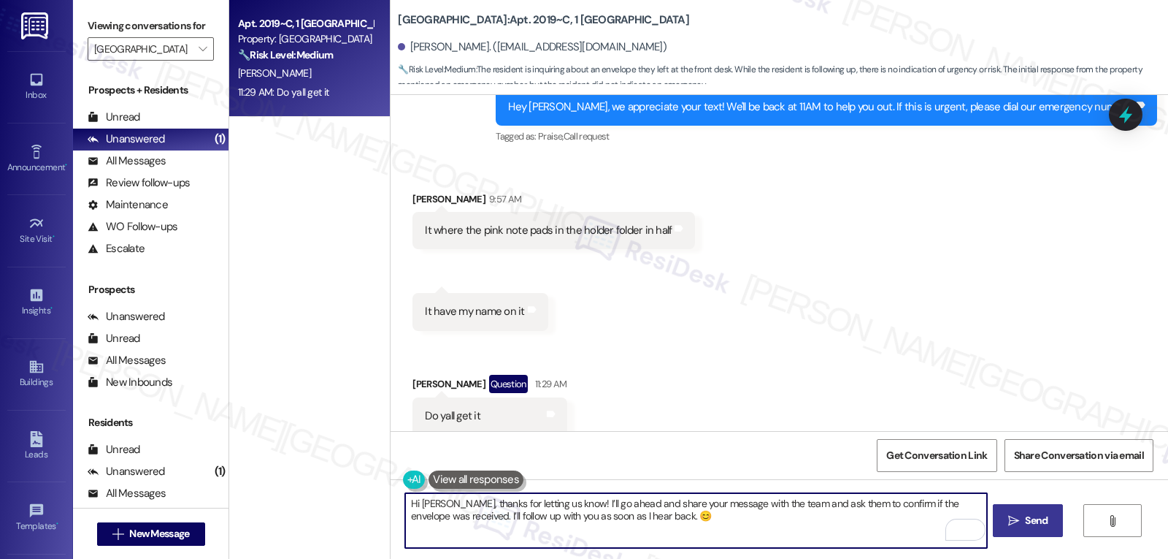
type textarea "Hi Sabrina, thanks for letting us know! I’ll go ahead and share your message wi…"
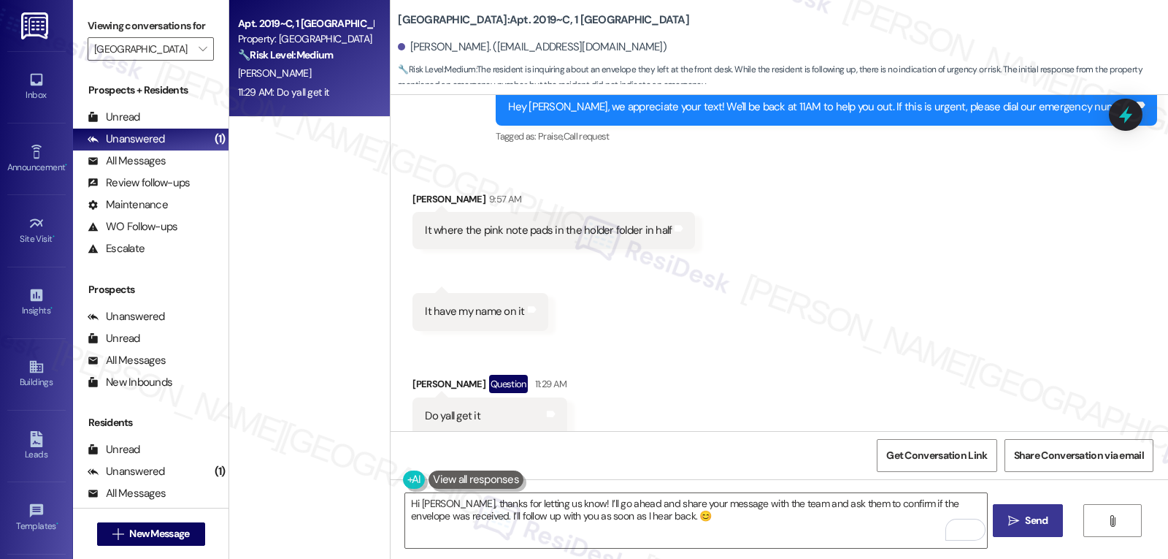
click at [1013, 515] on icon "" at bounding box center [1014, 521] width 11 height 12
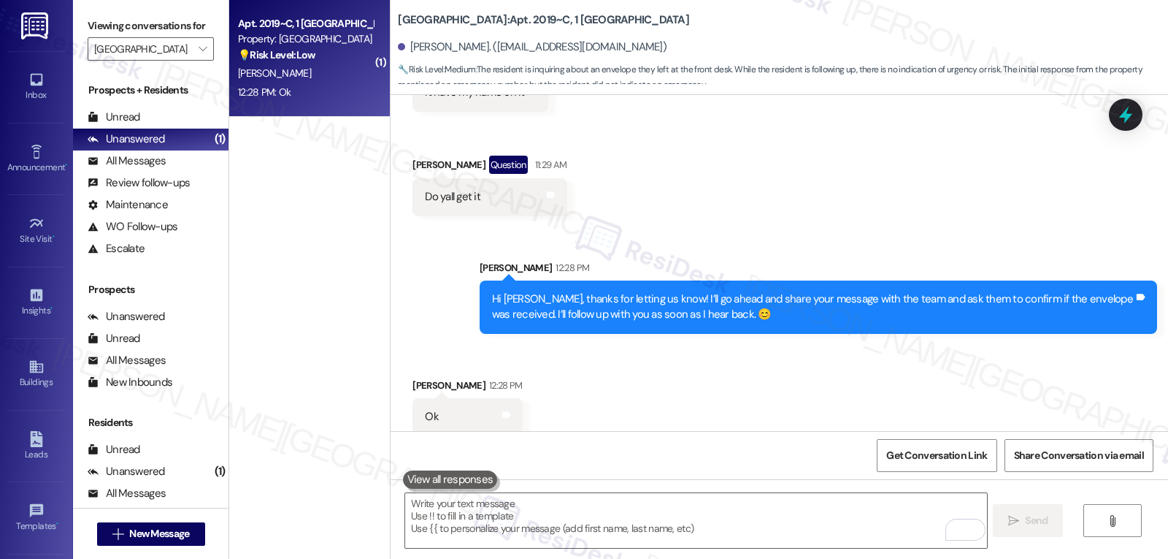
scroll to position [2861, 0]
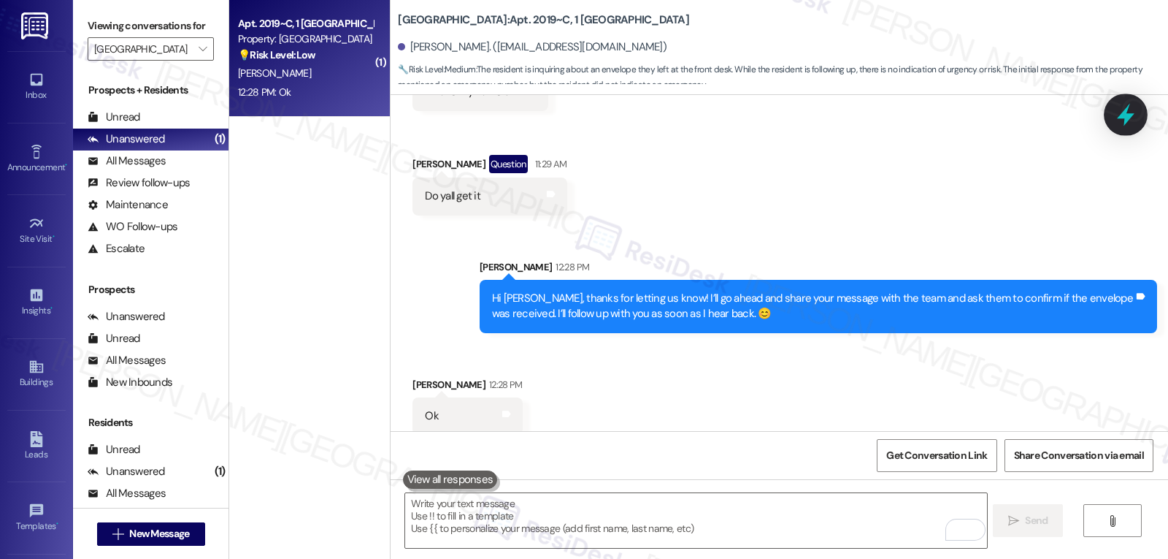
click at [1126, 115] on icon at bounding box center [1126, 115] width 18 height 23
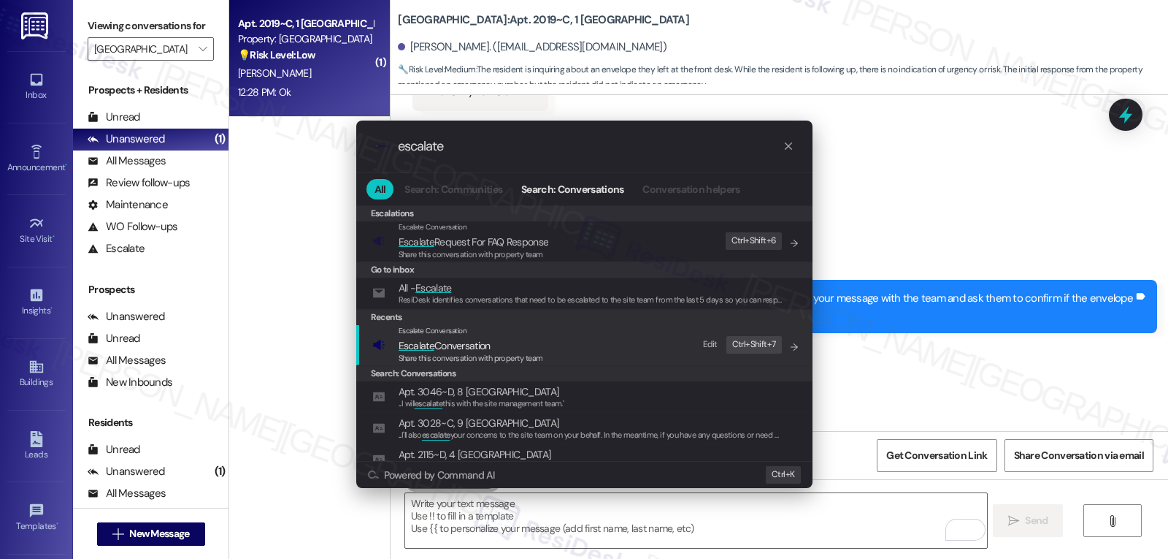
type input "escalate"
click at [451, 358] on span "Share this conversation with property team" at bounding box center [471, 358] width 145 height 10
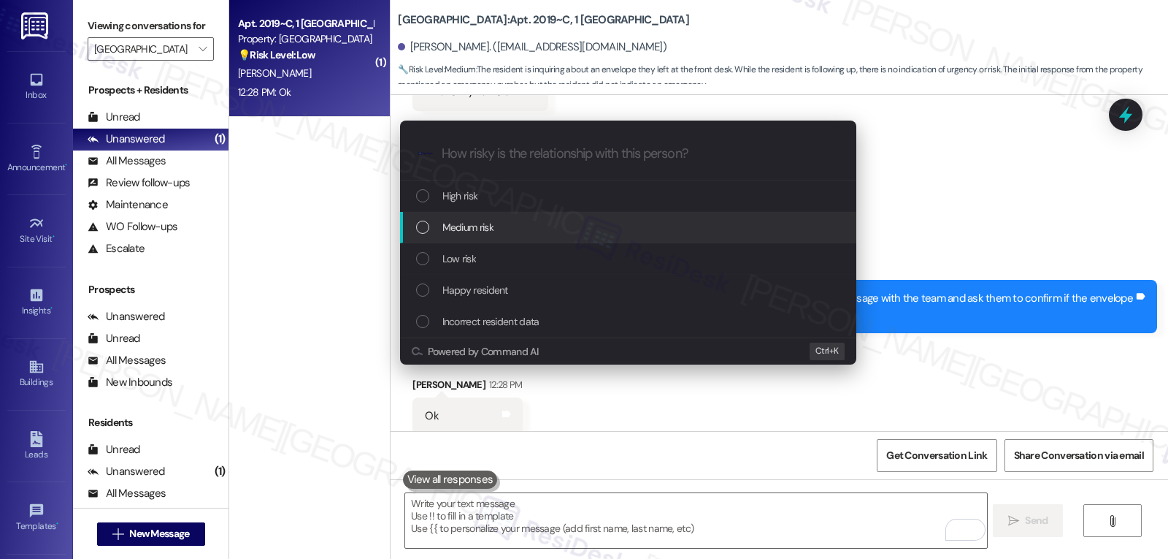
click at [501, 232] on div "Medium risk" at bounding box center [629, 227] width 427 height 16
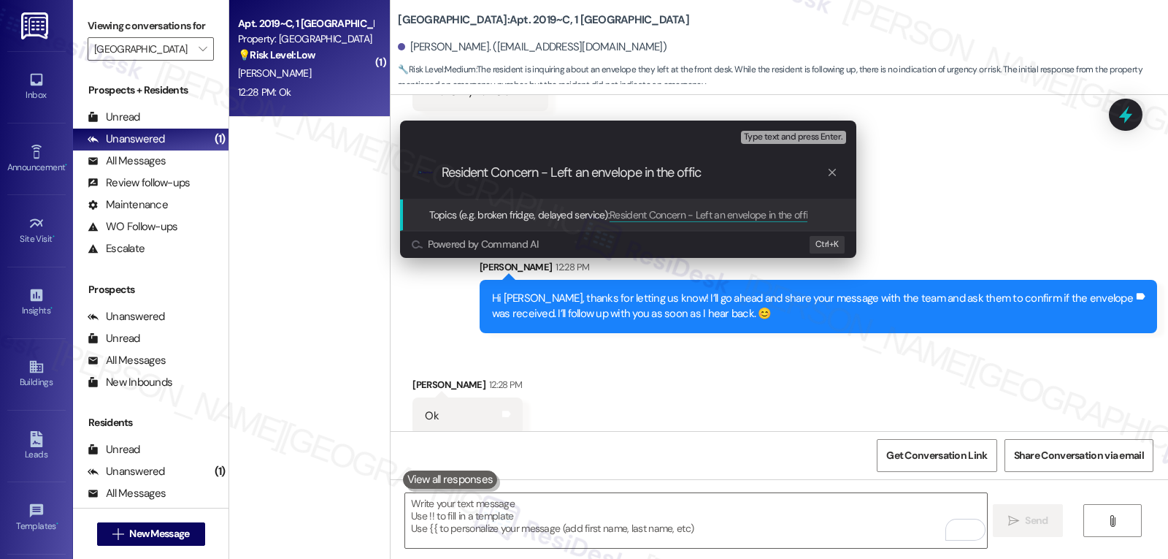
type input "Resident Concern - Left an envelope in the office"
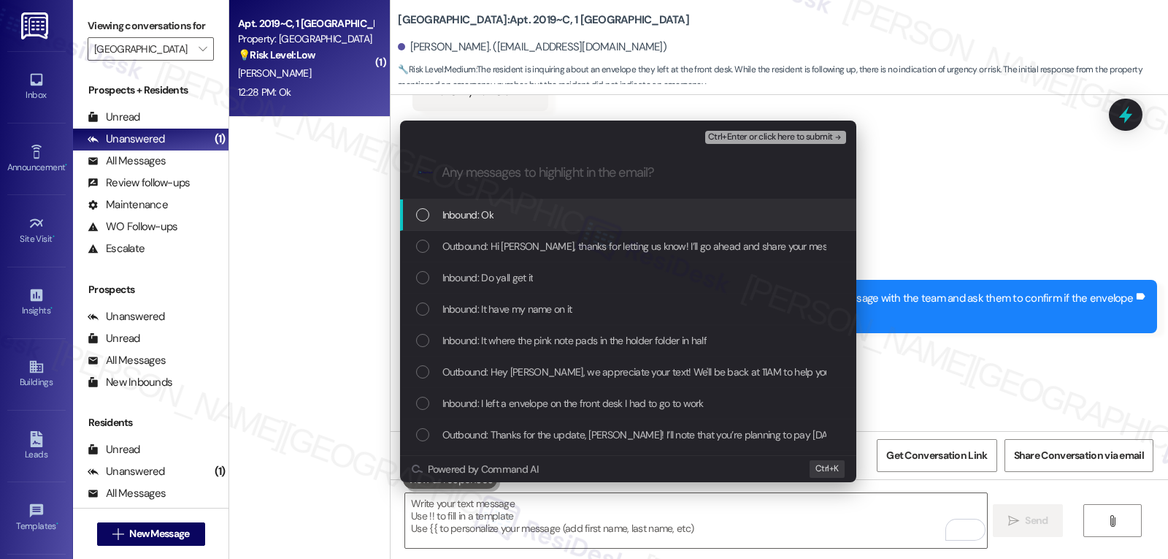
drag, startPoint x: 510, startPoint y: 206, endPoint x: 524, endPoint y: 259, distance: 55.3
click at [509, 207] on div "Inbound: Ok" at bounding box center [629, 215] width 427 height 16
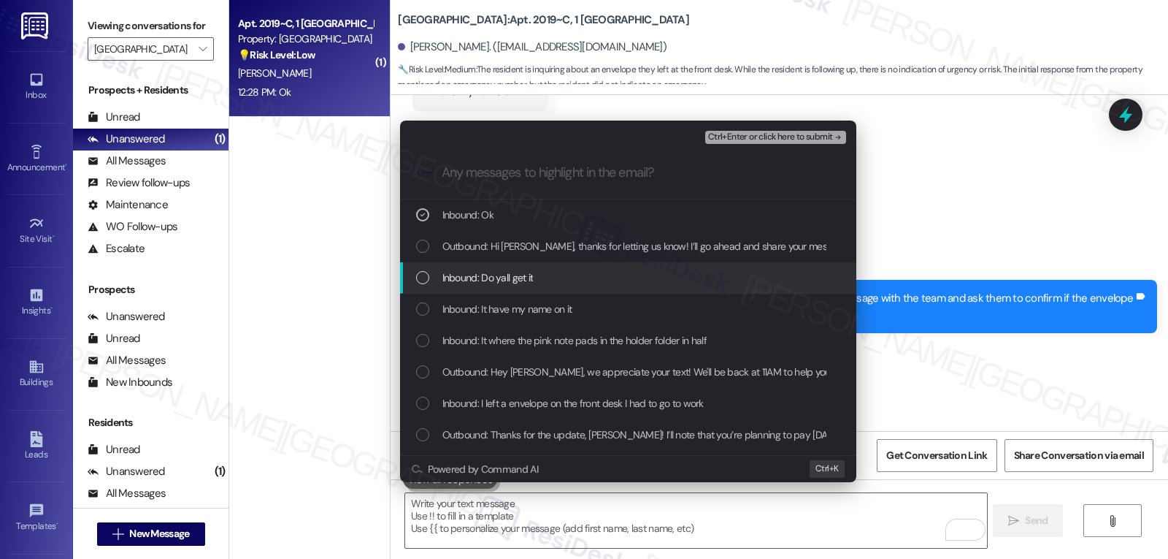
click at [521, 285] on span "Inbound: Do yall get it" at bounding box center [488, 277] width 91 height 16
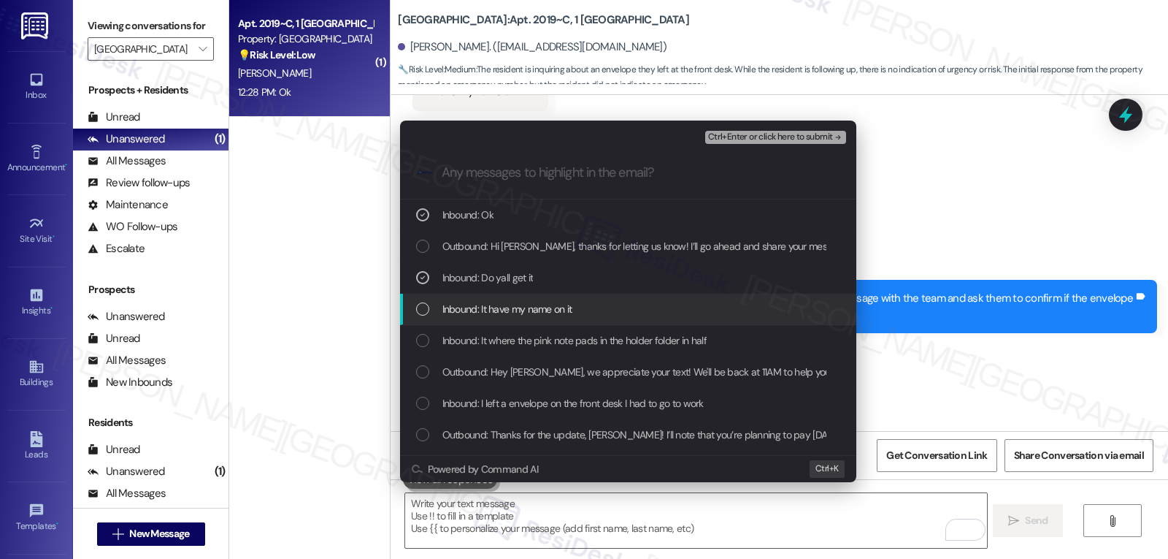
click at [524, 318] on div "Inbound: It have my name on it" at bounding box center [628, 309] width 456 height 31
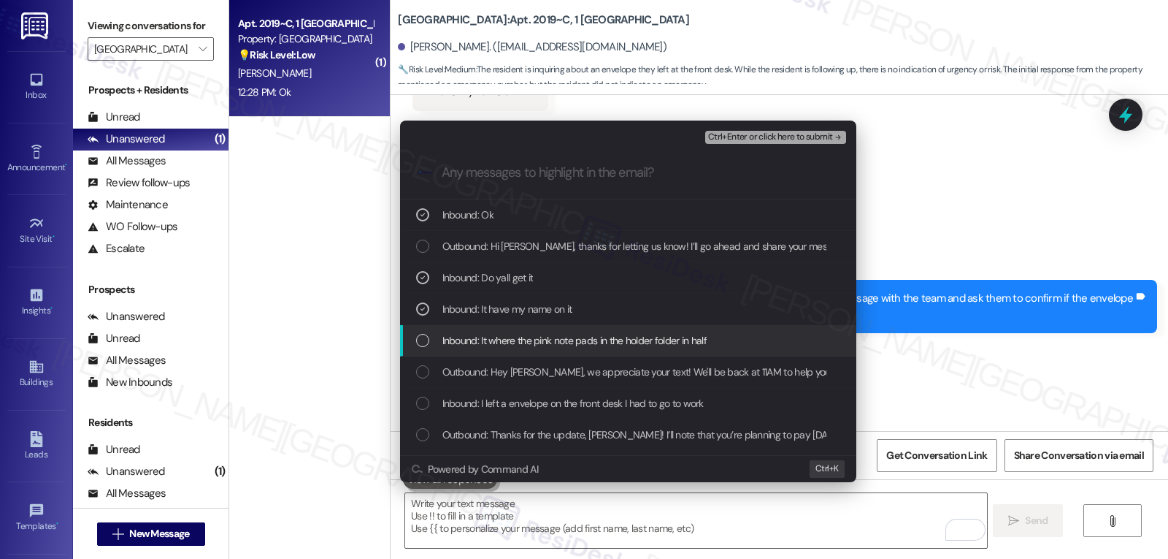
click at [515, 342] on span "Inbound: It where the pink note pads in the holder folder in half" at bounding box center [575, 340] width 265 height 16
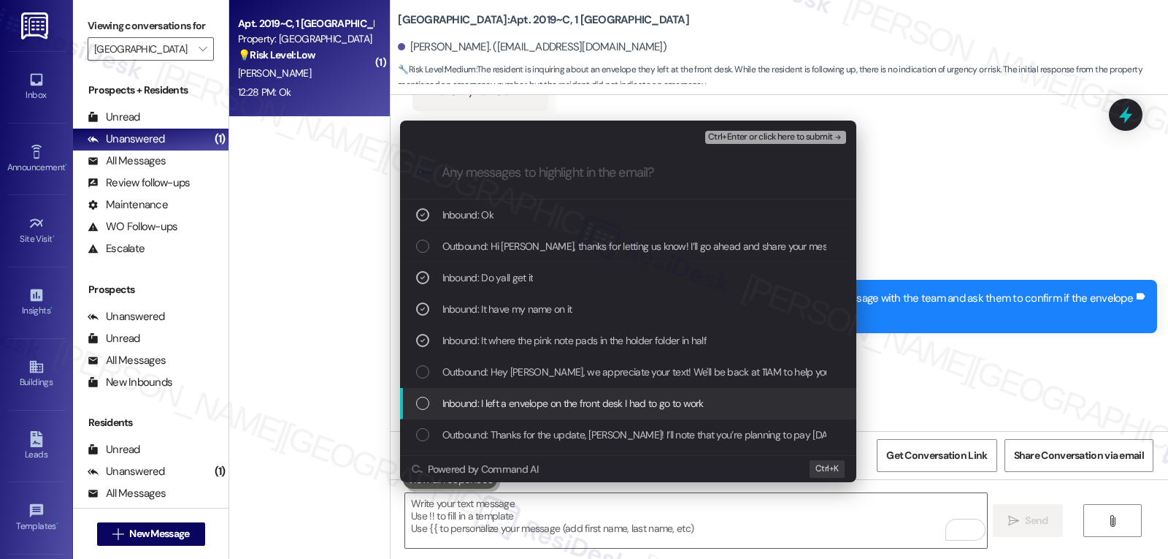
click at [527, 412] on div "Inbound: I left a envelope on the front desk I had to go to work" at bounding box center [628, 403] width 456 height 31
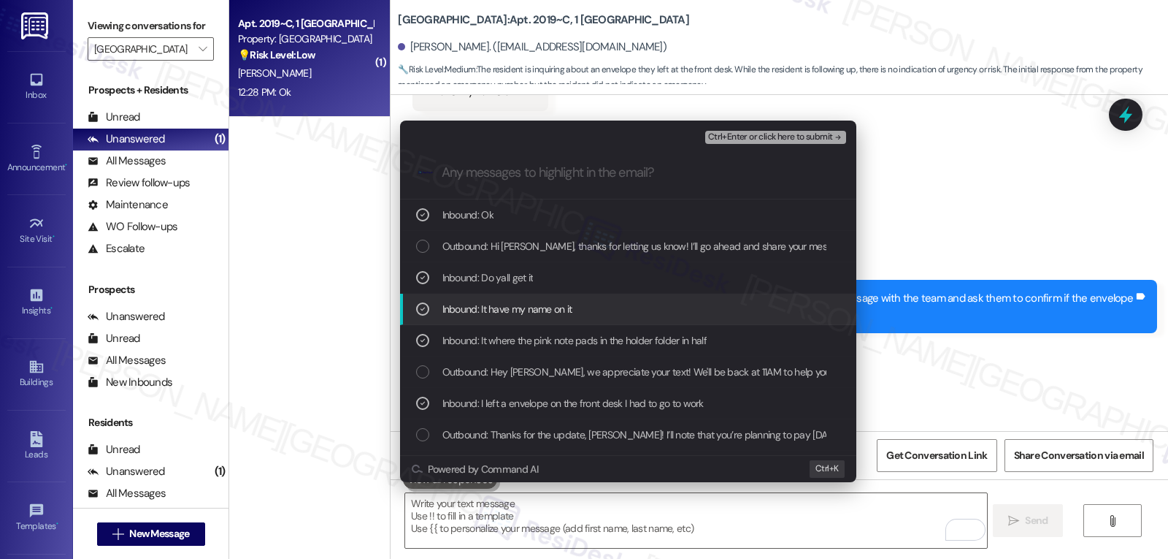
click at [945, 170] on div "Escalate Conversation Medium risk Resident Concern - Left an envelope in the of…" at bounding box center [584, 279] width 1168 height 559
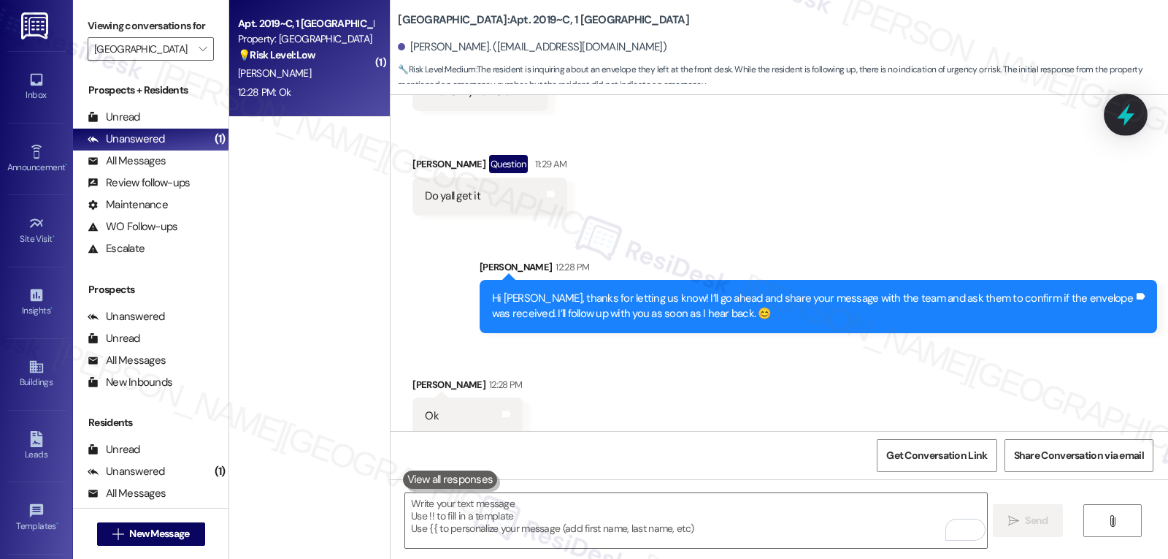
click at [1128, 112] on icon at bounding box center [1126, 114] width 25 height 25
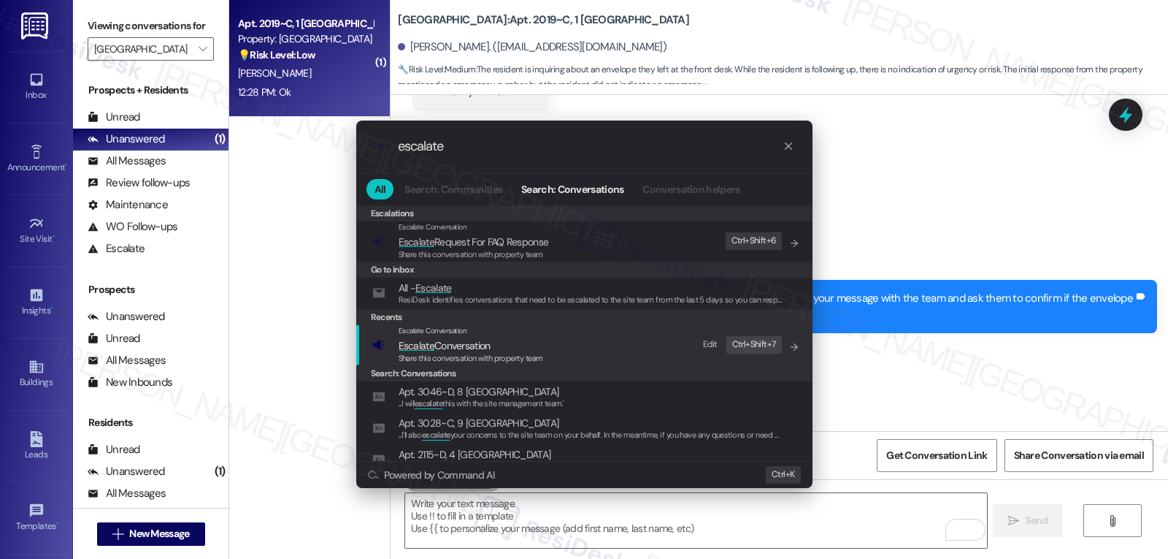
type input "escalate"
click at [495, 351] on span "Escalate Conversation" at bounding box center [471, 345] width 145 height 16
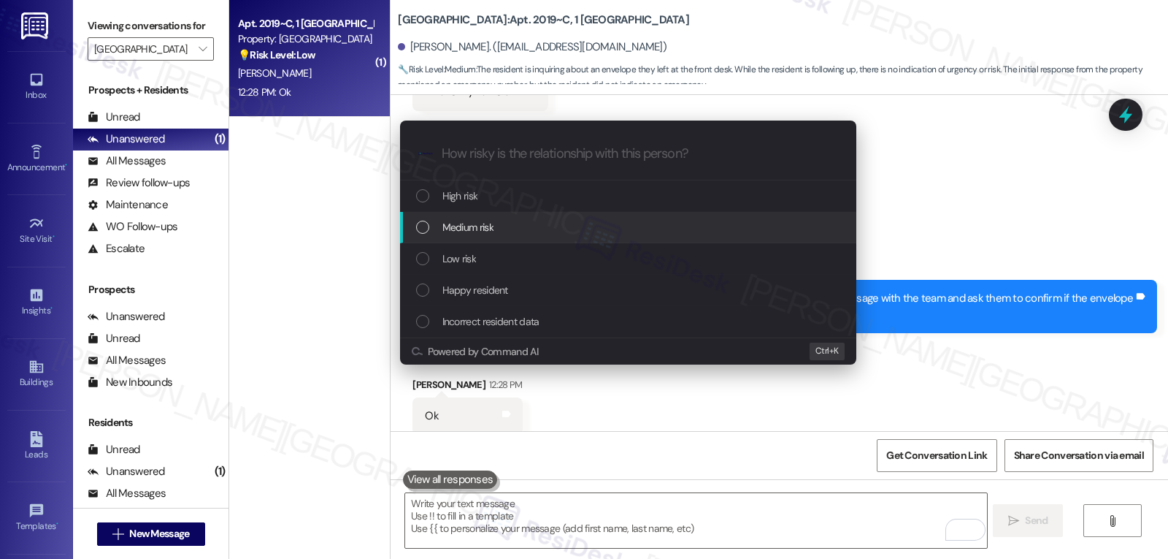
click at [499, 237] on div "Medium risk" at bounding box center [628, 227] width 456 height 31
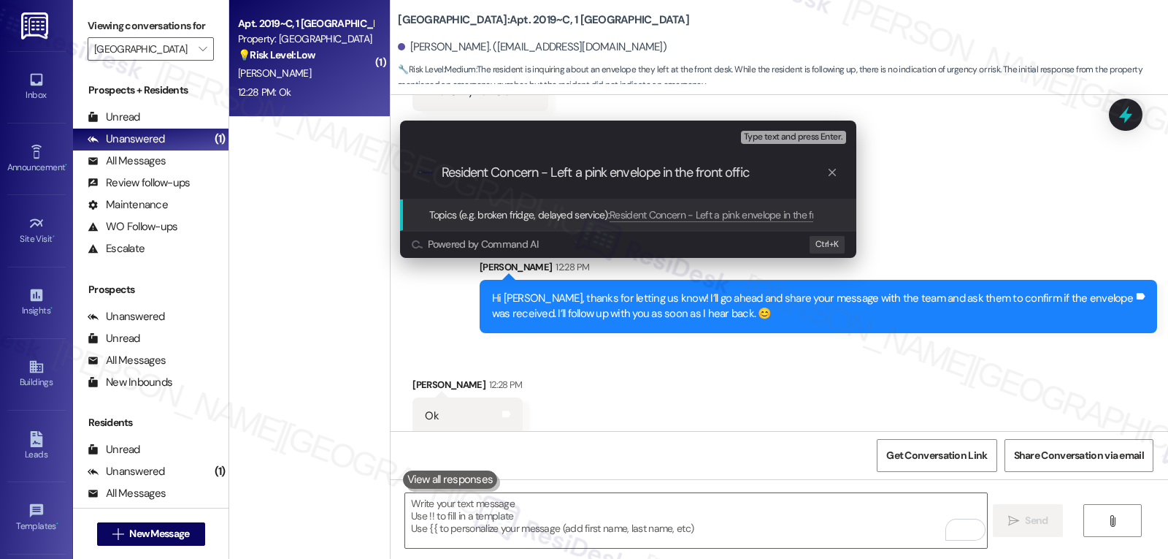
type input "Resident Concern - Left a pink envelope in the front office"
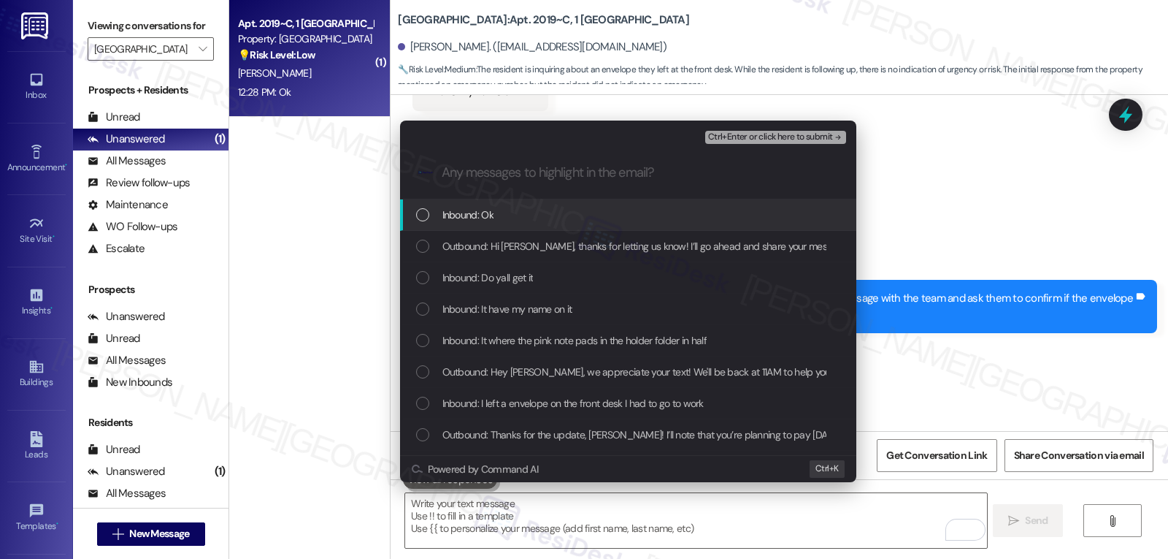
click at [551, 213] on div "Inbound: Ok" at bounding box center [629, 215] width 427 height 16
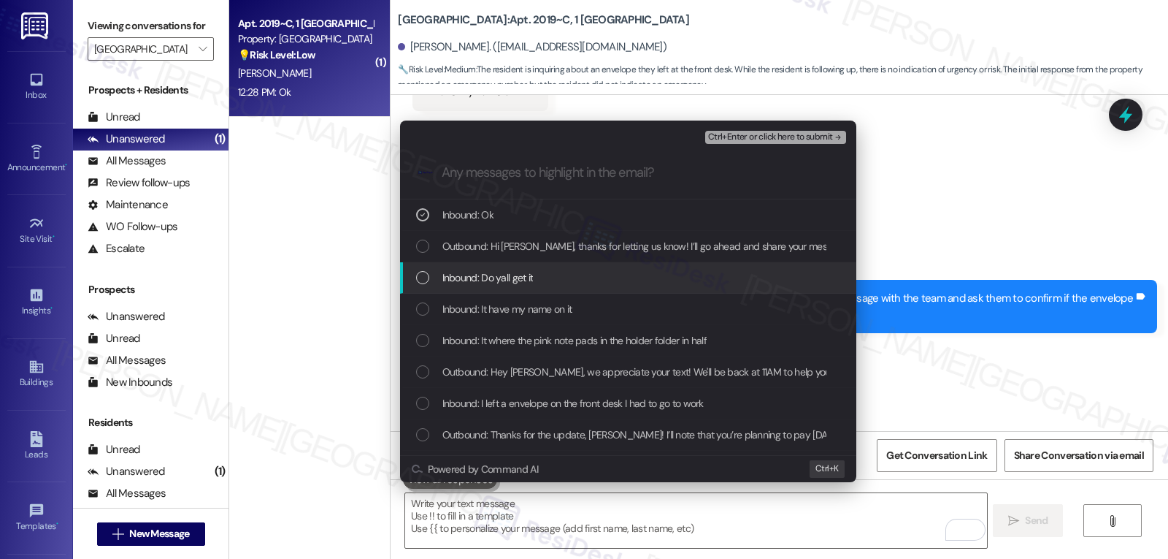
click at [429, 272] on div "Inbound: Do yall get it" at bounding box center [629, 277] width 427 height 16
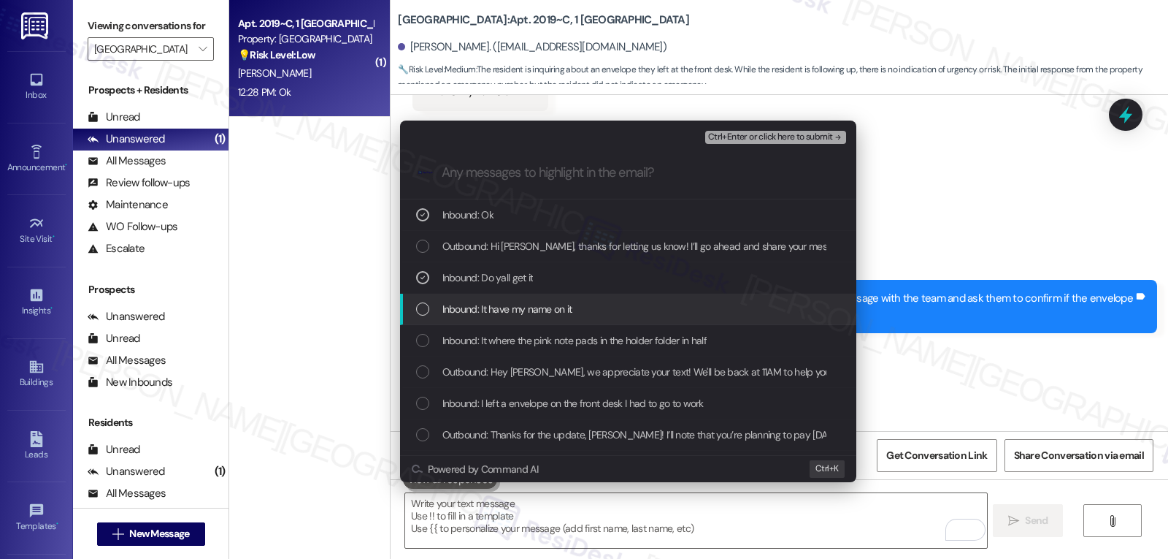
click at [424, 317] on div "Inbound: It have my name on it" at bounding box center [629, 309] width 427 height 16
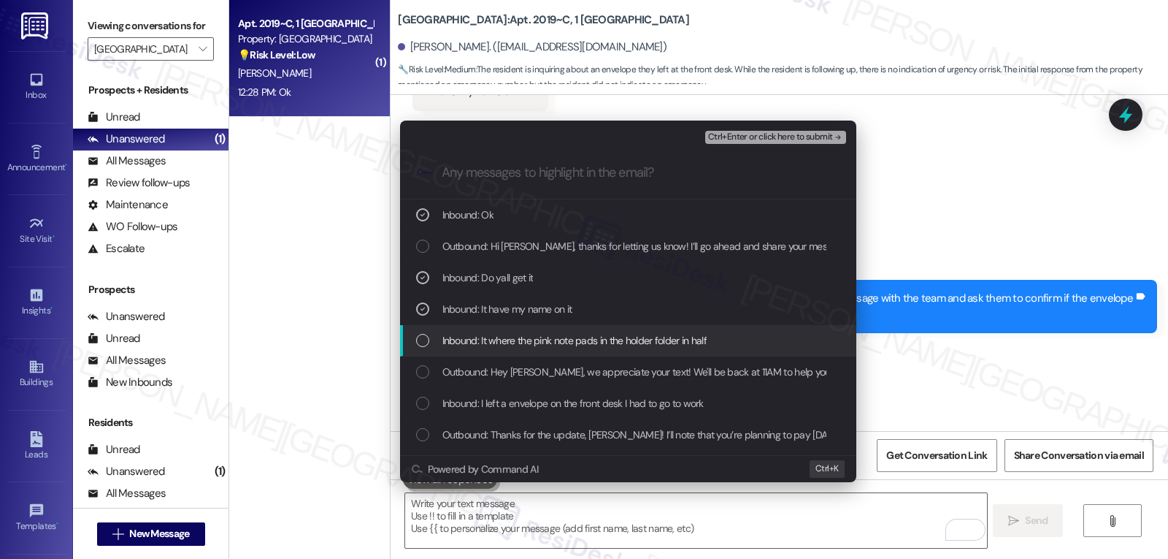
click at [424, 339] on div "List of options" at bounding box center [422, 340] width 13 height 13
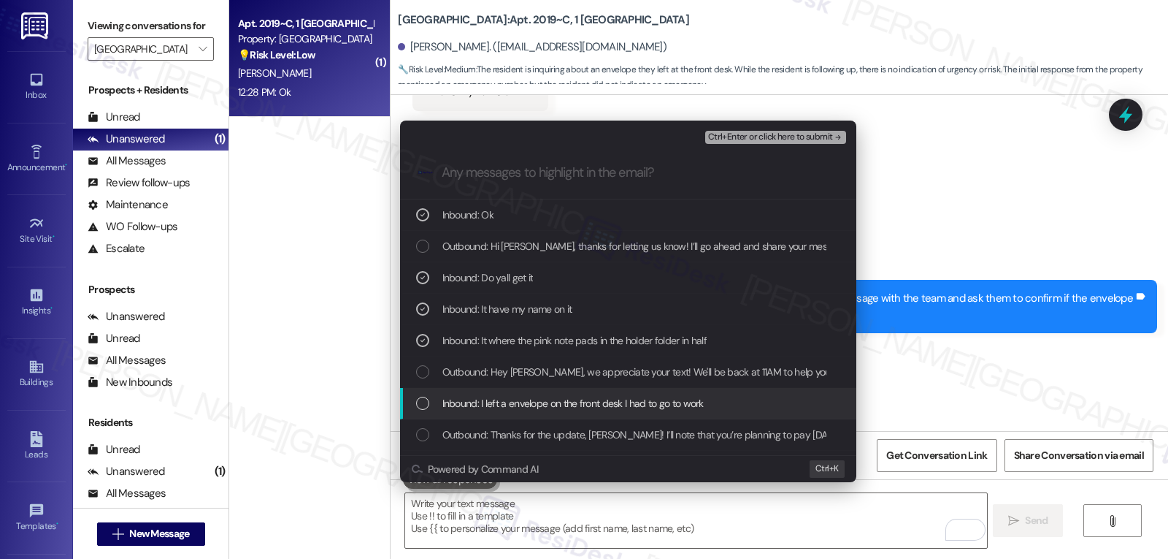
click at [427, 410] on div "Inbound: I left a envelope on the front desk I had to go to work" at bounding box center [629, 403] width 427 height 16
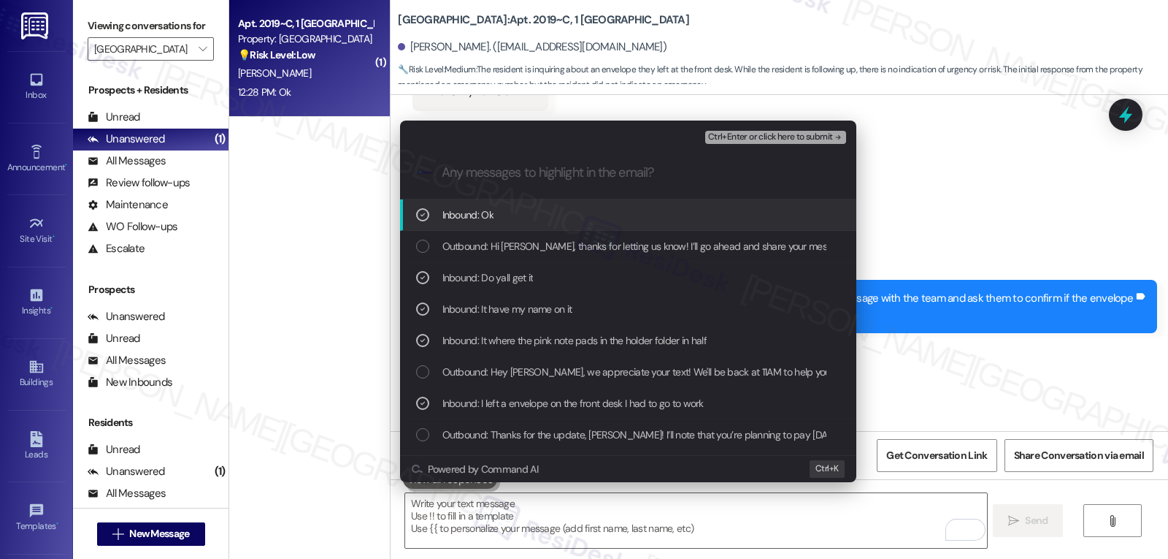
click at [796, 141] on span "Ctrl+Enter or click here to submit" at bounding box center [770, 137] width 125 height 10
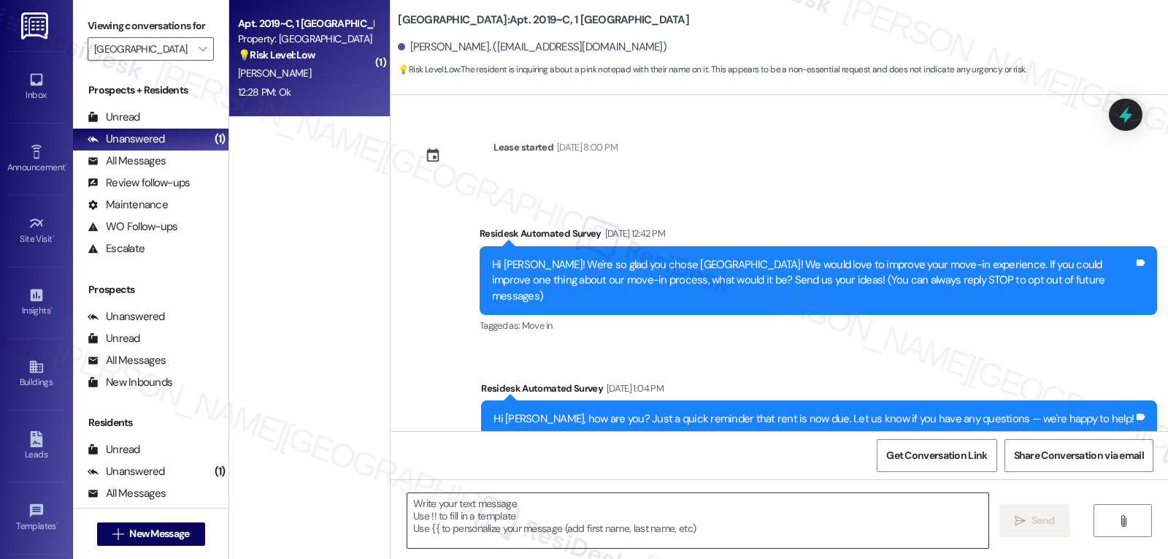
scroll to position [2902, 0]
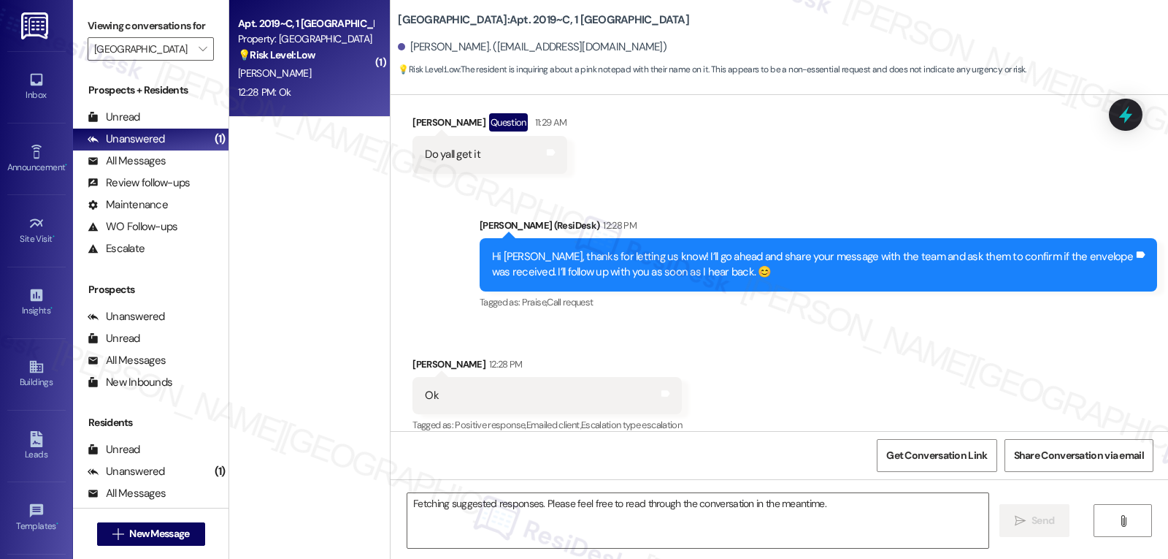
click at [417, 356] on div "Sabrina Daniels 12:28 PM" at bounding box center [547, 366] width 269 height 20
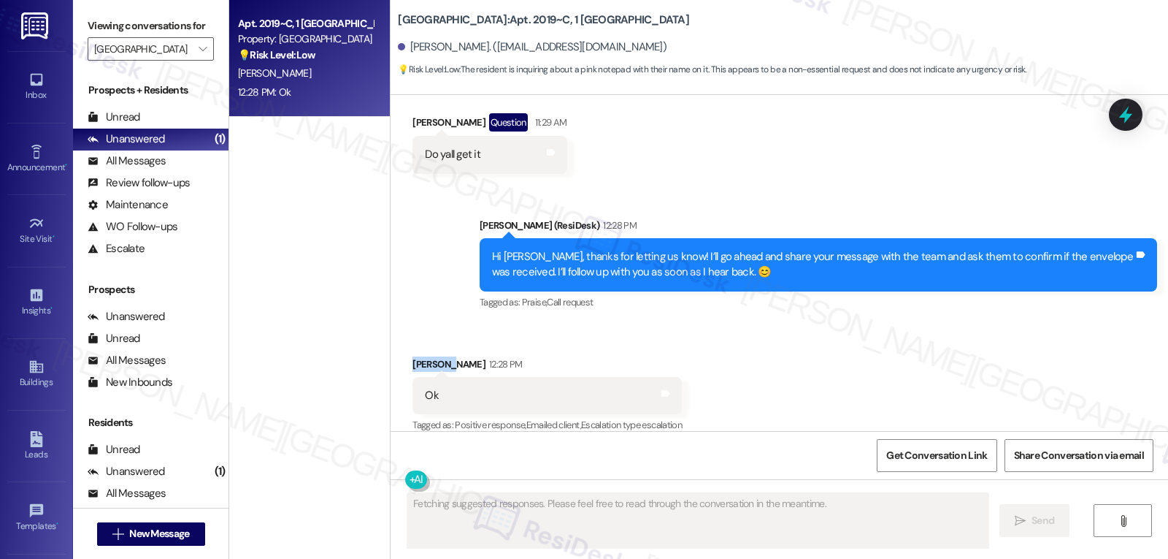
click at [417, 356] on div "Sabrina Daniels 12:28 PM" at bounding box center [547, 366] width 269 height 20
copy div "Sabrina"
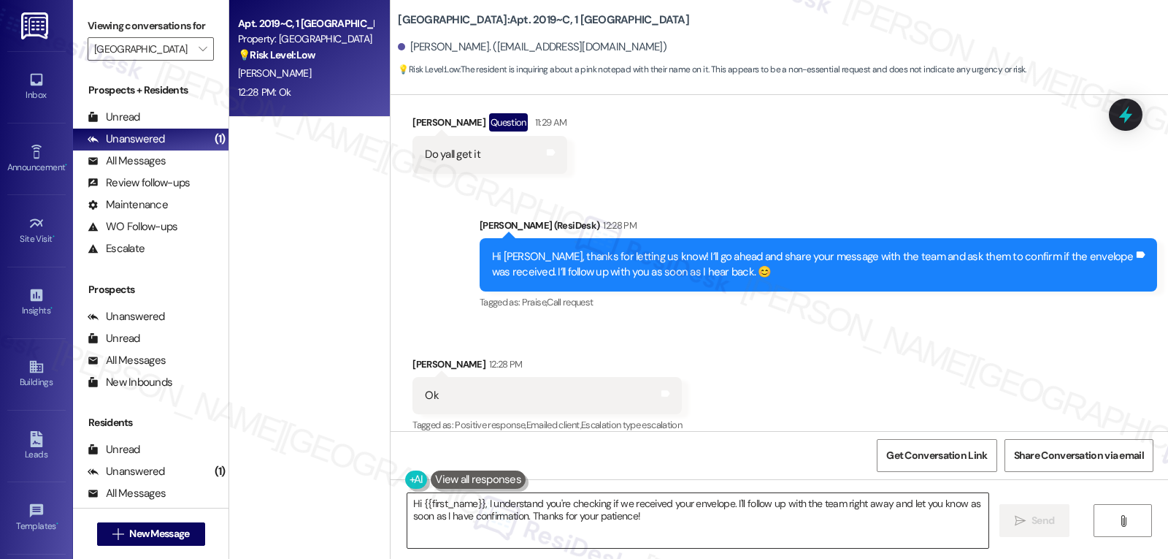
click at [503, 519] on textarea "Hi {{first_name}}, I understand you're checking if we received your envelope. I…" at bounding box center [698, 520] width 581 height 55
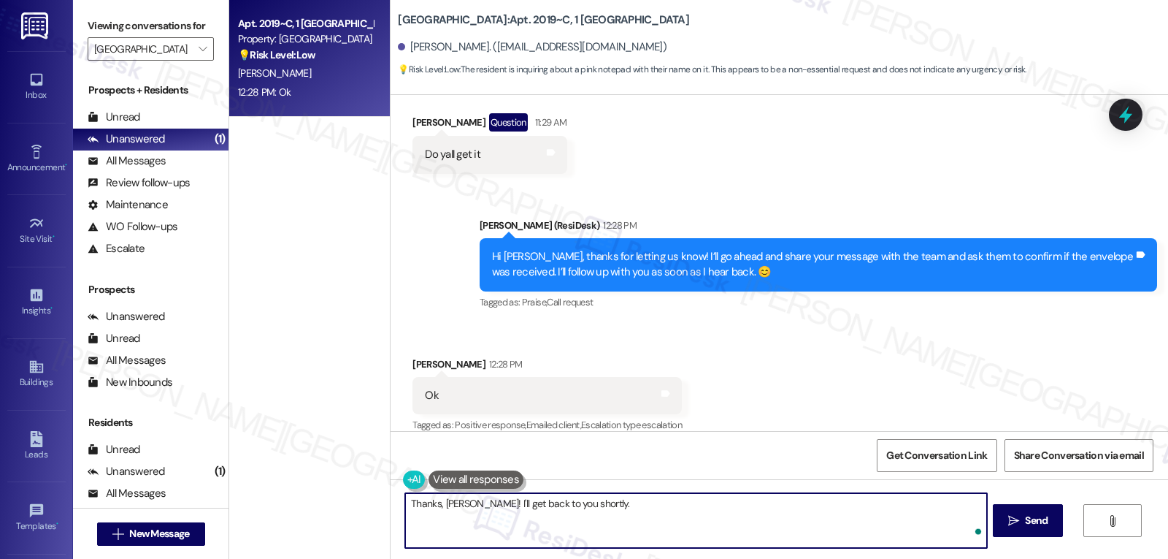
type textarea "Thanks, Sabrina! I'll get back to you shortly."
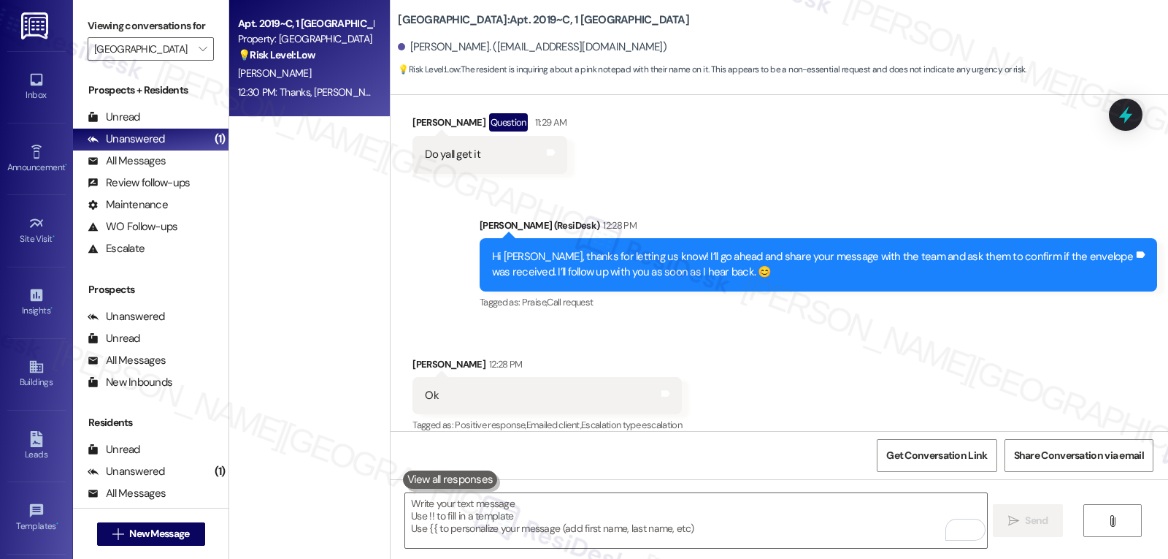
scroll to position [3005, 0]
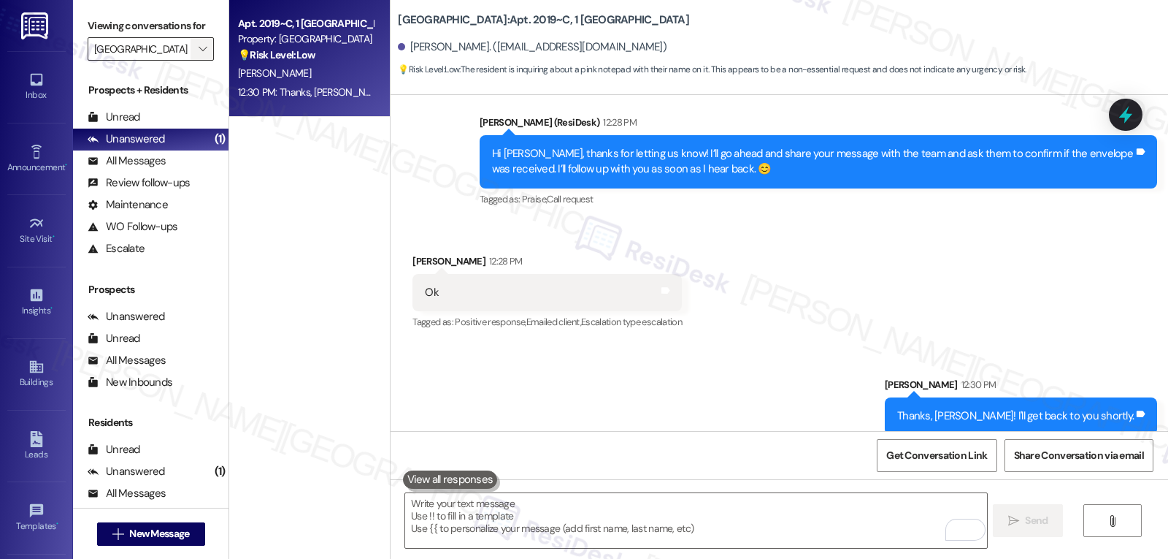
click at [199, 55] on icon "" at bounding box center [203, 49] width 8 height 12
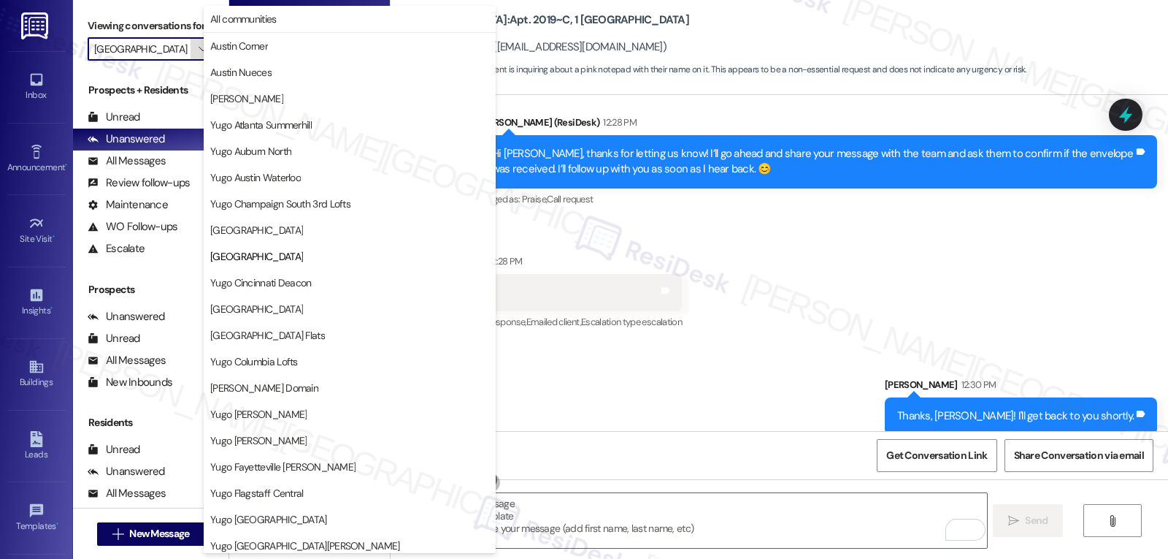
scroll to position [237, 0]
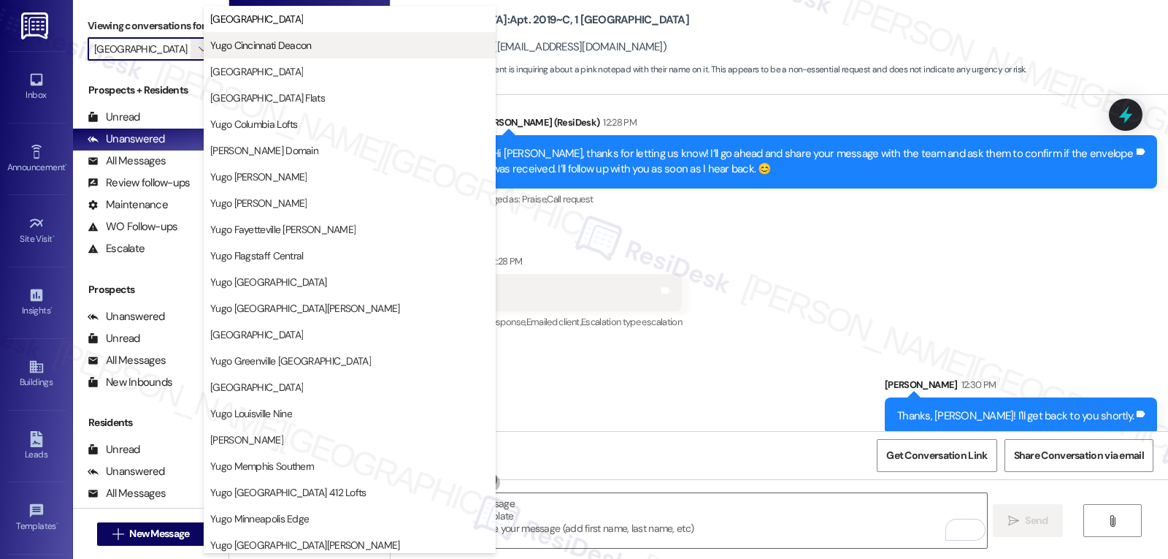
click at [240, 50] on span "Yugo Cincinnati Deacon" at bounding box center [261, 45] width 102 height 15
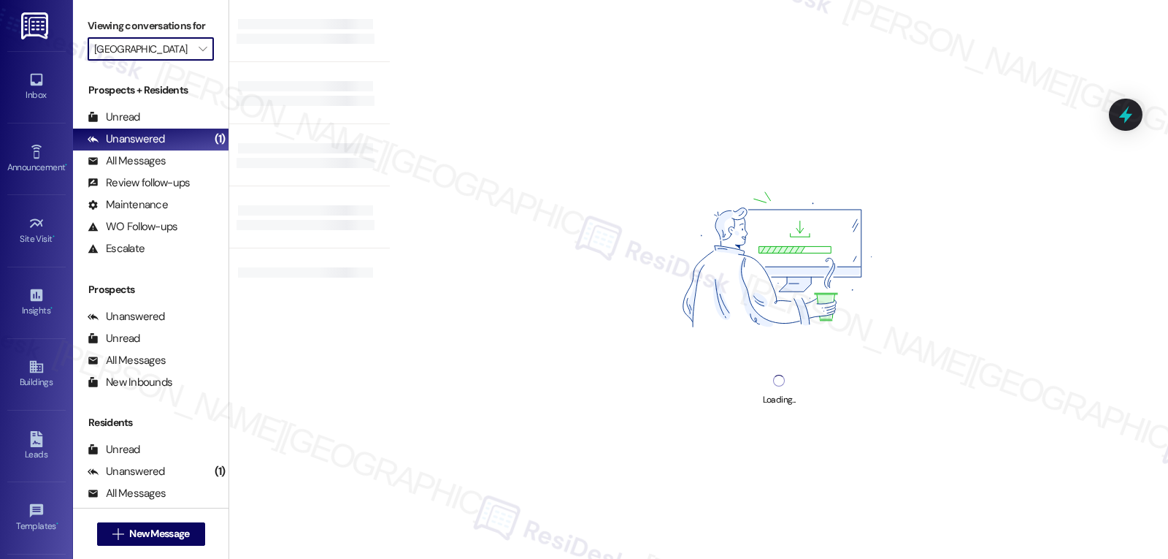
type input "Yugo Cincinnati Deacon"
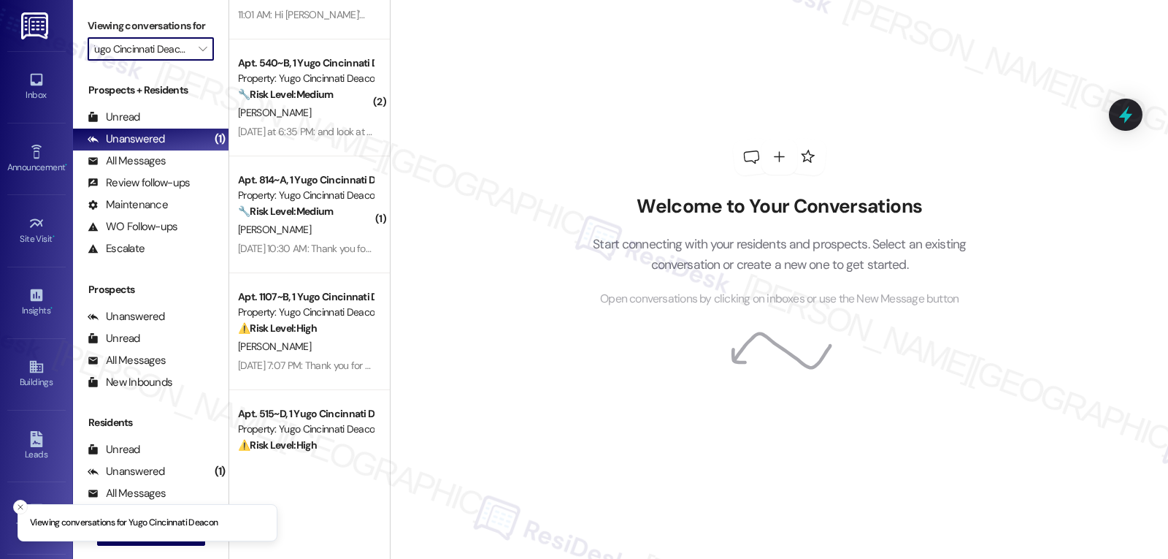
scroll to position [129, 0]
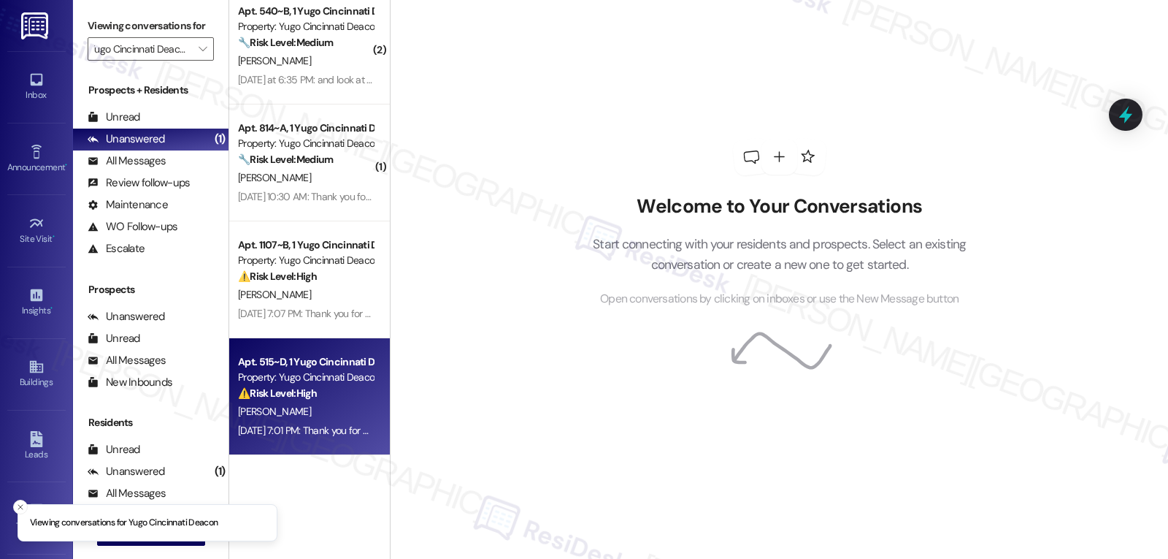
click at [302, 446] on div "Apt. 515~D, 1 Yugo Cincinnati Deacon Property: Yugo Cincinnati Deacon ⚠️ Risk L…" at bounding box center [309, 396] width 161 height 117
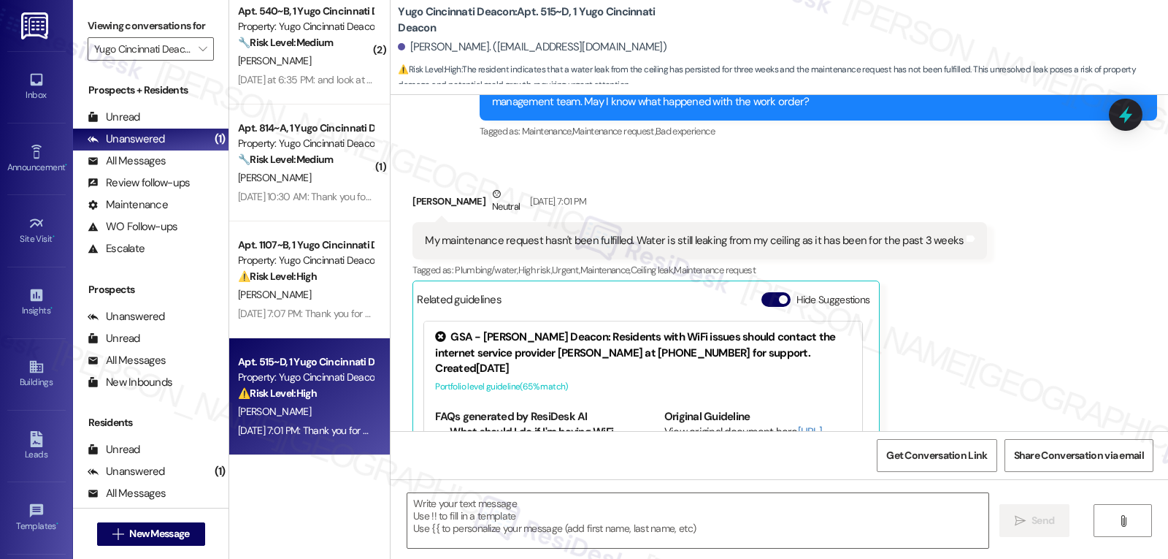
scroll to position [971, 0]
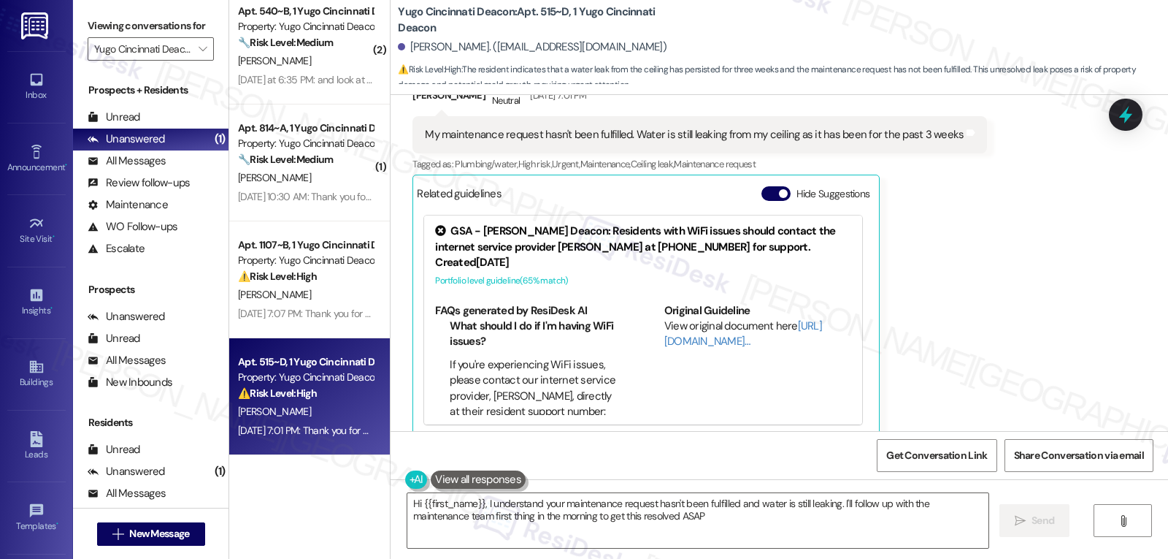
type textarea "Hi {{first_name}}, I understand your maintenance request hasn't been fulfilled …"
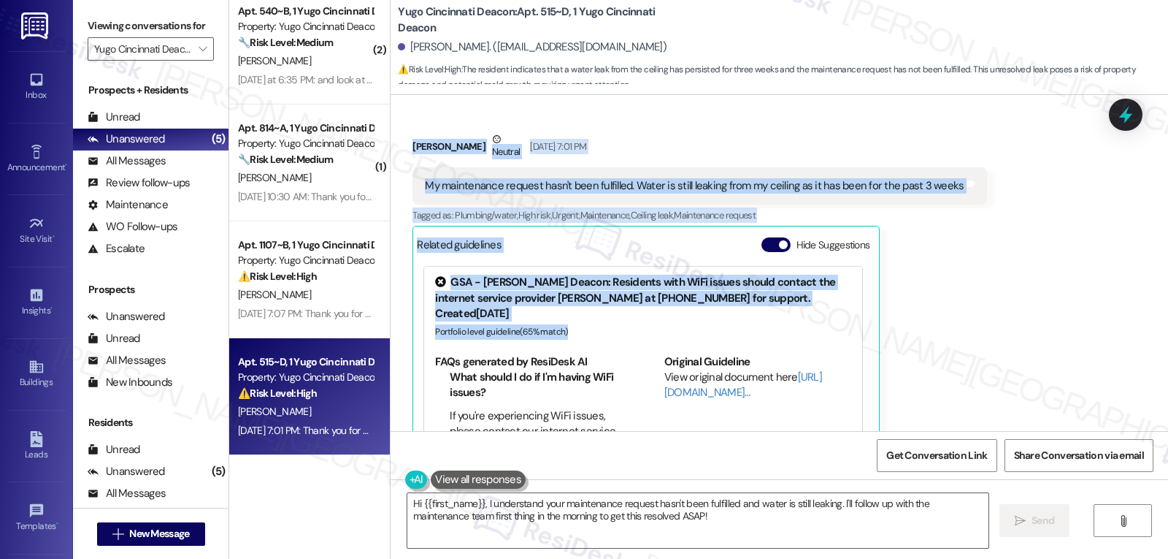
scroll to position [952, 0]
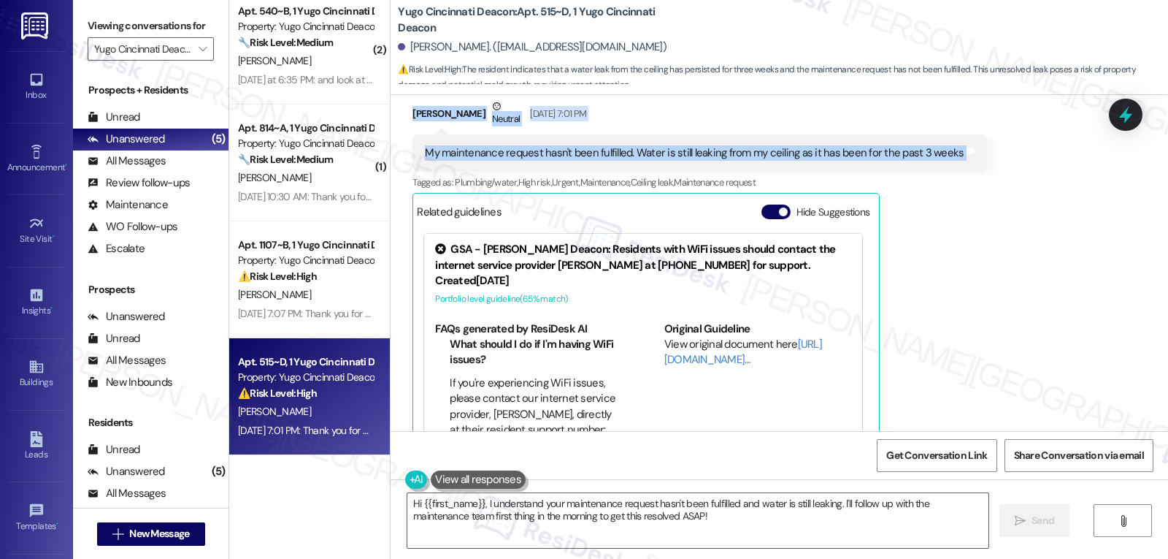
drag, startPoint x: 464, startPoint y: 171, endPoint x: 992, endPoint y: 153, distance: 527.6
click at [992, 153] on div "WO Lease started Aug 13, 2025 at 8:00 PM Show details Survey, sent via SMS Resi…" at bounding box center [780, 263] width 778 height 336
copy div "Residesk Automated Survey Sep 12, 2025 at 12:35 PM Hi Hannah! I'm checking in o…"
click at [1114, 114] on icon at bounding box center [1126, 114] width 25 height 25
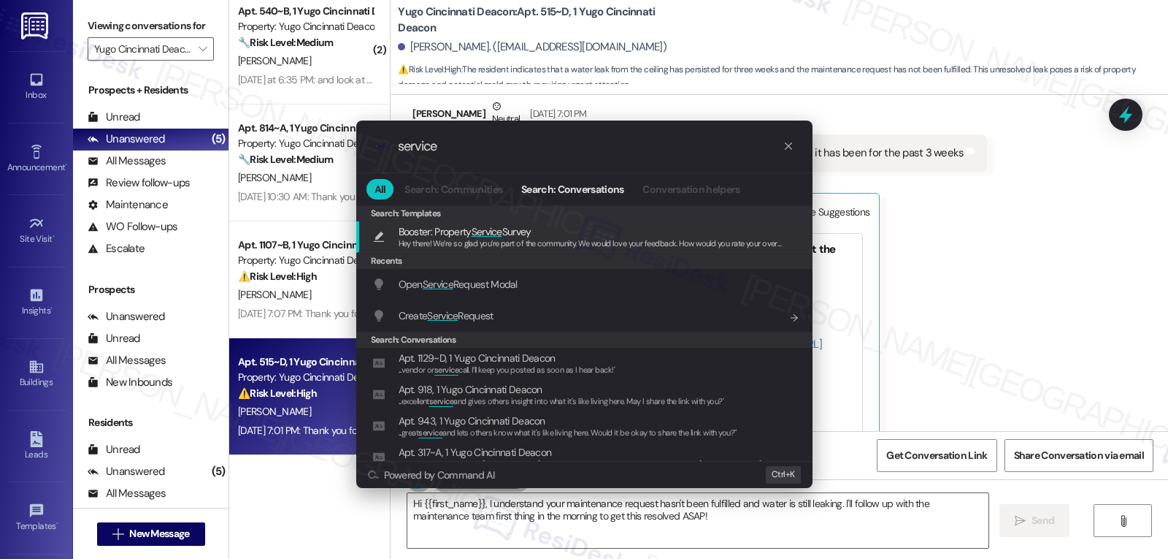
type input "service"
click at [509, 285] on span "Open Service Request Modal" at bounding box center [458, 284] width 119 height 13
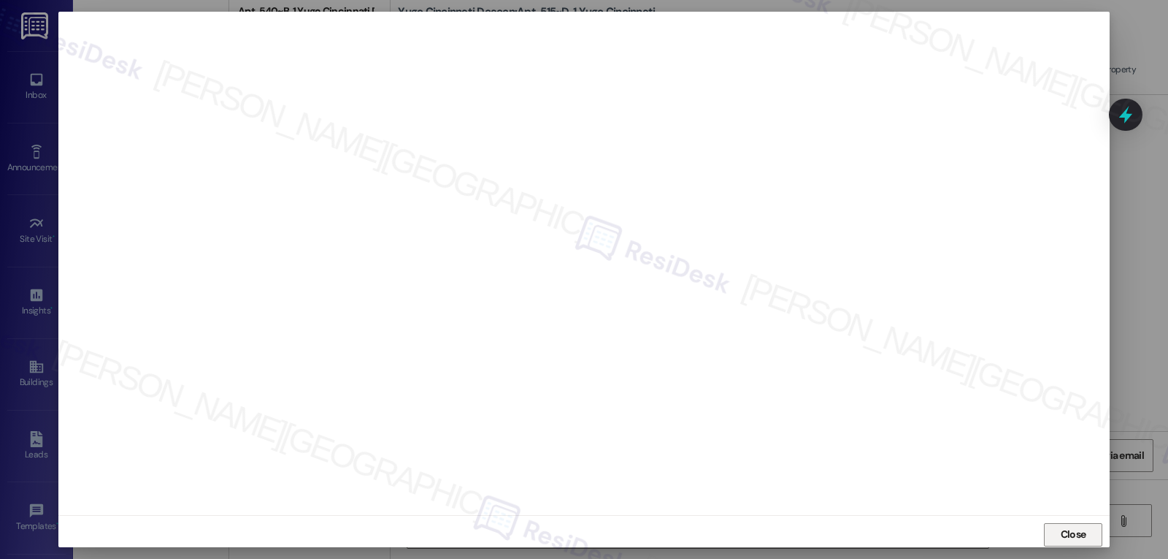
click at [1073, 535] on span "Close" at bounding box center [1074, 534] width 26 height 15
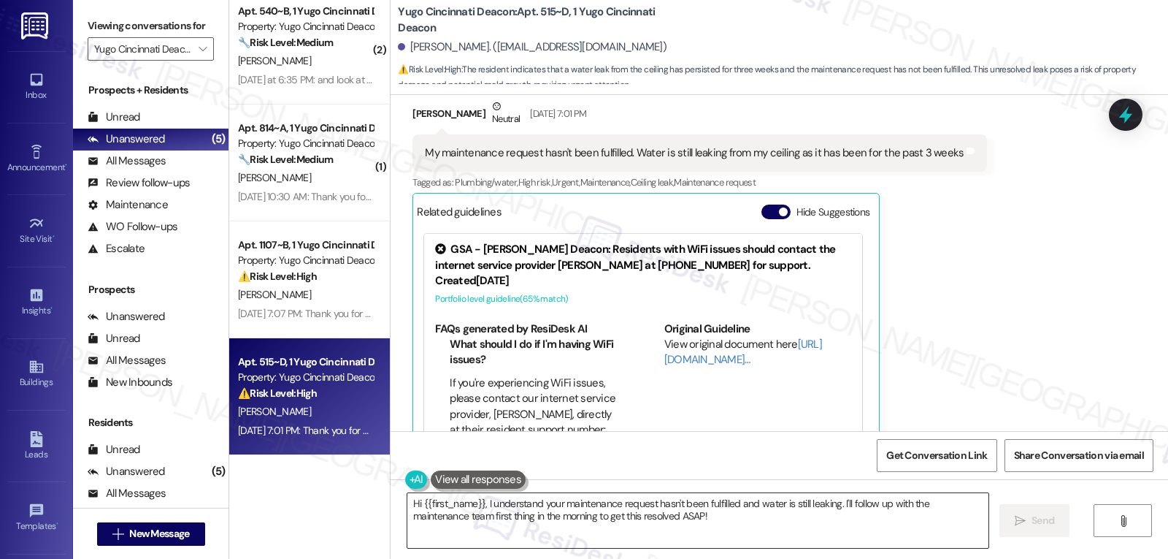
click at [762, 523] on textarea "Hi {{first_name}}, I understand your maintenance request hasn't been fulfilled …" at bounding box center [698, 520] width 581 height 55
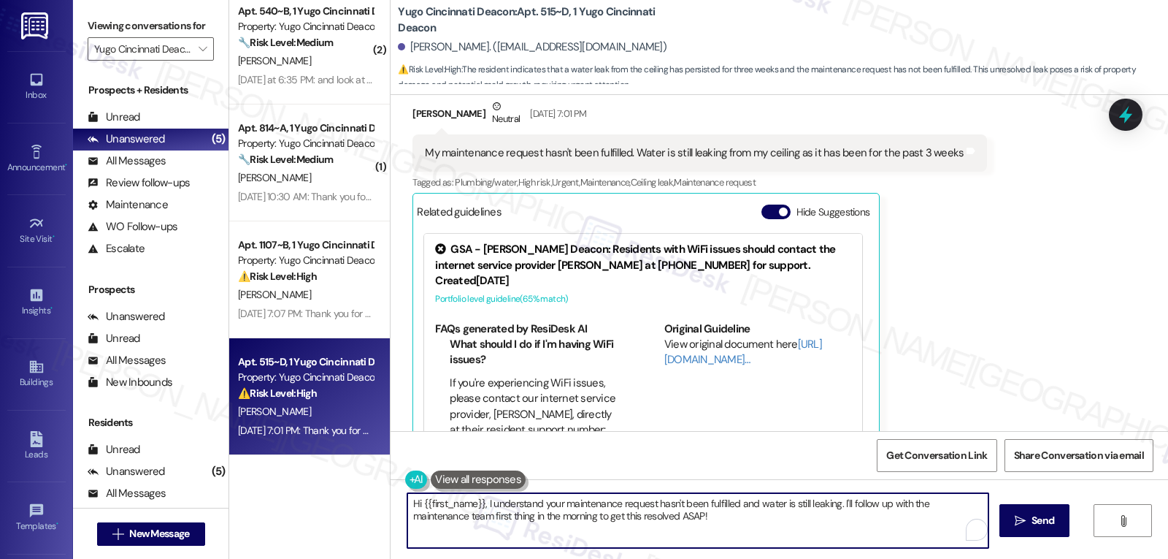
paste textarea "Thanks for the update, Hannah. I’m really sorry the leak still hasn’t been addr…"
click at [820, 500] on textarea "Thanks for the update, Hannah. I’m really sorry the leak still hasn’t been addr…" at bounding box center [695, 520] width 581 height 55
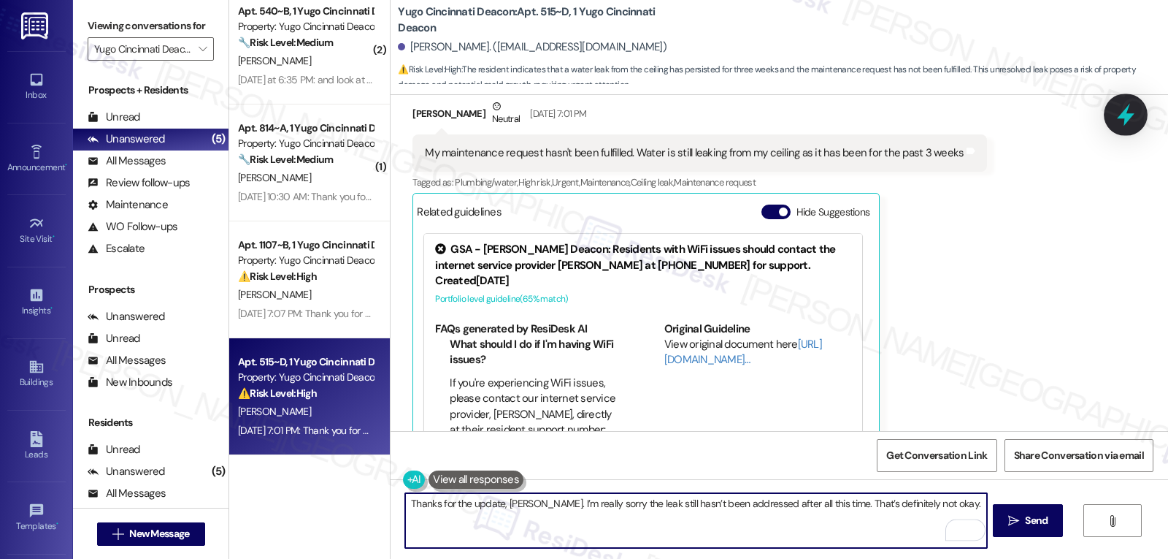
type textarea "Thanks for the update, Hannah. I’m really sorry the leak still hasn’t been addr…"
click at [1121, 123] on icon at bounding box center [1126, 114] width 25 height 25
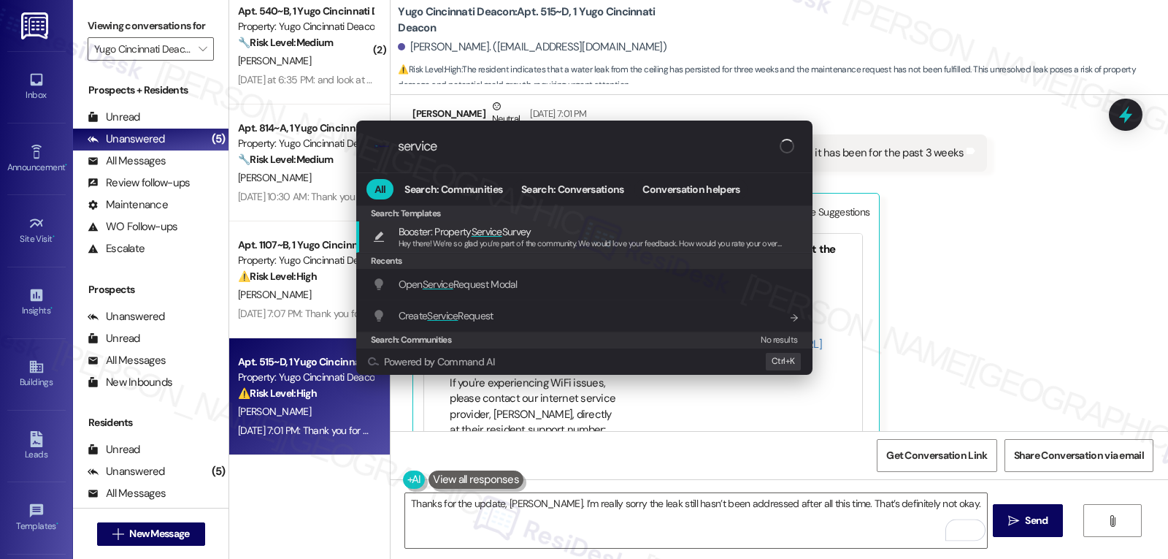
type input "service"
click at [465, 292] on span "Open Service Request Modal" at bounding box center [458, 284] width 119 height 16
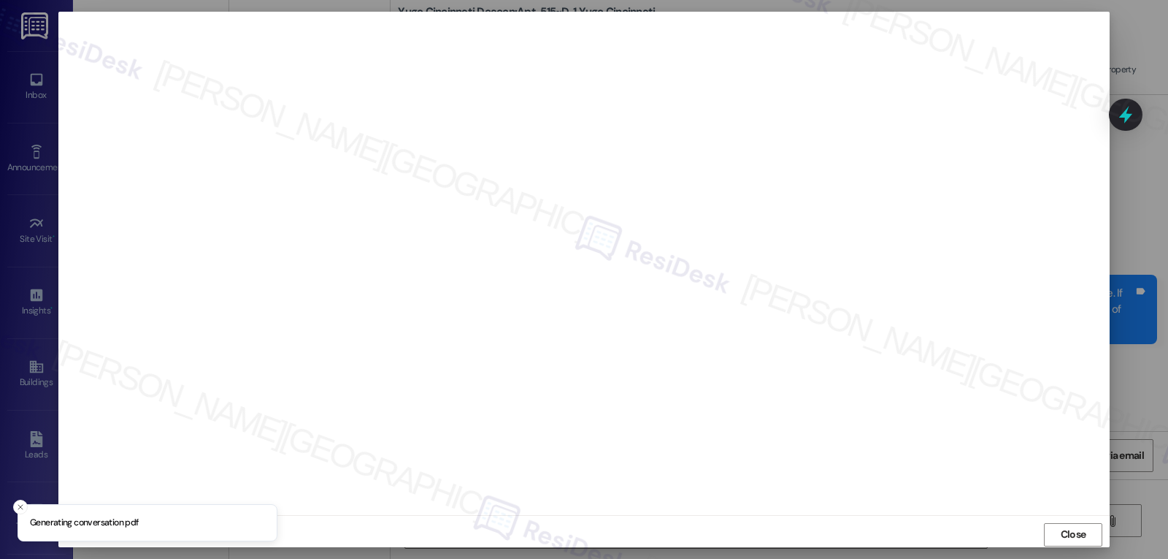
scroll to position [952, 0]
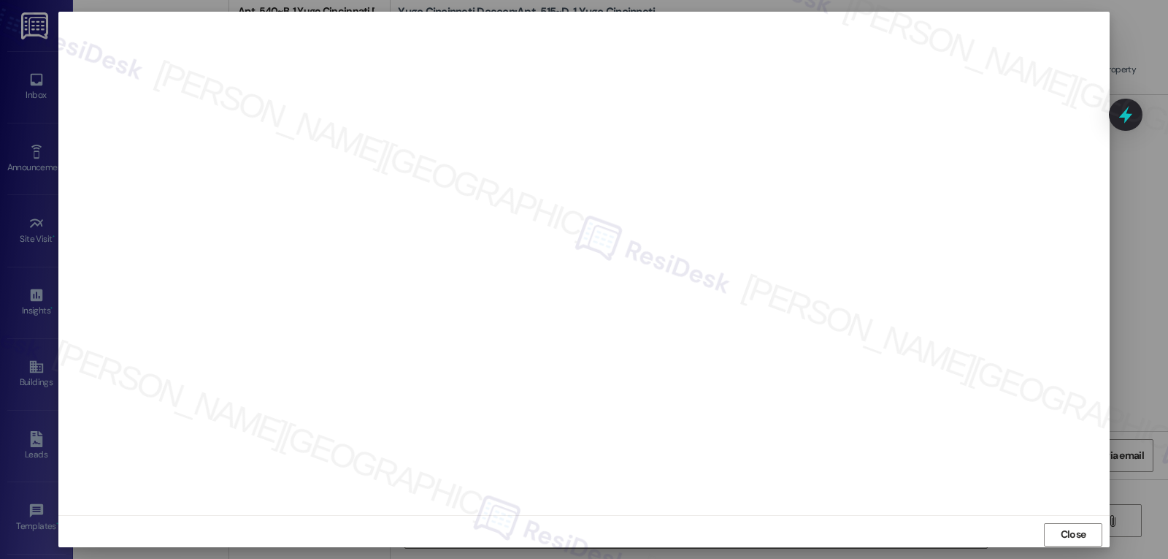
drag, startPoint x: 1090, startPoint y: 537, endPoint x: 1080, endPoint y: 535, distance: 9.7
click at [1089, 536] on button "Close" at bounding box center [1073, 534] width 58 height 23
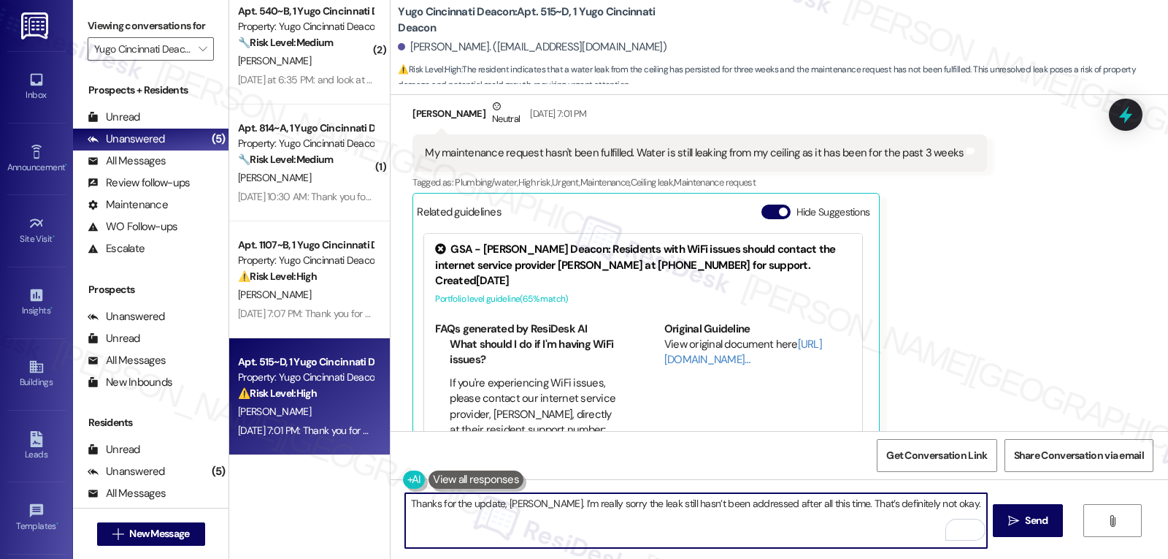
click at [1130, 111] on icon at bounding box center [1126, 114] width 19 height 19
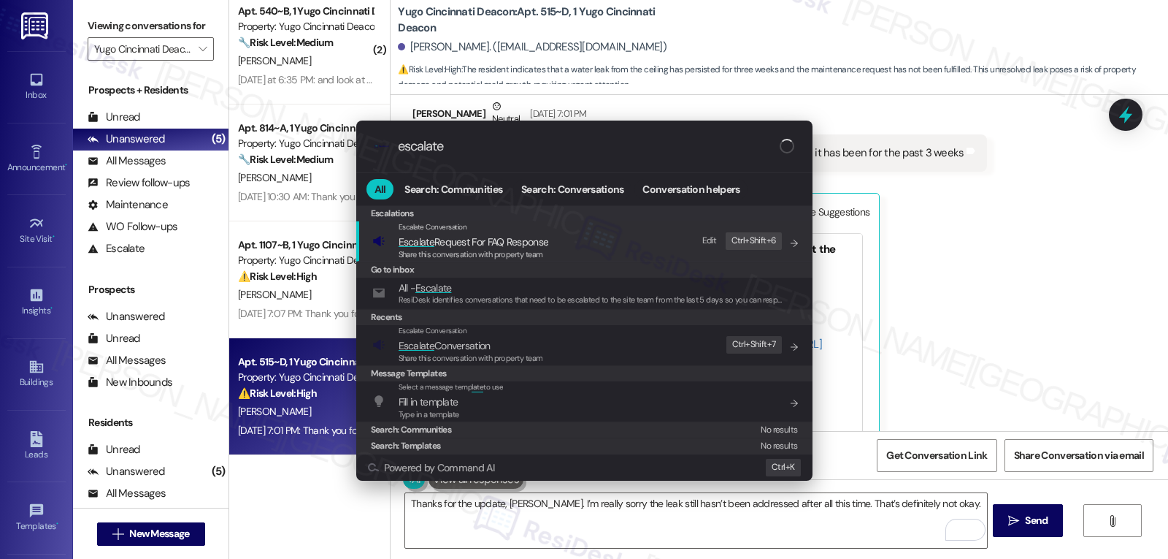
type input "escalate"
click at [454, 344] on span "Escalate Conversation" at bounding box center [445, 345] width 92 height 13
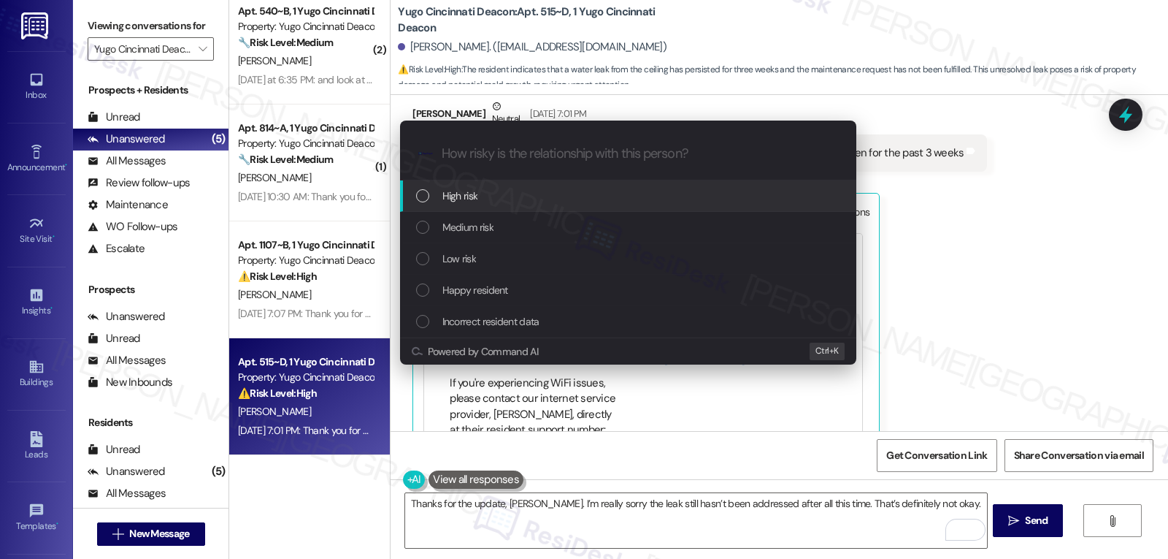
click at [488, 234] on span "Medium risk" at bounding box center [468, 227] width 51 height 16
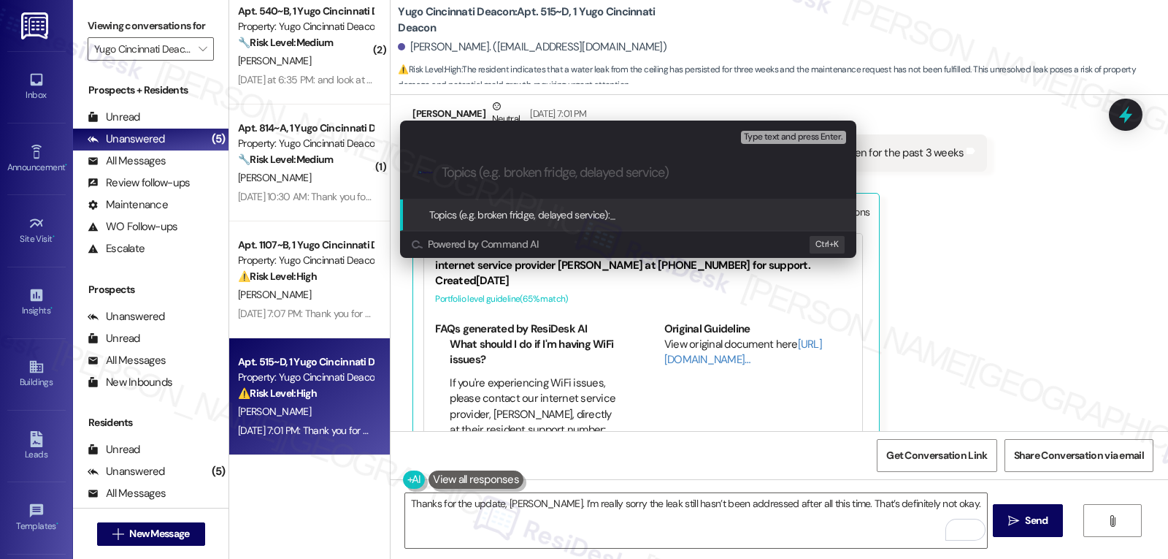
paste input "15566264"
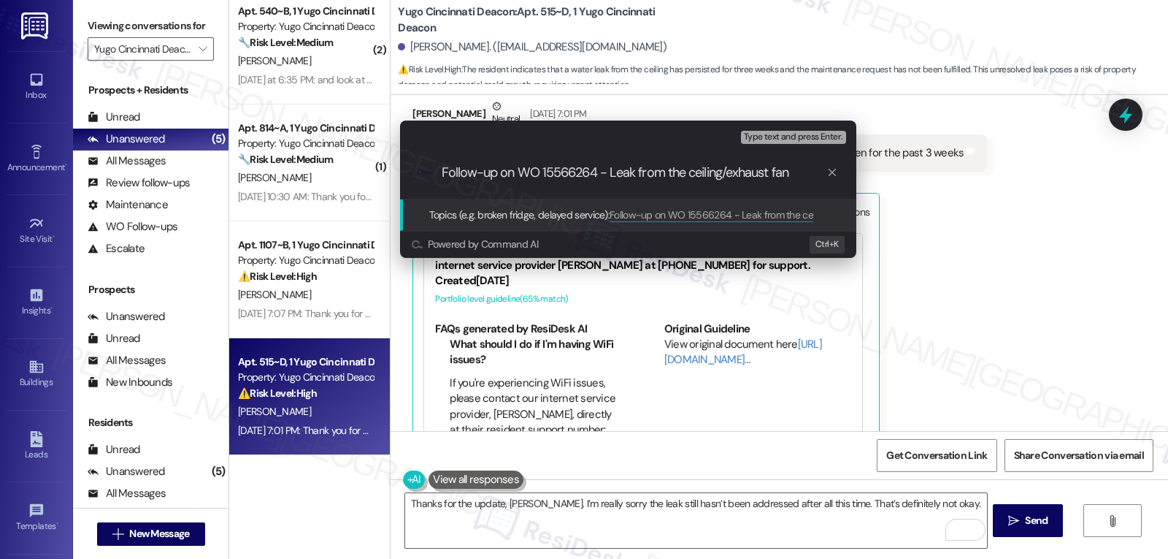
type input "Follow-up on WO 15566264 - Leak from the ceiling/exhaust fan"
click at [1018, 333] on div "Escalate Conversation Medium risk Topics (e.g. broken fridge, delayed service) …" at bounding box center [584, 279] width 1168 height 559
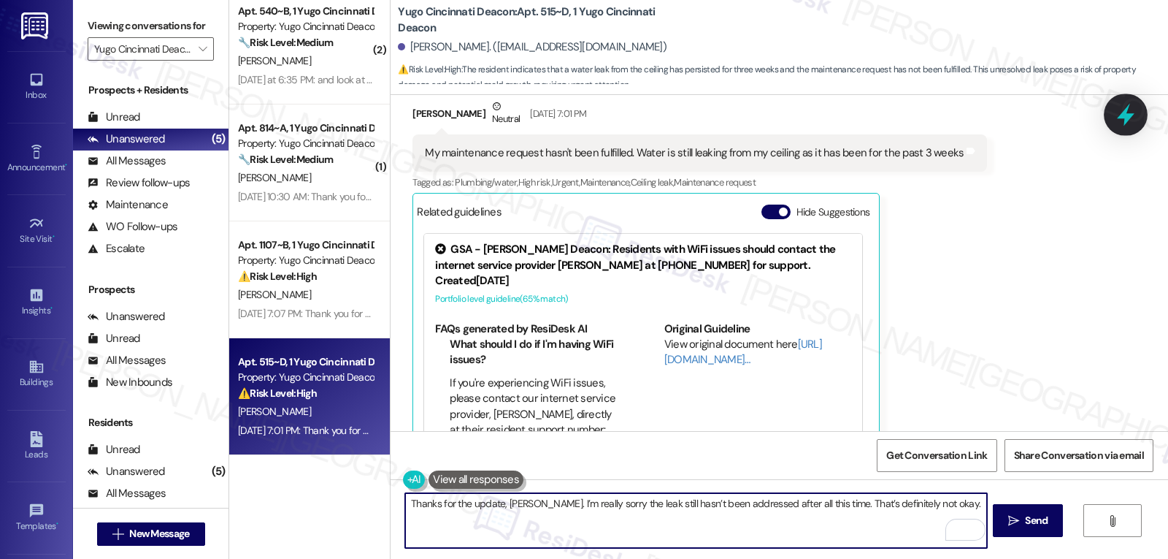
click at [1128, 109] on icon at bounding box center [1126, 115] width 18 height 23
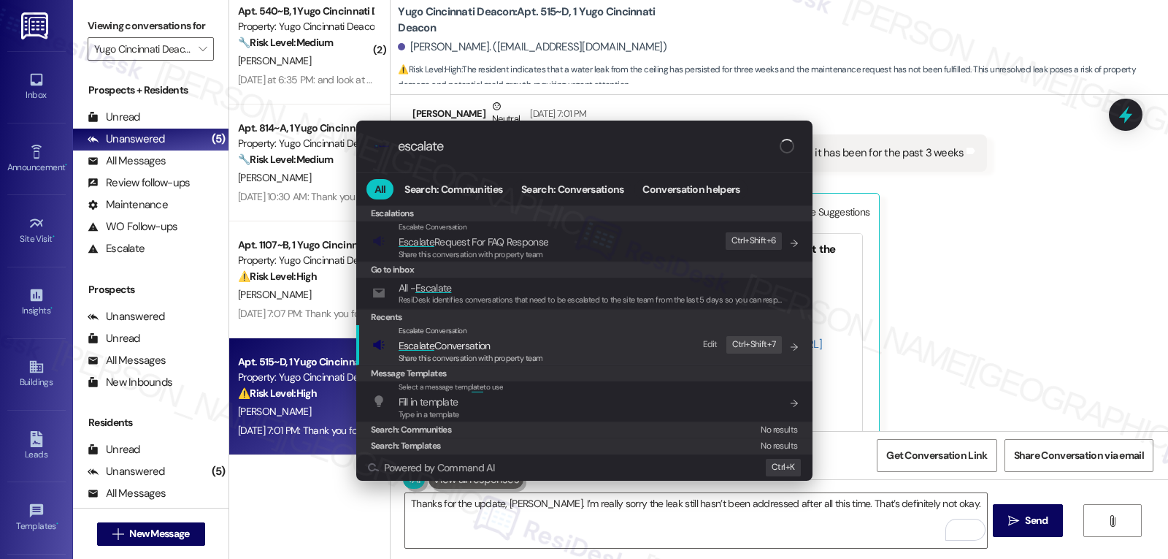
type input "escalate"
click at [484, 350] on span "Escalate Conversation" at bounding box center [445, 345] width 92 height 13
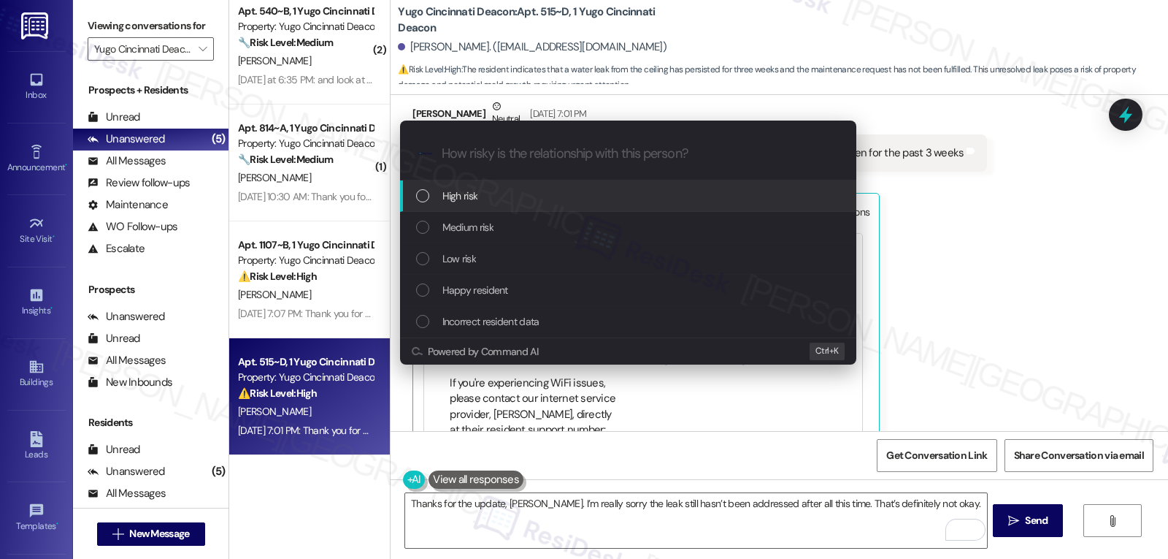
click at [508, 196] on div "High risk" at bounding box center [629, 196] width 427 height 16
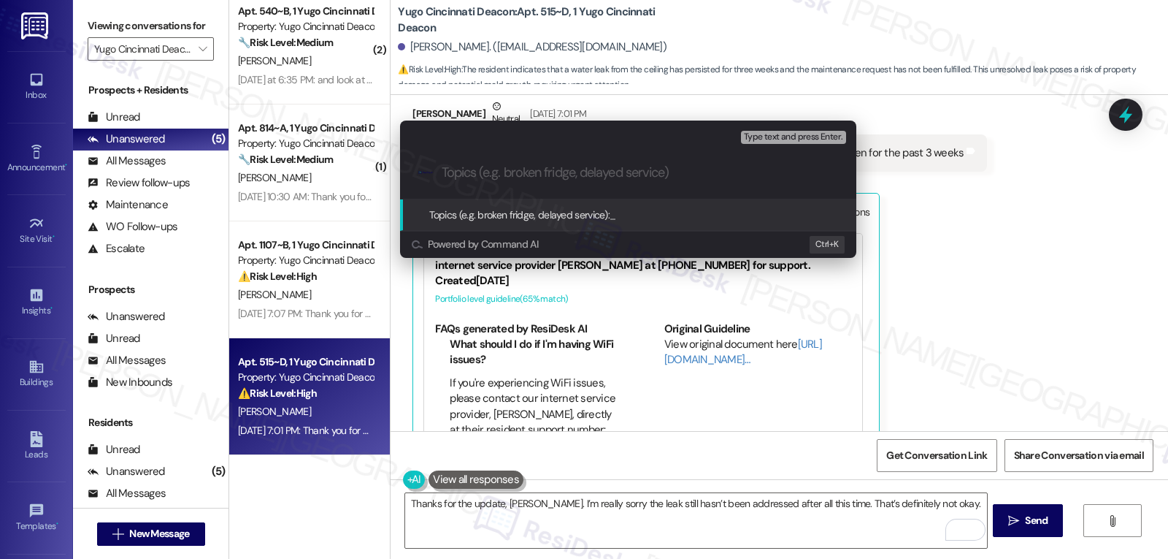
paste input "Follow-up on WO 15566264 - Leak from the ceiling/exhaust fan"
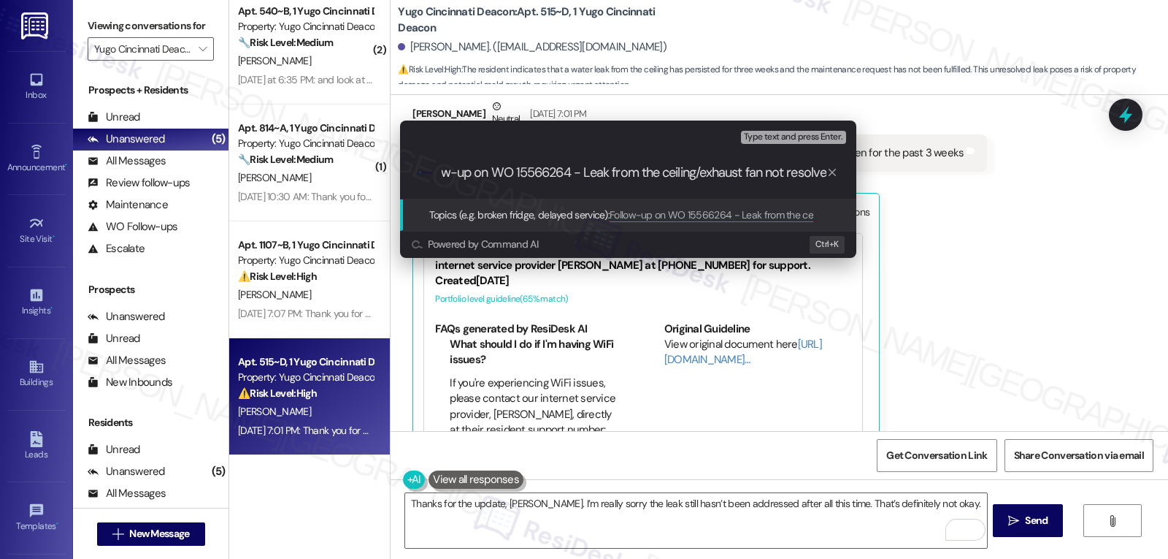
type input "Follow-up on WO 15566264 - Leak from the ceiling/exhaust fan not resolved"
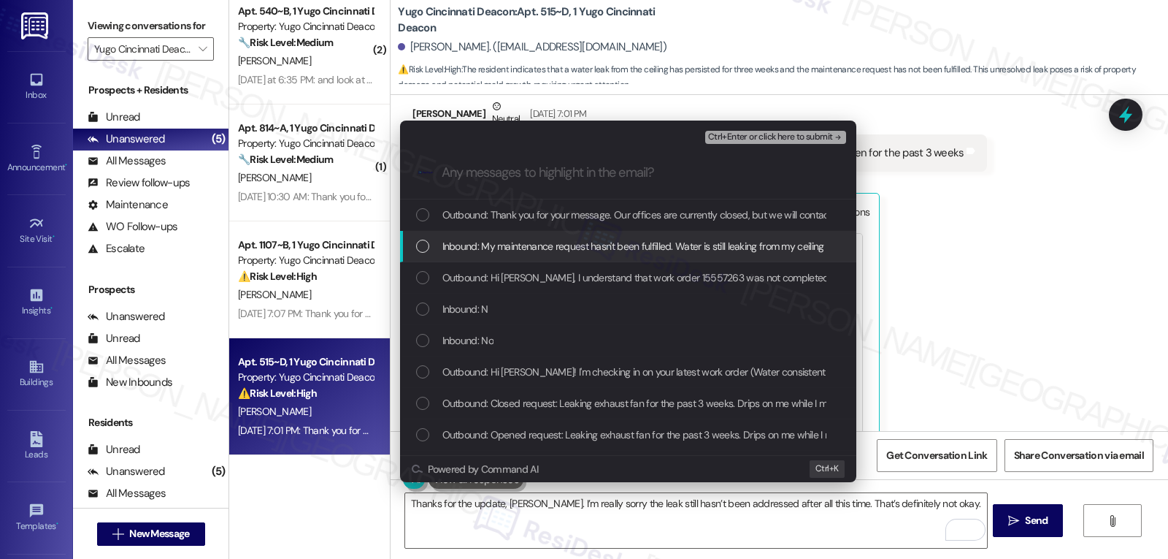
click at [450, 253] on span "Inbound: My maintenance request hasn't been fulfilled. Water is still leaking f…" at bounding box center [709, 246] width 533 height 16
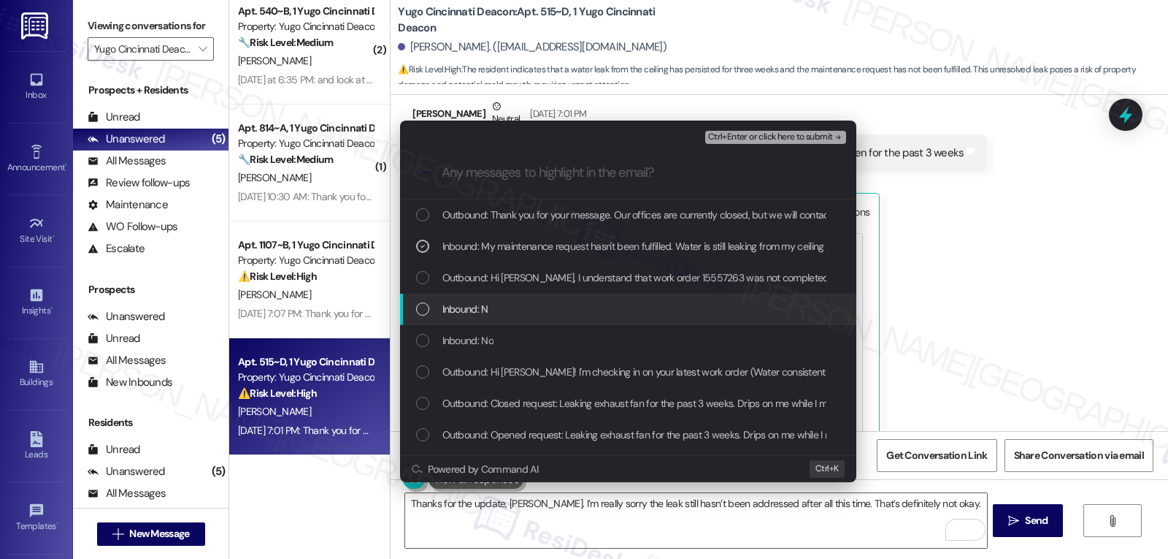
click at [518, 302] on div "Inbound: N" at bounding box center [629, 309] width 427 height 16
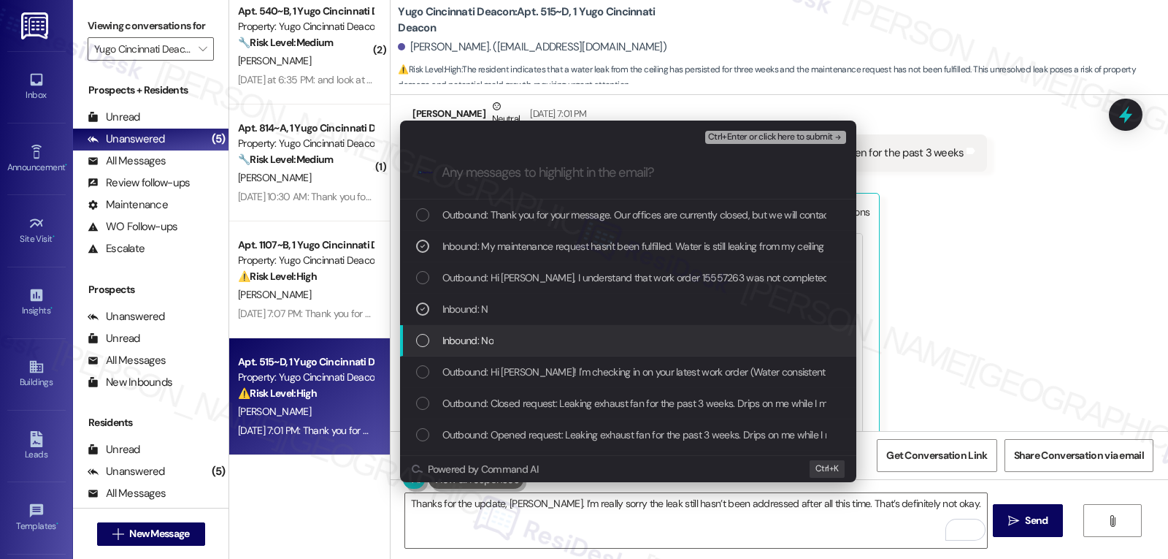
click at [512, 337] on div "Inbound: No" at bounding box center [629, 340] width 427 height 16
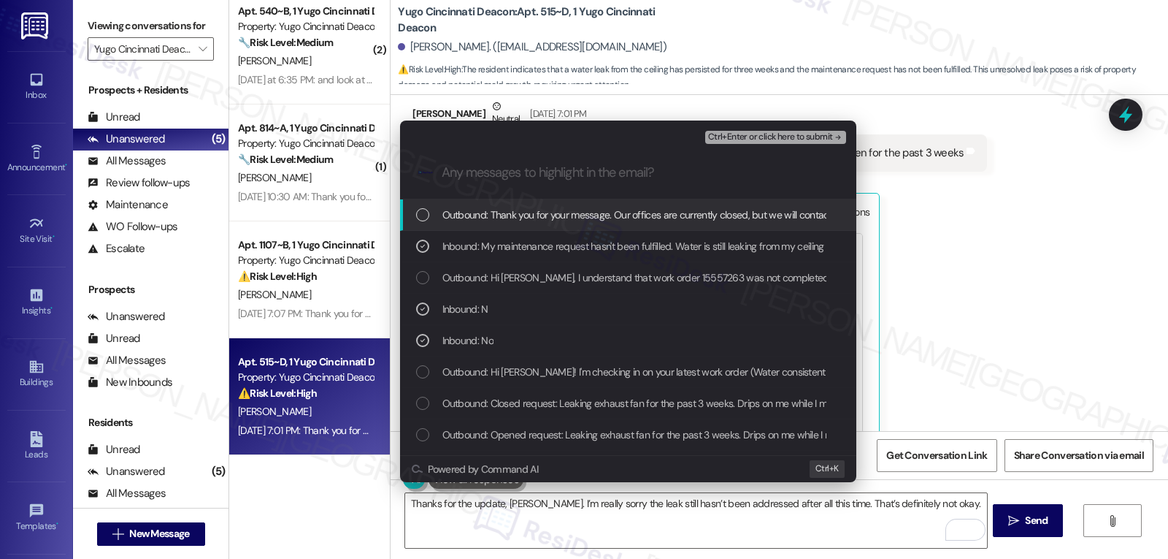
click at [782, 133] on span "Ctrl+Enter or click here to submit" at bounding box center [770, 137] width 125 height 10
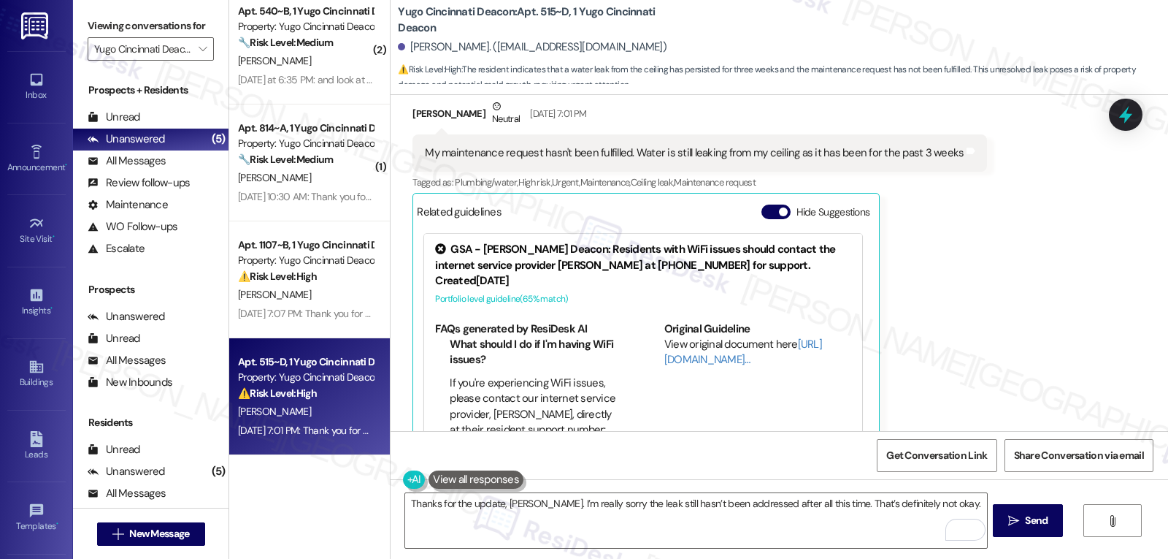
scroll to position [971, 0]
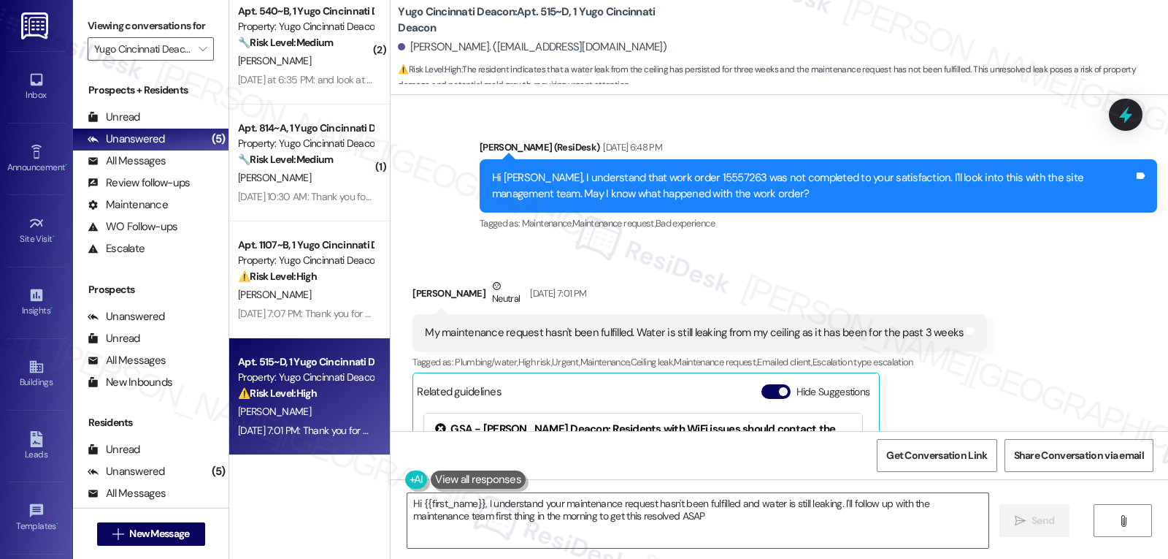
type textarea "Hi {{first_name}}, I understand your maintenance request hasn't been fulfilled …"
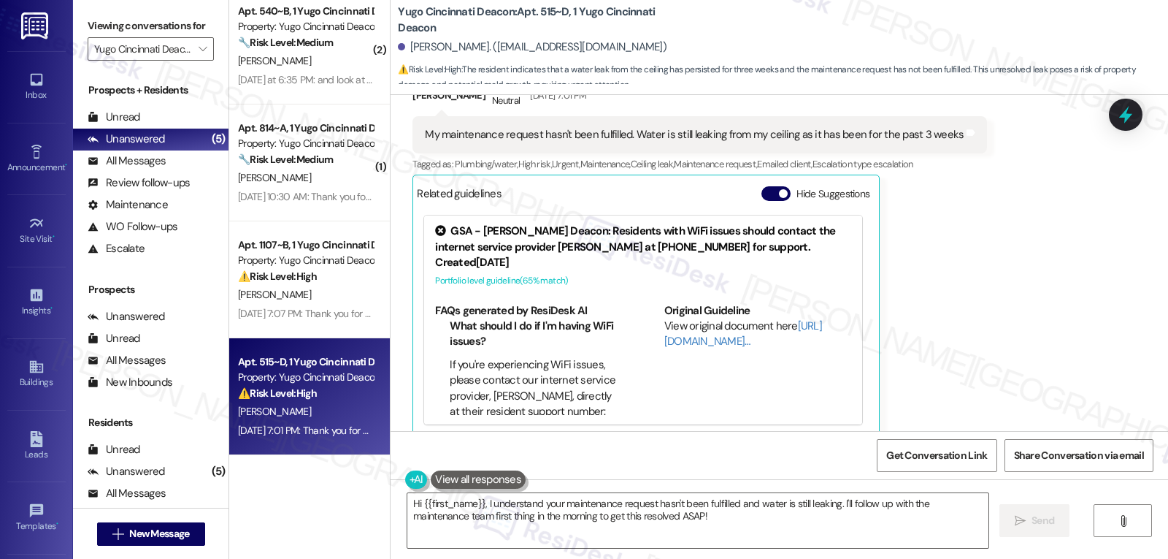
scroll to position [1244, 0]
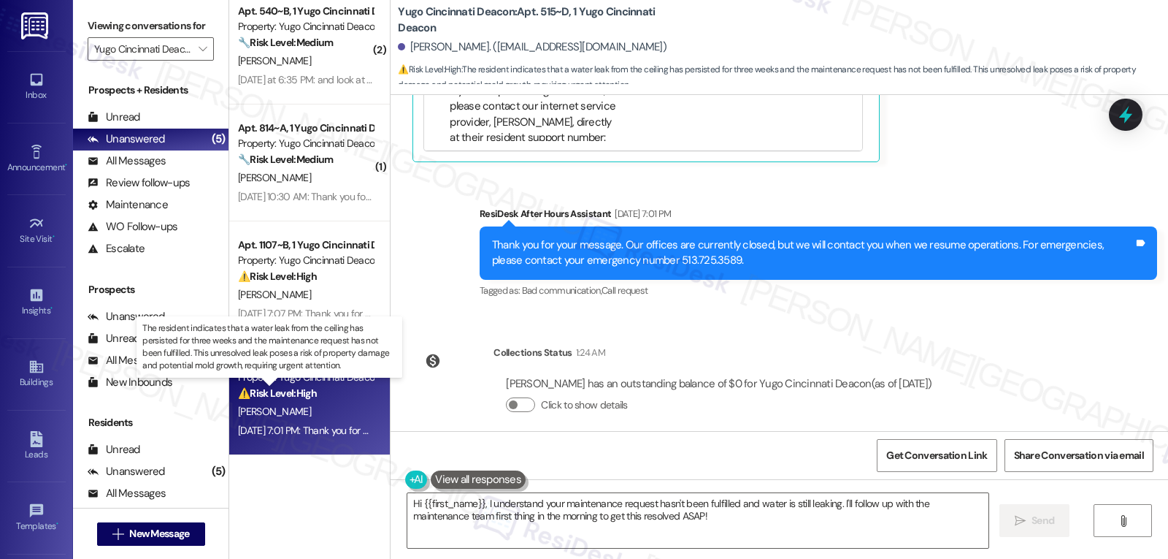
click at [295, 327] on p "The resident indicates that a water leak from the ceiling has persisted for thr…" at bounding box center [269, 347] width 254 height 50
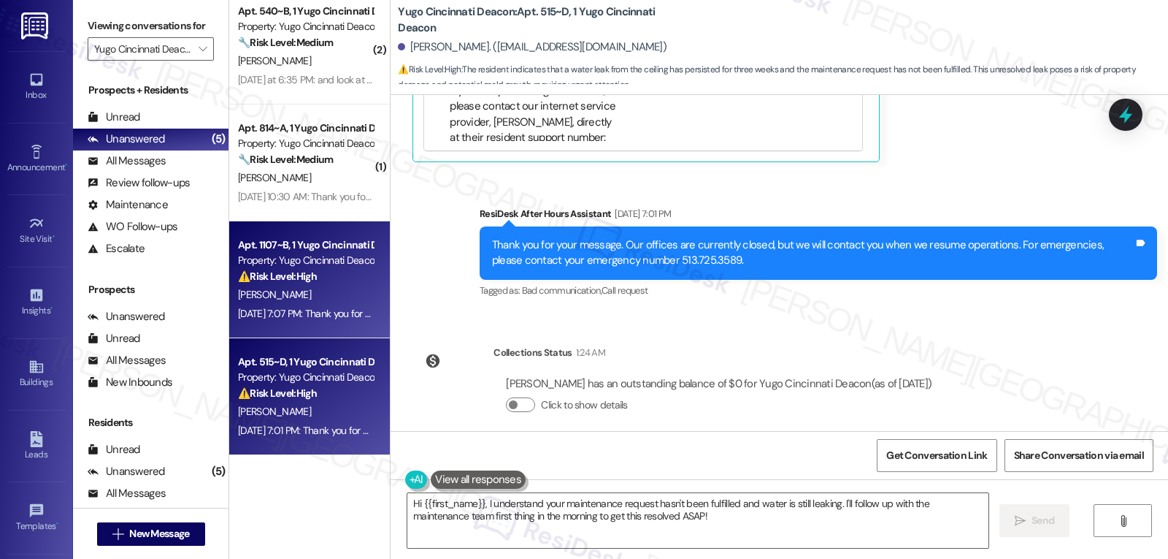
click at [267, 326] on div "Apt. 1107~B, 1 Yugo Cincinnati Deacon Property: Yugo Cincinnati Deacon ⚠️ Risk …" at bounding box center [309, 279] width 161 height 117
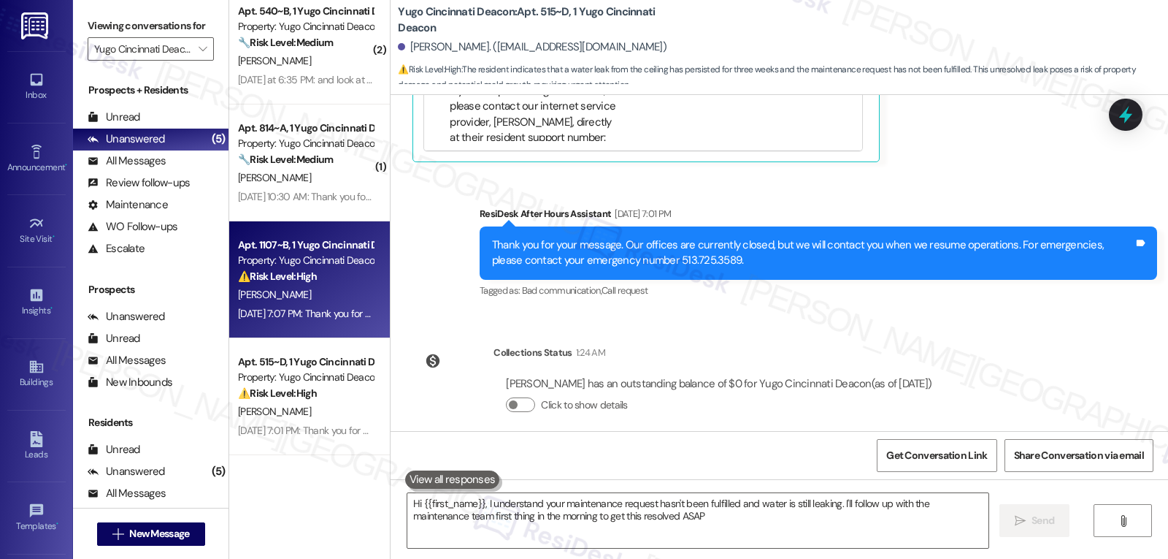
type textarea "Hi {{first_name}}, I understand your maintenance request hasn't been fulfilled …"
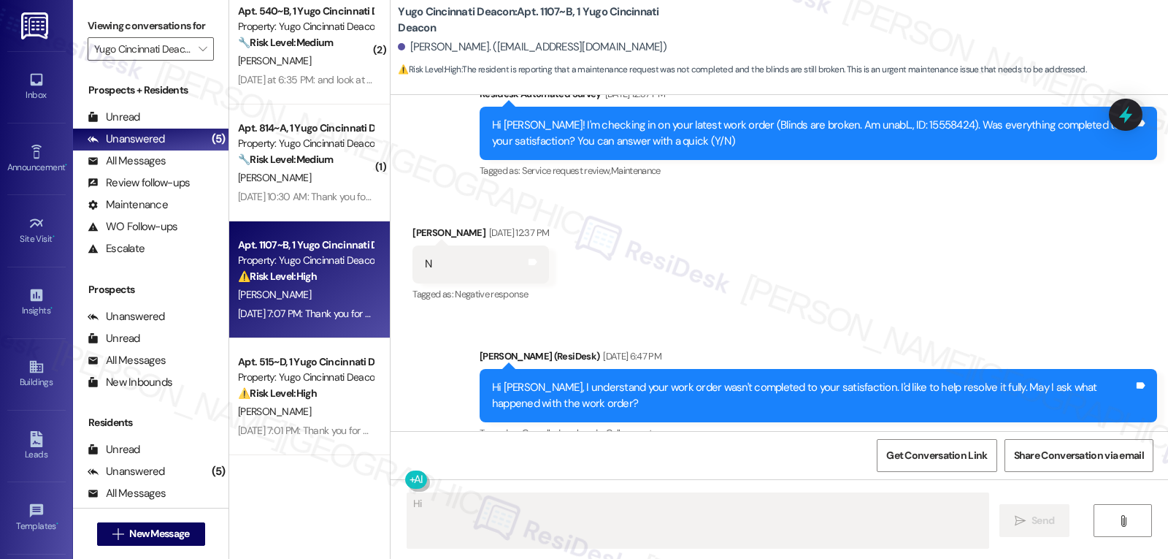
scroll to position [408, 0]
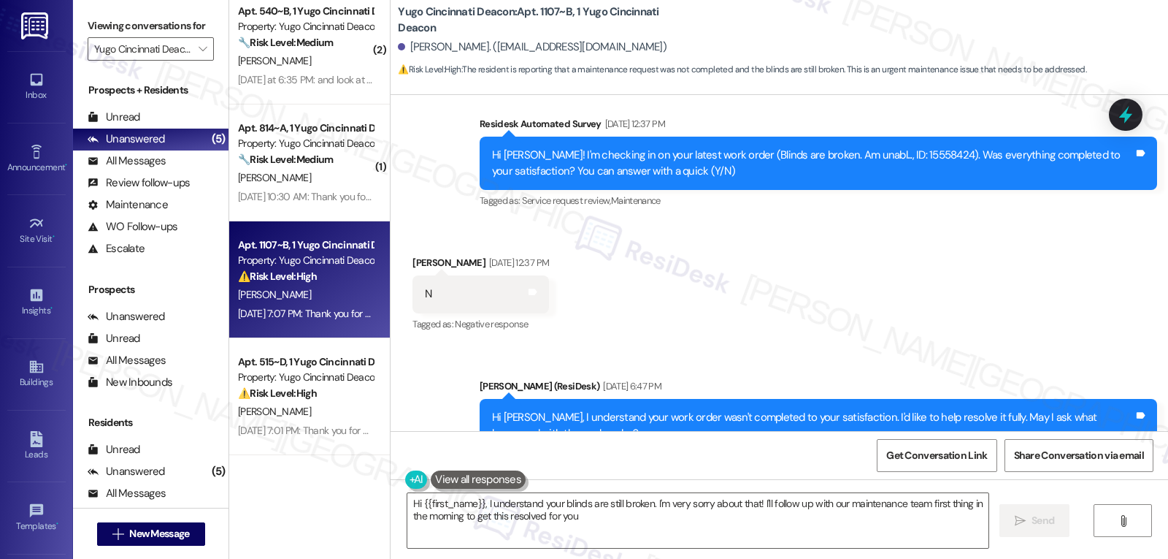
type textarea "Hi {{first_name}}, I understand your blinds are still broken. I'm very sorry ab…"
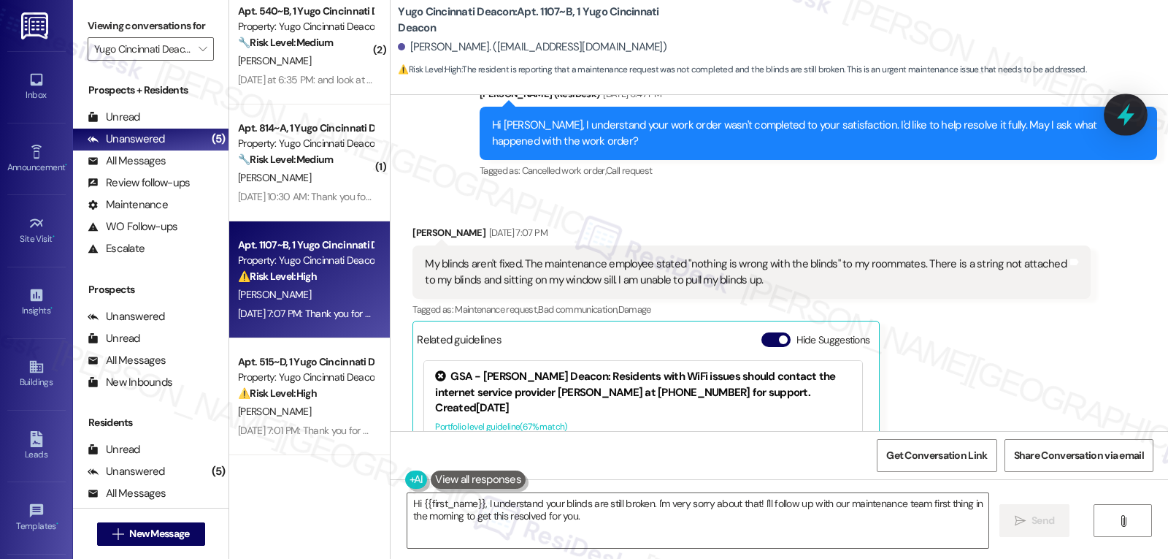
click at [1139, 109] on div at bounding box center [1126, 114] width 44 height 42
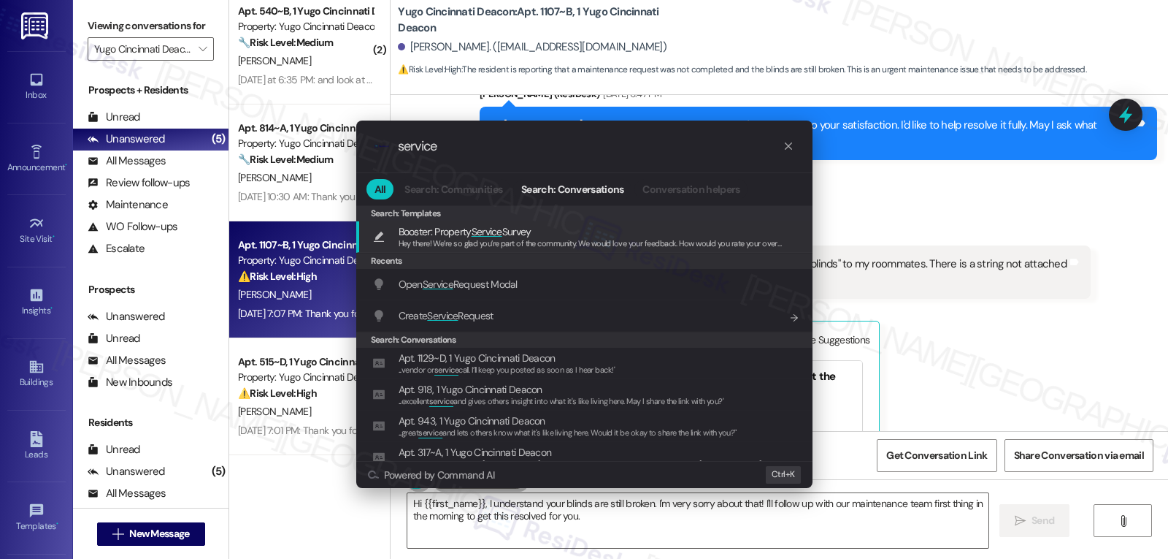
type input "service"
click at [454, 285] on span "Service" at bounding box center [438, 284] width 31 height 13
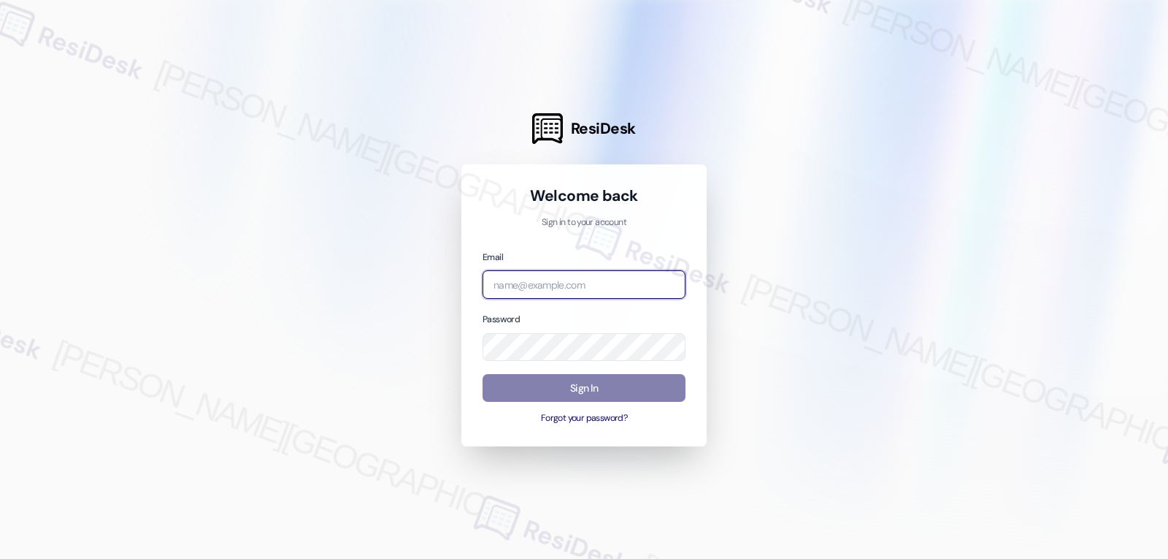
click at [539, 284] on input "email" at bounding box center [584, 284] width 203 height 28
click at [527, 292] on input "email" at bounding box center [584, 284] width 203 height 28
paste input "[EMAIL_ADDRESS][DOMAIN_NAME]"
type input "[EMAIL_ADDRESS][DOMAIN_NAME]"
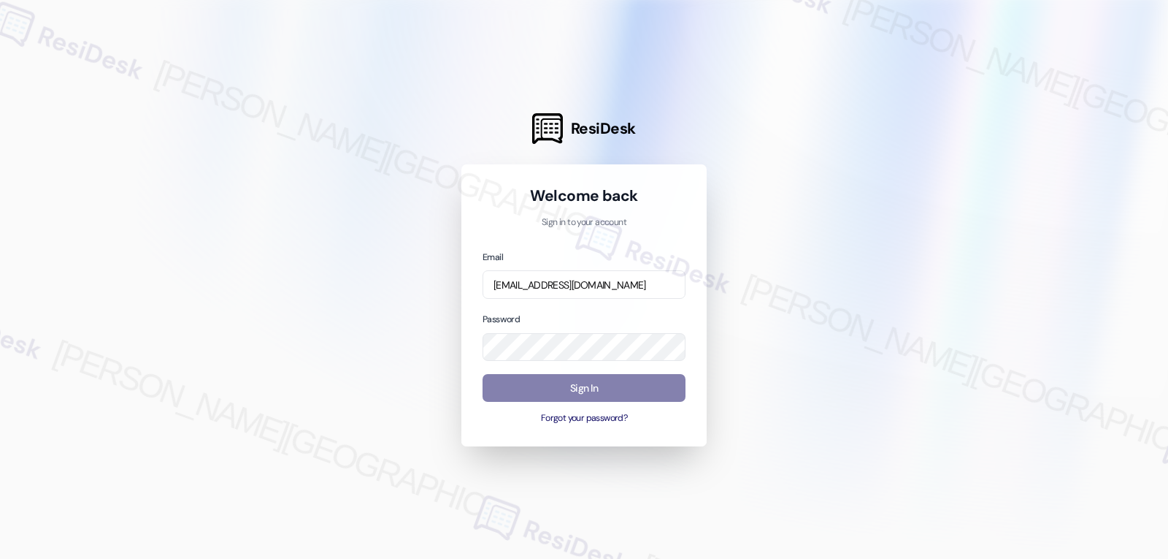
scroll to position [0, 0]
click at [573, 361] on div "Email [EMAIL_ADDRESS][DOMAIN_NAME] Password Sign In Forgot your password?" at bounding box center [584, 337] width 203 height 176
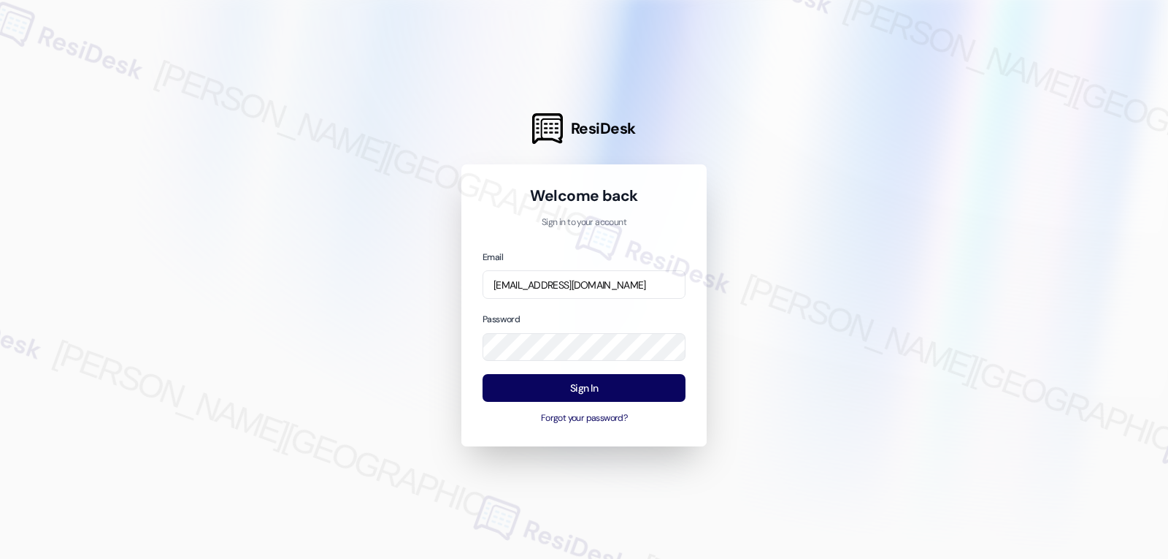
click at [564, 315] on div "Password" at bounding box center [584, 336] width 203 height 50
click at [594, 394] on button "Sign In" at bounding box center [584, 388] width 203 height 28
click at [615, 383] on button "Sign In" at bounding box center [584, 388] width 203 height 28
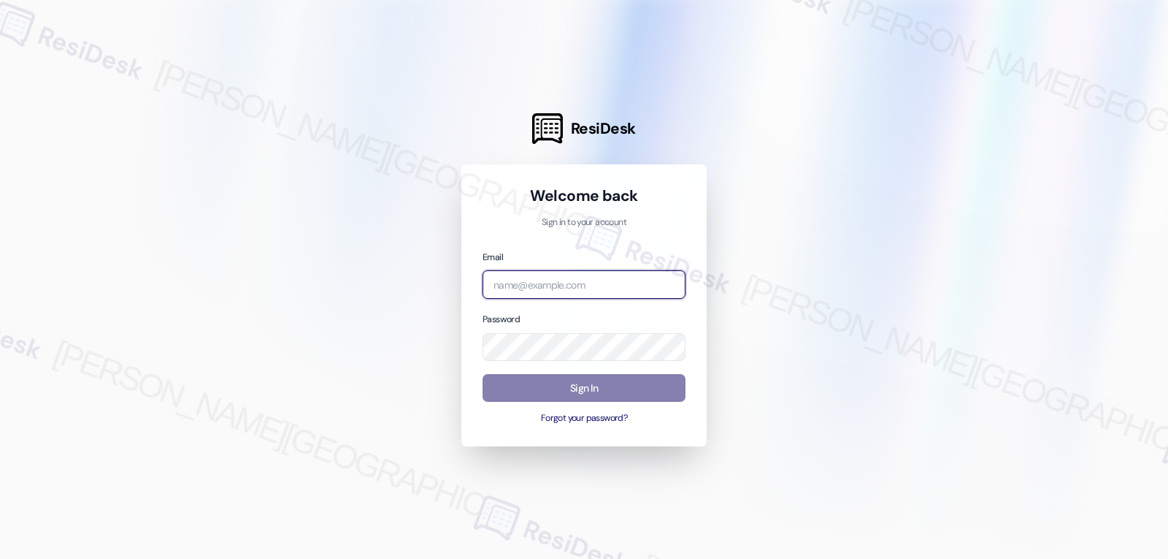
paste input "[EMAIL_ADDRESS][DOMAIN_NAME]"
click at [568, 288] on input "email" at bounding box center [584, 284] width 203 height 28
type input "[EMAIL_ADDRESS][DOMAIN_NAME]"
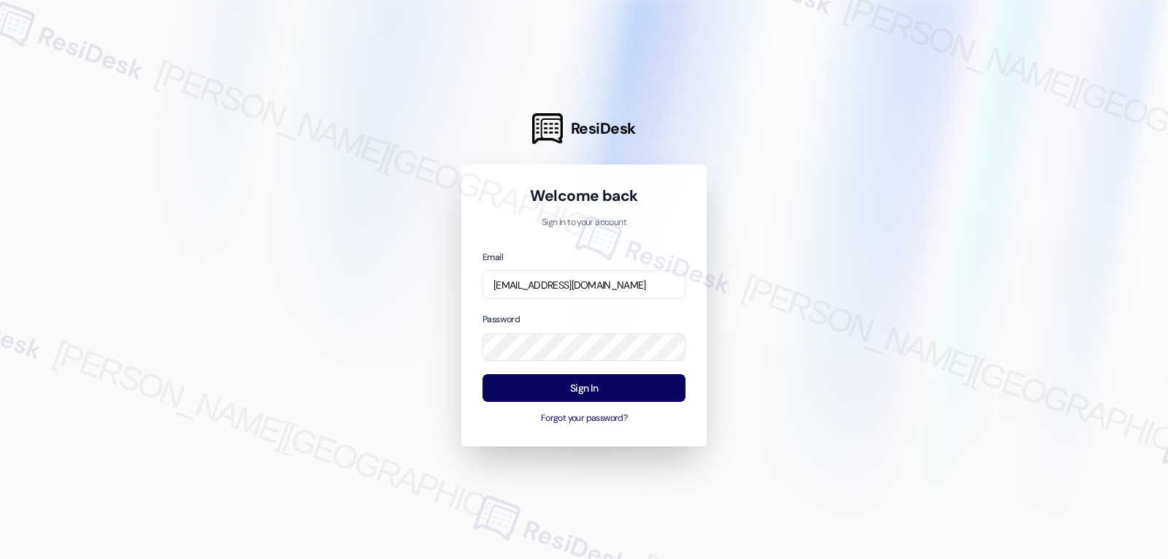
click at [572, 323] on div "Password" at bounding box center [584, 336] width 203 height 50
click at [578, 382] on button "Sign In" at bounding box center [584, 388] width 203 height 28
